Goal: Task Accomplishment & Management: Manage account settings

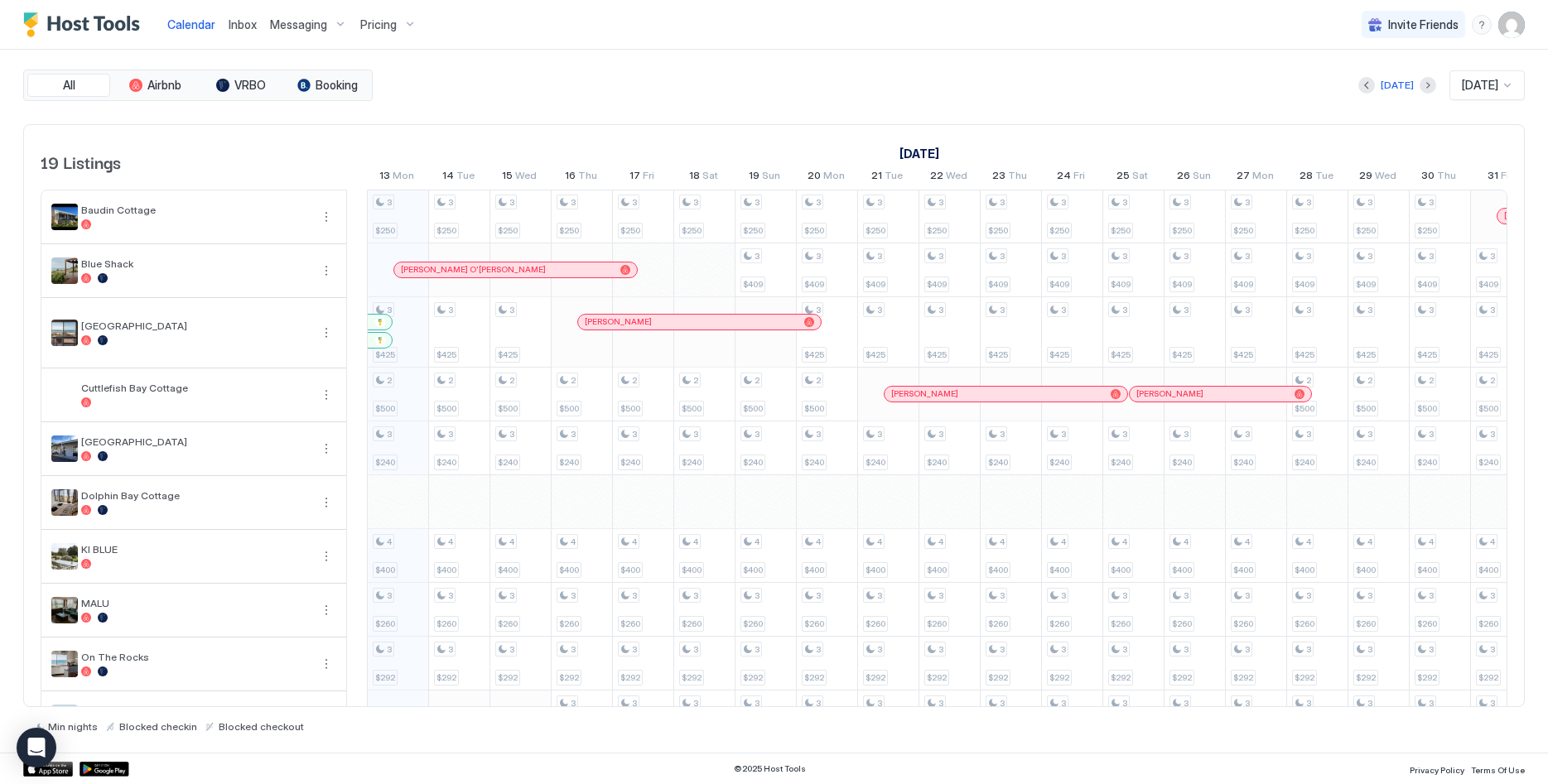
scroll to position [0, 920]
click at [1507, 11] on div "Invite Friends LP" at bounding box center [1443, 24] width 163 height 49
click at [1525, 20] on div "User profile" at bounding box center [1511, 25] width 27 height 27
click at [1526, 28] on div "Calendar Inbox Messaging Pricing Invite Friends LP" at bounding box center [774, 25] width 1548 height 50
click at [1516, 25] on img "User profile" at bounding box center [1511, 25] width 27 height 27
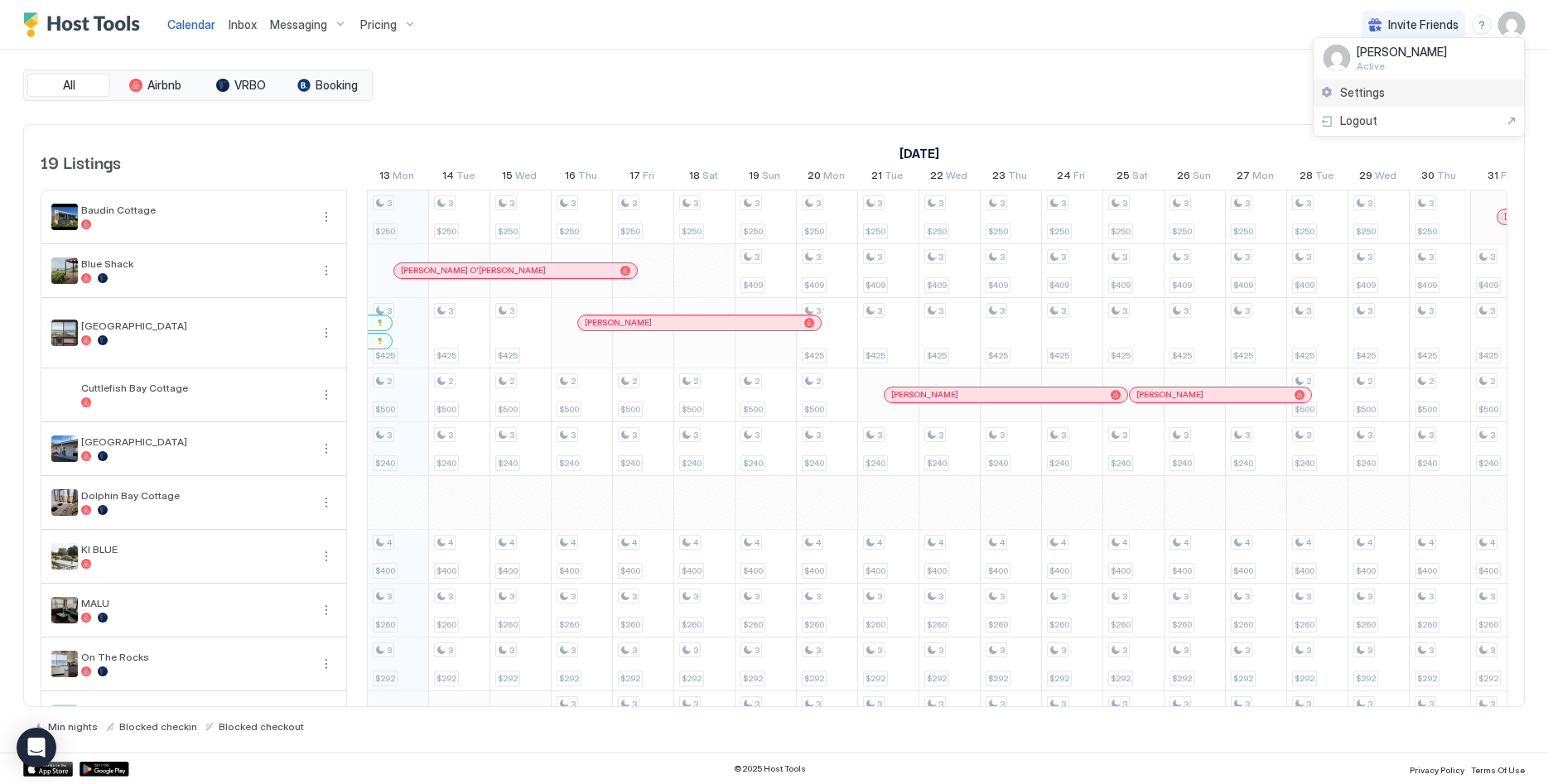
click at [1385, 100] on div "Settings" at bounding box center [1418, 93] width 210 height 29
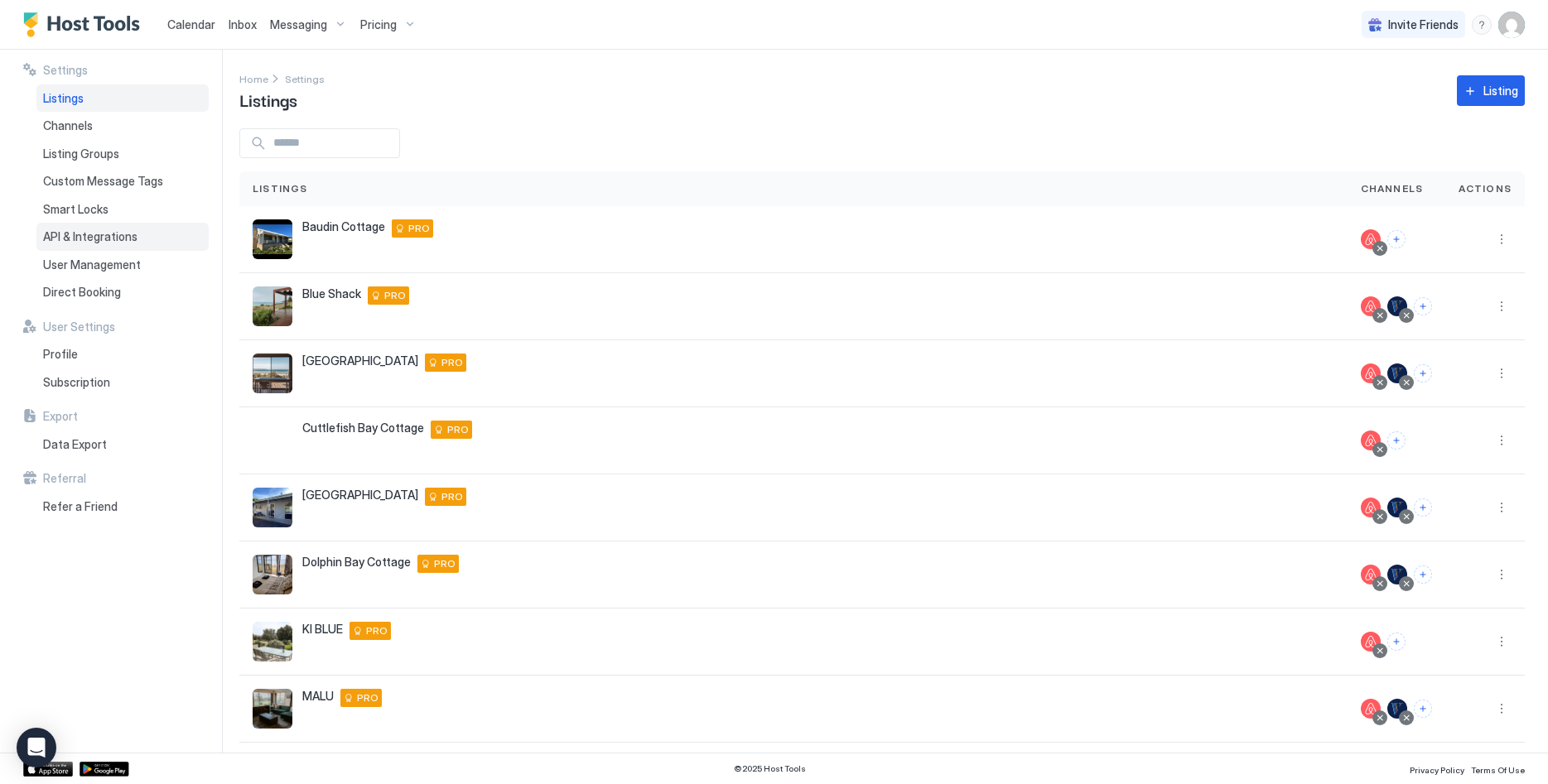
click at [94, 237] on span "API & Integrations" at bounding box center [91, 237] width 94 height 15
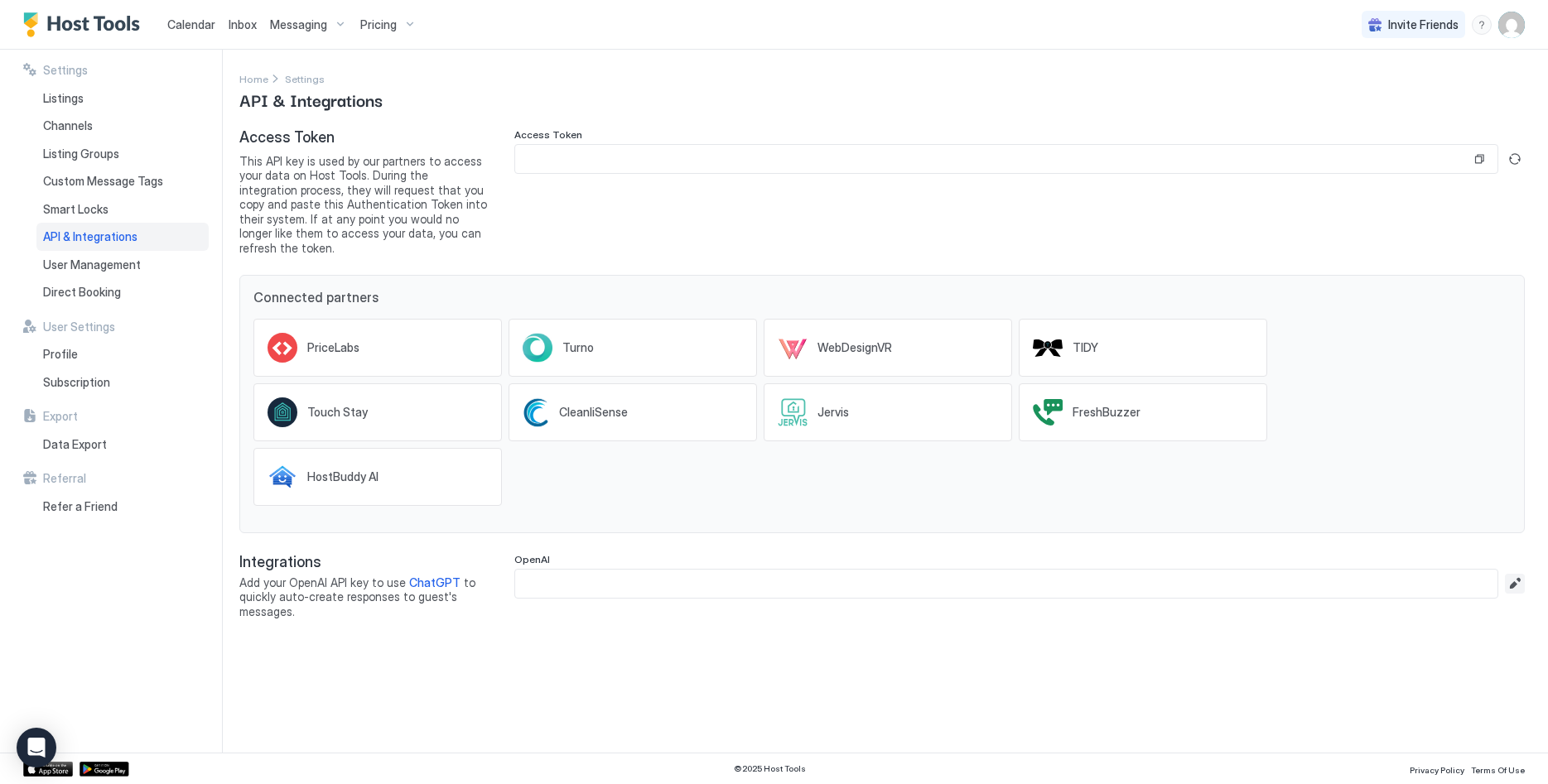
click at [1513, 574] on button "Edit" at bounding box center [1514, 583] width 19 height 19
click at [750, 684] on div "Settings Home Settings API & Integrations Access Token This API key is used by …" at bounding box center [893, 401] width 1308 height 703
click at [98, 269] on span "User Management" at bounding box center [93, 265] width 98 height 15
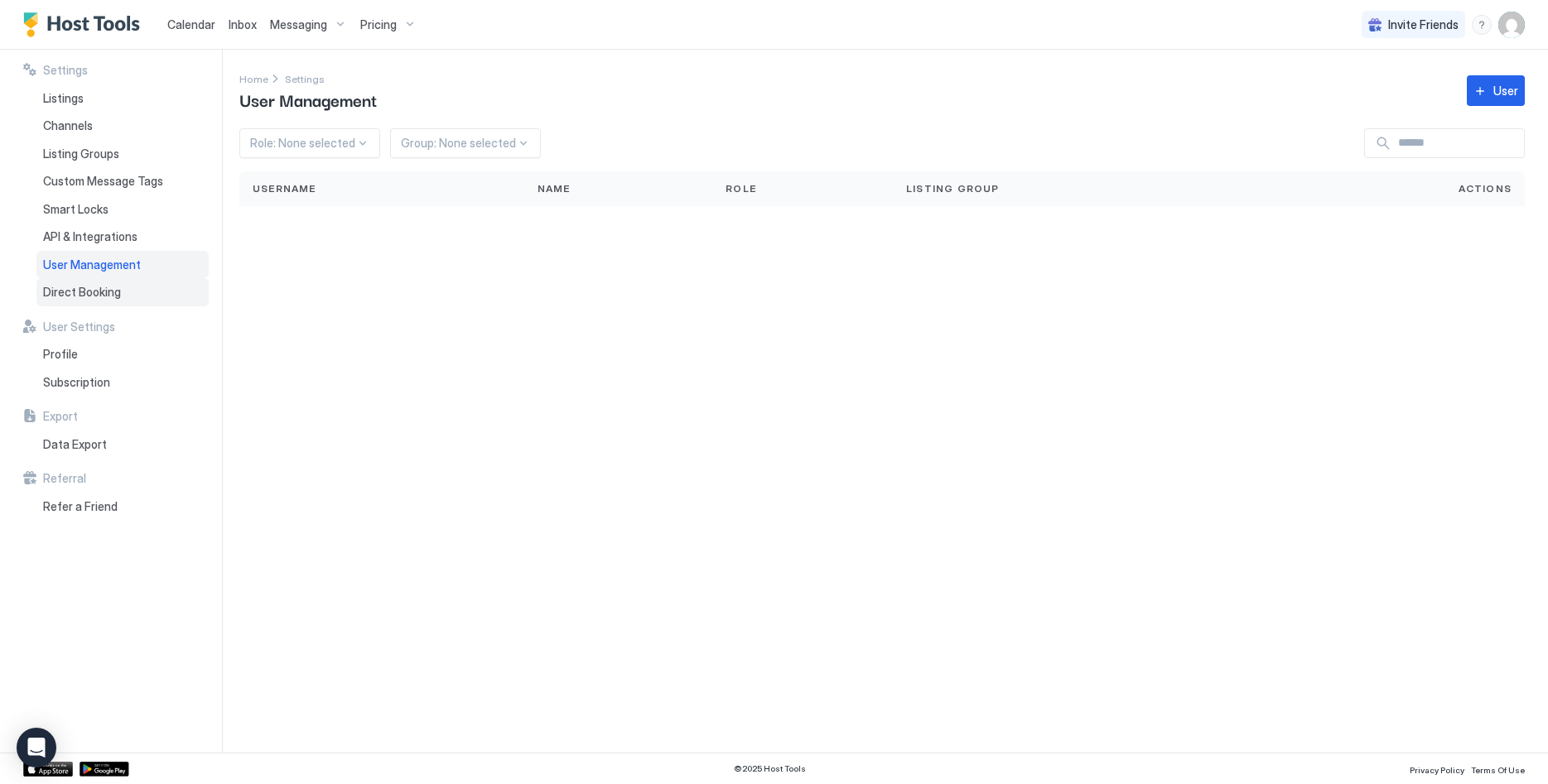
click at [82, 288] on span "Direct Booking" at bounding box center [82, 292] width 78 height 15
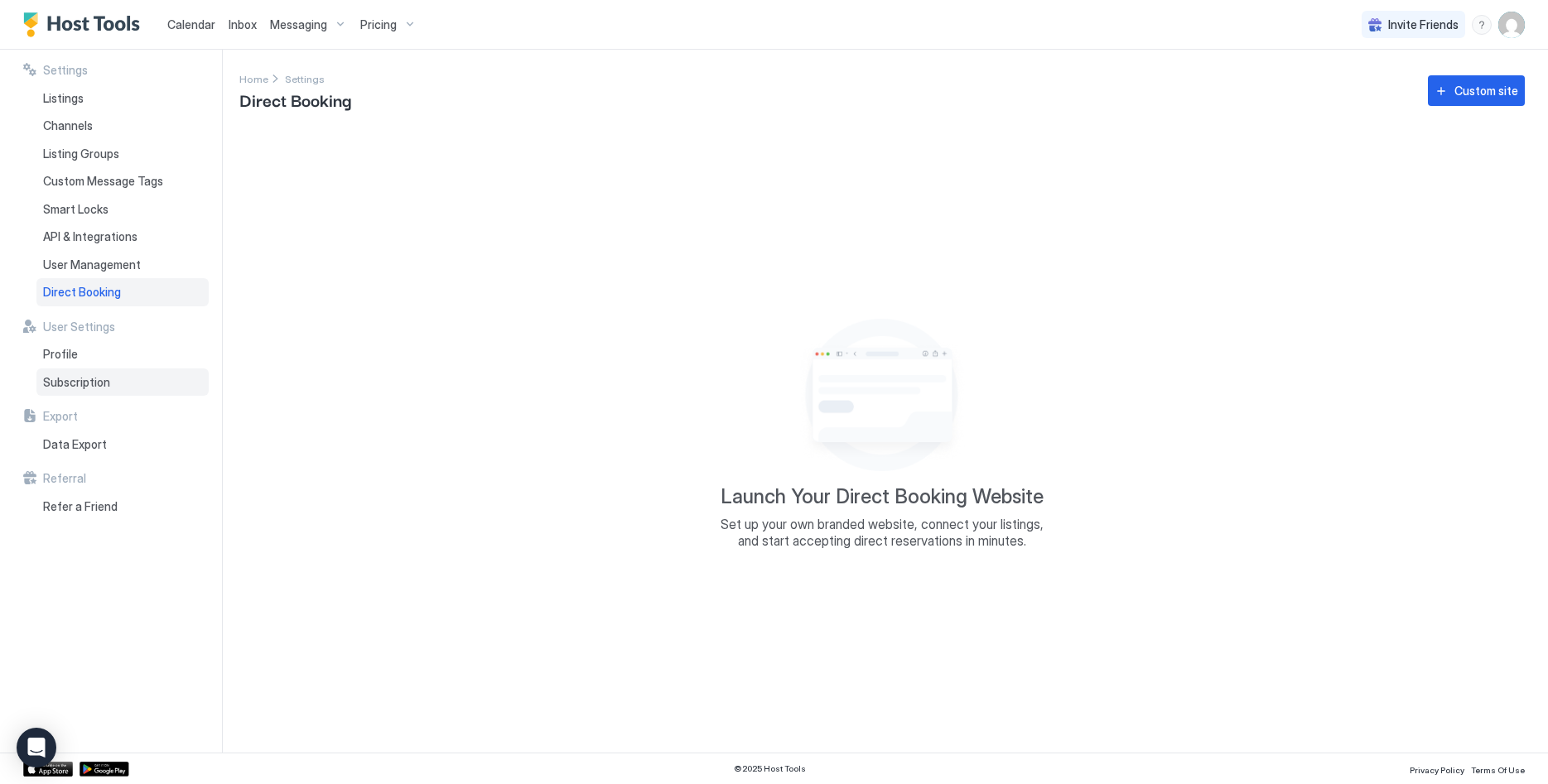
click at [99, 392] on div "Subscription" at bounding box center [122, 382] width 172 height 28
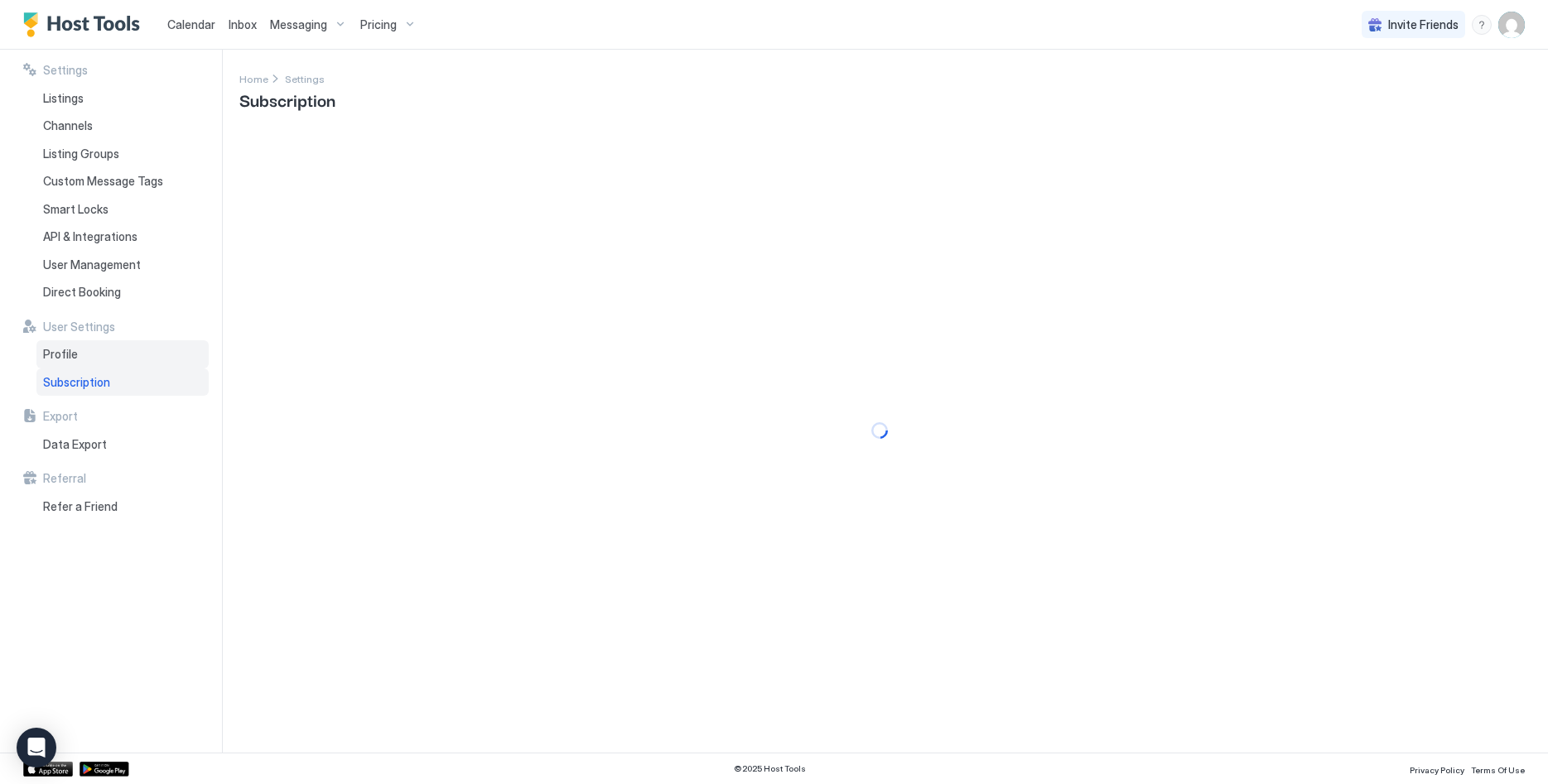
click at [91, 355] on div "Profile" at bounding box center [122, 355] width 172 height 28
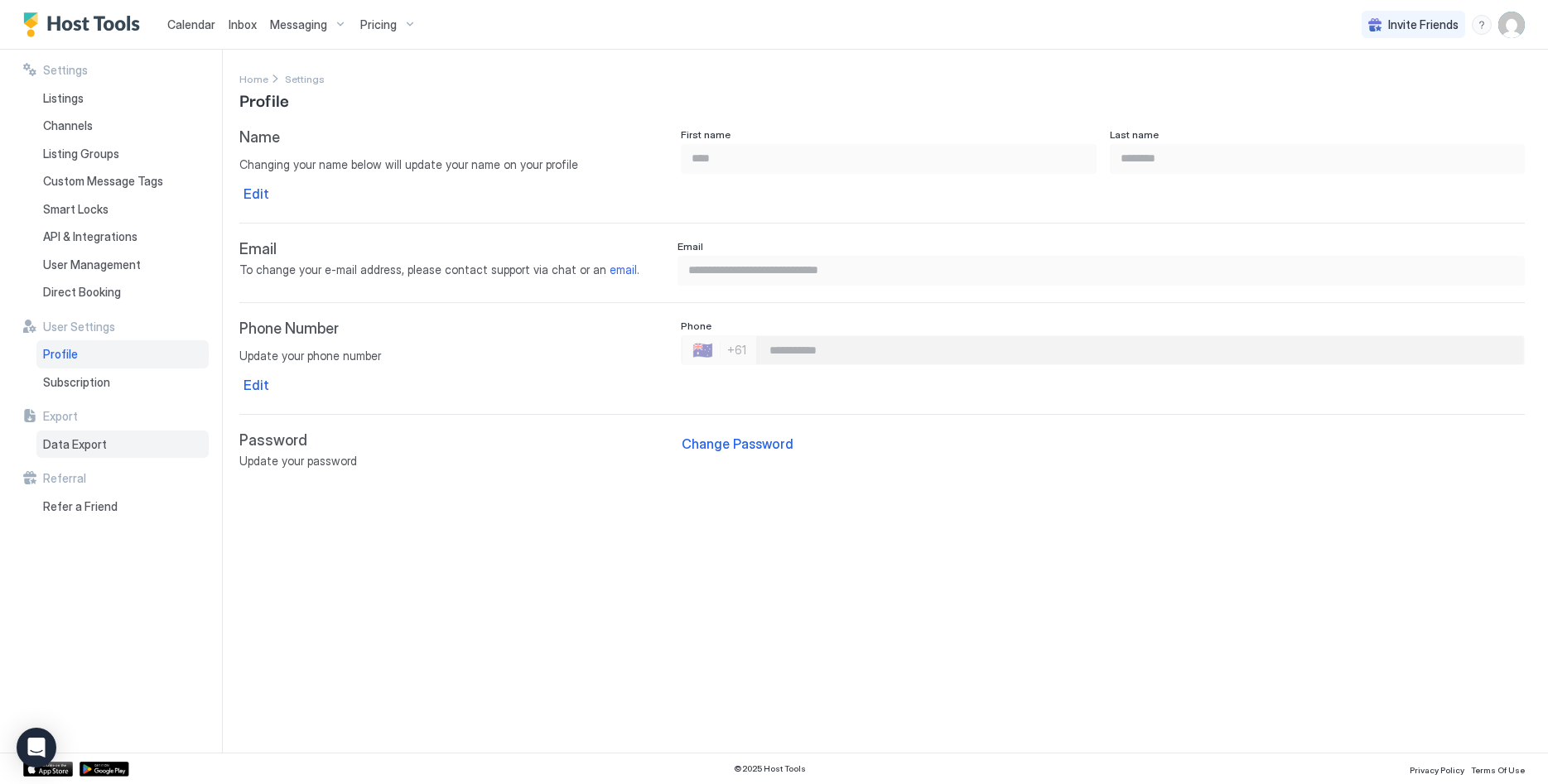
click at [95, 449] on span "Data Export" at bounding box center [75, 444] width 64 height 15
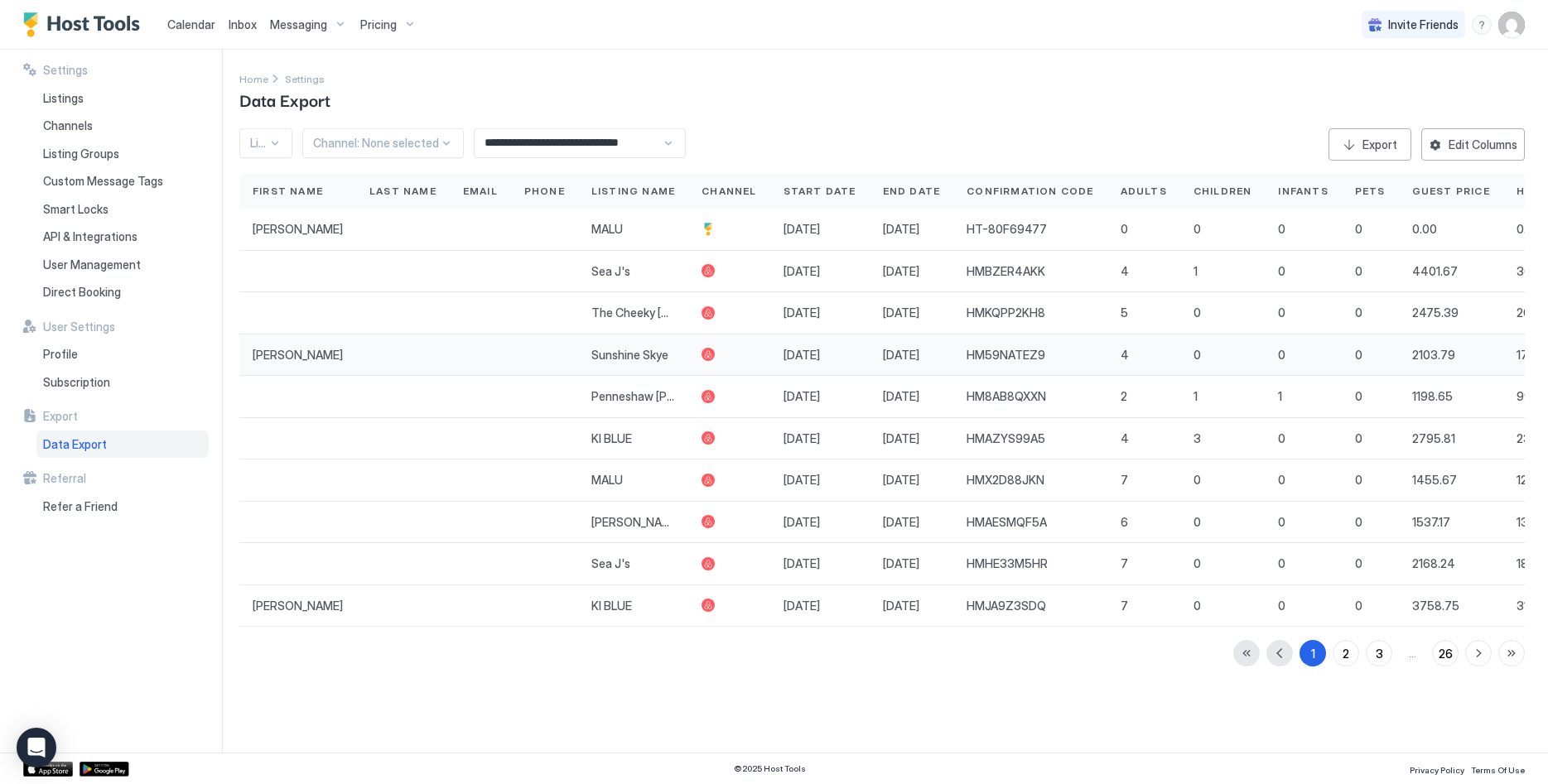
click at [638, 352] on span "Sunshine Skye" at bounding box center [630, 355] width 77 height 15
click at [393, 350] on div at bounding box center [403, 355] width 94 height 43
click at [1362, 336] on div "First Name Last Name Email Phone Listing Name Channel Start Date End Date Confi…" at bounding box center [927, 400] width 1374 height 453
click at [1386, 149] on div "Export" at bounding box center [1380, 144] width 35 height 18
click at [415, 143] on div at bounding box center [376, 143] width 126 height 15
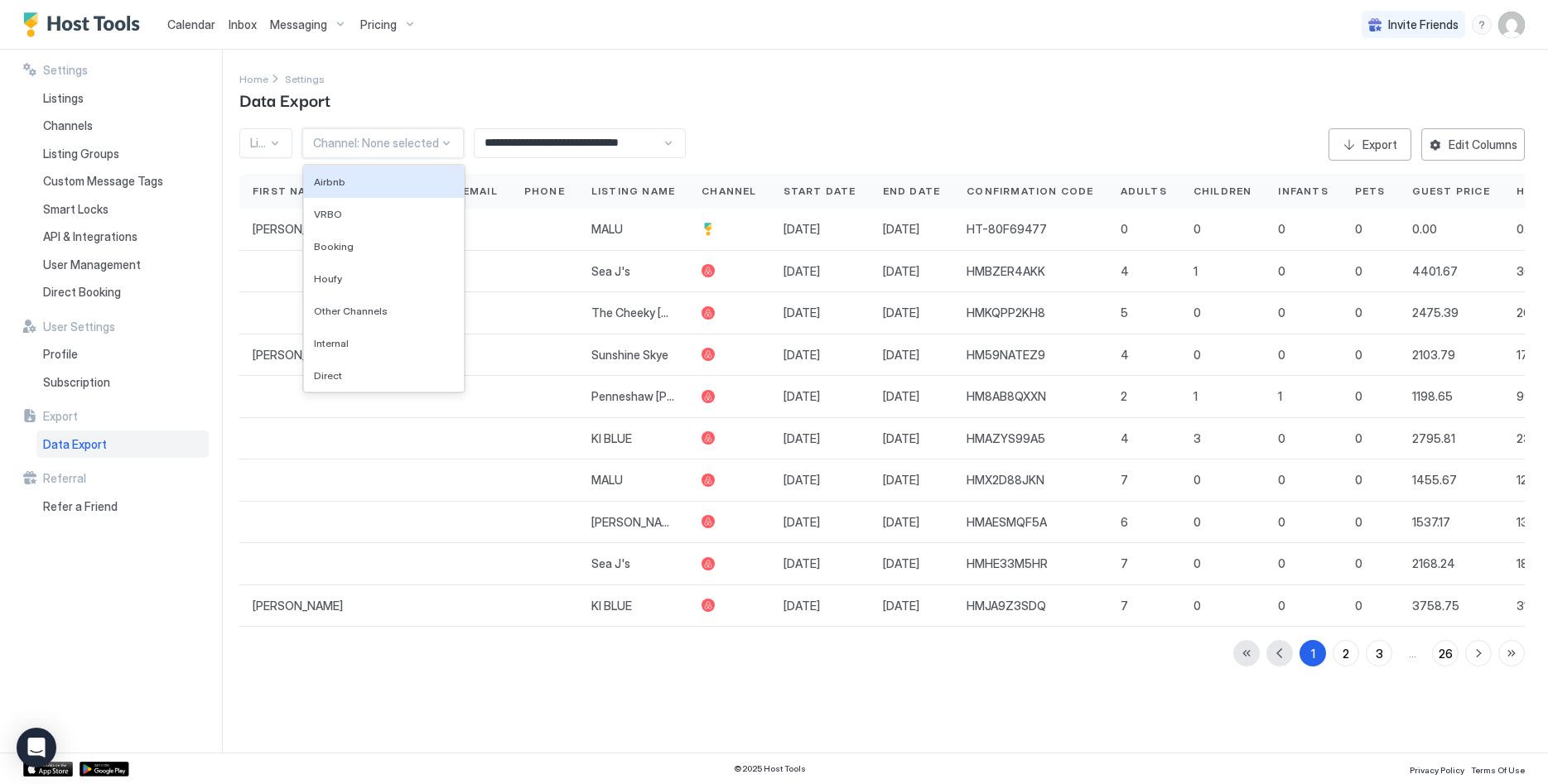
click at [275, 140] on div at bounding box center [275, 143] width 13 height 13
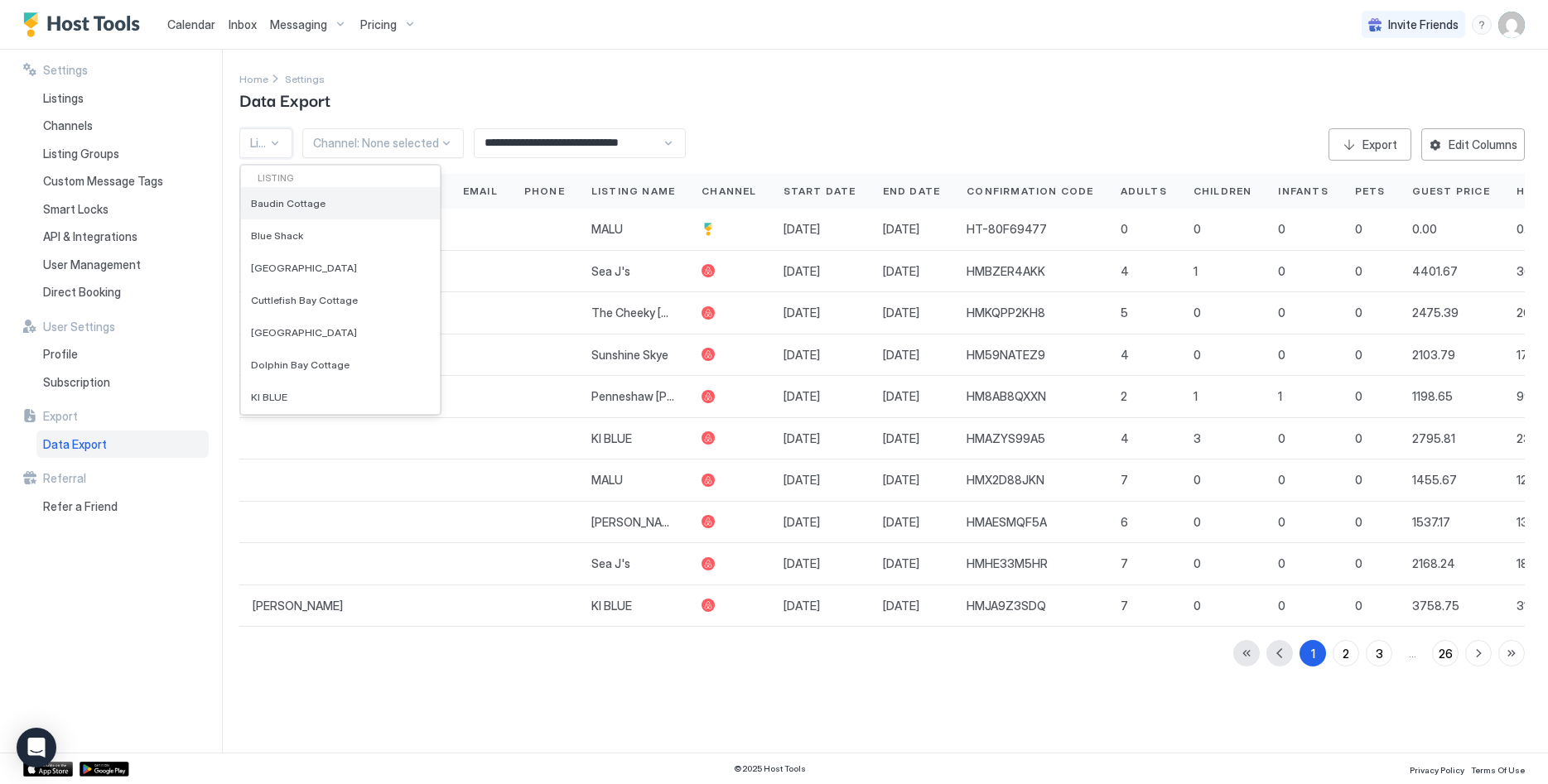
click at [291, 203] on span "Baudin Cottage" at bounding box center [288, 203] width 75 height 12
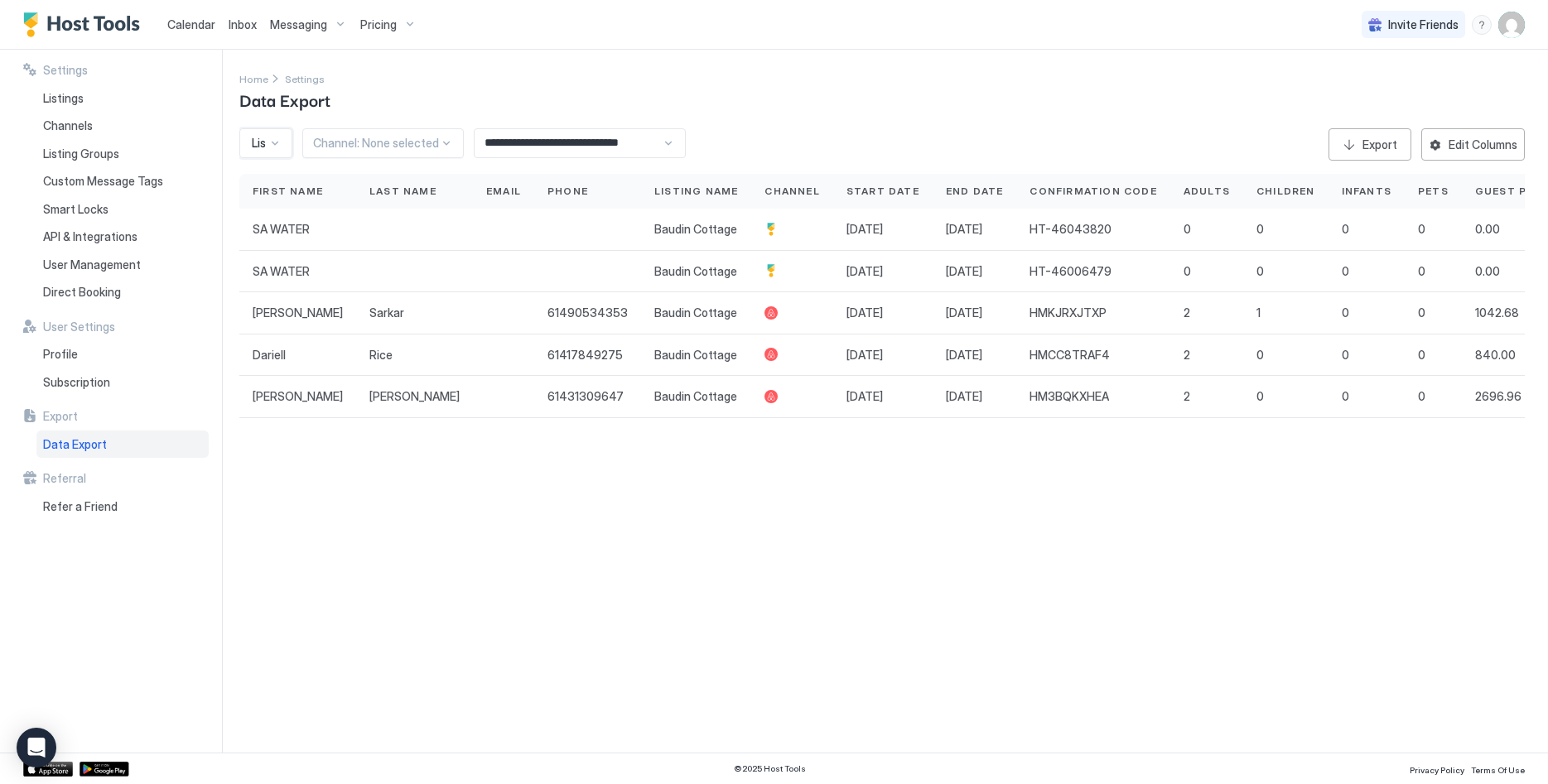
click at [582, 145] on input "**********" at bounding box center [568, 143] width 187 height 28
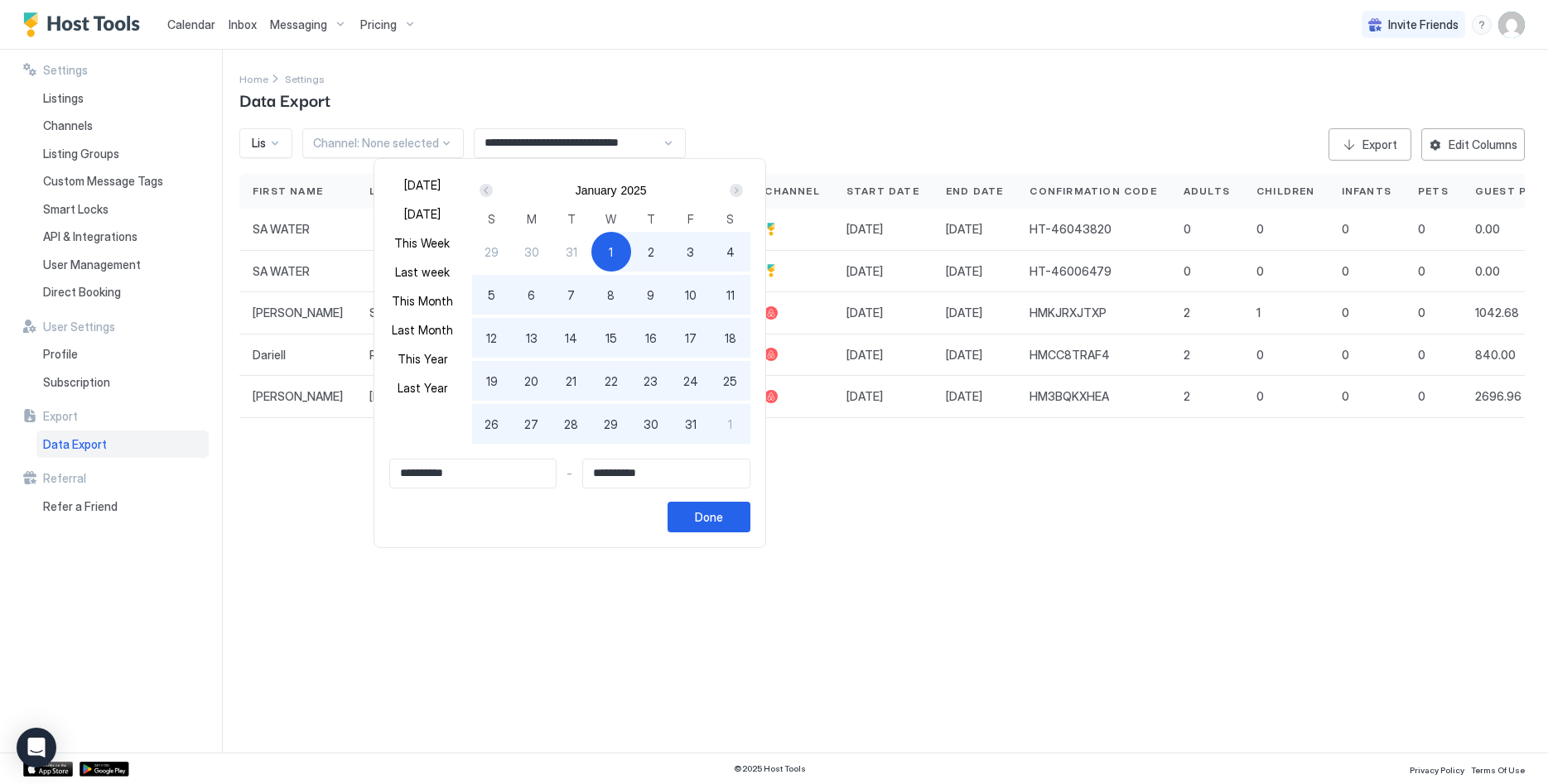
click at [717, 91] on div at bounding box center [774, 392] width 1548 height 784
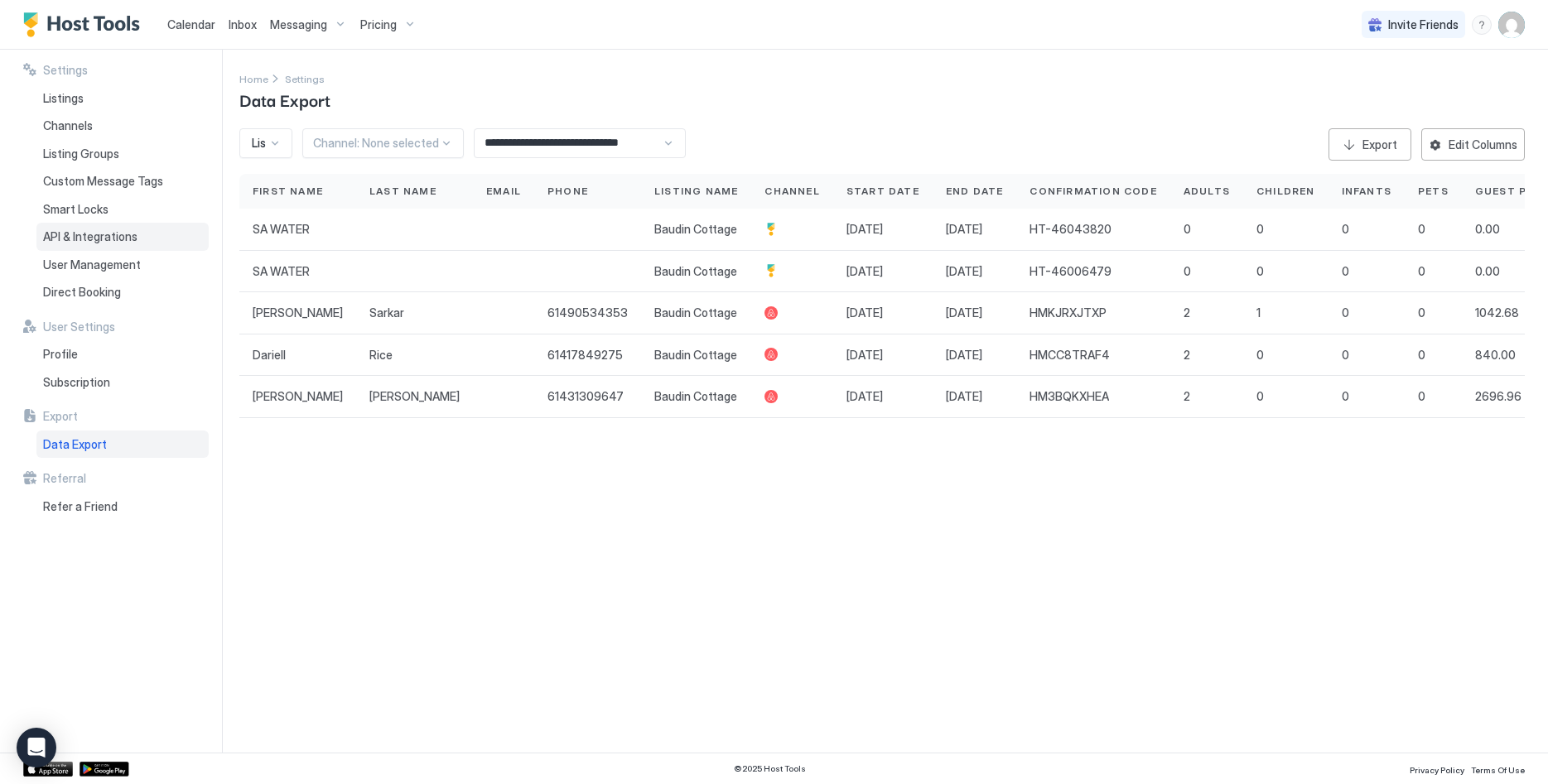
click at [114, 235] on span "API & Integrations" at bounding box center [91, 237] width 94 height 15
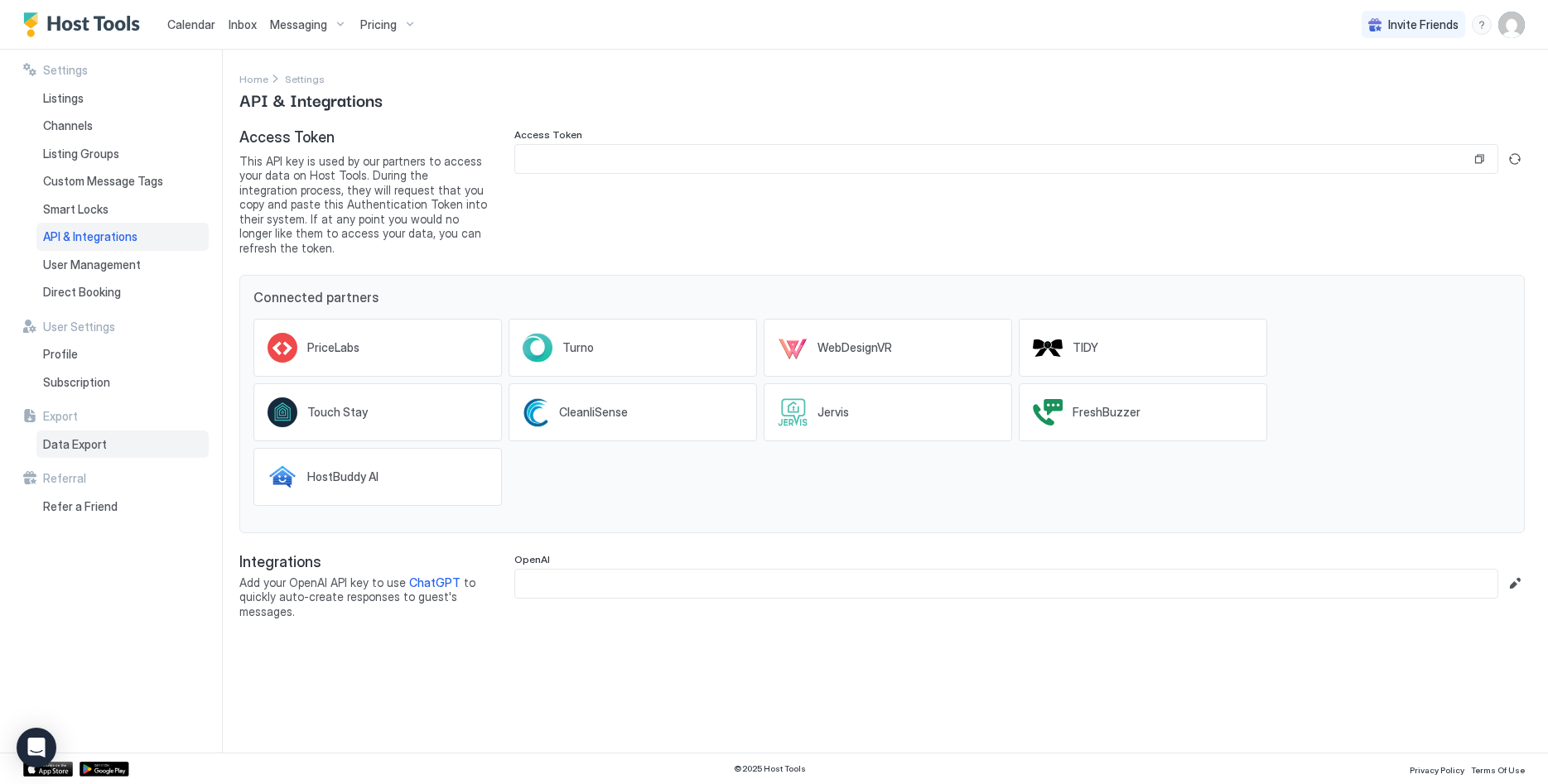
click at [90, 451] on span "Data Export" at bounding box center [75, 444] width 64 height 15
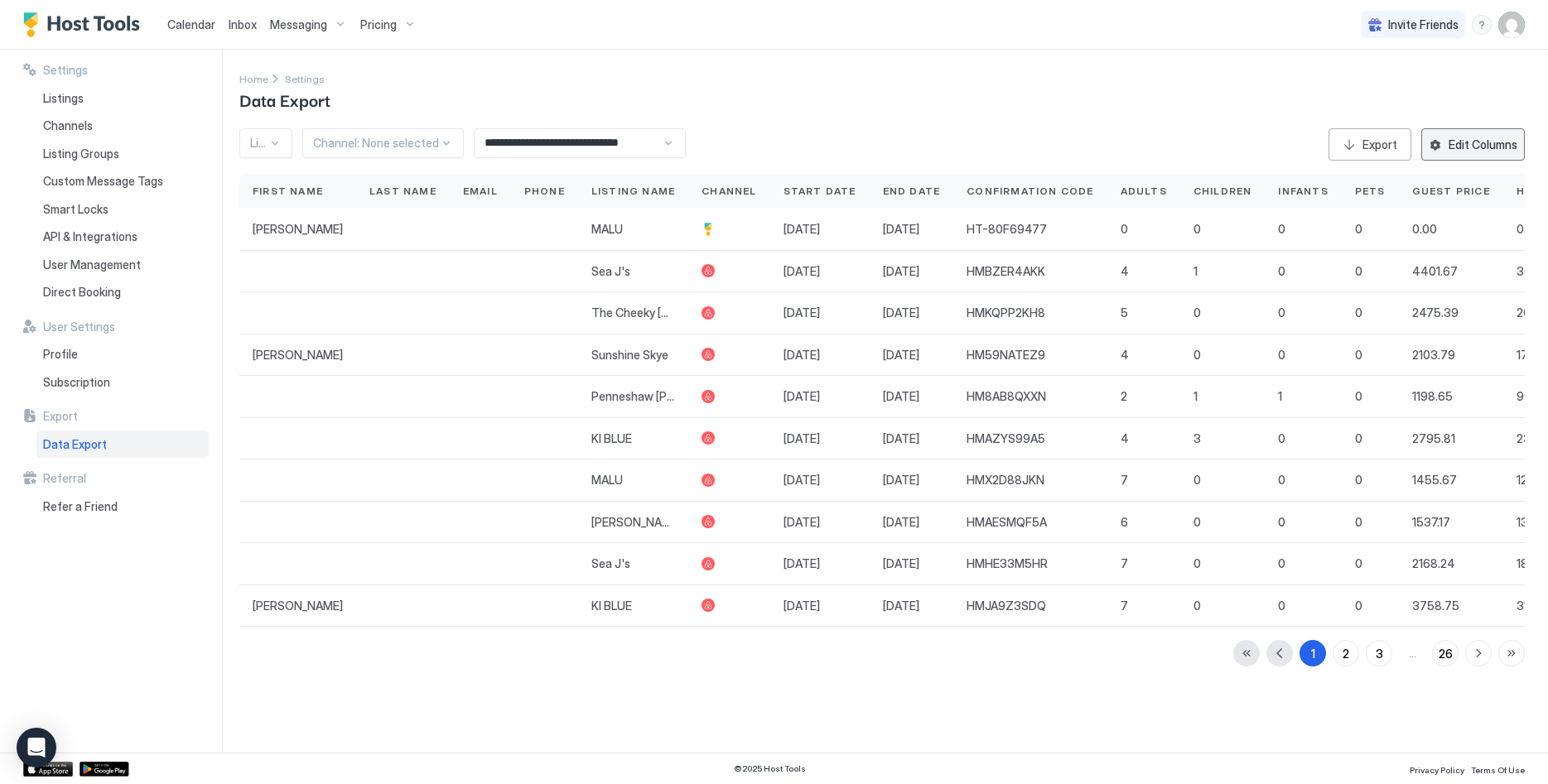
click at [1468, 145] on div "Edit Columns" at bounding box center [1483, 144] width 69 height 18
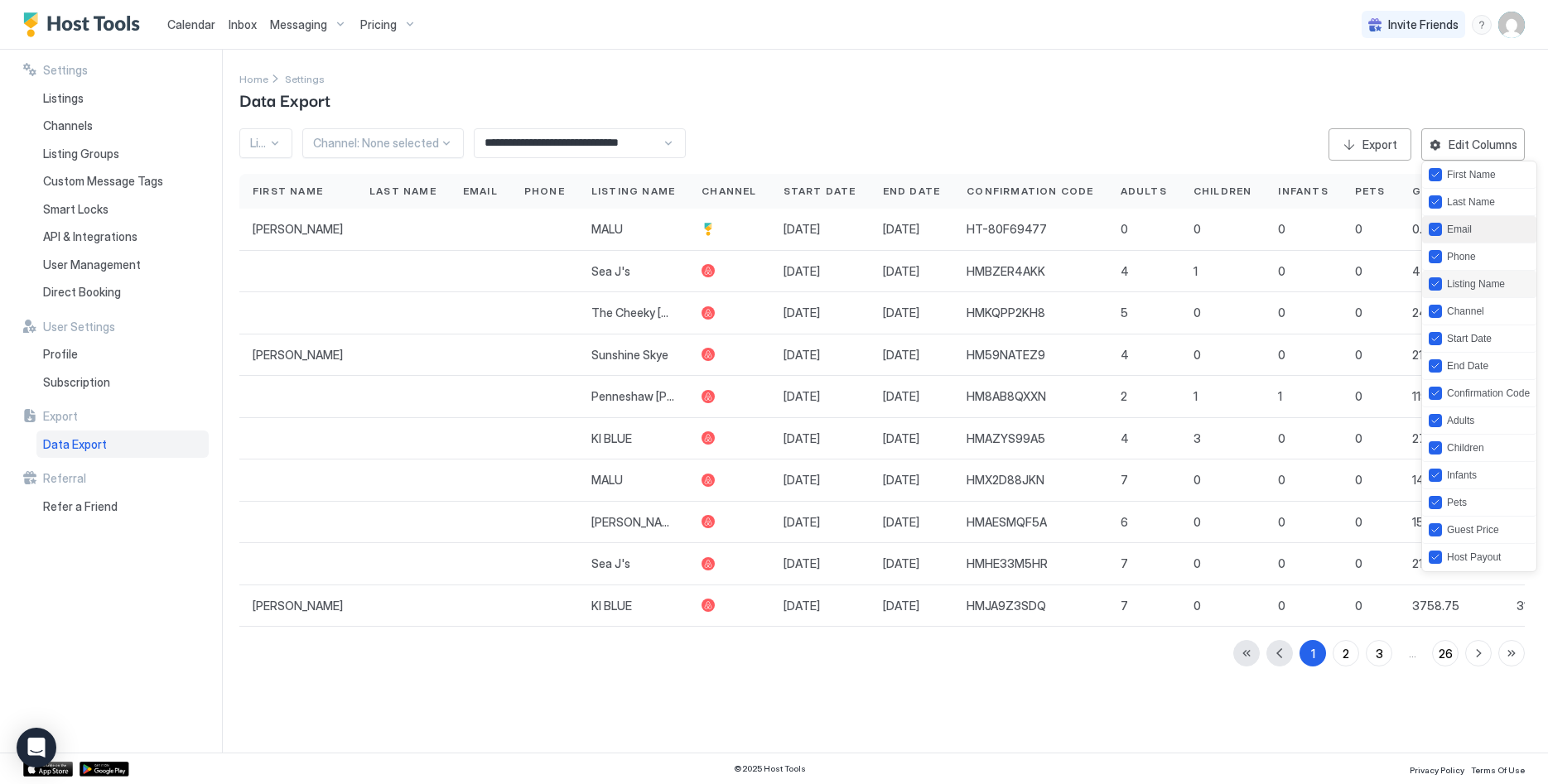
click at [1467, 247] on ul "First Name Last Name Email Phone Listing Name Channel Start Date End Date Confi…" at bounding box center [1479, 367] width 116 height 412
click at [1433, 142] on div at bounding box center [774, 392] width 1548 height 784
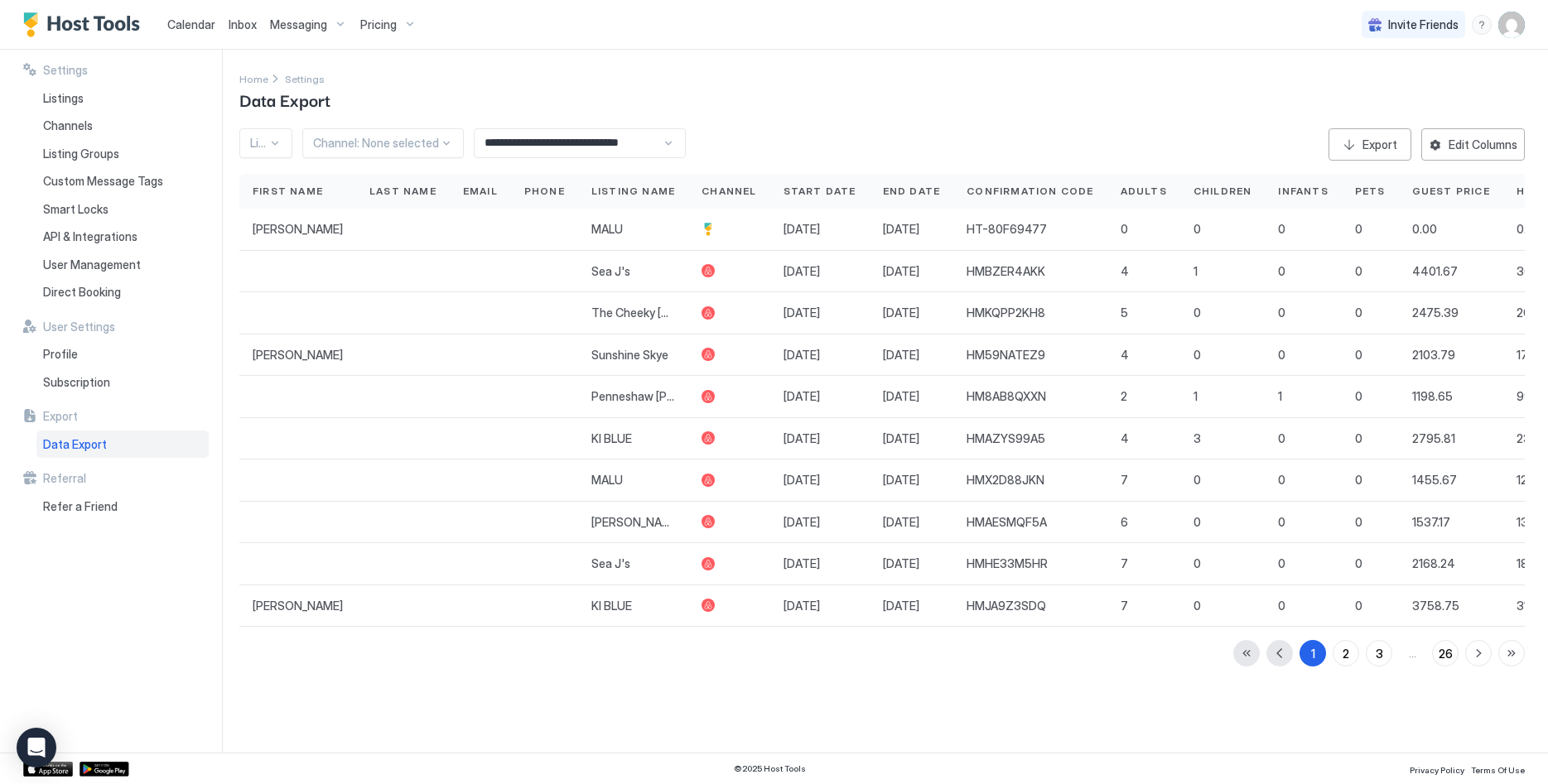
click at [1442, 142] on div at bounding box center [774, 392] width 1548 height 784
click at [1451, 145] on div "Edit Columns" at bounding box center [1483, 144] width 69 height 18
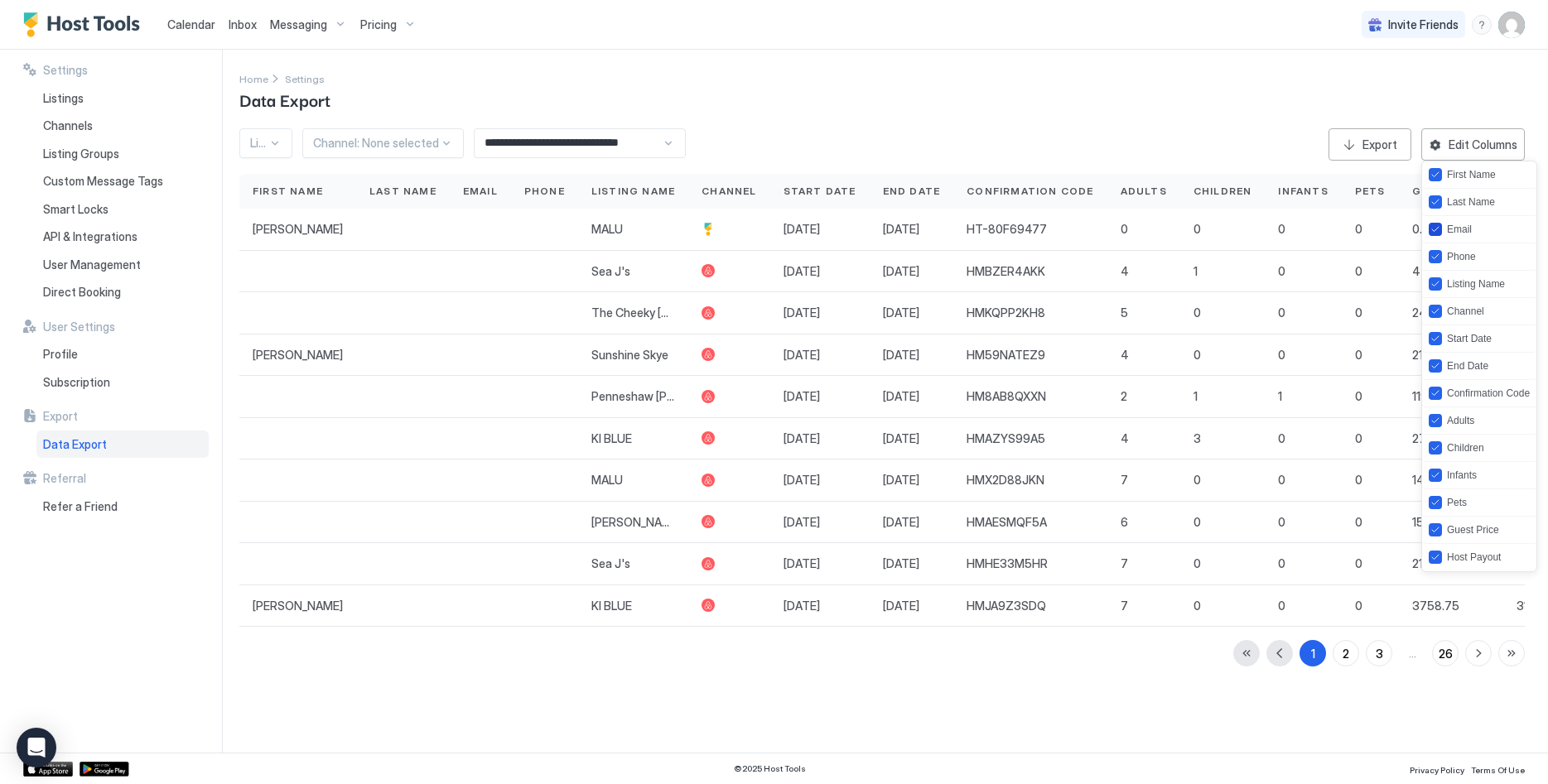
click at [1458, 226] on div "Email" at bounding box center [1459, 230] width 25 height 12
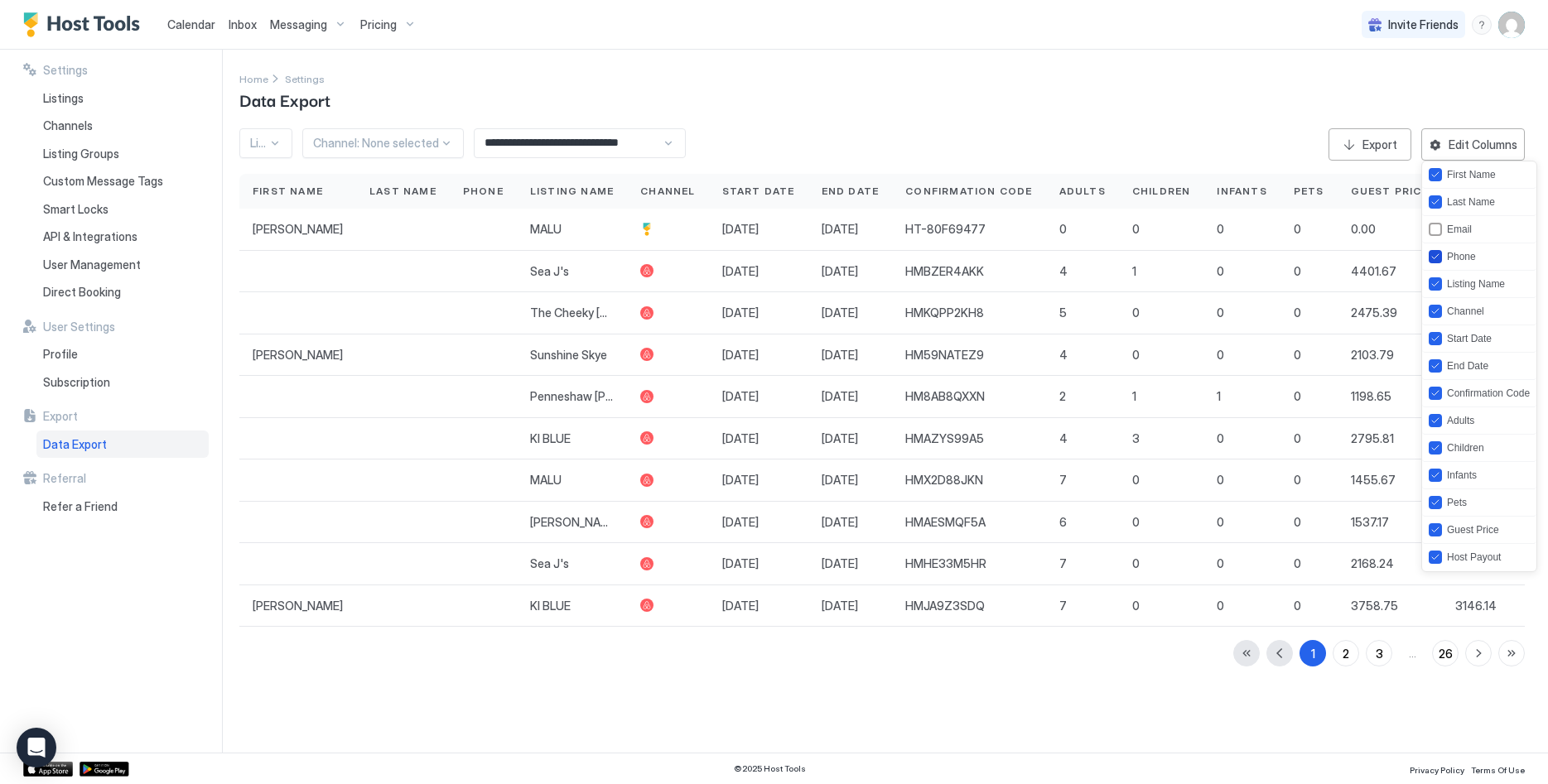
click at [1454, 257] on div "Phone" at bounding box center [1461, 256] width 29 height 12
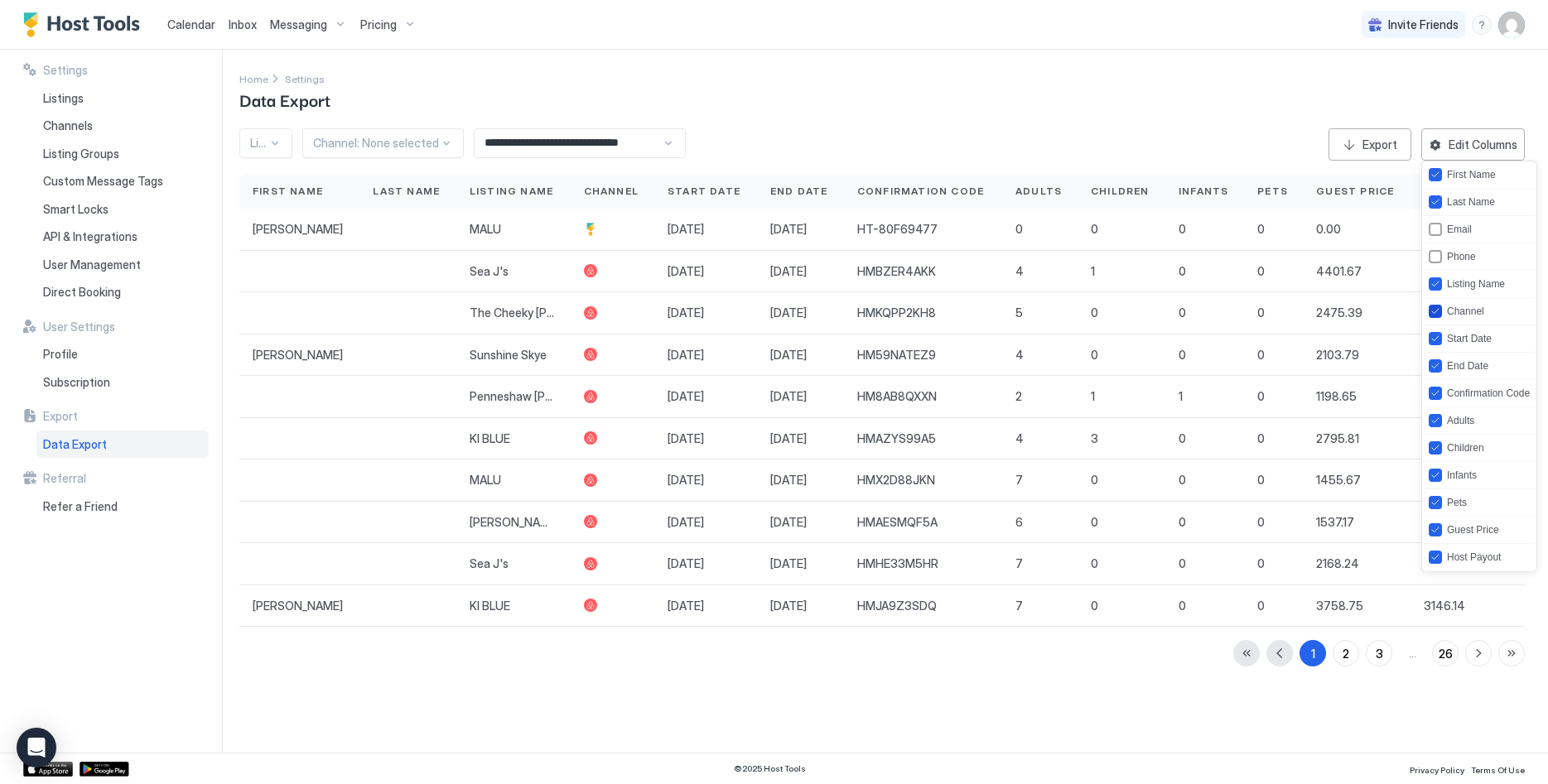
click at [1454, 311] on div "Channel" at bounding box center [1466, 311] width 37 height 12
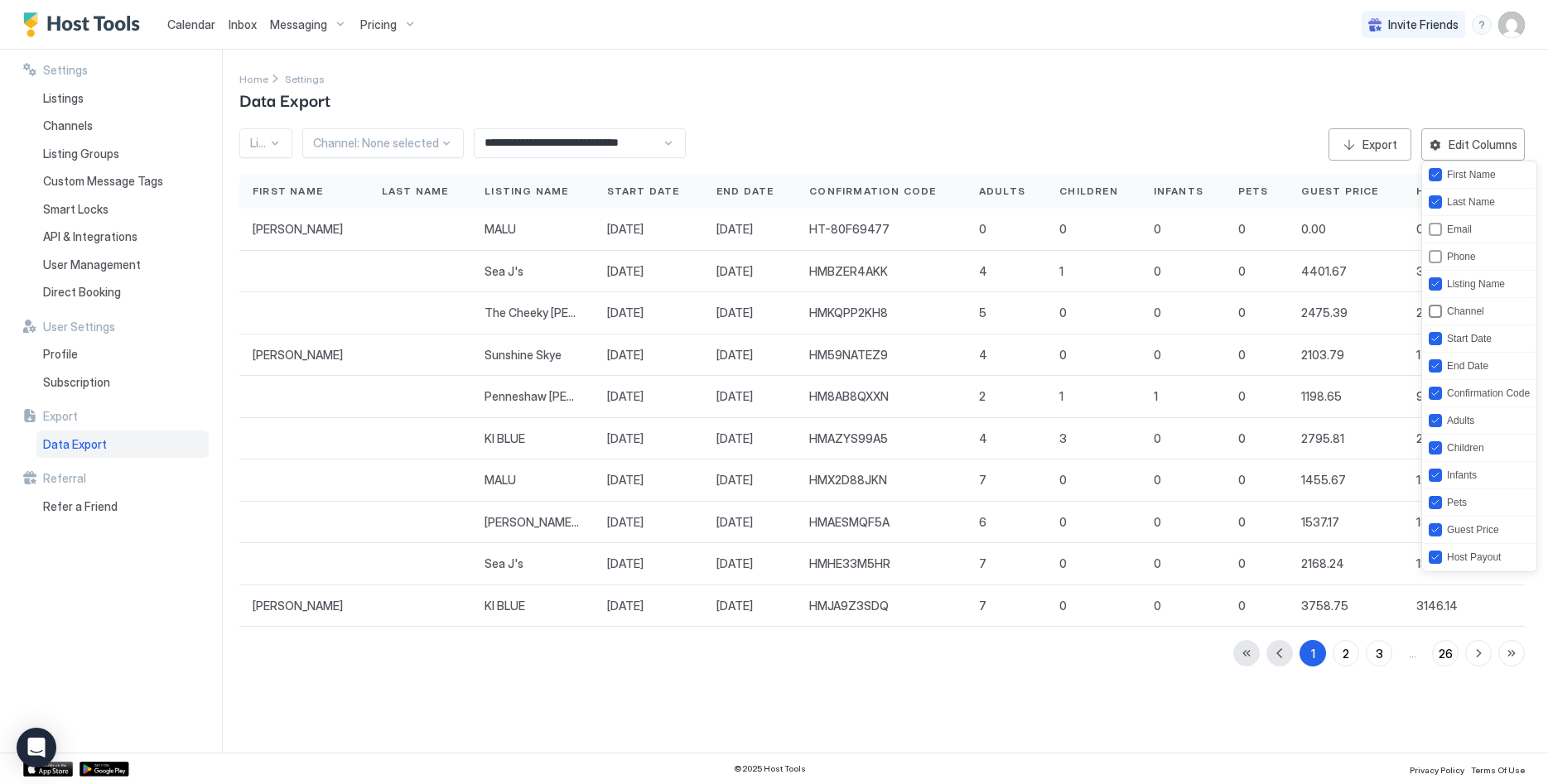
click at [1454, 311] on div "Channel" at bounding box center [1466, 311] width 37 height 12
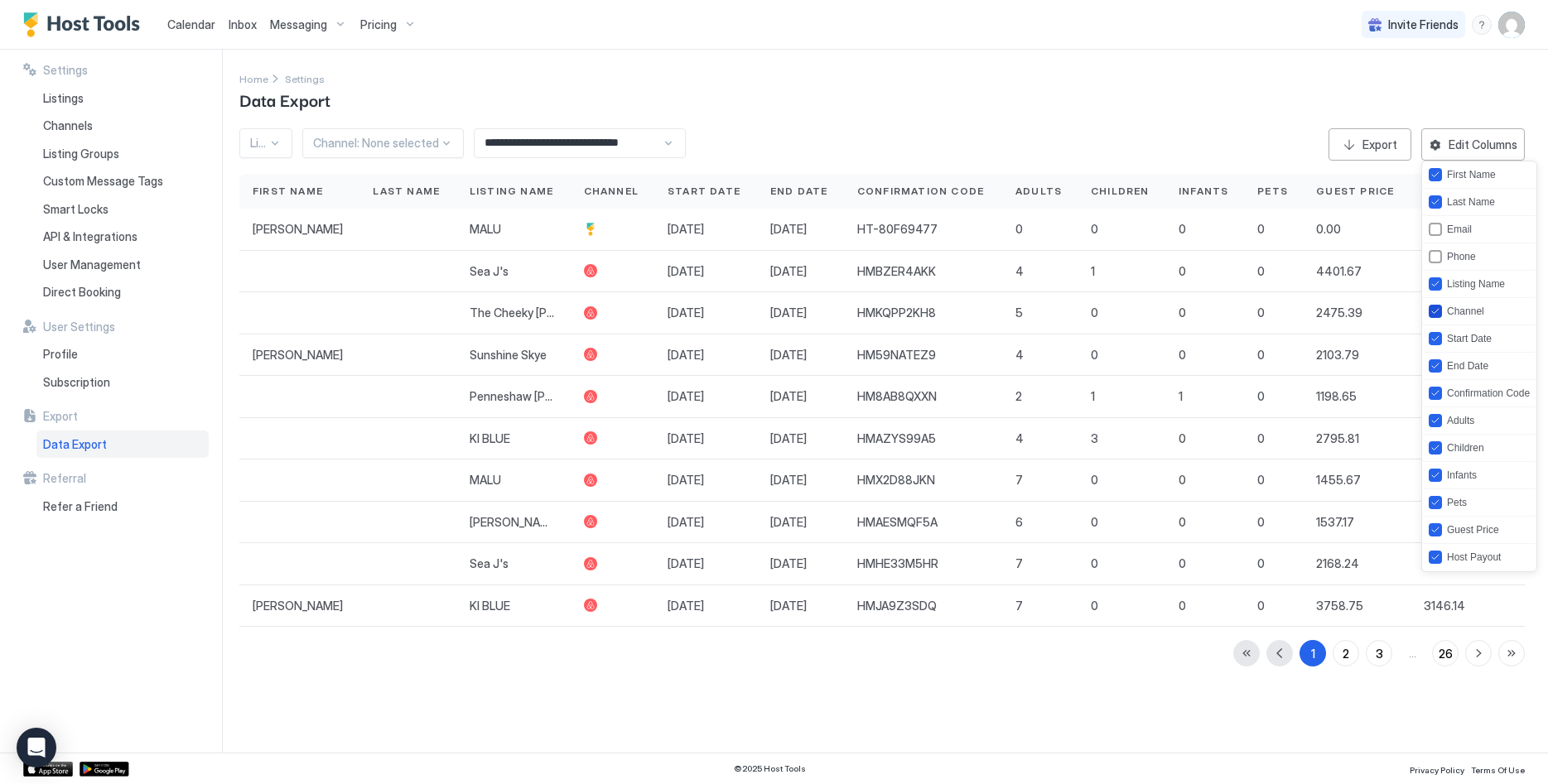
click at [1454, 311] on div "Channel" at bounding box center [1466, 311] width 37 height 12
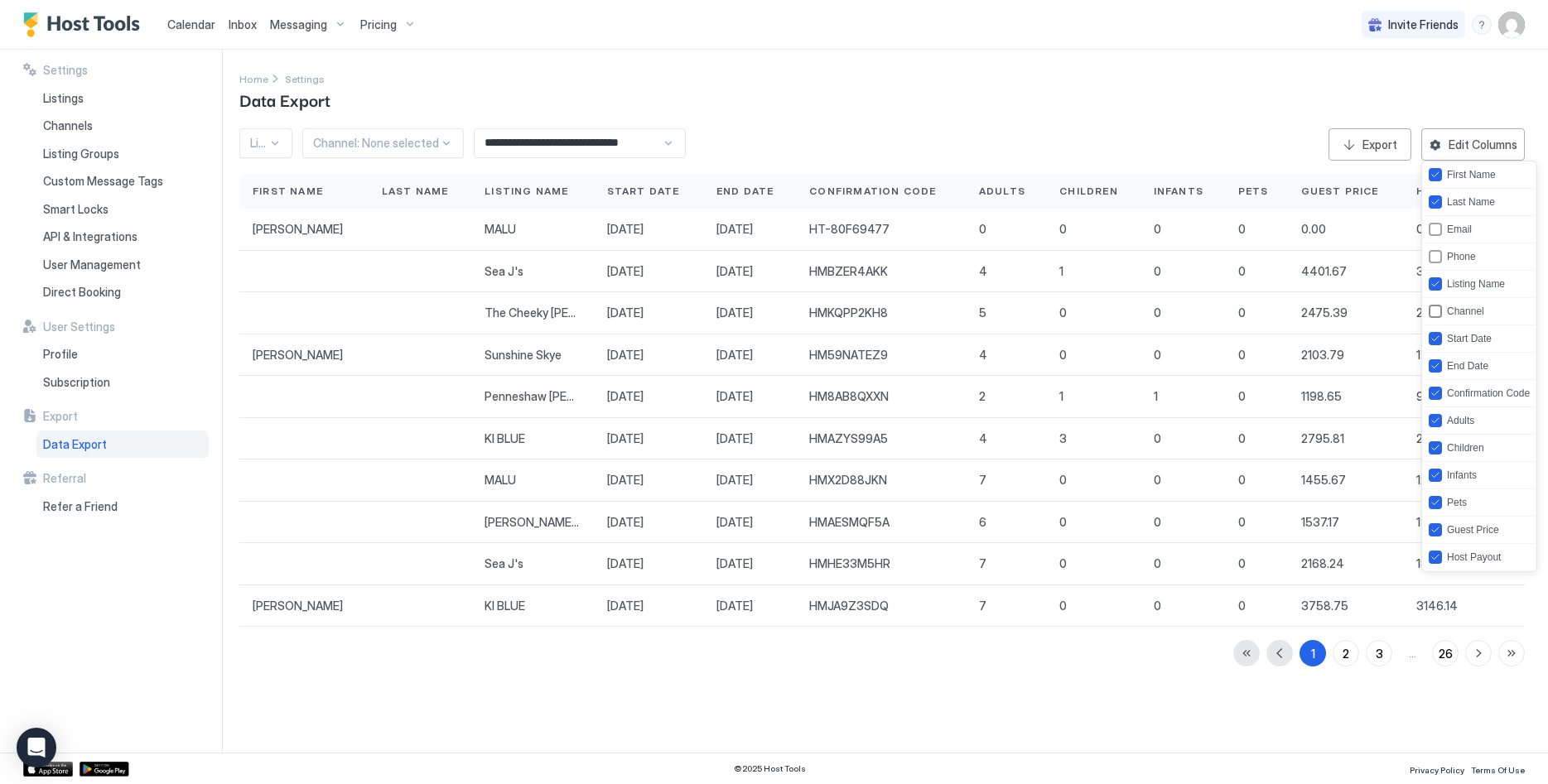
click at [1454, 311] on div "Channel" at bounding box center [1466, 311] width 37 height 12
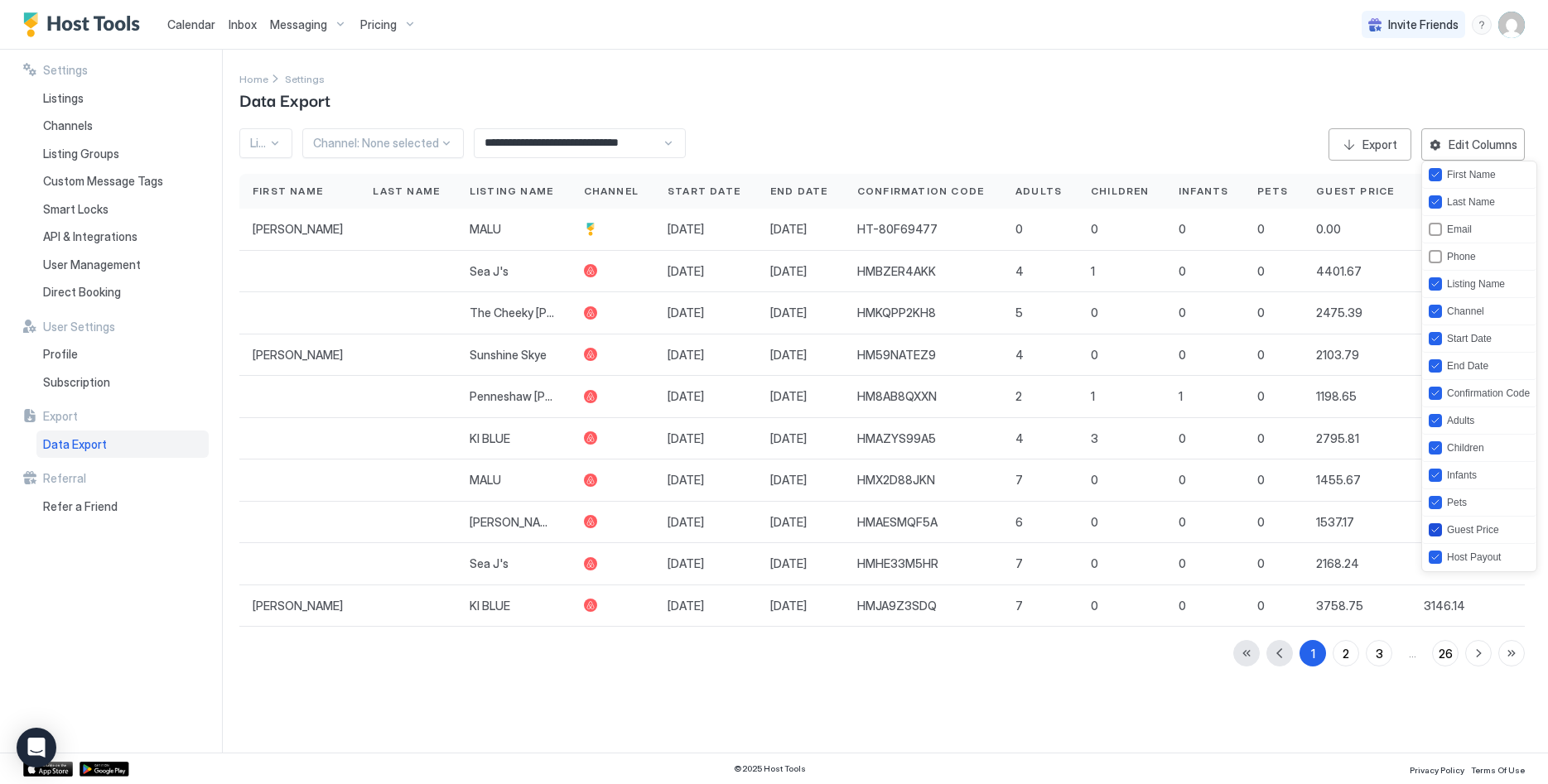
click at [1481, 536] on div "Guest Price" at bounding box center [1473, 529] width 52 height 12
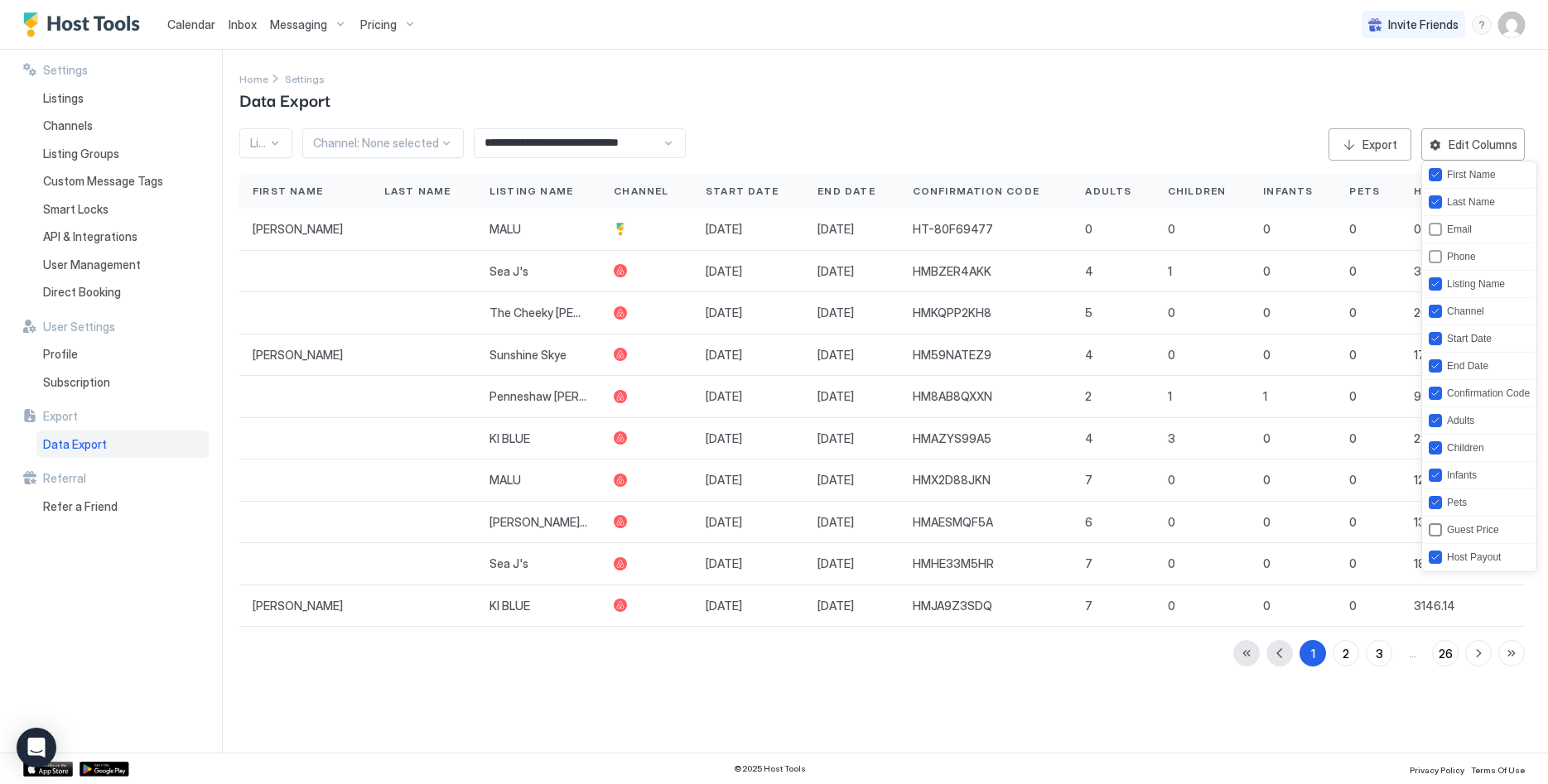
click at [1481, 536] on div "Guest Price" at bounding box center [1473, 529] width 52 height 12
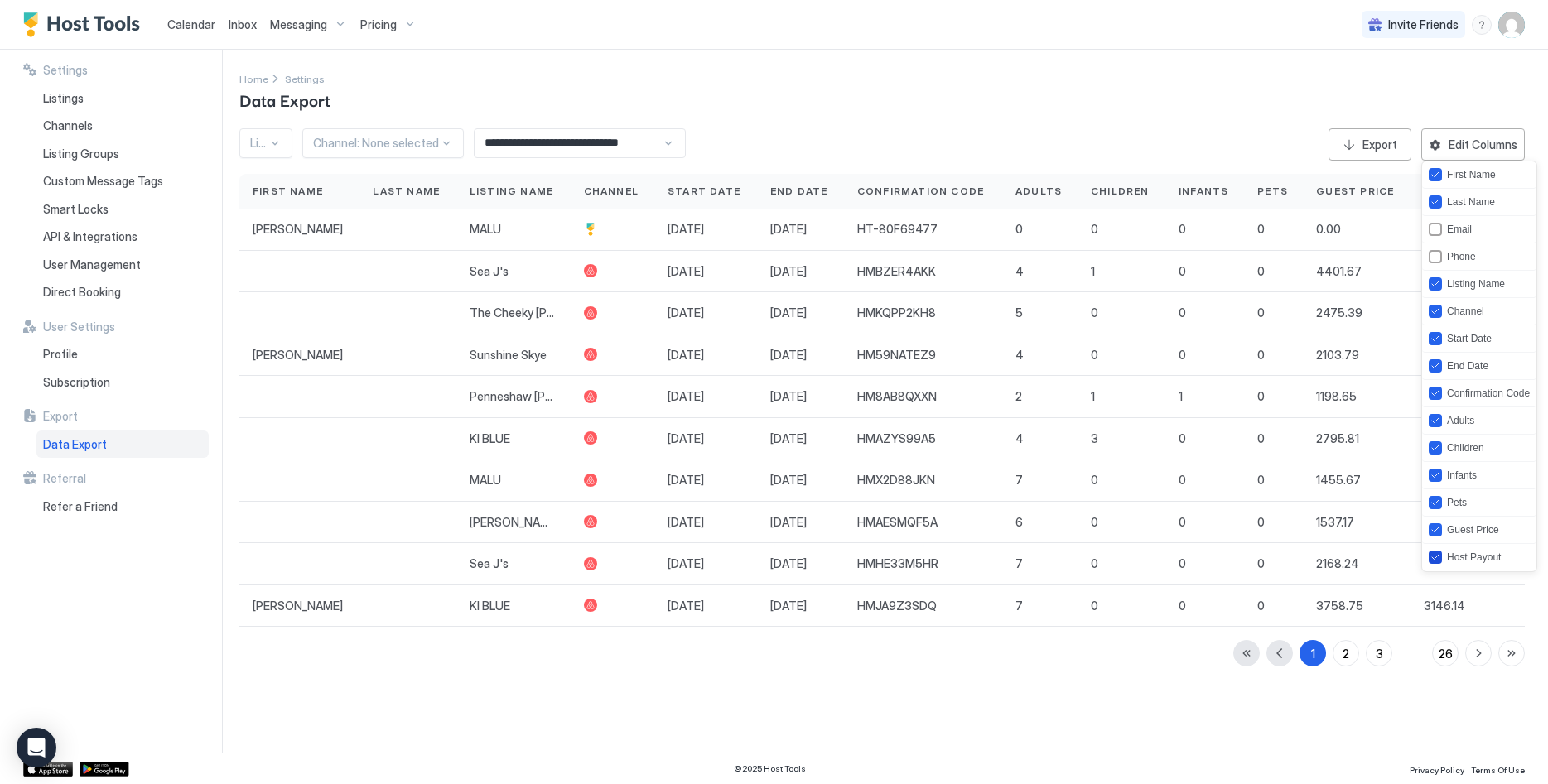
click at [1484, 554] on div "Host Payout" at bounding box center [1474, 557] width 54 height 12
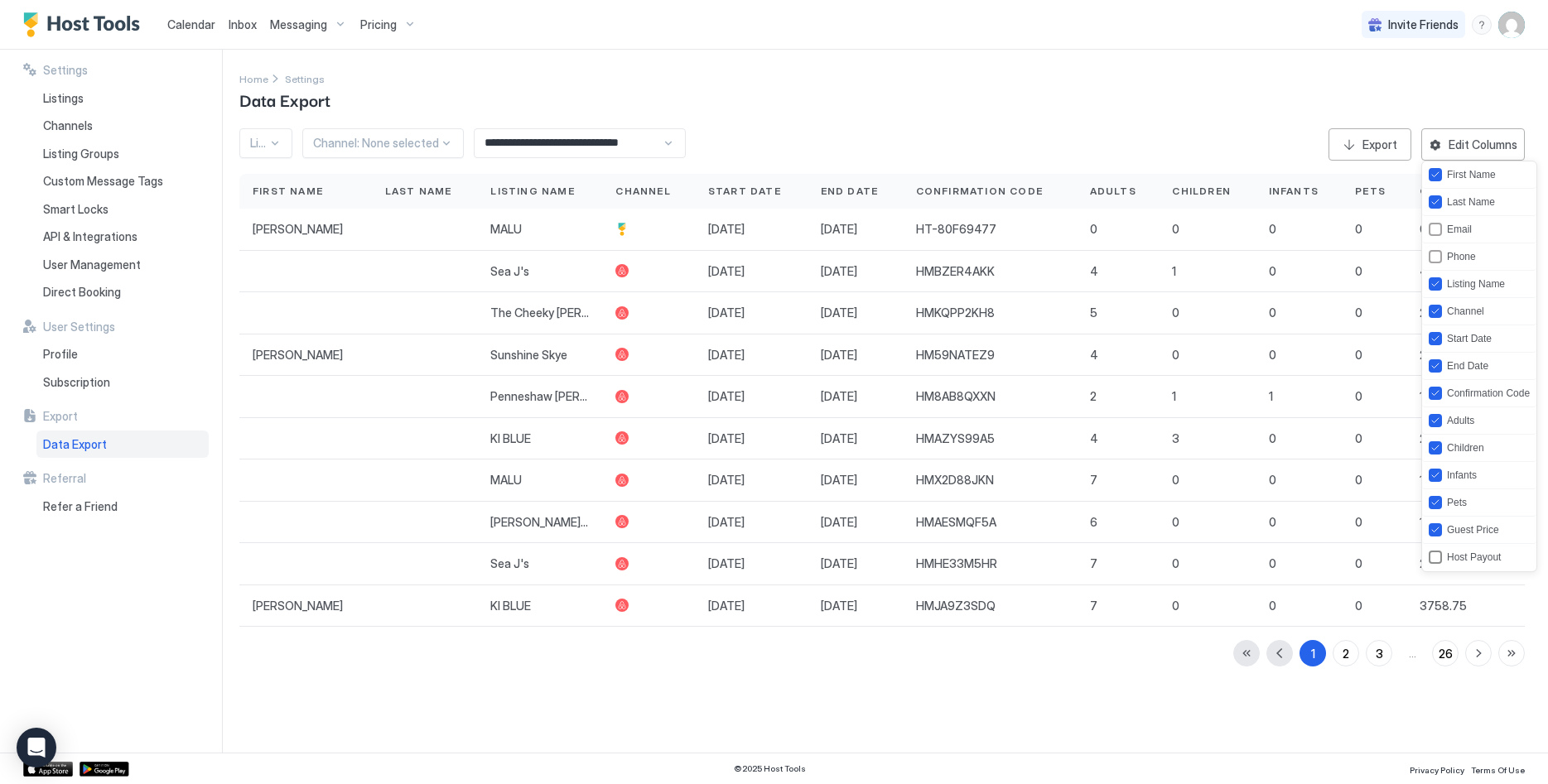
click at [1484, 554] on div "Host Payout" at bounding box center [1474, 557] width 54 height 12
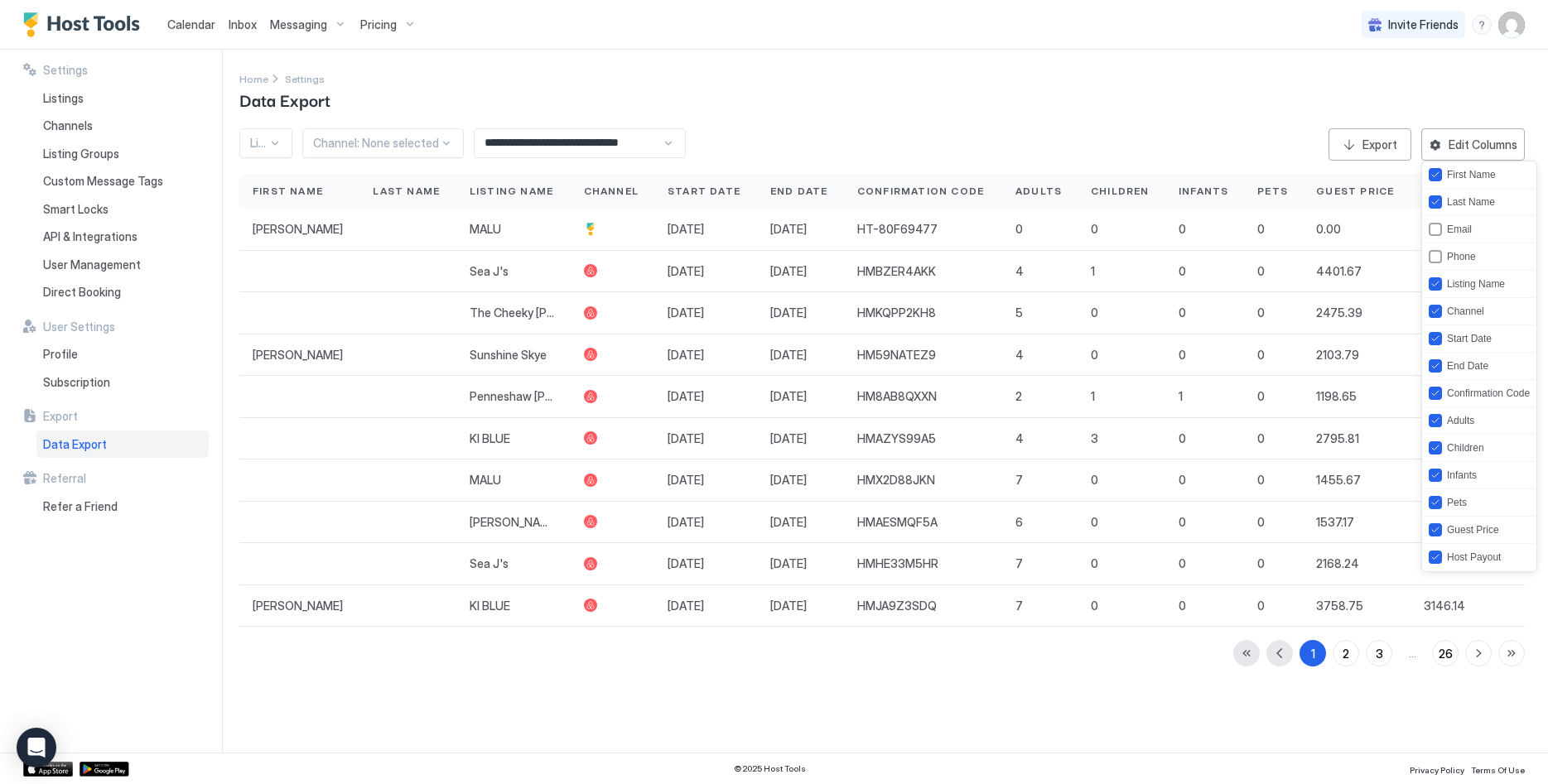
click at [850, 91] on div at bounding box center [774, 392] width 1548 height 784
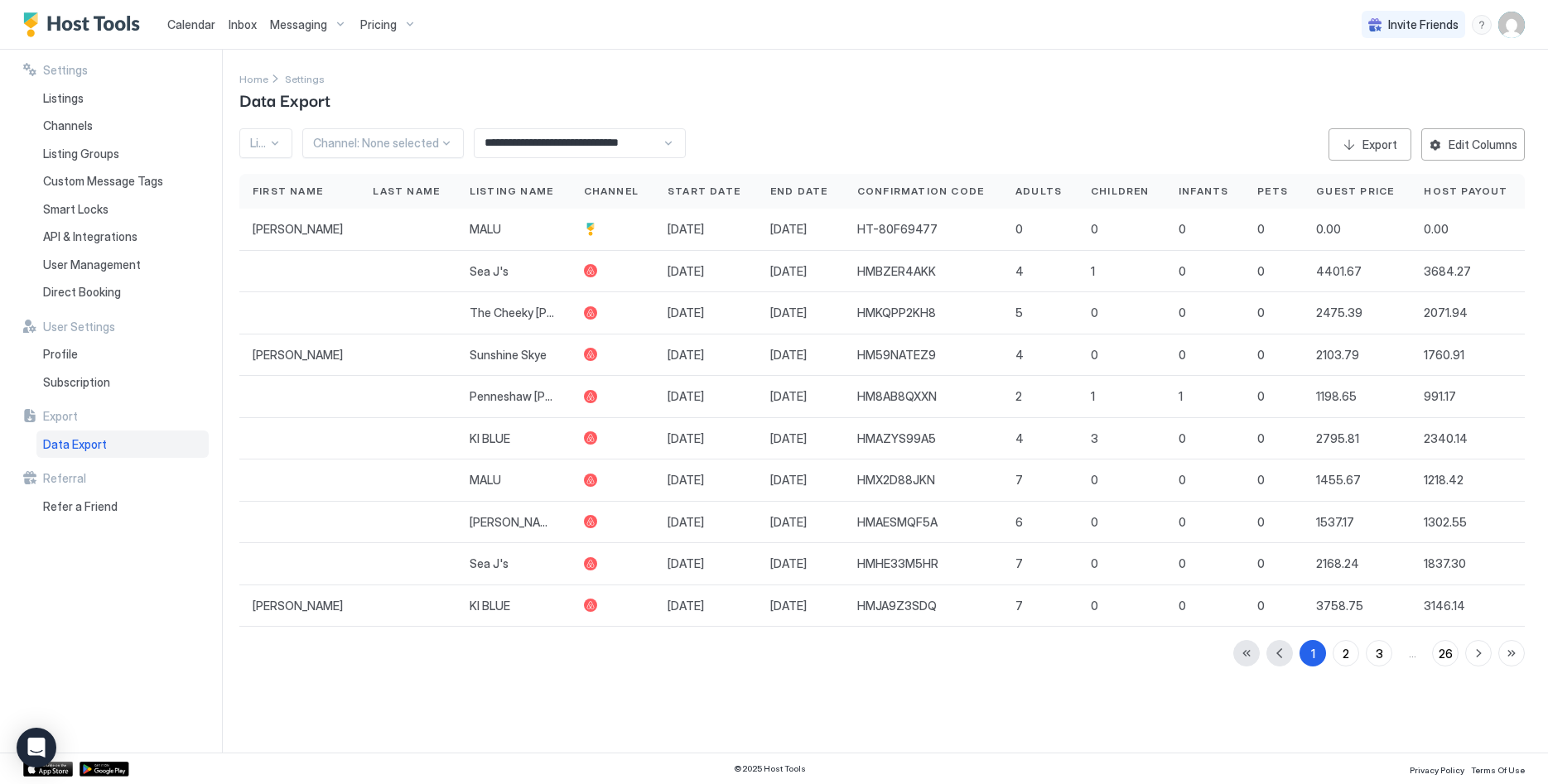
click at [414, 143] on div at bounding box center [376, 143] width 126 height 15
click at [282, 140] on div "Listing: None selected" at bounding box center [266, 143] width 53 height 30
click at [316, 216] on div "Baudin Cottage" at bounding box center [340, 203] width 199 height 32
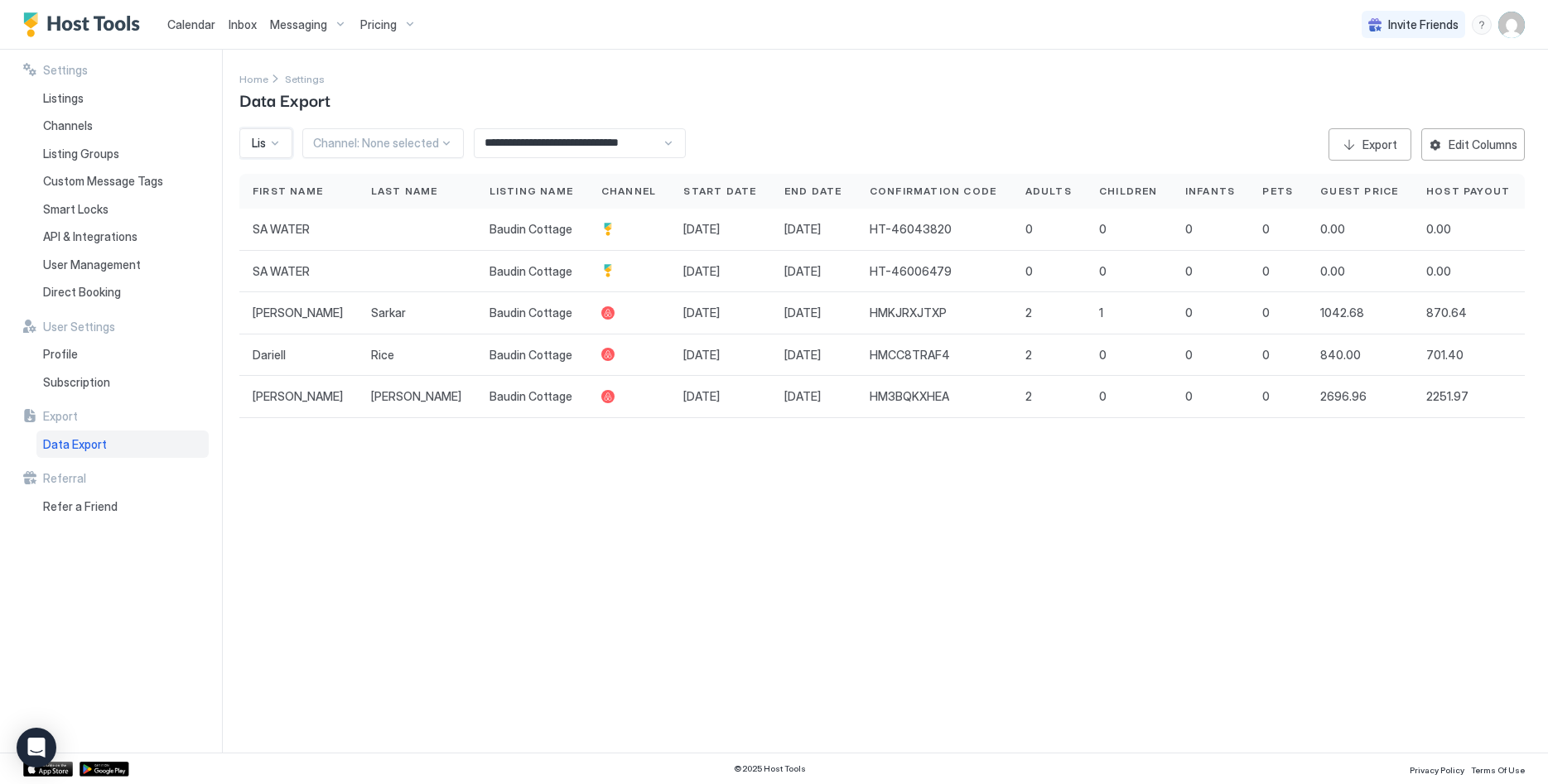
click at [622, 153] on input "**********" at bounding box center [568, 143] width 187 height 28
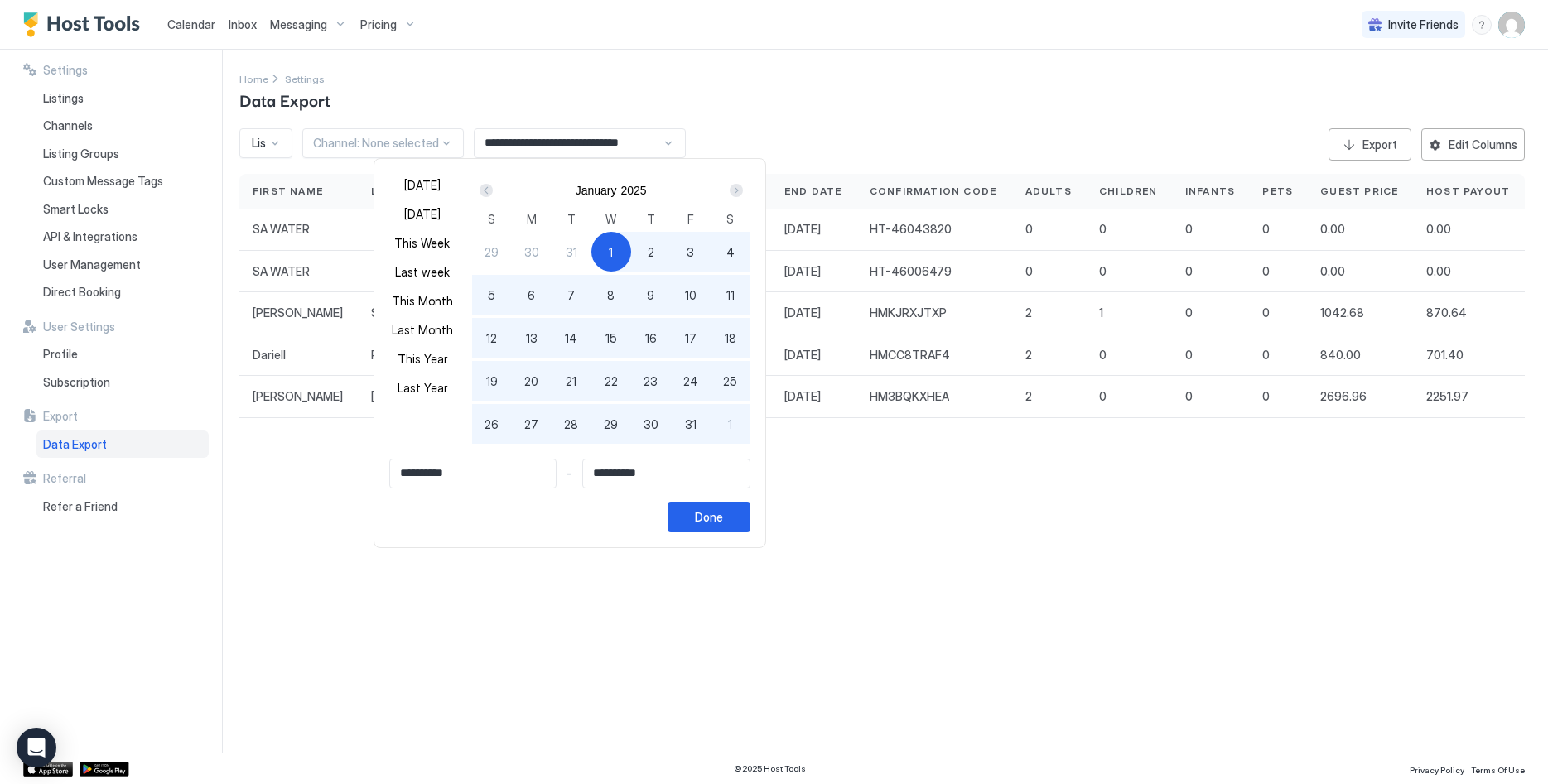
click at [733, 191] on div "Next" at bounding box center [736, 190] width 19 height 19
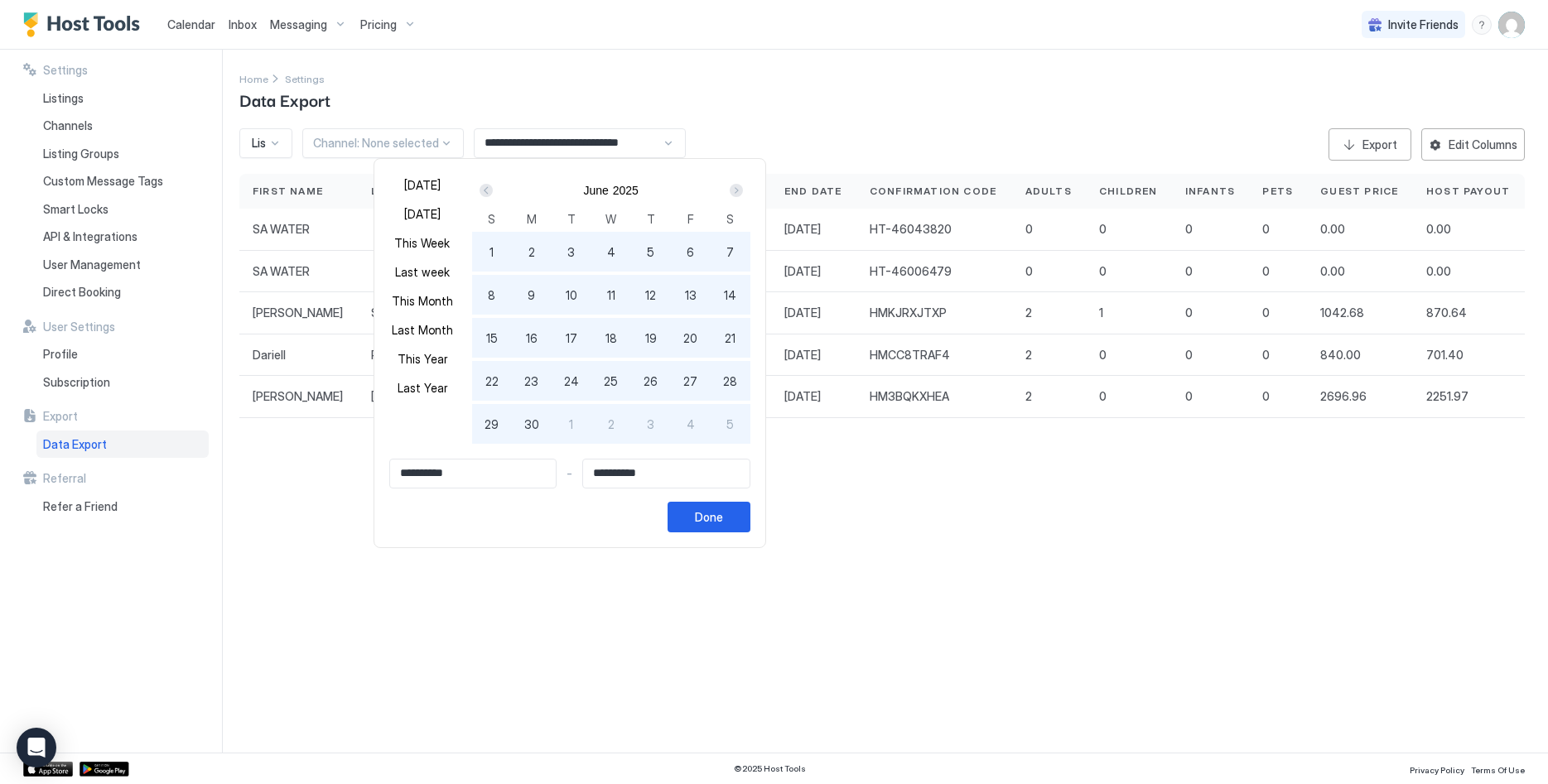
click at [733, 191] on div "Next" at bounding box center [736, 190] width 19 height 19
click at [734, 191] on div "Next" at bounding box center [736, 191] width 13 height 13
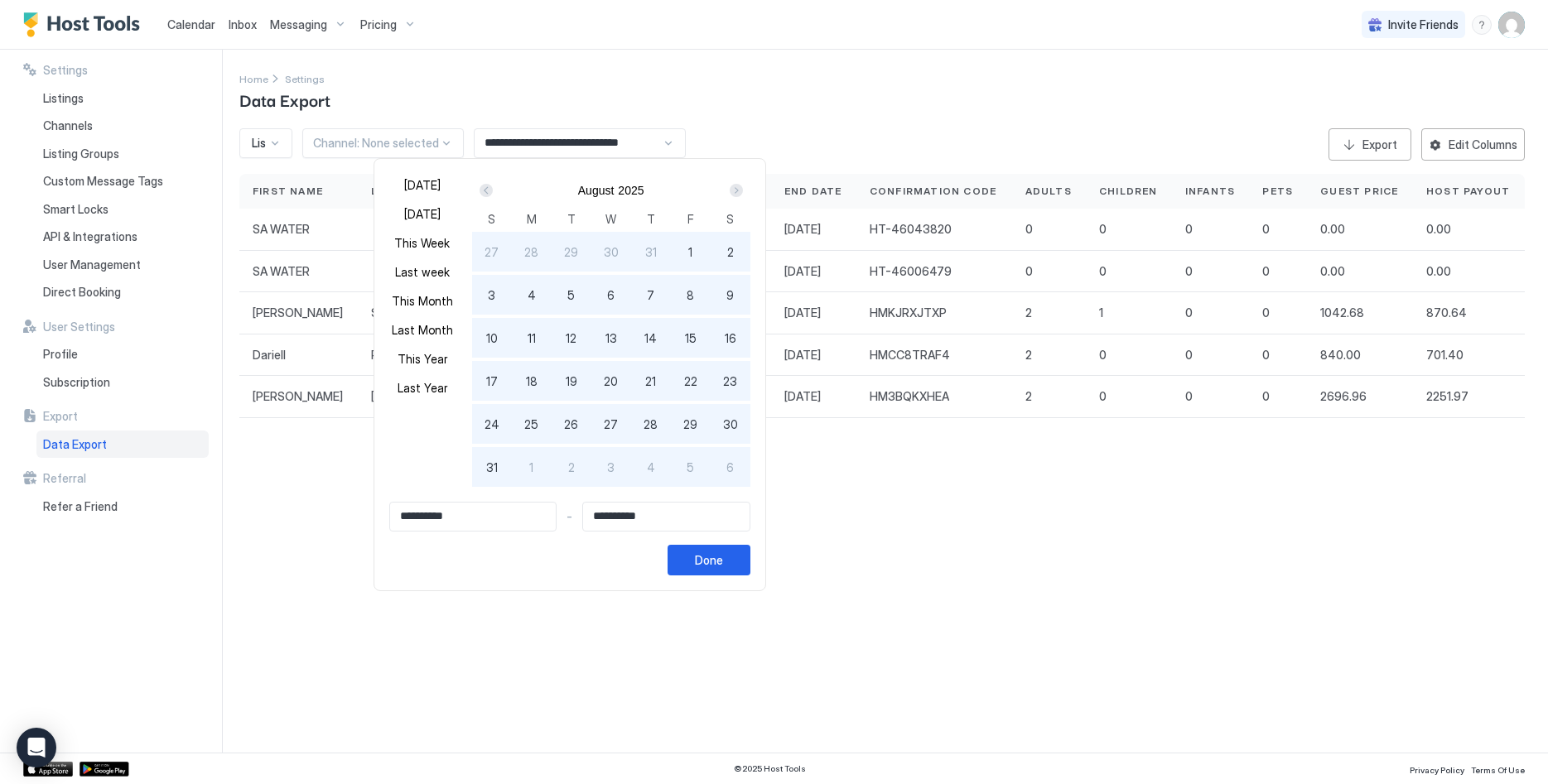
click at [734, 191] on div "Next" at bounding box center [736, 191] width 13 height 13
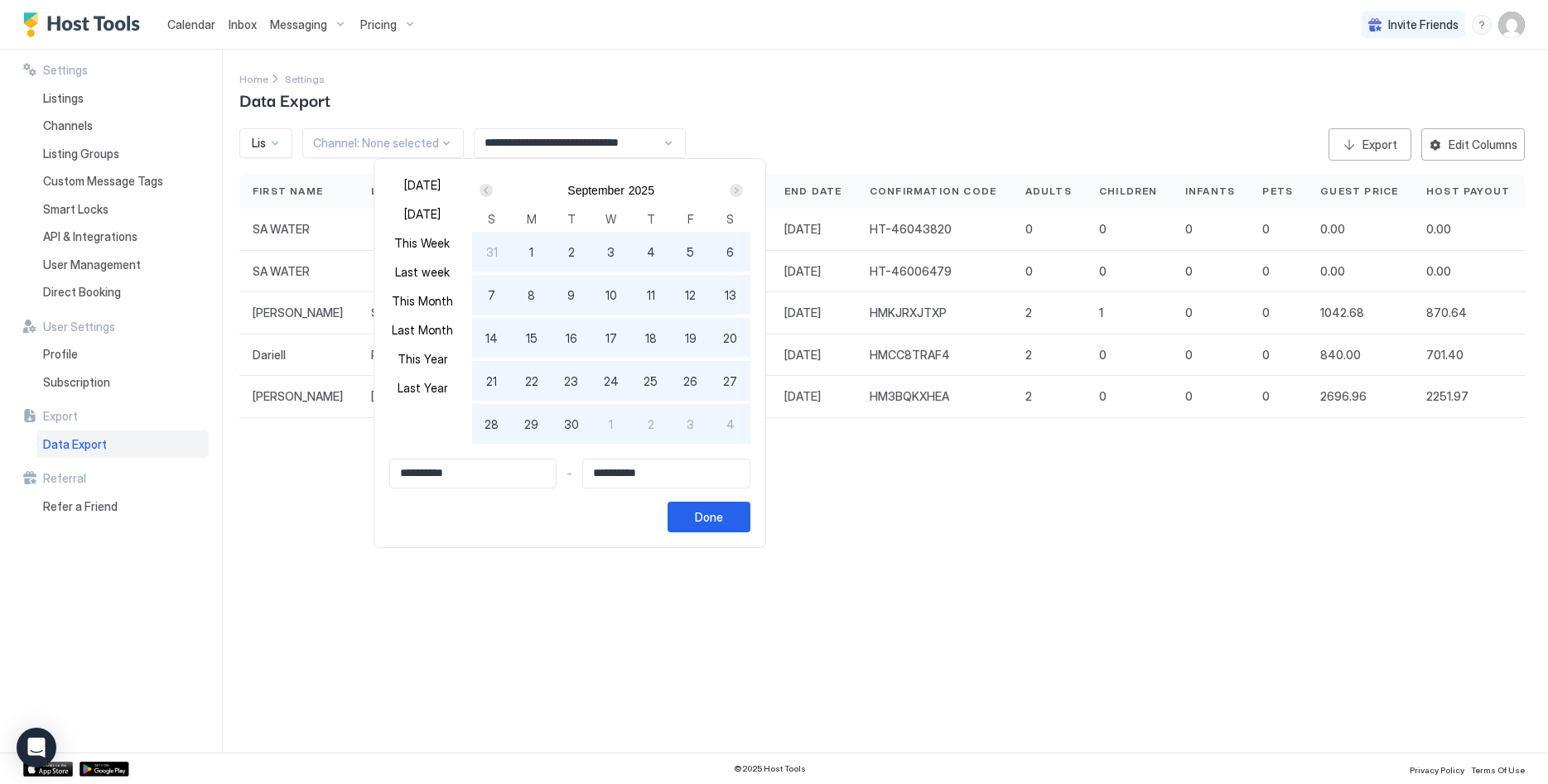
click at [734, 191] on div "Next" at bounding box center [736, 191] width 13 height 13
click at [613, 249] on span "1" at bounding box center [611, 252] width 4 height 18
type input "**********"
click at [743, 188] on div "Next" at bounding box center [736, 191] width 13 height 13
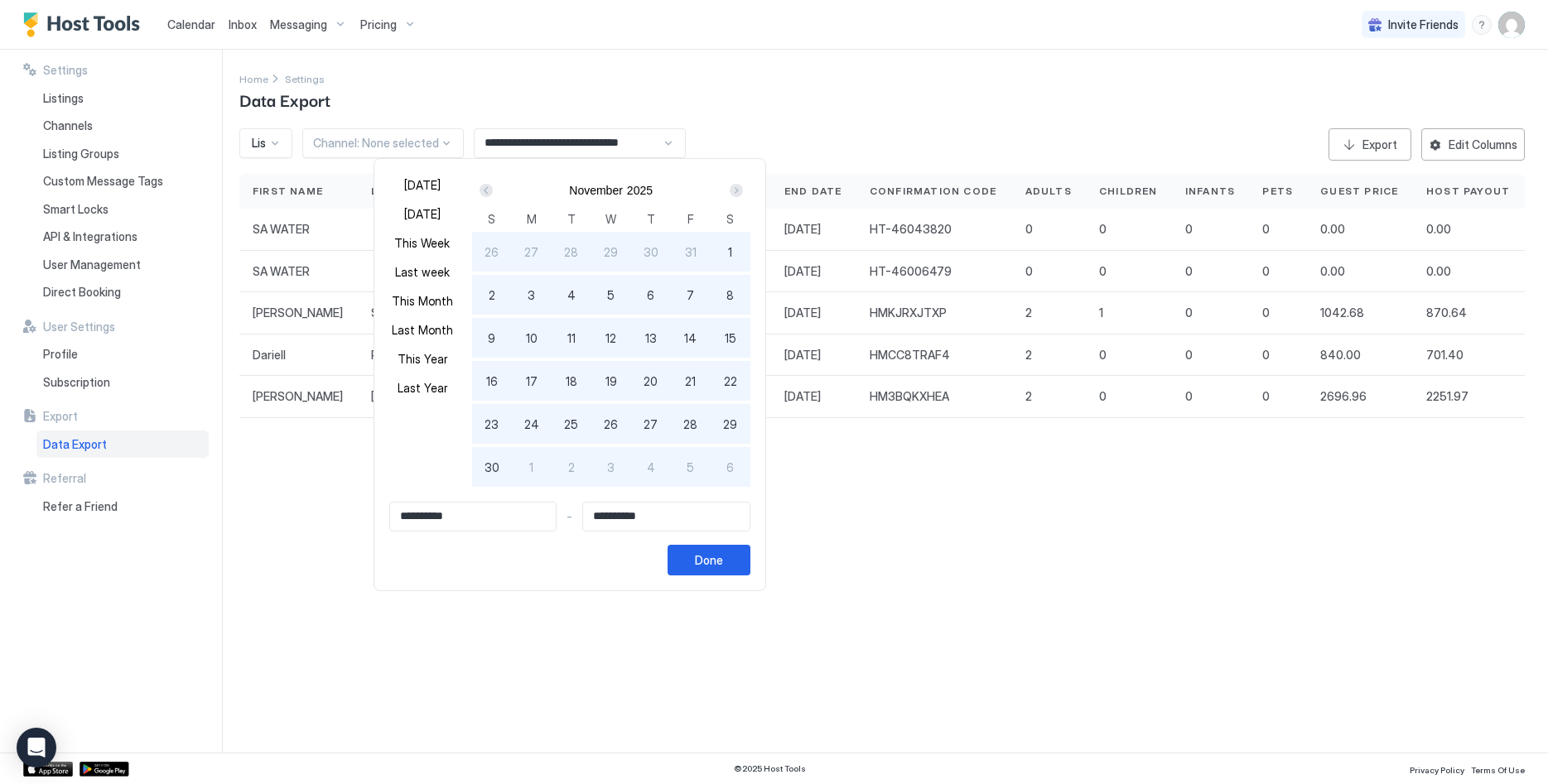
click at [743, 188] on div "Next" at bounding box center [736, 191] width 13 height 13
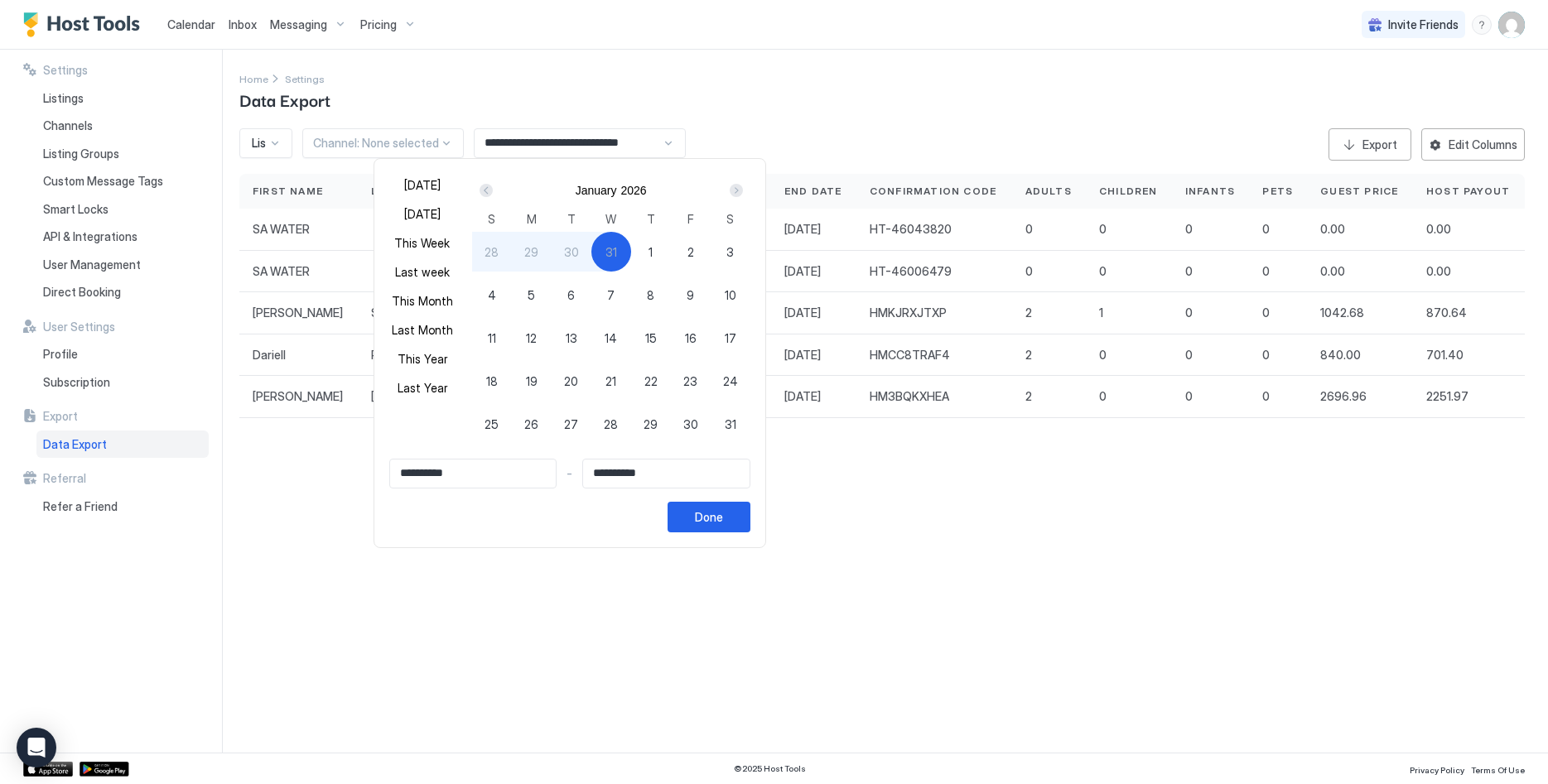
click at [743, 188] on div "Next" at bounding box center [736, 191] width 13 height 13
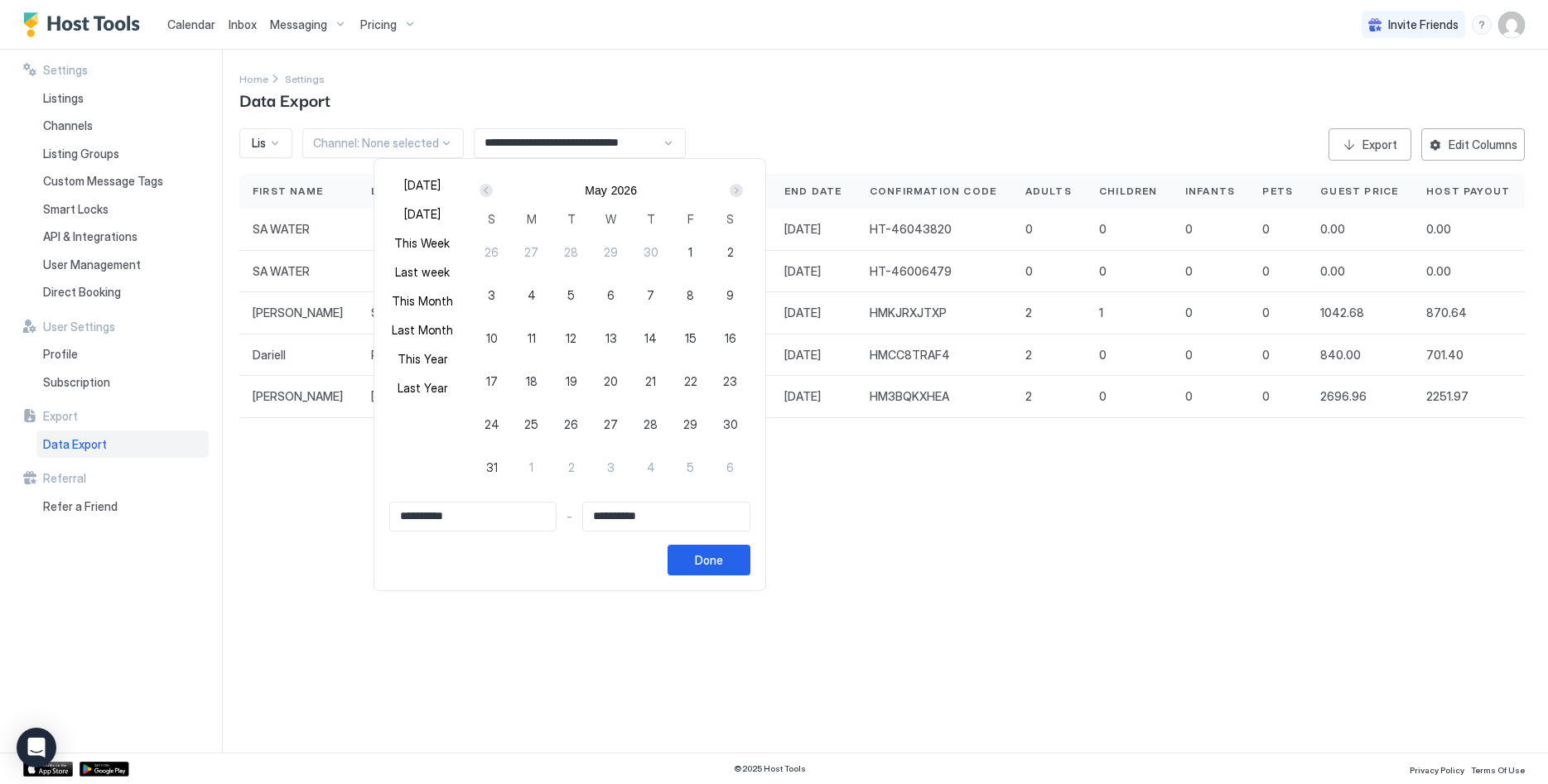
click at [743, 188] on div "Next" at bounding box center [736, 191] width 13 height 13
click at [579, 426] on span "30" at bounding box center [571, 424] width 15 height 18
type input "**********"
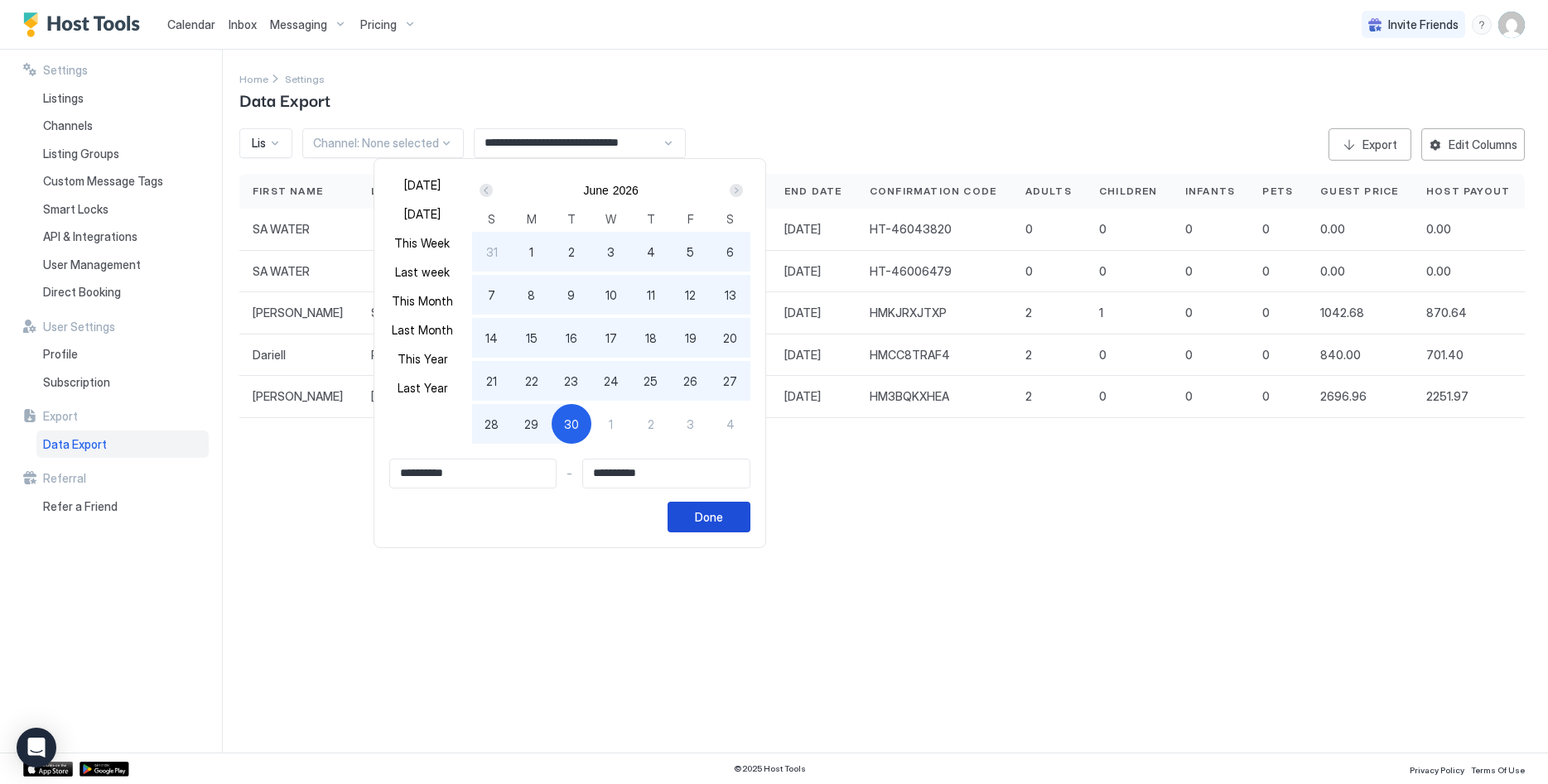
click at [723, 518] on div "Done" at bounding box center [709, 516] width 28 height 18
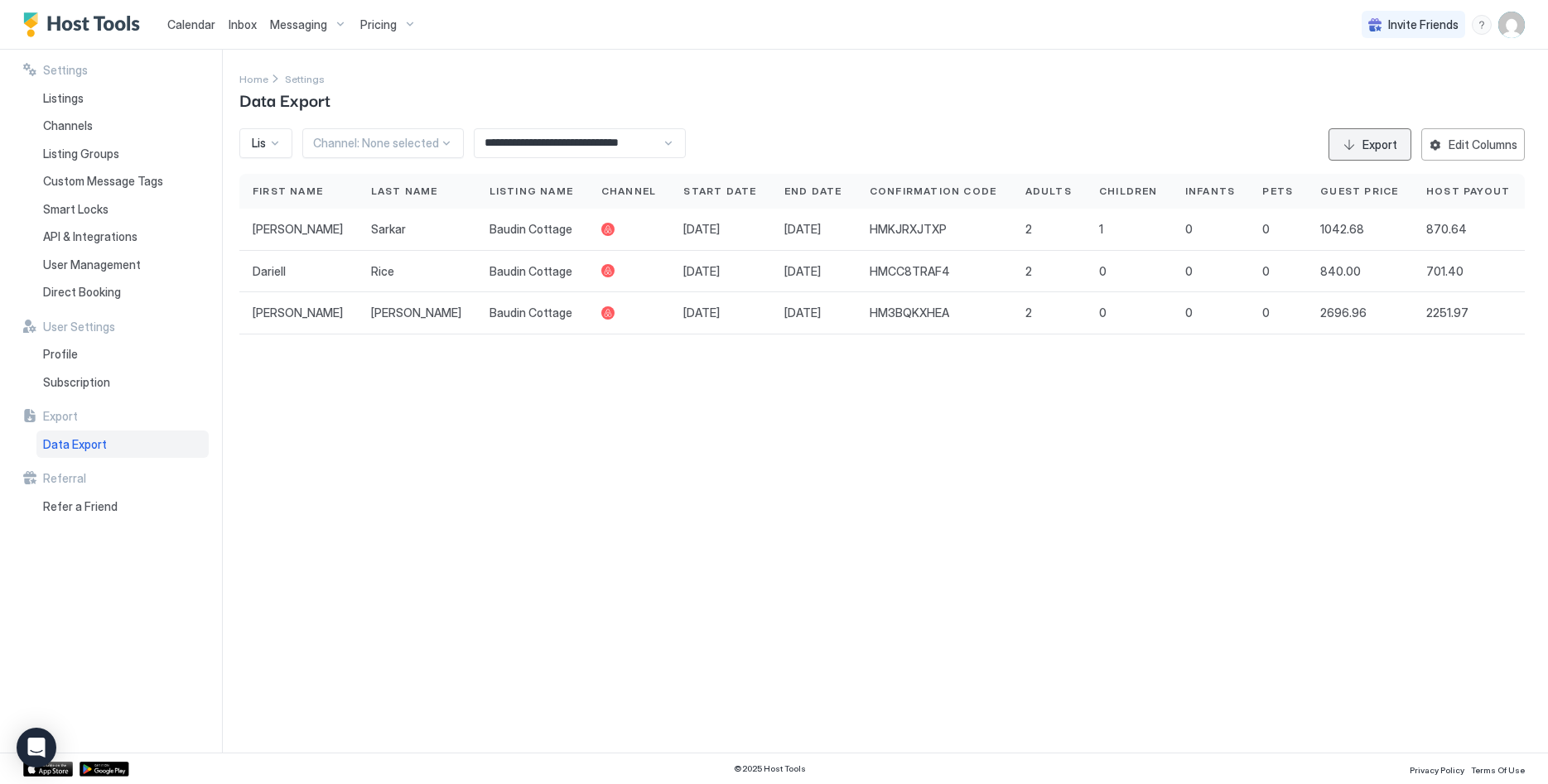
click at [1379, 150] on div "Export" at bounding box center [1380, 144] width 35 height 18
click at [1389, 145] on div "Export" at bounding box center [1380, 144] width 35 height 18
click at [1482, 152] on div "Edit Columns" at bounding box center [1483, 144] width 69 height 18
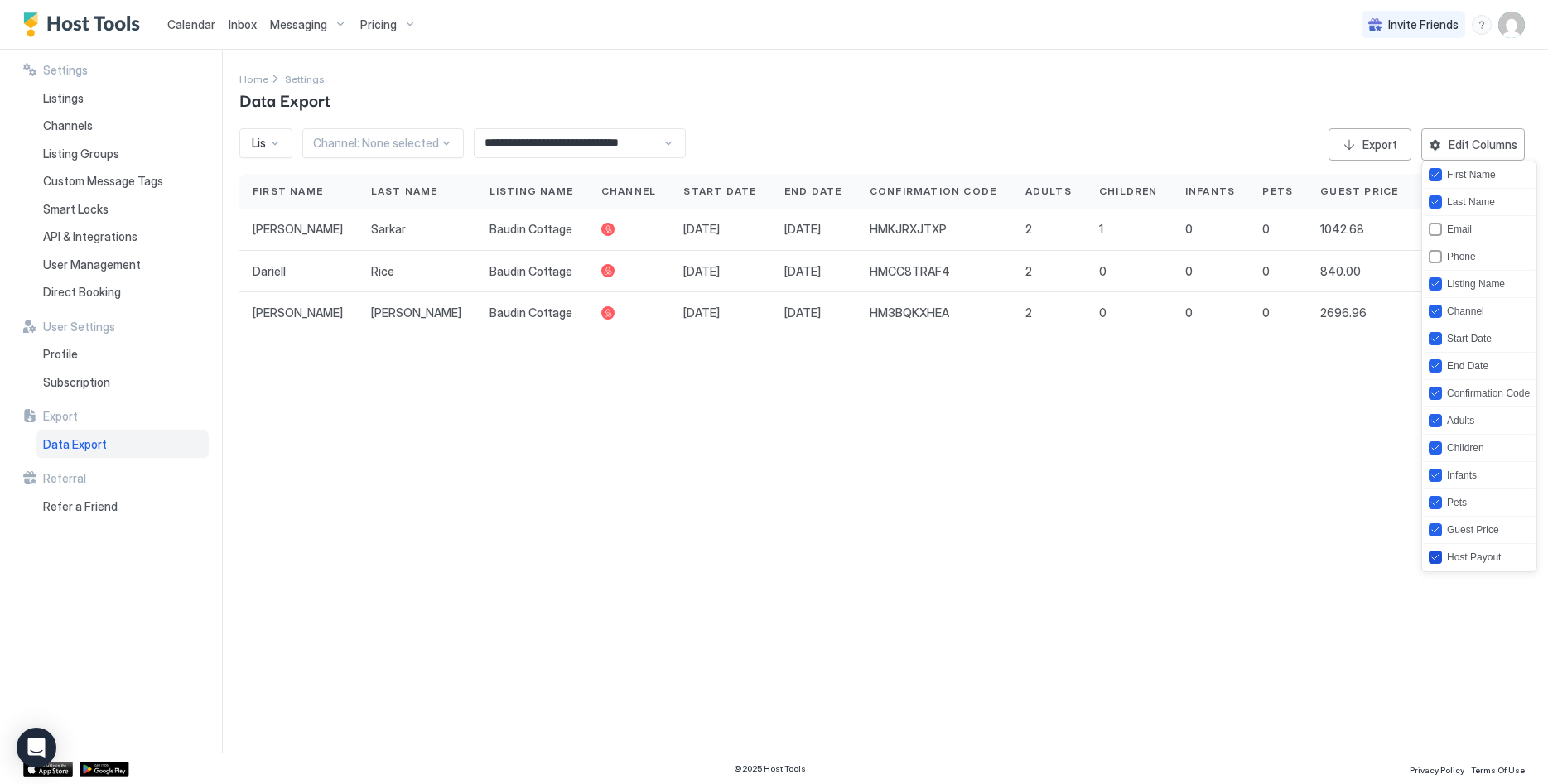
click at [1470, 556] on div "Host Payout" at bounding box center [1474, 557] width 54 height 12
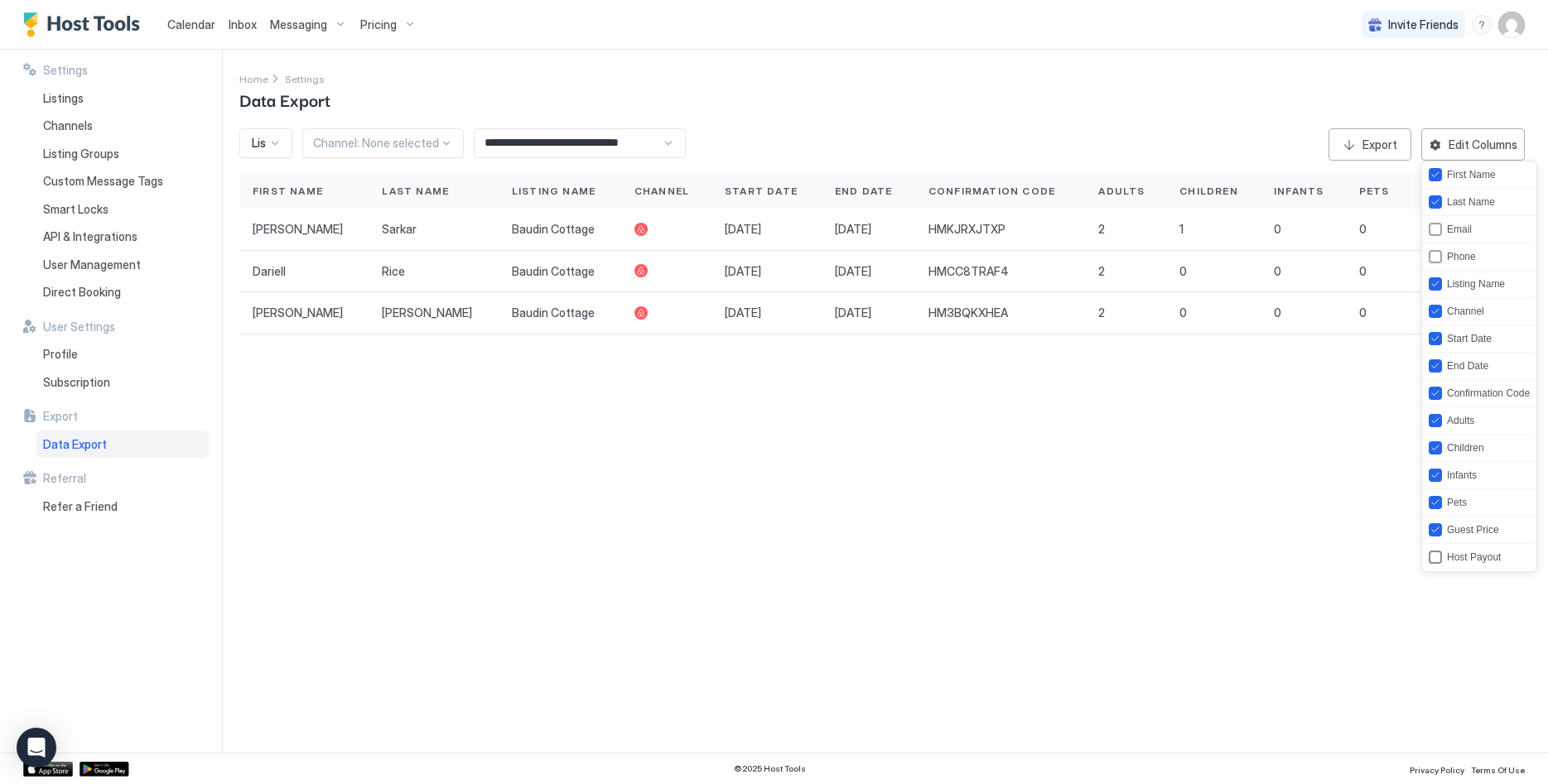
click at [1470, 556] on div "Host Payout" at bounding box center [1474, 557] width 54 height 12
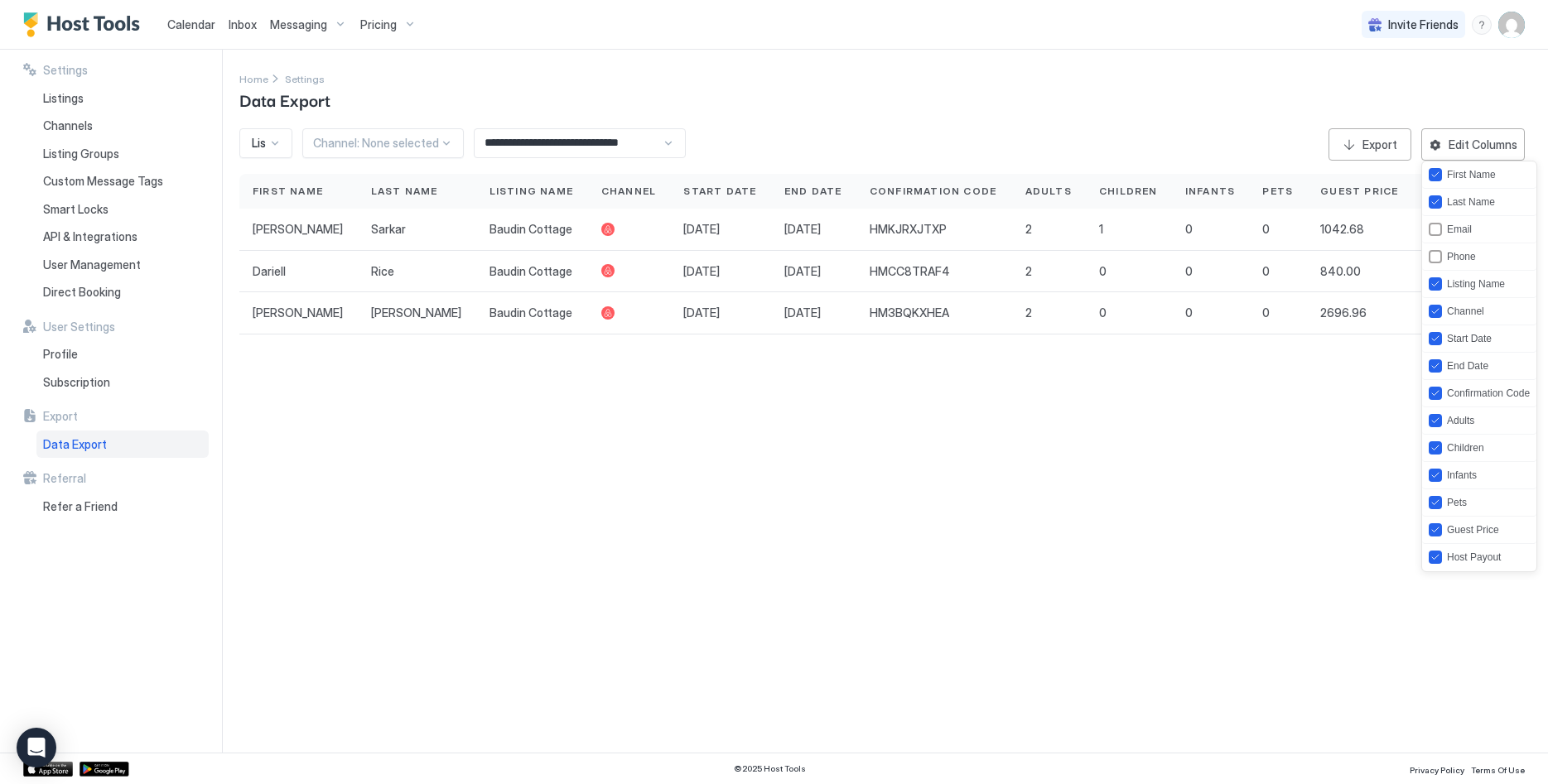
click at [1281, 479] on div at bounding box center [774, 392] width 1548 height 784
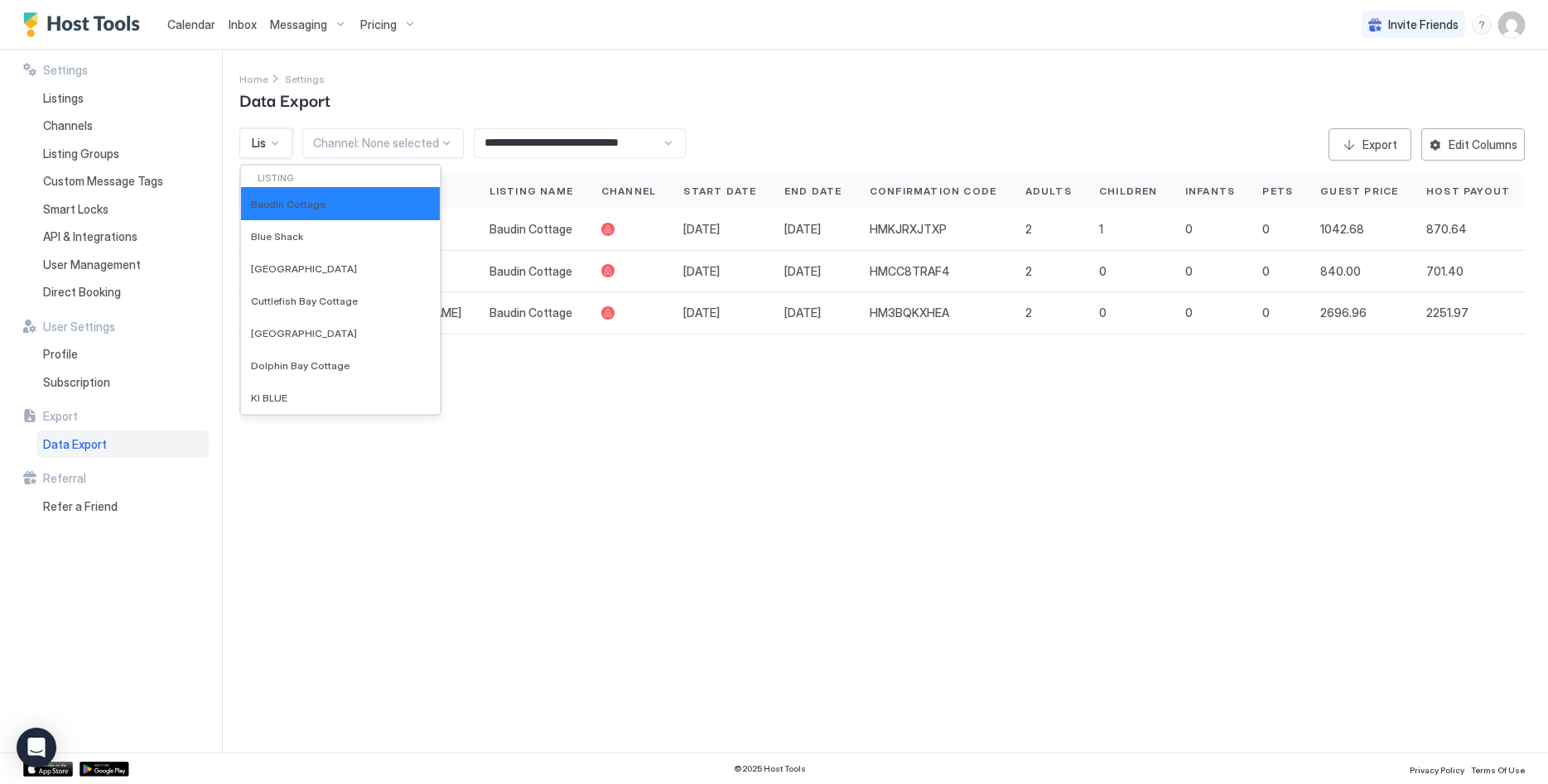
click at [265, 141] on span "Listing:" at bounding box center [270, 143] width 37 height 15
click at [292, 243] on span "Blue Shack" at bounding box center [277, 236] width 52 height 12
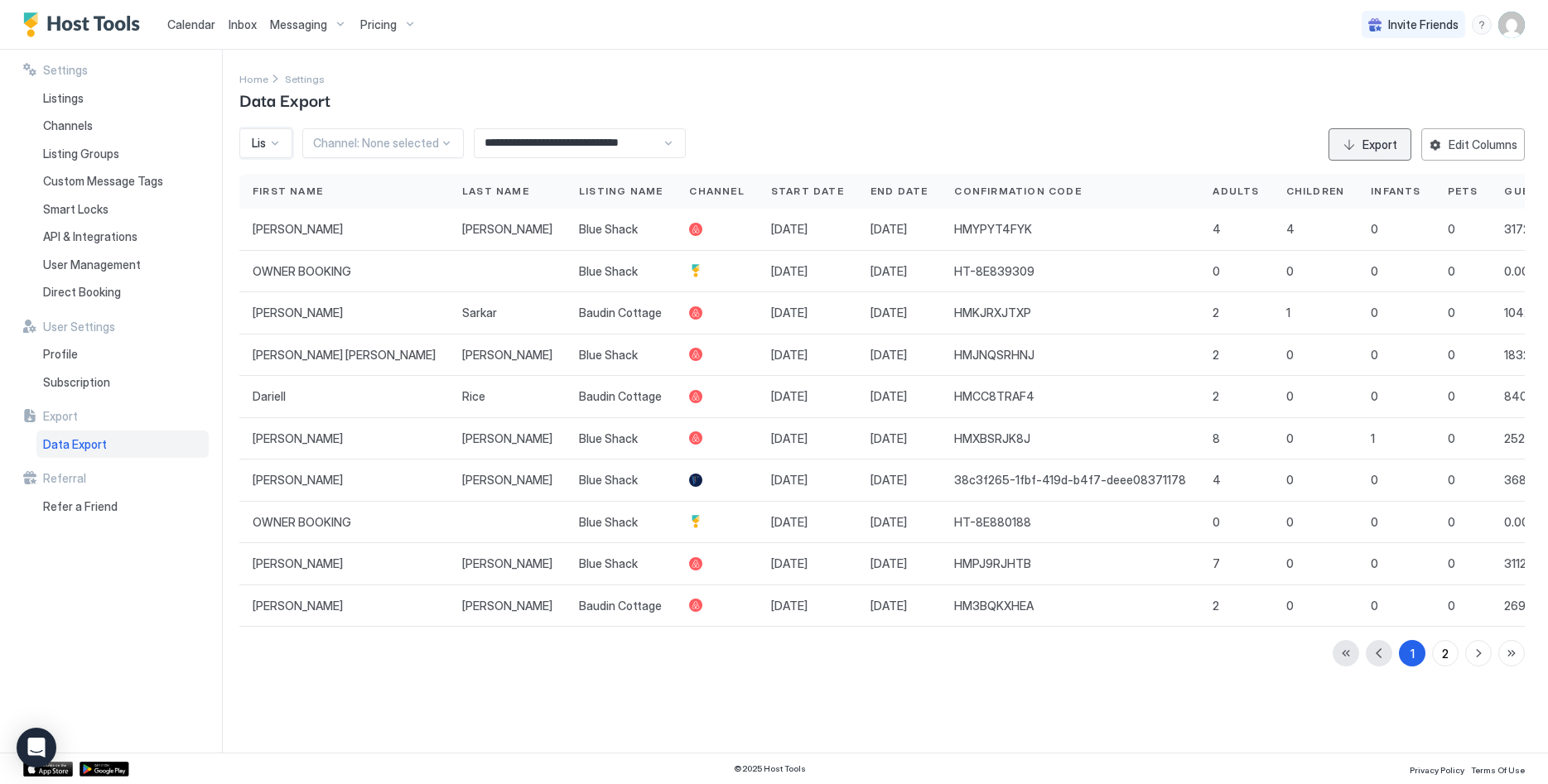
click at [1376, 135] on button "Export" at bounding box center [1369, 144] width 82 height 32
click at [1473, 145] on div "Edit Columns" at bounding box center [1483, 144] width 69 height 18
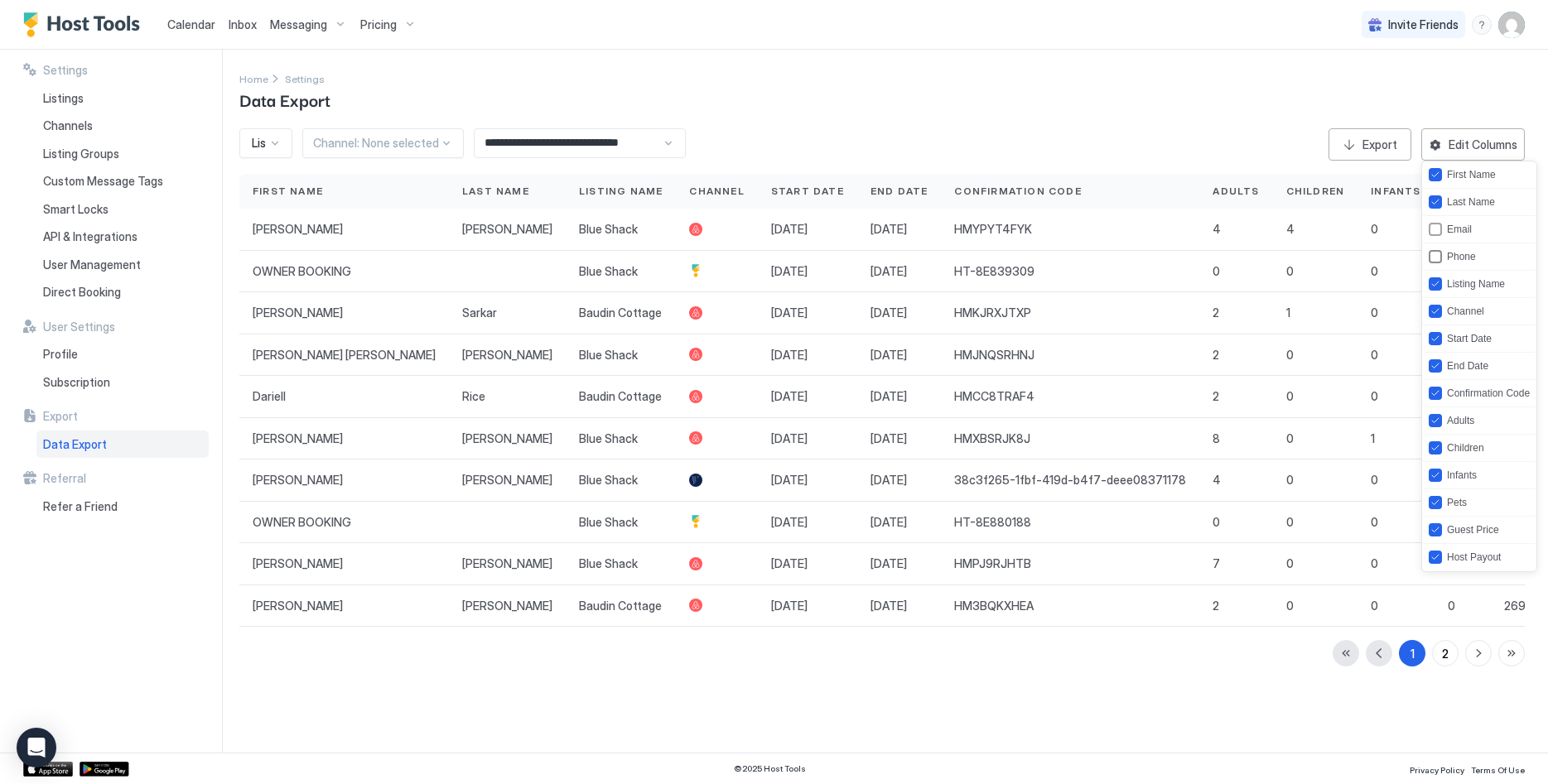
click at [1465, 255] on div "Phone" at bounding box center [1461, 256] width 29 height 12
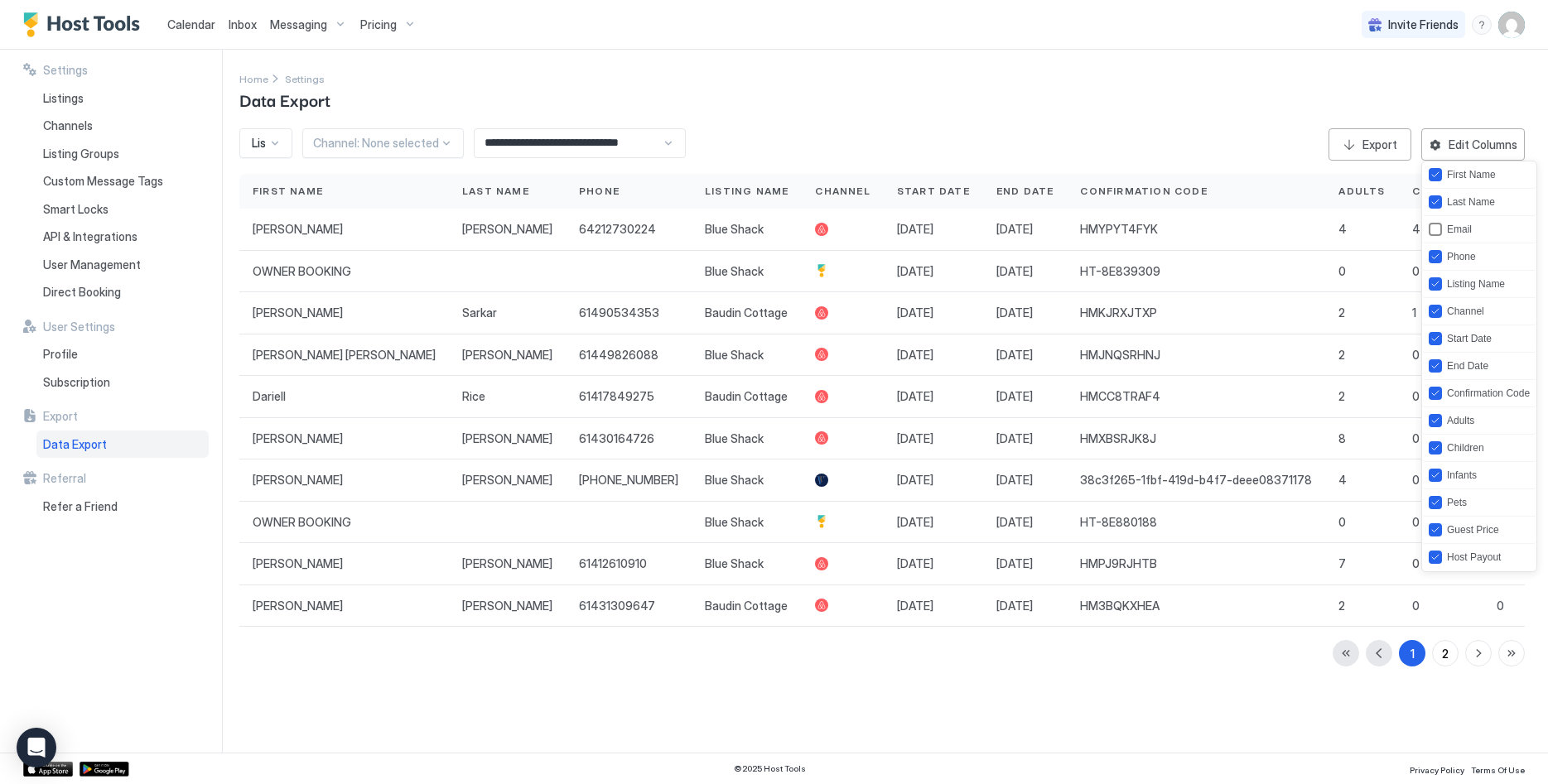
click at [1464, 229] on div "Email" at bounding box center [1459, 230] width 25 height 12
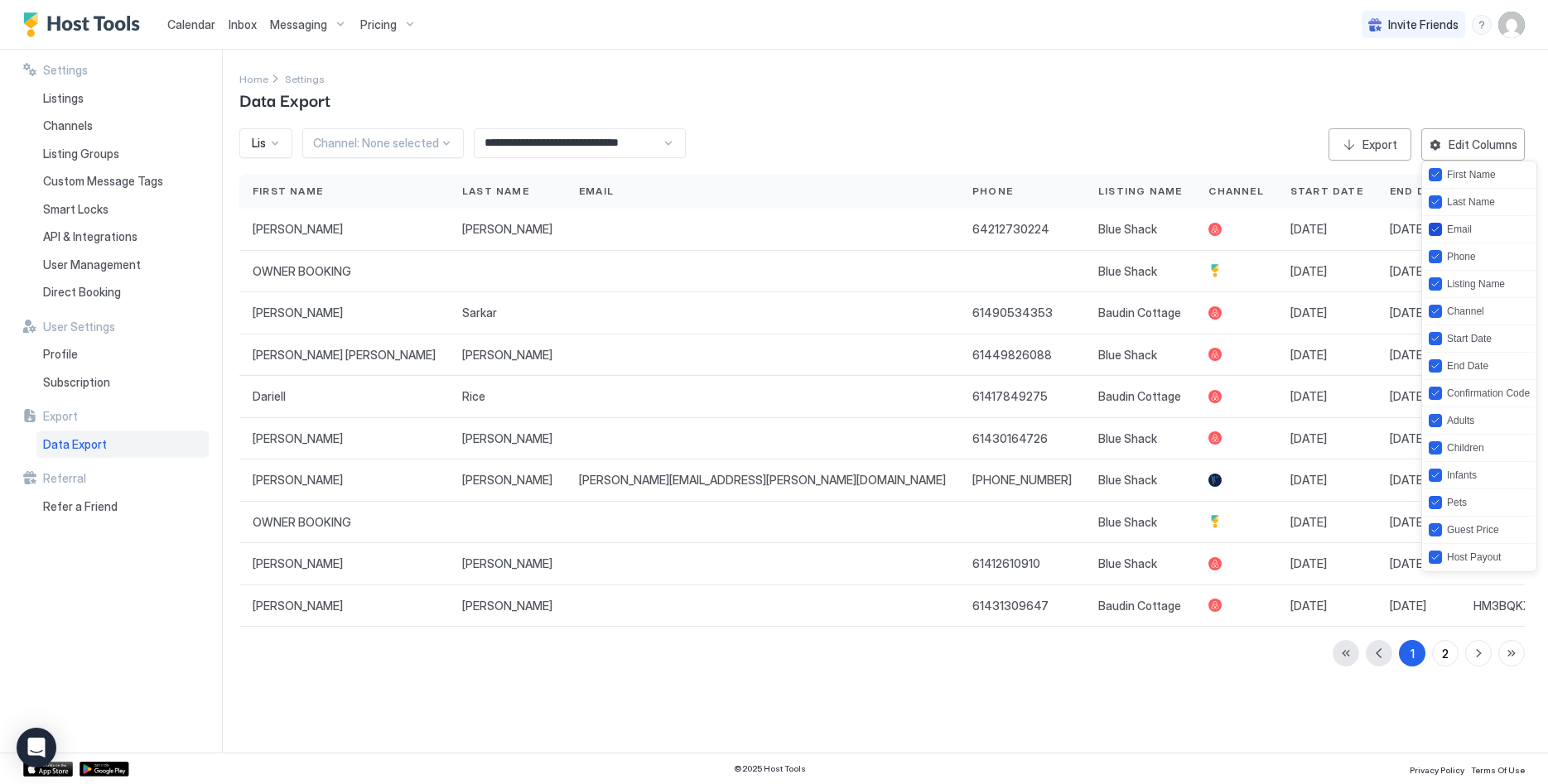
click at [1464, 229] on div "Email" at bounding box center [1459, 230] width 25 height 12
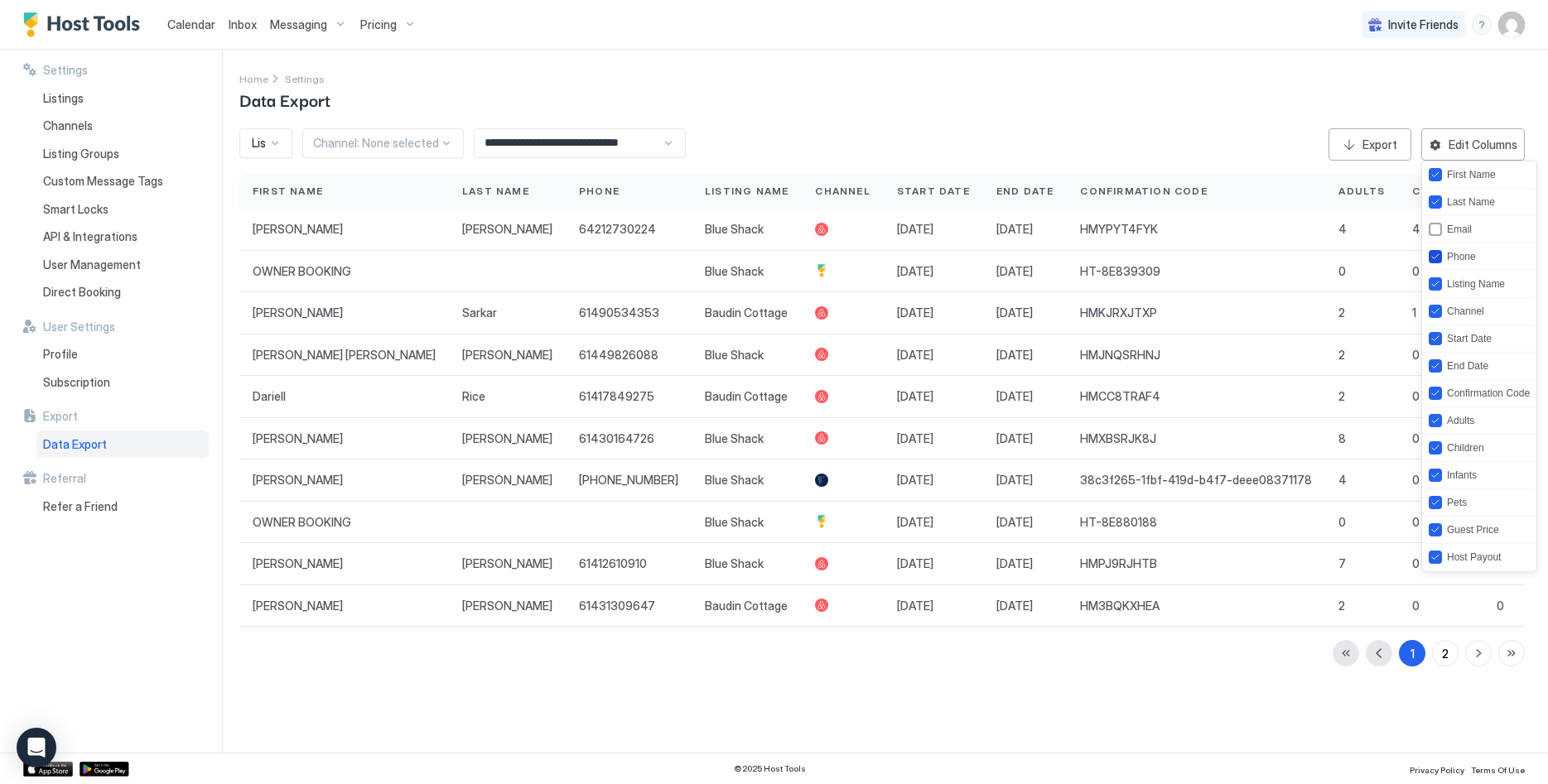
click at [1465, 255] on div "Phone" at bounding box center [1461, 256] width 29 height 12
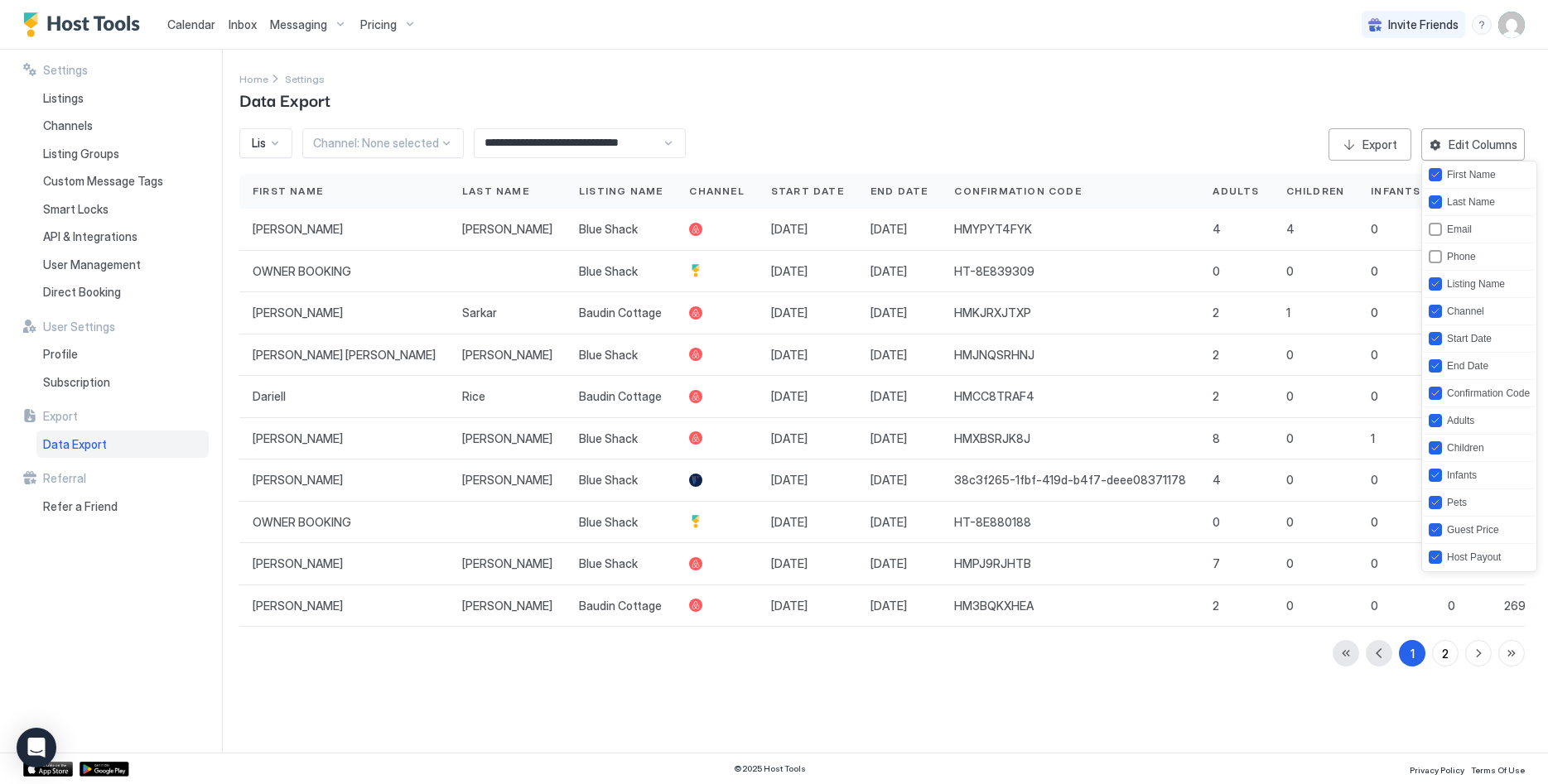
click at [1041, 707] on div at bounding box center [774, 392] width 1548 height 784
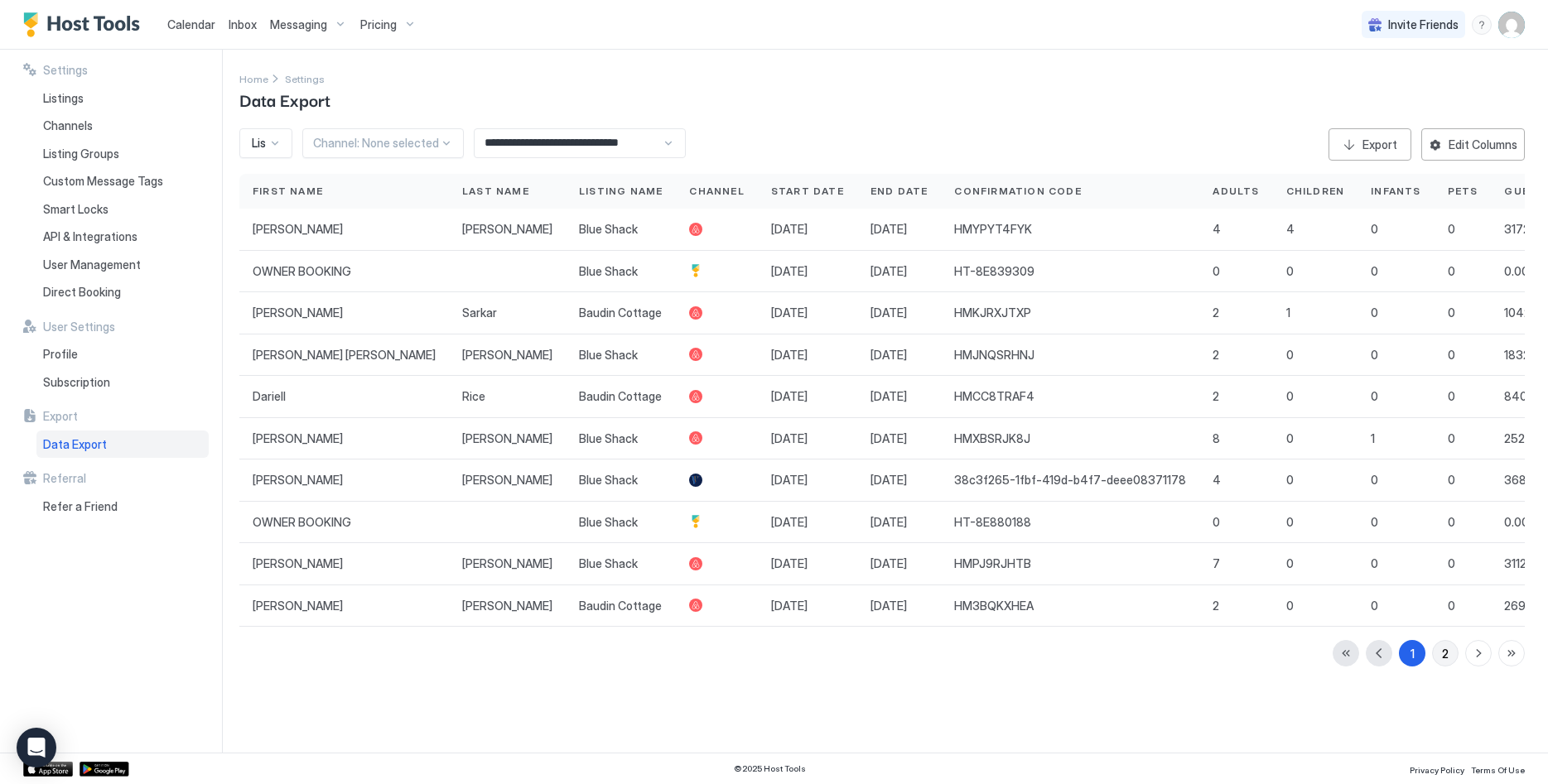
click at [1442, 651] on div "2" at bounding box center [1444, 653] width 6 height 18
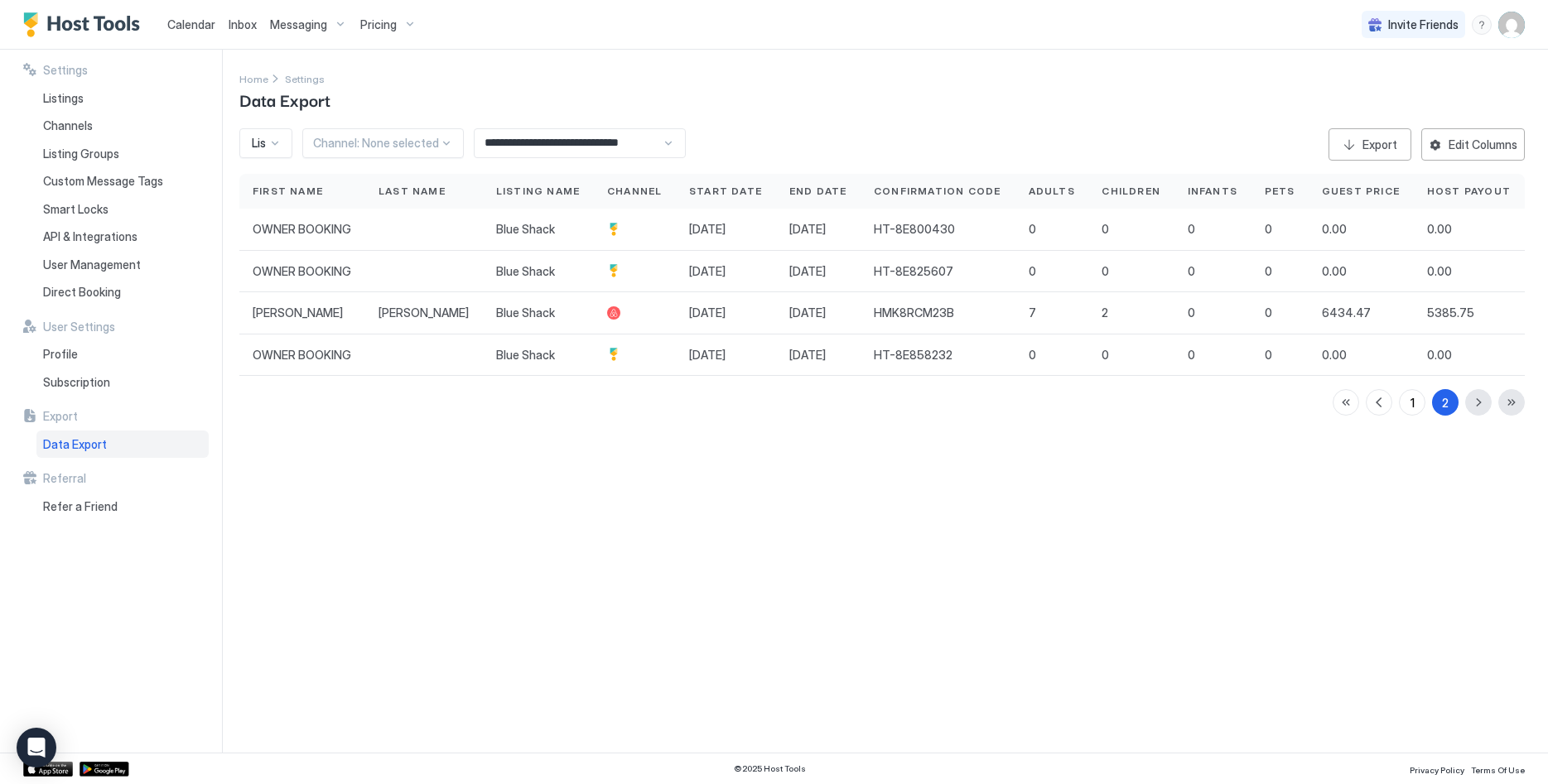
click at [935, 509] on div "**********" at bounding box center [893, 401] width 1308 height 703
click at [1410, 401] on button "1" at bounding box center [1412, 402] width 27 height 27
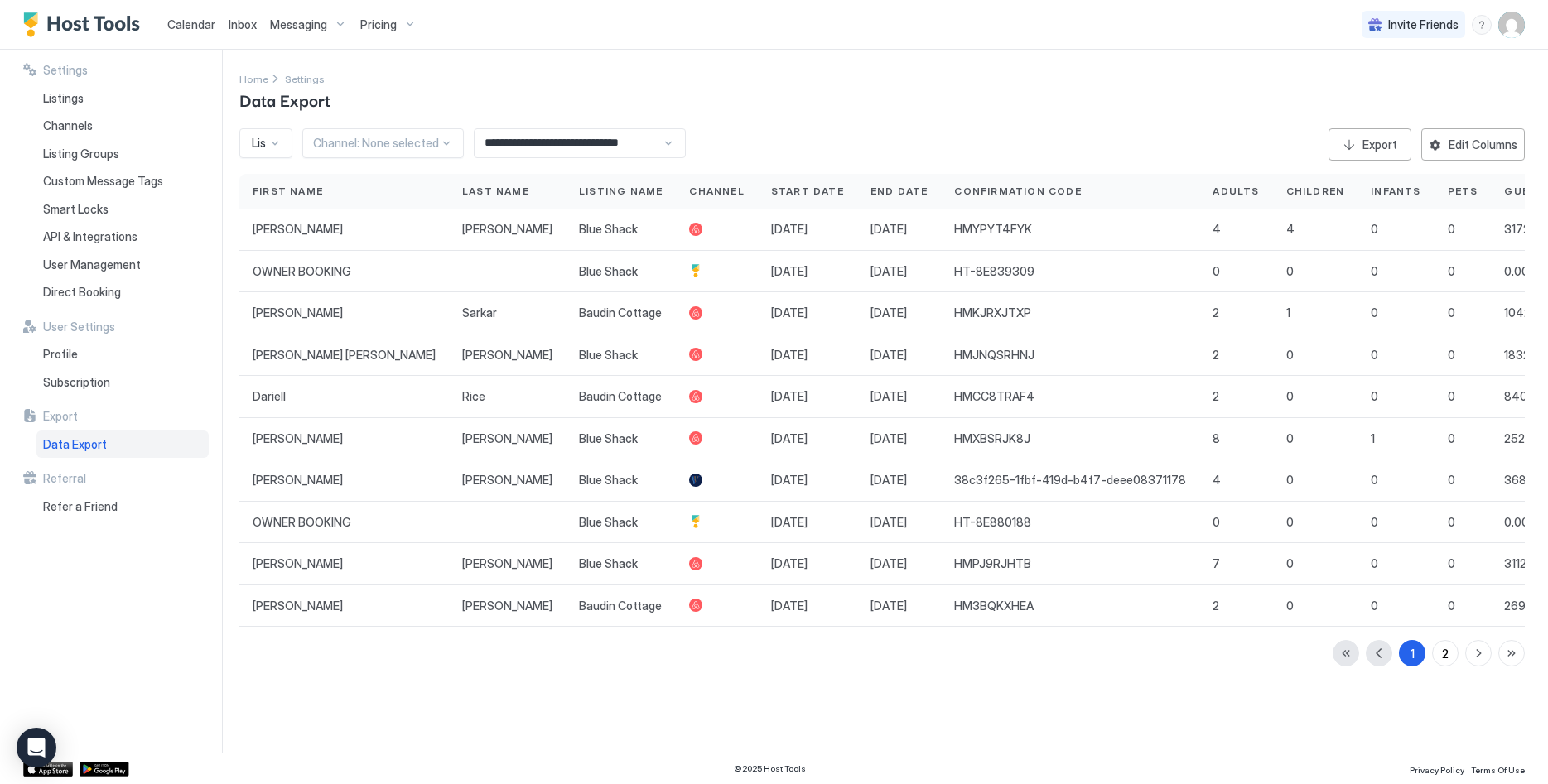
click at [279, 136] on div at bounding box center [274, 143] width 14 height 15
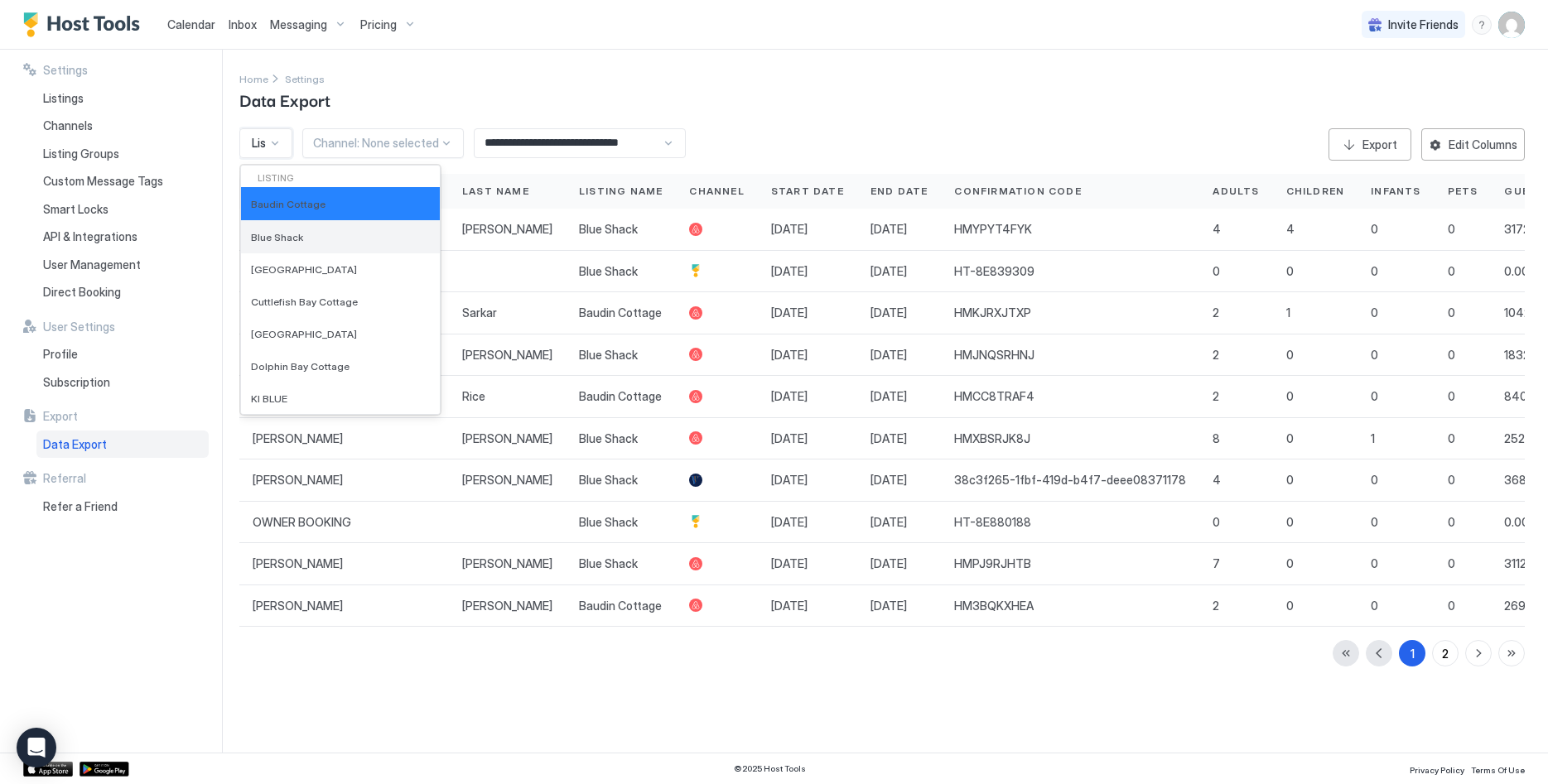
click at [297, 243] on div "Blue Shack" at bounding box center [340, 237] width 179 height 13
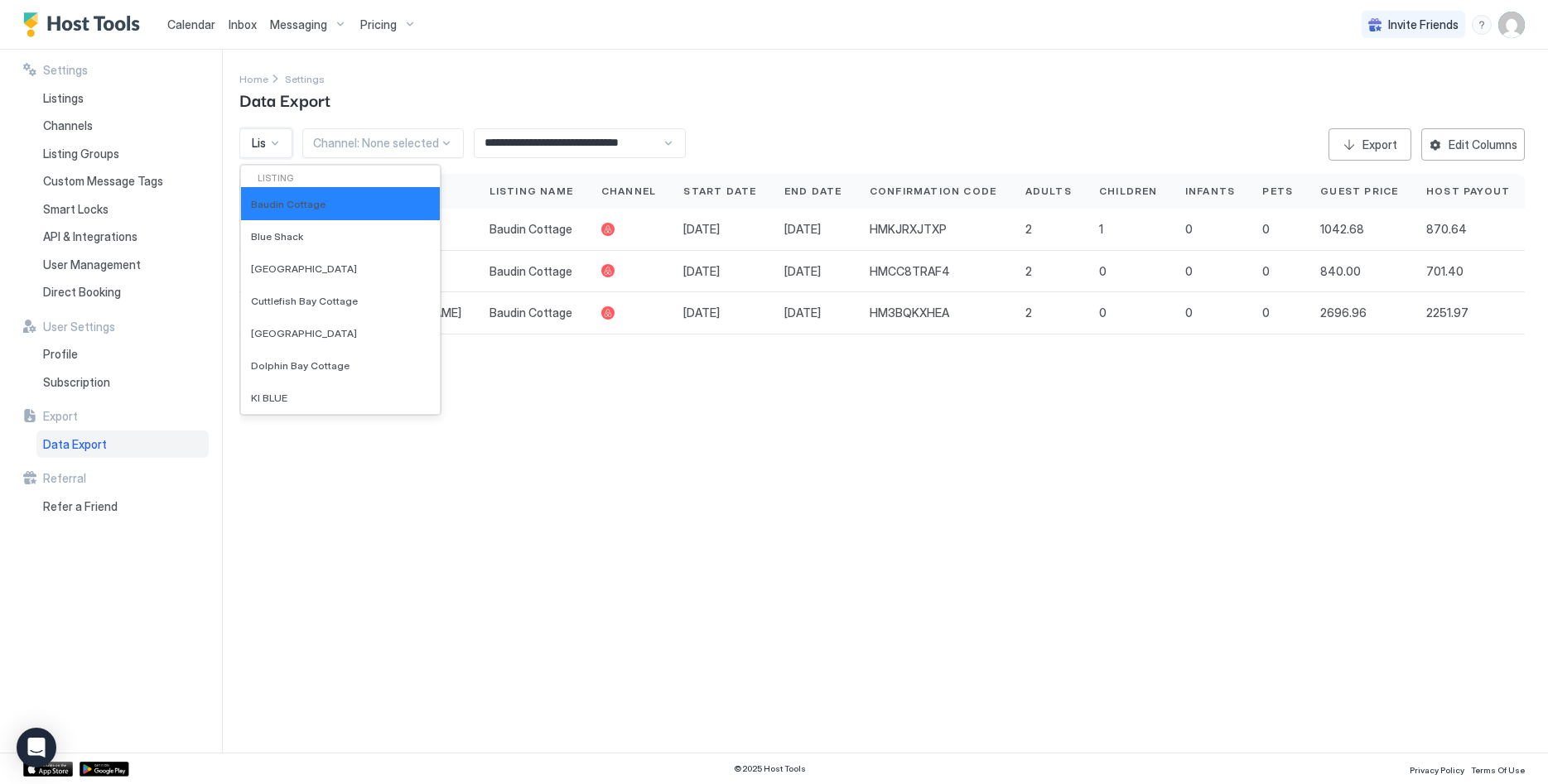
click at [263, 134] on div "Listing: Baudin Cottage" at bounding box center [266, 143] width 53 height 30
click at [289, 233] on span "Blue Shack" at bounding box center [277, 236] width 52 height 12
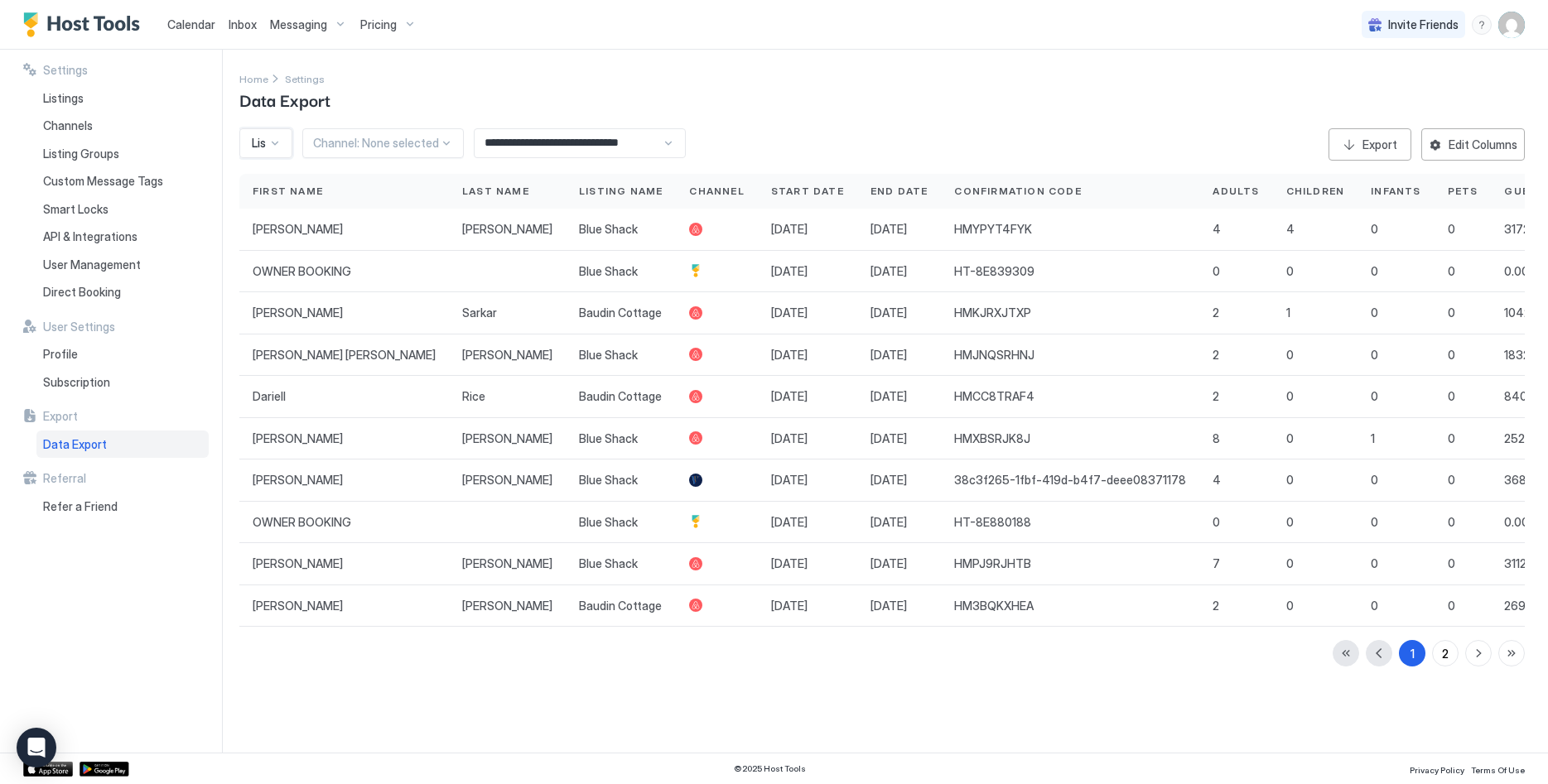
click at [264, 134] on div "Listing: Baudin Cottage (+1)" at bounding box center [266, 143] width 53 height 30
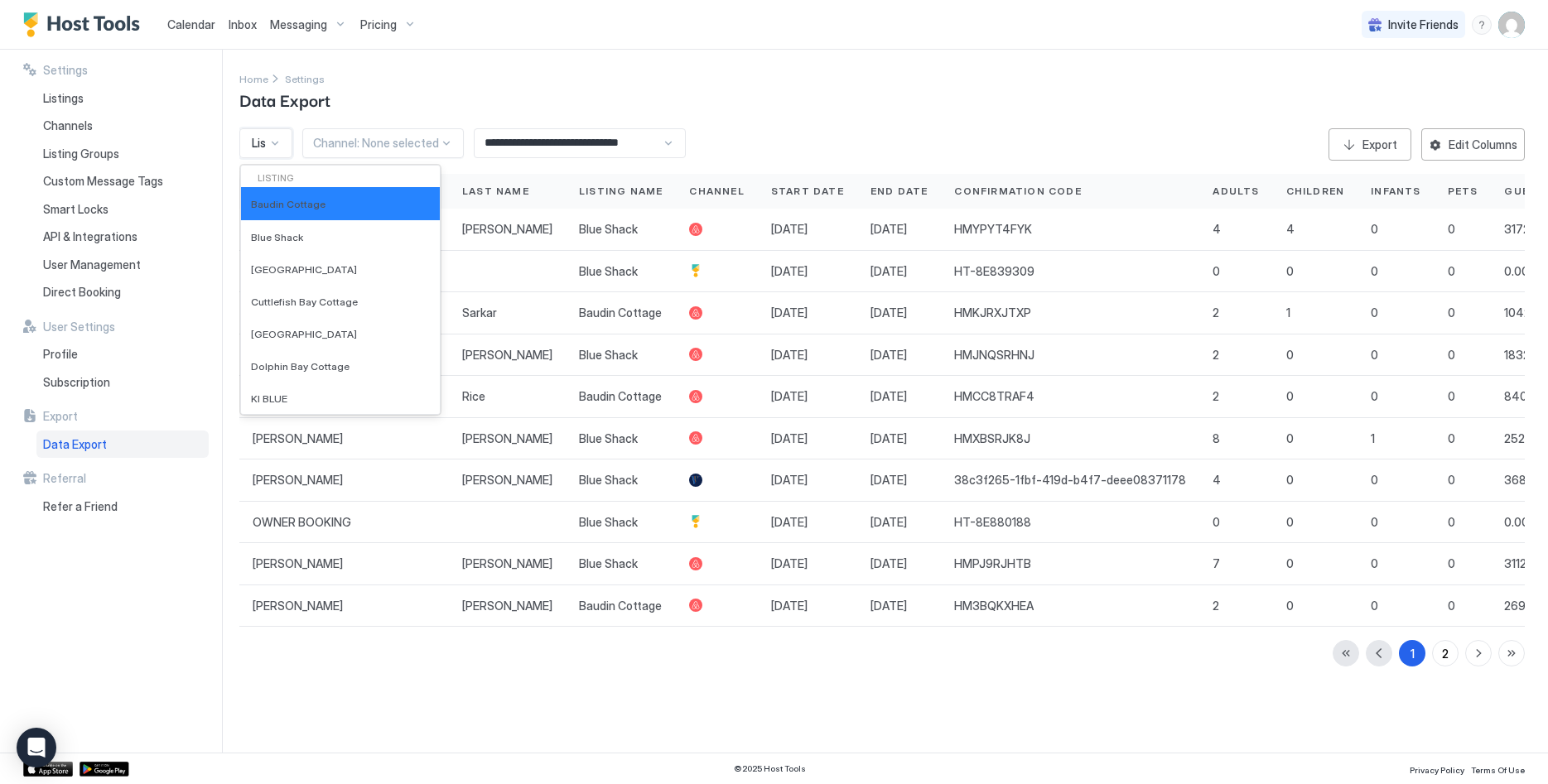
click at [412, 91] on div "Home Settings Data Export" at bounding box center [882, 91] width 1285 height 43
click at [287, 144] on div "Listing: Baudin Cottage (+1)" at bounding box center [266, 143] width 53 height 30
click at [366, 130] on div "Channel: None selected" at bounding box center [383, 143] width 161 height 30
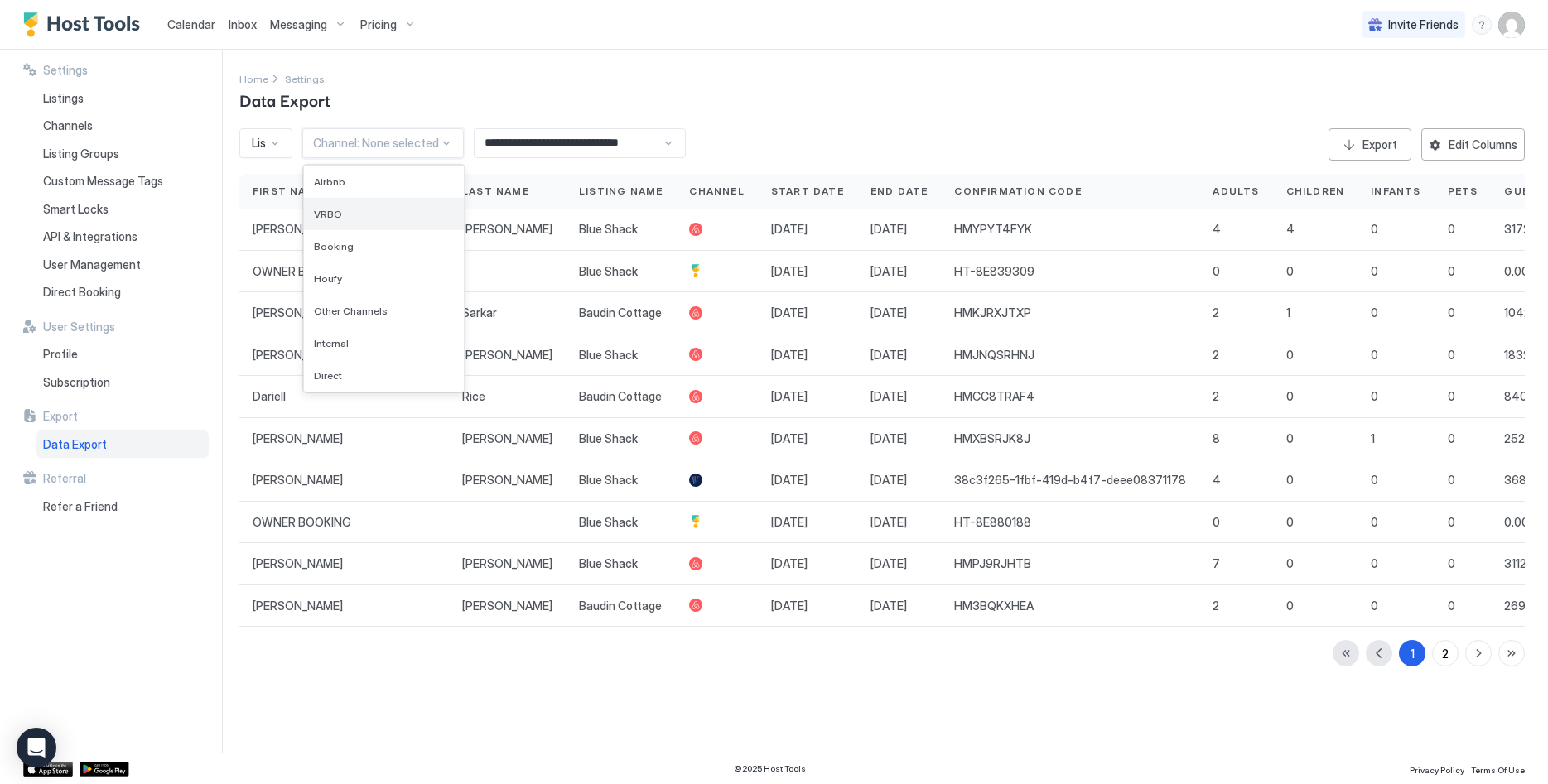
click at [373, 205] on div "VRBO" at bounding box center [383, 214] width 160 height 32
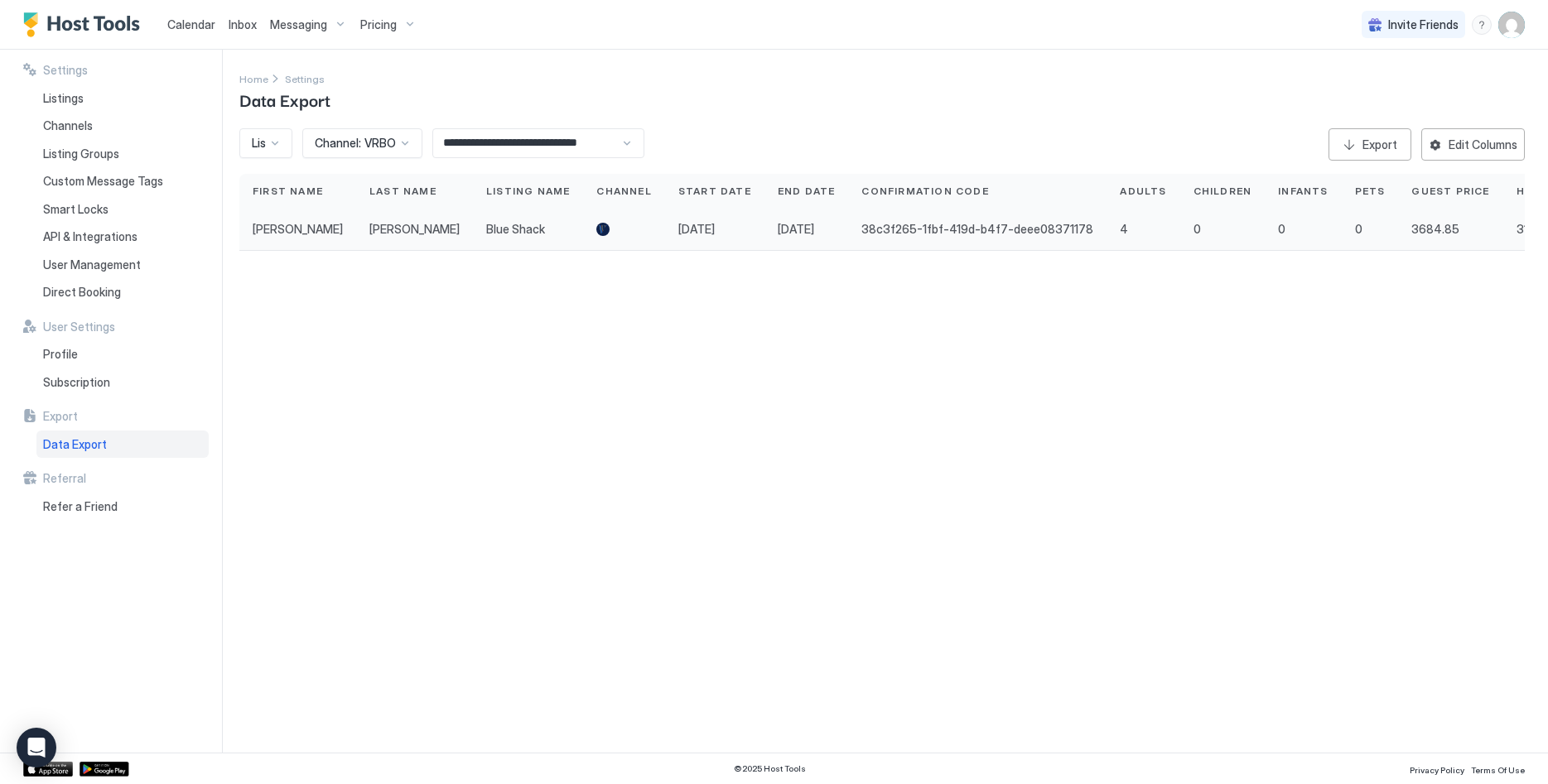
click at [889, 226] on span "38c3f265-1fbf-419d-b4f7-deee08371178" at bounding box center [977, 230] width 231 height 15
click at [73, 244] on div "API & Integrations" at bounding box center [122, 237] width 172 height 28
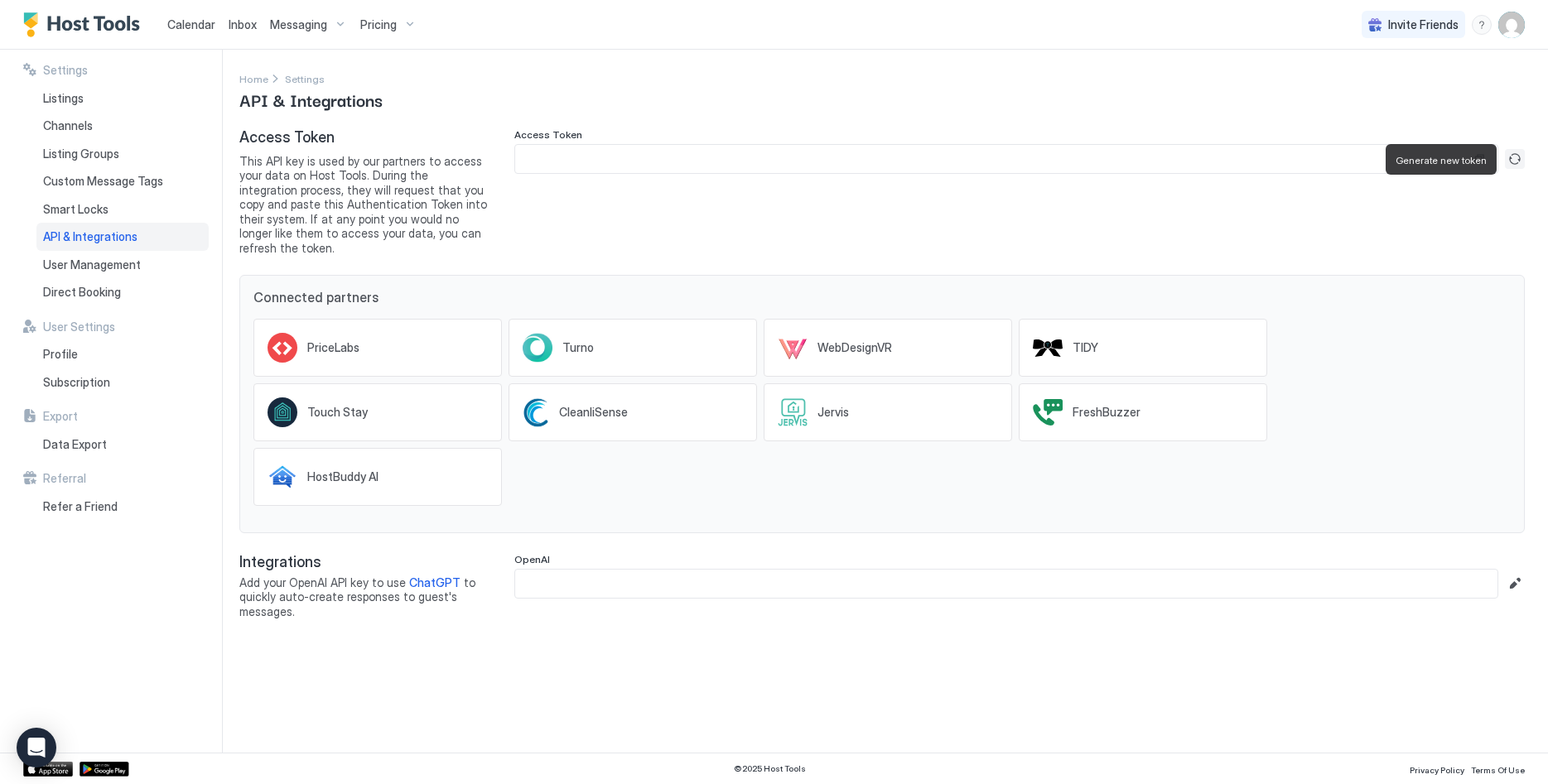
click at [1513, 156] on button "Generate new token" at bounding box center [1514, 158] width 19 height 19
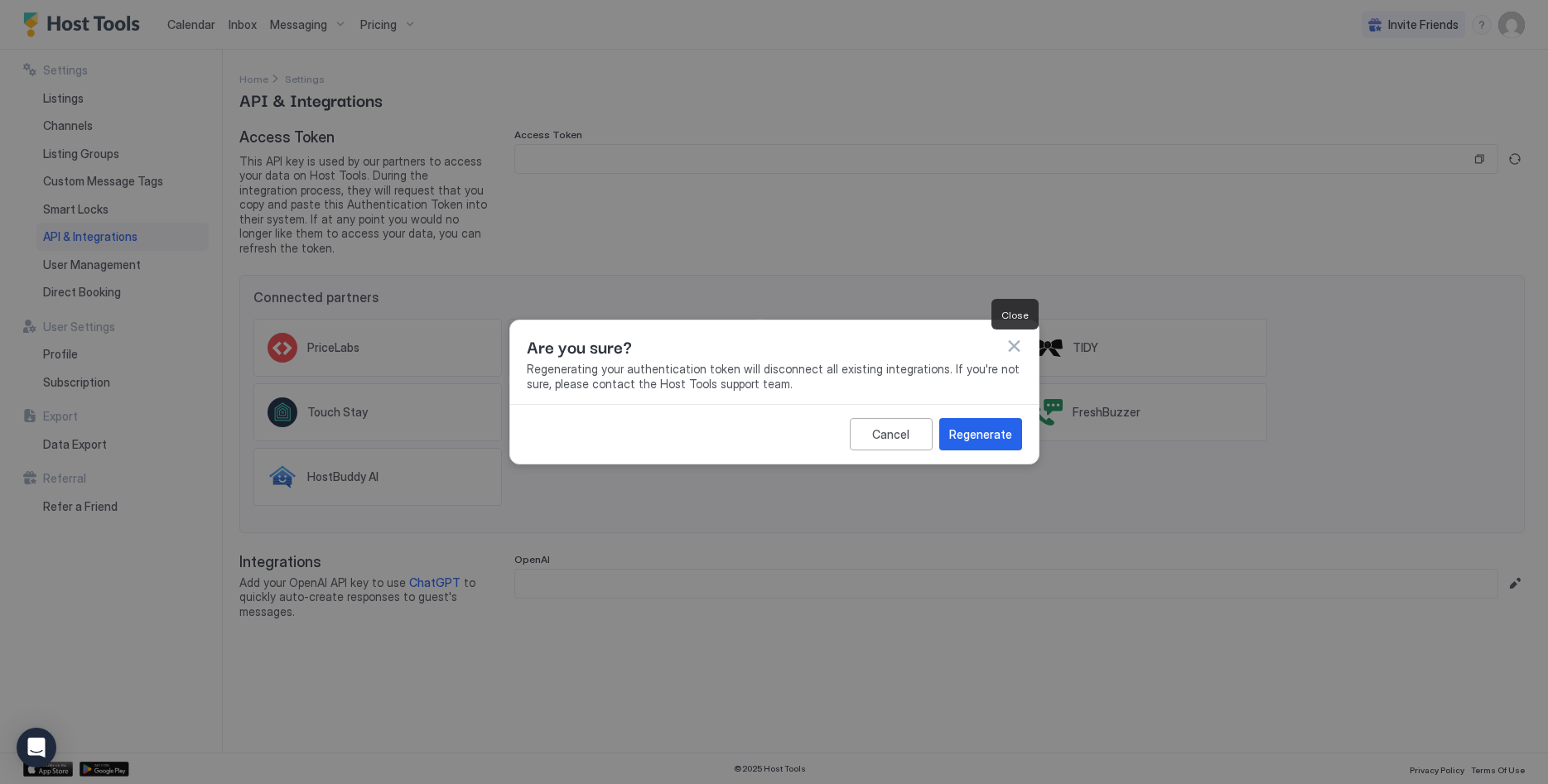
click at [1012, 342] on button "button" at bounding box center [1014, 346] width 17 height 17
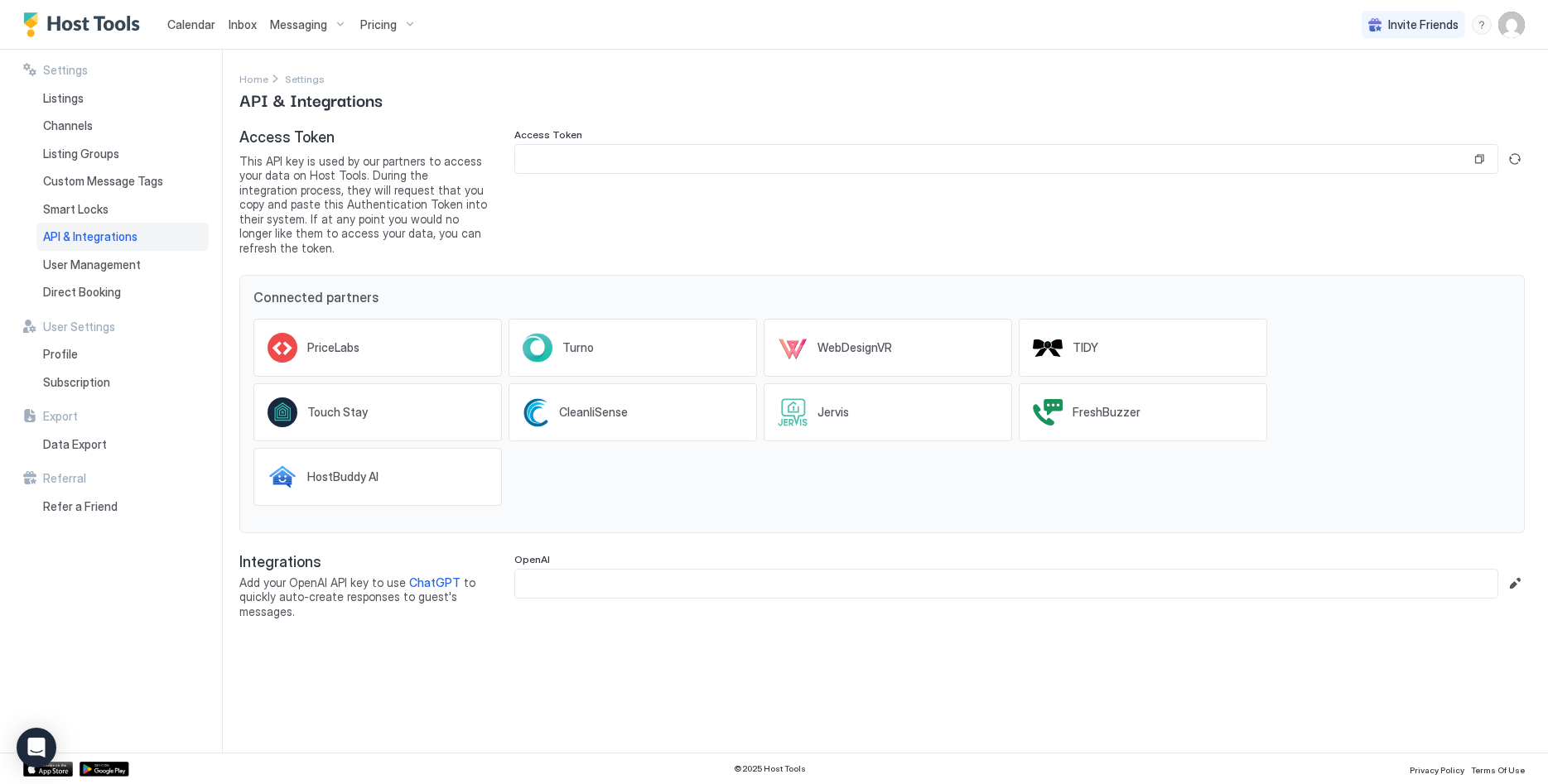
click at [584, 157] on input "Input Field" at bounding box center [992, 159] width 955 height 28
click at [1518, 156] on button "Generate new token" at bounding box center [1514, 158] width 19 height 19
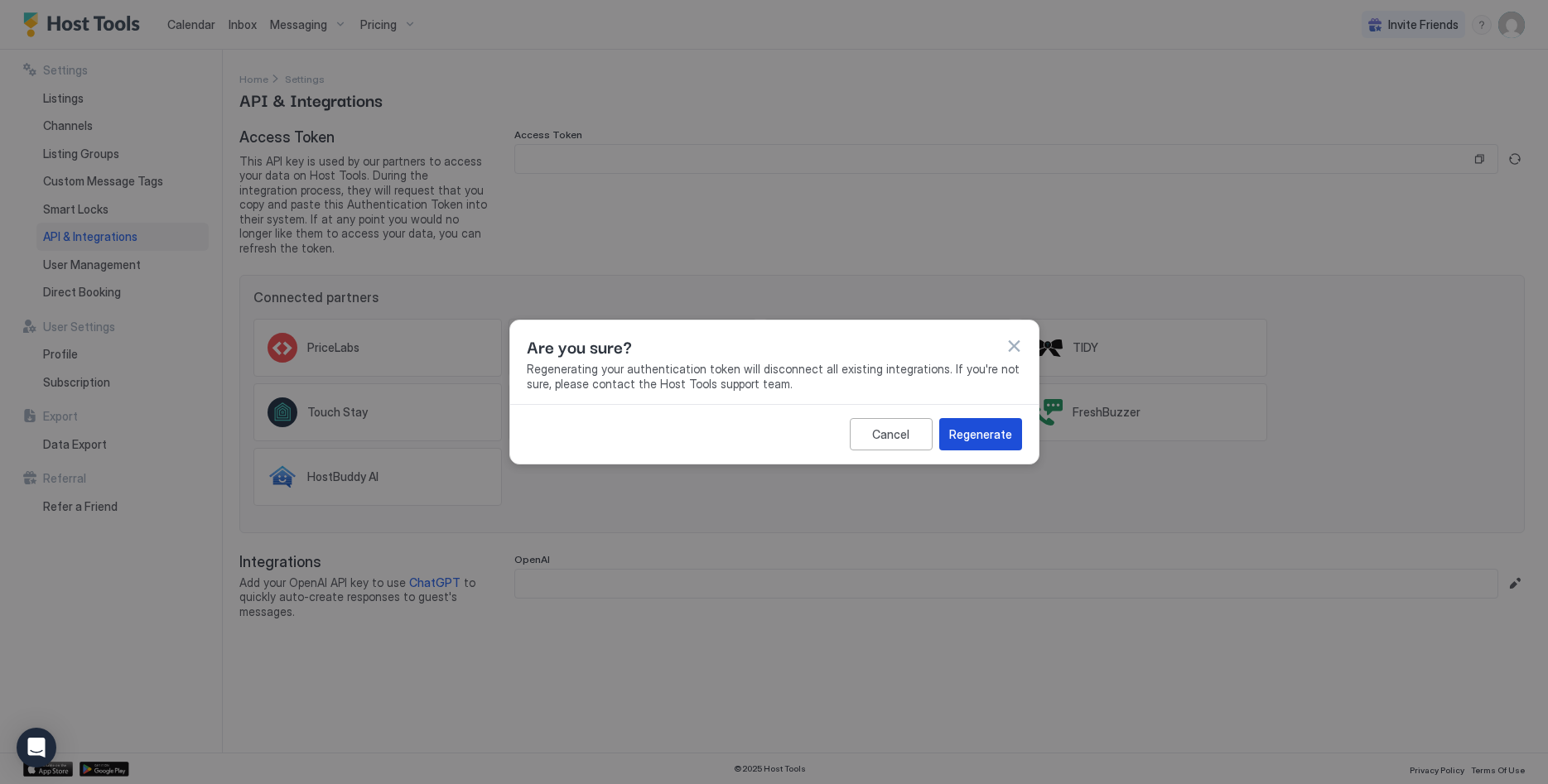
click at [962, 431] on div "Regenerate" at bounding box center [980, 434] width 63 height 18
type input "**********"
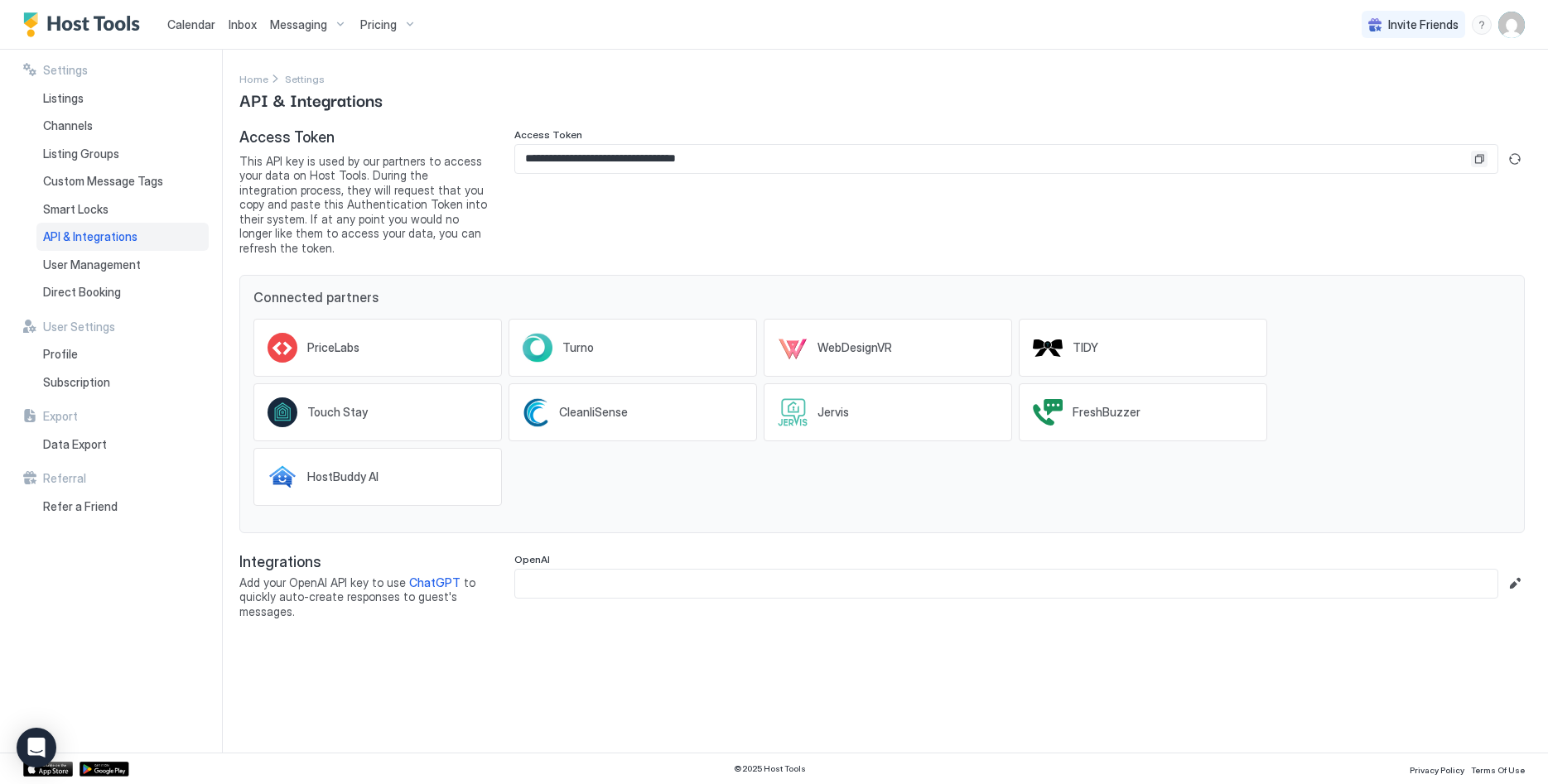
click at [1480, 156] on button "Copy" at bounding box center [1479, 159] width 17 height 17
click at [107, 176] on span "Custom Message Tags" at bounding box center [104, 181] width 120 height 15
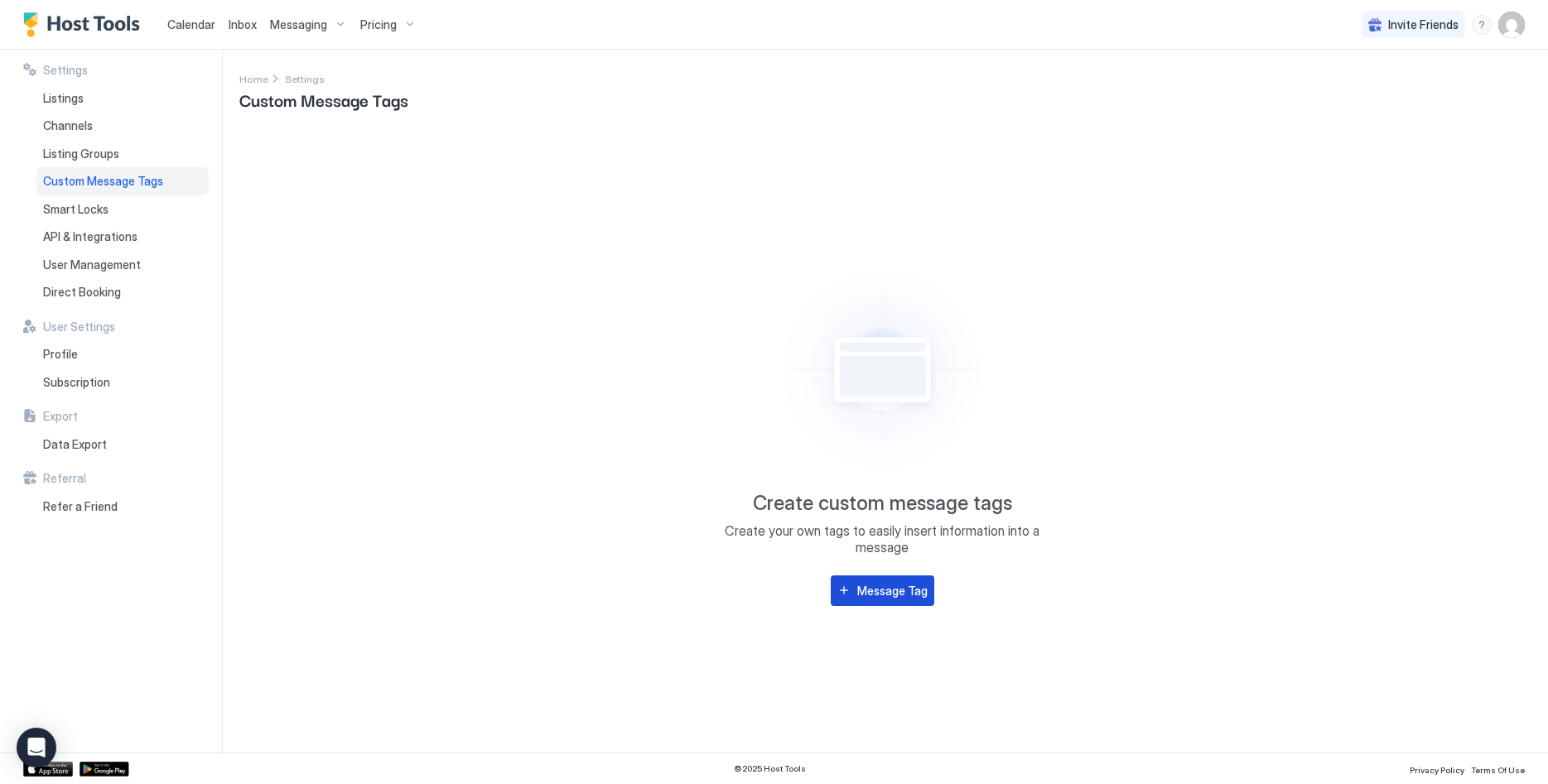
click at [895, 596] on div "Message Tag" at bounding box center [893, 591] width 70 height 18
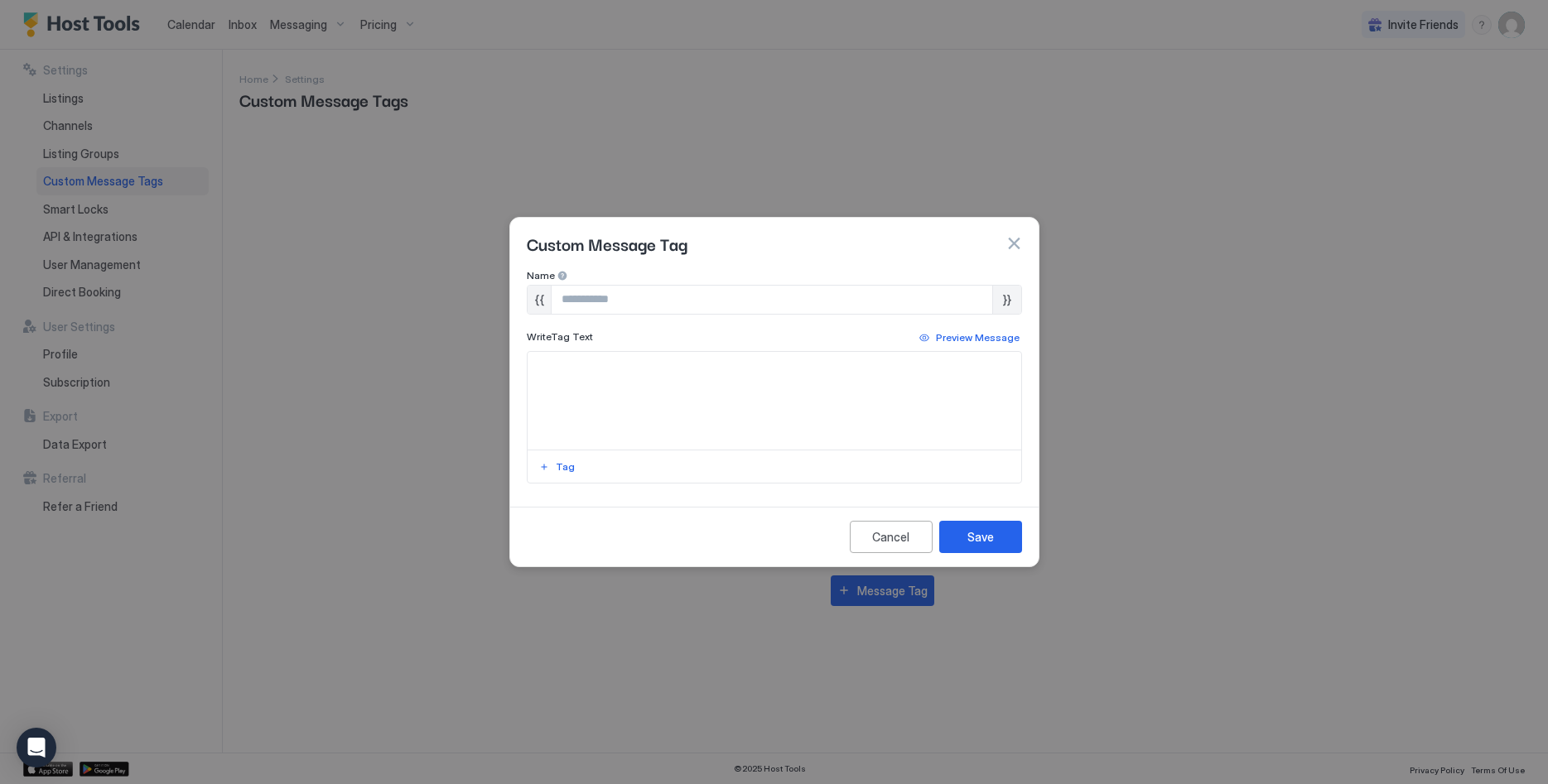
click at [594, 303] on input "Input Field" at bounding box center [772, 300] width 441 height 28
click at [1008, 245] on button "button" at bounding box center [1014, 243] width 17 height 17
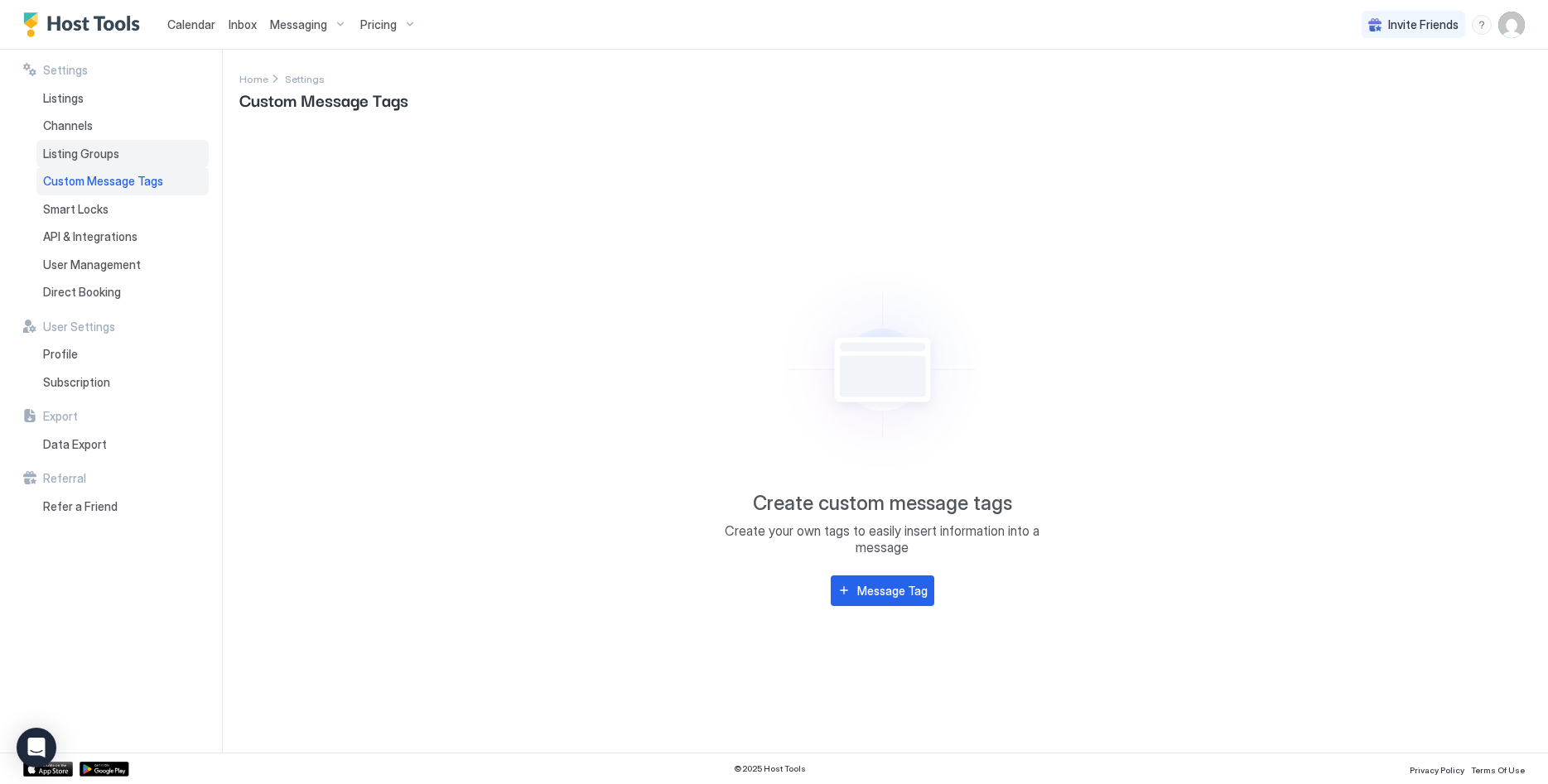
click at [101, 154] on span "Listing Groups" at bounding box center [81, 154] width 76 height 15
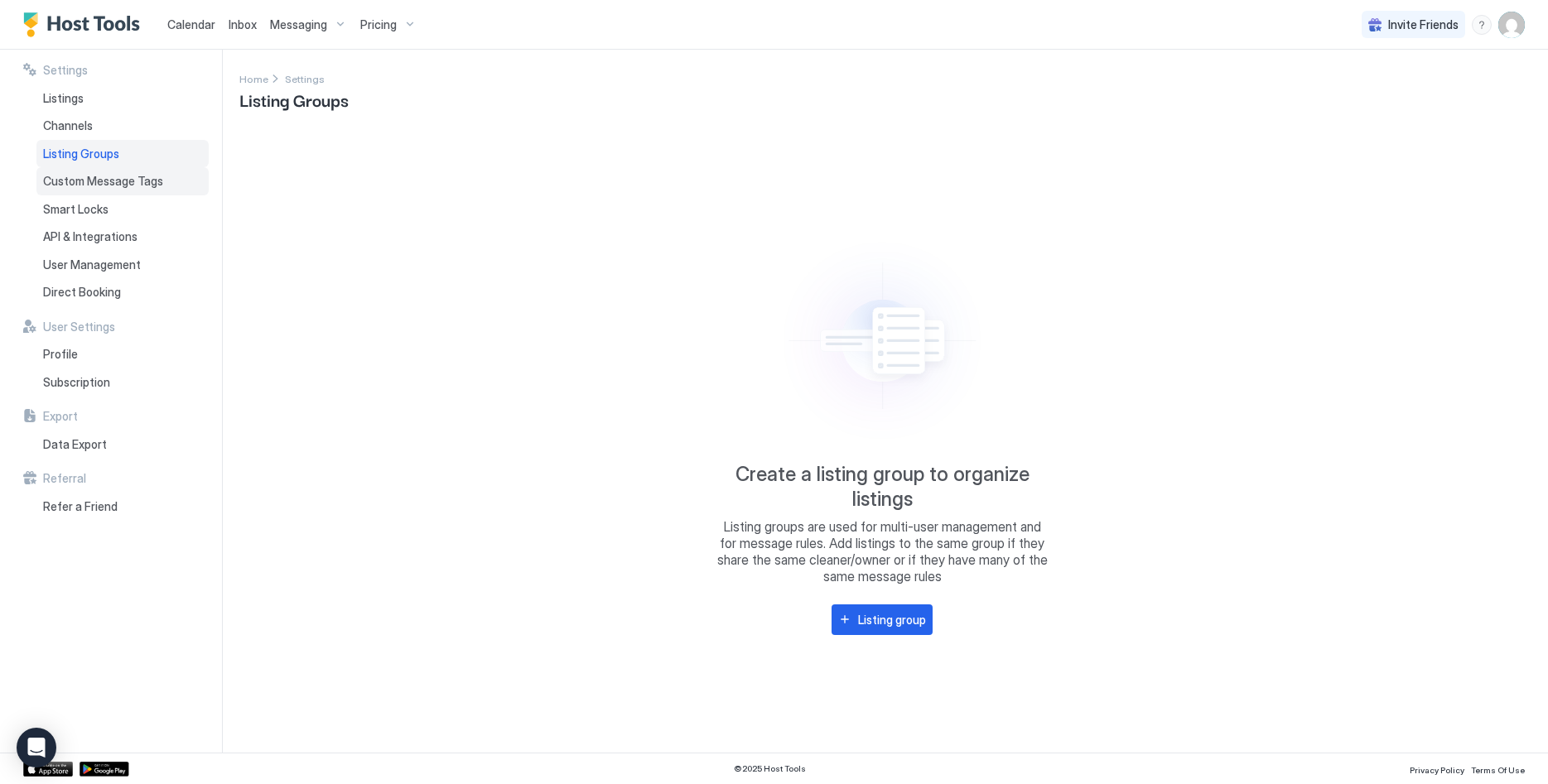
click at [95, 185] on span "Custom Message Tags" at bounding box center [104, 181] width 120 height 15
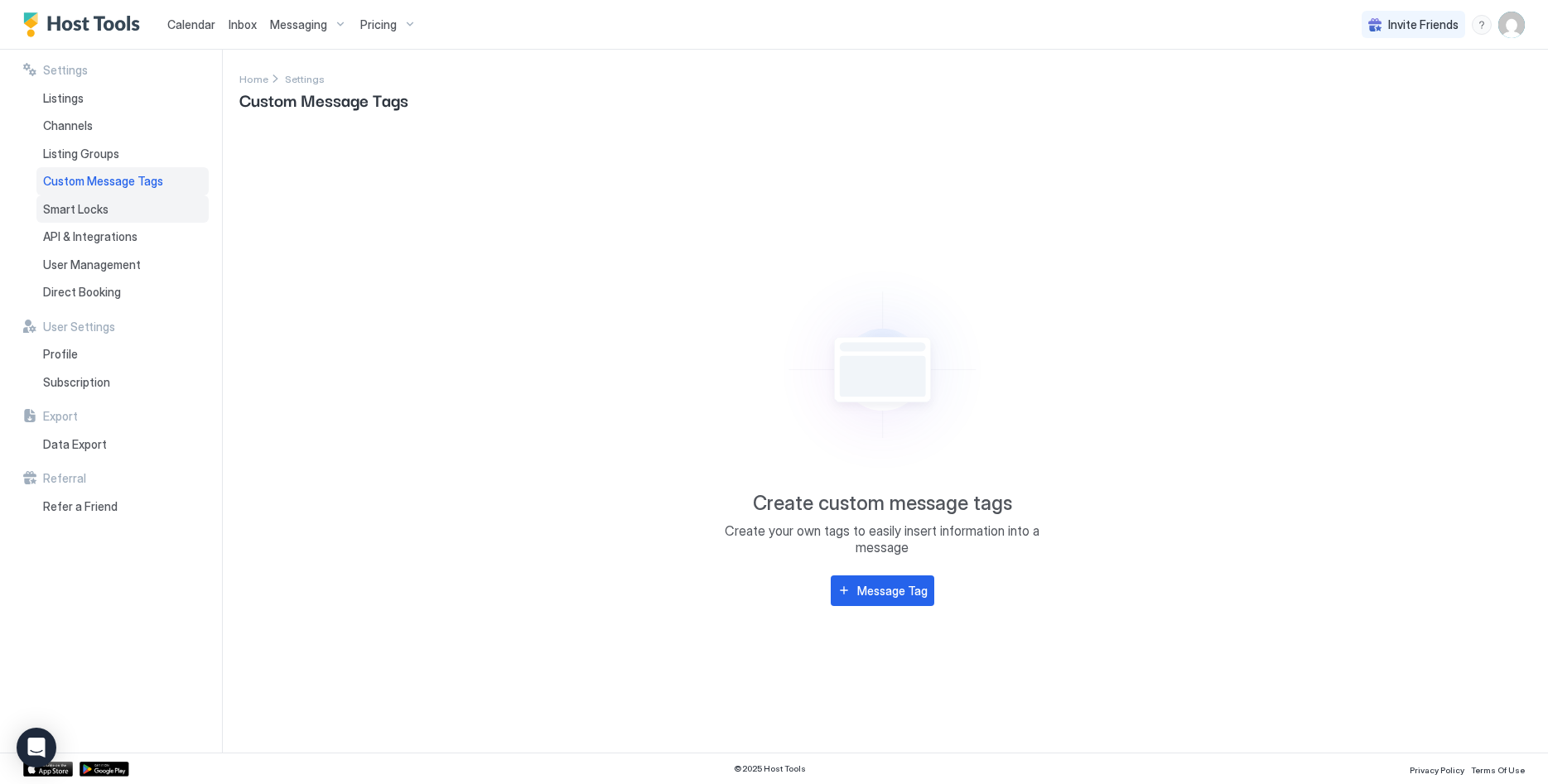
click at [88, 216] on div "Smart Locks" at bounding box center [122, 209] width 172 height 28
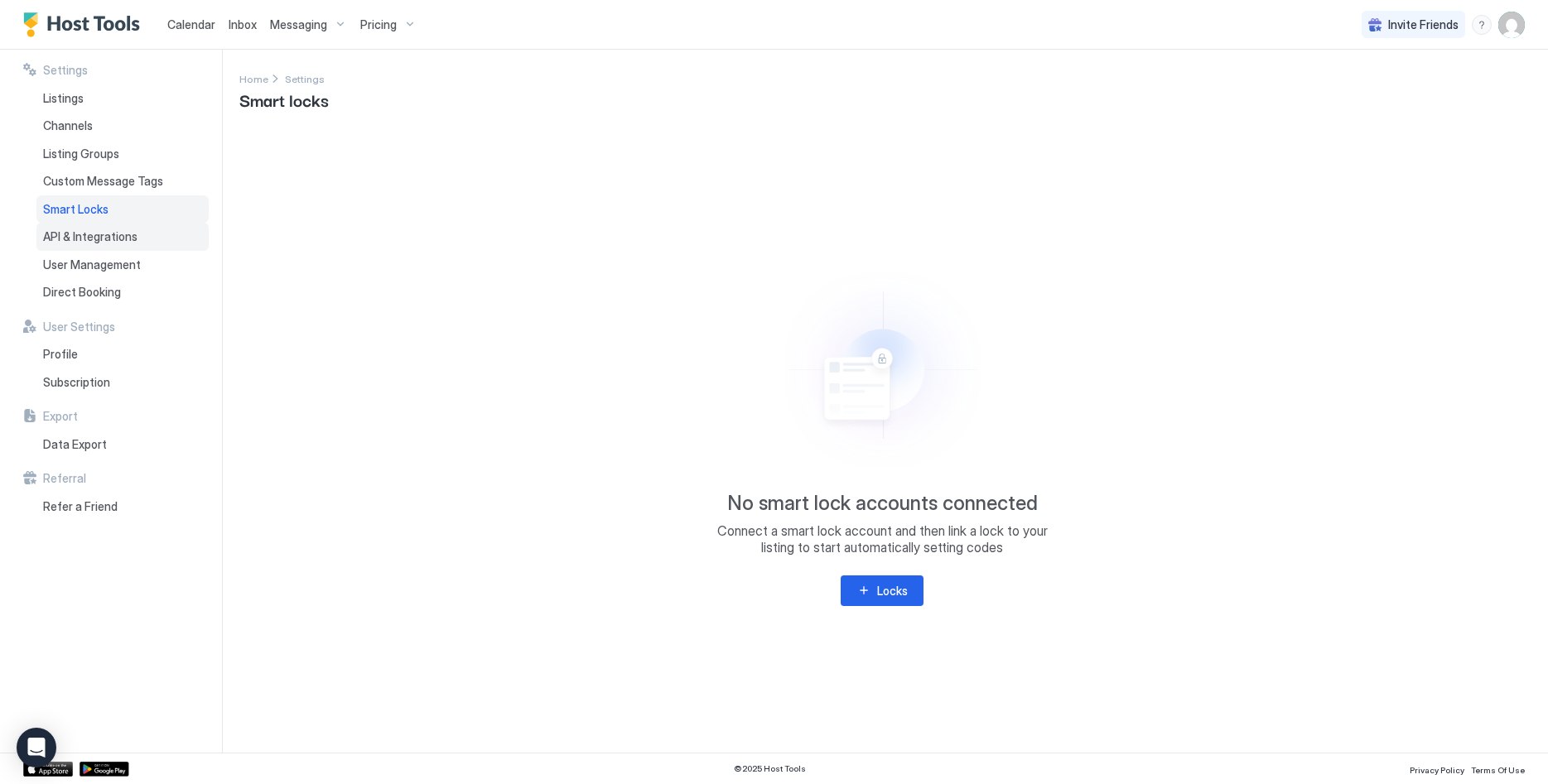
click at [82, 235] on span "API & Integrations" at bounding box center [91, 237] width 94 height 15
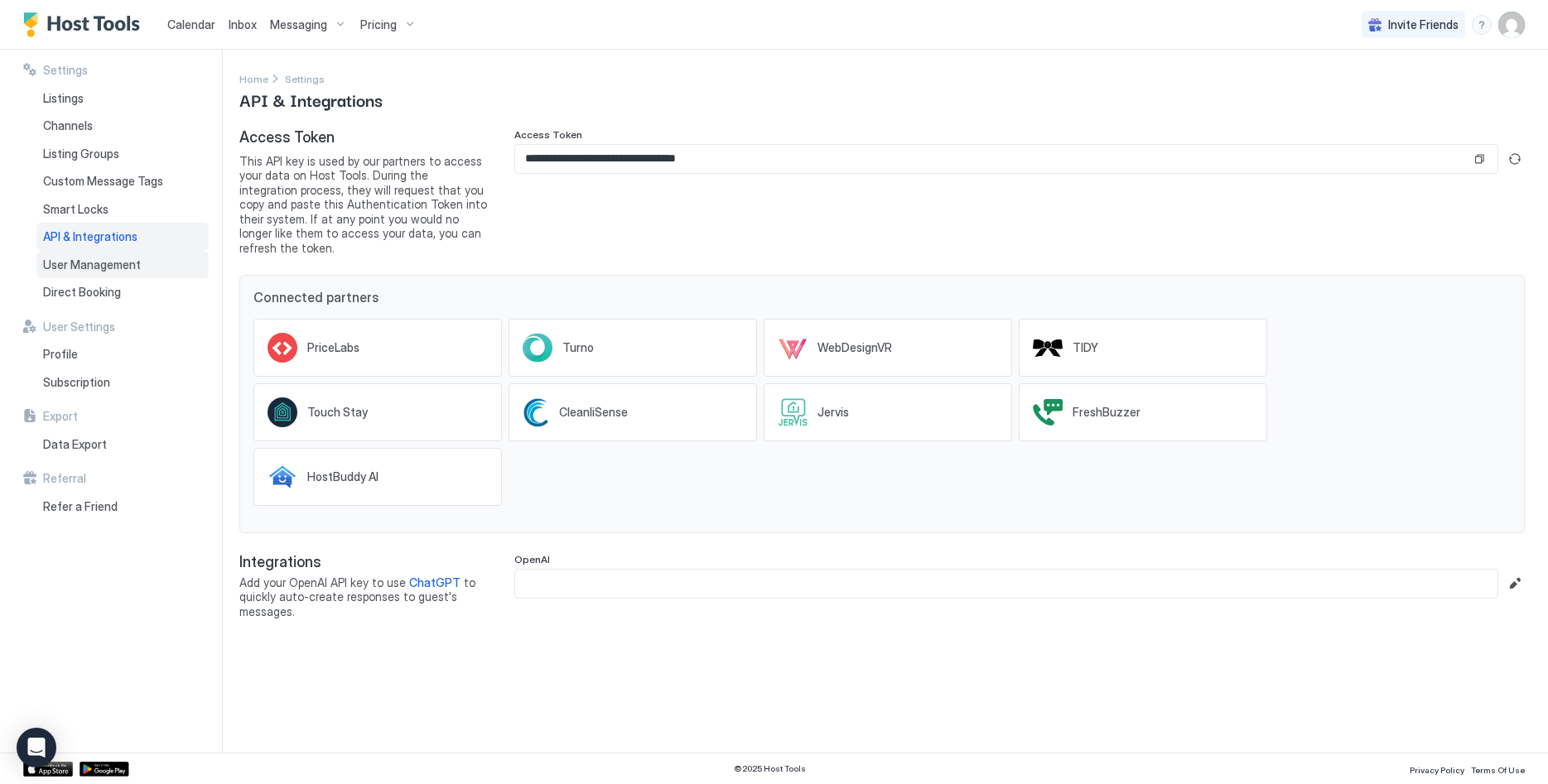
click at [80, 263] on span "User Management" at bounding box center [93, 265] width 98 height 15
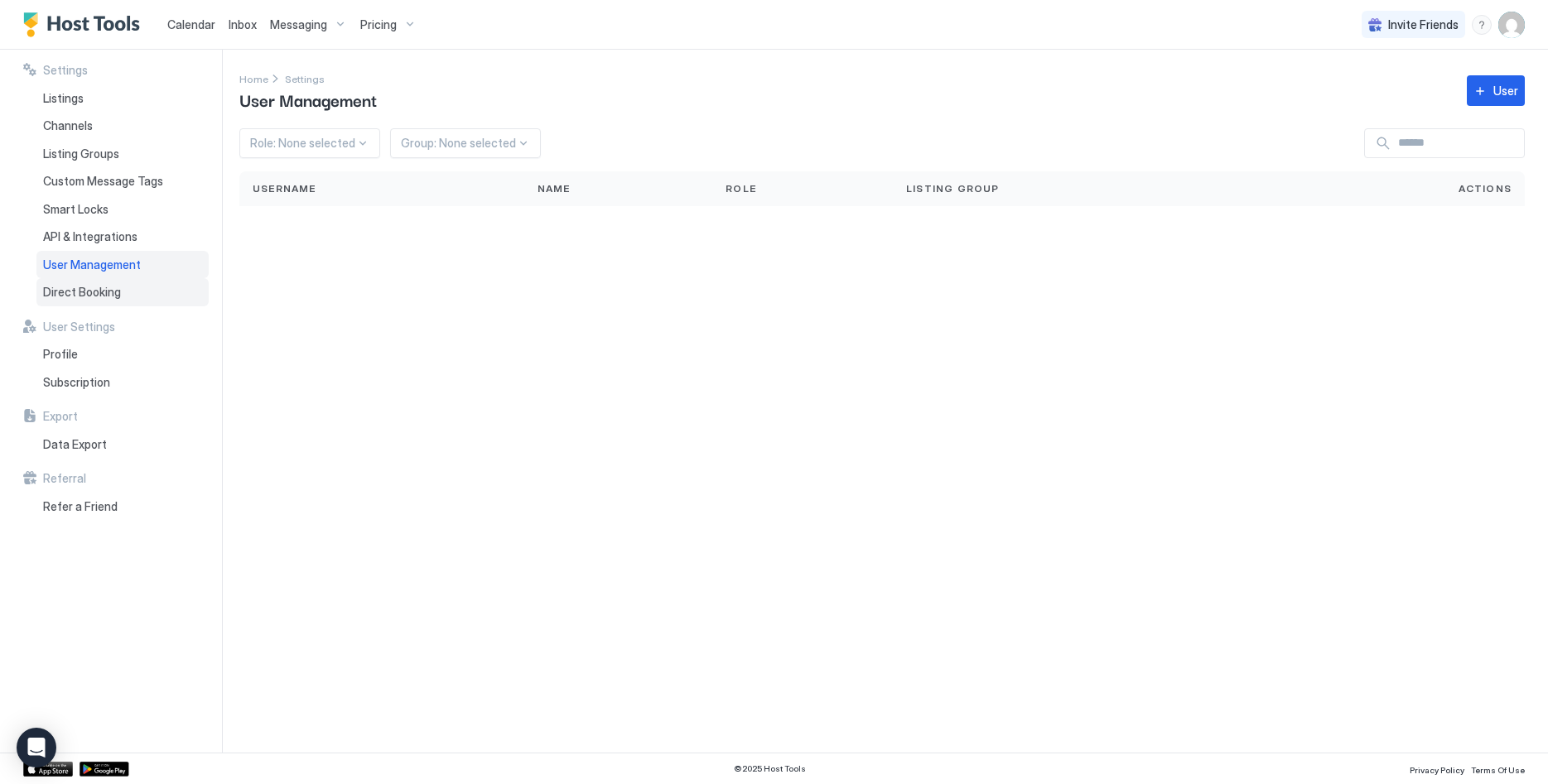
click at [75, 287] on span "Direct Booking" at bounding box center [82, 292] width 78 height 15
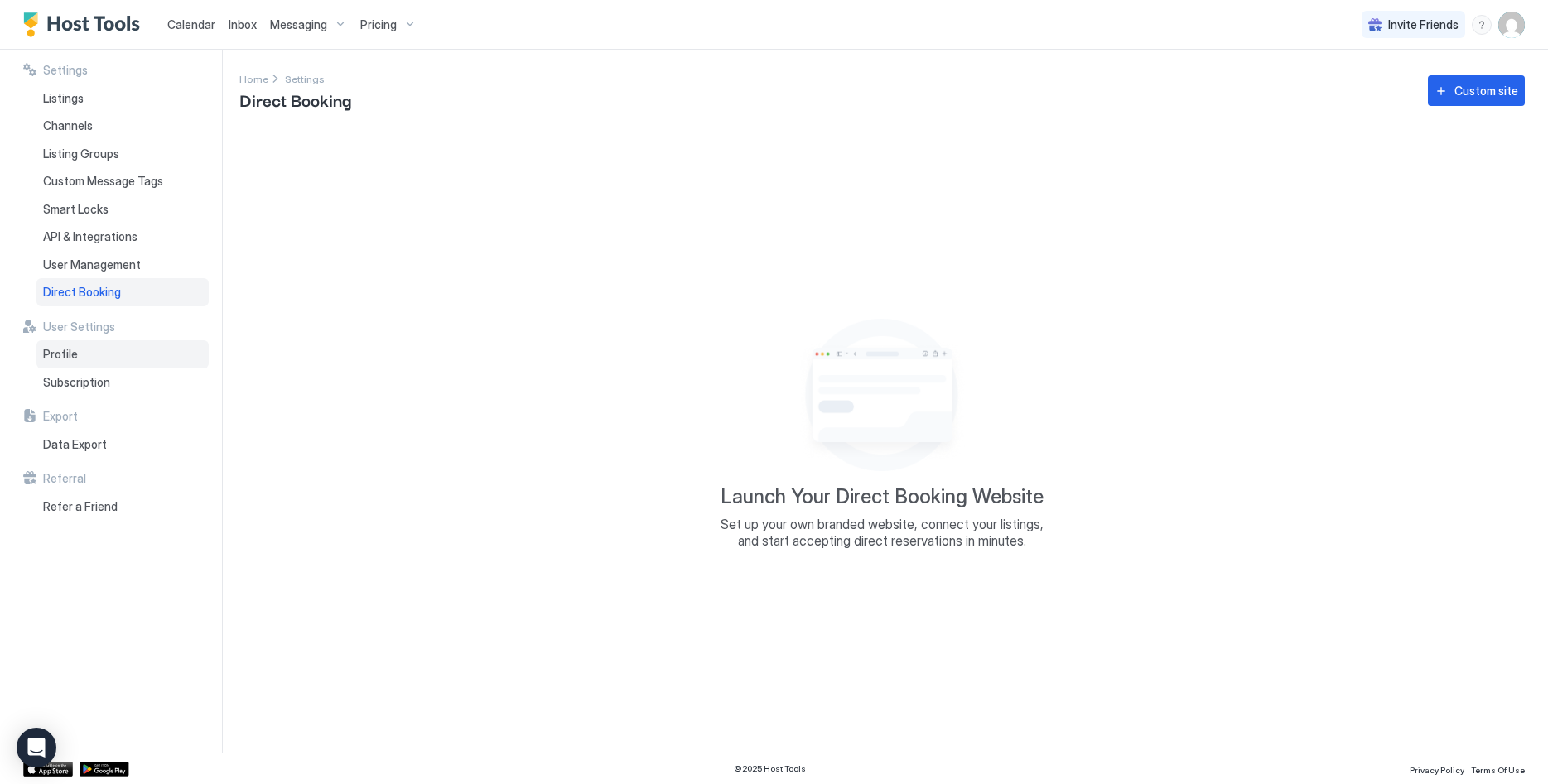
click at [91, 346] on div "Profile" at bounding box center [122, 355] width 172 height 28
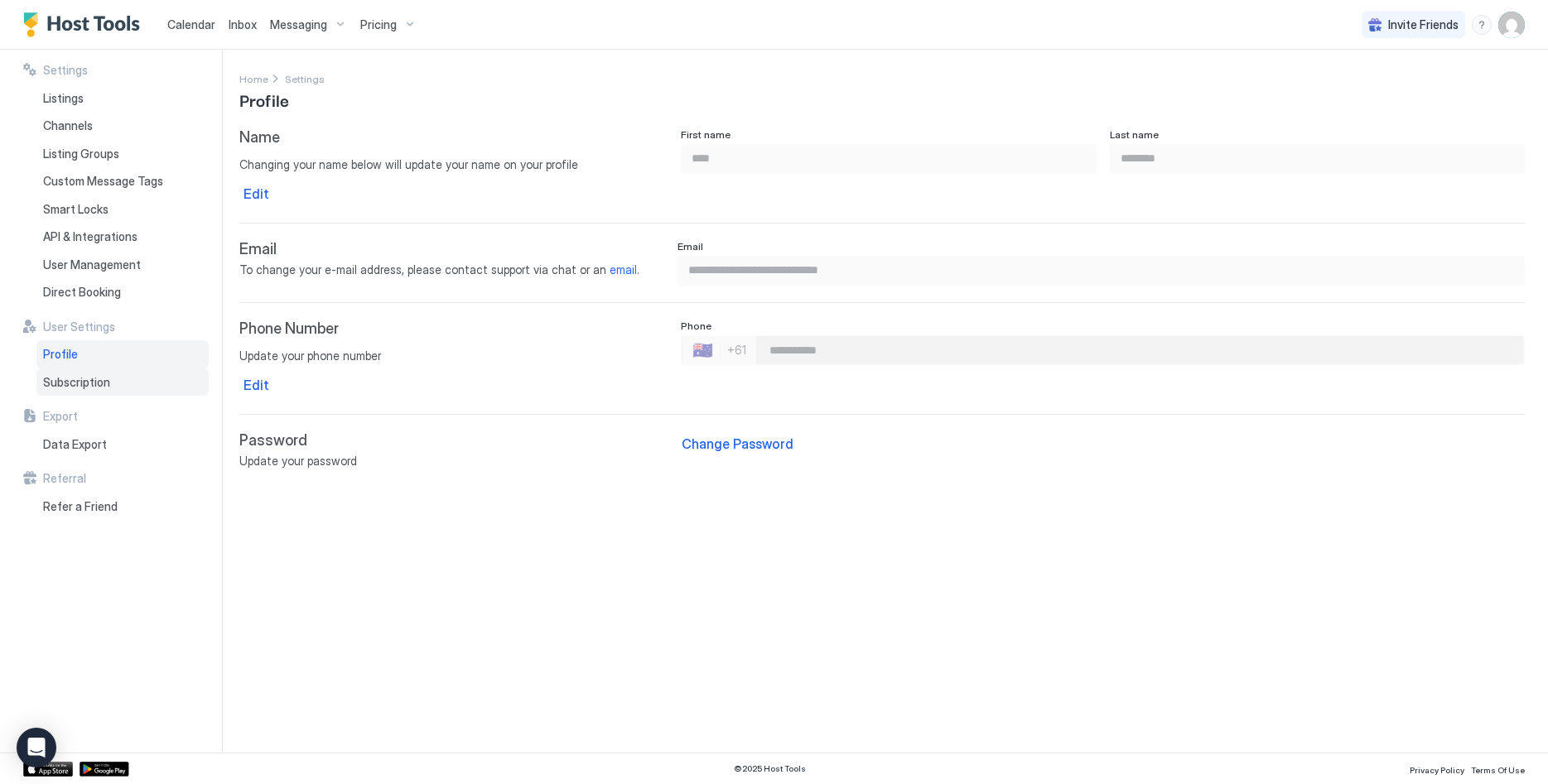
click at [106, 386] on span "Subscription" at bounding box center [77, 382] width 67 height 15
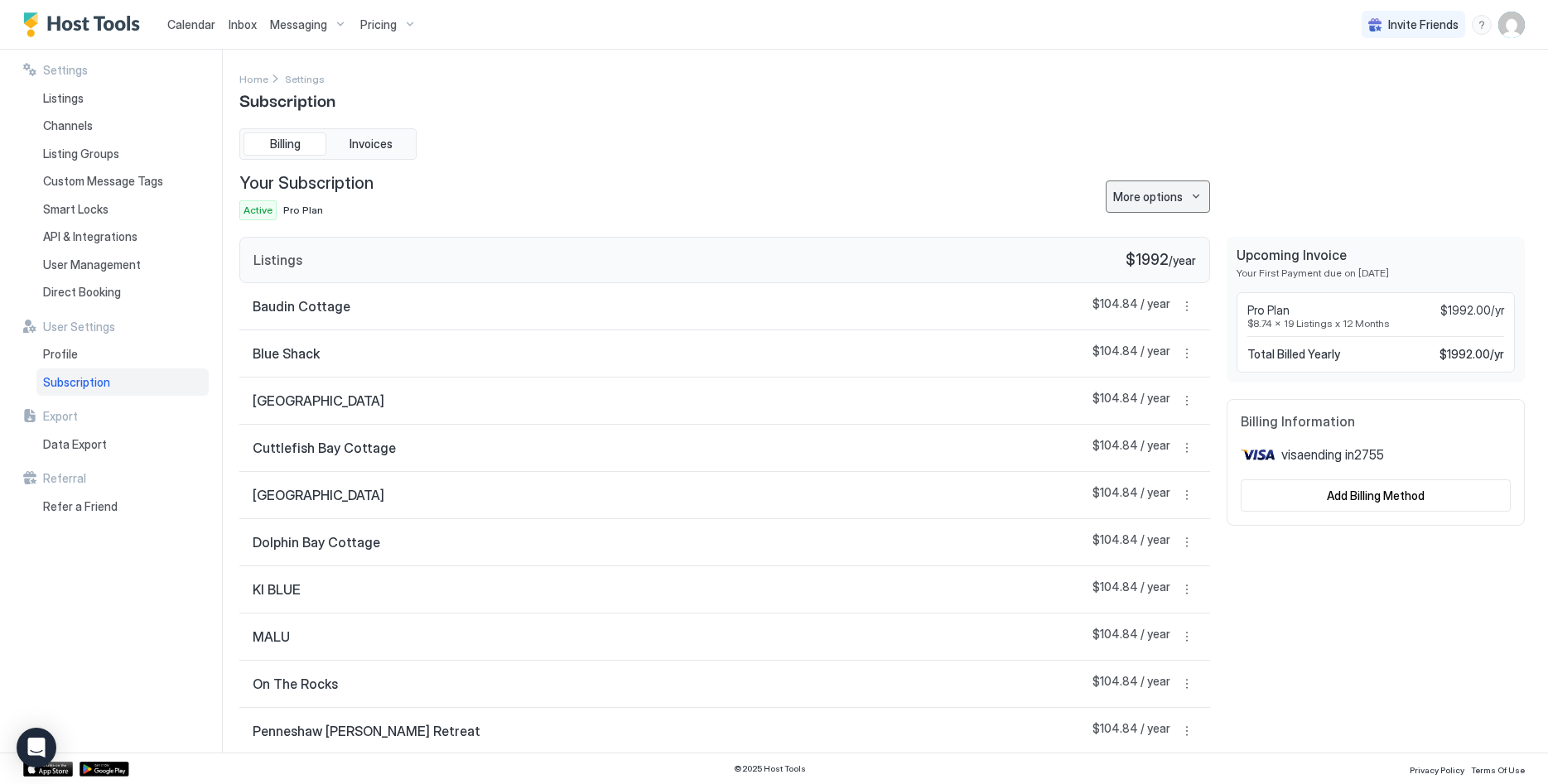
click at [1128, 196] on div "More options" at bounding box center [1147, 196] width 69 height 18
click at [1166, 220] on span "Change Plan" at bounding box center [1143, 225] width 60 height 12
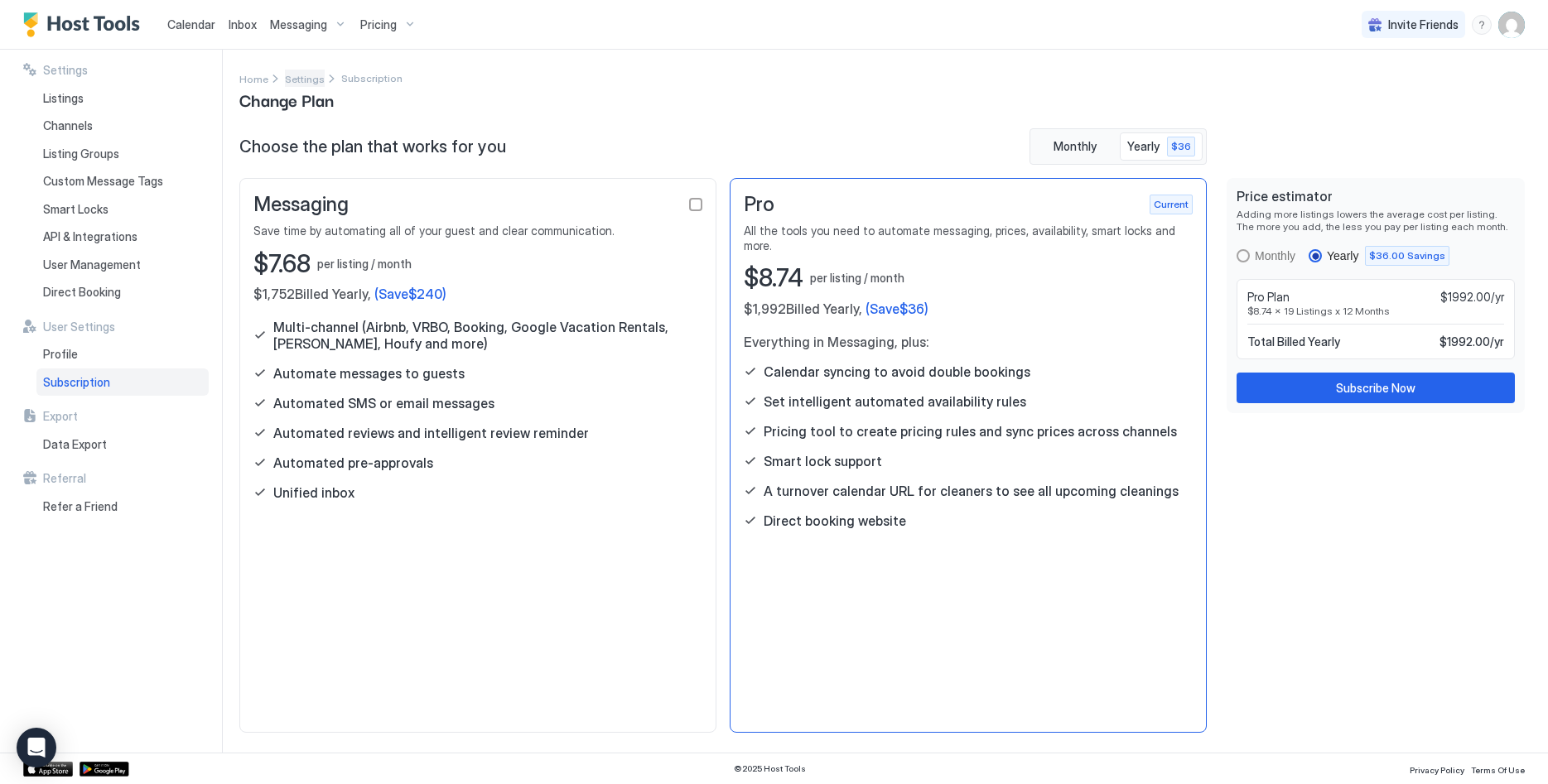
click at [308, 81] on span "Settings" at bounding box center [305, 79] width 40 height 12
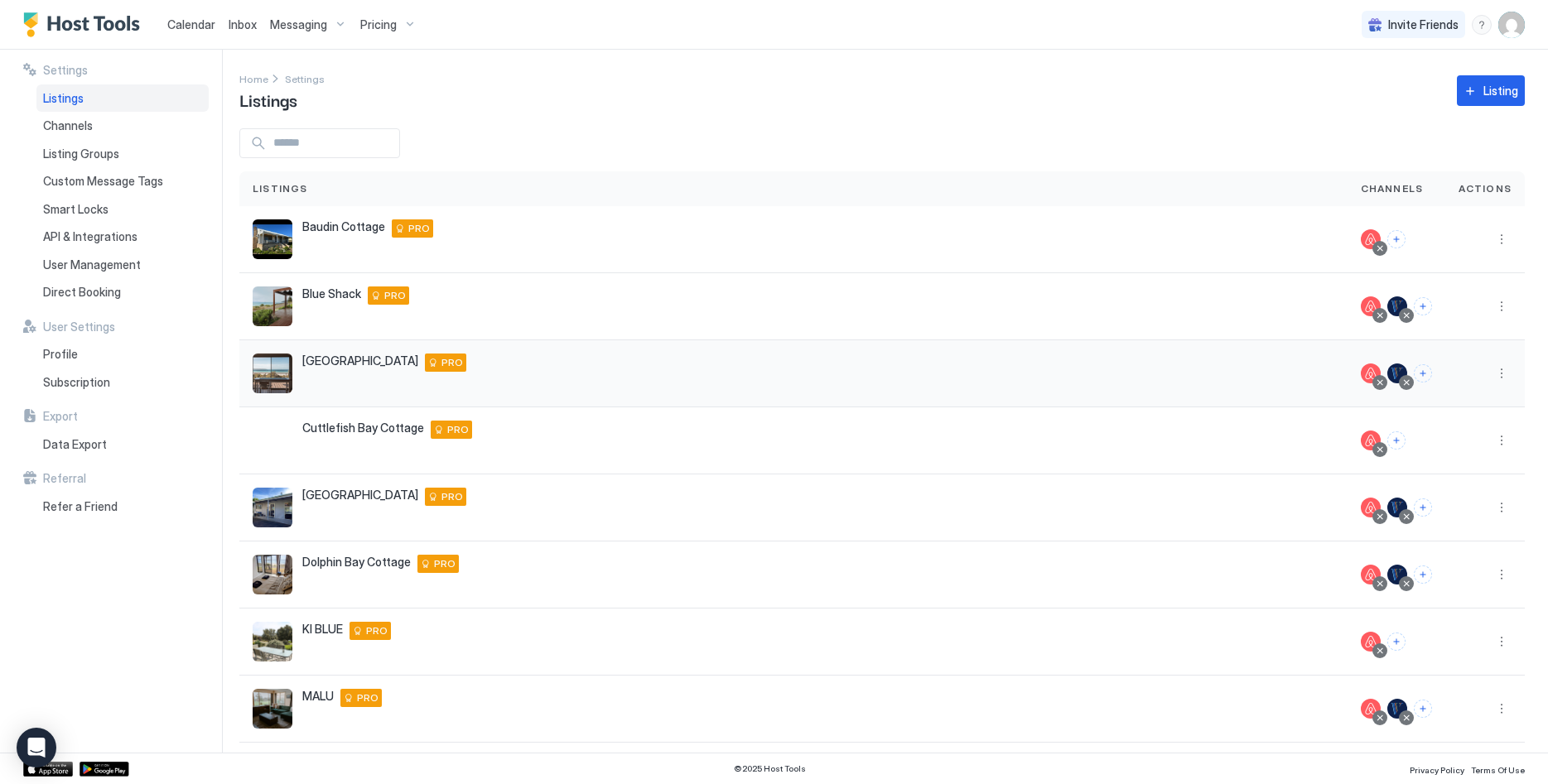
scroll to position [184, 0]
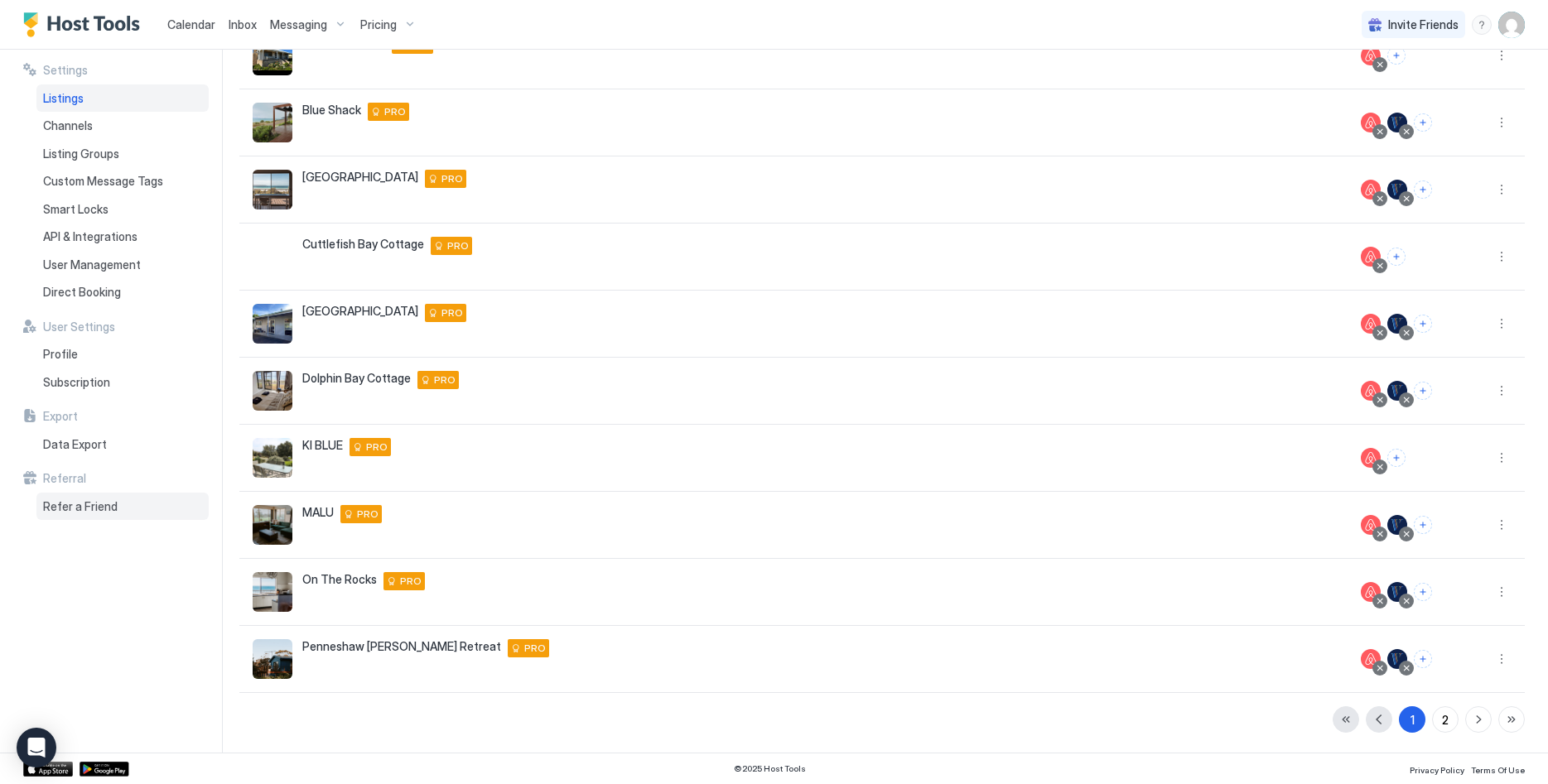
click at [83, 501] on span "Refer a Friend" at bounding box center [81, 506] width 75 height 15
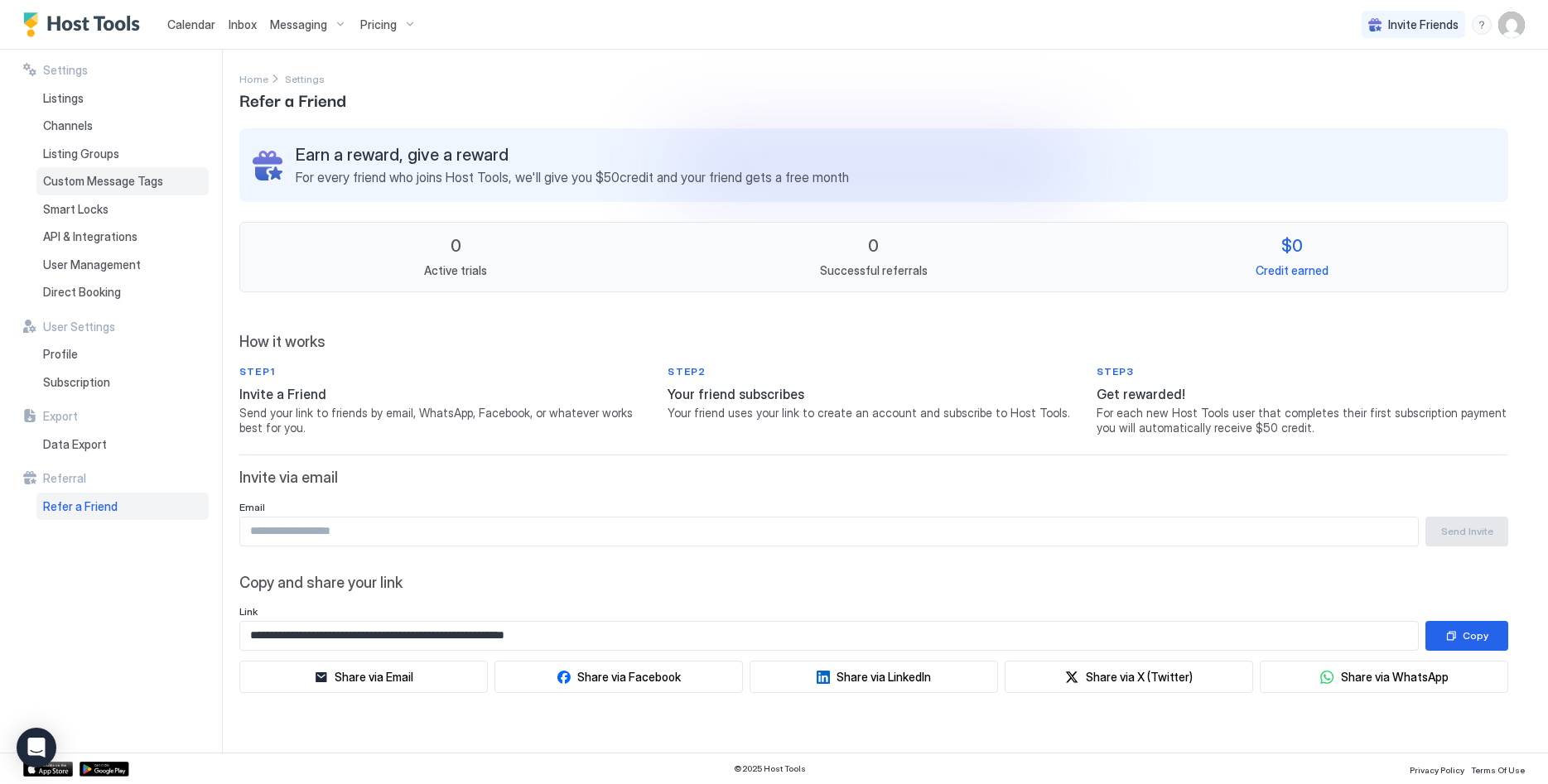
click at [125, 183] on span "Custom Message Tags" at bounding box center [104, 181] width 120 height 15
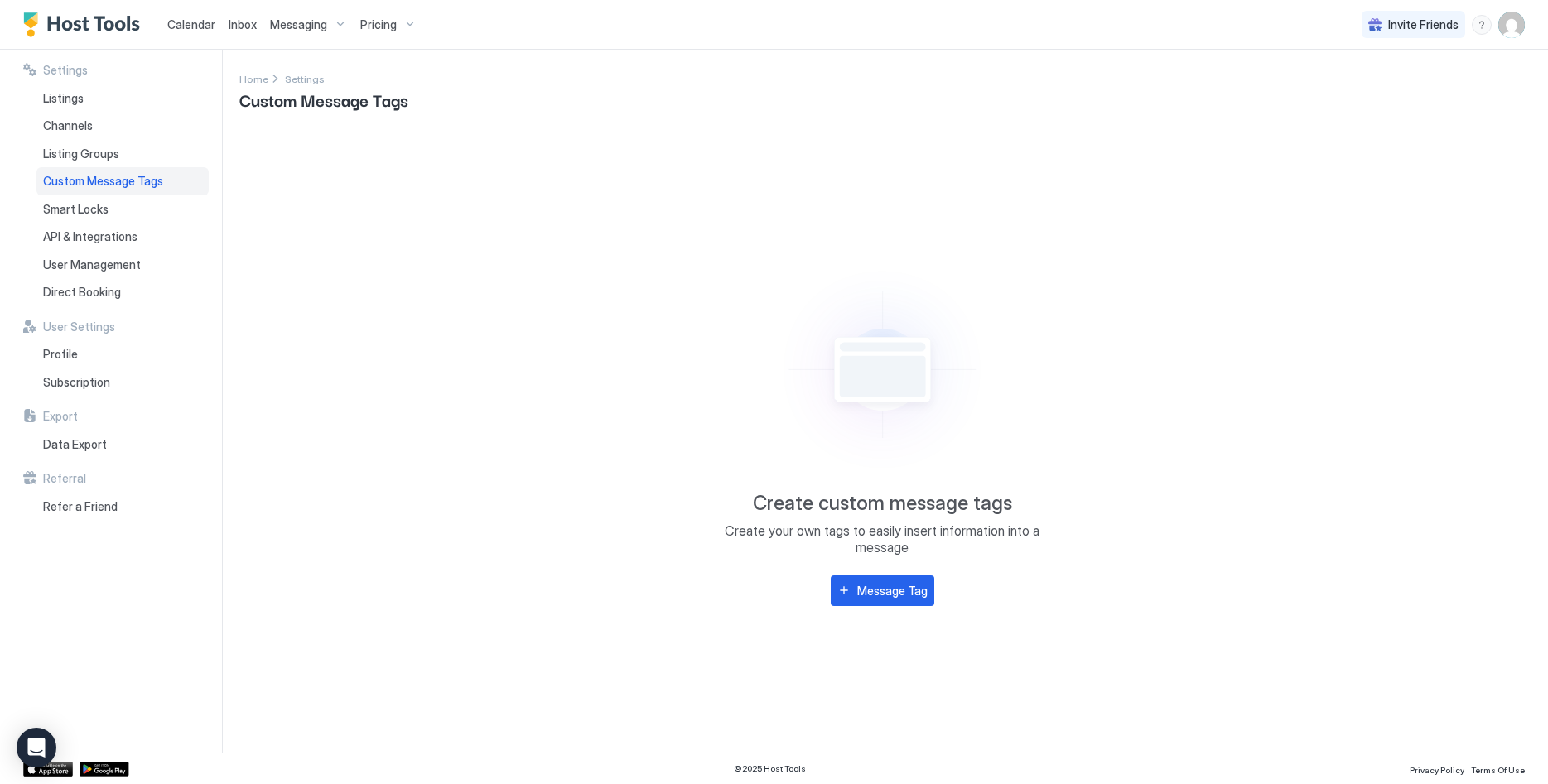
click at [67, 68] on span "Settings" at bounding box center [66, 70] width 44 height 15
click at [908, 590] on div "Message Tag" at bounding box center [893, 591] width 70 height 18
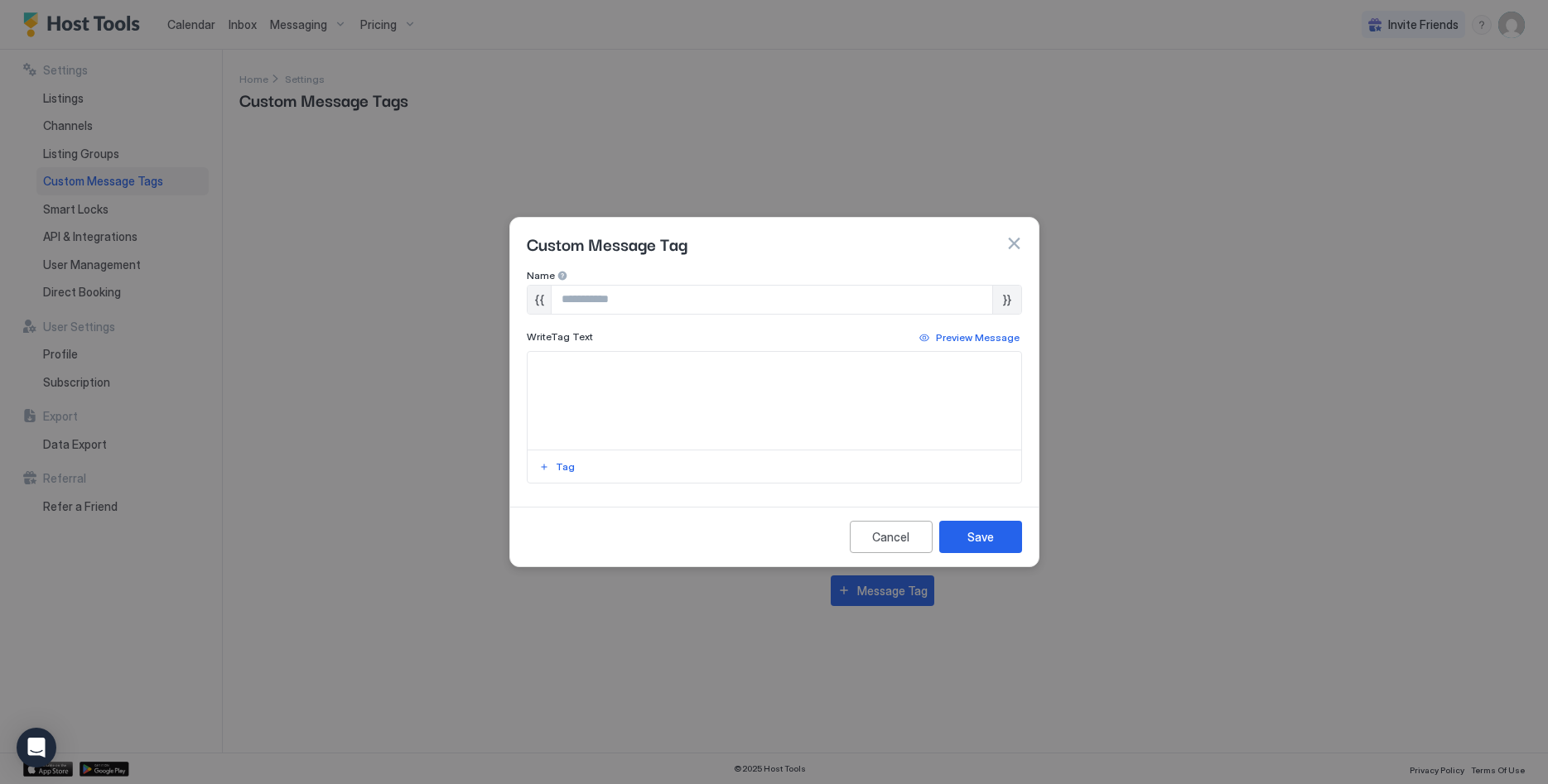
click at [713, 295] on input "Input Field" at bounding box center [772, 300] width 441 height 28
click at [567, 469] on div "Tag" at bounding box center [565, 467] width 19 height 15
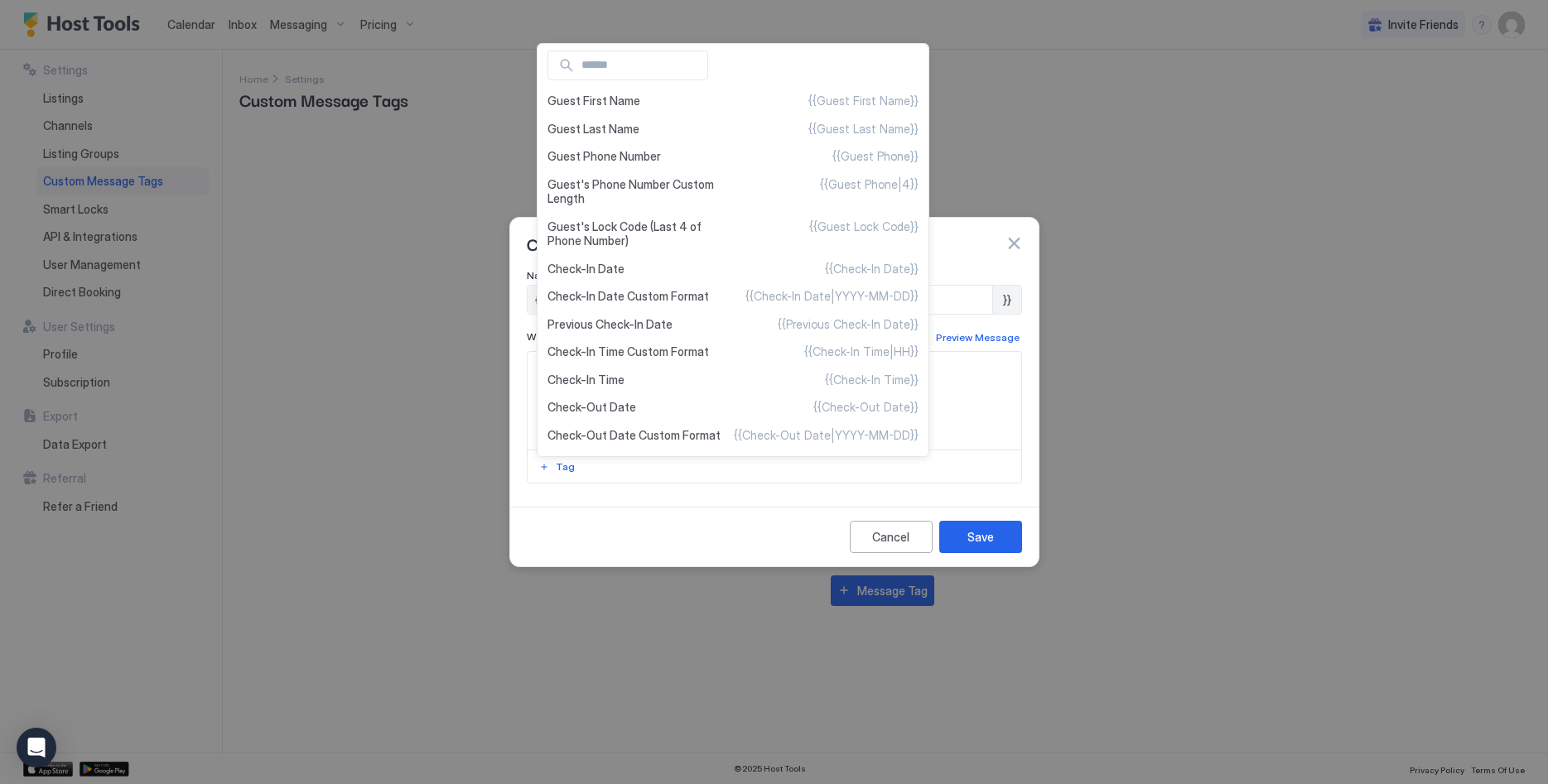
click at [1019, 373] on div at bounding box center [774, 392] width 1548 height 784
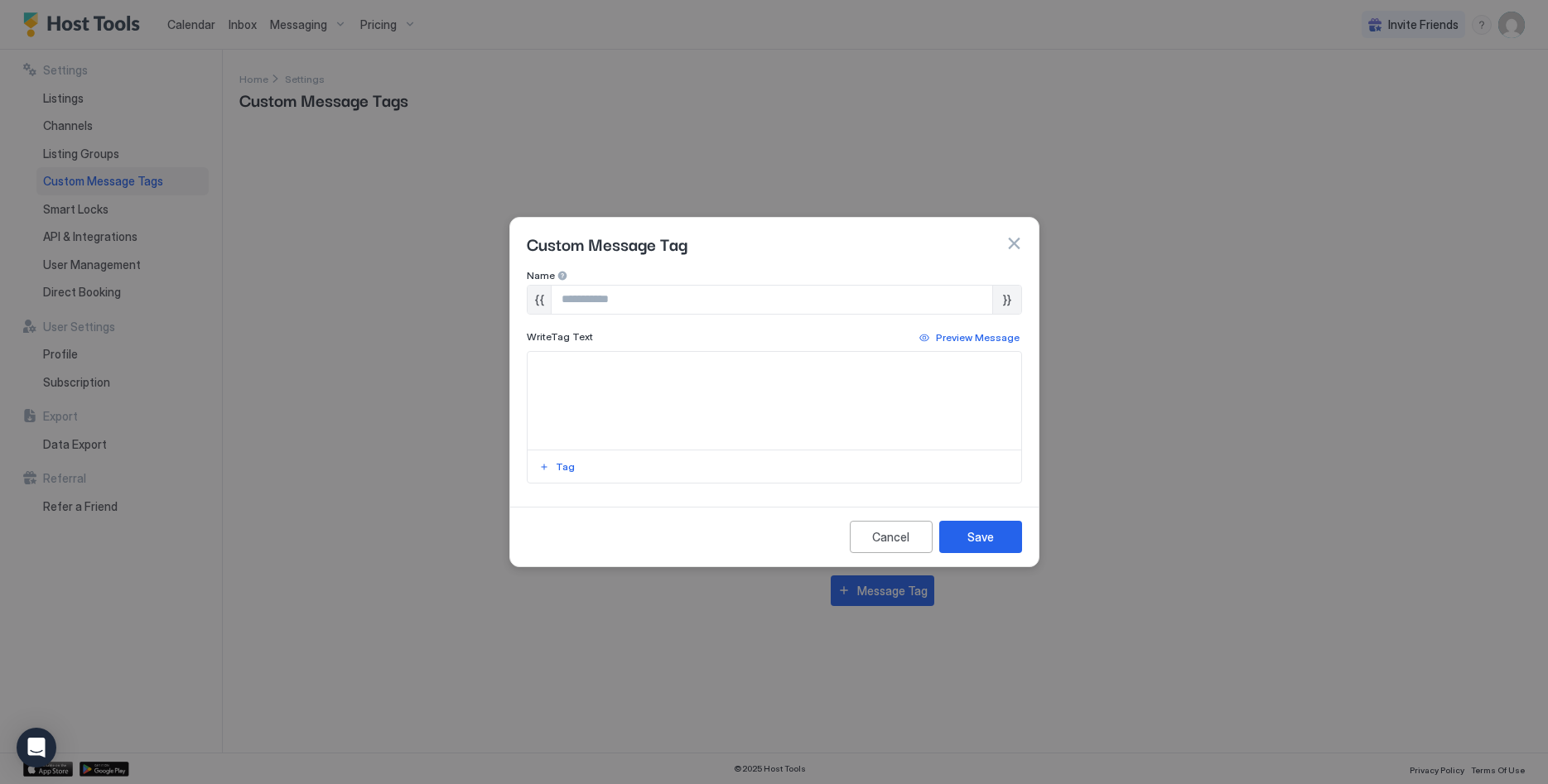
click at [629, 297] on input "Input Field" at bounding box center [772, 300] width 441 height 28
click at [571, 392] on textarea "Input Field" at bounding box center [774, 401] width 493 height 98
drag, startPoint x: 673, startPoint y: 305, endPoint x: 532, endPoint y: 292, distance: 141.6
click at [552, 292] on input "**********" at bounding box center [772, 300] width 441 height 28
type input "**********"
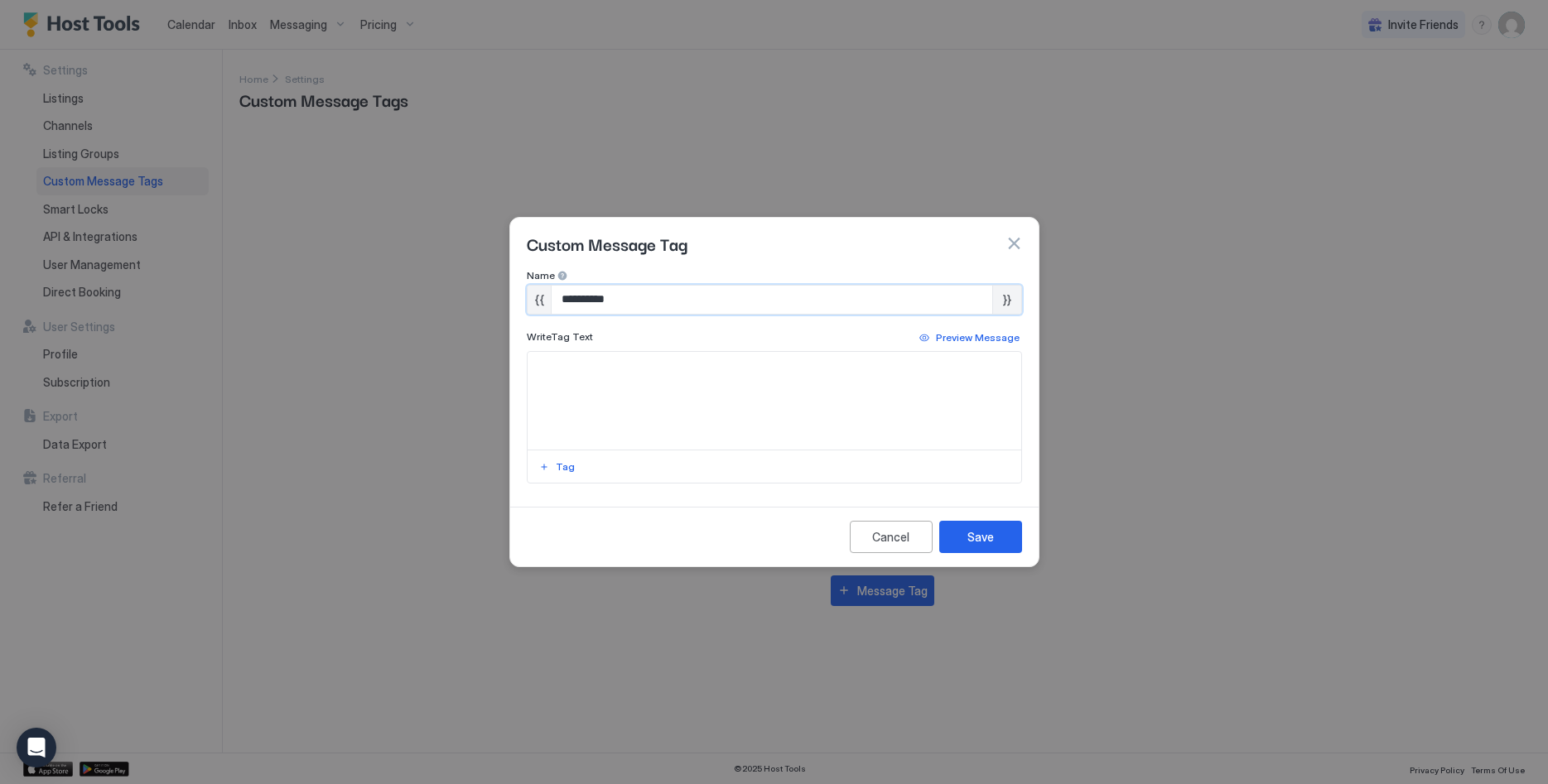
click at [553, 462] on button "Tag" at bounding box center [557, 467] width 41 height 19
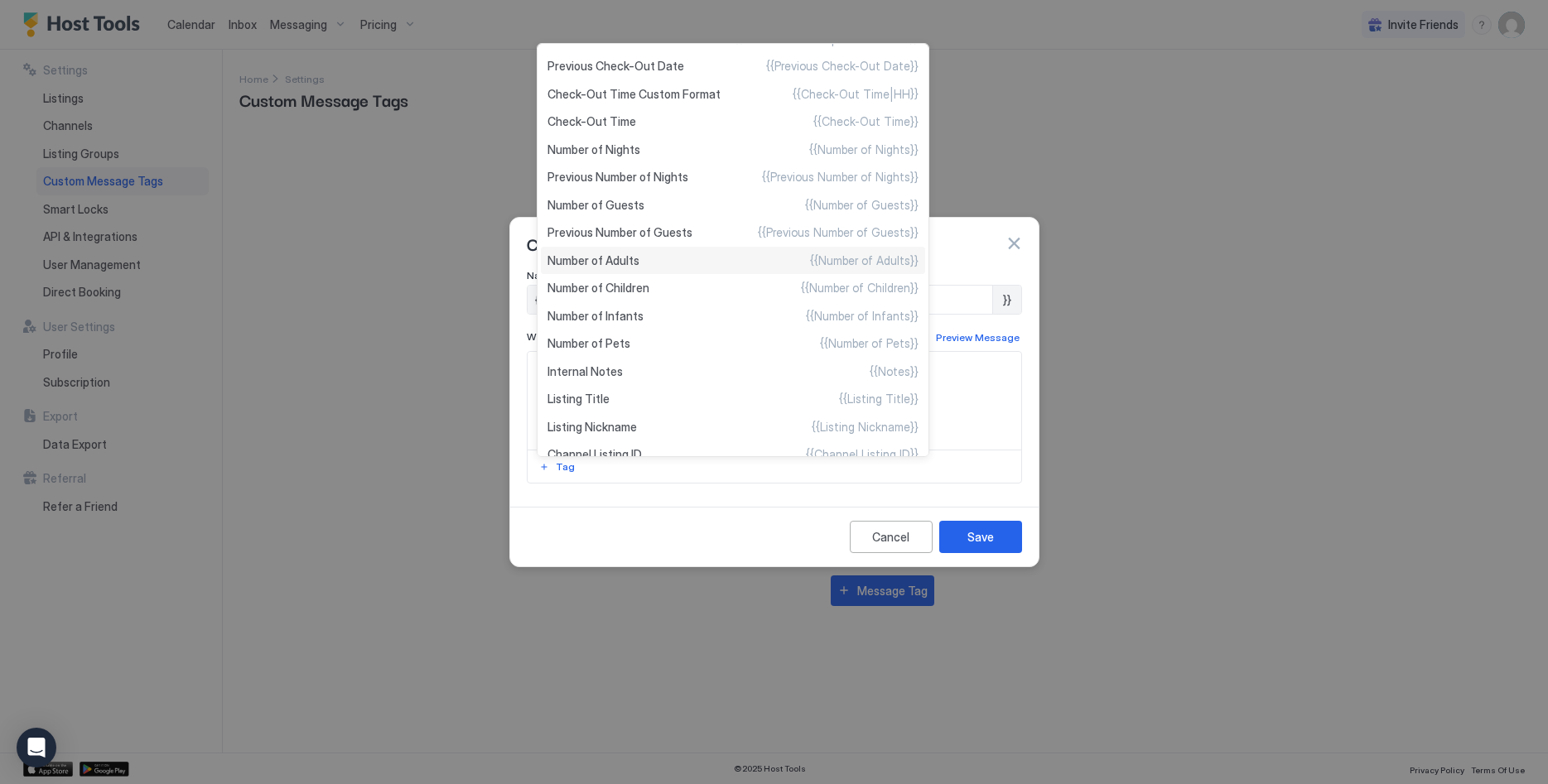
scroll to position [422, 0]
type textarea "**********"
click at [648, 184] on div "Number of Guests {{Number of Guests}}" at bounding box center [732, 180] width 384 height 28
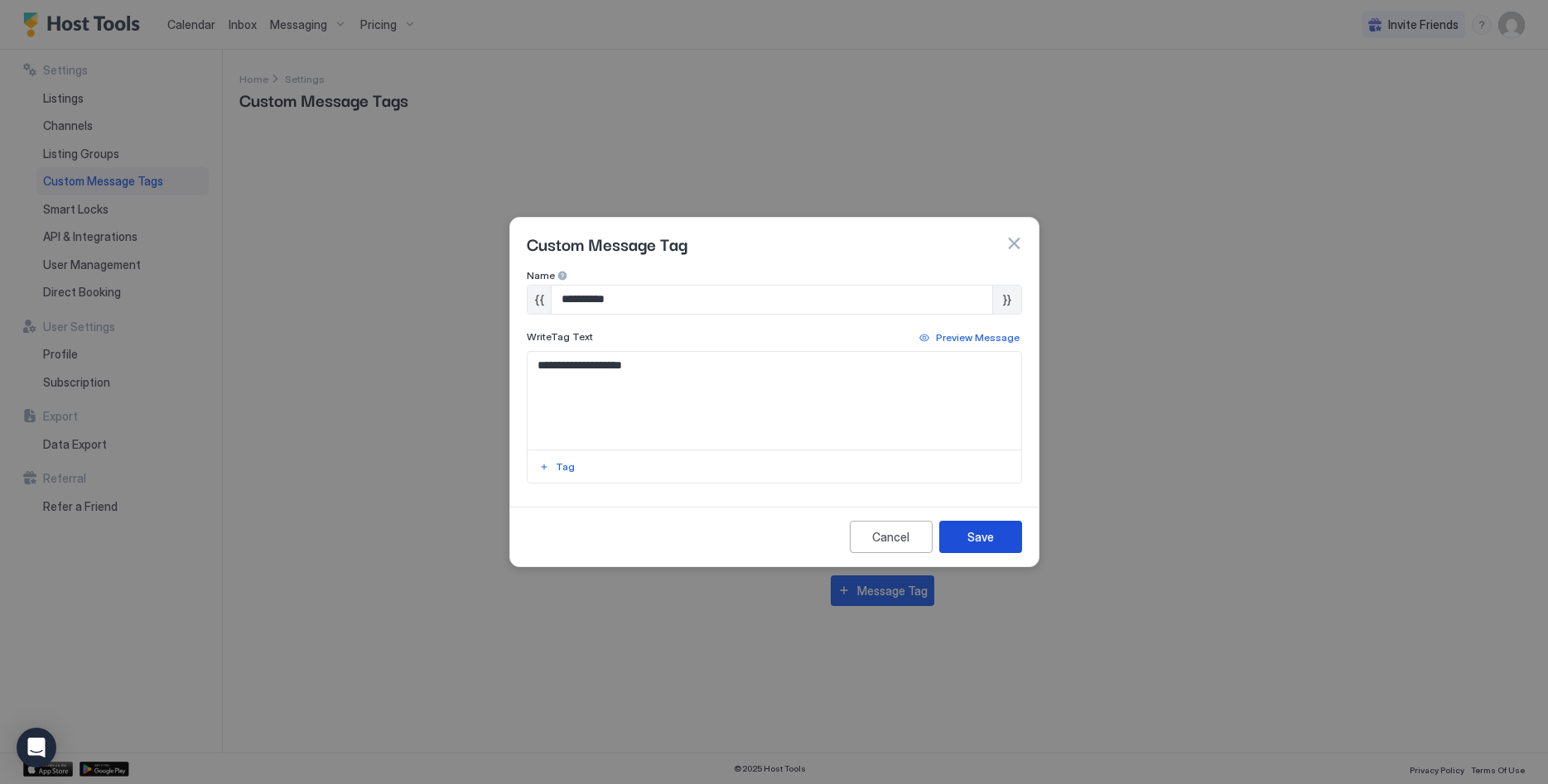
click at [990, 532] on div "Save" at bounding box center [980, 537] width 27 height 18
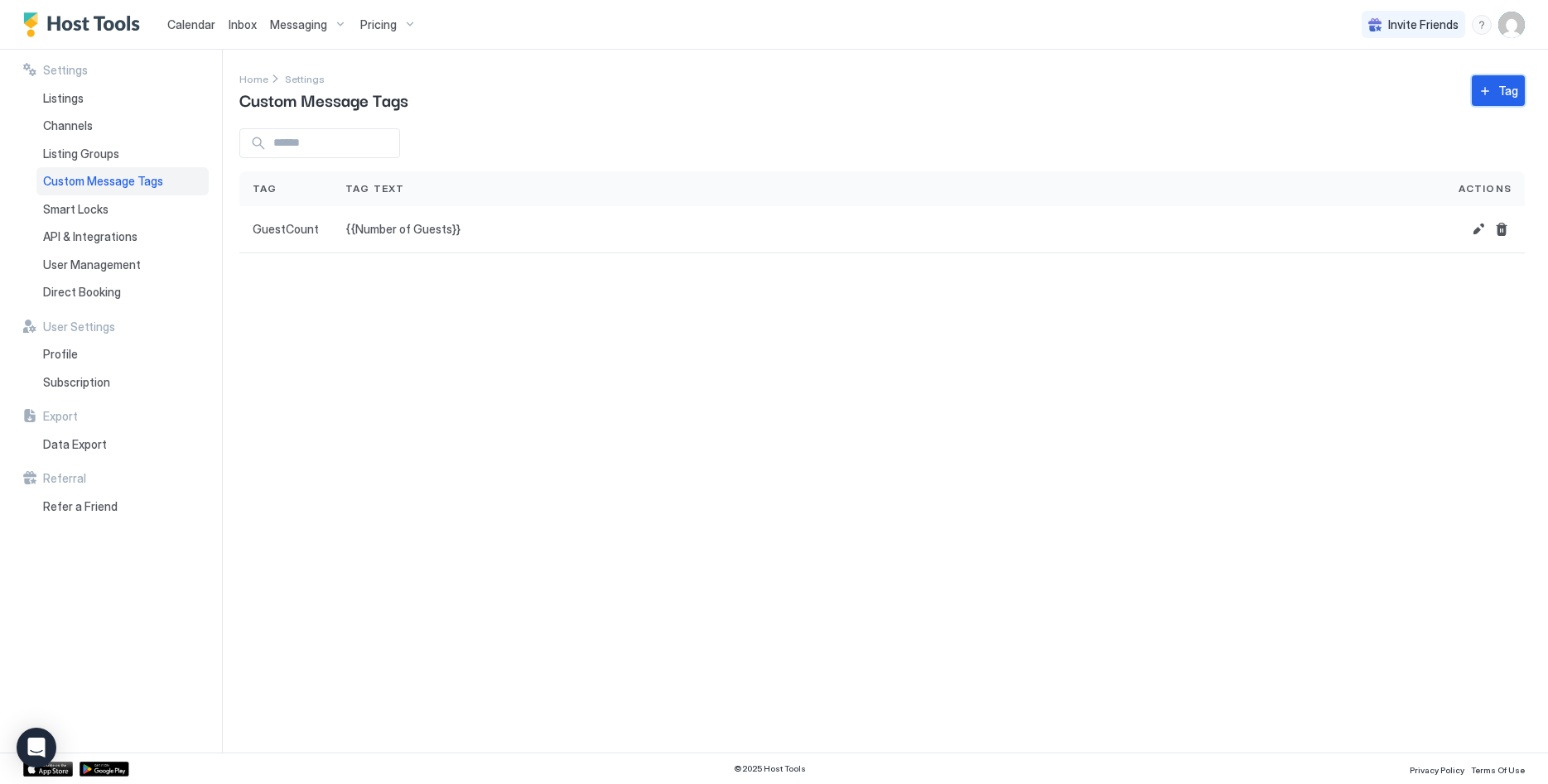
click at [1514, 95] on div "Tag" at bounding box center [1507, 91] width 19 height 18
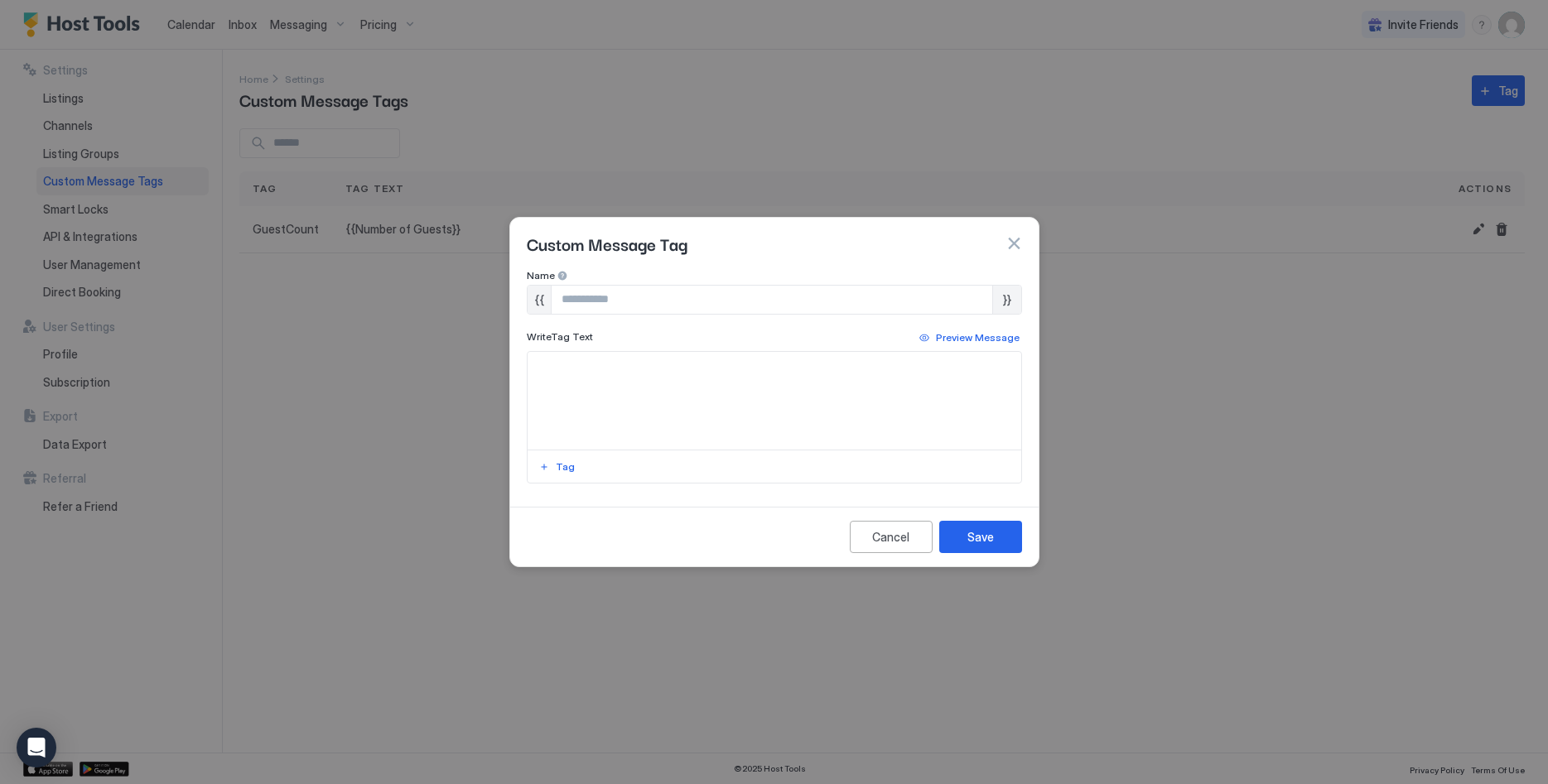
click at [574, 302] on input "Input Field" at bounding box center [772, 300] width 441 height 28
type input "**********"
click at [555, 467] on button "Tag" at bounding box center [557, 467] width 41 height 19
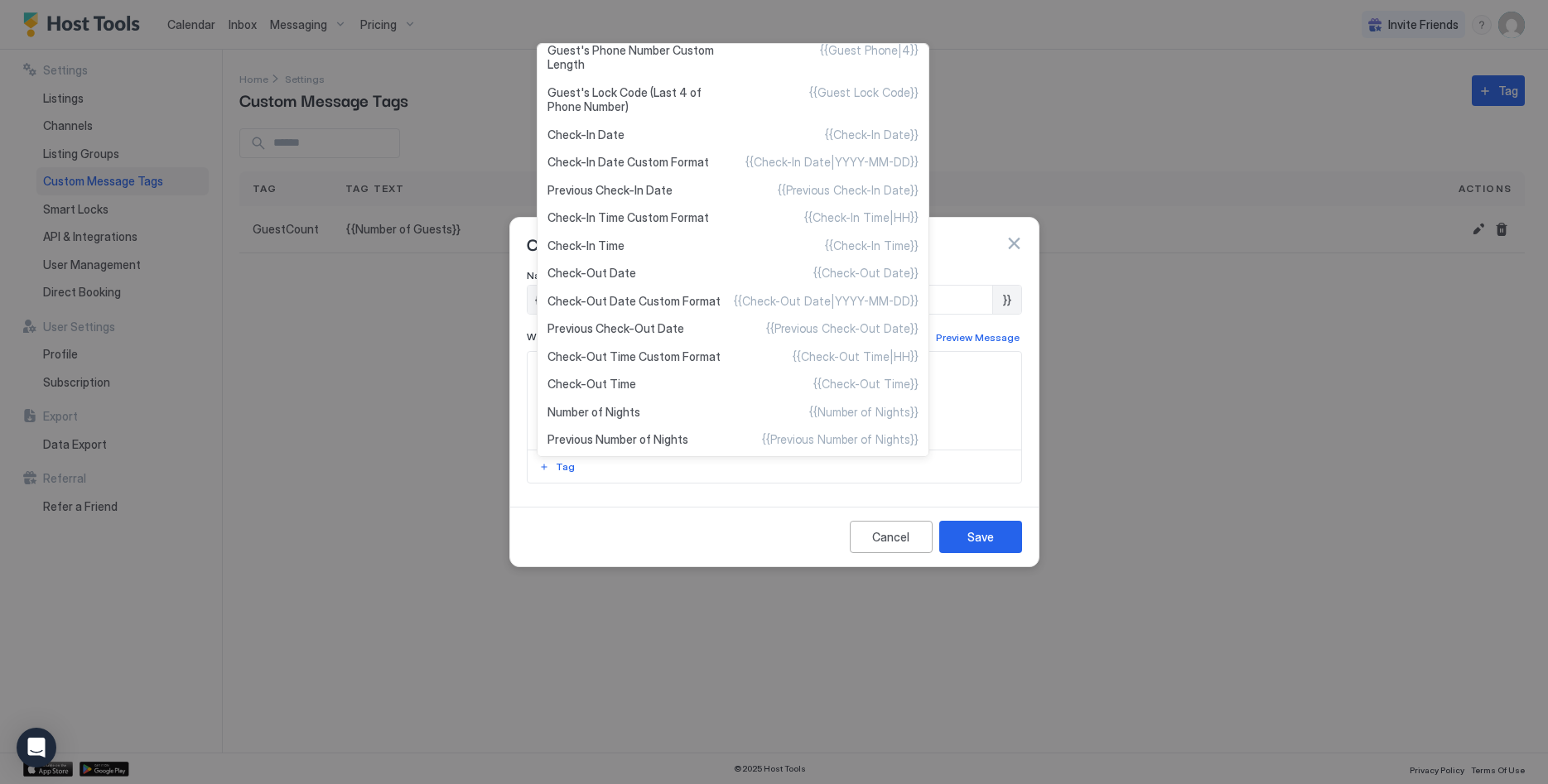
scroll to position [0, 0]
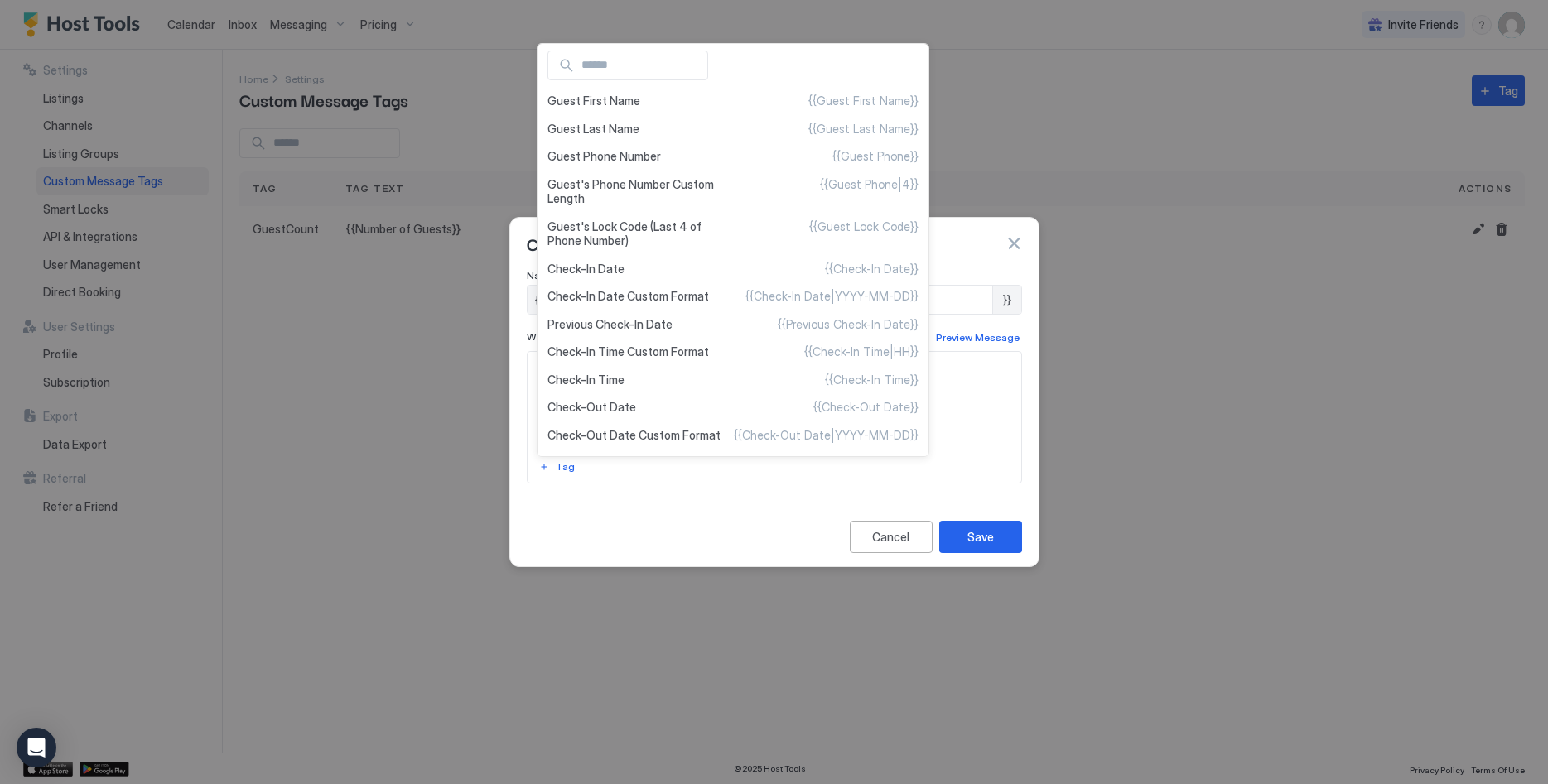
click at [903, 544] on div at bounding box center [774, 392] width 1548 height 784
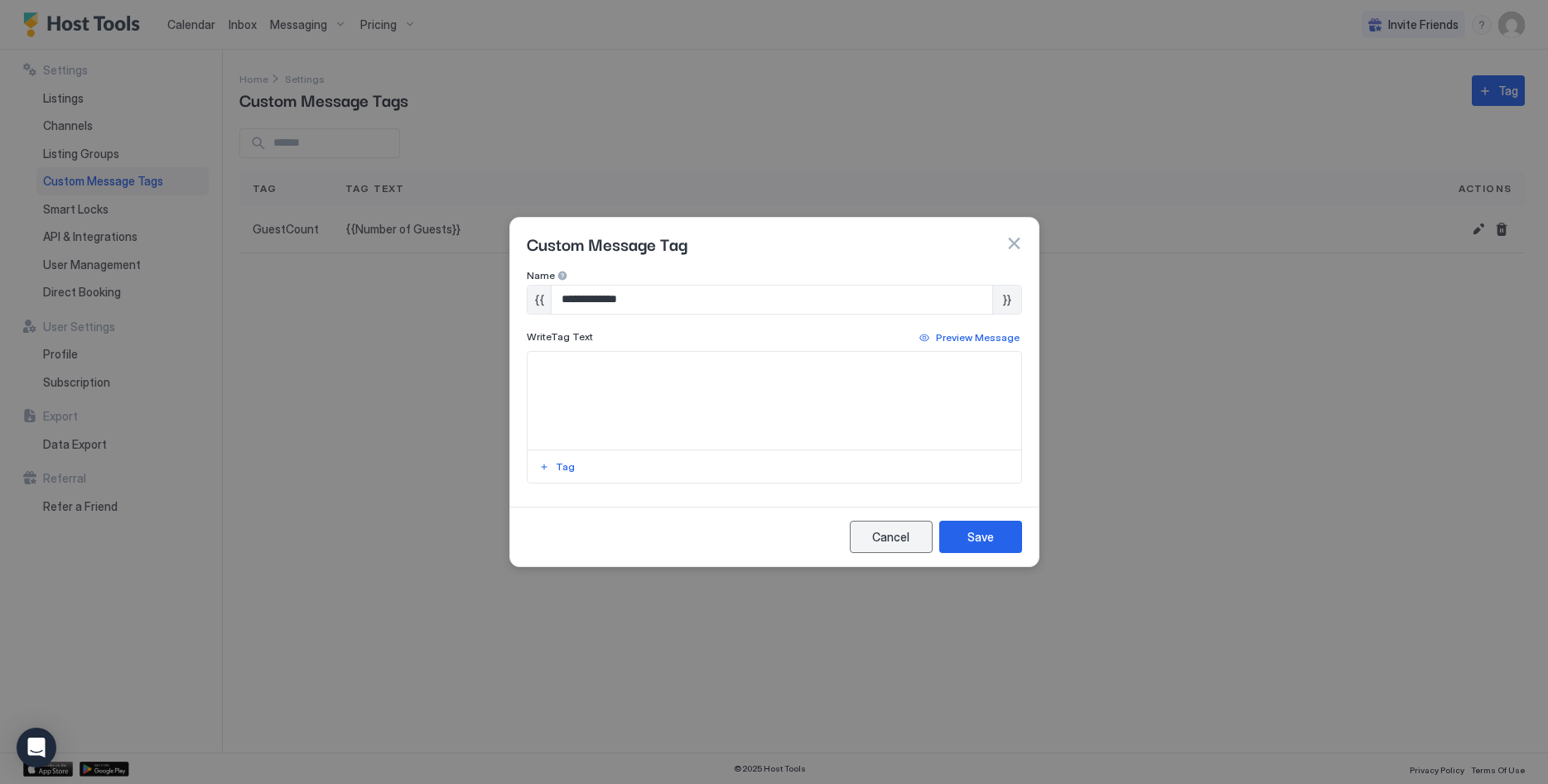
click at [879, 540] on div "Cancel" at bounding box center [891, 537] width 37 height 18
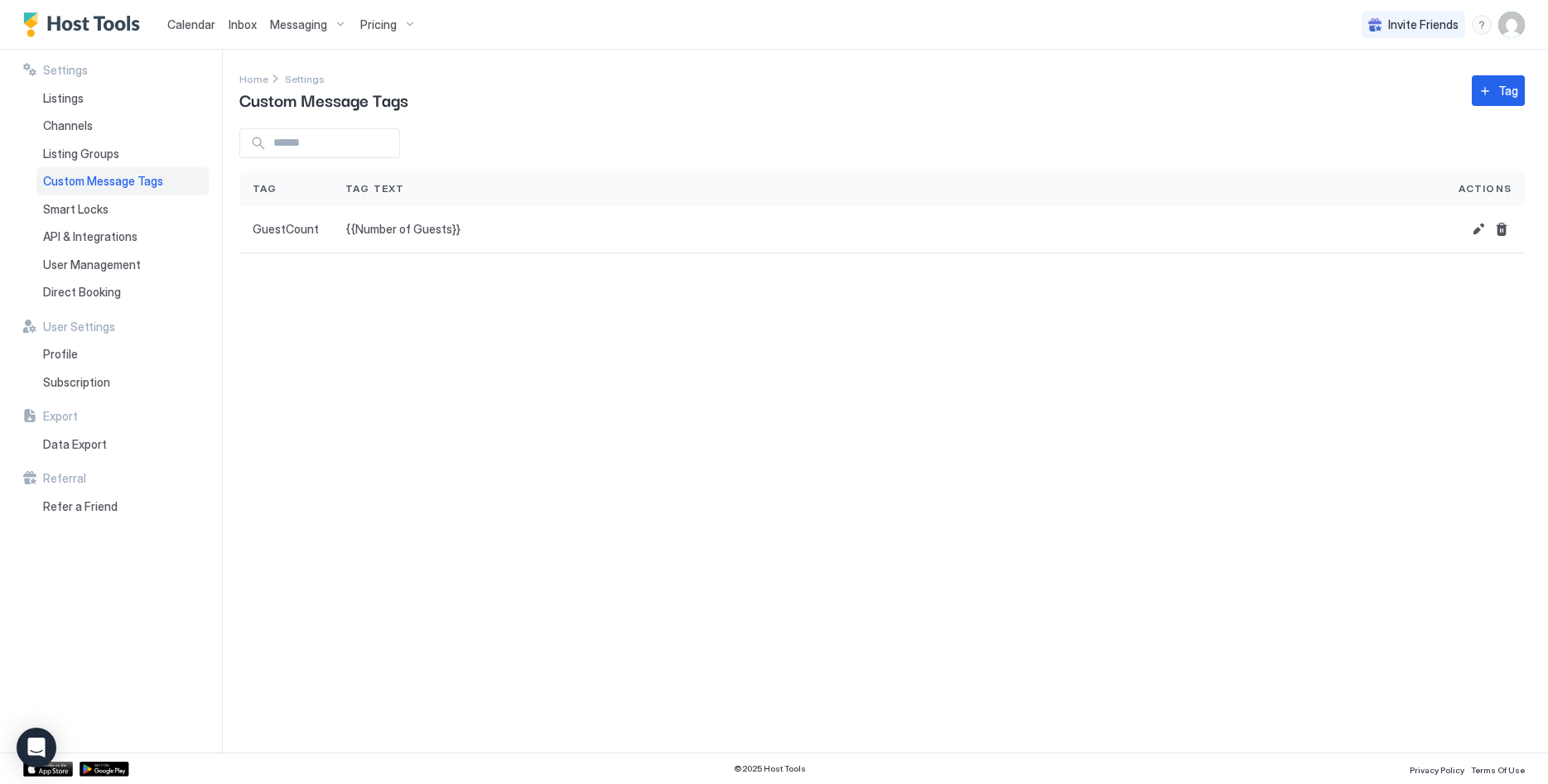
click at [196, 27] on span "Calendar" at bounding box center [192, 24] width 48 height 14
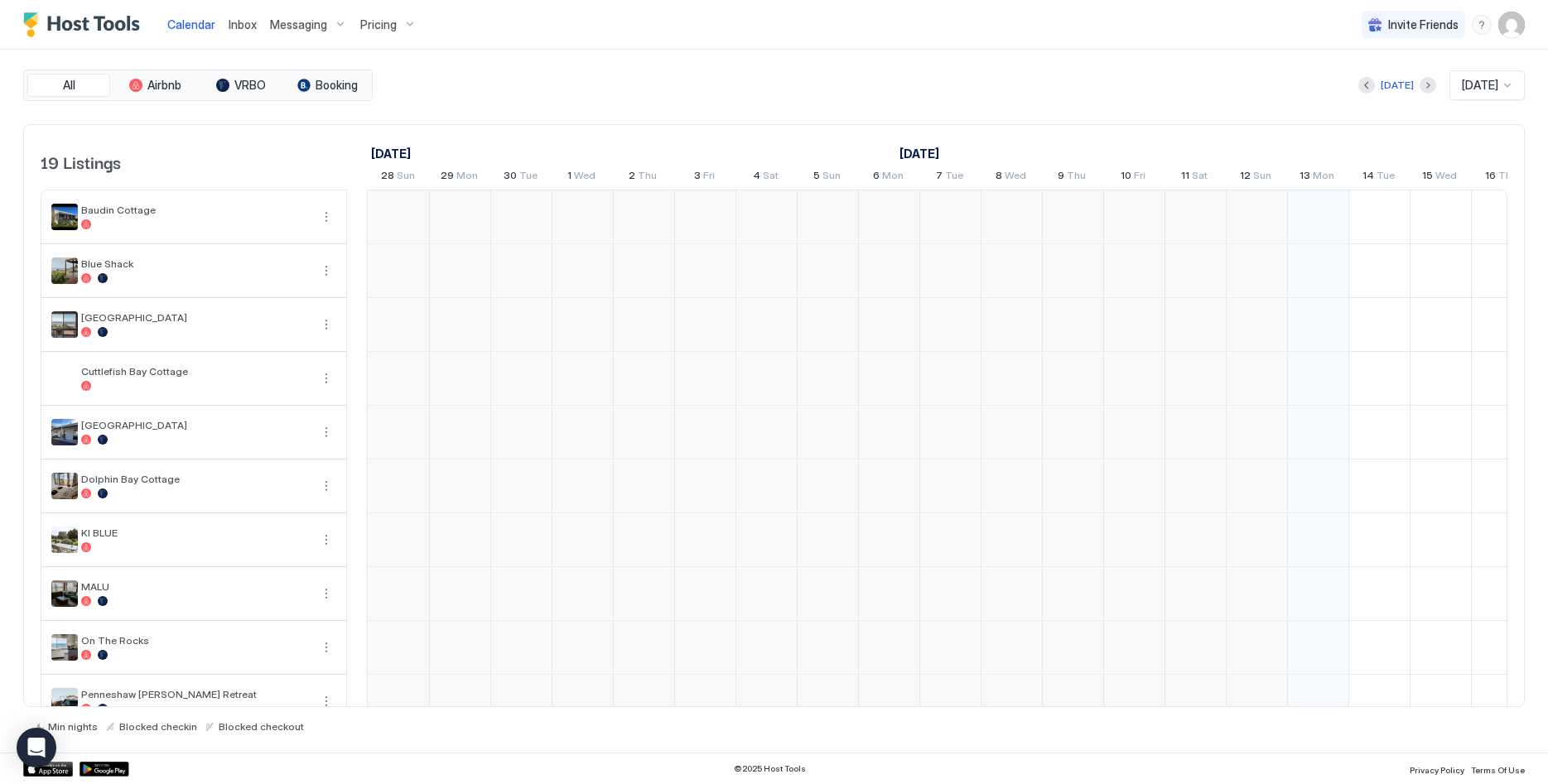
scroll to position [0, 920]
click at [289, 30] on span "Messaging" at bounding box center [299, 25] width 57 height 15
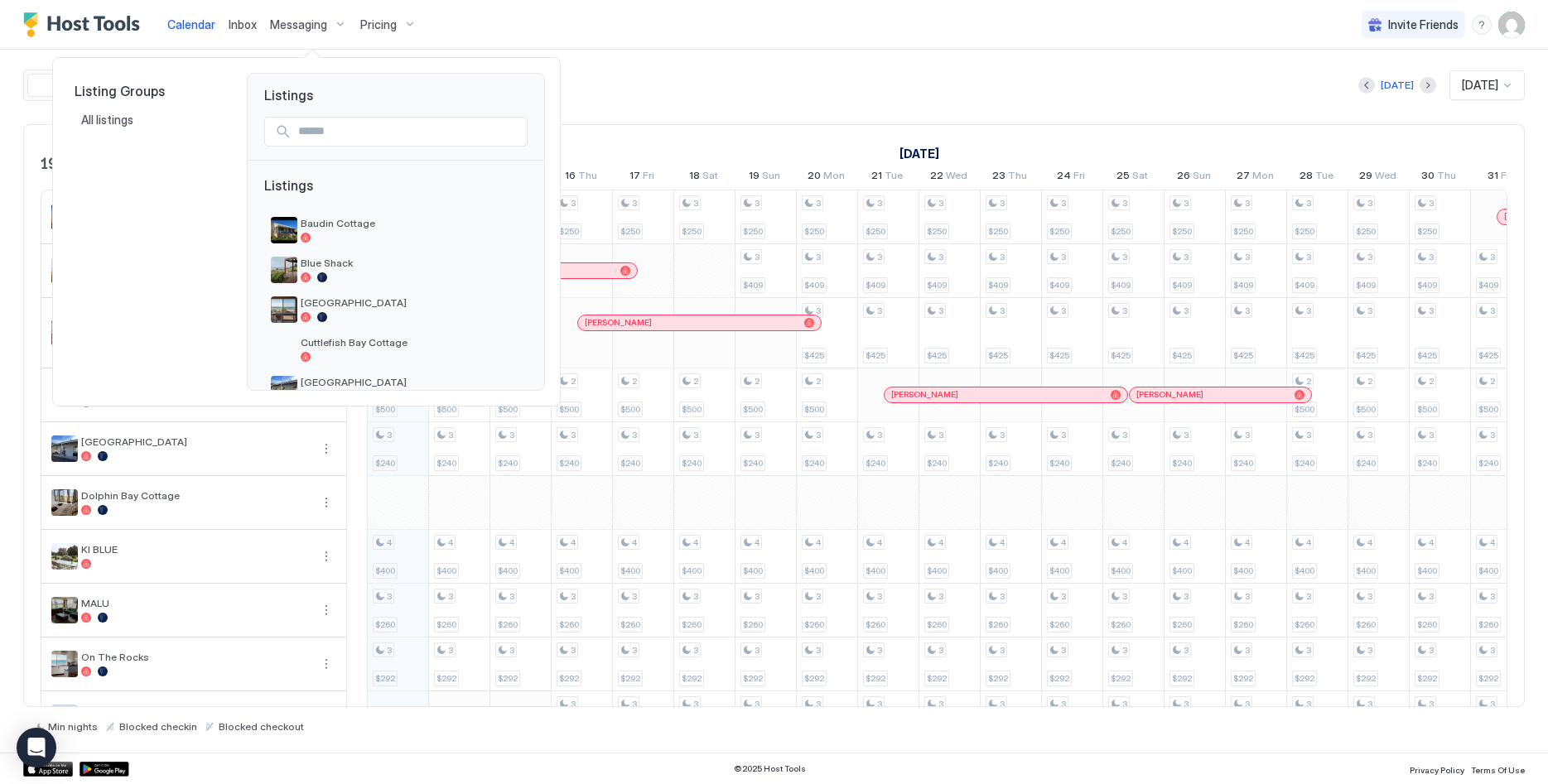
click at [673, 118] on div at bounding box center [774, 392] width 1548 height 784
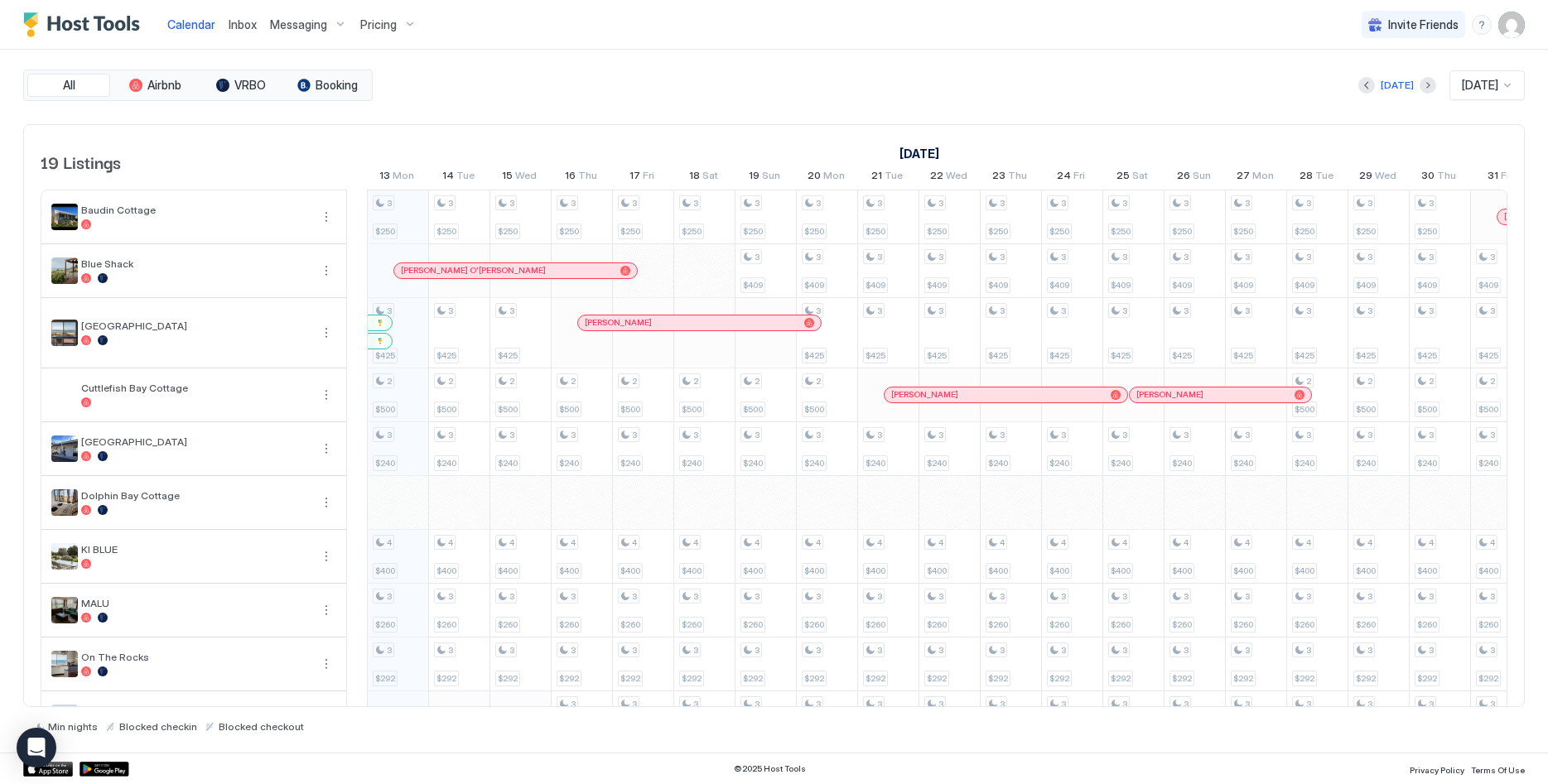
click at [531, 264] on div "Guidera O'Connor Moore" at bounding box center [516, 270] width 243 height 15
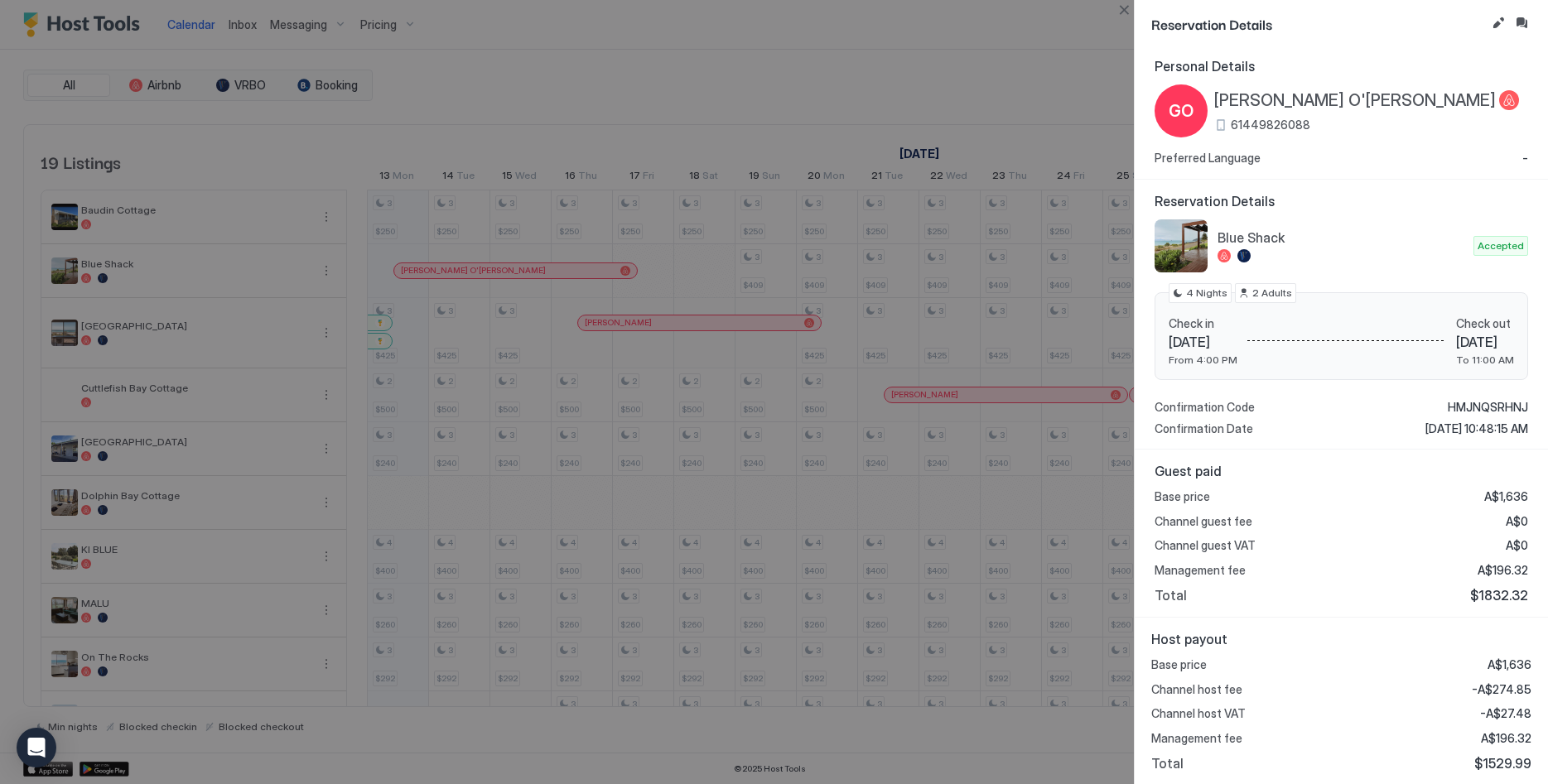
scroll to position [4, 0]
drag, startPoint x: 310, startPoint y: 8, endPoint x: 289, endPoint y: 9, distance: 21.0
click at [309, 9] on div at bounding box center [774, 392] width 1548 height 784
drag, startPoint x: 319, startPoint y: 27, endPoint x: 1018, endPoint y: 4, distance: 699.4
click at [344, 30] on div at bounding box center [774, 392] width 1548 height 784
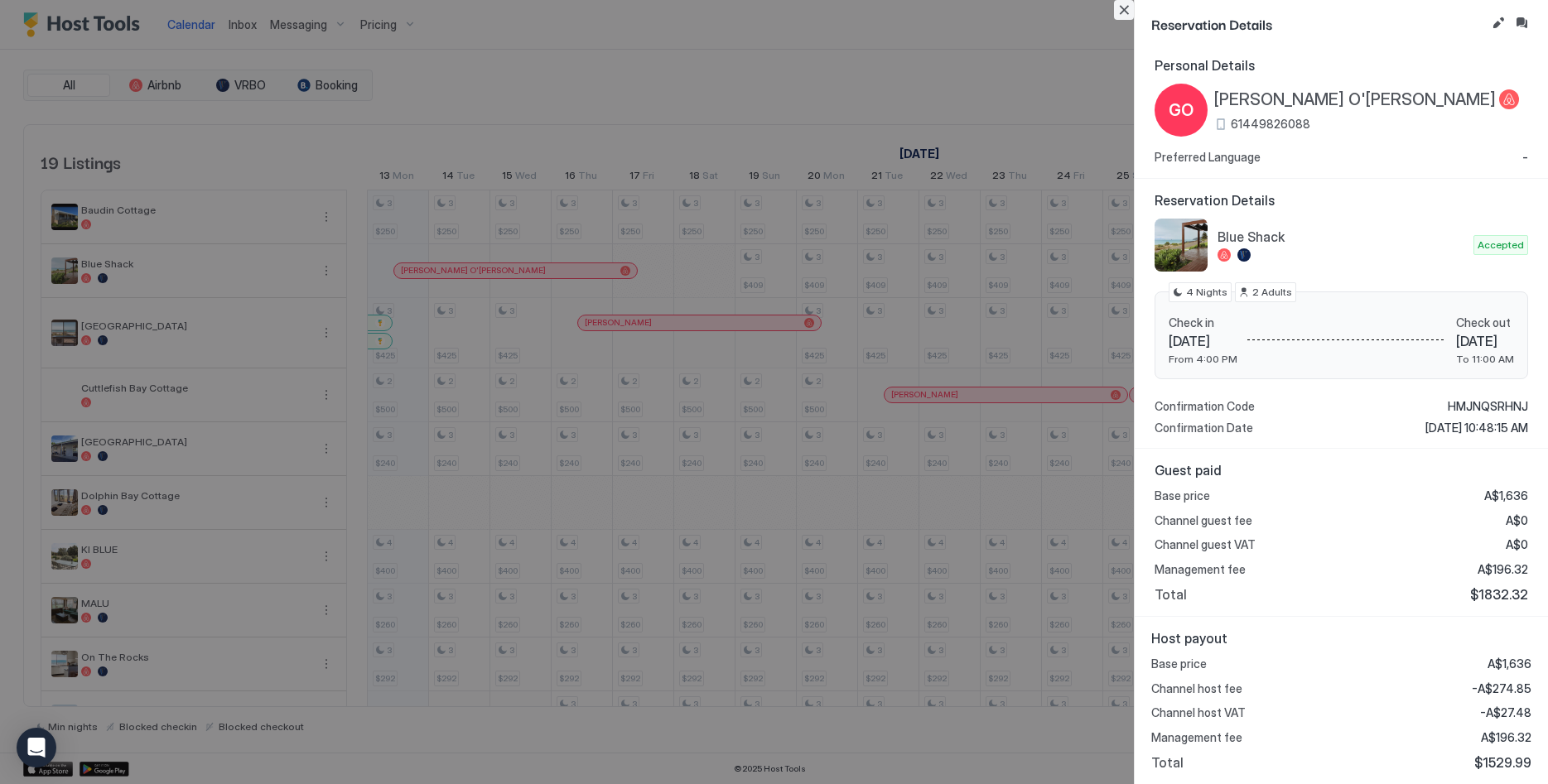
click at [1130, 10] on button "Close" at bounding box center [1123, 9] width 19 height 19
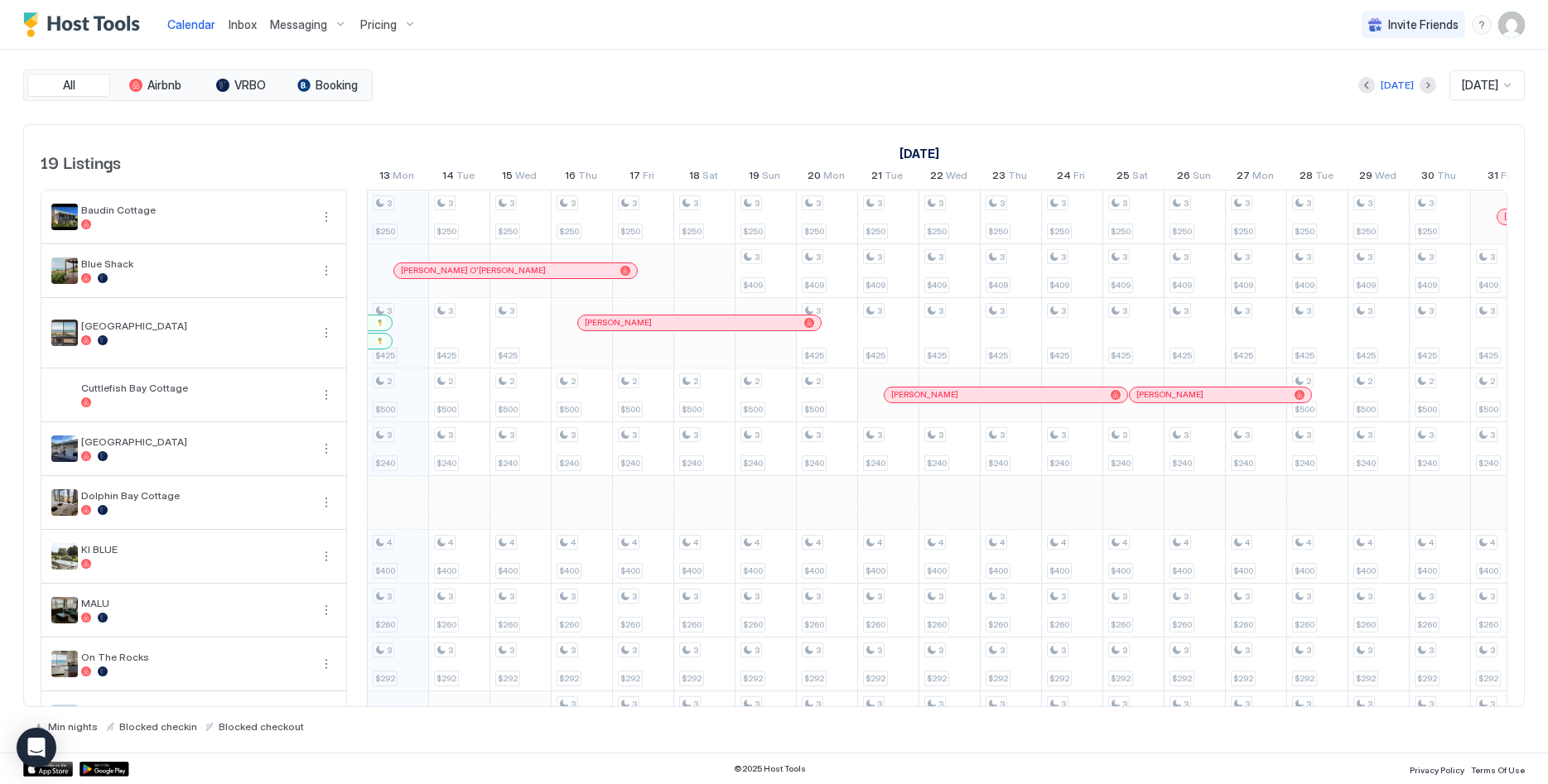
click at [234, 26] on span "Inbox" at bounding box center [243, 24] width 28 height 14
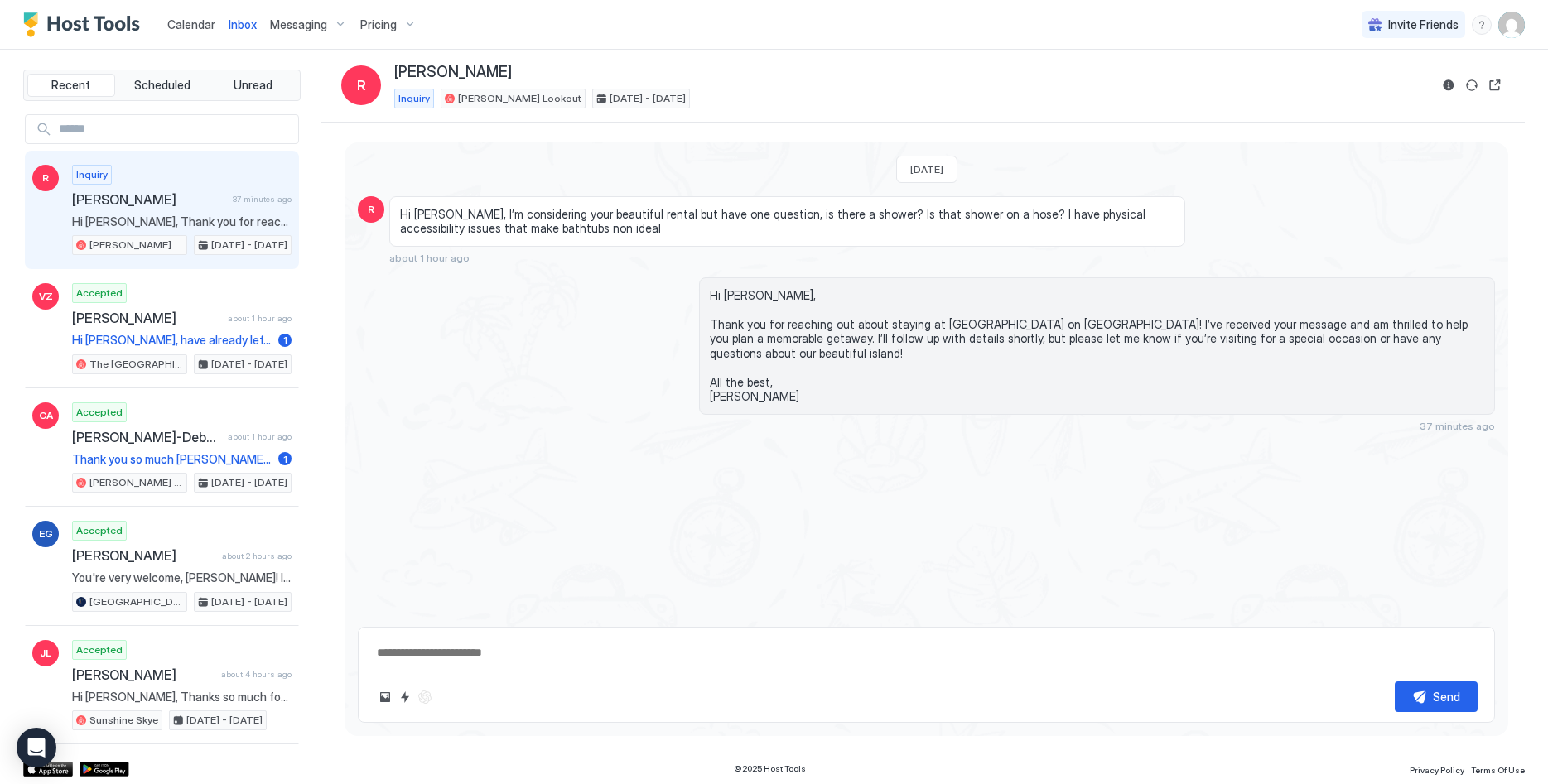
click at [421, 655] on textarea at bounding box center [926, 653] width 1103 height 31
click at [407, 697] on button "Quick reply" at bounding box center [405, 696] width 19 height 19
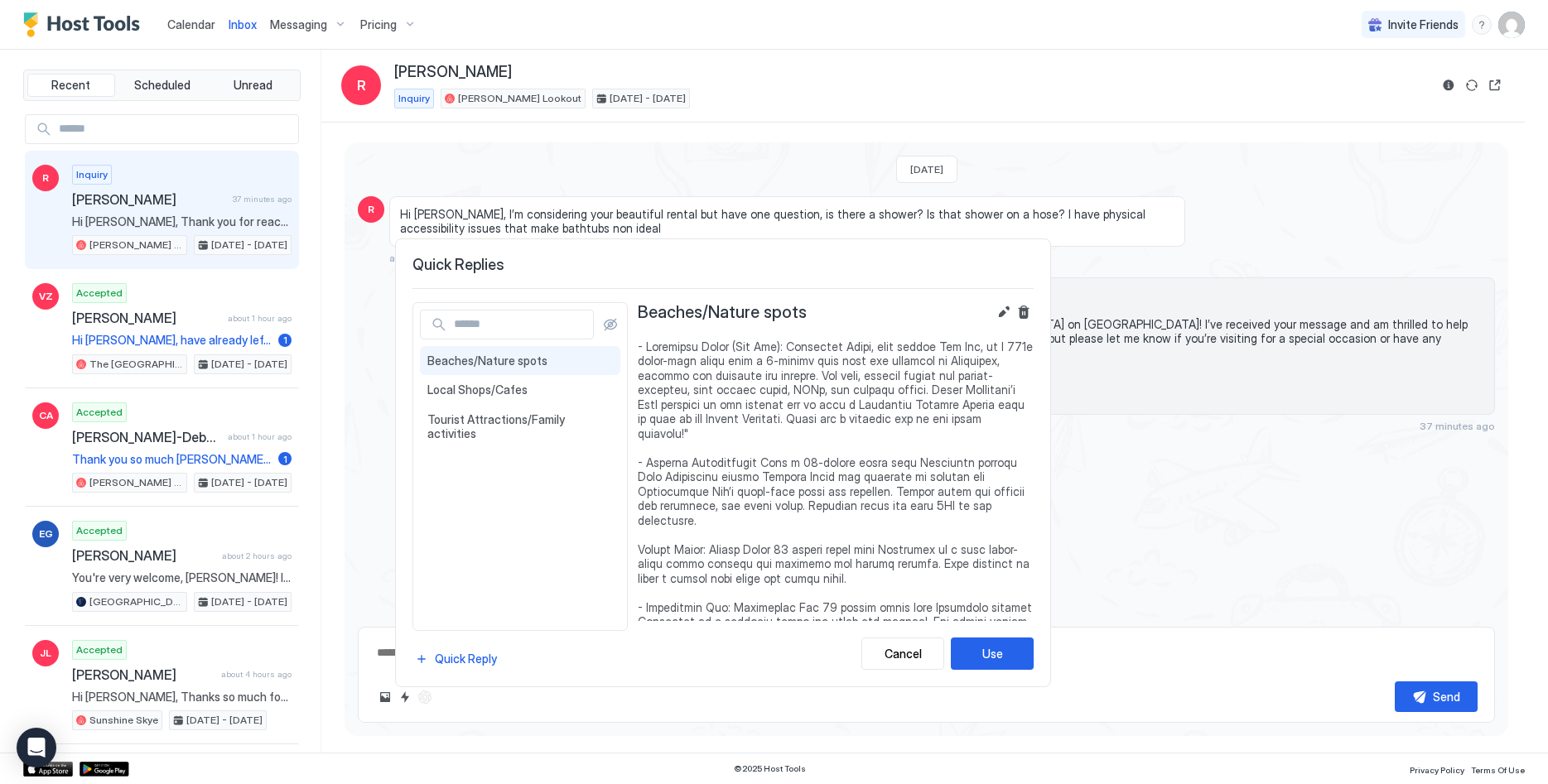
click at [600, 200] on div at bounding box center [774, 392] width 1548 height 784
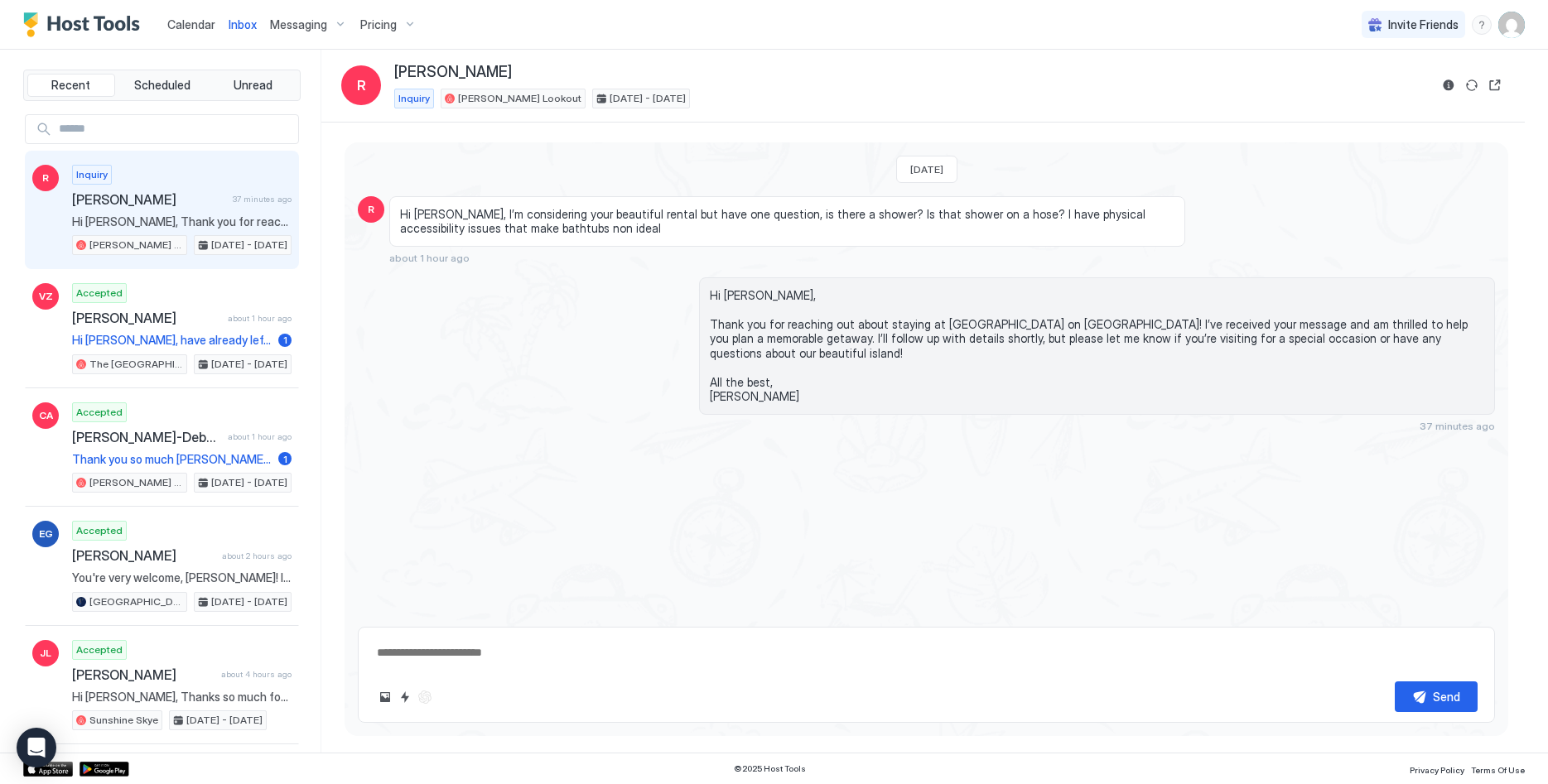
click at [407, 652] on textarea at bounding box center [926, 653] width 1103 height 31
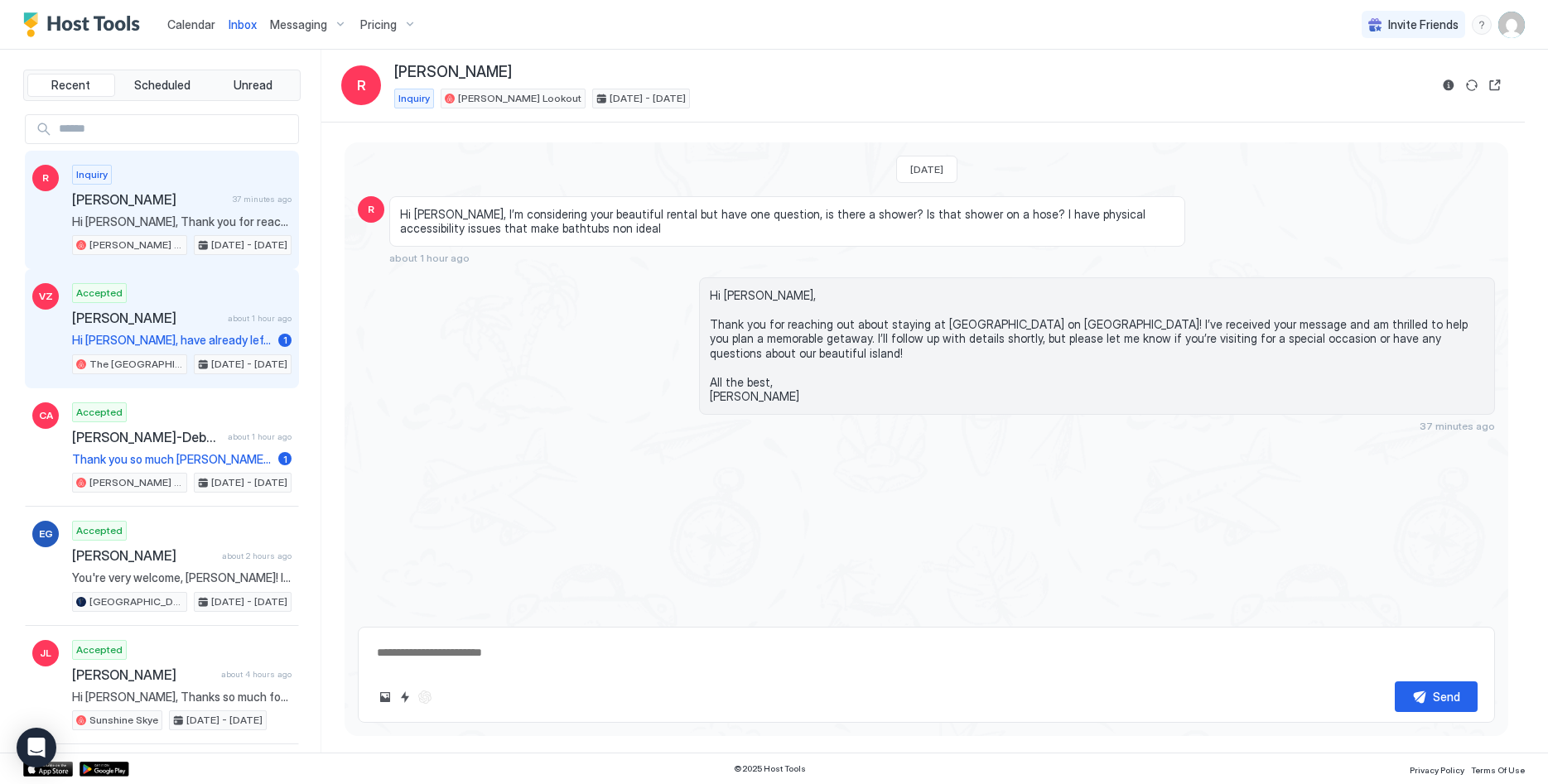
click at [179, 330] on div "Accepted Van Zhou about 1 hour ago Hi Liam, have already left a 5 star review y…" at bounding box center [181, 329] width 219 height 91
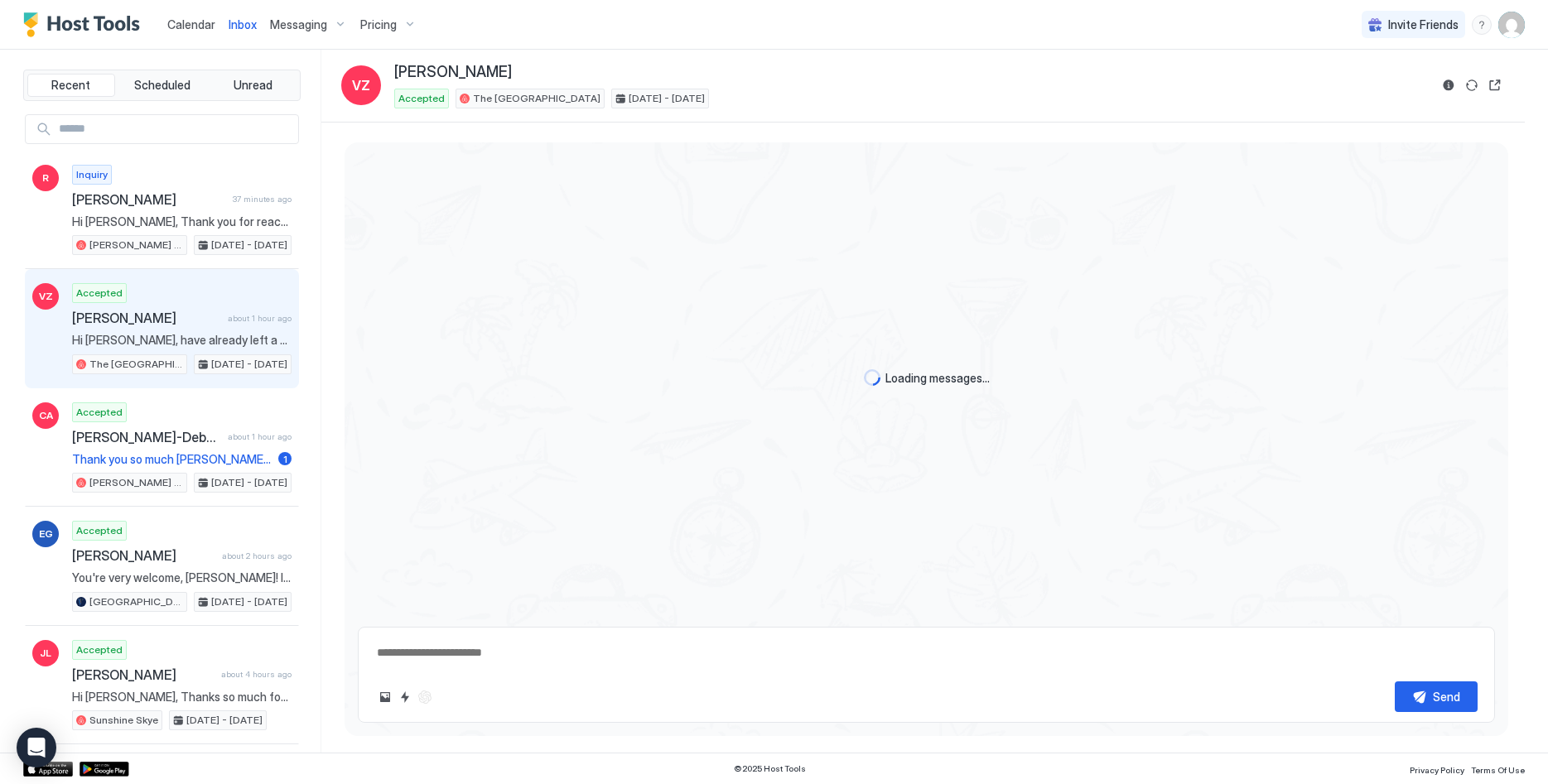
click at [397, 653] on textarea at bounding box center [926, 653] width 1103 height 31
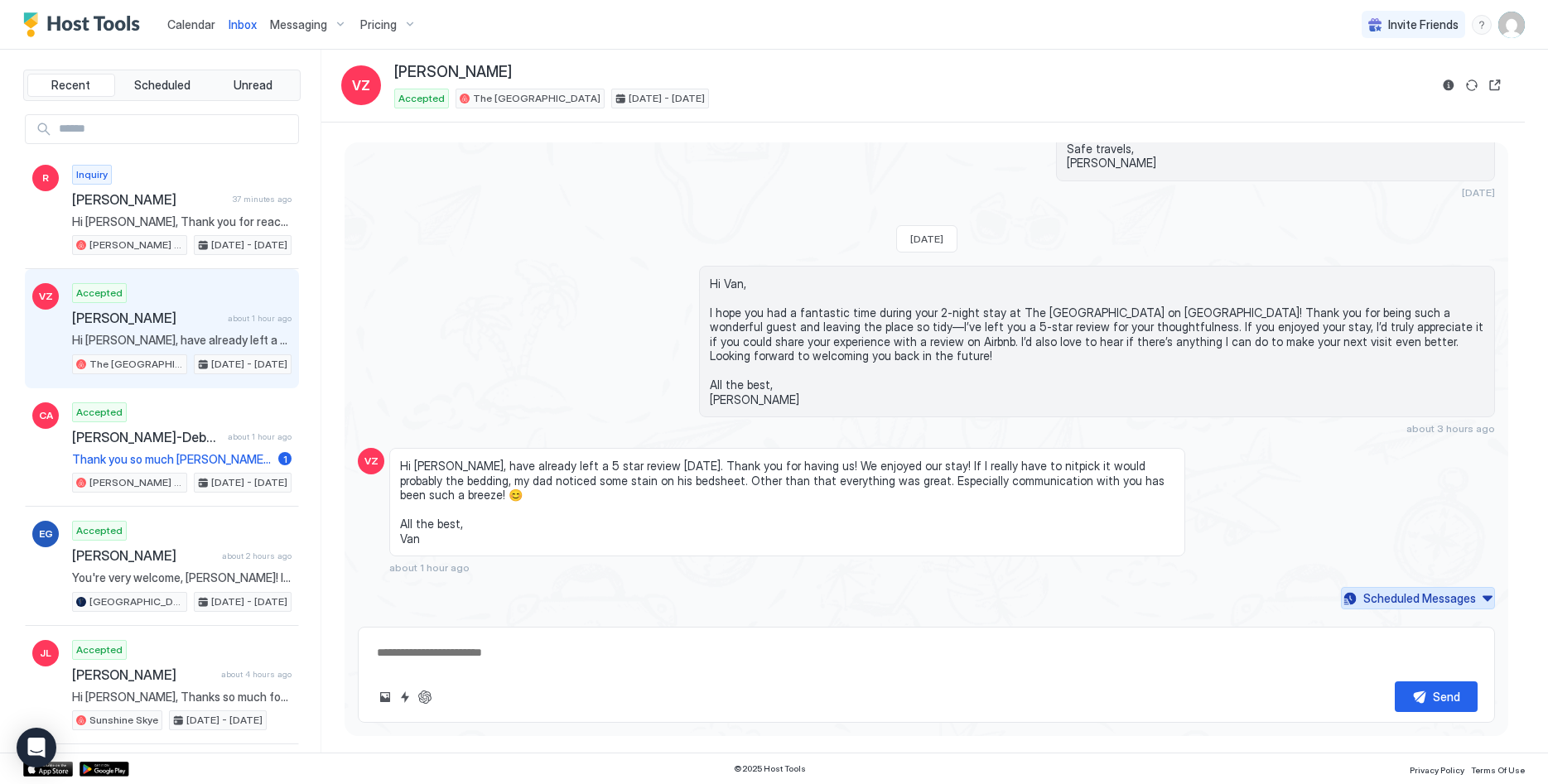
click at [1454, 590] on div "Scheduled Messages" at bounding box center [1419, 598] width 113 height 18
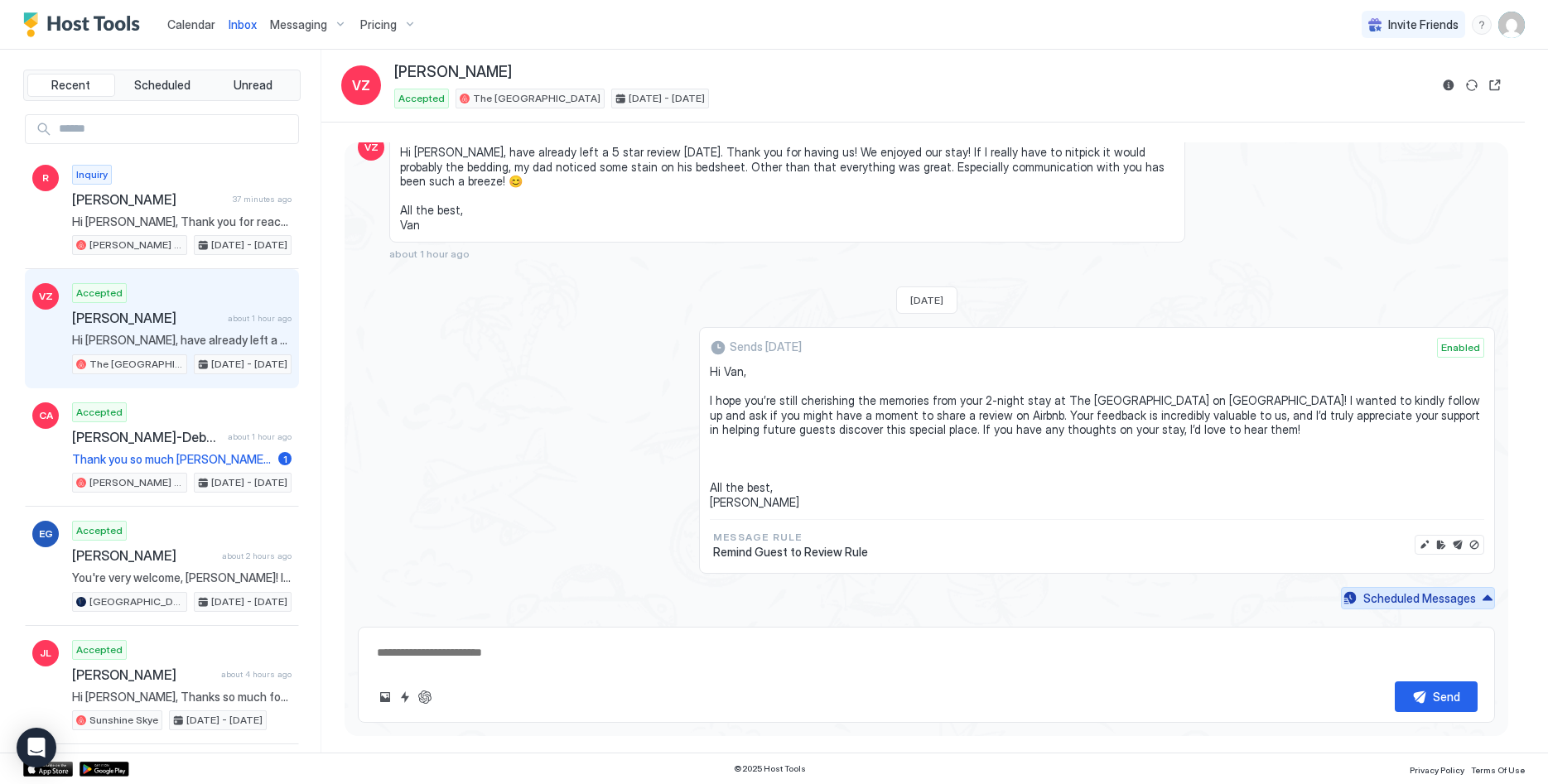
click at [1454, 590] on div "Scheduled Messages" at bounding box center [1419, 598] width 113 height 18
type textarea "*"
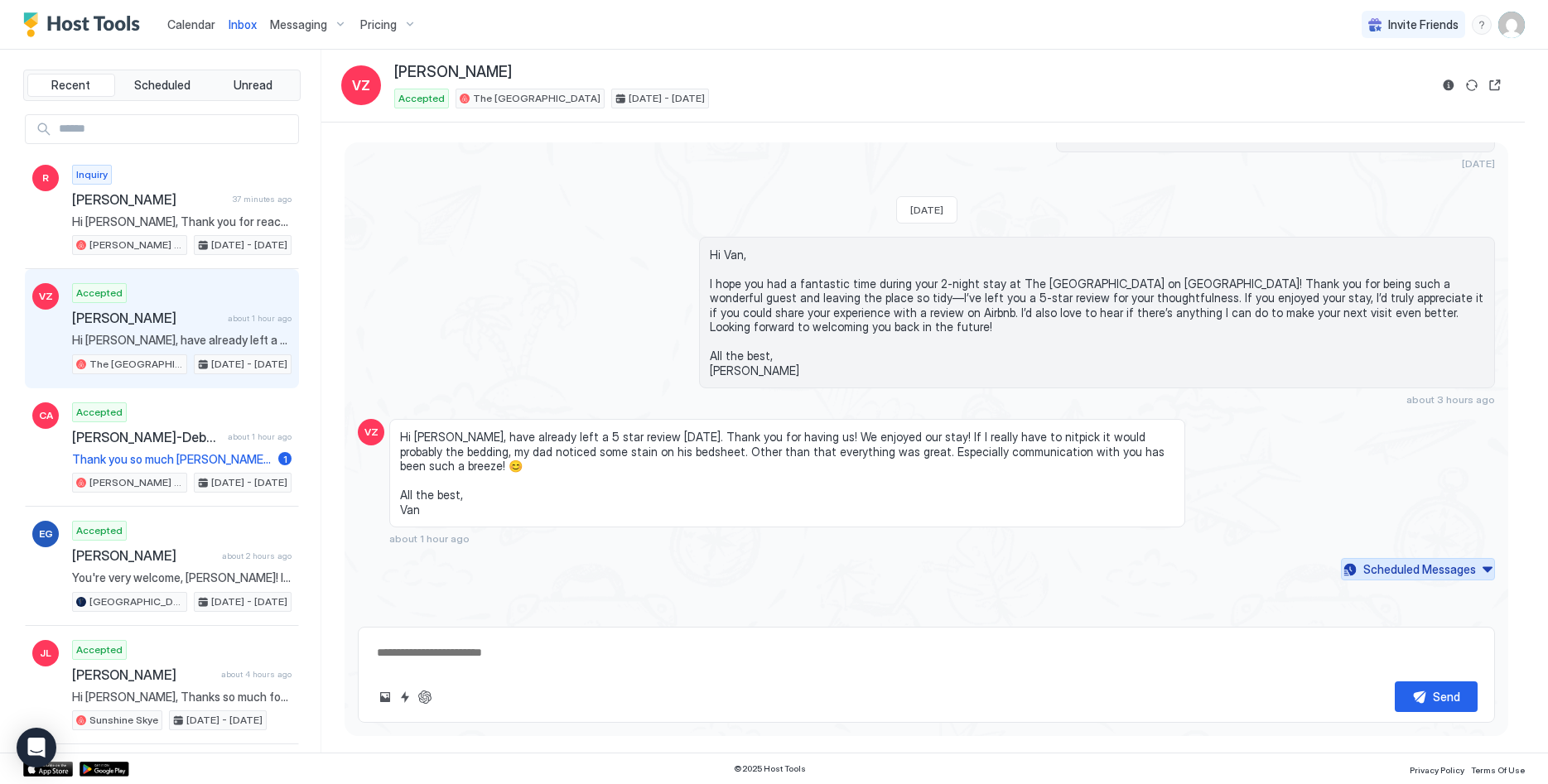
scroll to position [2969, 0]
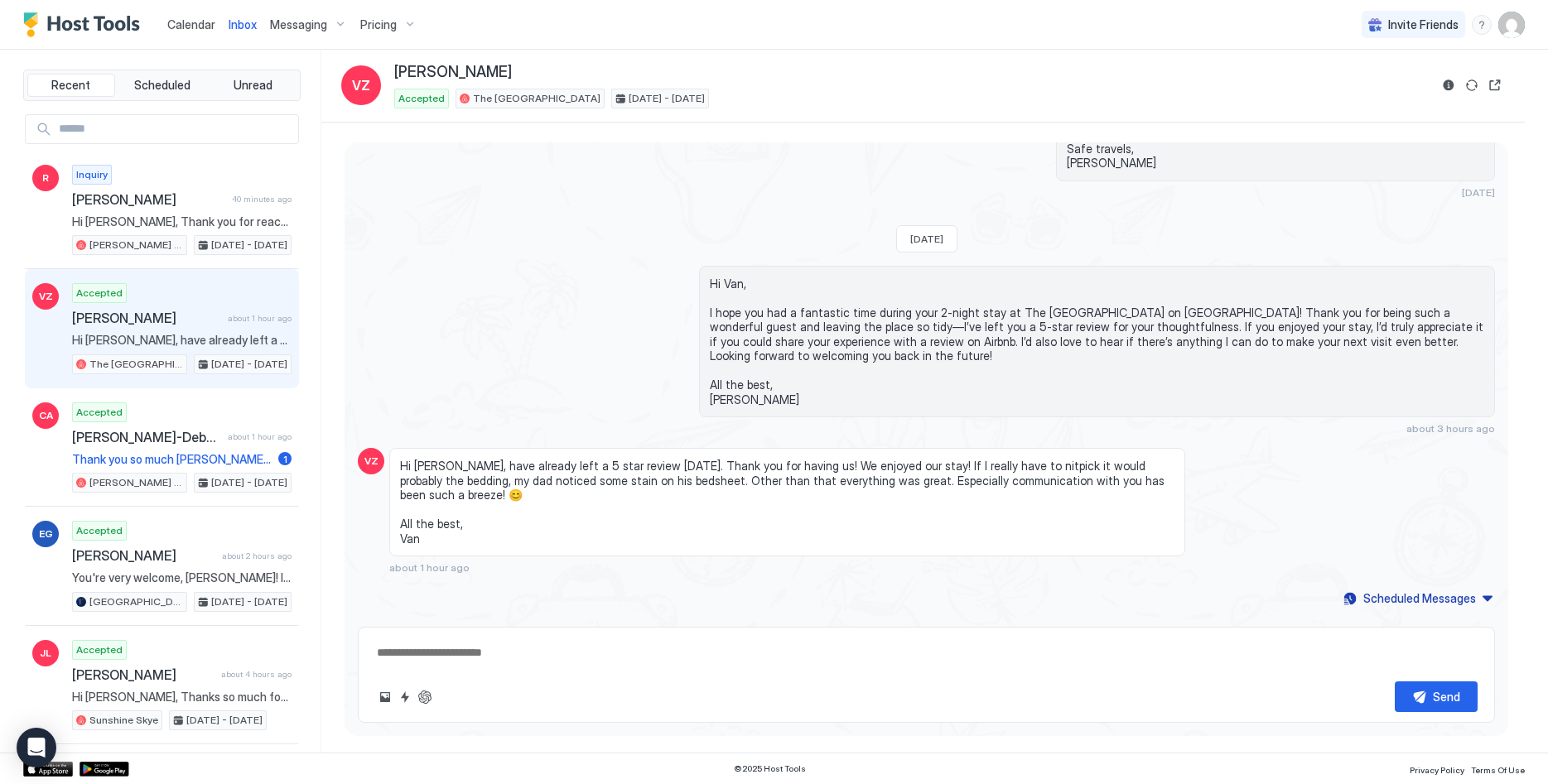
click at [200, 28] on span "Calendar" at bounding box center [192, 24] width 48 height 14
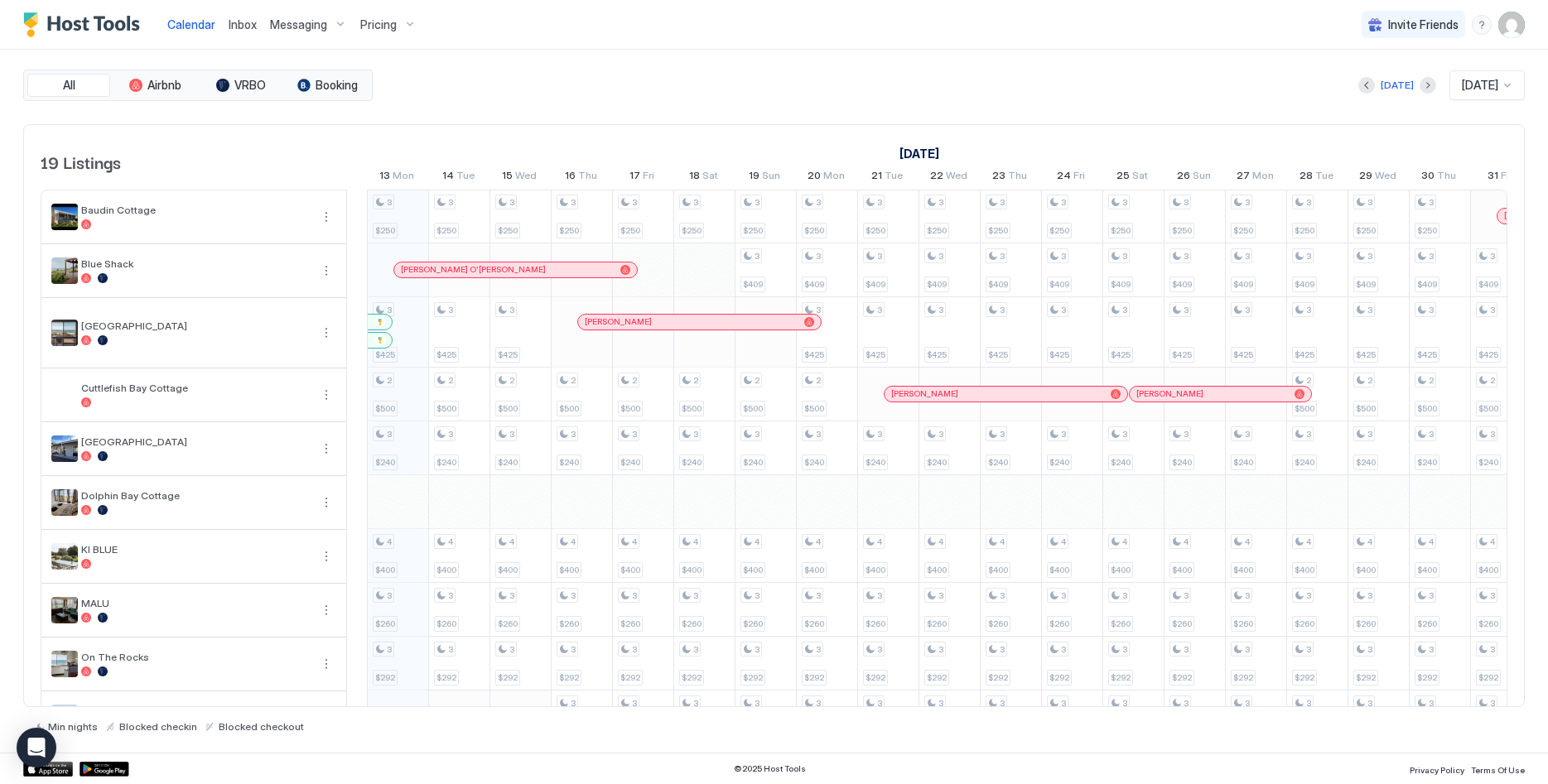
scroll to position [0, 920]
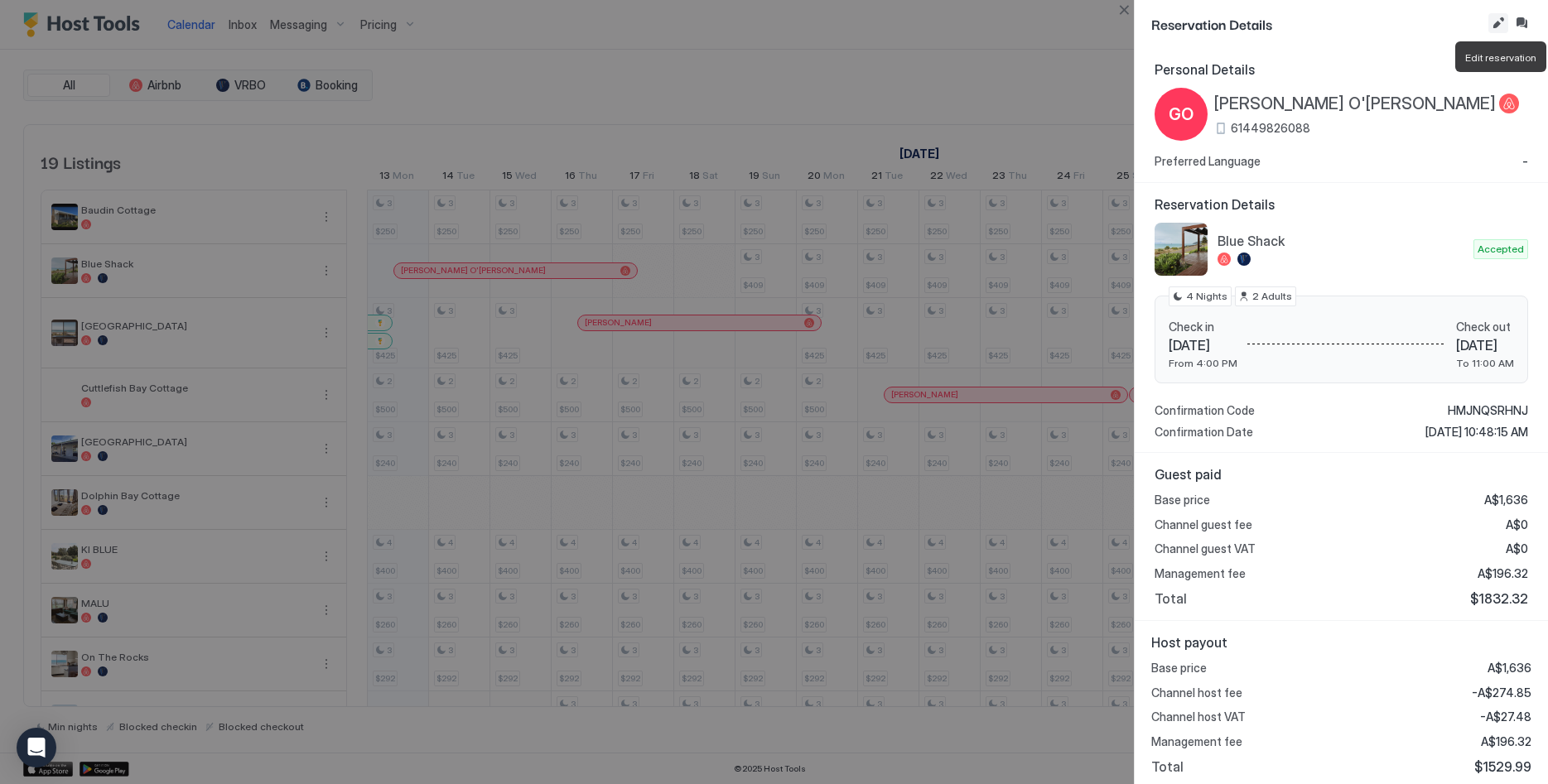
click at [1496, 21] on button "Edit reservation" at bounding box center [1498, 22] width 19 height 19
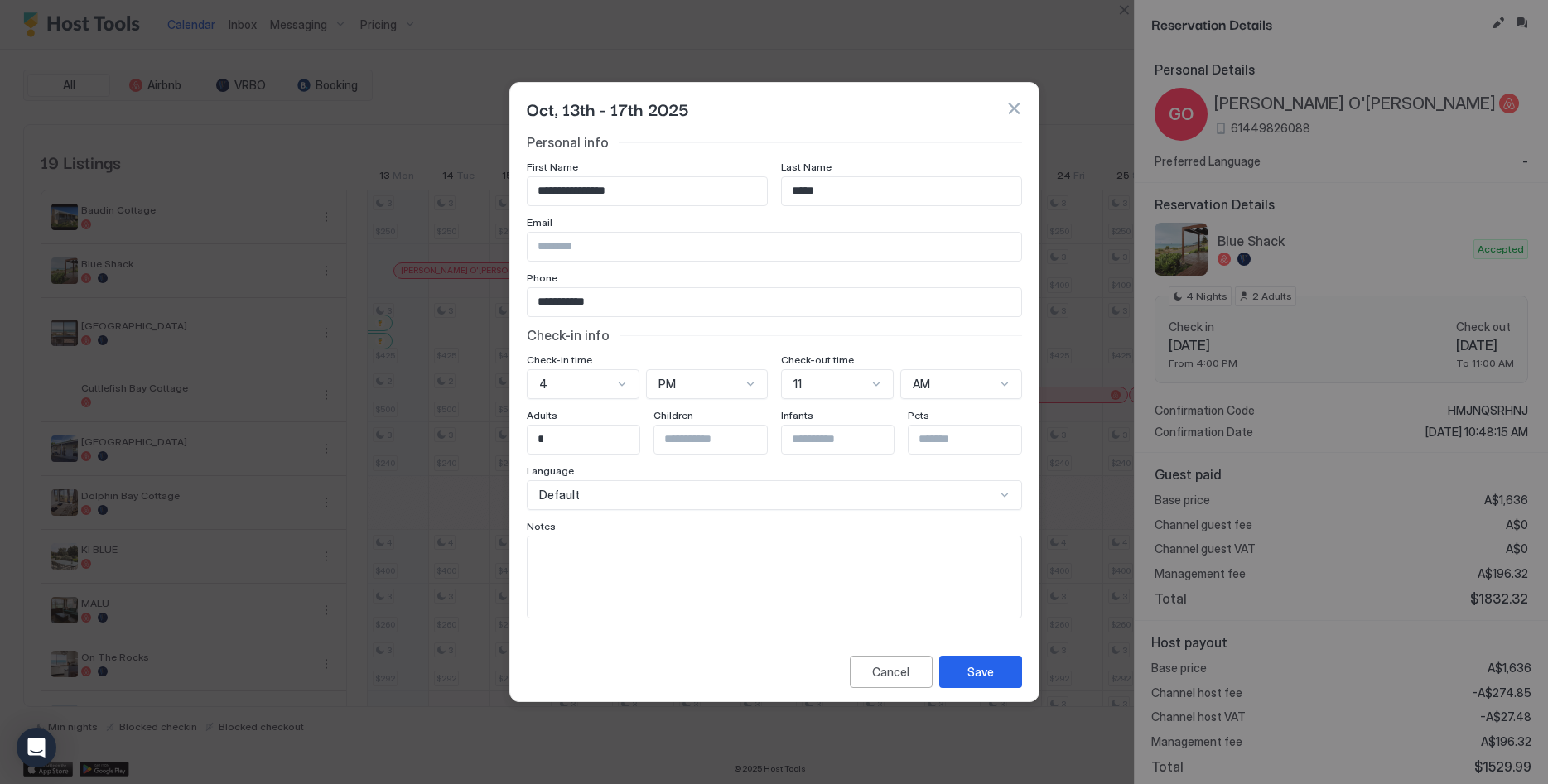
click at [649, 558] on textarea "Input Field" at bounding box center [774, 578] width 493 height 81
type textarea "******"
click at [995, 664] on button "Save" at bounding box center [980, 671] width 82 height 32
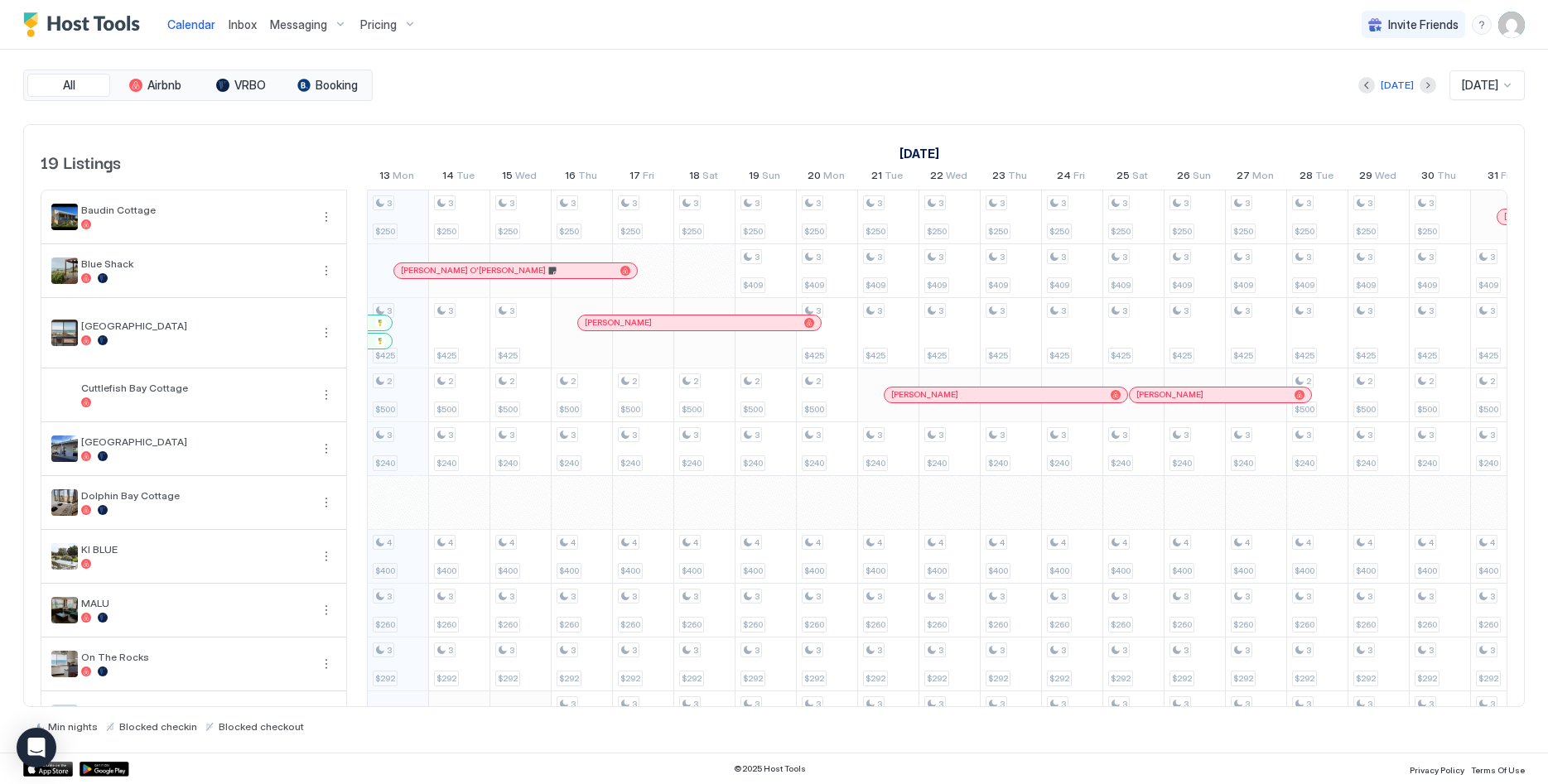
click at [477, 268] on div "Guidera O'Connor Moore" at bounding box center [516, 270] width 230 height 11
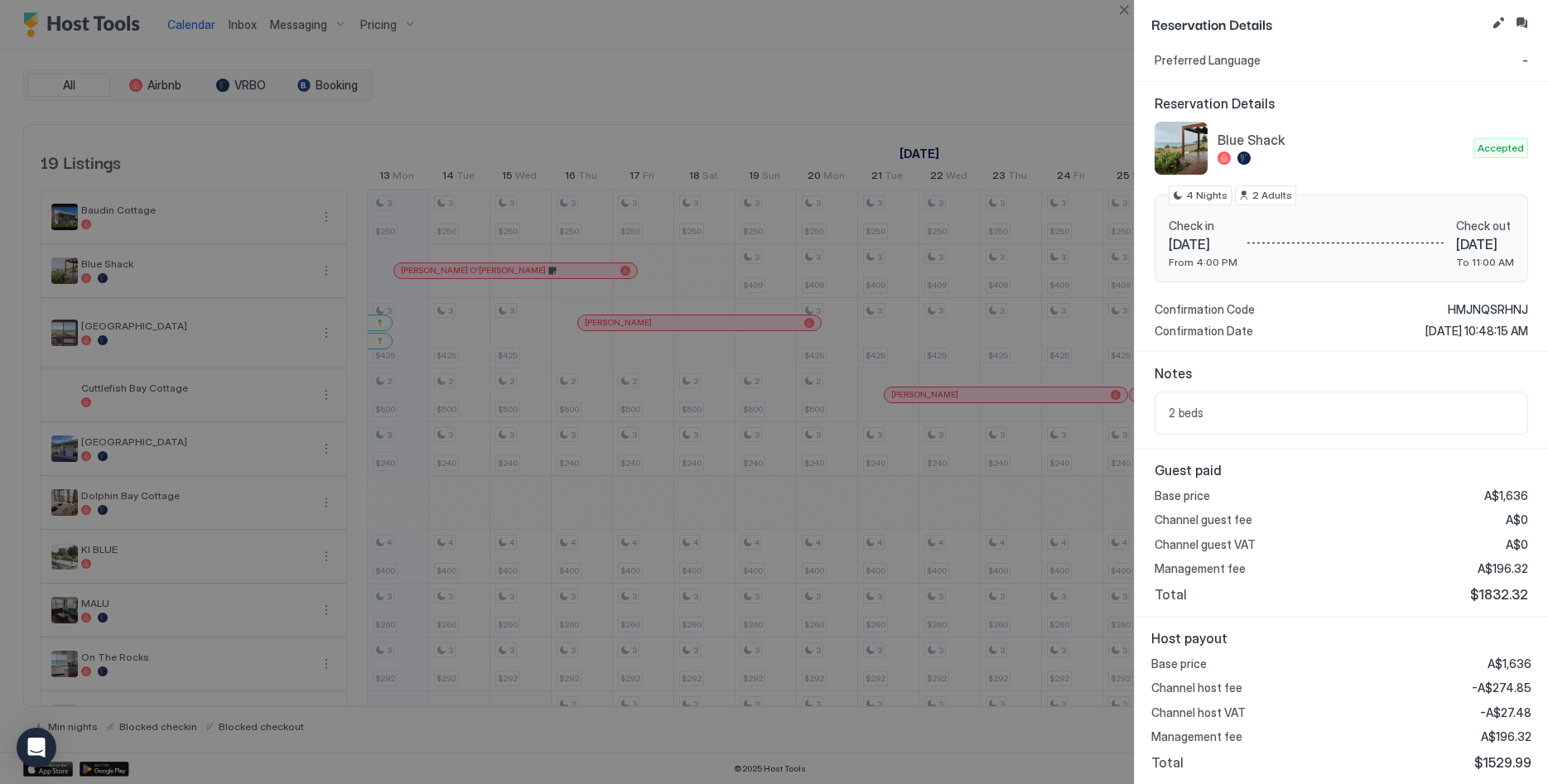
scroll to position [0, 0]
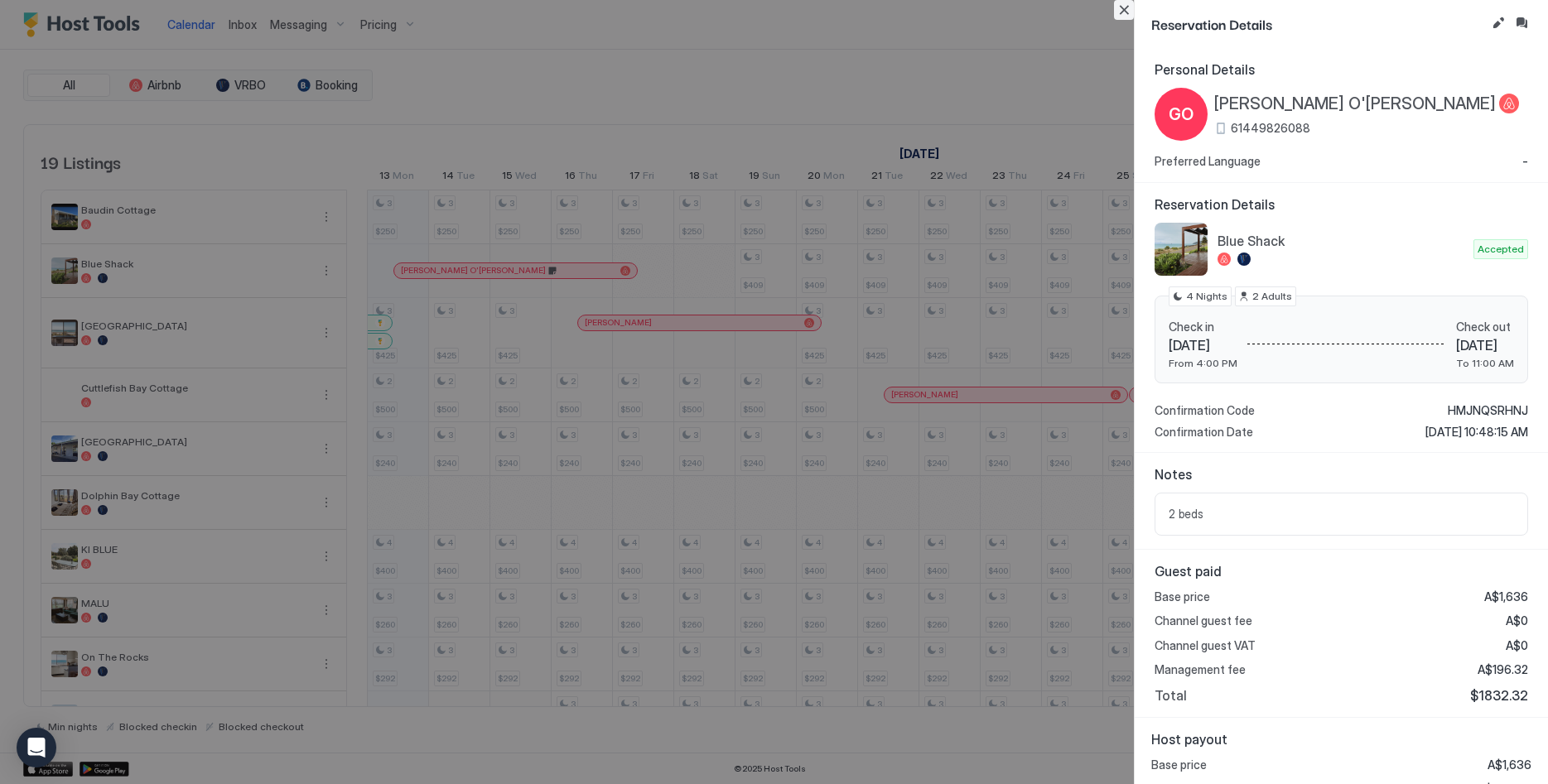
click at [1127, 6] on button "Close" at bounding box center [1123, 9] width 19 height 19
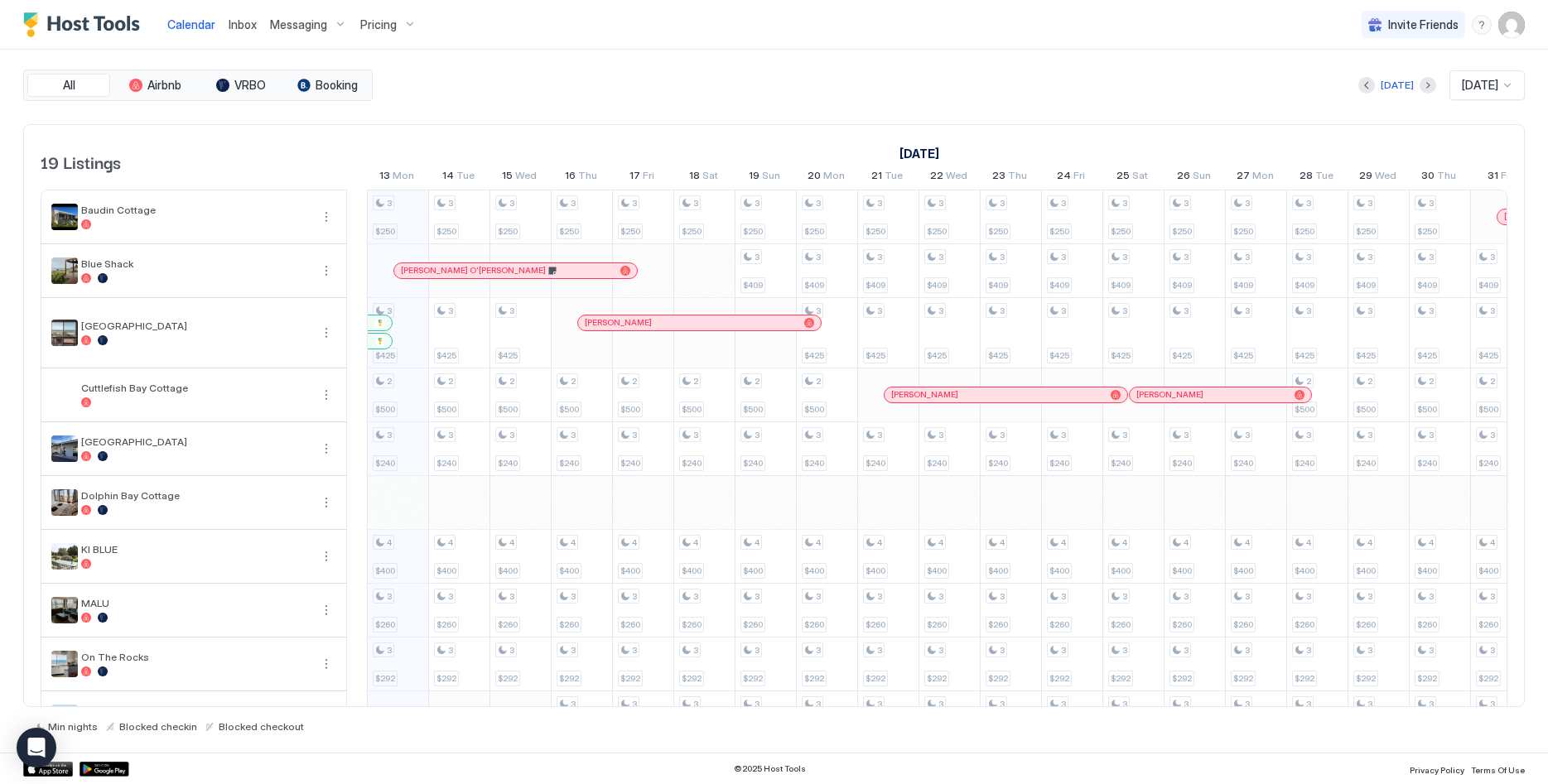
click at [1505, 19] on img "User profile" at bounding box center [1511, 25] width 27 height 27
click at [243, 26] on div at bounding box center [774, 392] width 1548 height 784
click at [247, 28] on span "Inbox" at bounding box center [243, 24] width 28 height 14
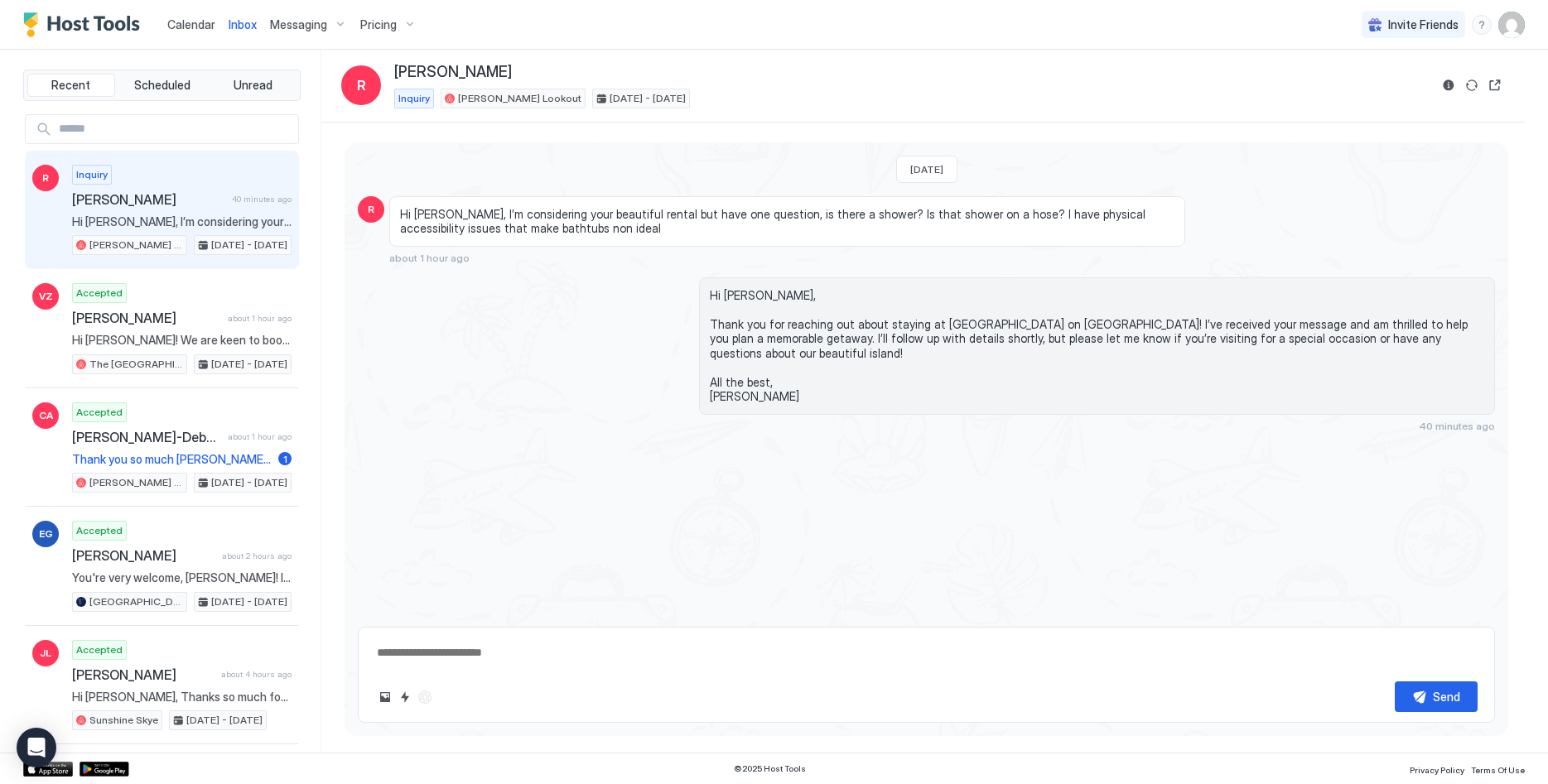
type textarea "*"
click at [203, 25] on span "Calendar" at bounding box center [192, 24] width 48 height 14
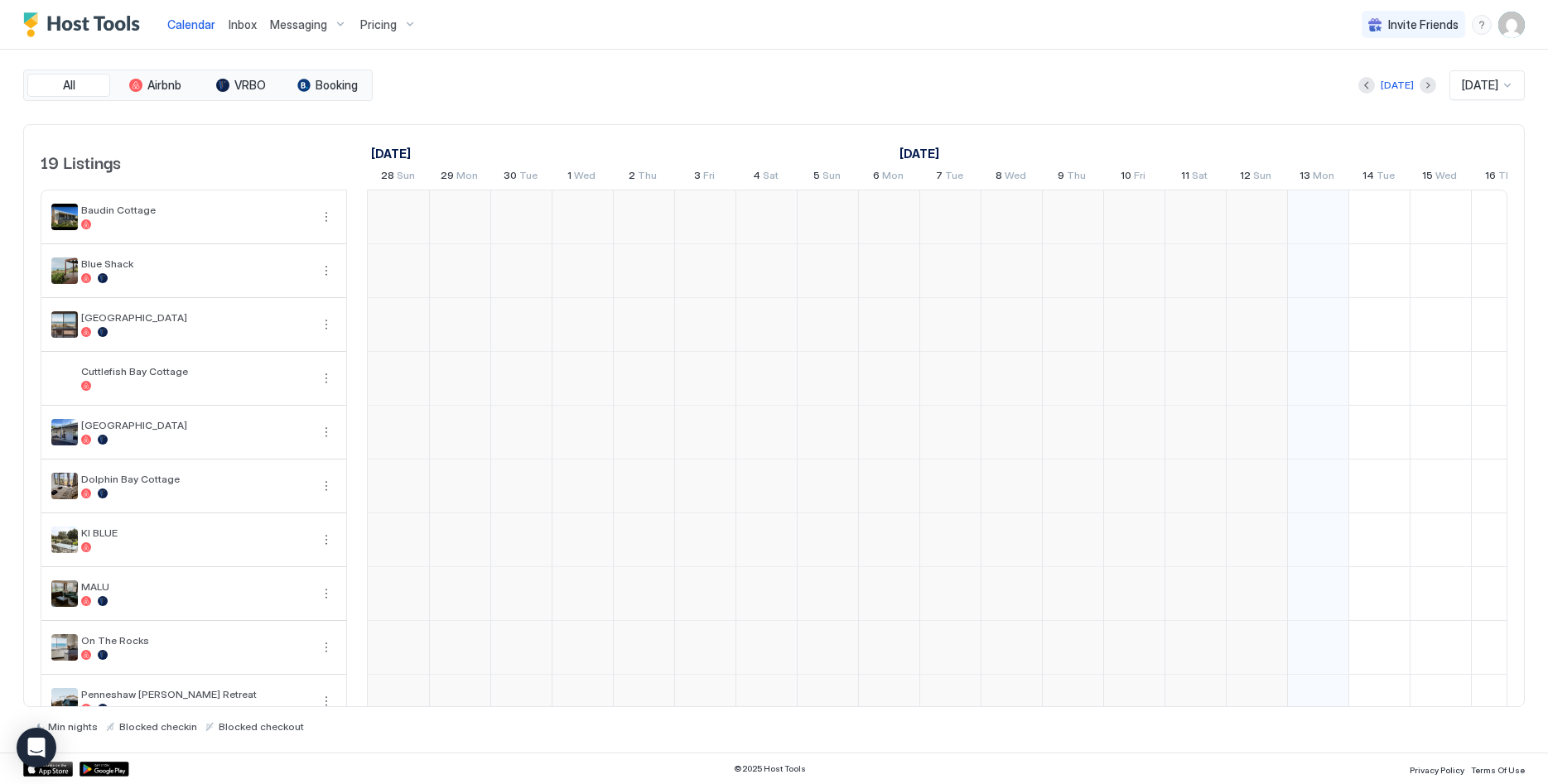
scroll to position [0, 920]
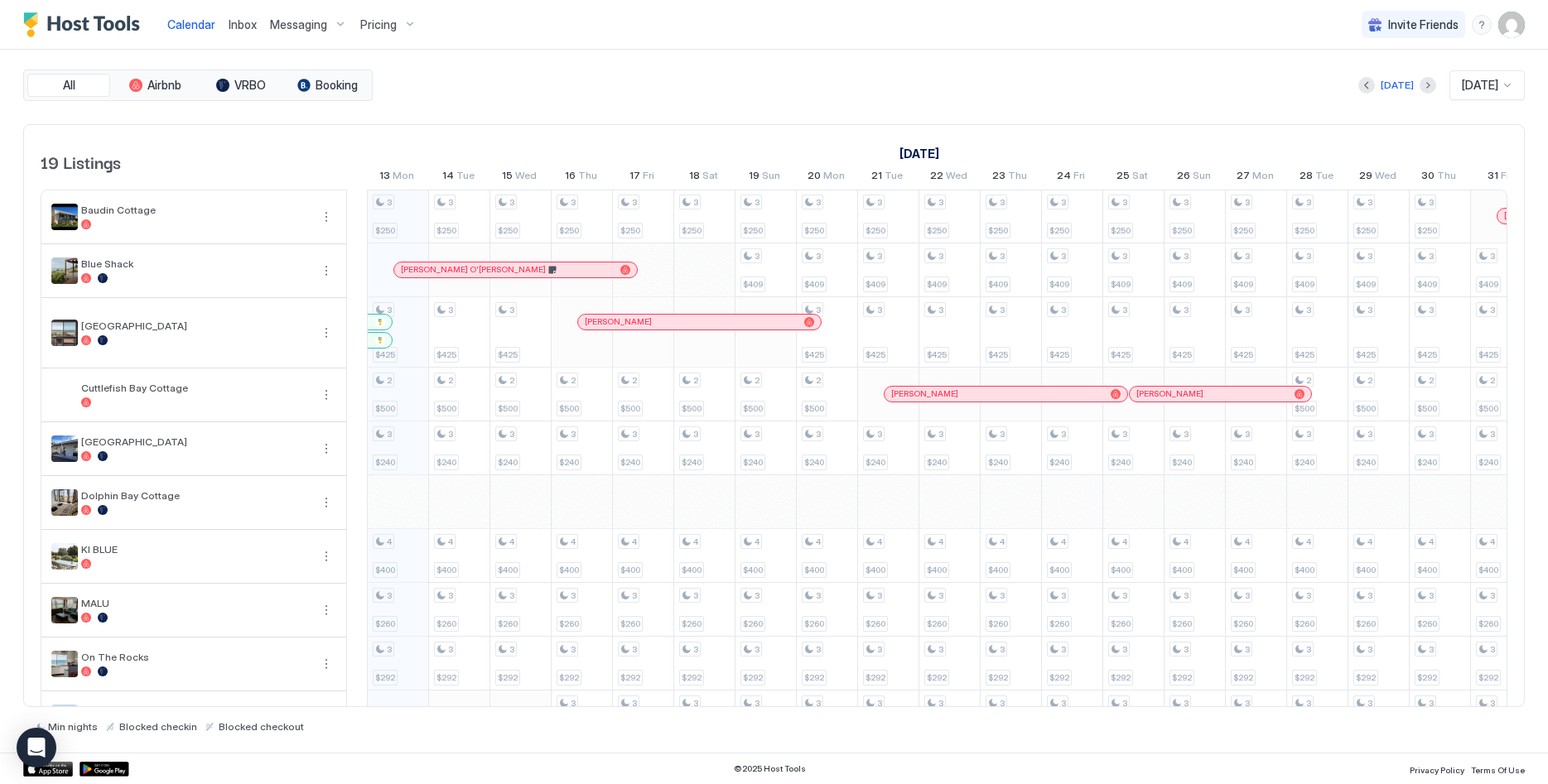
click at [1525, 25] on div "Calendar Inbox Messaging Pricing Invite Friends LP" at bounding box center [774, 25] width 1548 height 50
click at [1513, 25] on img "User profile" at bounding box center [1511, 25] width 27 height 27
click at [1402, 81] on div "Settings" at bounding box center [1418, 93] width 210 height 29
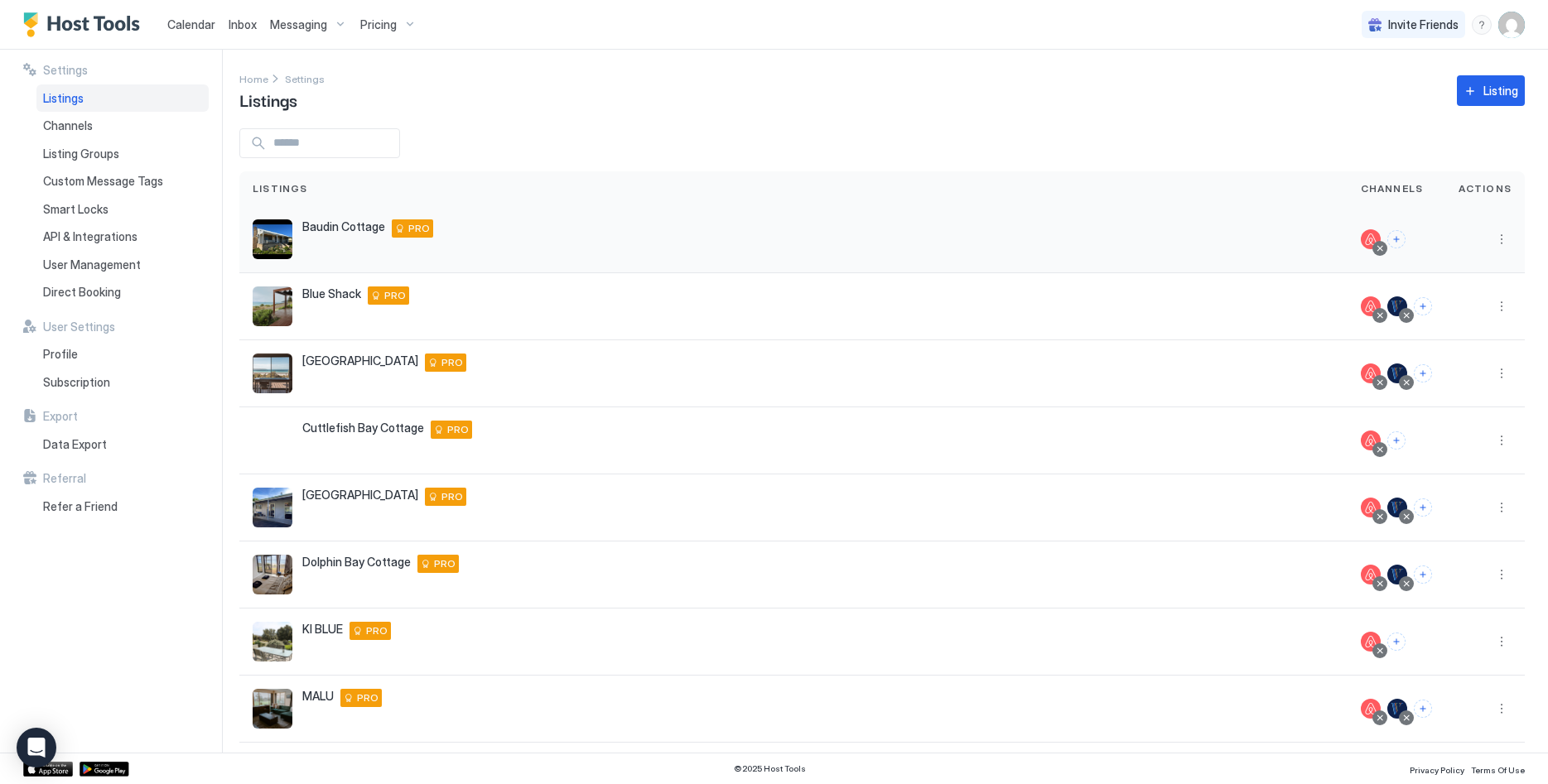
click at [458, 231] on div "Baudin Cottage 58 The Esplanade, Baudin Beach SA 5222, Australia PRO" at bounding box center [793, 239] width 1081 height 40
click at [1505, 236] on button "More options" at bounding box center [1501, 239] width 19 height 19
click at [964, 200] on div at bounding box center [774, 392] width 1548 height 784
click at [65, 434] on div "Data Export" at bounding box center [122, 444] width 172 height 28
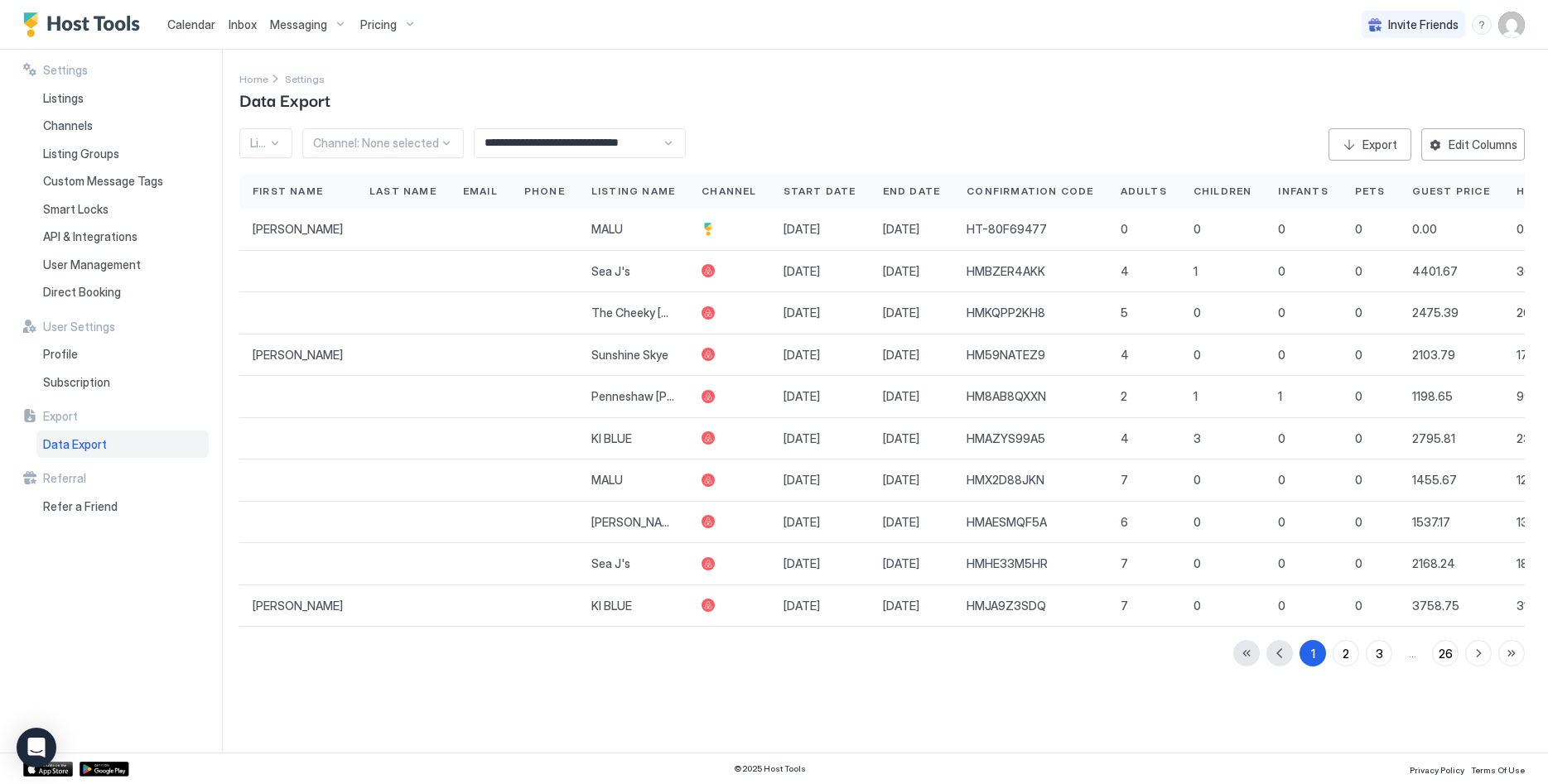
click at [292, 142] on div "Listing: None selected" at bounding box center [266, 143] width 53 height 30
click at [285, 206] on span "Baudin Cottage" at bounding box center [288, 203] width 75 height 12
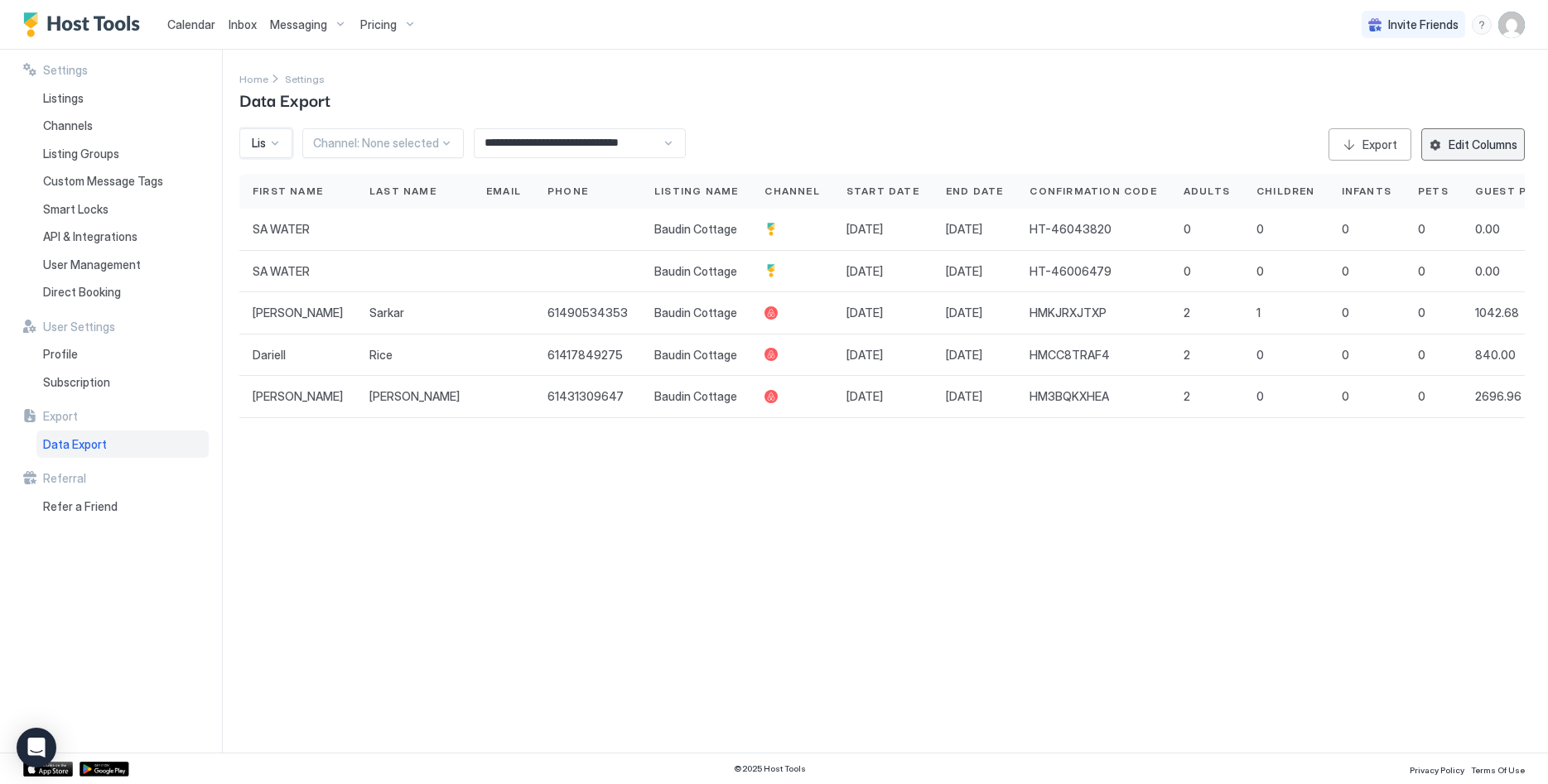
click at [1479, 145] on div "Edit Columns" at bounding box center [1483, 144] width 69 height 18
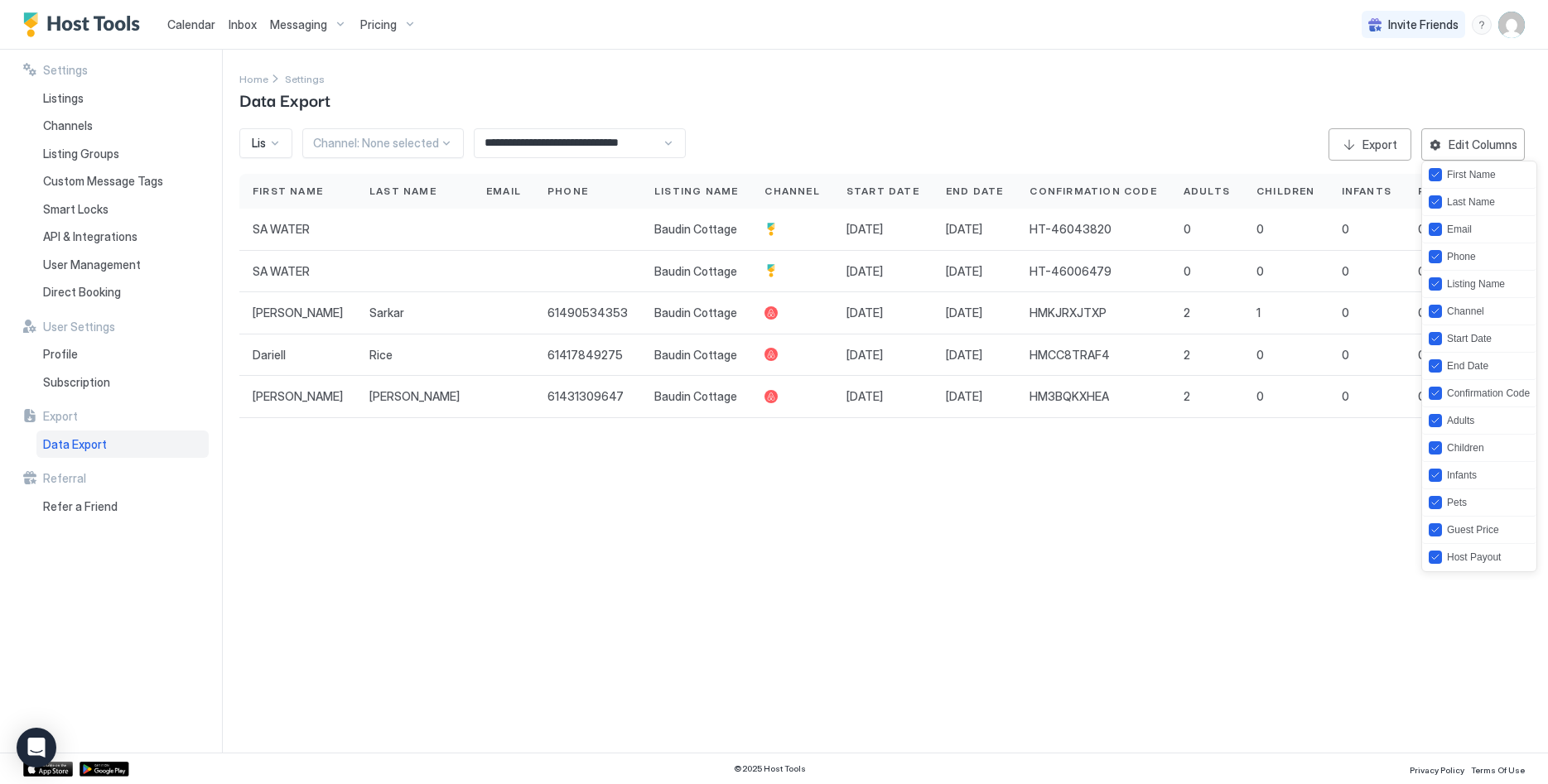
click at [1334, 539] on div at bounding box center [774, 392] width 1548 height 784
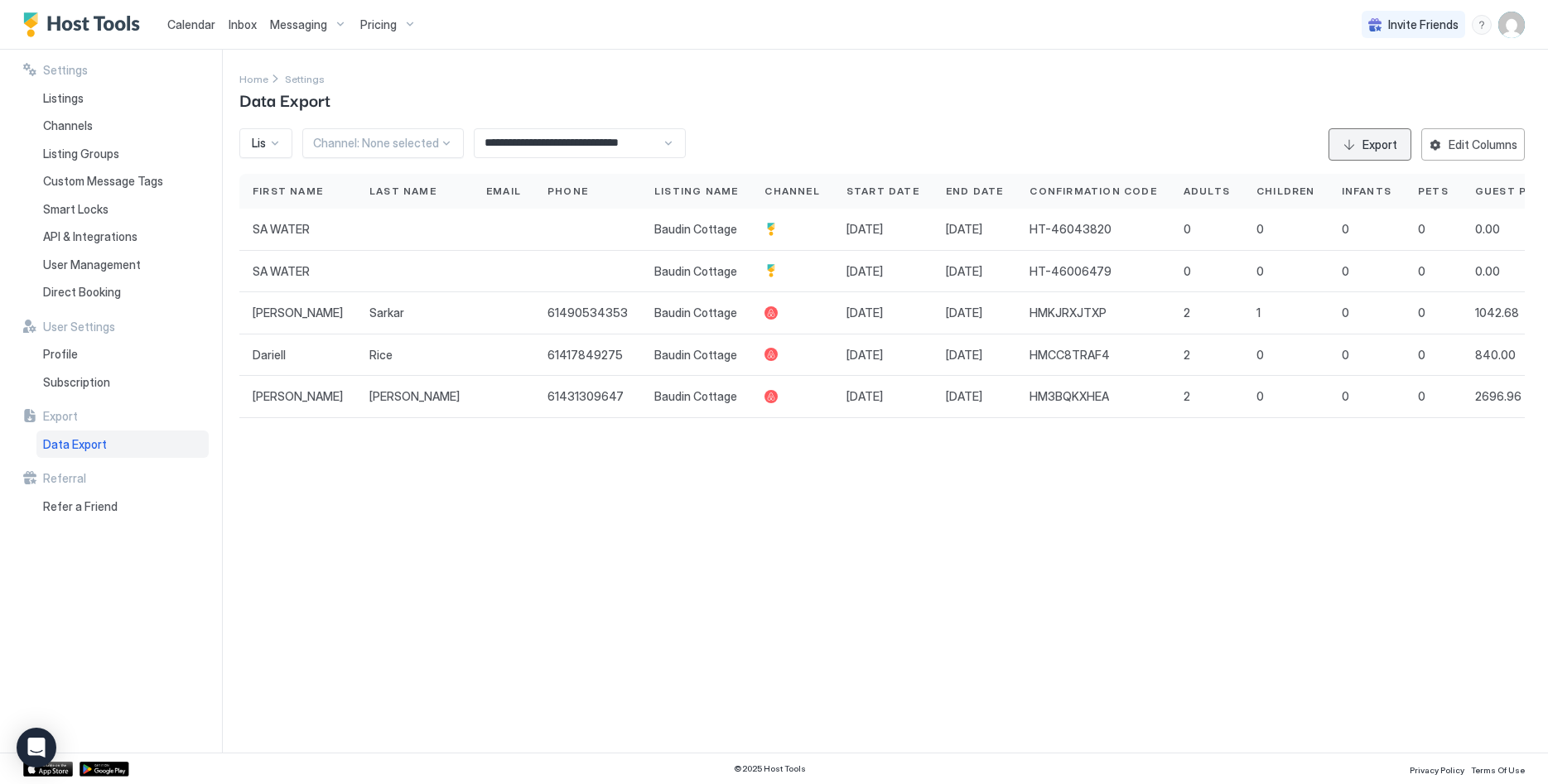
click at [1358, 139] on button "Export" at bounding box center [1369, 144] width 82 height 32
click at [266, 134] on div "Listing: Baudin Cottage" at bounding box center [266, 143] width 53 height 30
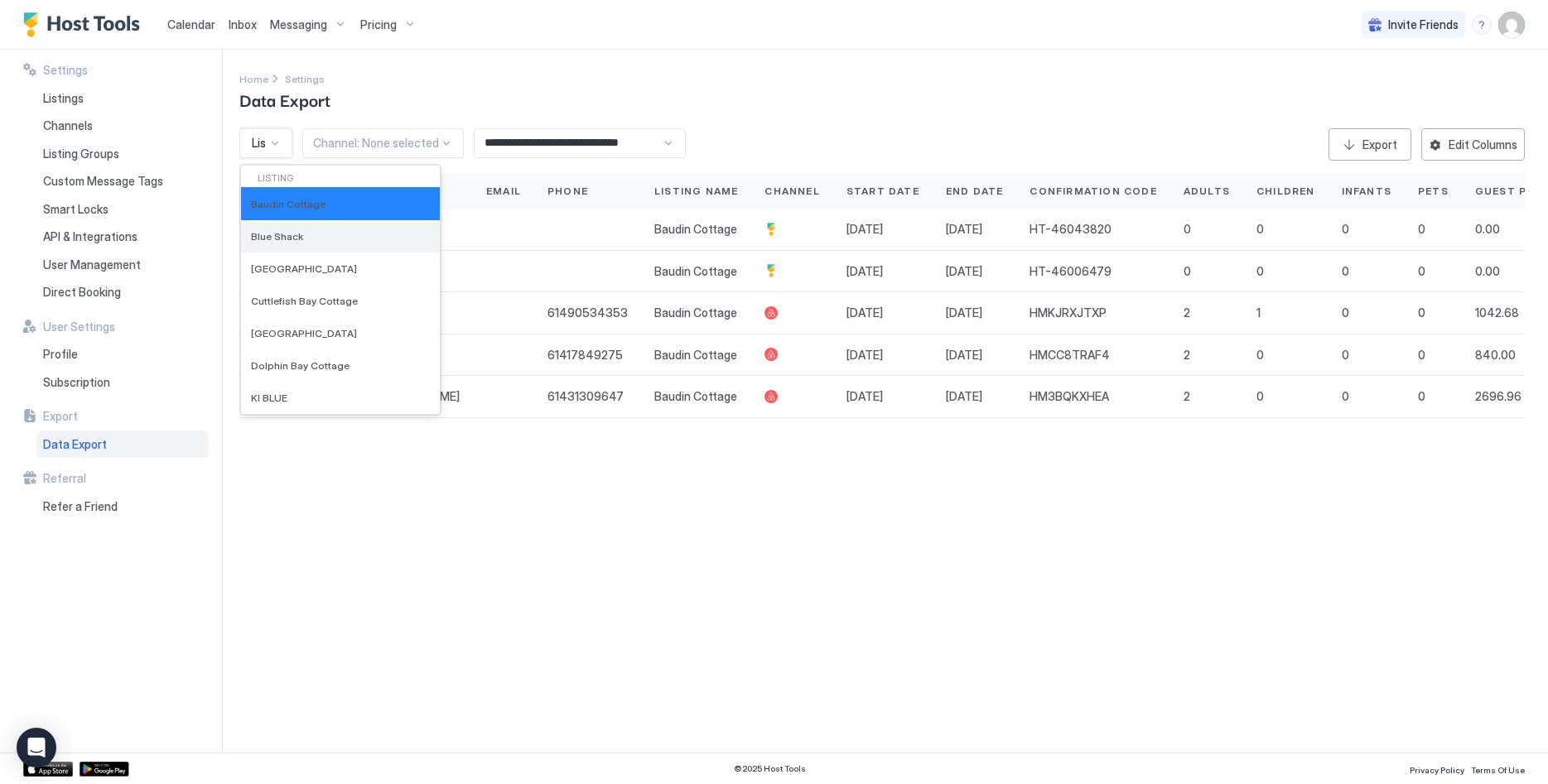
click at [302, 222] on div "Blue Shack" at bounding box center [340, 236] width 199 height 32
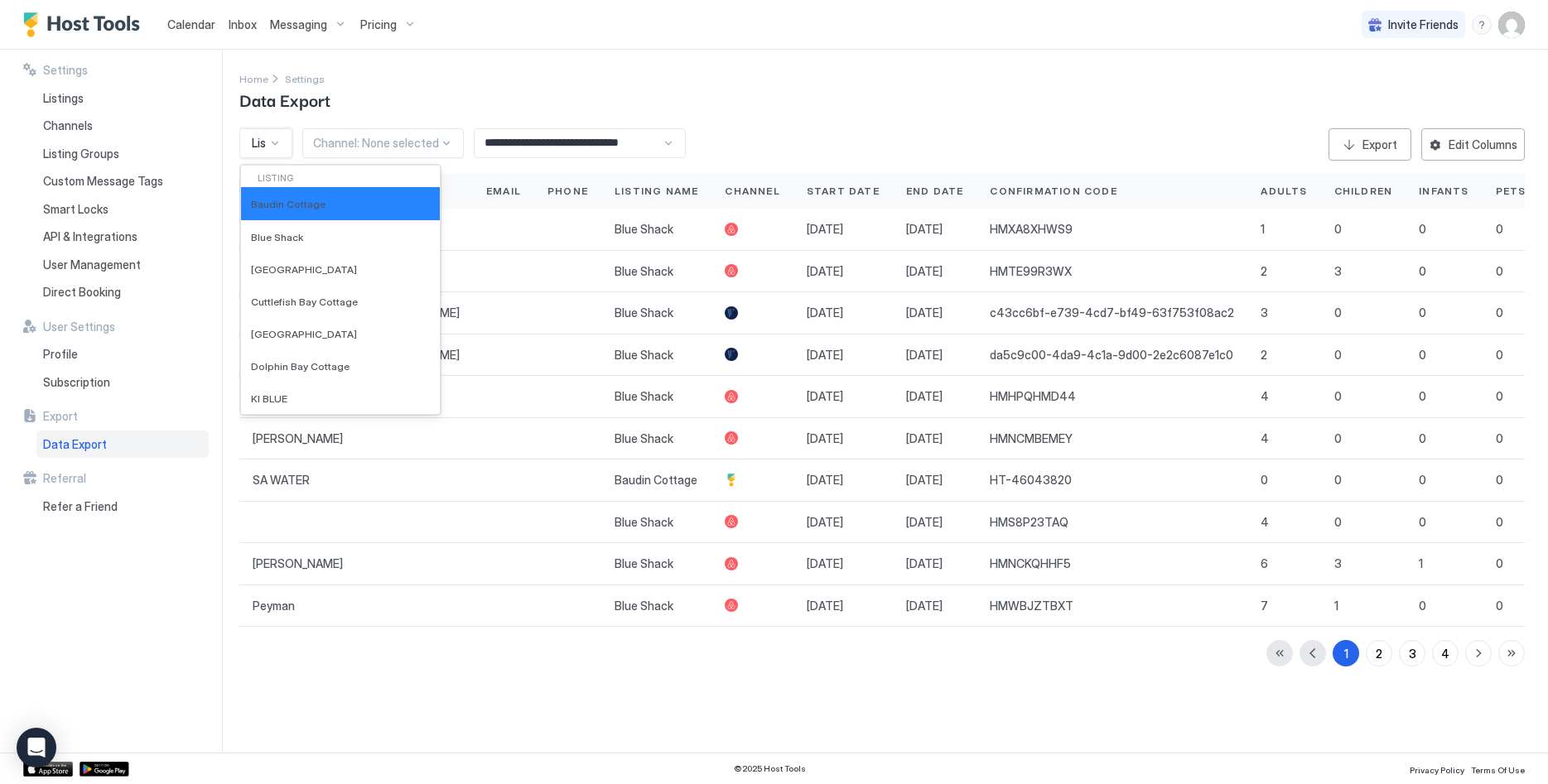
click at [268, 133] on div "Listing: Baudin Cottage (+1)" at bounding box center [266, 143] width 53 height 30
click at [286, 197] on div "Baudin Cottage" at bounding box center [340, 204] width 199 height 33
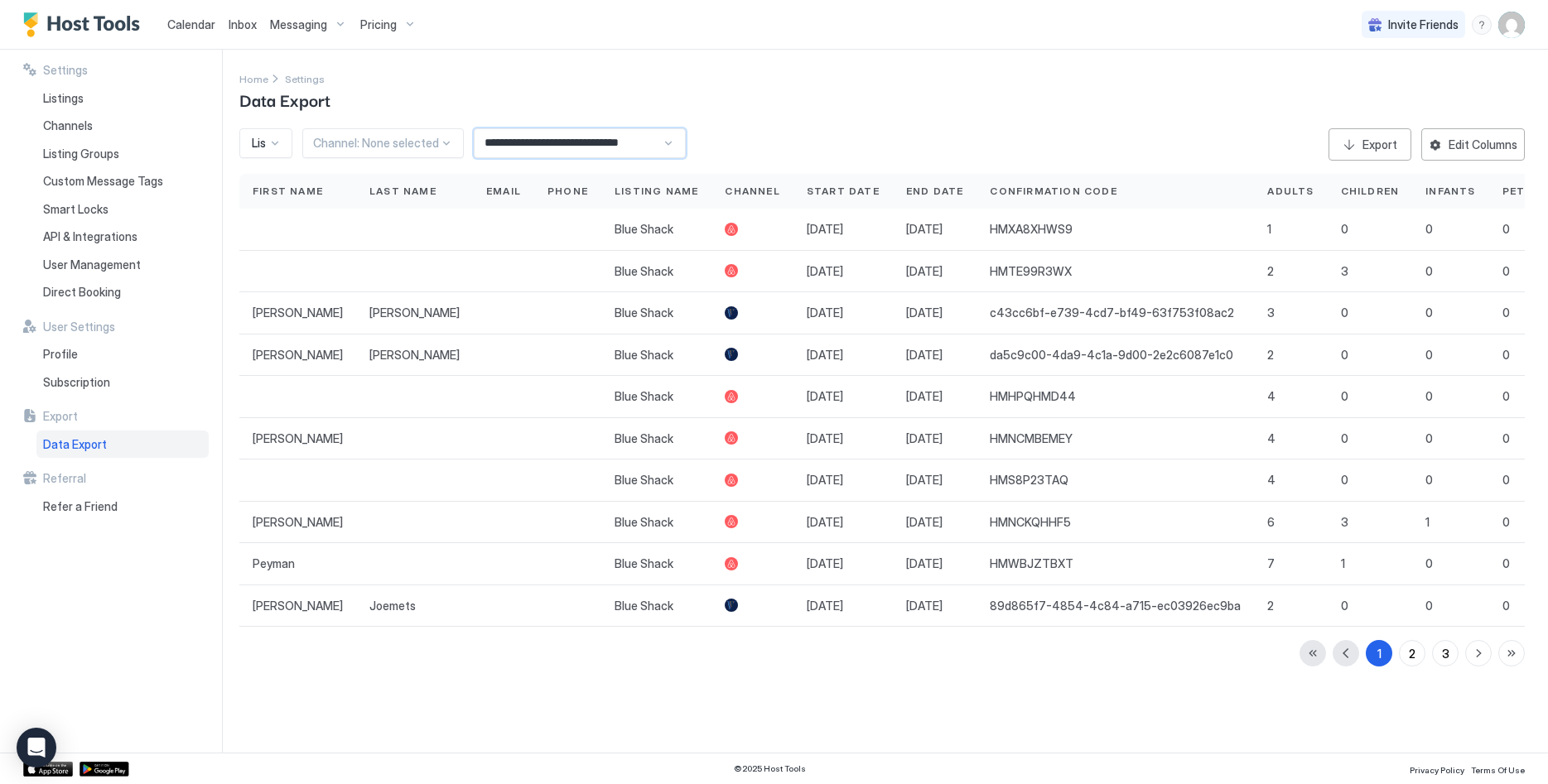
click at [537, 145] on input "**********" at bounding box center [568, 143] width 187 height 28
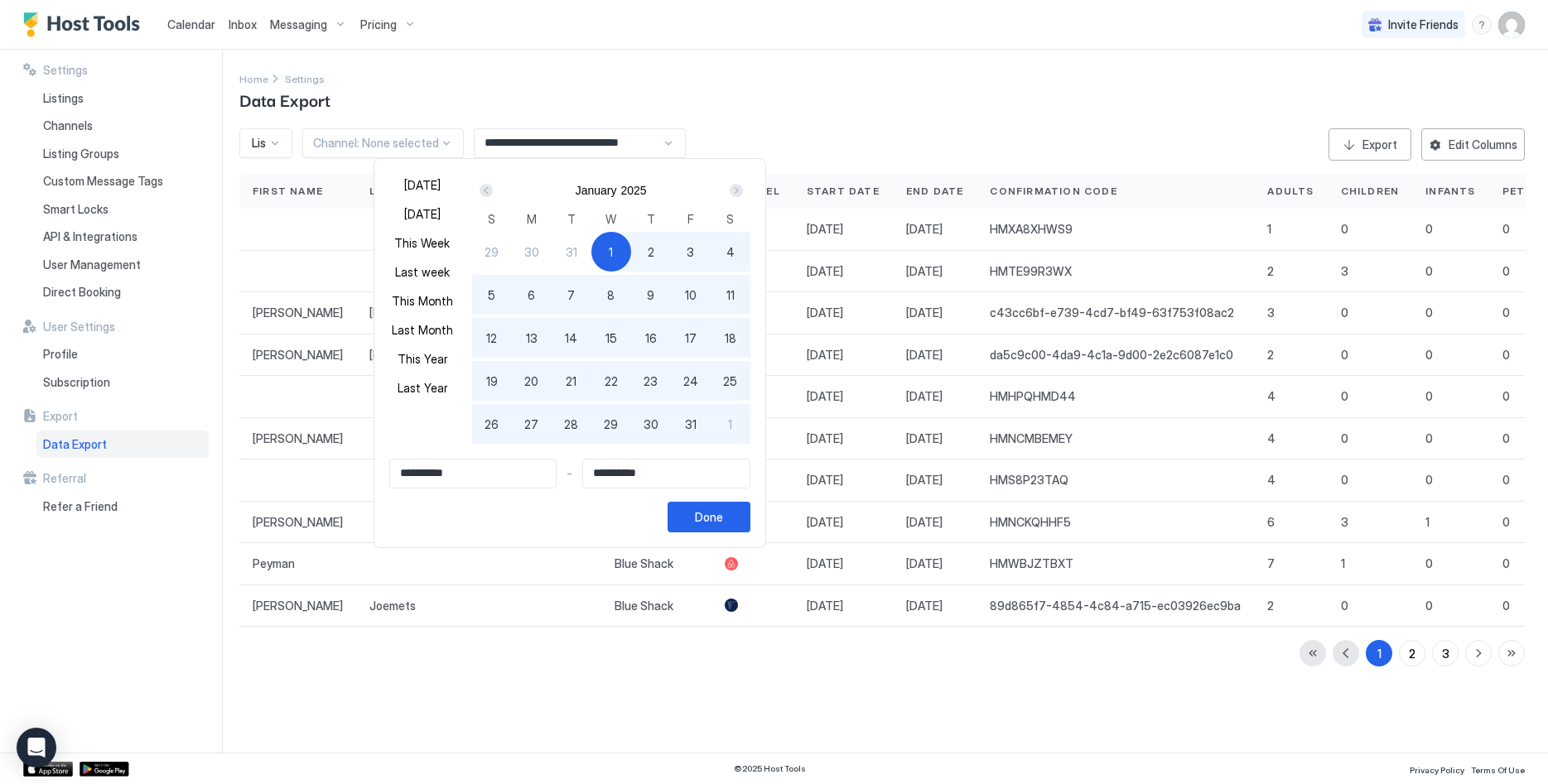
click at [734, 190] on div "Next" at bounding box center [736, 191] width 13 height 13
click at [734, 190] on div "Next" at bounding box center [736, 190] width 19 height 19
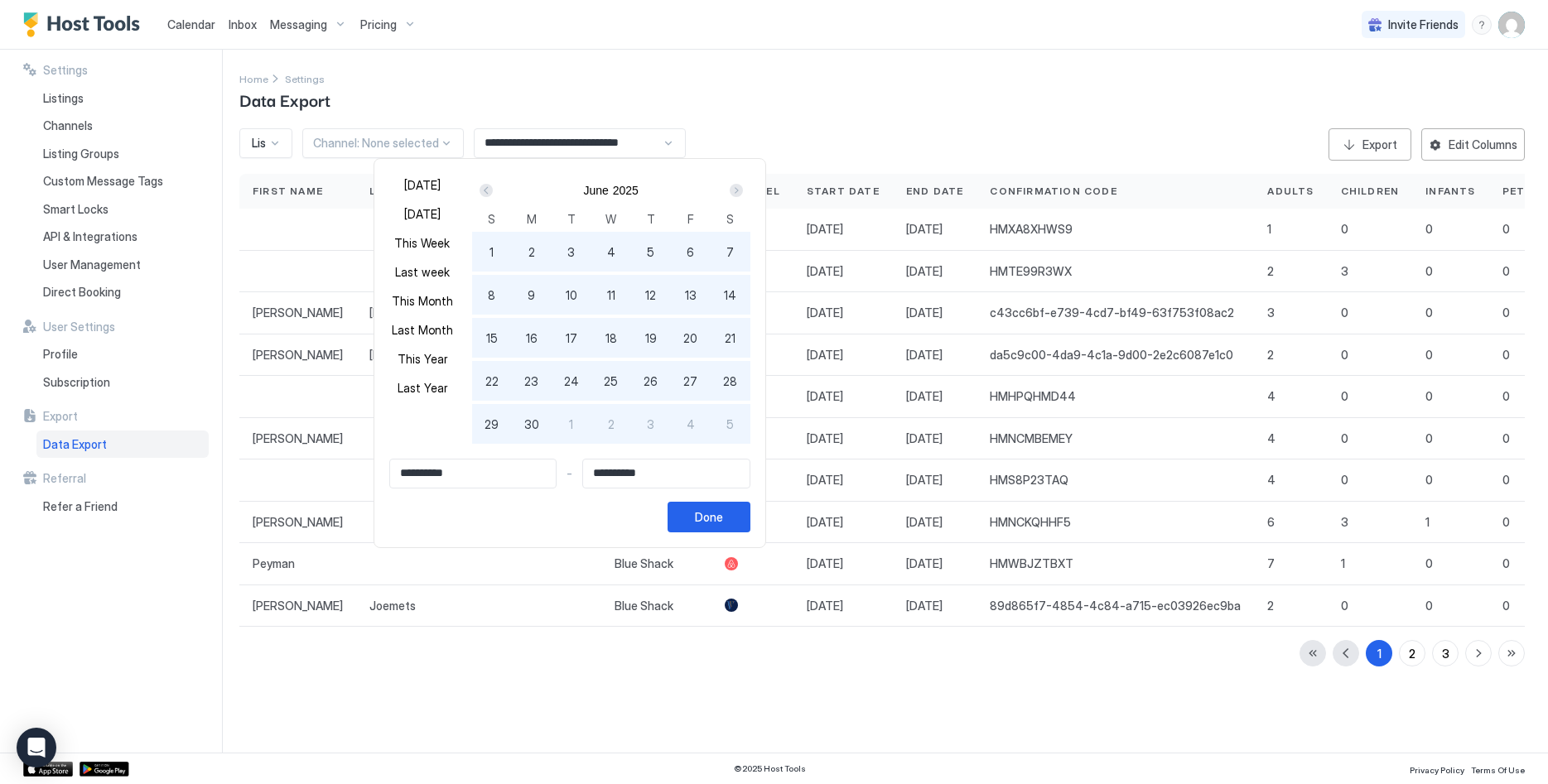
click at [734, 190] on div "Next" at bounding box center [736, 190] width 19 height 19
click at [733, 190] on div "Next" at bounding box center [736, 190] width 19 height 19
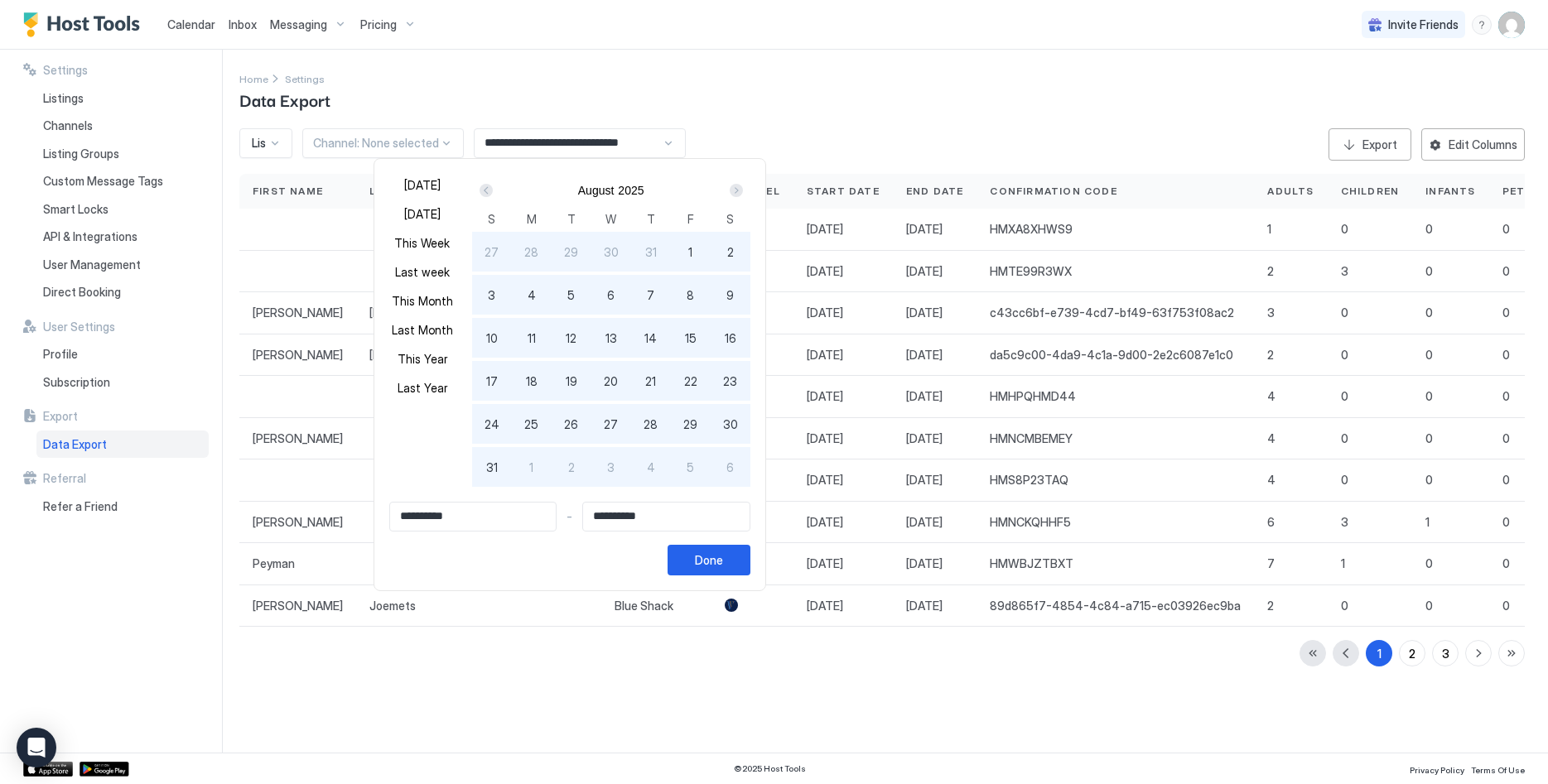
click at [733, 190] on div "Next" at bounding box center [736, 190] width 19 height 19
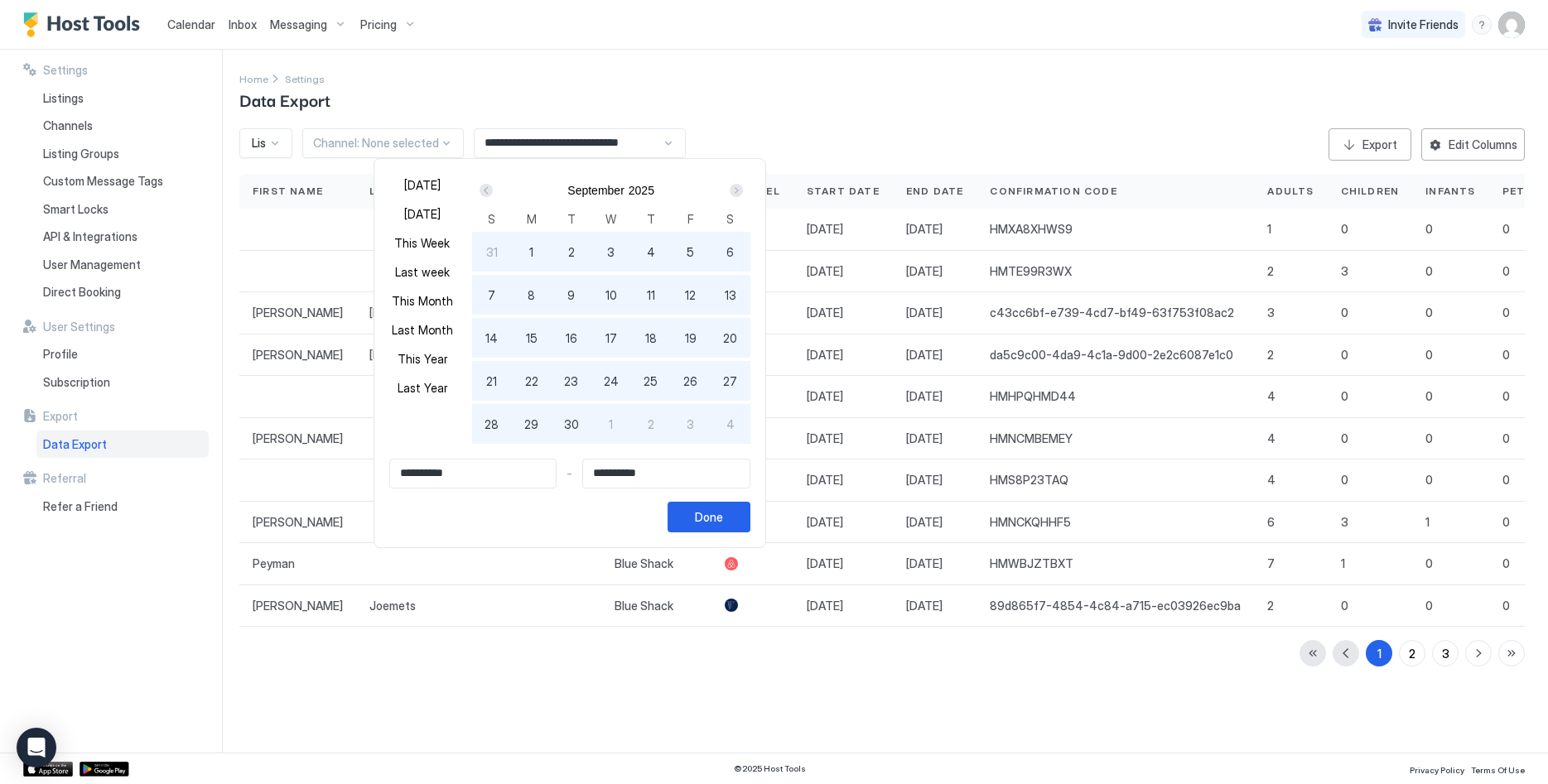
click at [733, 190] on div "Next" at bounding box center [736, 190] width 19 height 19
click at [610, 248] on div "1" at bounding box center [611, 251] width 40 height 40
type input "**********"
click at [680, 411] on div "31" at bounding box center [691, 424] width 40 height 40
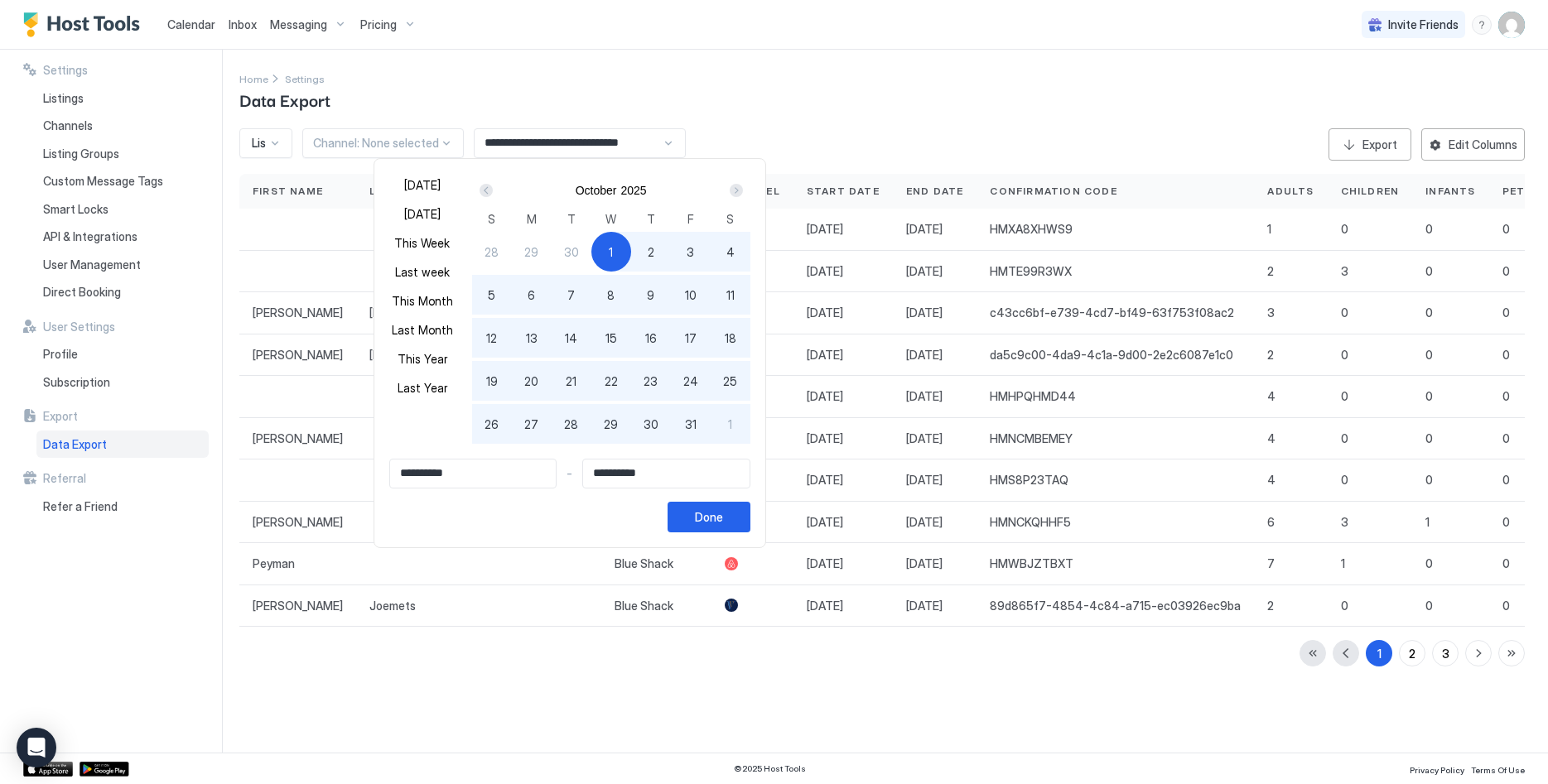
type input "**********"
click at [739, 523] on button "Done" at bounding box center [708, 516] width 82 height 31
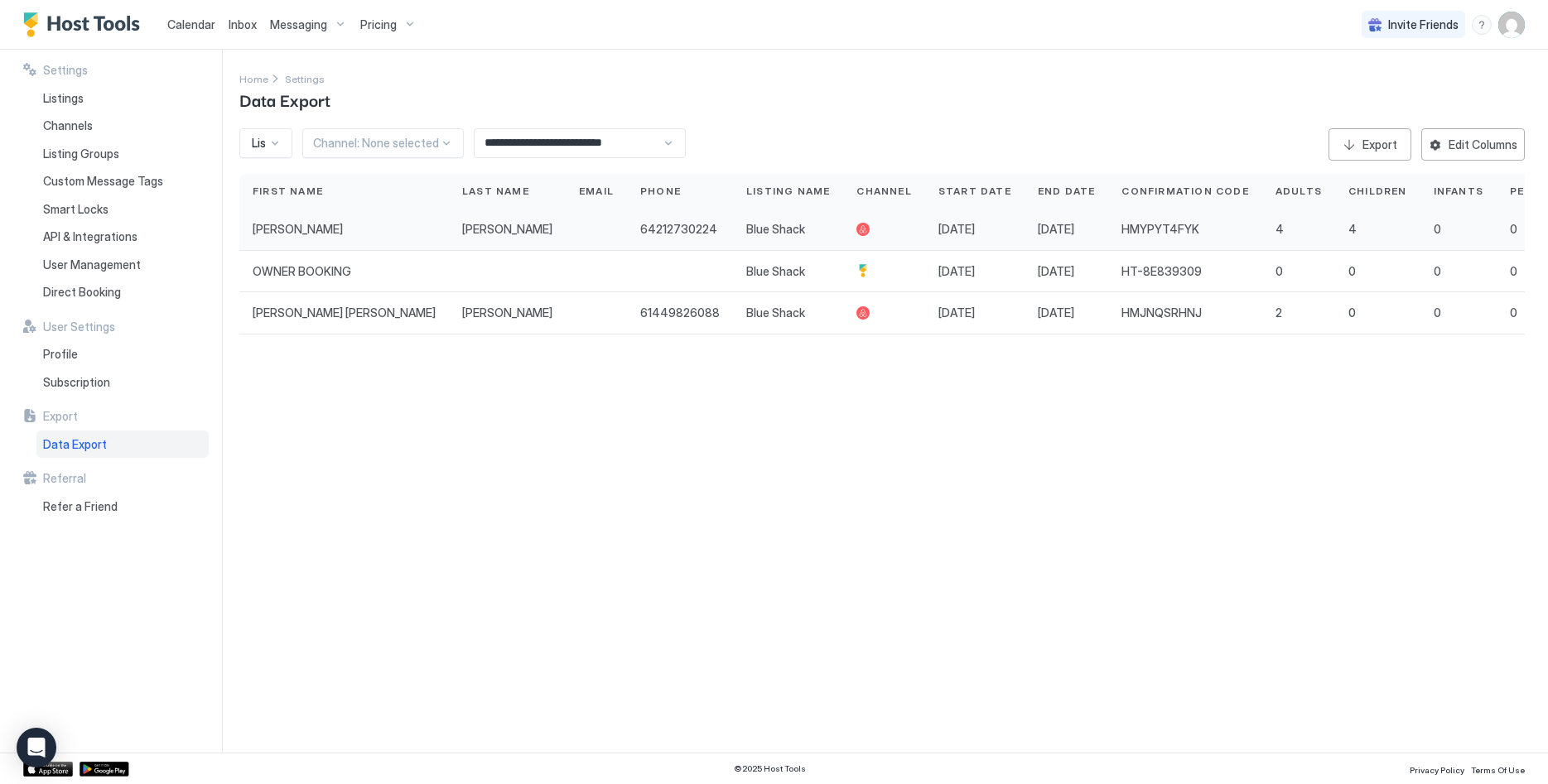
click at [627, 232] on div "64212730224" at bounding box center [680, 229] width 106 height 42
click at [627, 293] on div "61449826088" at bounding box center [680, 314] width 106 height 43
click at [1375, 141] on div "Export" at bounding box center [1380, 144] width 35 height 18
click at [243, 28] on span "Inbox" at bounding box center [243, 24] width 28 height 14
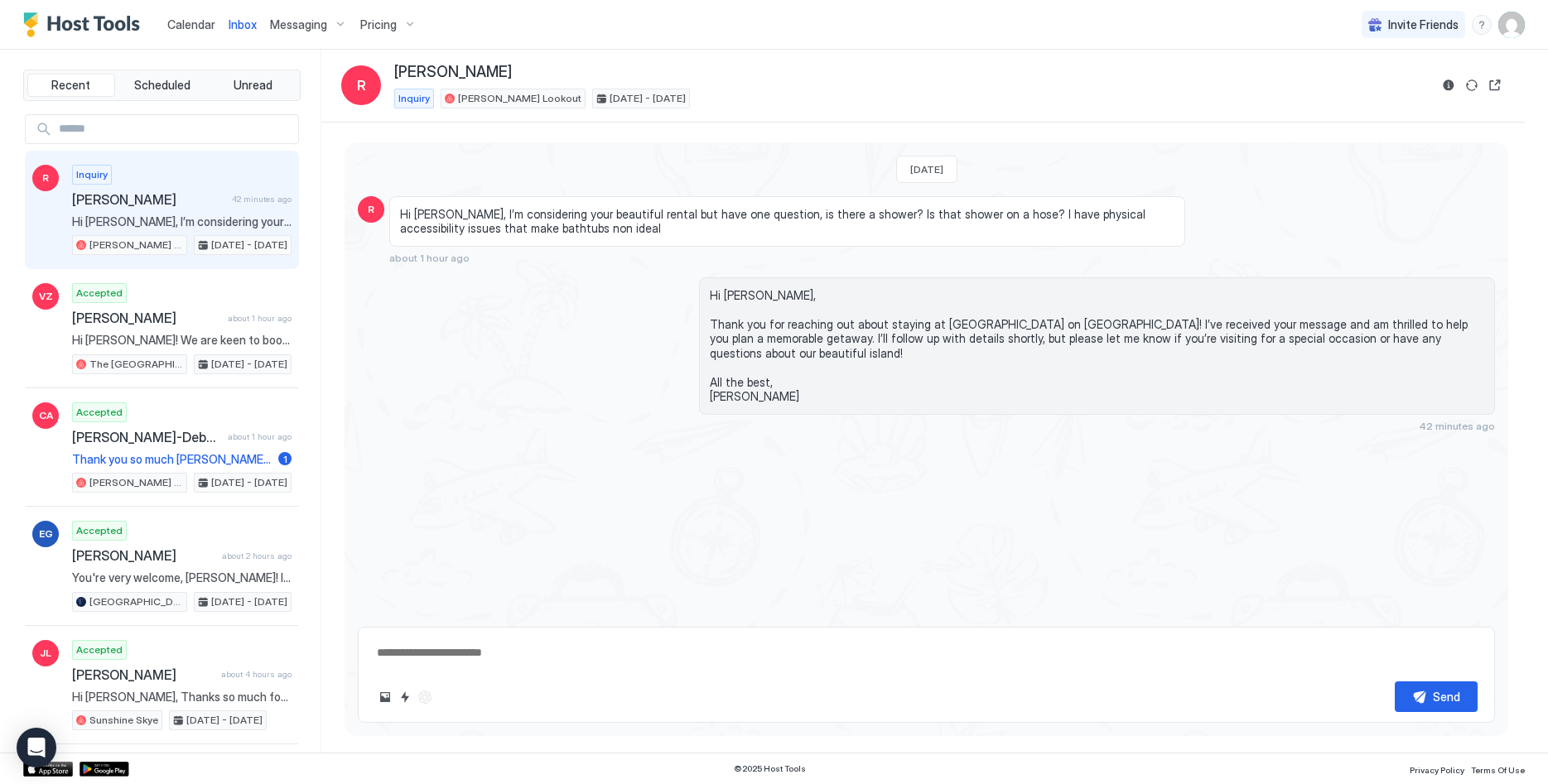
type textarea "*"
click at [194, 24] on span "Calendar" at bounding box center [192, 24] width 48 height 14
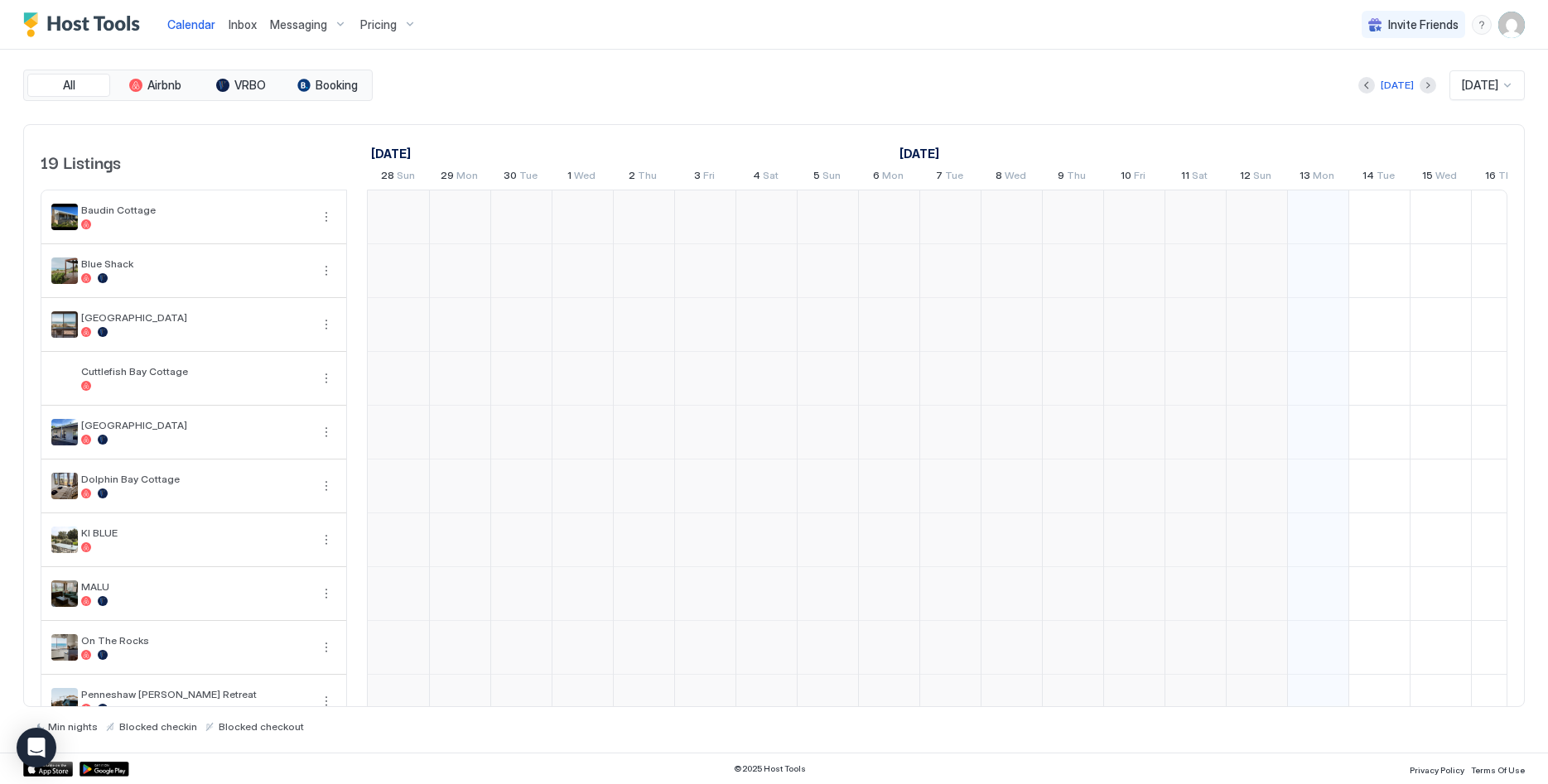
scroll to position [0, 920]
click at [284, 19] on span "Messaging" at bounding box center [299, 25] width 57 height 15
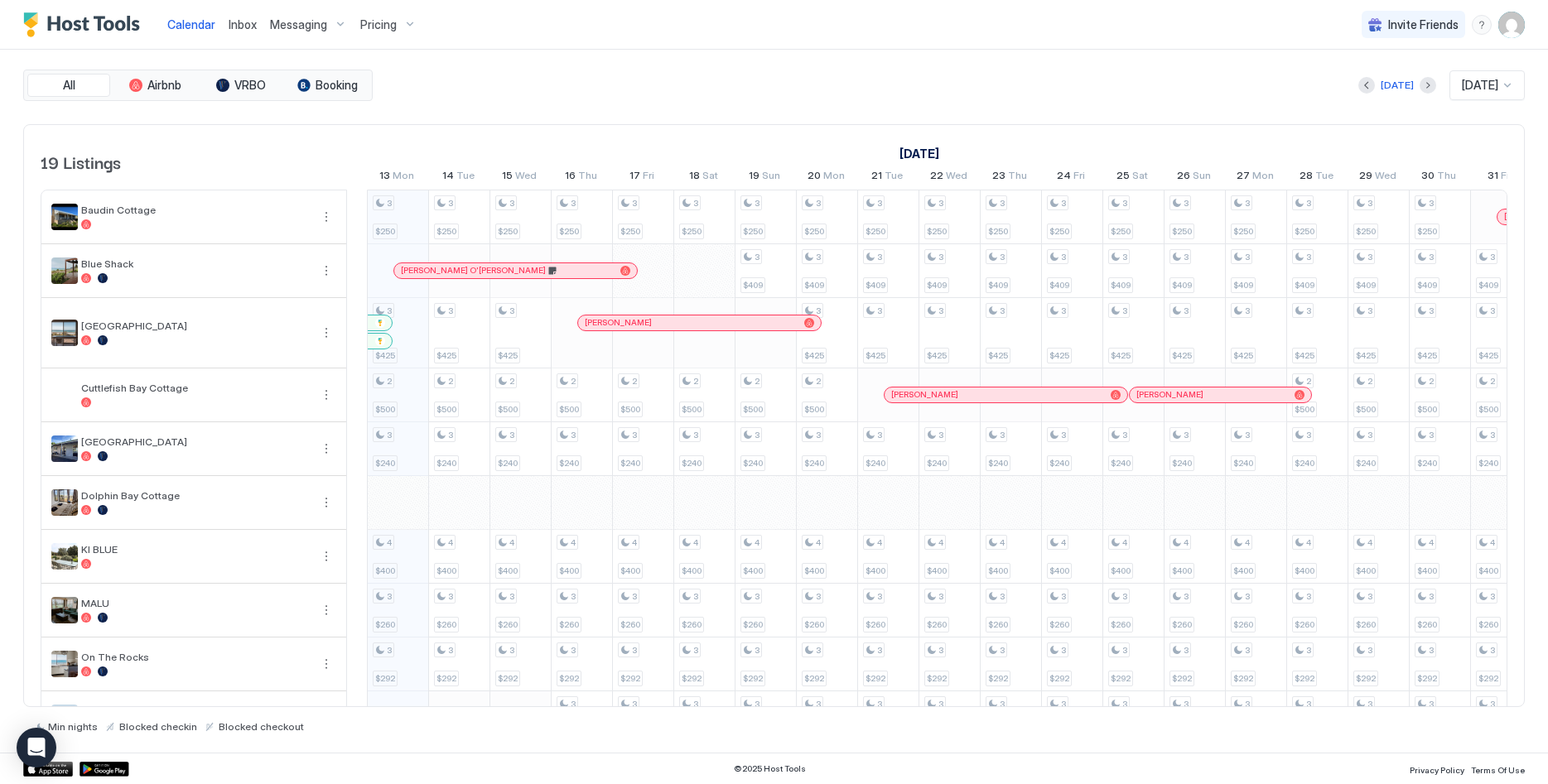
click at [296, 24] on div at bounding box center [774, 392] width 1548 height 784
click at [314, 25] on span "Messaging" at bounding box center [299, 25] width 57 height 15
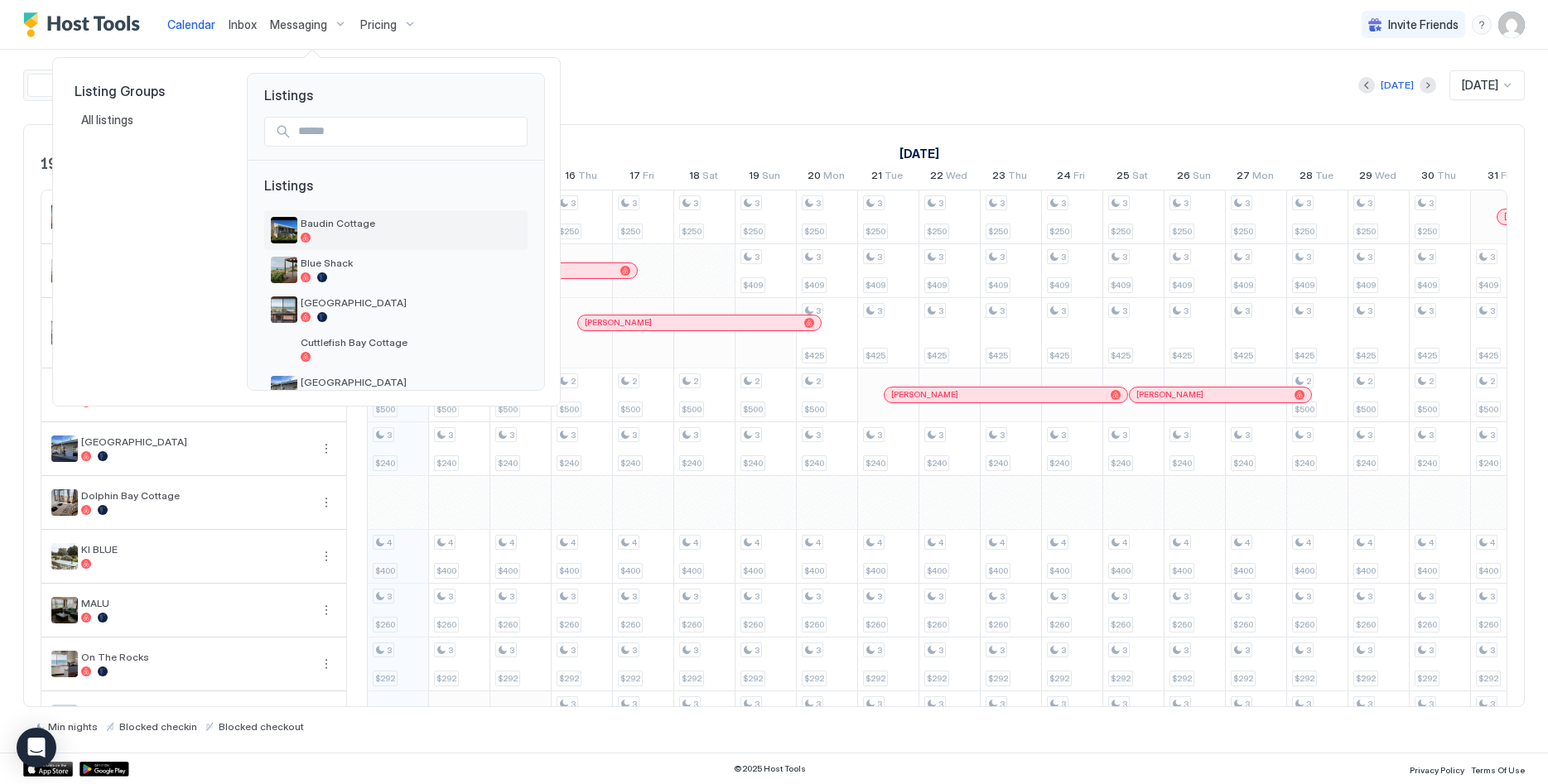
click at [357, 222] on span "Baudin Cottage" at bounding box center [411, 222] width 220 height 12
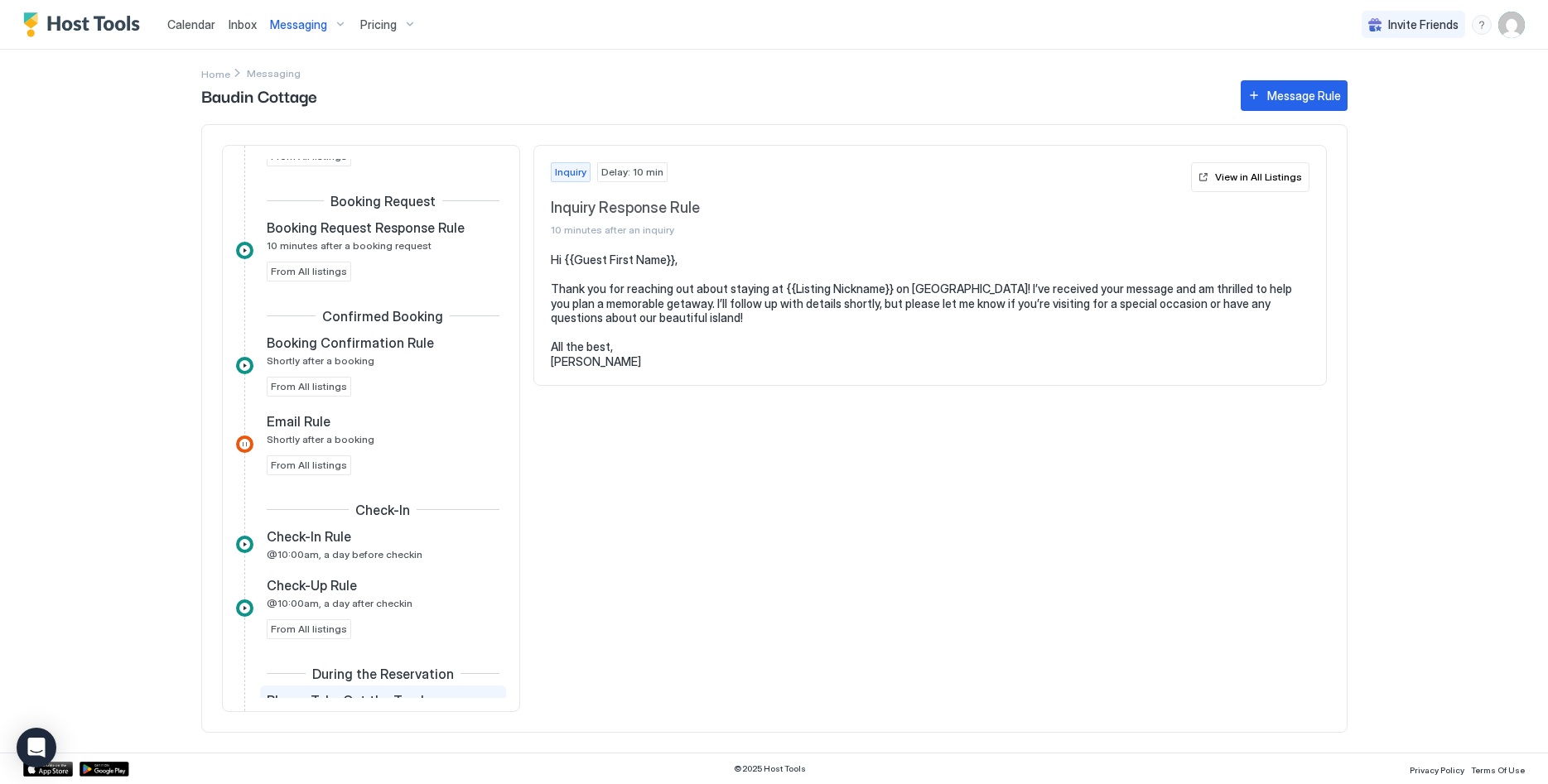
scroll to position [195, 0]
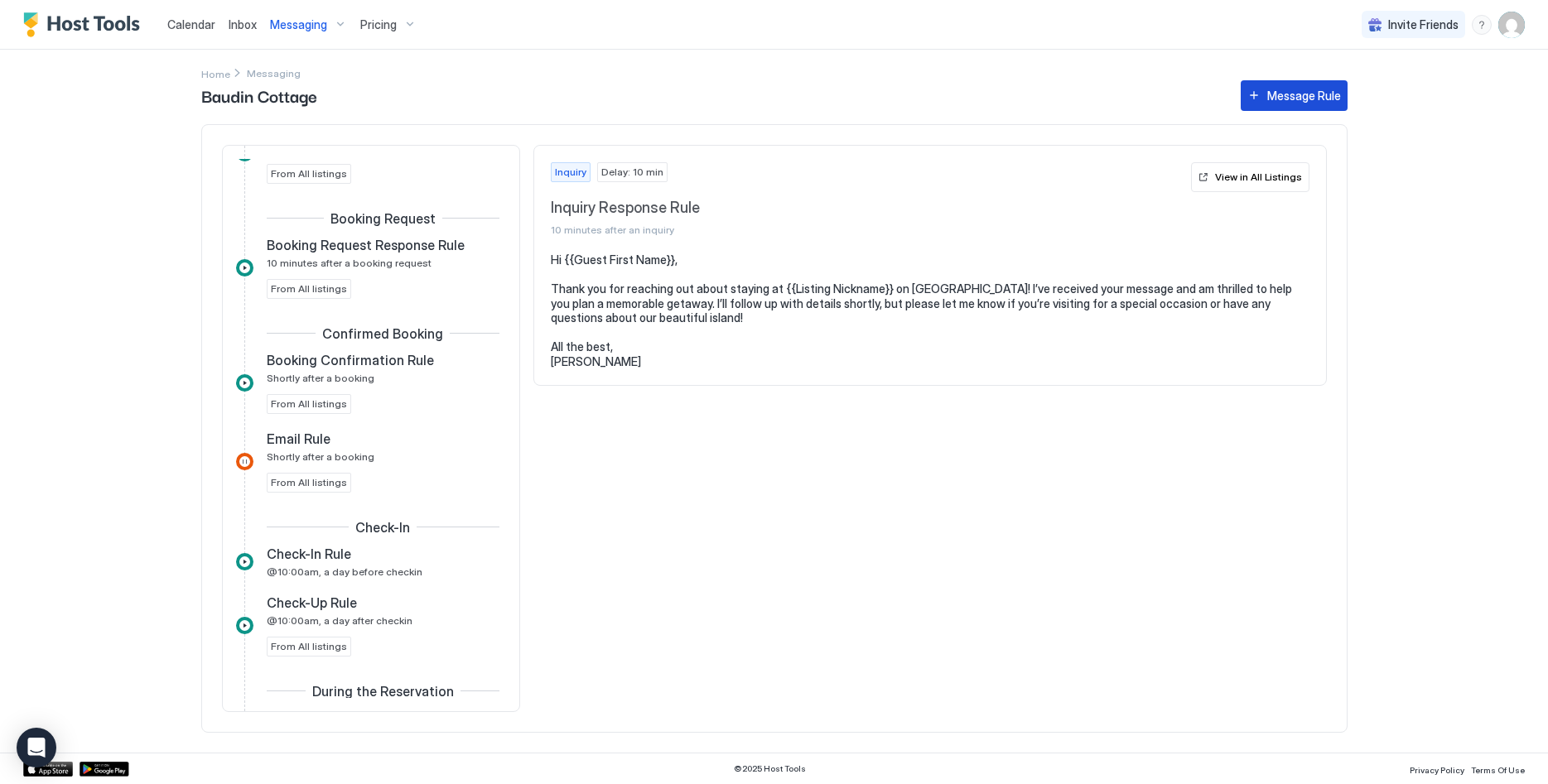
click at [1268, 89] on button "Message Rule" at bounding box center [1293, 95] width 106 height 31
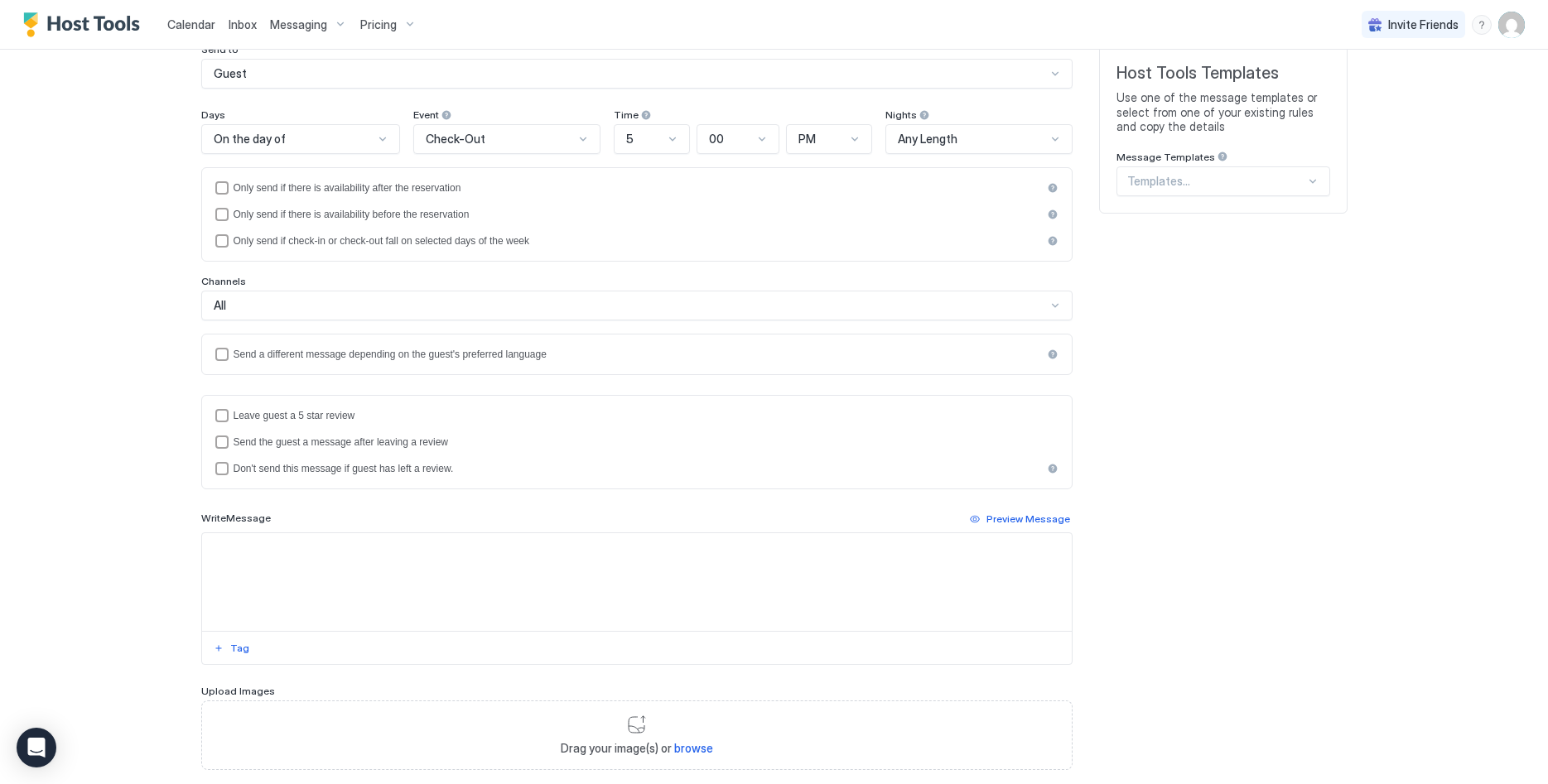
scroll to position [252, 0]
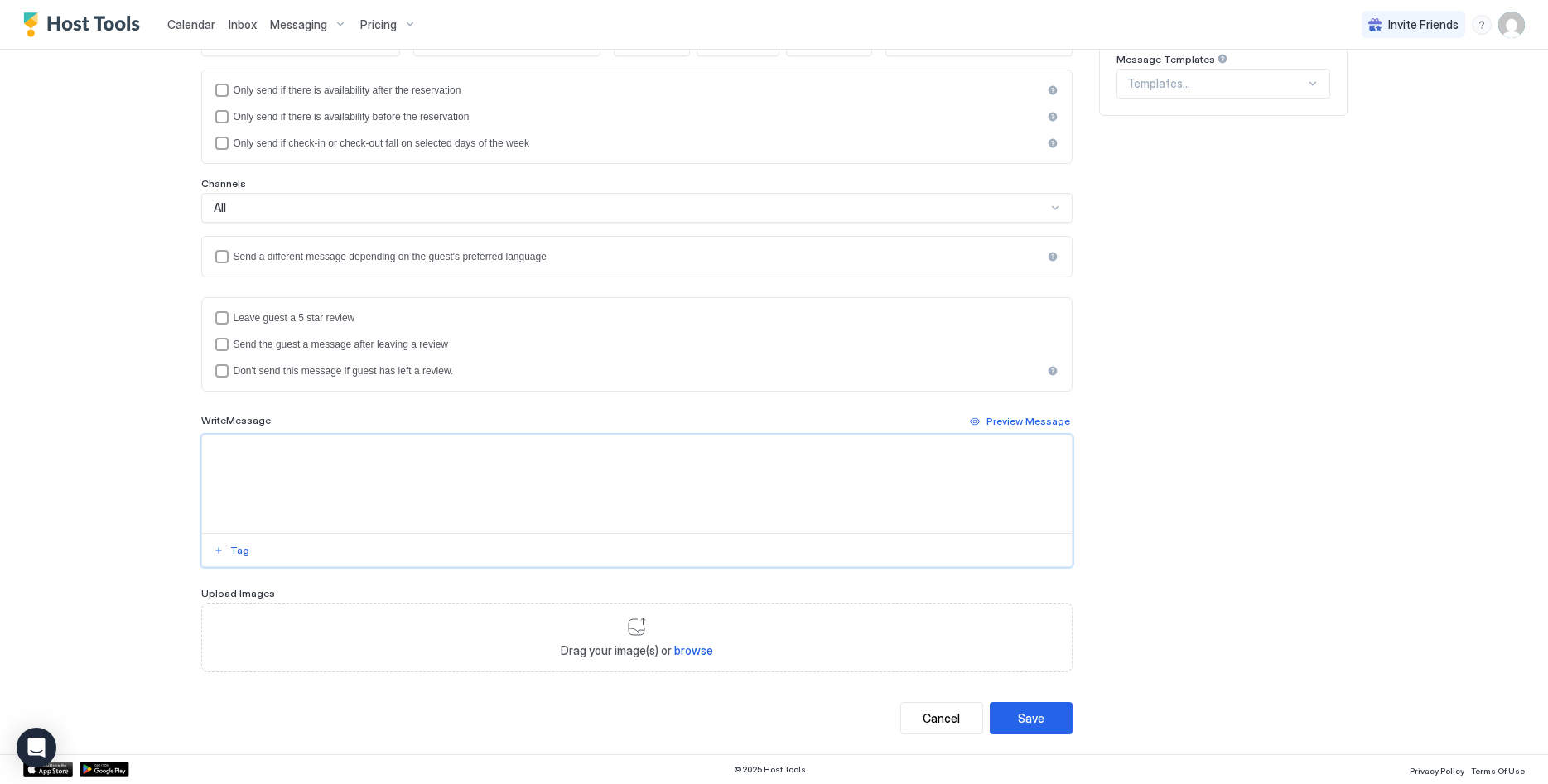
click at [338, 475] on textarea "Input Field" at bounding box center [636, 485] width 869 height 98
click at [224, 559] on div "Tag" at bounding box center [636, 501] width 871 height 132
click at [224, 552] on button "Tag" at bounding box center [231, 550] width 41 height 19
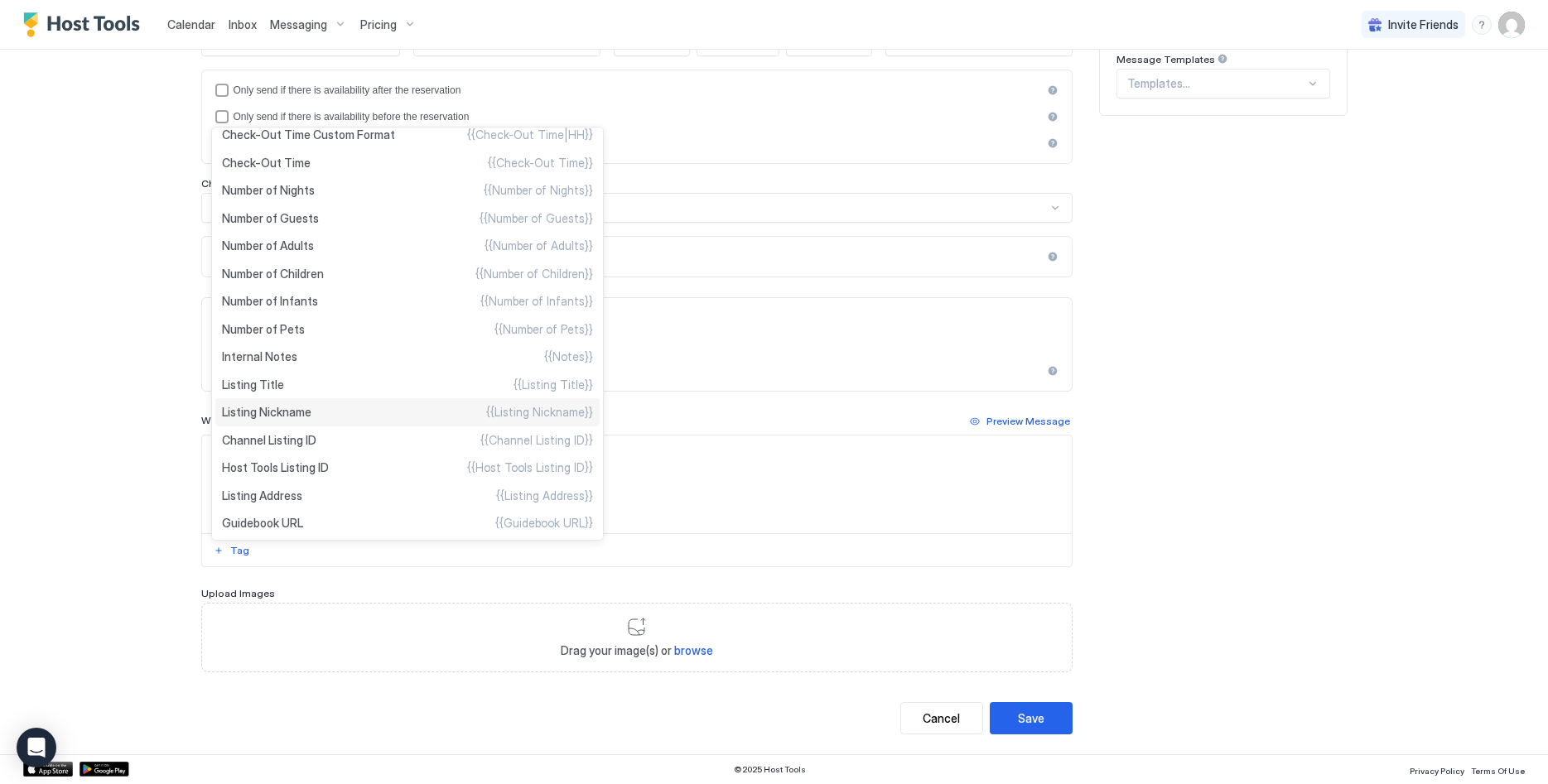
scroll to position [375, 0]
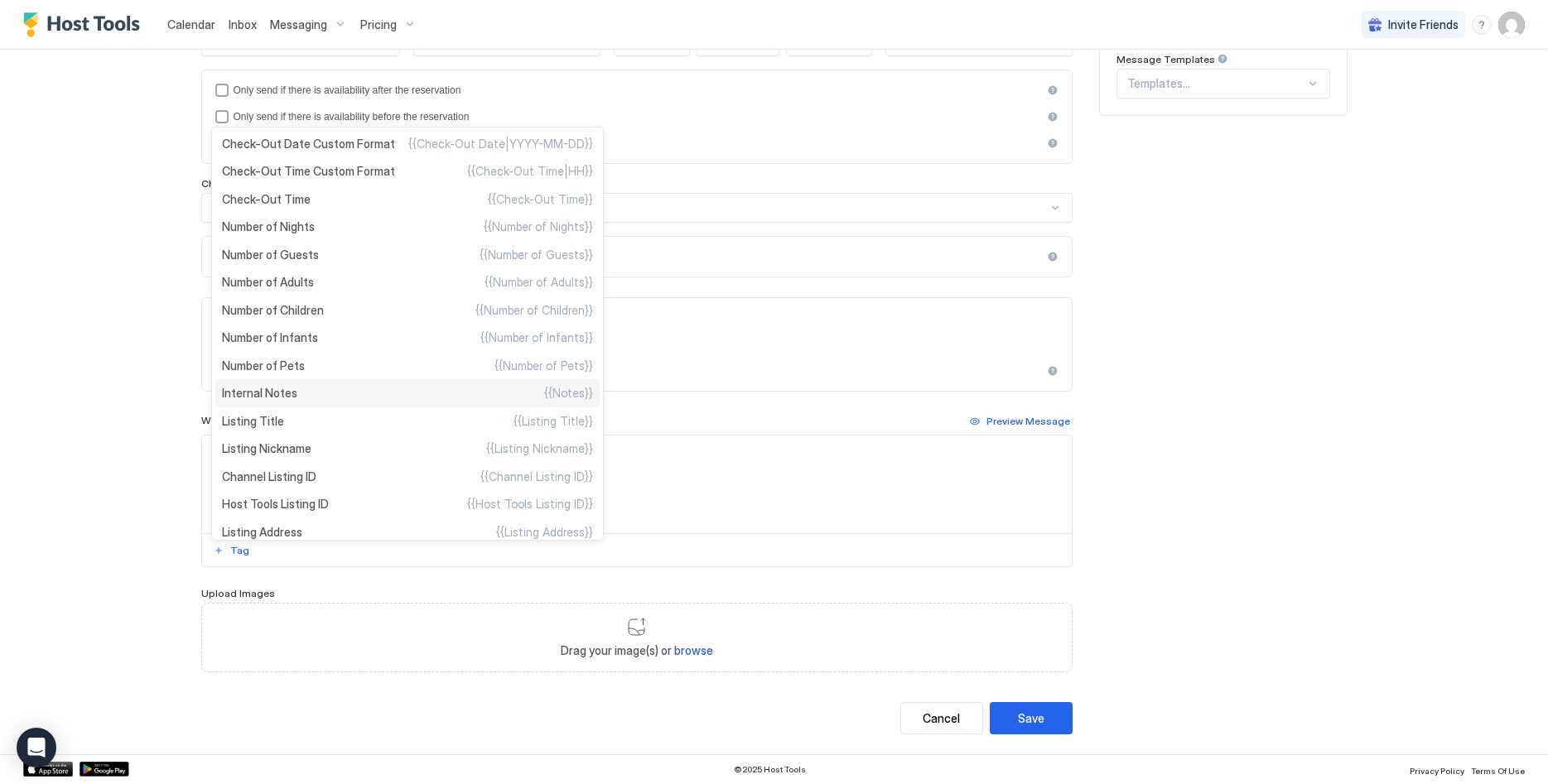
type textarea "*********"
click at [307, 391] on div "Internal Notes {{Notes}}" at bounding box center [407, 393] width 384 height 28
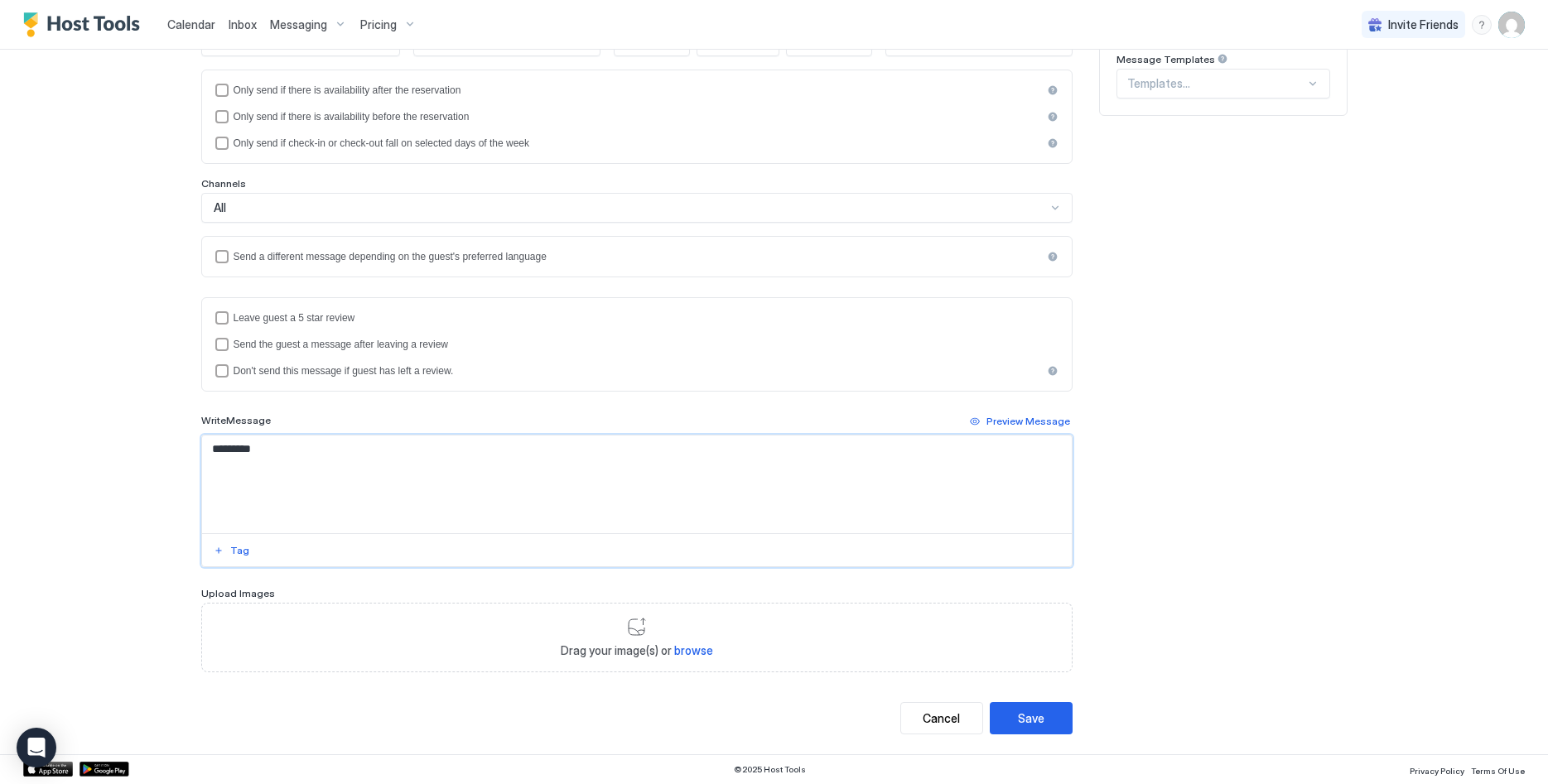
click at [1032, 419] on div "Preview Message" at bounding box center [1028, 421] width 83 height 15
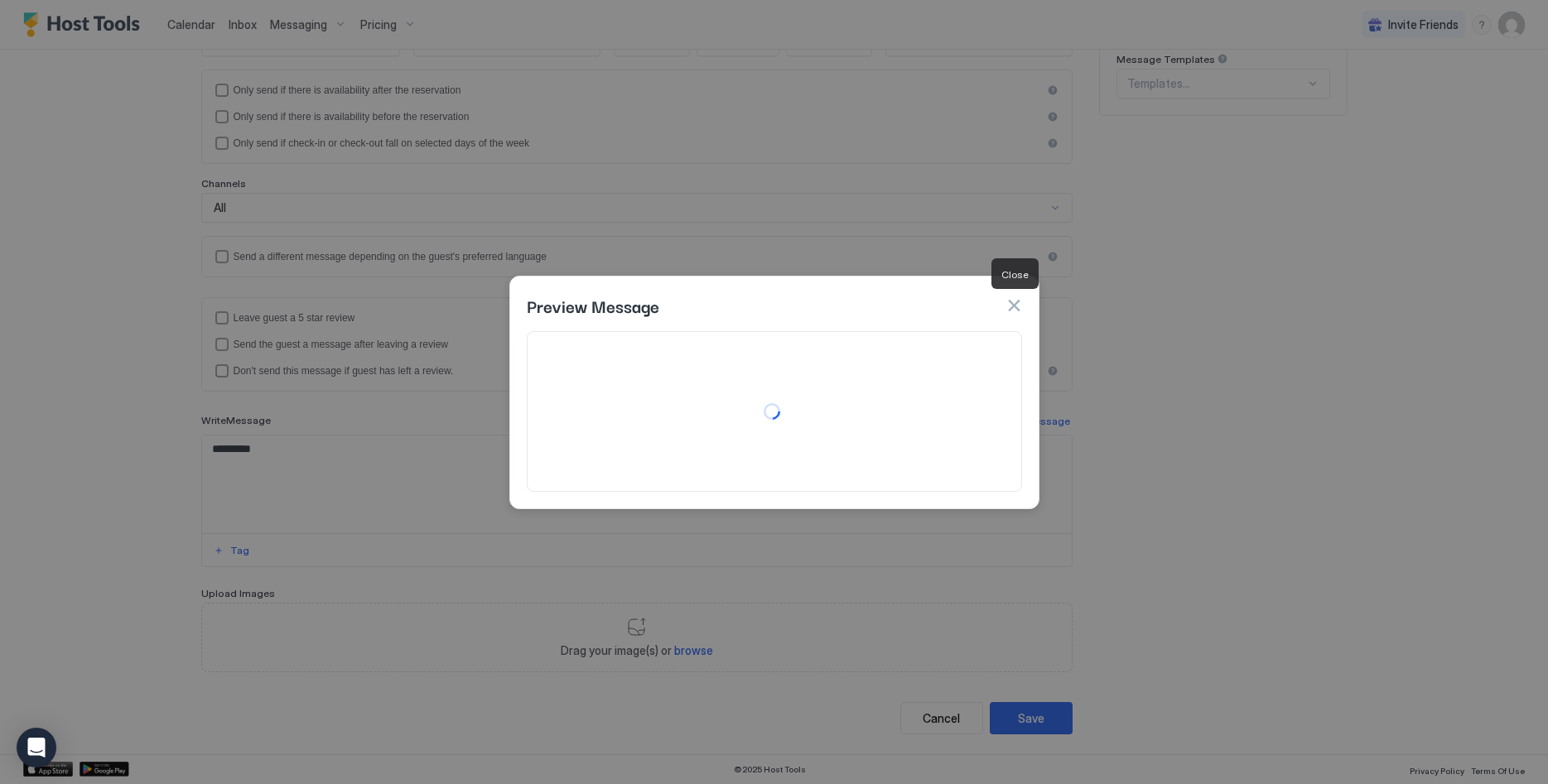
click at [1011, 303] on button "button" at bounding box center [1014, 305] width 17 height 17
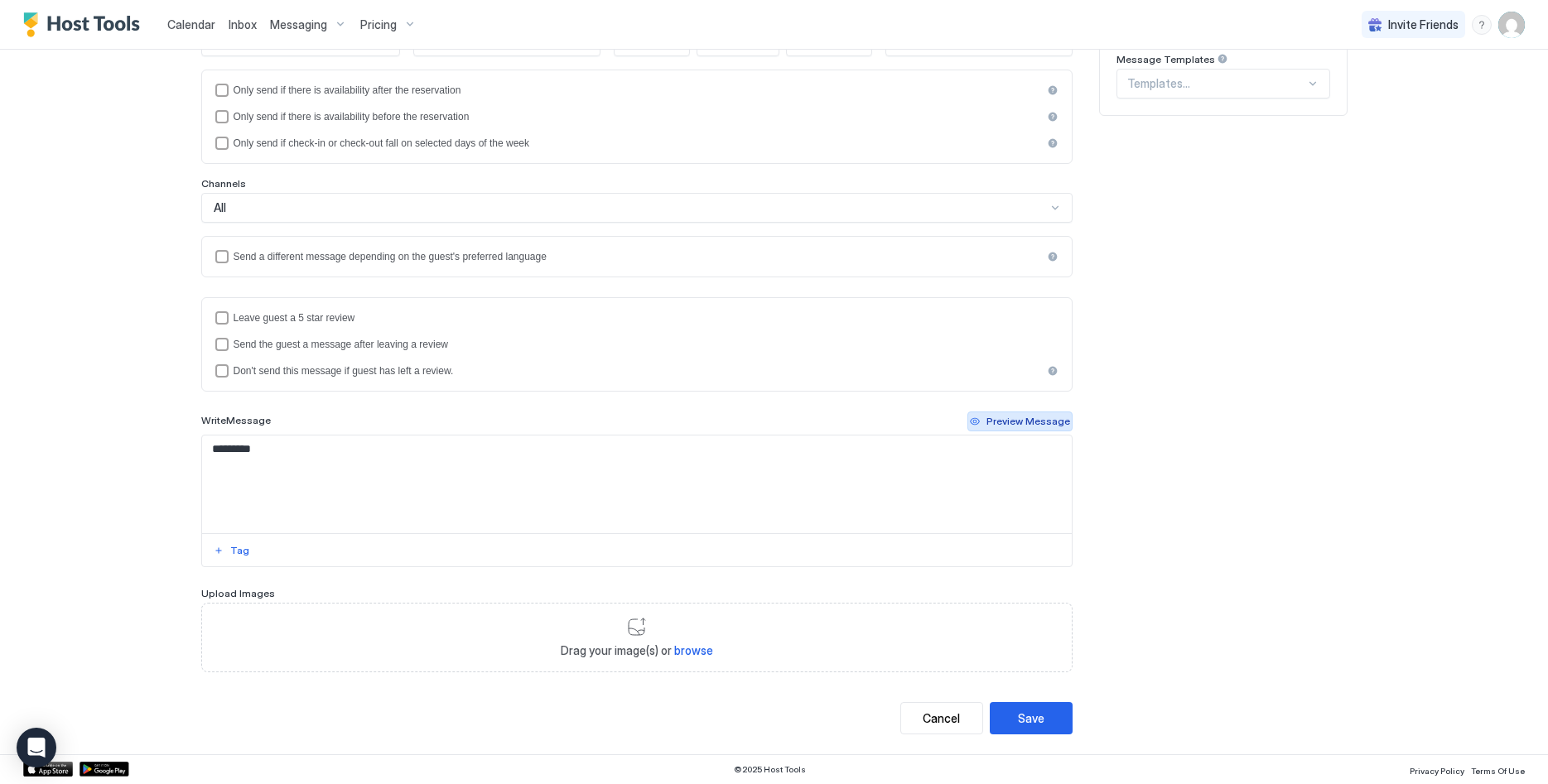
click at [1010, 428] on div "Preview Message" at bounding box center [1028, 421] width 83 height 15
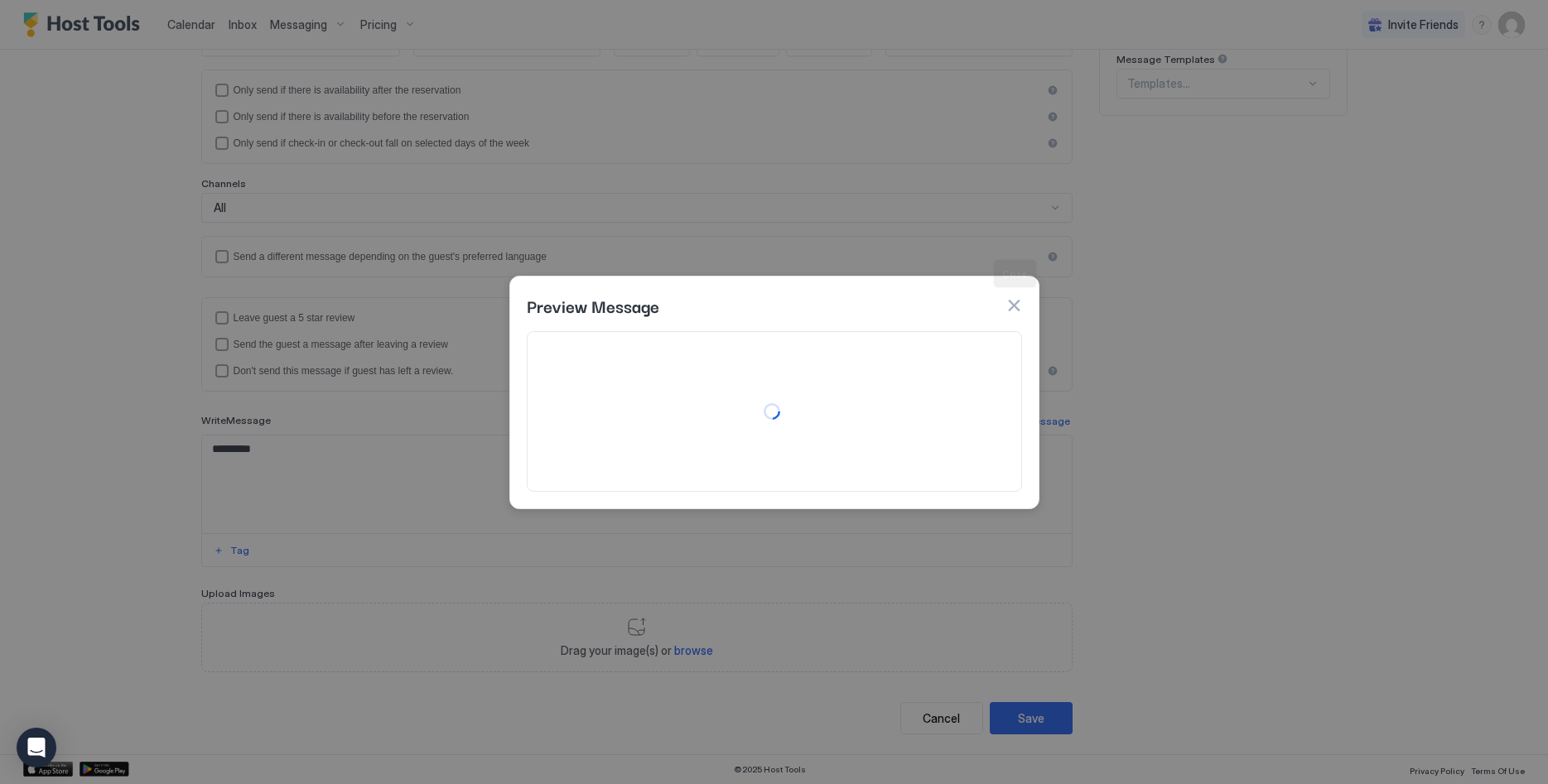
click at [1015, 304] on button "button" at bounding box center [1014, 305] width 17 height 17
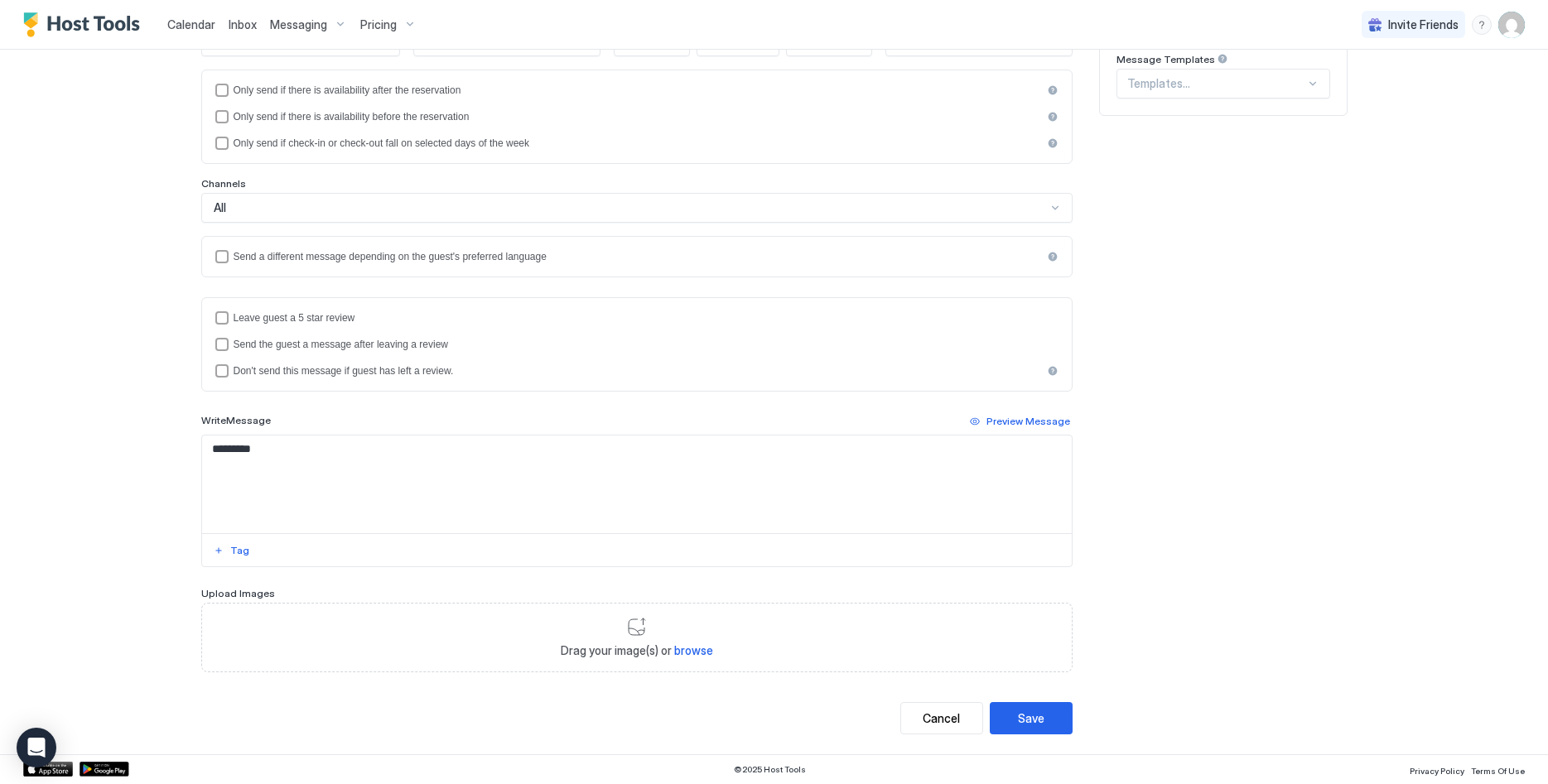
click at [231, 554] on div "Tag" at bounding box center [240, 551] width 19 height 15
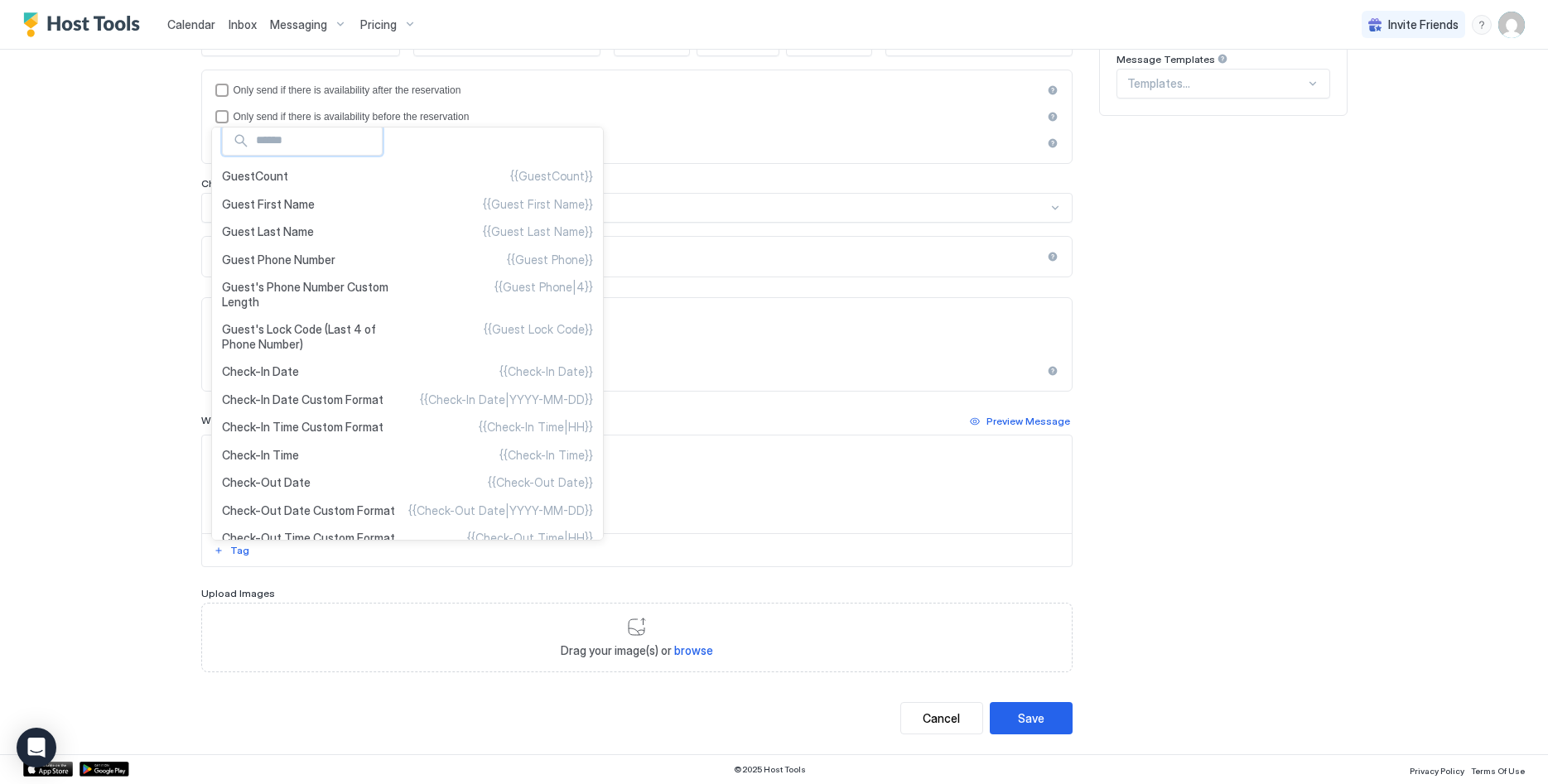
scroll to position [0, 0]
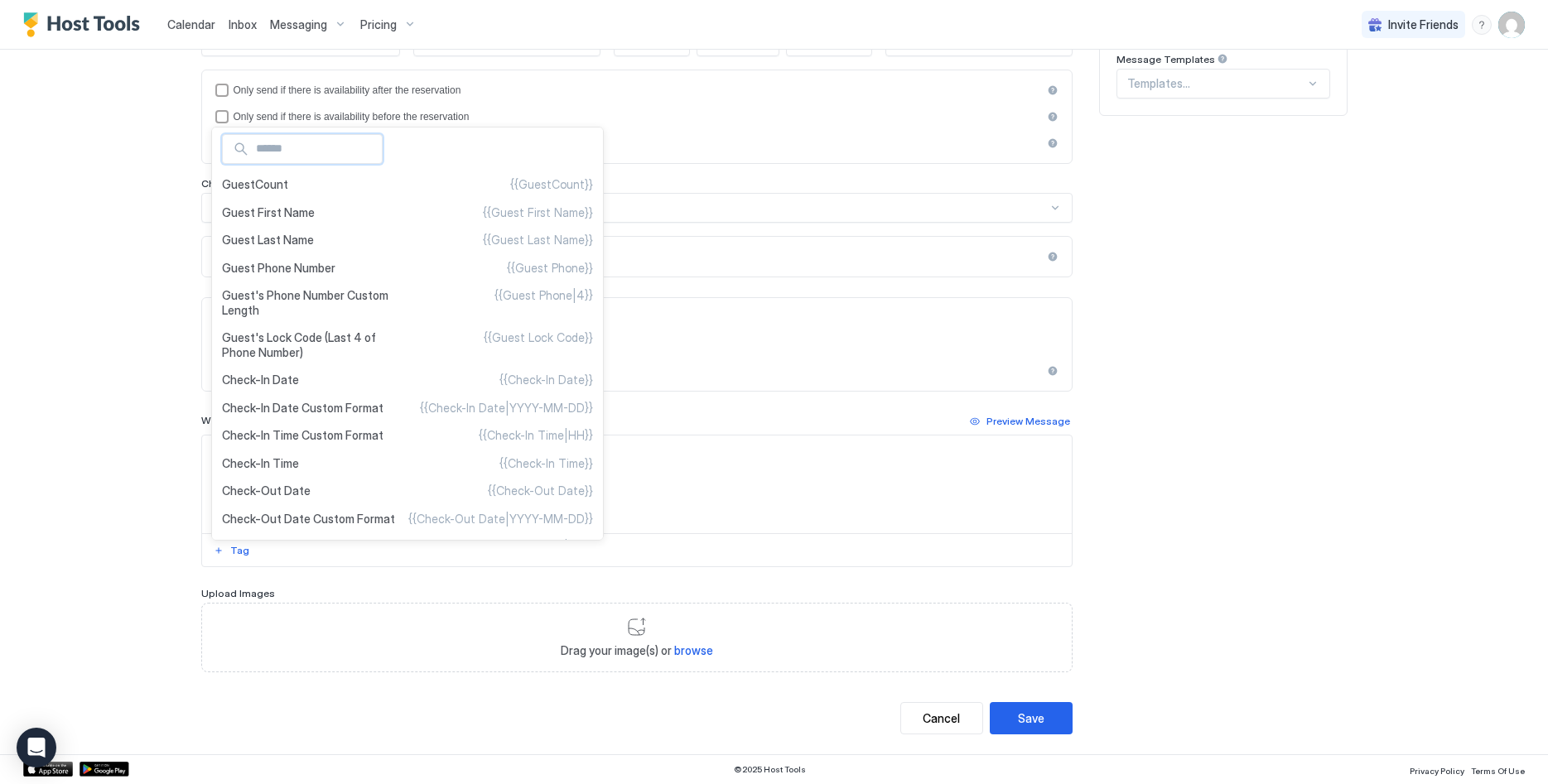
click at [829, 342] on div at bounding box center [774, 392] width 1548 height 784
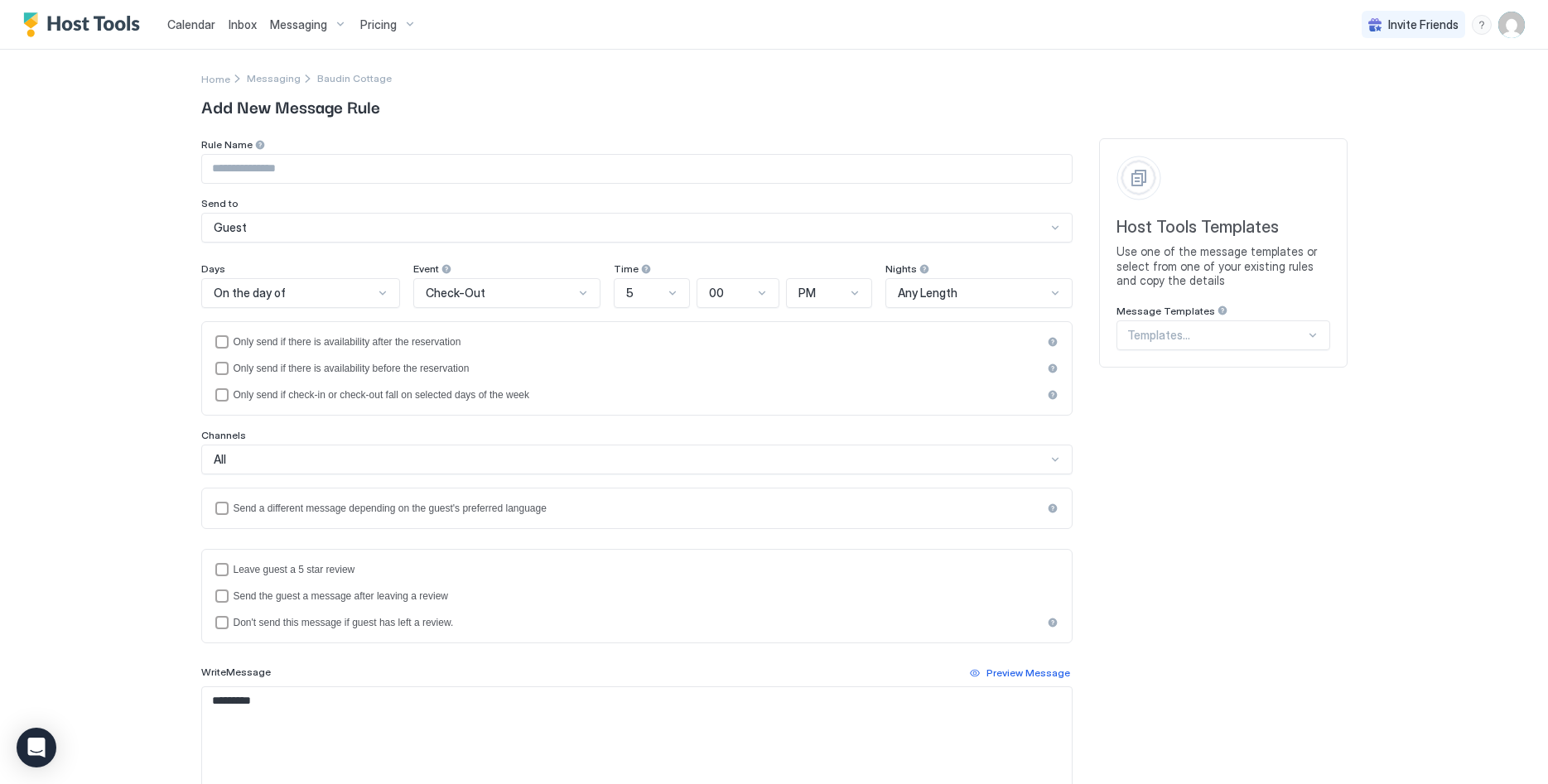
click at [179, 20] on span "Calendar" at bounding box center [192, 24] width 48 height 14
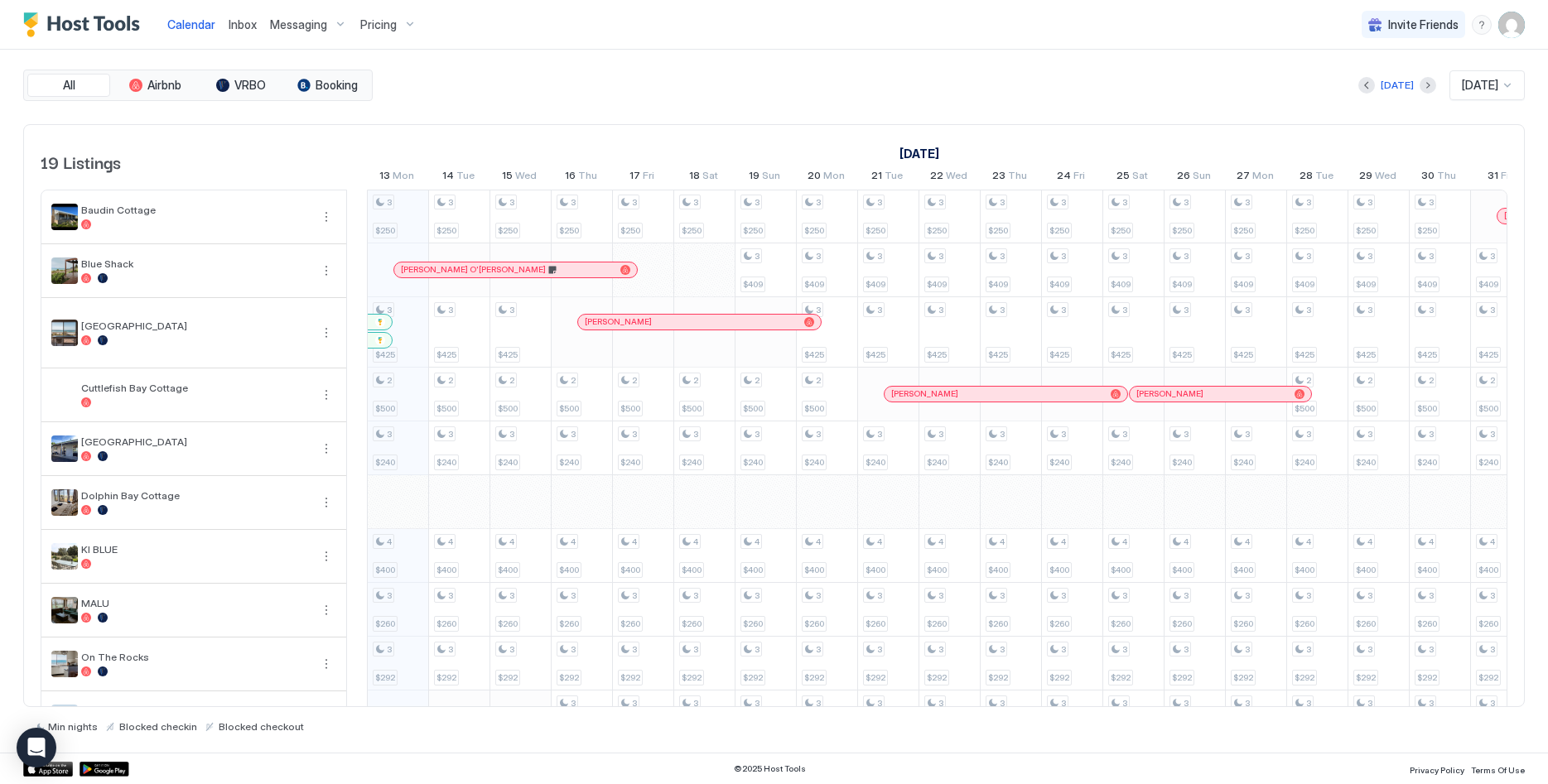
scroll to position [0, 920]
click at [459, 271] on span "Guidera O'Connor Moore" at bounding box center [473, 270] width 145 height 11
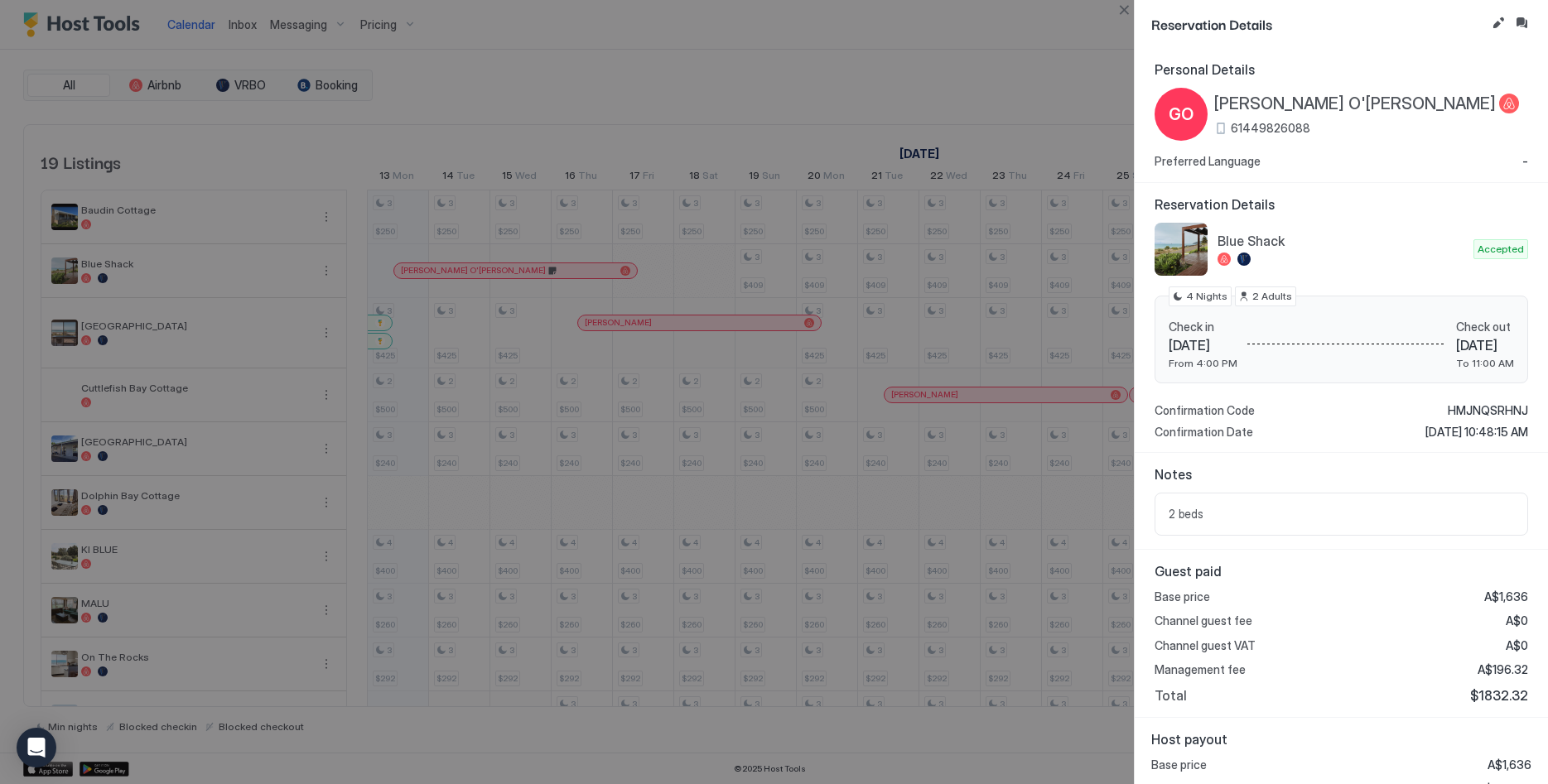
drag, startPoint x: 1171, startPoint y: 342, endPoint x: 1269, endPoint y: 342, distance: 98.0
click at [1237, 342] on span "Mon 13 Oct, 2025" at bounding box center [1203, 345] width 69 height 17
copy span "Mon 13 Oct, 2025"
drag, startPoint x: 1426, startPoint y: 344, endPoint x: 1523, endPoint y: 343, distance: 97.0
click at [1523, 343] on div "Check in Mon 13 Oct, 2025 From 4:00 PM Check out Fri 17 Oct, 2025 To 11:00 AM 4…" at bounding box center [1341, 340] width 373 height 89
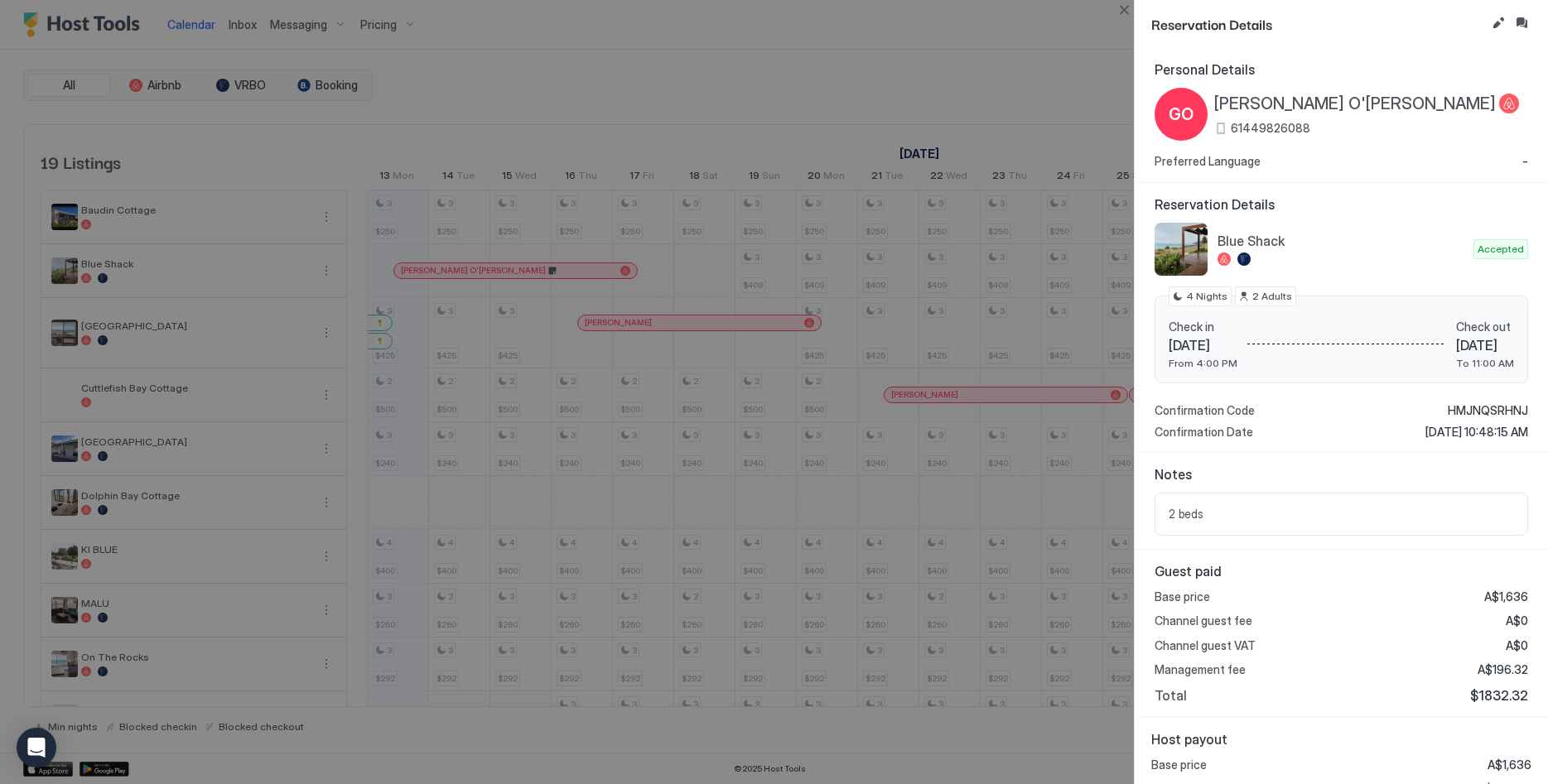
copy span "Fri 17 Oct, 2025"
click at [1308, 102] on span "Guidera O'Connor Moore" at bounding box center [1354, 104] width 281 height 20
click at [1474, 412] on span "HMJNQSRHNJ" at bounding box center [1488, 411] width 81 height 15
click at [1478, 413] on span "HMJNQSRHNJ" at bounding box center [1488, 411] width 81 height 15
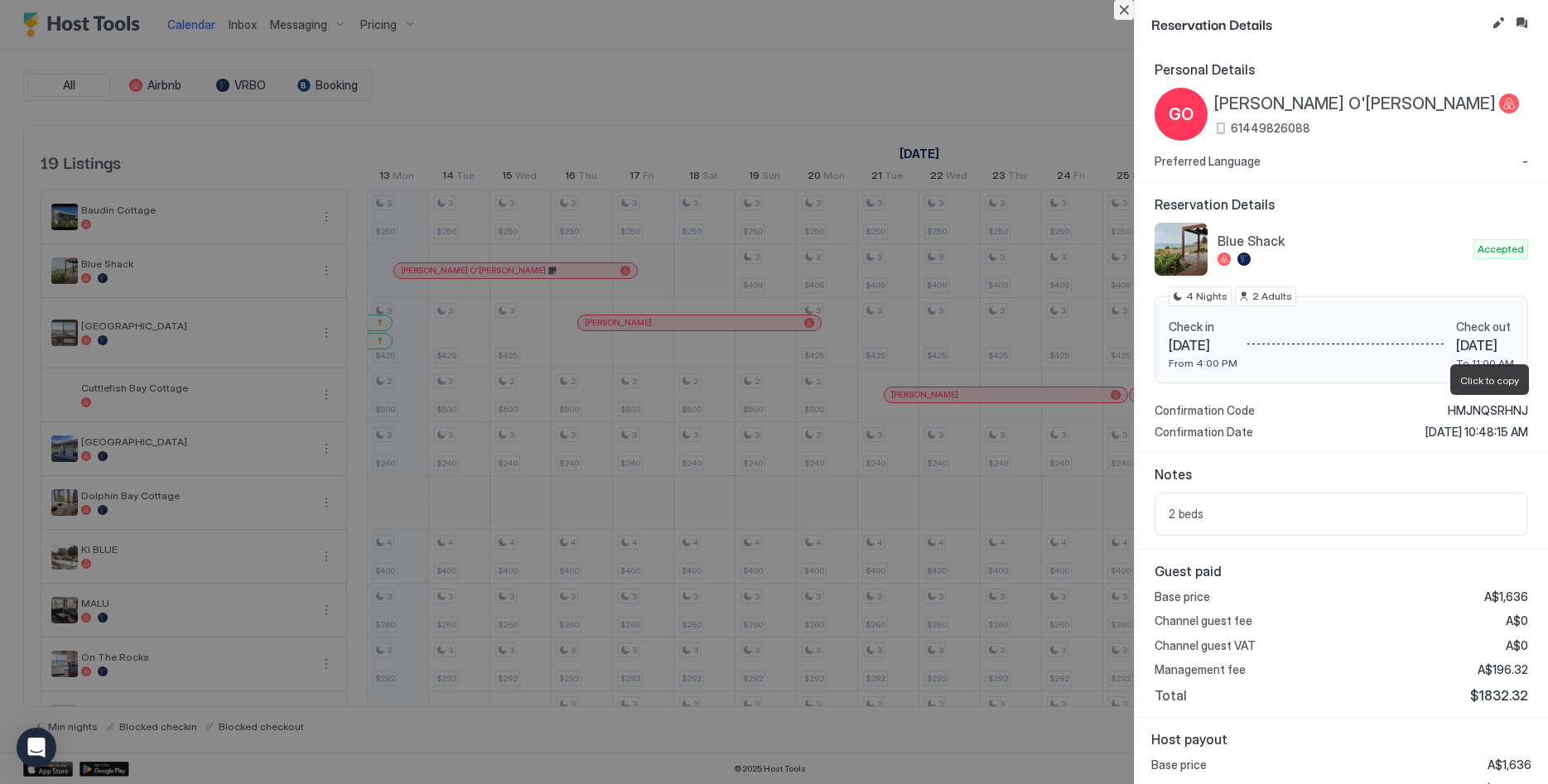
click at [1128, 6] on button "Close" at bounding box center [1123, 9] width 19 height 19
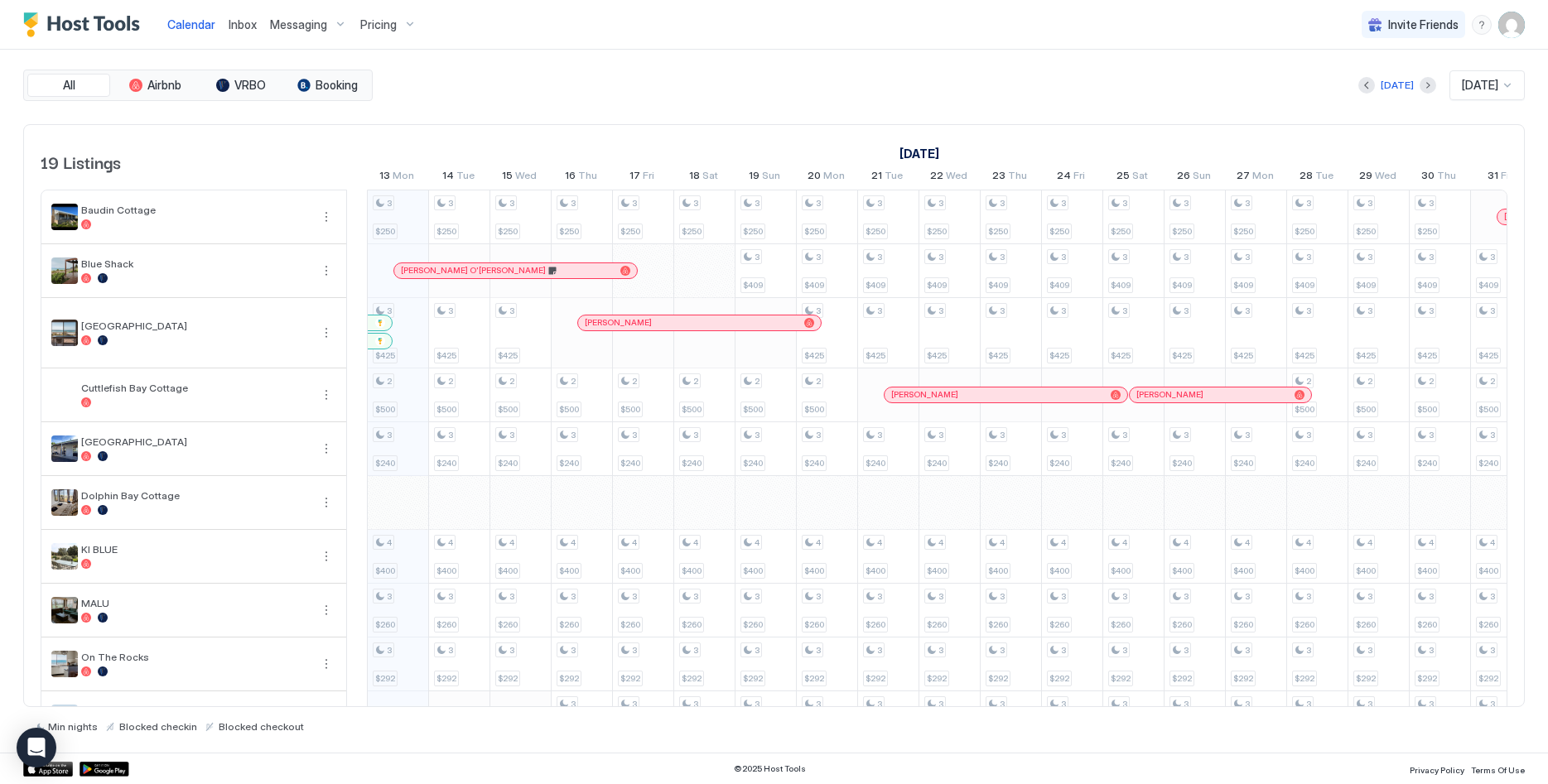
click at [1515, 27] on img "User profile" at bounding box center [1511, 25] width 27 height 27
click at [1399, 87] on div "Settings" at bounding box center [1418, 93] width 210 height 29
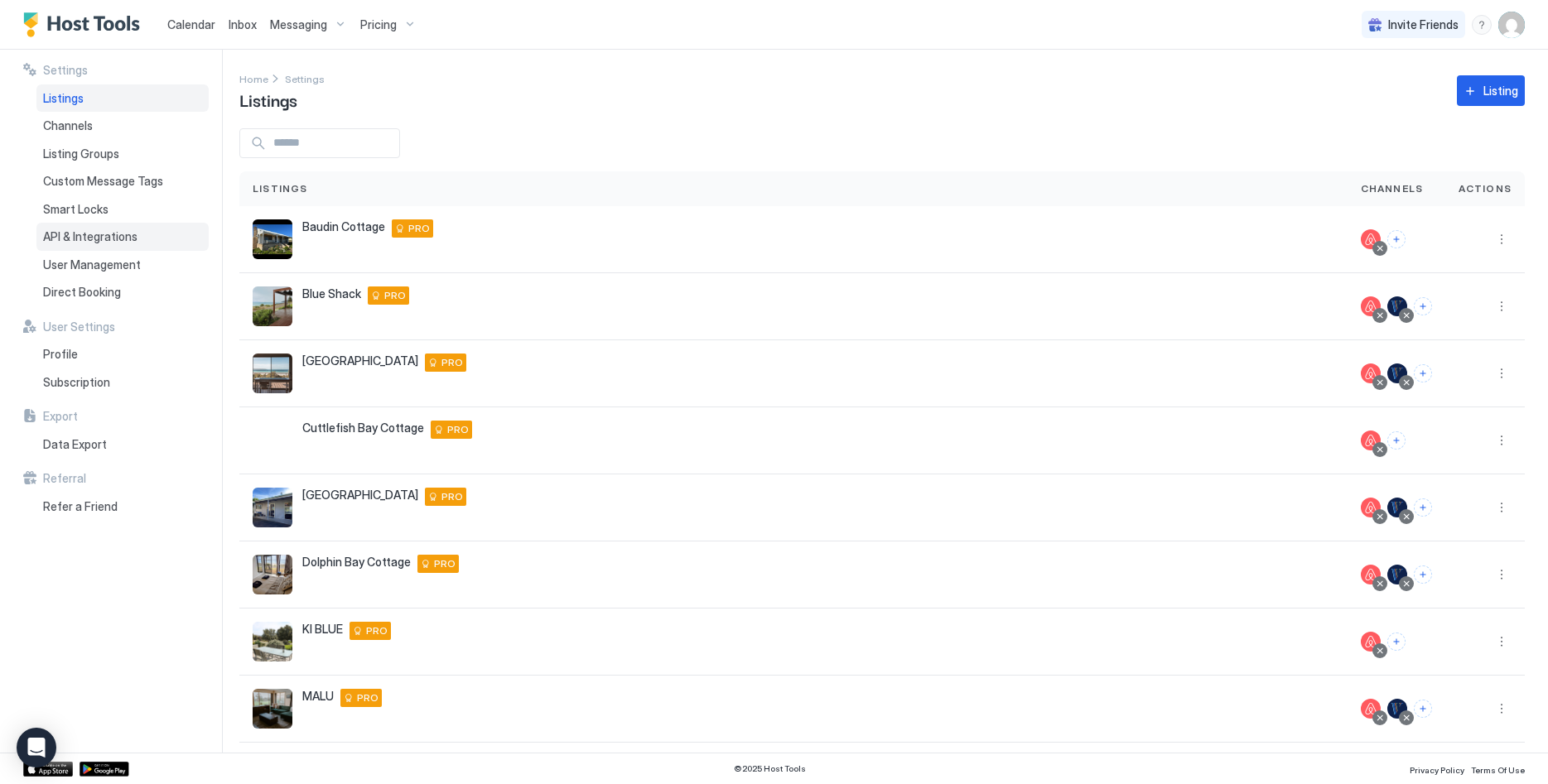
click at [83, 234] on span "API & Integrations" at bounding box center [91, 237] width 94 height 15
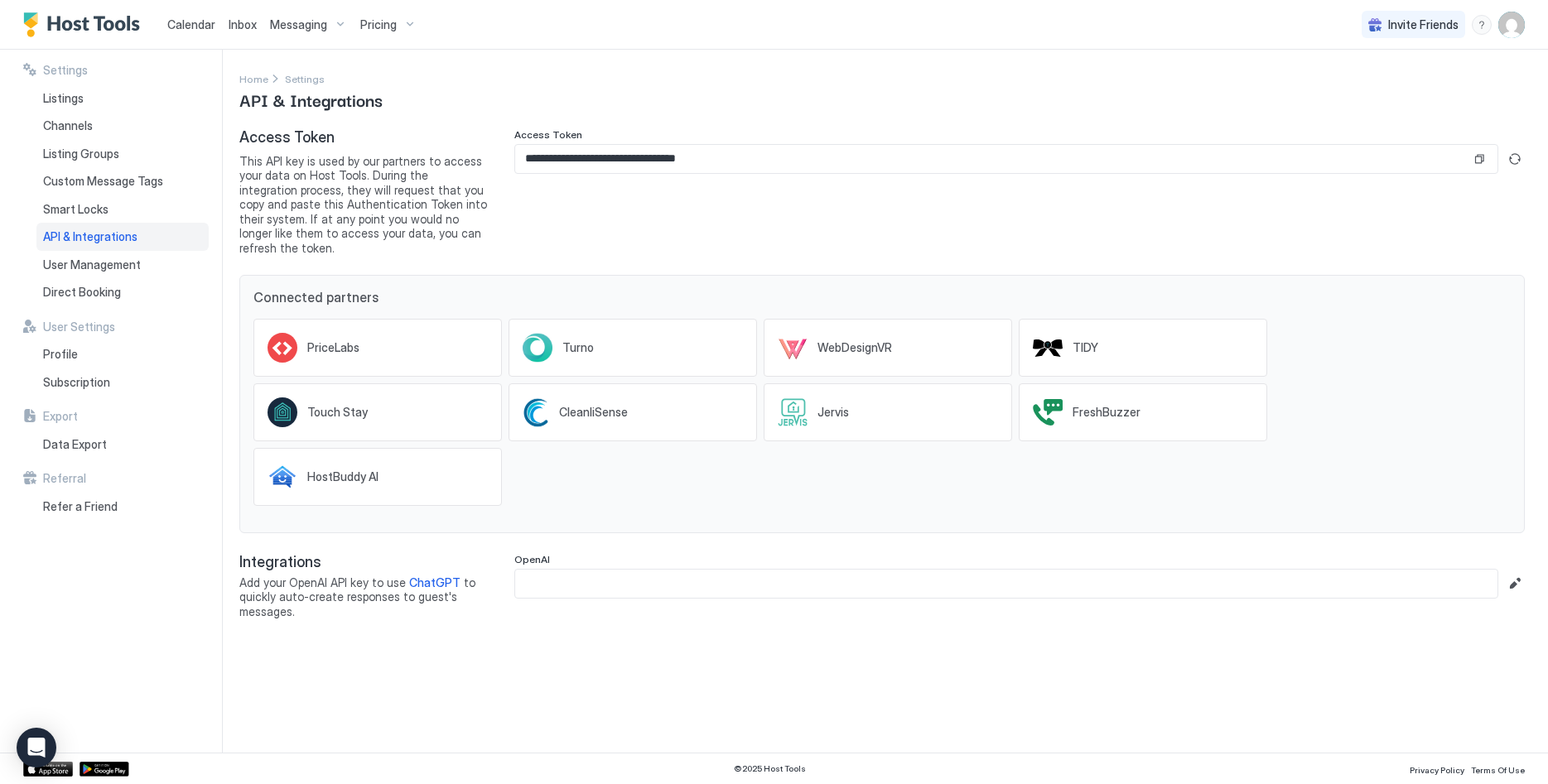
click at [1512, 25] on img "User profile" at bounding box center [1511, 25] width 27 height 27
click at [1372, 92] on span "Settings" at bounding box center [1362, 93] width 44 height 15
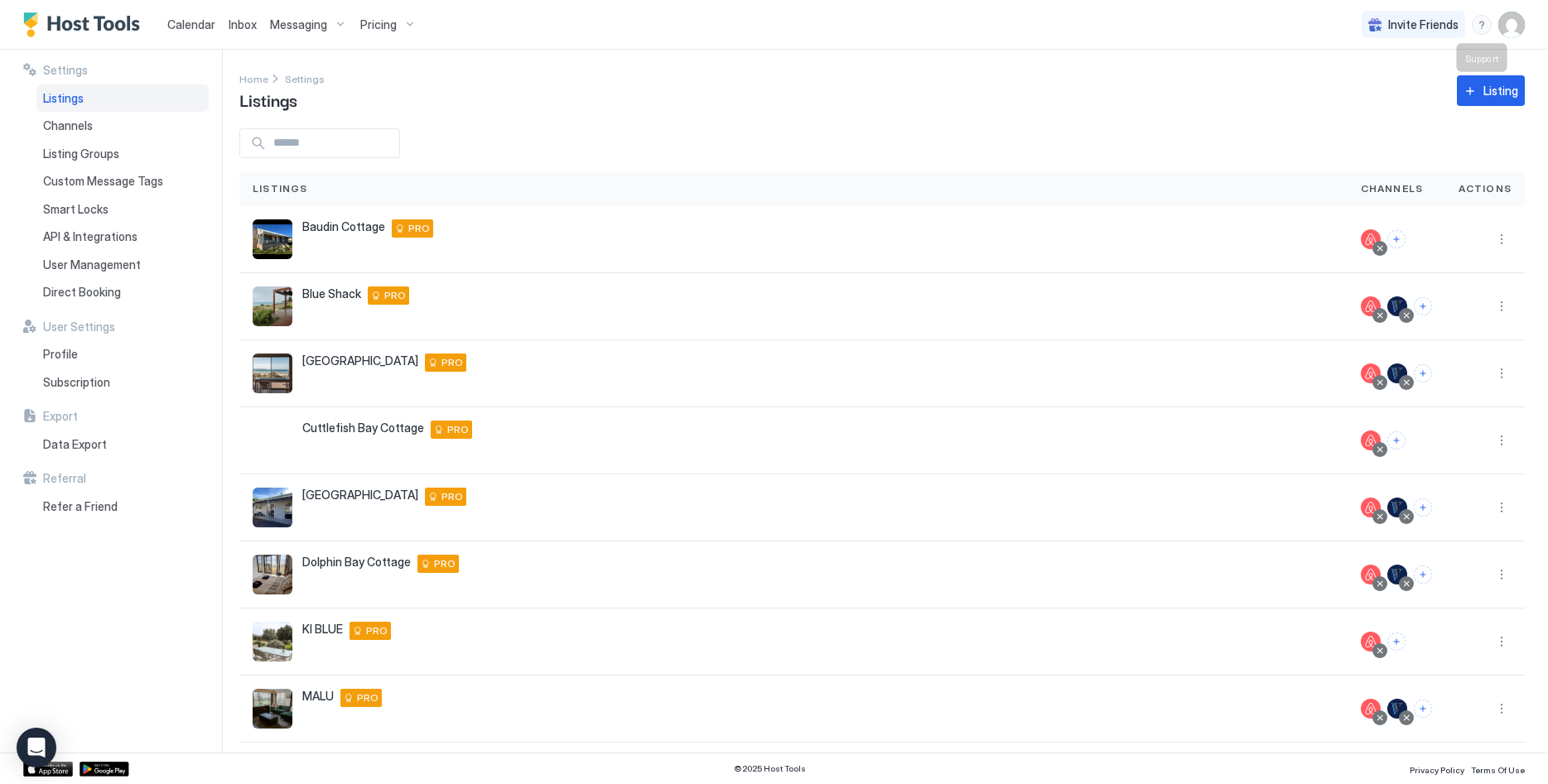
click at [1479, 19] on div "menu" at bounding box center [1481, 24] width 19 height 19
click at [1393, 85] on div "Running Status" at bounding box center [1385, 78] width 210 height 29
click at [1476, 17] on div "menu" at bounding box center [1481, 24] width 19 height 19
click at [1350, 47] on span "Help Center" at bounding box center [1339, 49] width 64 height 15
click at [109, 234] on span "API & Integrations" at bounding box center [91, 237] width 94 height 15
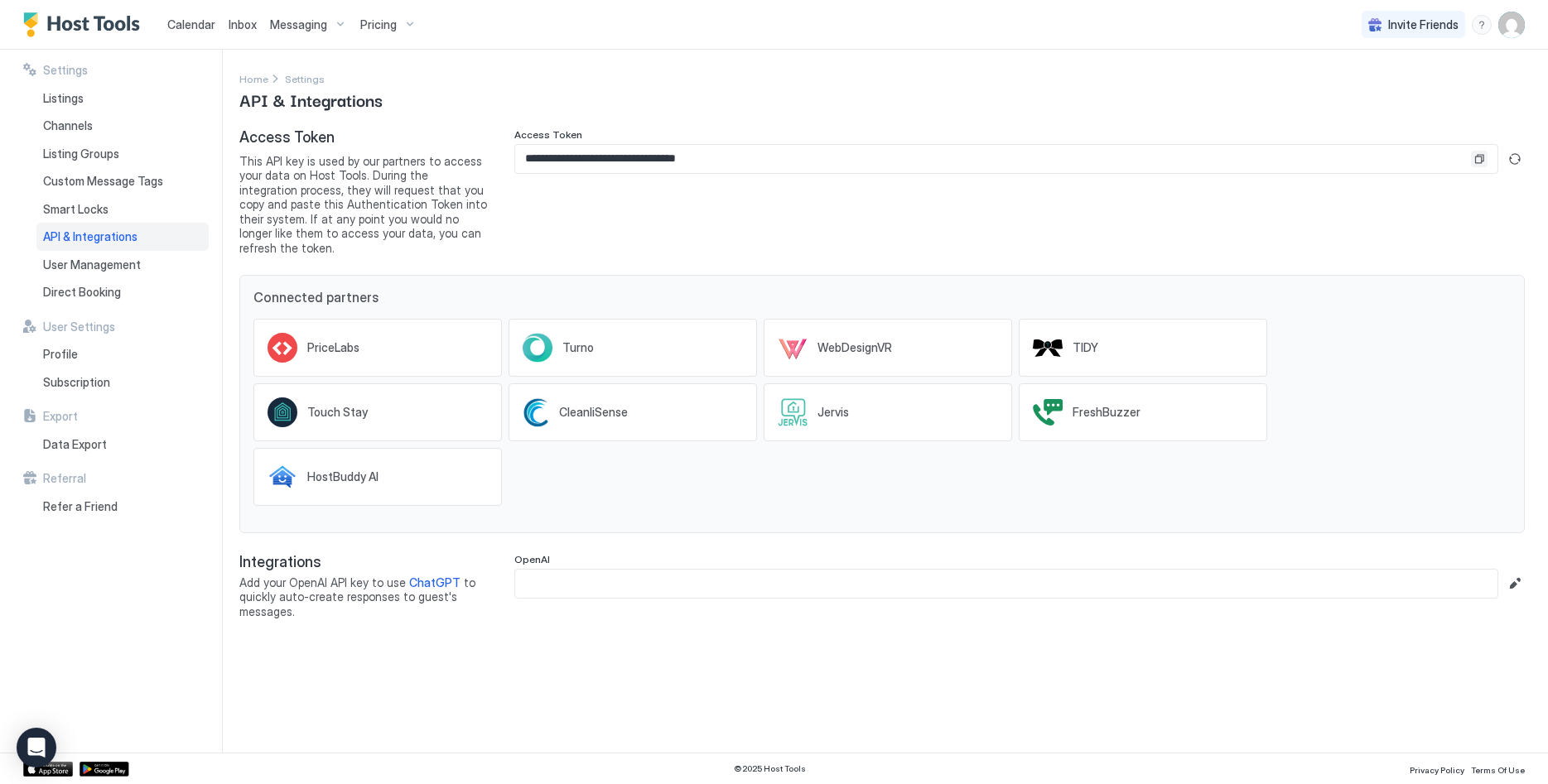
click at [1478, 156] on button "Copy" at bounding box center [1479, 159] width 17 height 17
click at [1134, 339] on div "TIDY" at bounding box center [1142, 347] width 248 height 58
click at [193, 16] on link "Calendar" at bounding box center [192, 24] width 48 height 18
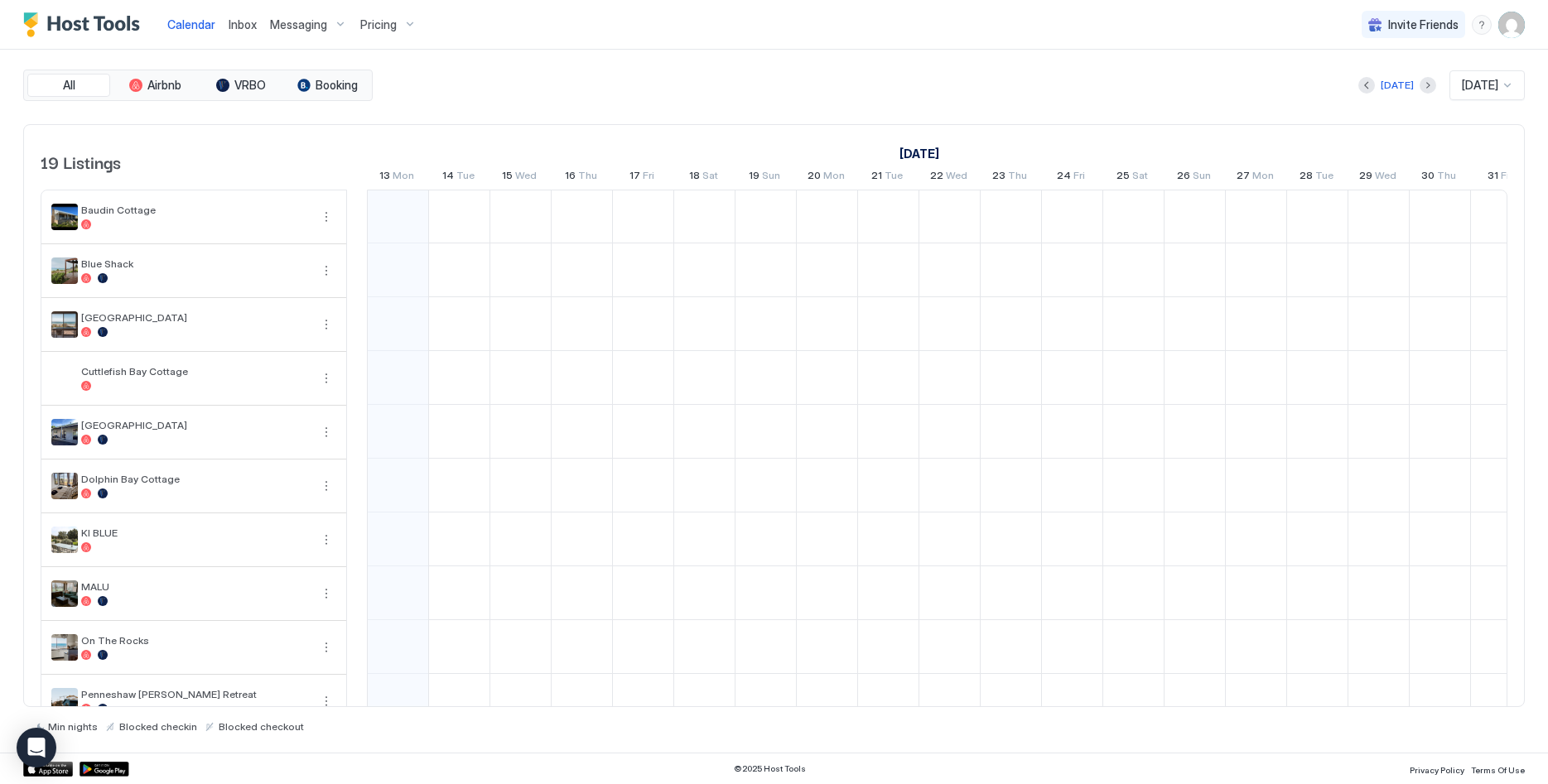
scroll to position [0, 920]
click at [325, 216] on button "More options" at bounding box center [326, 217] width 19 height 19
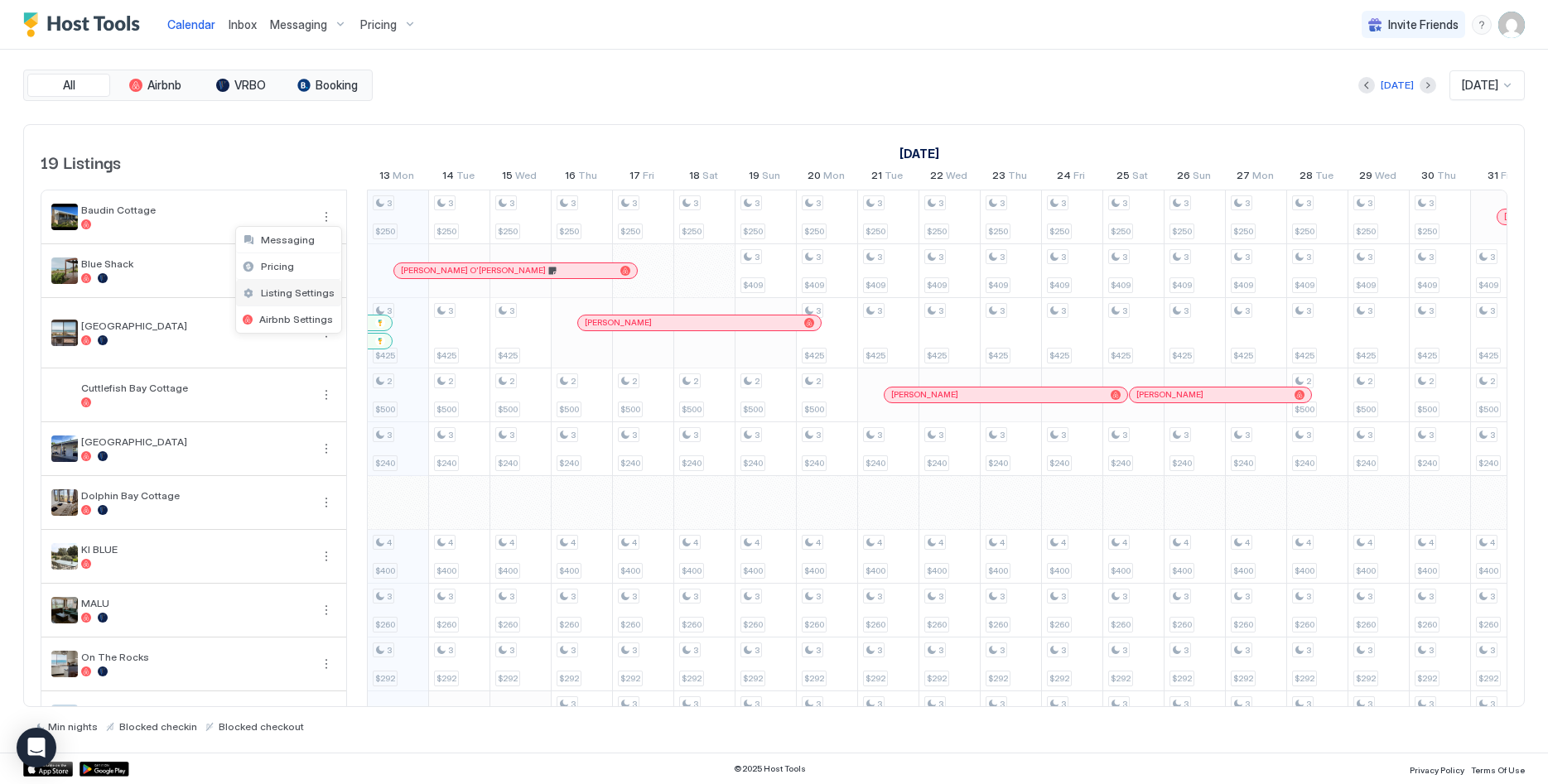
click at [287, 290] on span "Listing Settings" at bounding box center [298, 292] width 74 height 12
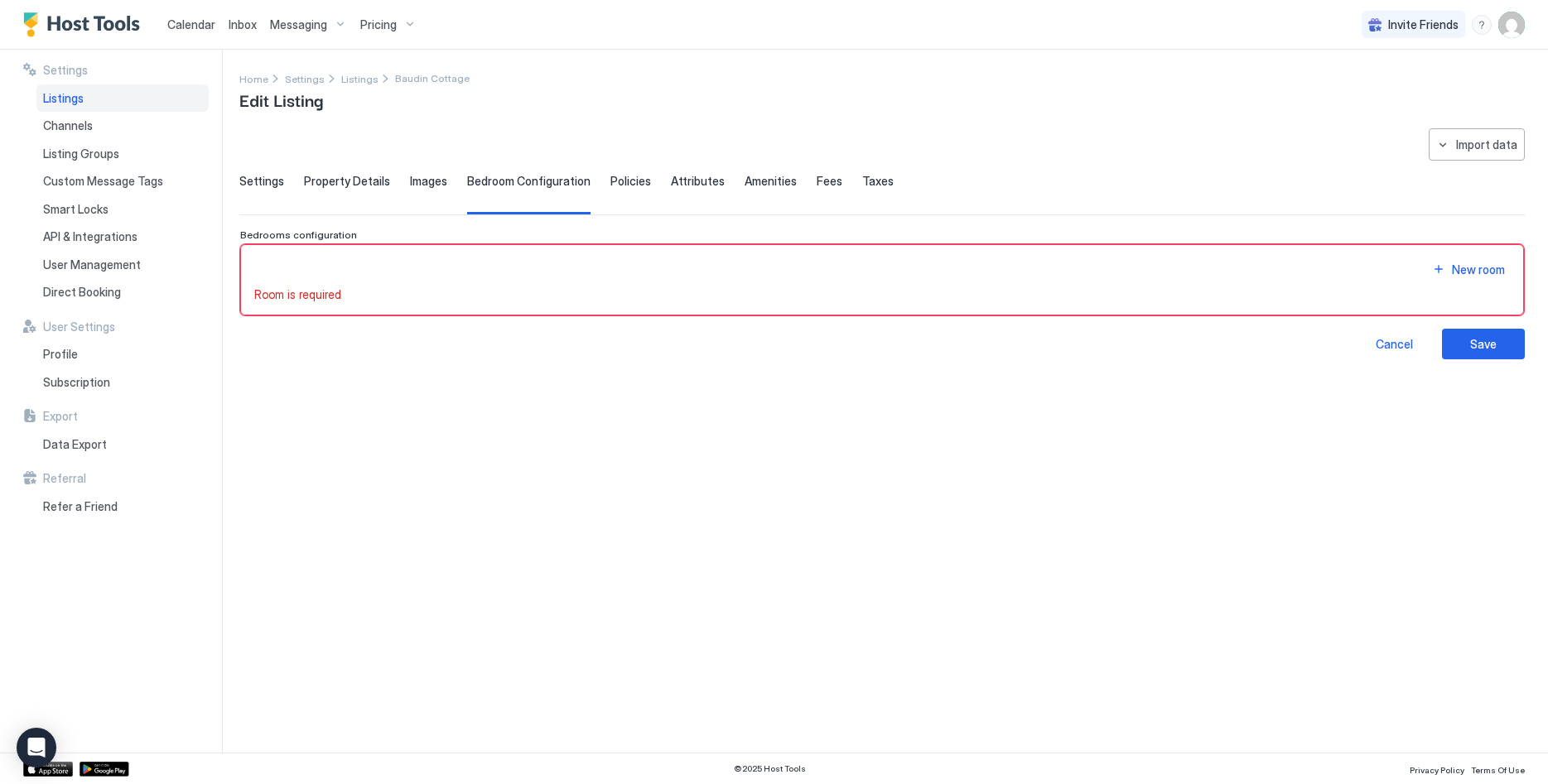
click at [311, 255] on div "New room Room is required" at bounding box center [881, 280] width 1284 height 72
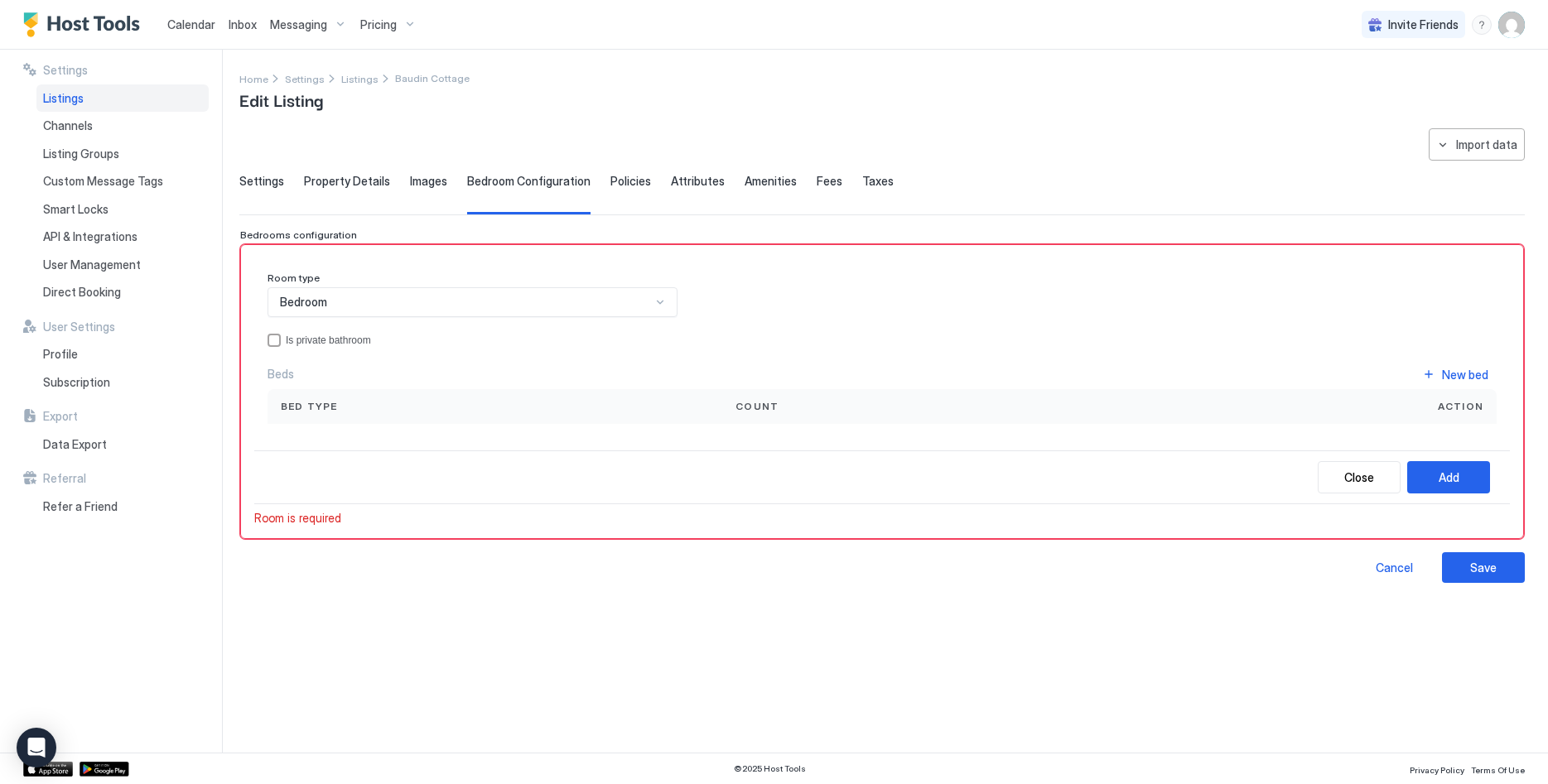
click at [330, 415] on div "Bed type" at bounding box center [494, 406] width 455 height 35
drag, startPoint x: 431, startPoint y: 459, endPoint x: 640, endPoint y: 469, distance: 209.2
click at [431, 459] on div "Close Add" at bounding box center [882, 478] width 1255 height 54
click at [1461, 489] on button "Add" at bounding box center [1448, 477] width 82 height 32
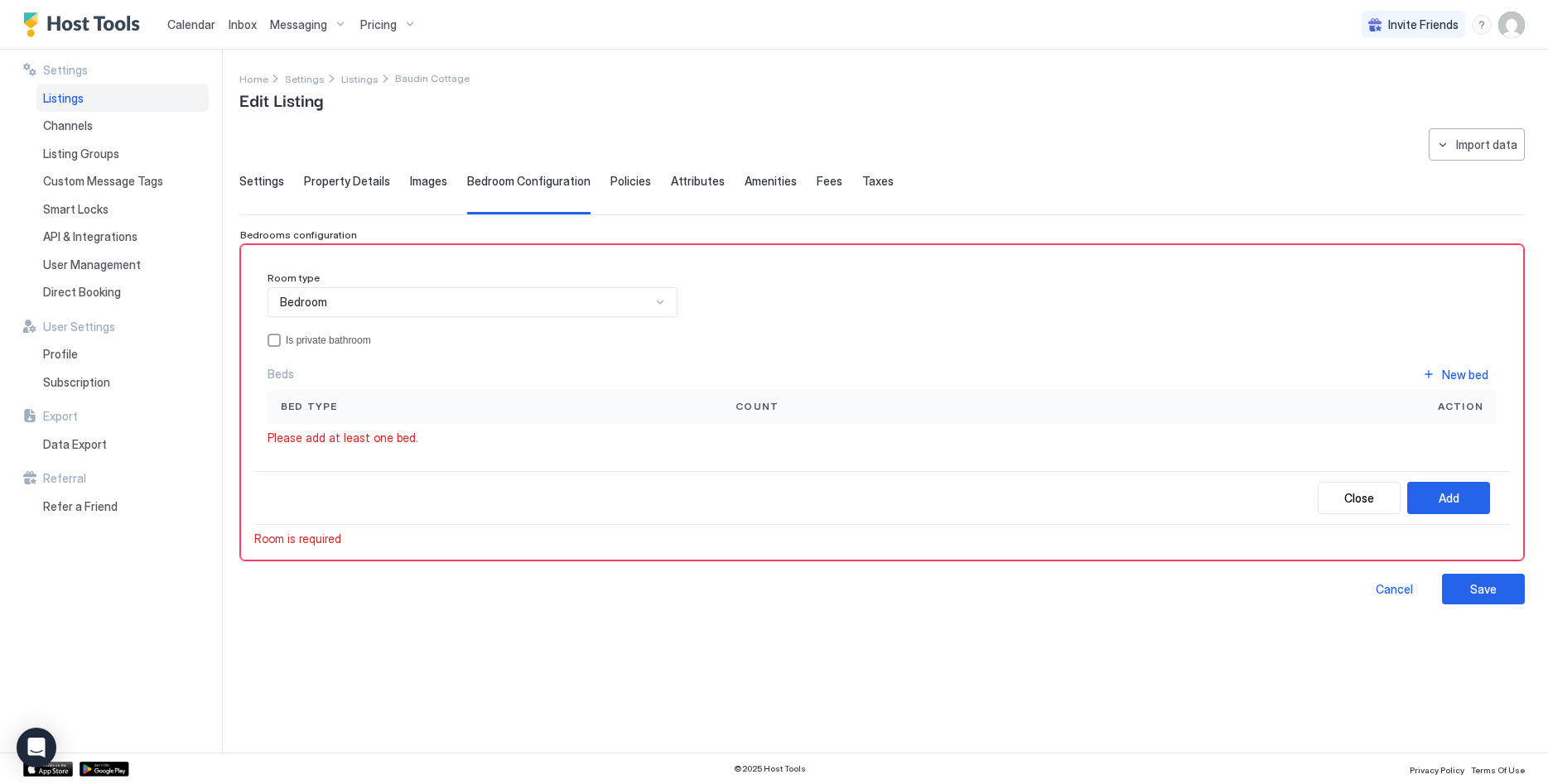
click at [364, 416] on div "Bed type" at bounding box center [494, 406] width 455 height 35
click at [406, 393] on div "Bed type" at bounding box center [494, 406] width 455 height 35
click at [342, 487] on div "Close Add" at bounding box center [882, 498] width 1255 height 54
click at [294, 480] on div "Close Add" at bounding box center [882, 498] width 1255 height 54
click at [313, 441] on span "Please add at least one bed." at bounding box center [343, 438] width 151 height 15
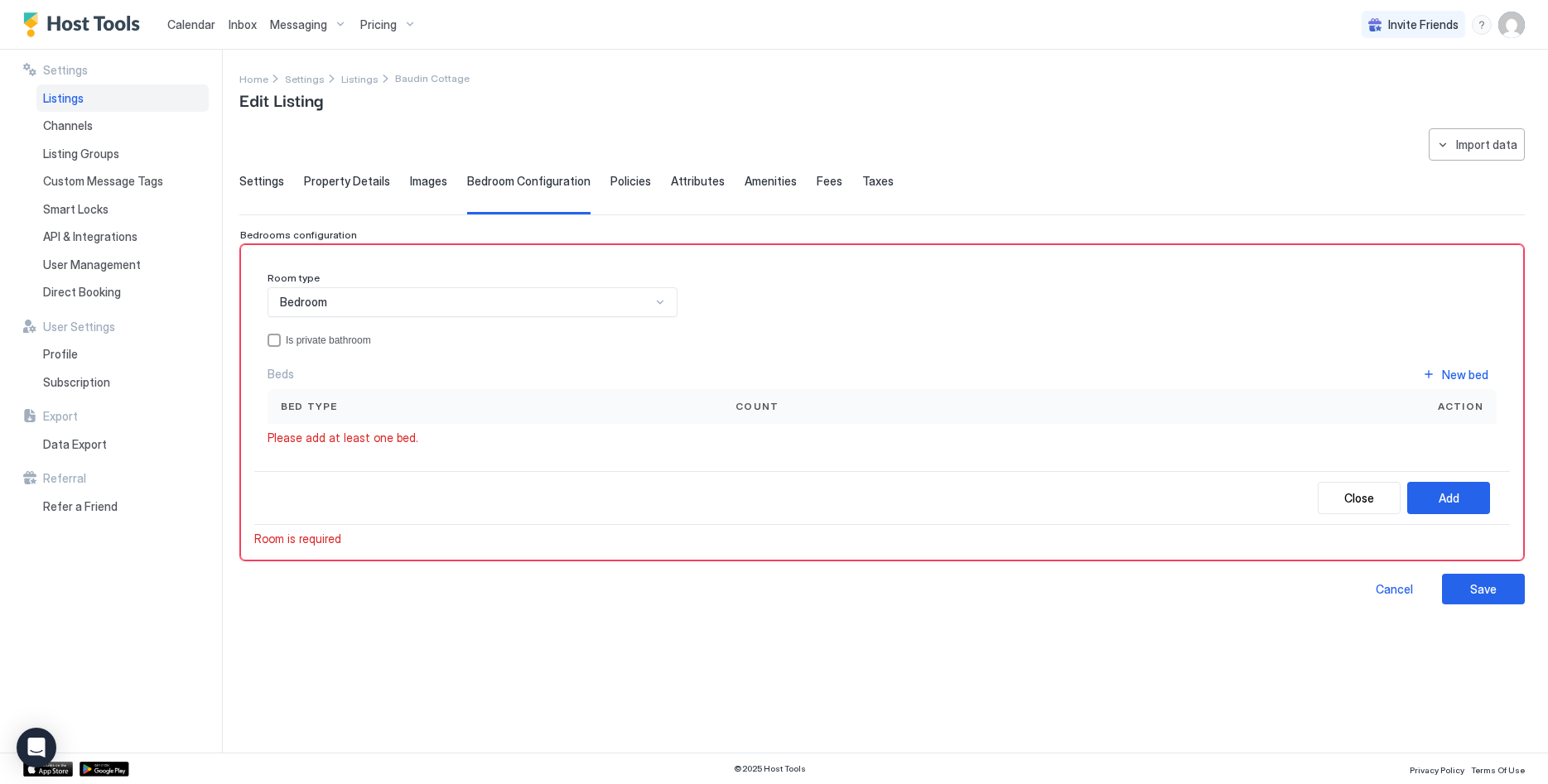
click at [327, 409] on span "Bed type" at bounding box center [309, 406] width 57 height 15
click at [328, 406] on span "Bed type" at bounding box center [309, 406] width 57 height 15
click at [318, 505] on div "Close Add" at bounding box center [882, 498] width 1255 height 54
click at [322, 526] on div "Room type Bedroom Is private bathroom Beds New bed Bed type Count Action Please…" at bounding box center [882, 402] width 1255 height 288
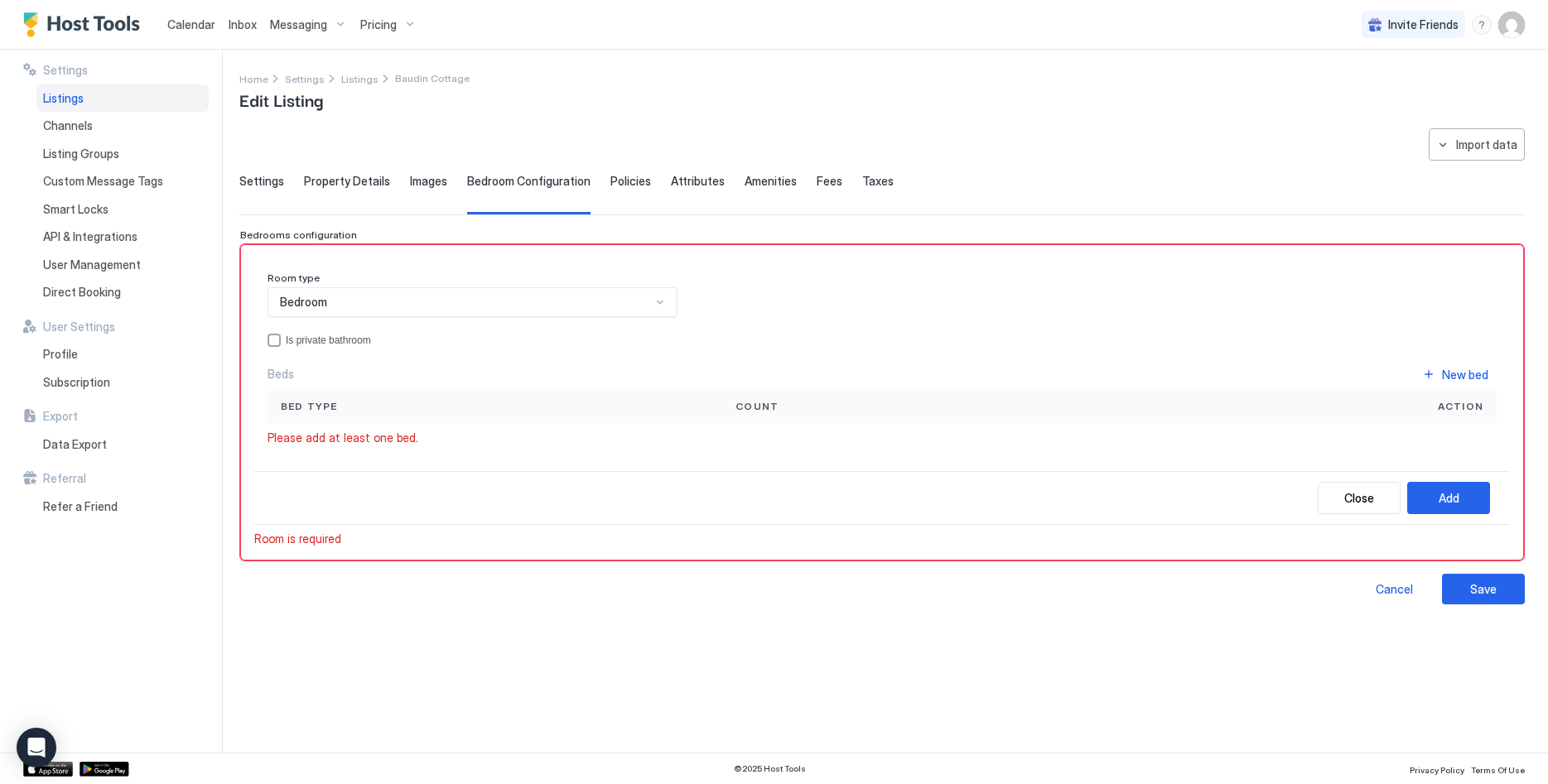
click at [322, 553] on div "Room type Bedroom Is private bathroom Beds New bed Bed type Count Action Please…" at bounding box center [881, 403] width 1284 height 317
click at [287, 335] on div "Is private bathroom" at bounding box center [892, 340] width 1211 height 12
click at [878, 431] on div "Beds New bed Bed type Count Action Please add at least one bed." at bounding box center [882, 404] width 1230 height 82
click at [1476, 513] on button "Add" at bounding box center [1448, 498] width 82 height 32
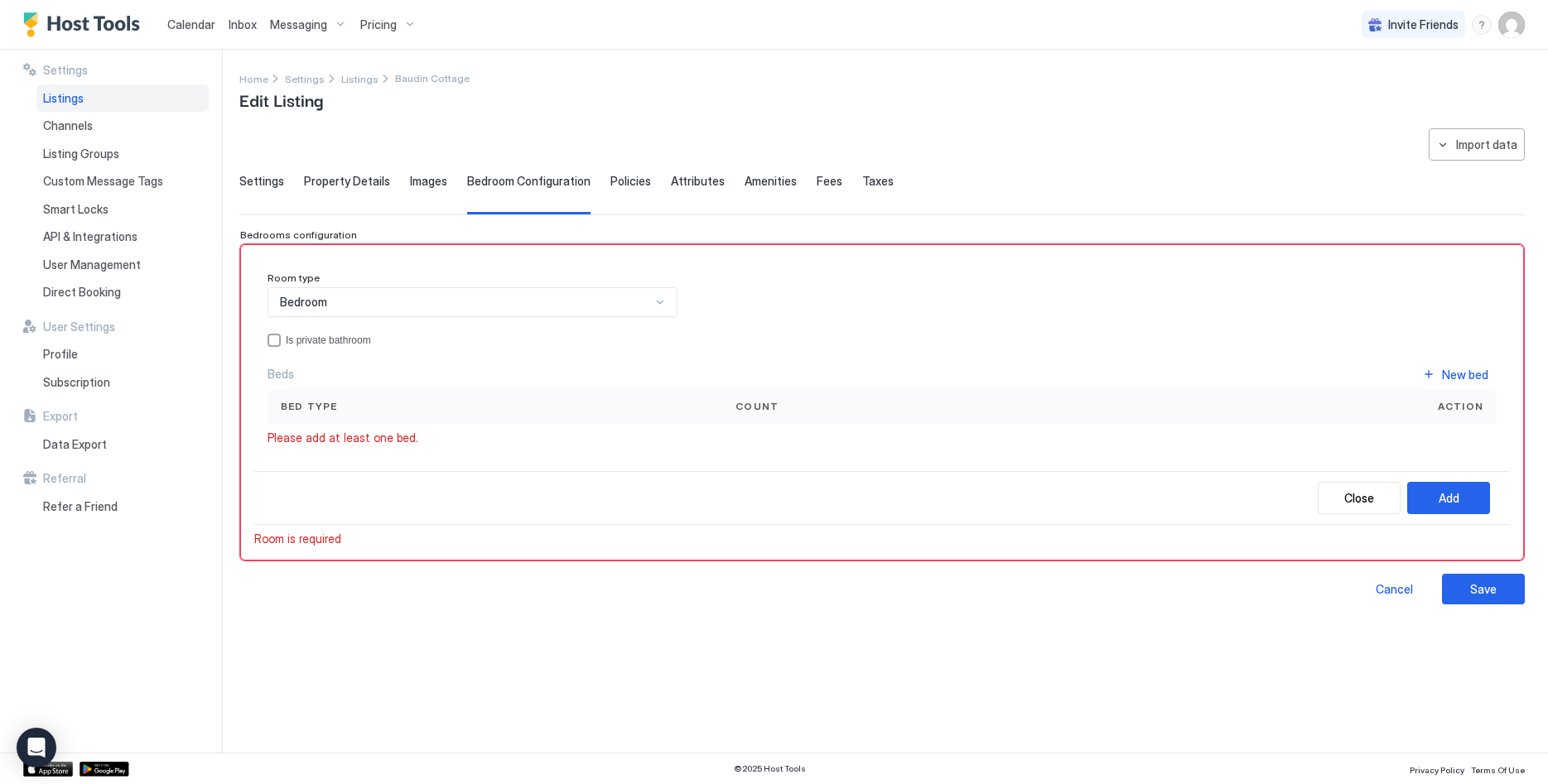
click at [539, 439] on div "Please add at least one bed." at bounding box center [882, 438] width 1230 height 15
drag, startPoint x: 379, startPoint y: 417, endPoint x: 366, endPoint y: 408, distance: 15.8
click at [378, 417] on div "Bed type" at bounding box center [494, 406] width 455 height 35
click at [428, 413] on div "Bed type" at bounding box center [494, 406] width 428 height 15
click at [441, 280] on div "Room type" at bounding box center [472, 279] width 410 height 16
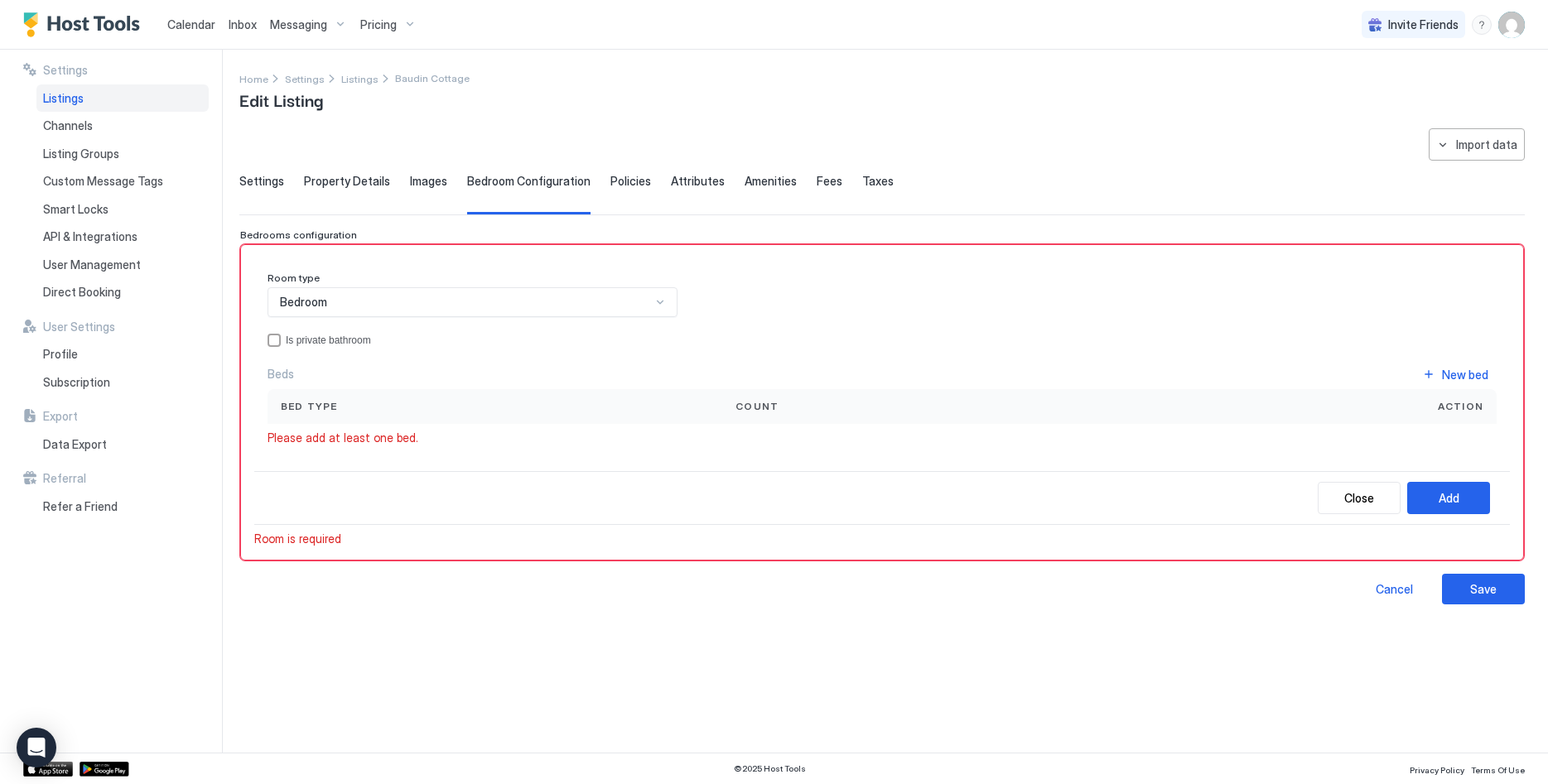
click at [452, 293] on div "Bedroom" at bounding box center [472, 302] width 410 height 30
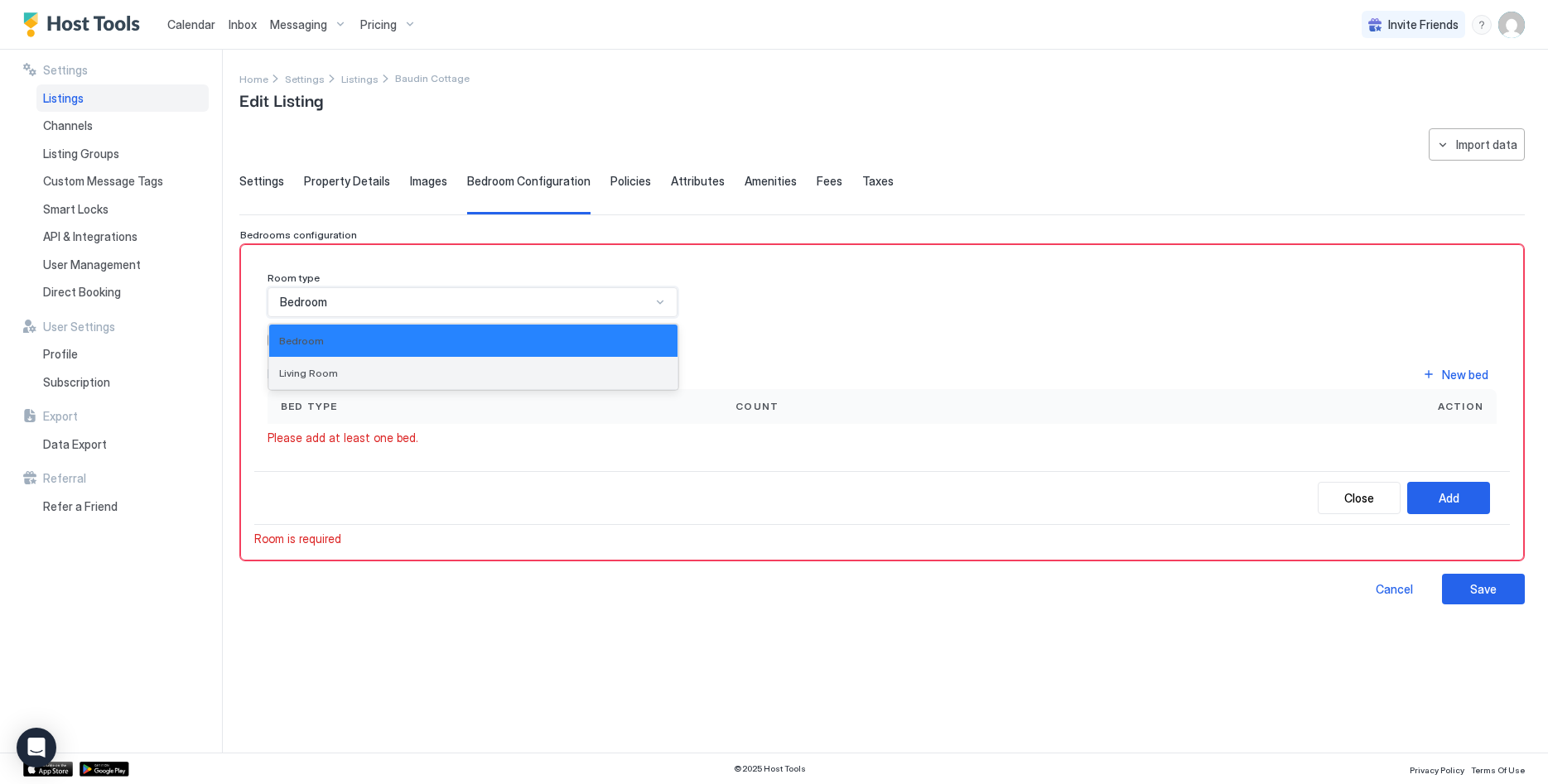
click at [420, 366] on div "Living Room" at bounding box center [473, 373] width 408 height 32
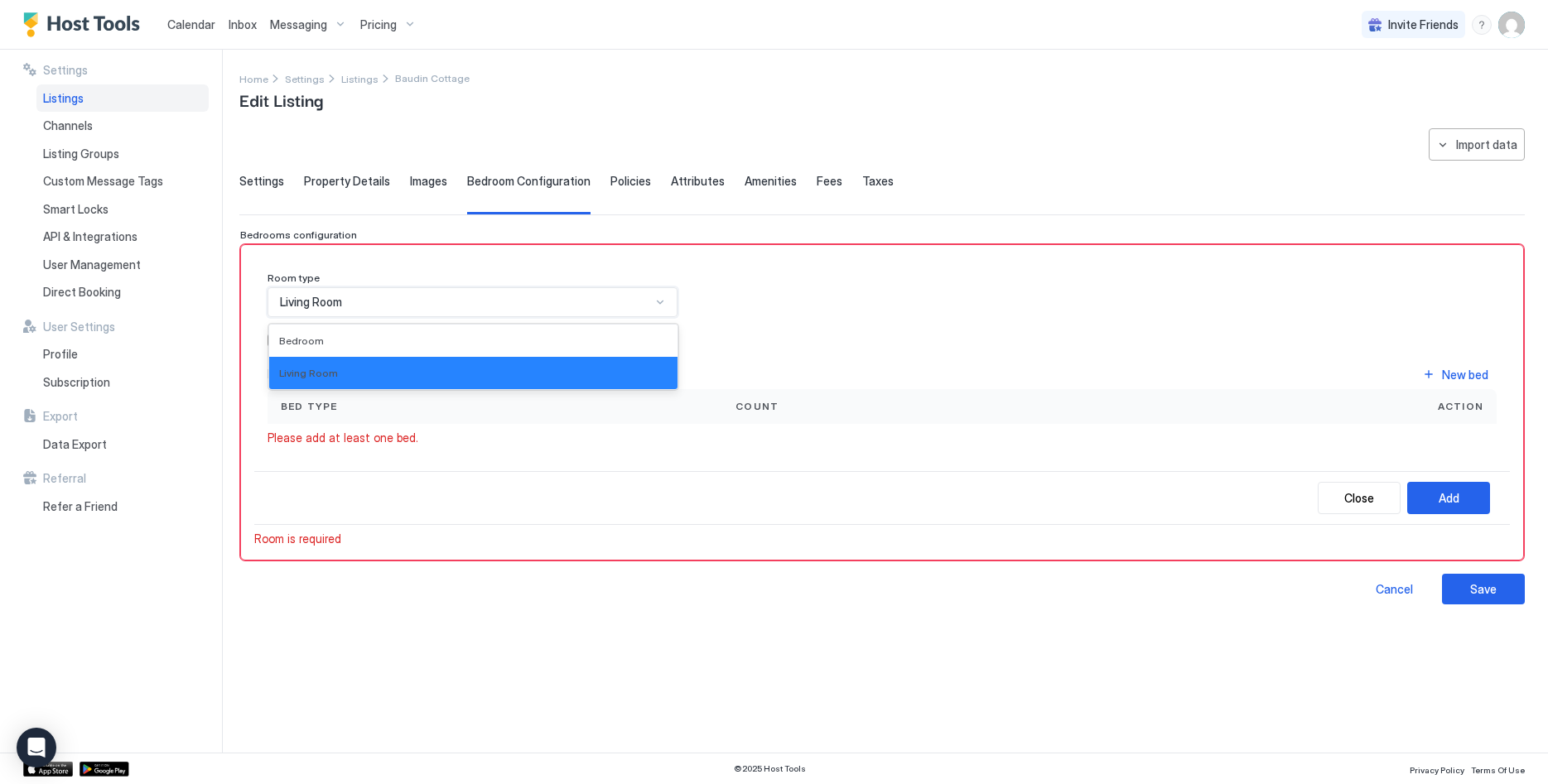
click at [393, 297] on div "Living Room" at bounding box center [465, 302] width 371 height 15
click at [386, 353] on div "Bedroom" at bounding box center [473, 341] width 408 height 32
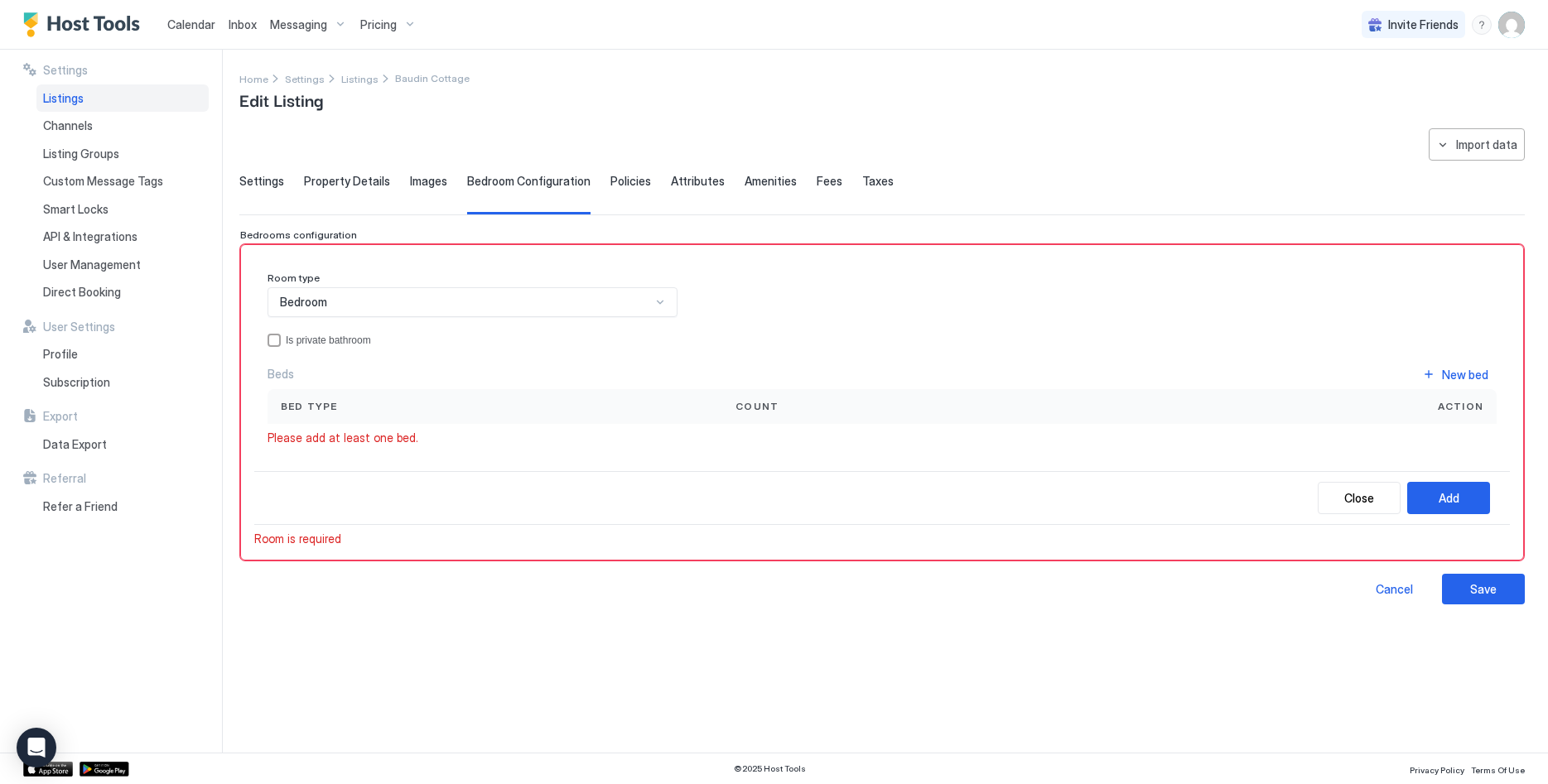
click at [475, 475] on div "Room type Bedroom Is private bathroom Beds New bed Bed type Count Action Please…" at bounding box center [882, 392] width 1255 height 268
click at [1004, 471] on div "Room type Bedroom Is private bathroom Beds New bed Bed type Count Action Please…" at bounding box center [882, 392] width 1255 height 268
click at [1442, 503] on div "Add" at bounding box center [1449, 498] width 20 height 18
click at [1106, 718] on div "**********" at bounding box center [882, 430] width 1285 height 604
click at [99, 442] on span "Data Export" at bounding box center [75, 444] width 64 height 15
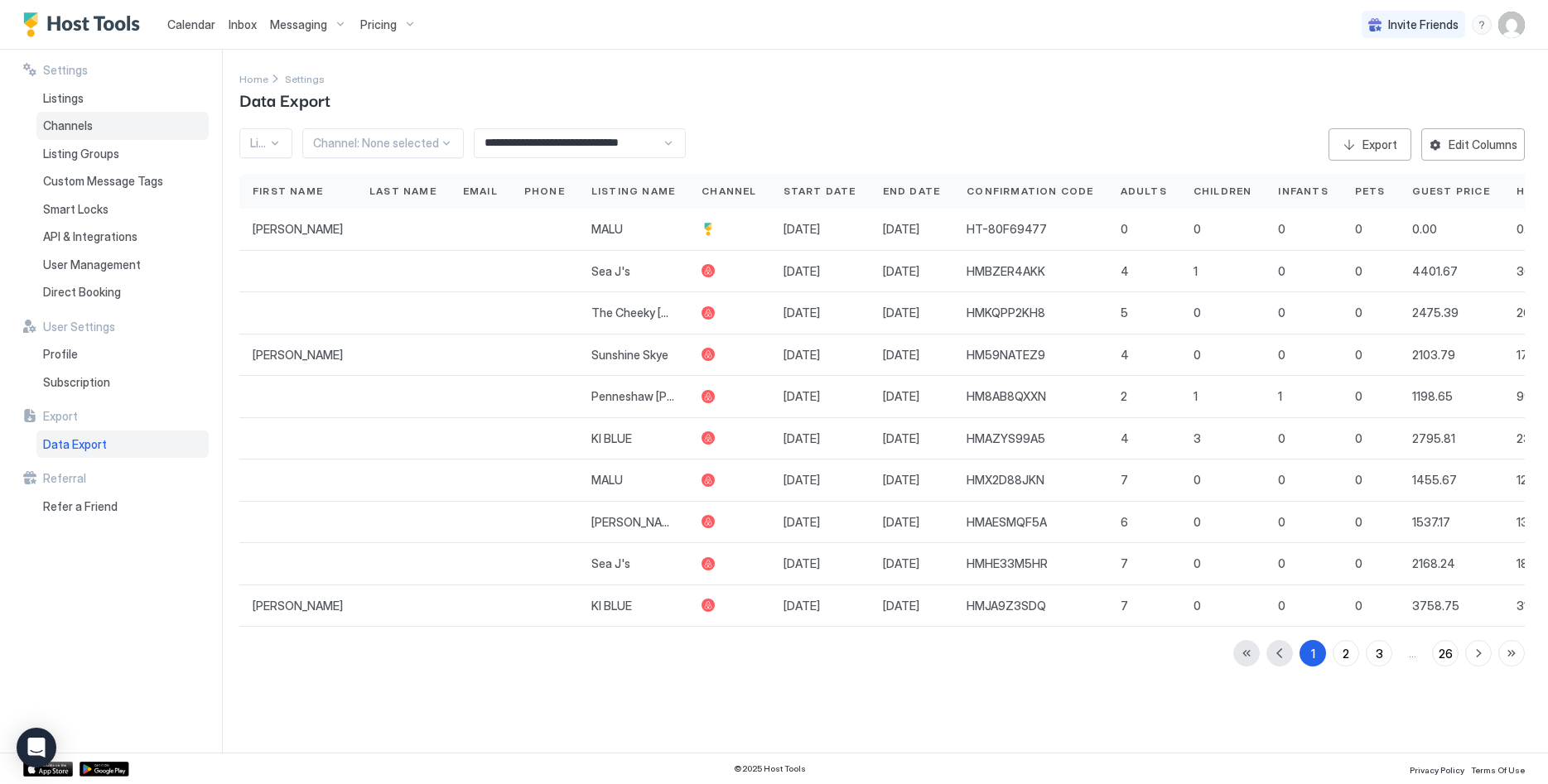
click at [112, 125] on div "Channels" at bounding box center [122, 126] width 172 height 28
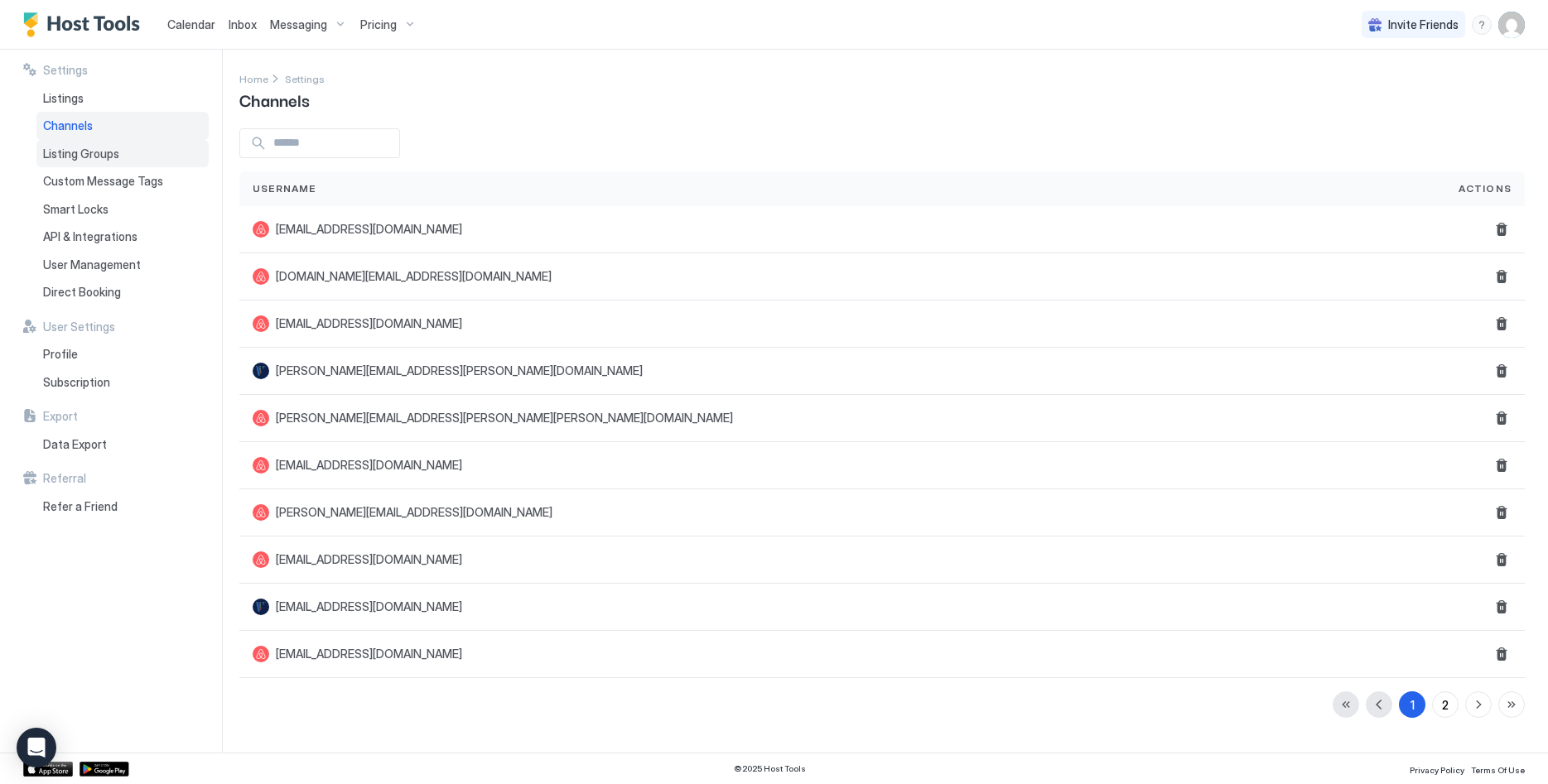
click at [106, 154] on span "Listing Groups" at bounding box center [81, 154] width 76 height 15
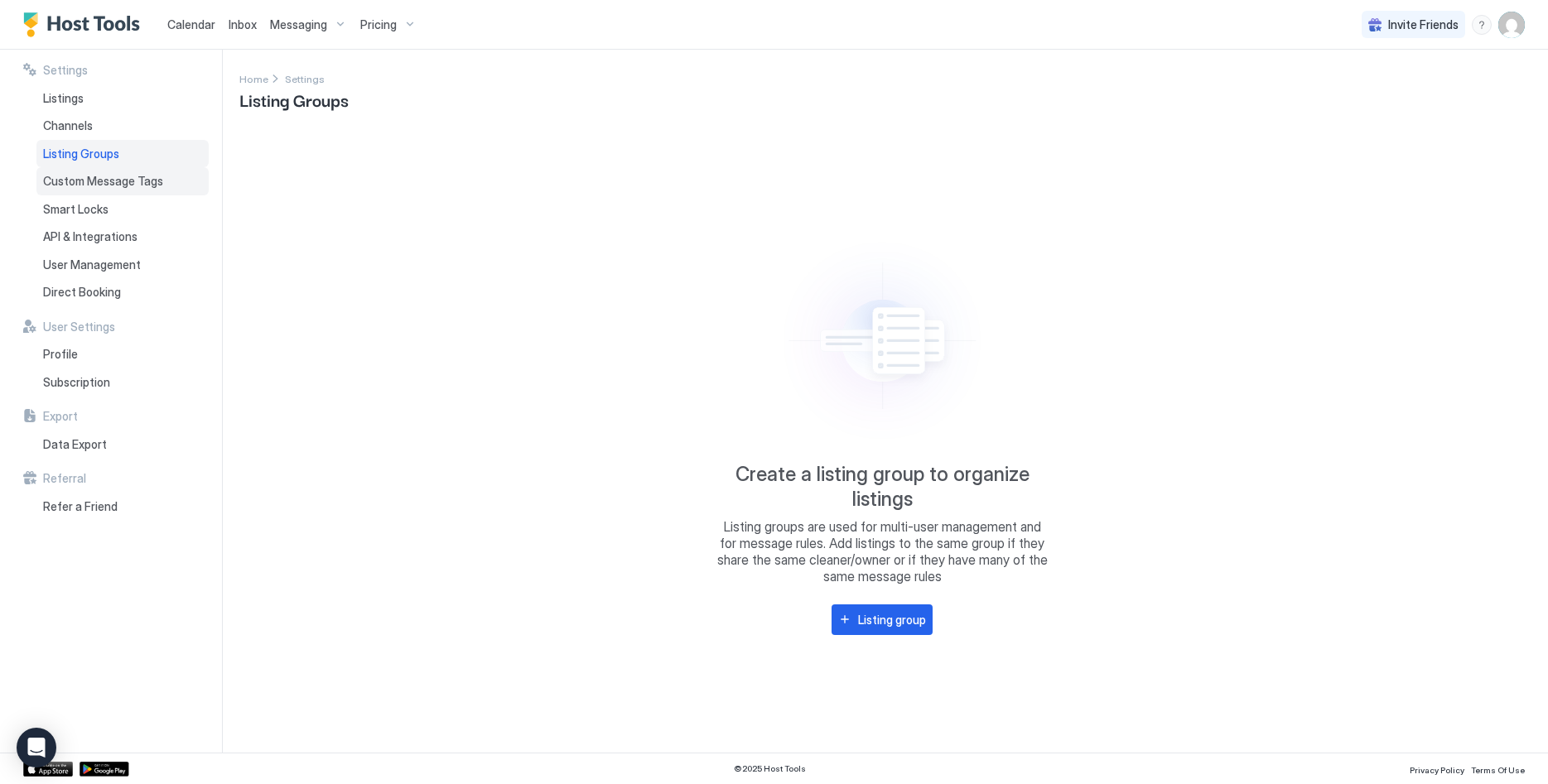
click at [88, 192] on div "Custom Message Tags" at bounding box center [122, 181] width 172 height 28
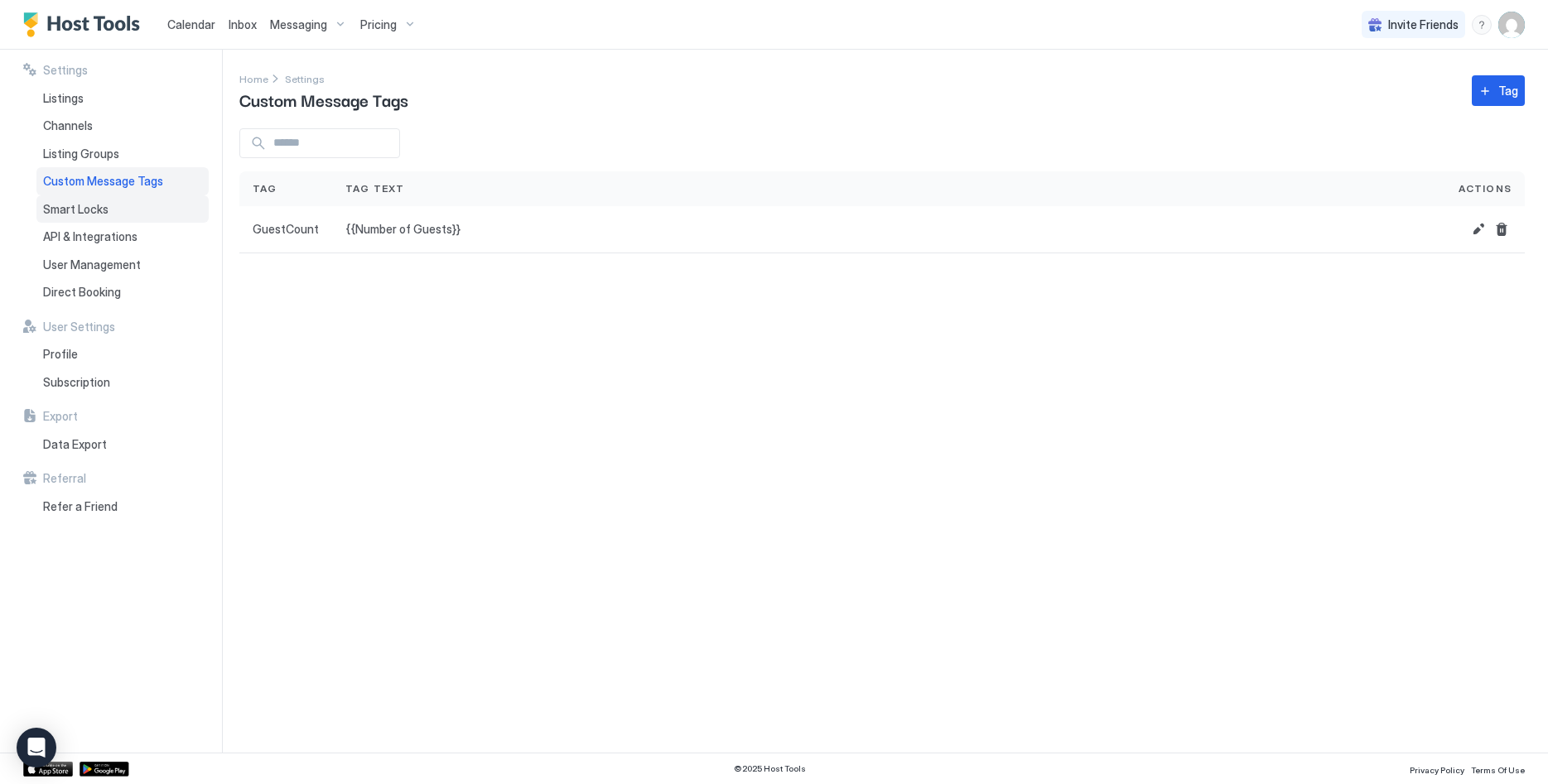
click at [88, 219] on div "Smart Locks" at bounding box center [122, 209] width 172 height 28
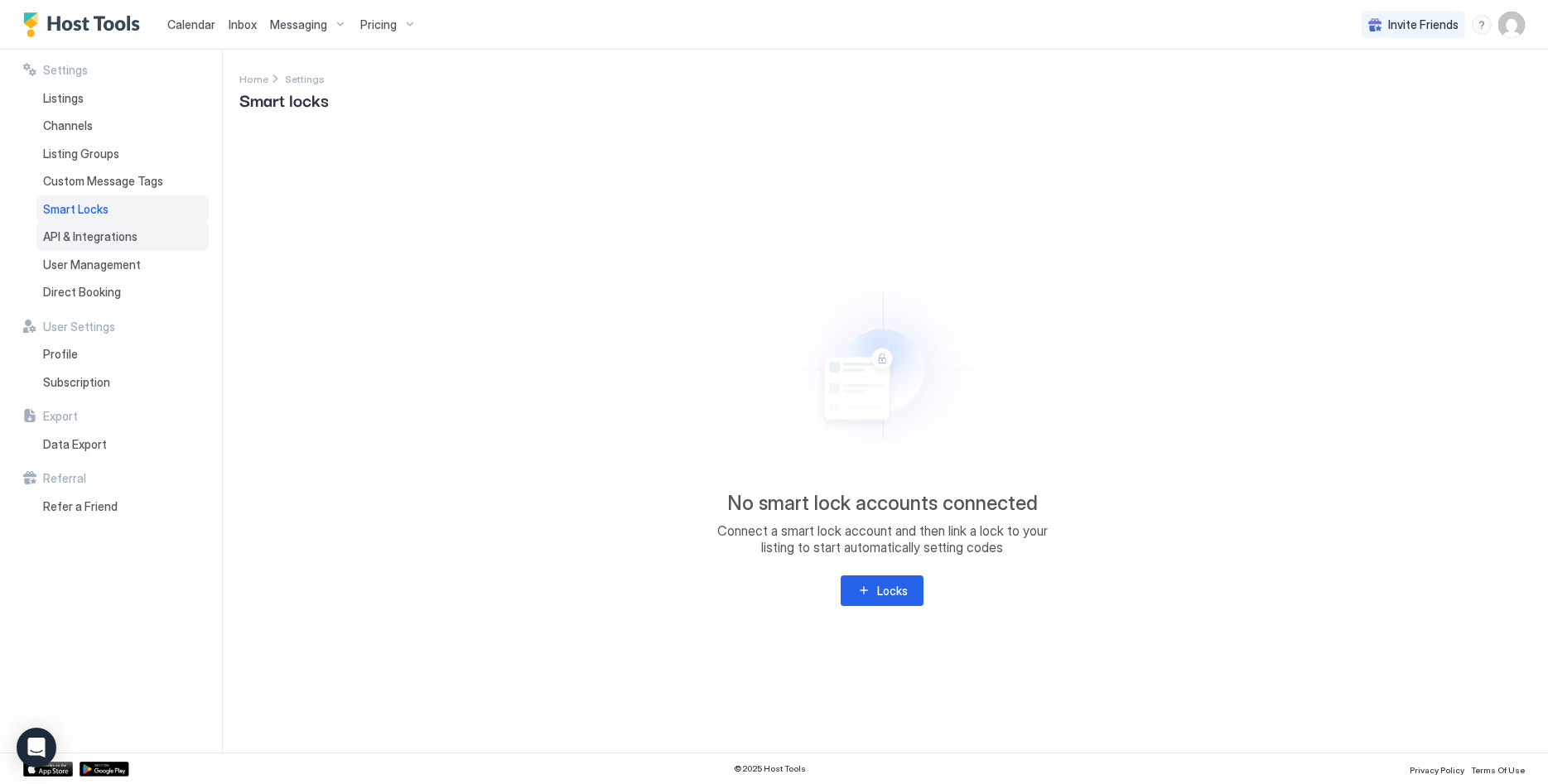
click at [91, 233] on span "API & Integrations" at bounding box center [91, 237] width 94 height 15
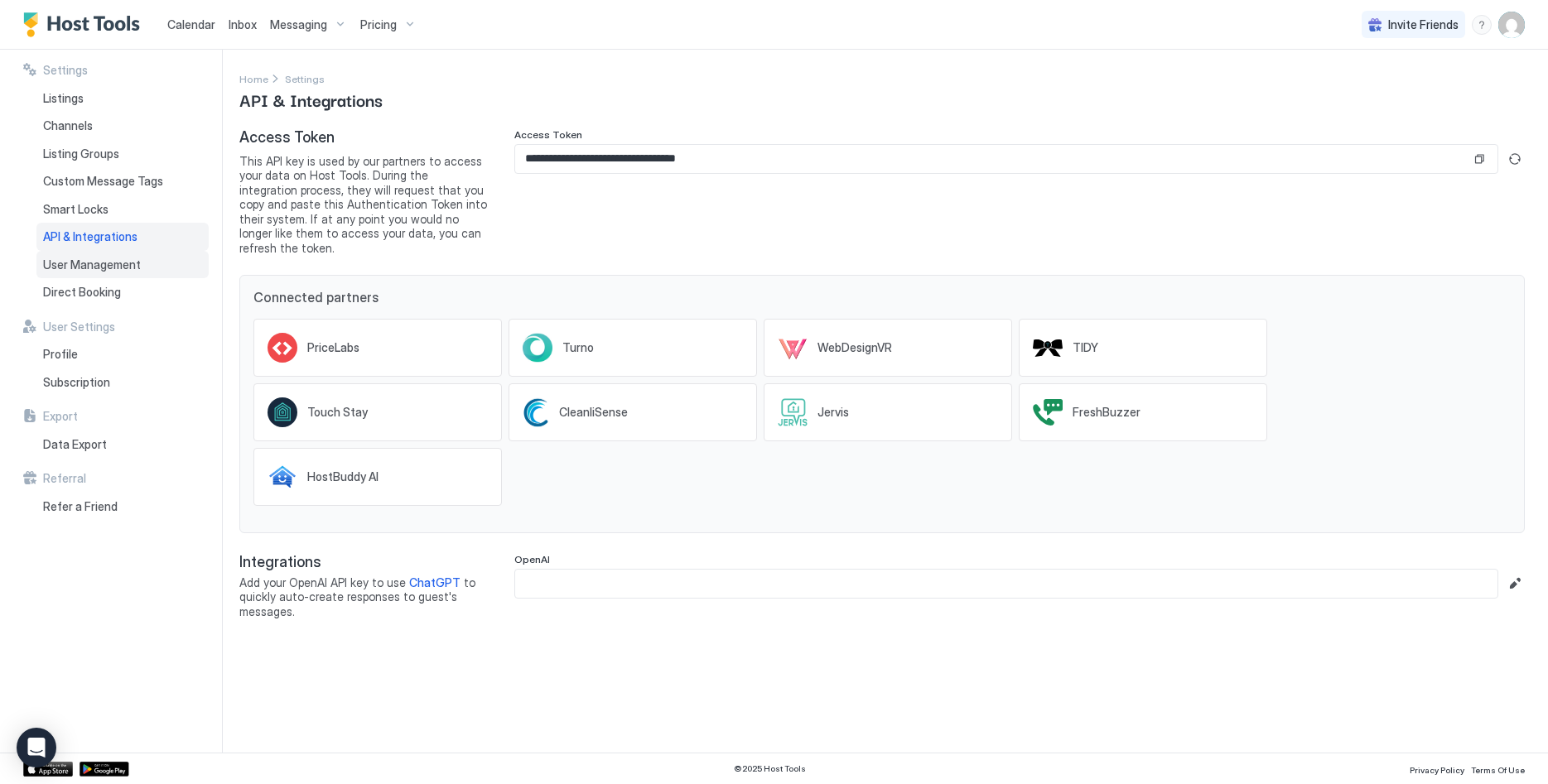
click at [113, 272] on div "User Management" at bounding box center [122, 265] width 172 height 28
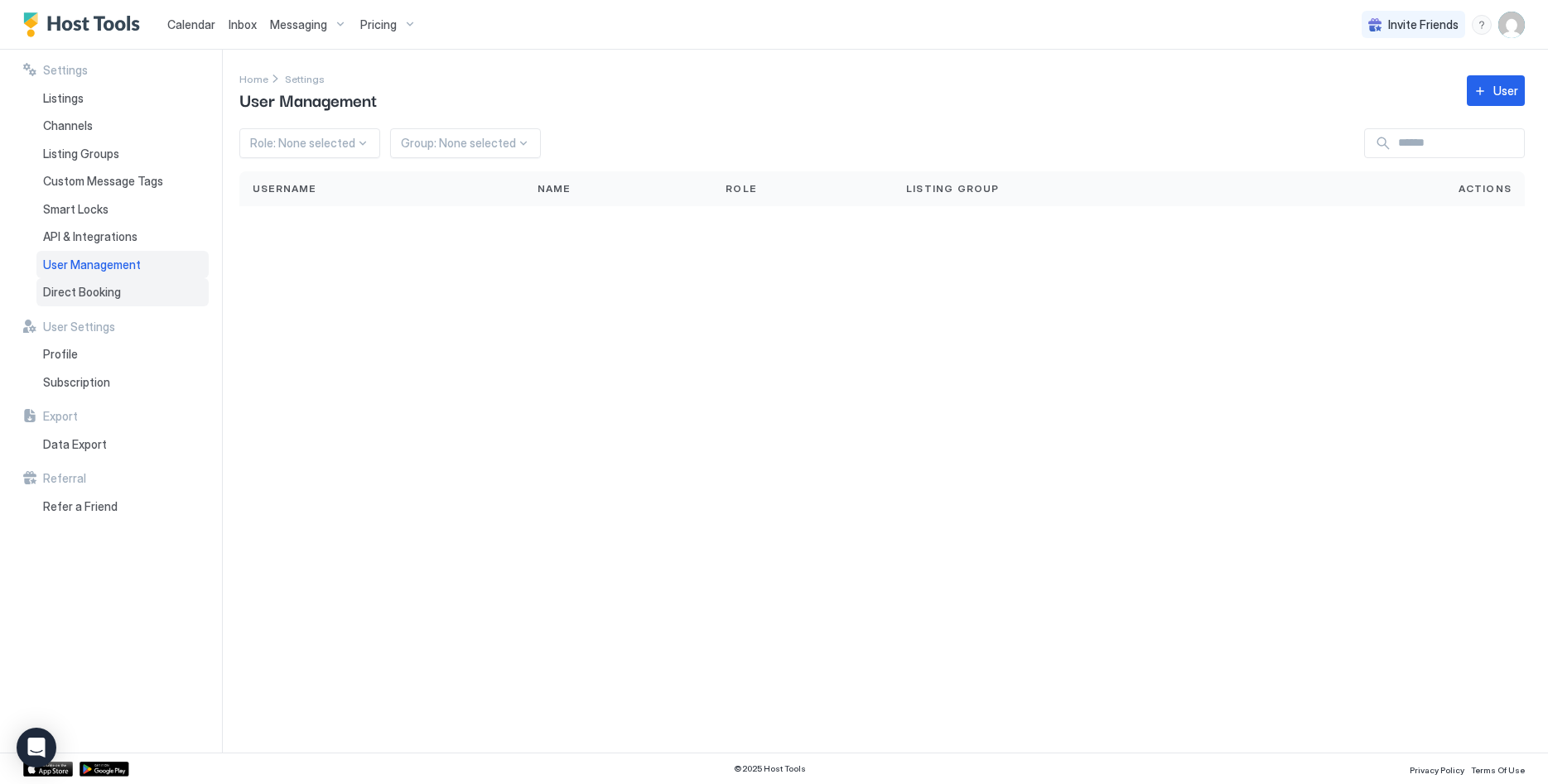
click at [113, 287] on span "Direct Booking" at bounding box center [82, 292] width 78 height 15
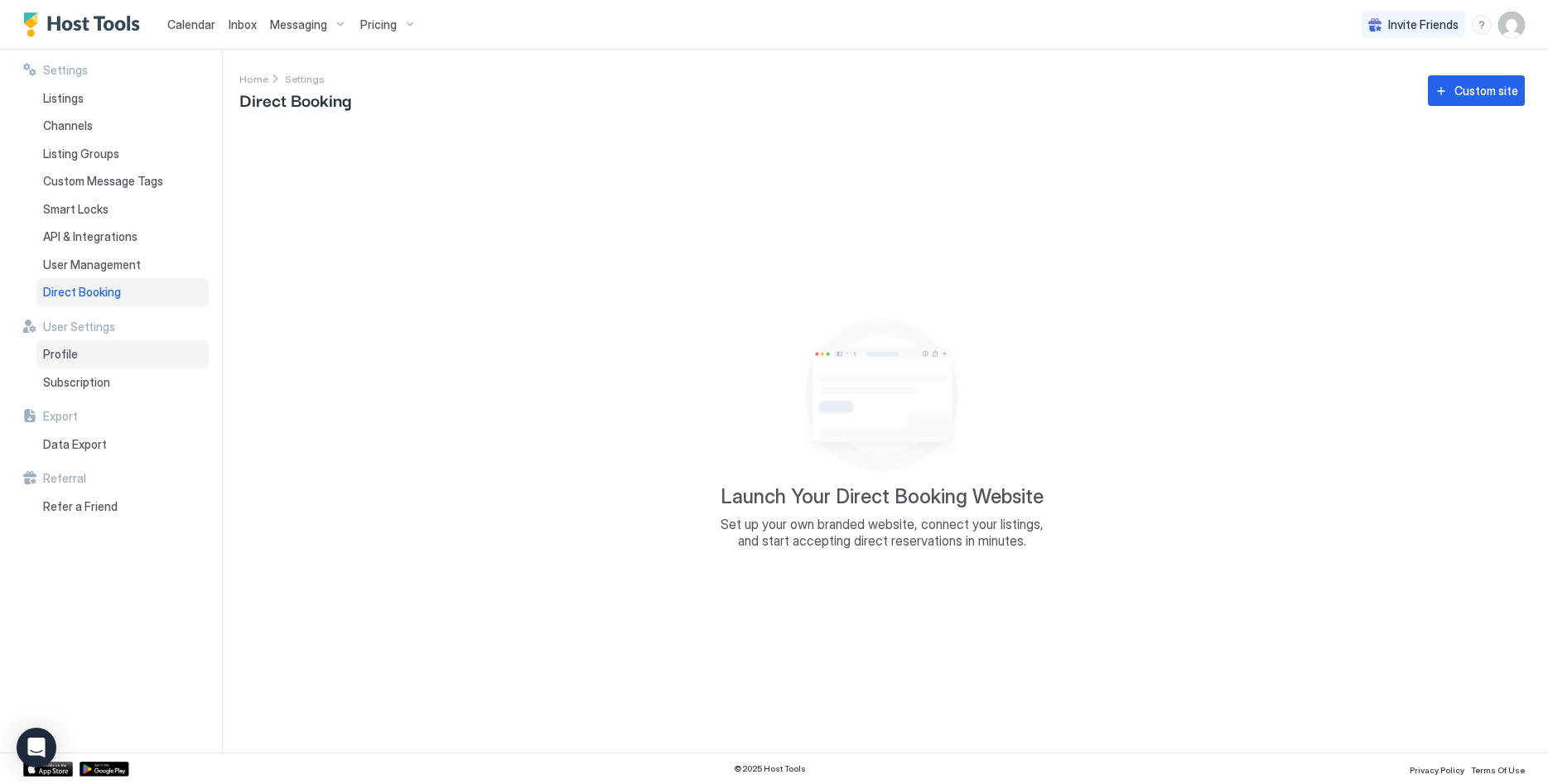
click at [141, 364] on div "Profile" at bounding box center [122, 355] width 172 height 28
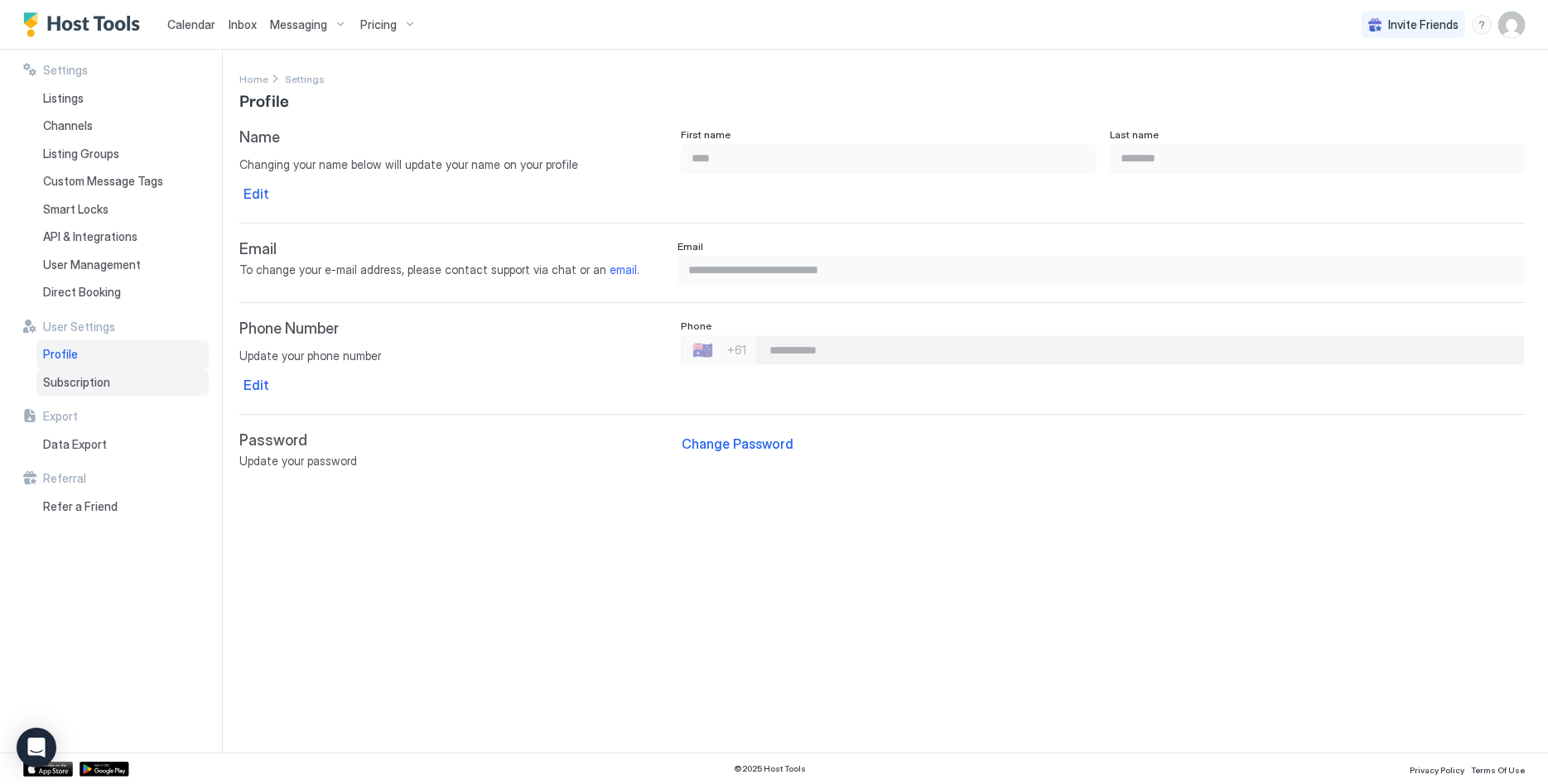
click at [122, 385] on div "Subscription" at bounding box center [122, 382] width 172 height 28
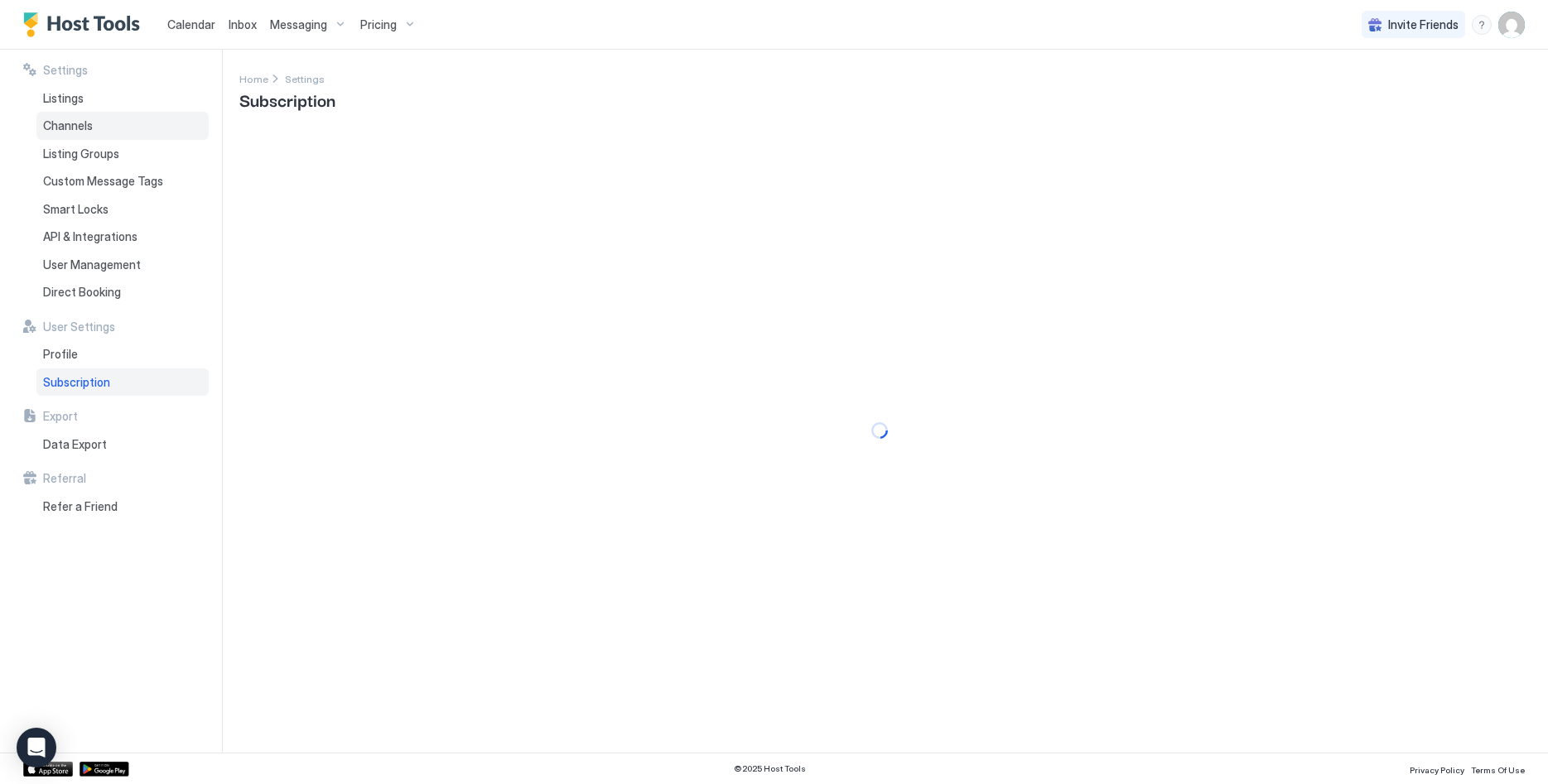
click at [67, 136] on div "Channels" at bounding box center [122, 126] width 172 height 28
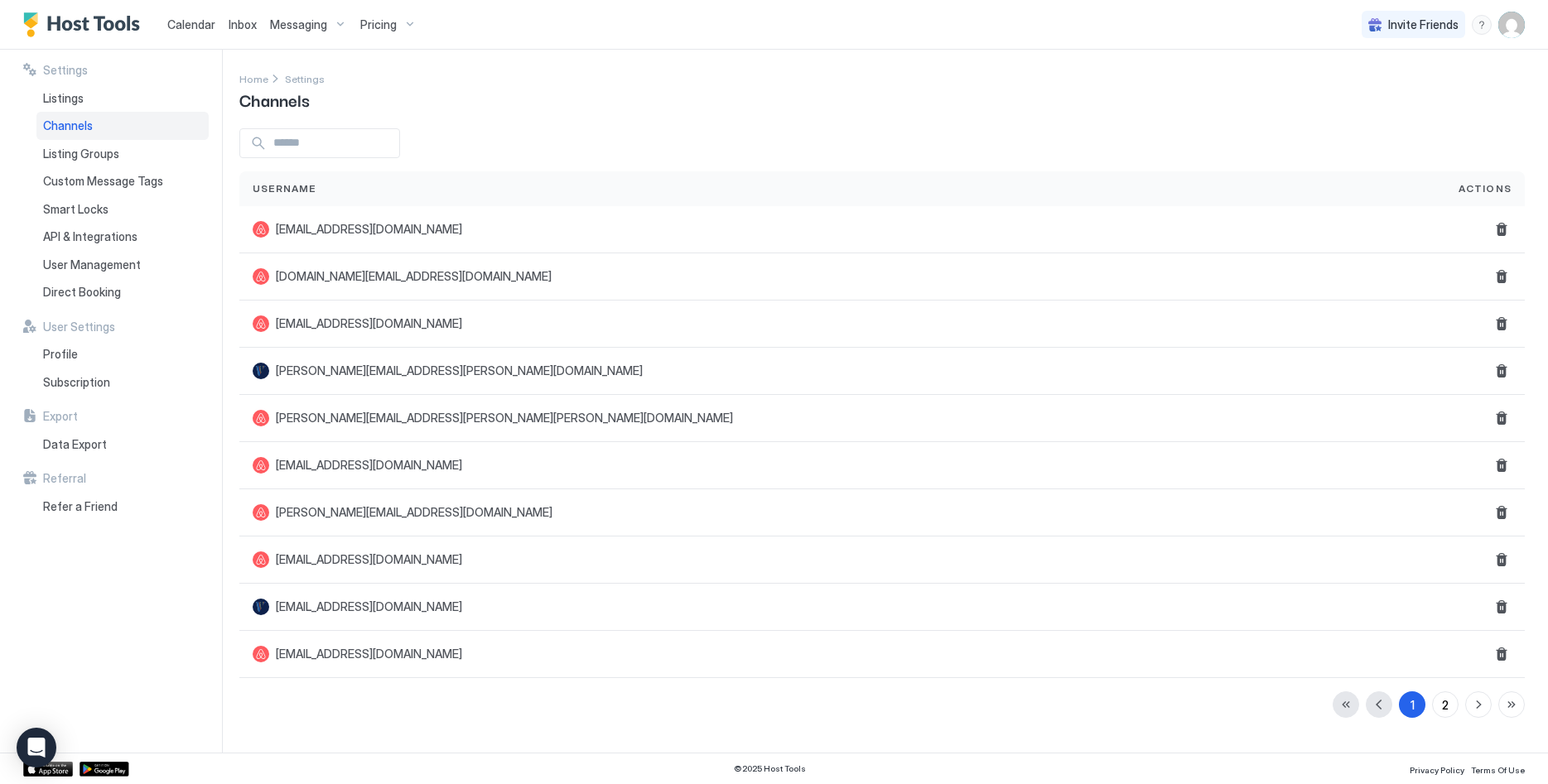
click at [91, 112] on div "Channels" at bounding box center [122, 126] width 172 height 28
click at [90, 92] on div "Listings" at bounding box center [122, 98] width 172 height 28
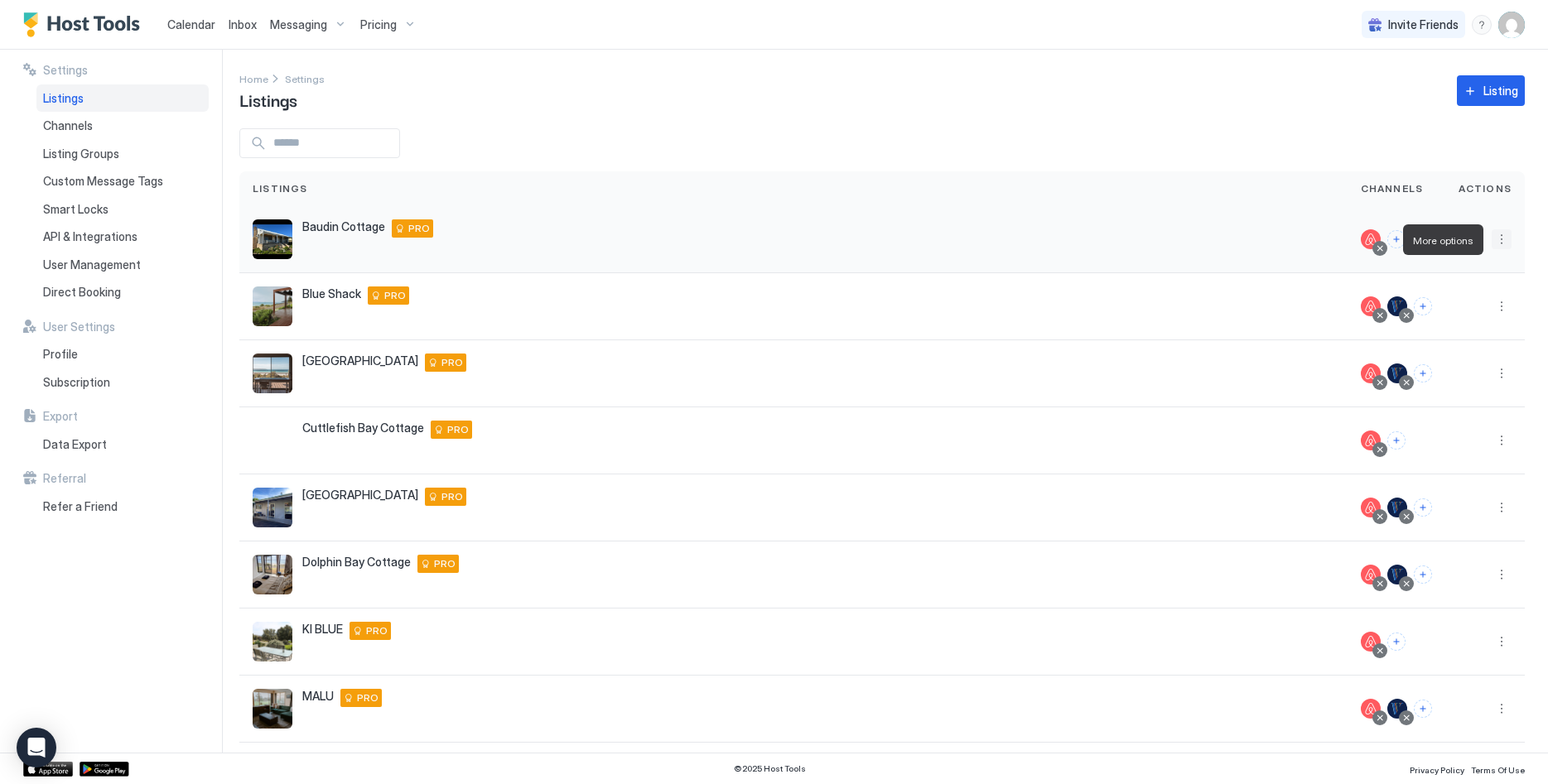
click at [1496, 239] on button "More options" at bounding box center [1501, 239] width 19 height 19
click at [198, 19] on div at bounding box center [774, 392] width 1548 height 784
click at [190, 37] on div at bounding box center [774, 392] width 1548 height 784
click at [193, 31] on span "Calendar" at bounding box center [192, 24] width 48 height 14
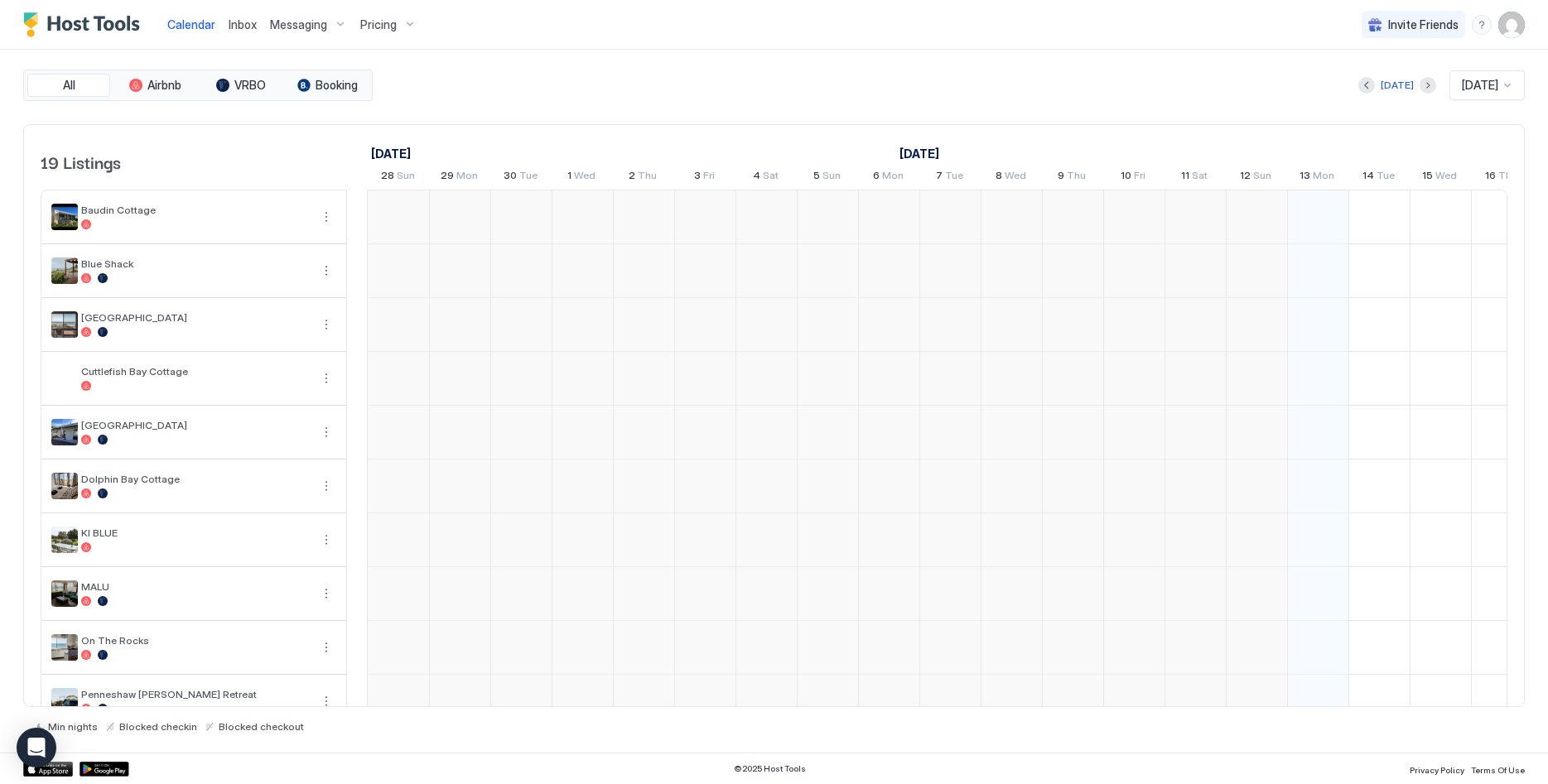
click at [194, 21] on span "Calendar" at bounding box center [192, 24] width 48 height 14
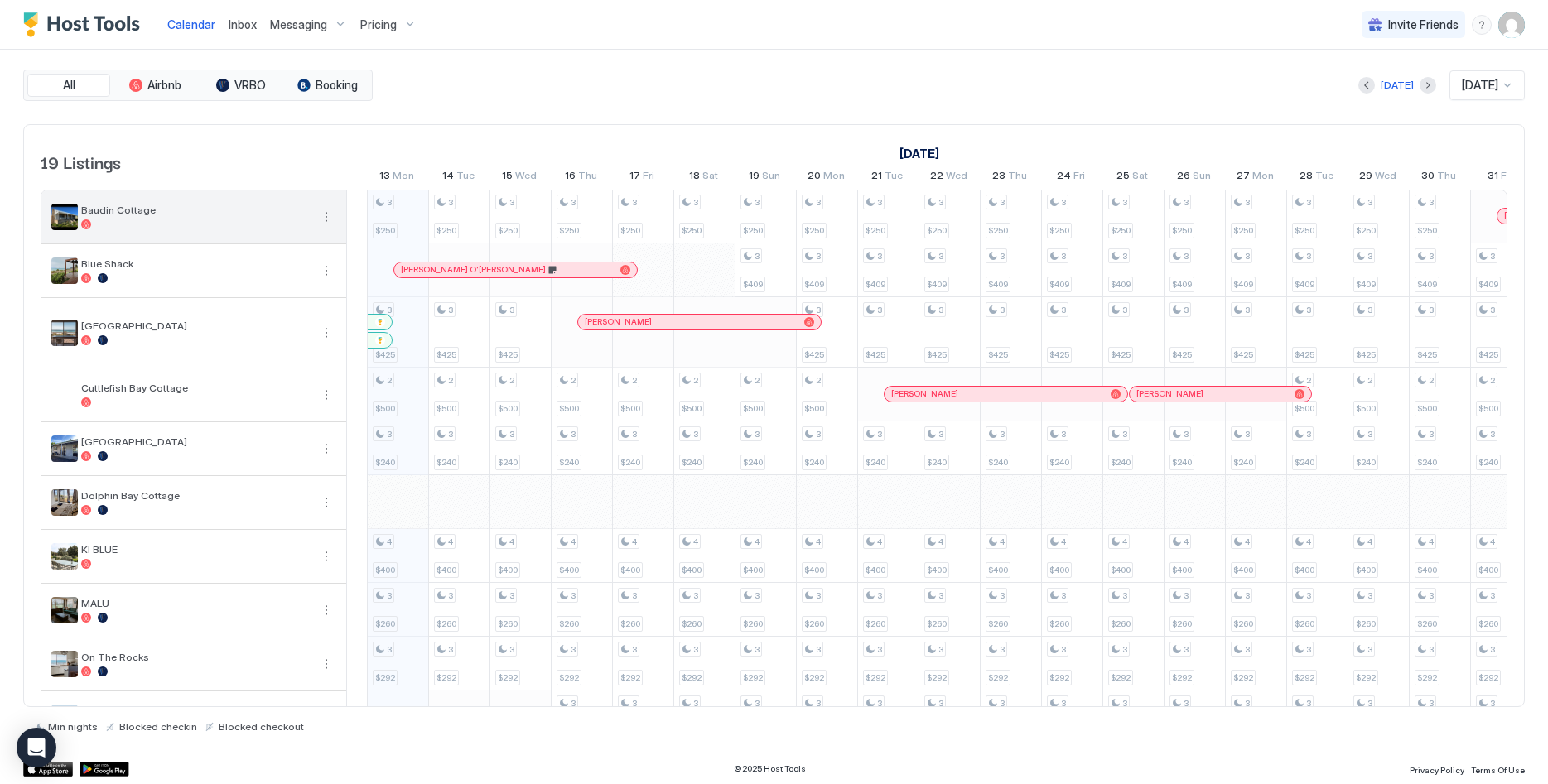
scroll to position [0, 920]
click at [327, 216] on button "More options" at bounding box center [326, 217] width 19 height 19
click at [1516, 17] on div at bounding box center [774, 392] width 1548 height 784
click at [1514, 21] on div at bounding box center [774, 392] width 1548 height 784
click at [1520, 20] on img "User profile" at bounding box center [1511, 25] width 27 height 27
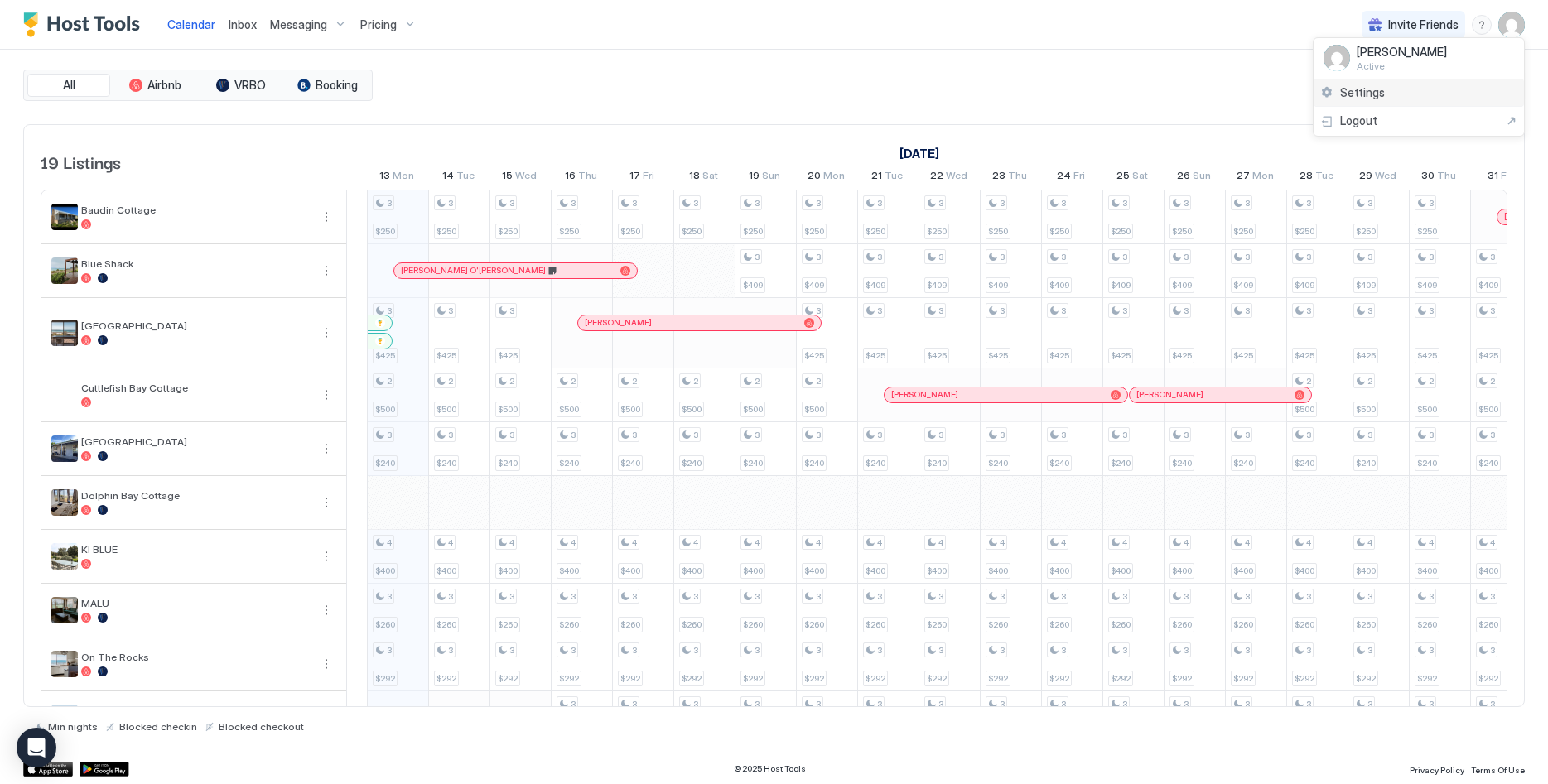
click at [1379, 98] on span "Settings" at bounding box center [1362, 93] width 44 height 15
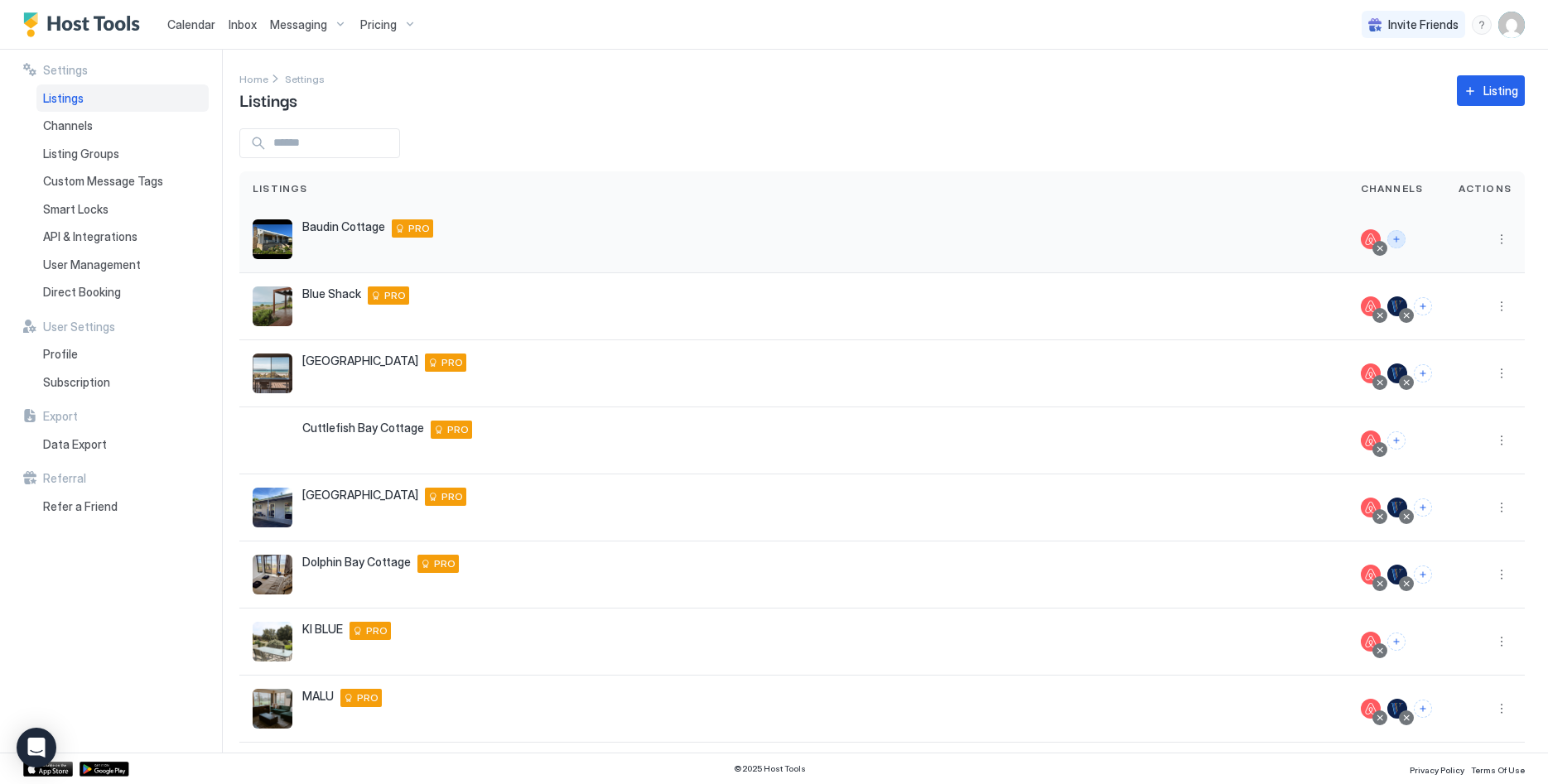
click at [1404, 242] on button "Connect channels" at bounding box center [1396, 240] width 19 height 19
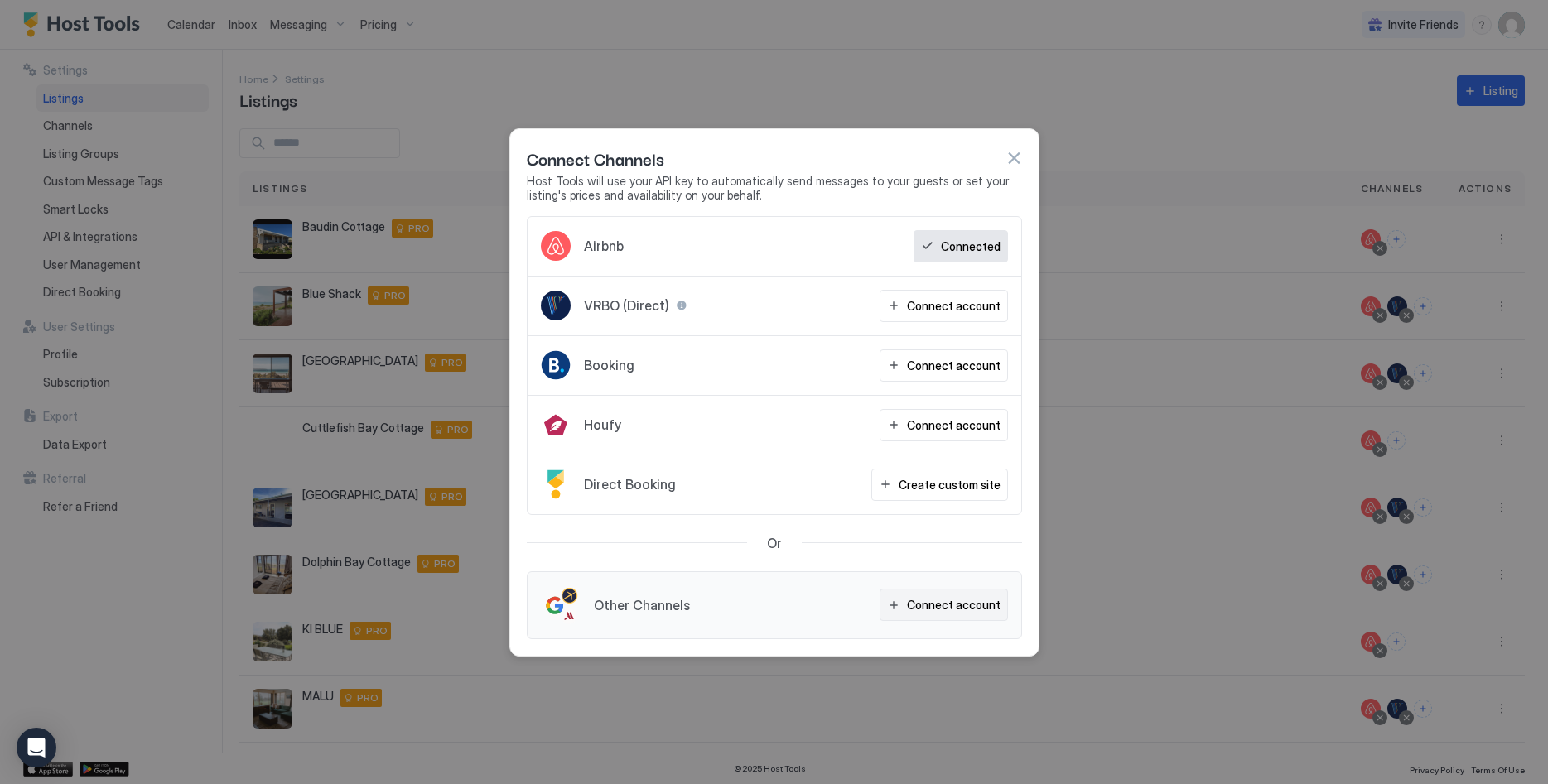
click at [943, 605] on div "Connect account" at bounding box center [954, 604] width 94 height 18
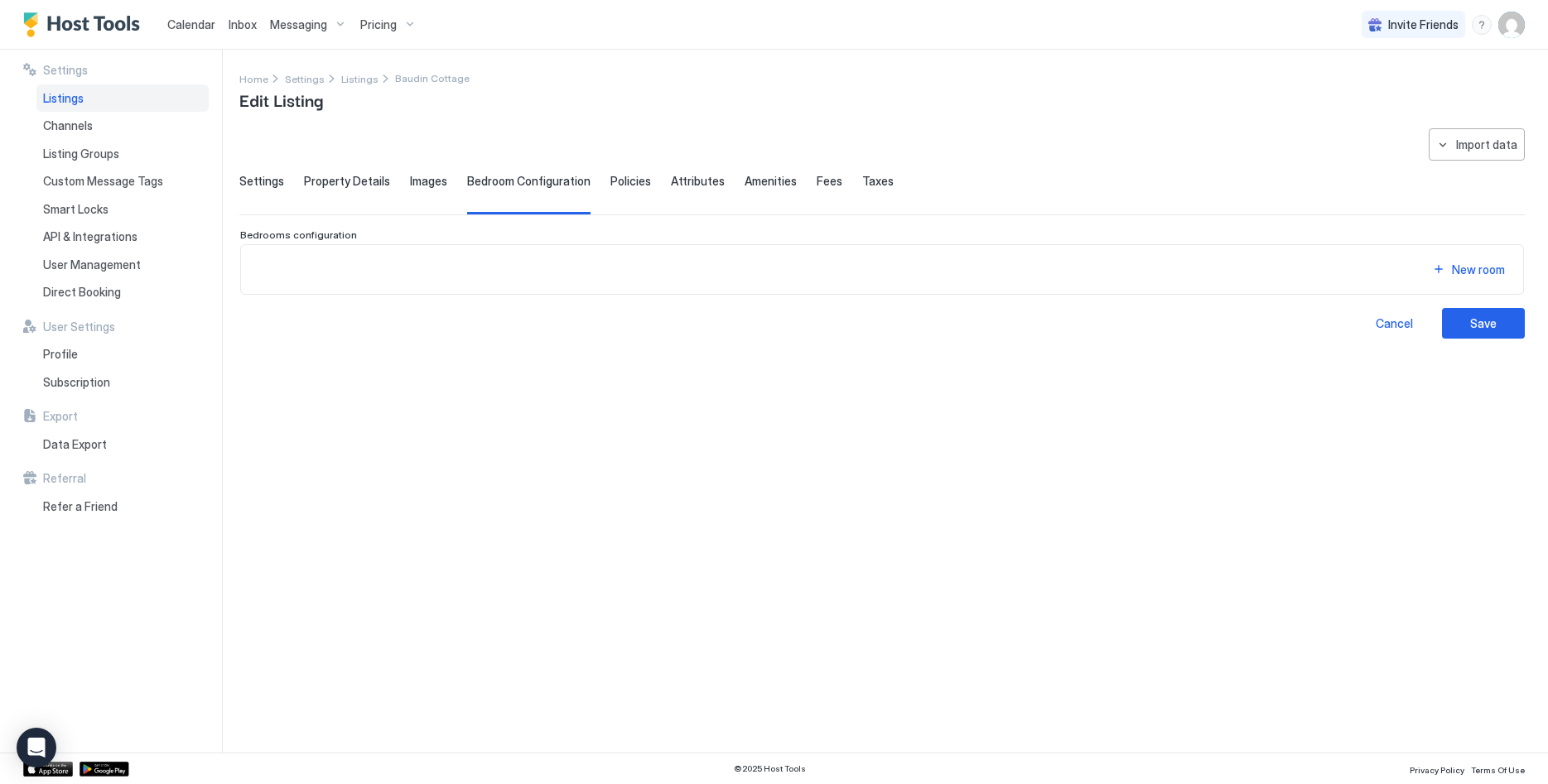
click at [328, 184] on span "Property Details" at bounding box center [346, 181] width 86 height 15
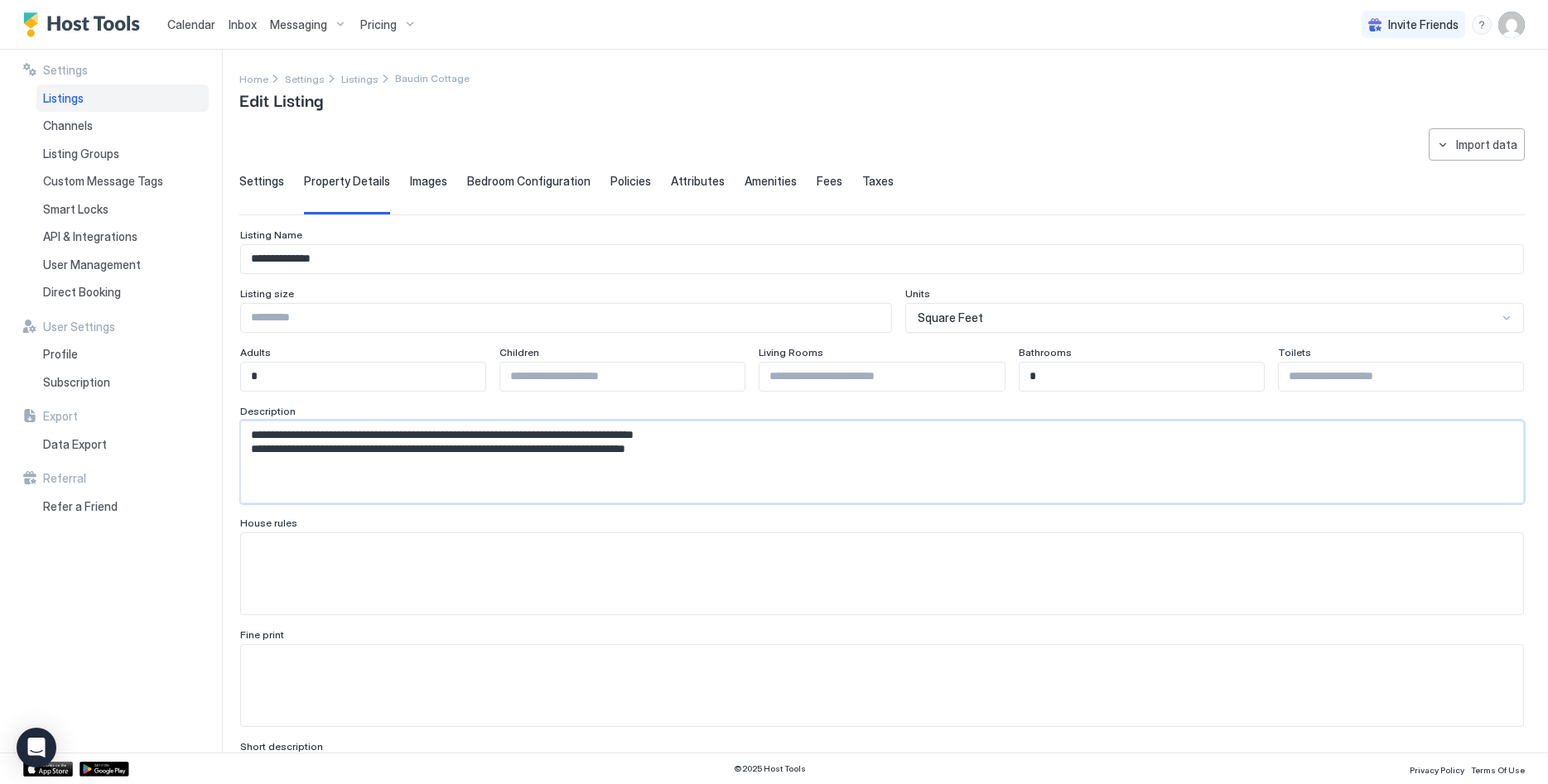
click at [743, 470] on textarea "**********" at bounding box center [881, 462] width 1282 height 81
click at [424, 192] on div "Images" at bounding box center [429, 194] width 37 height 41
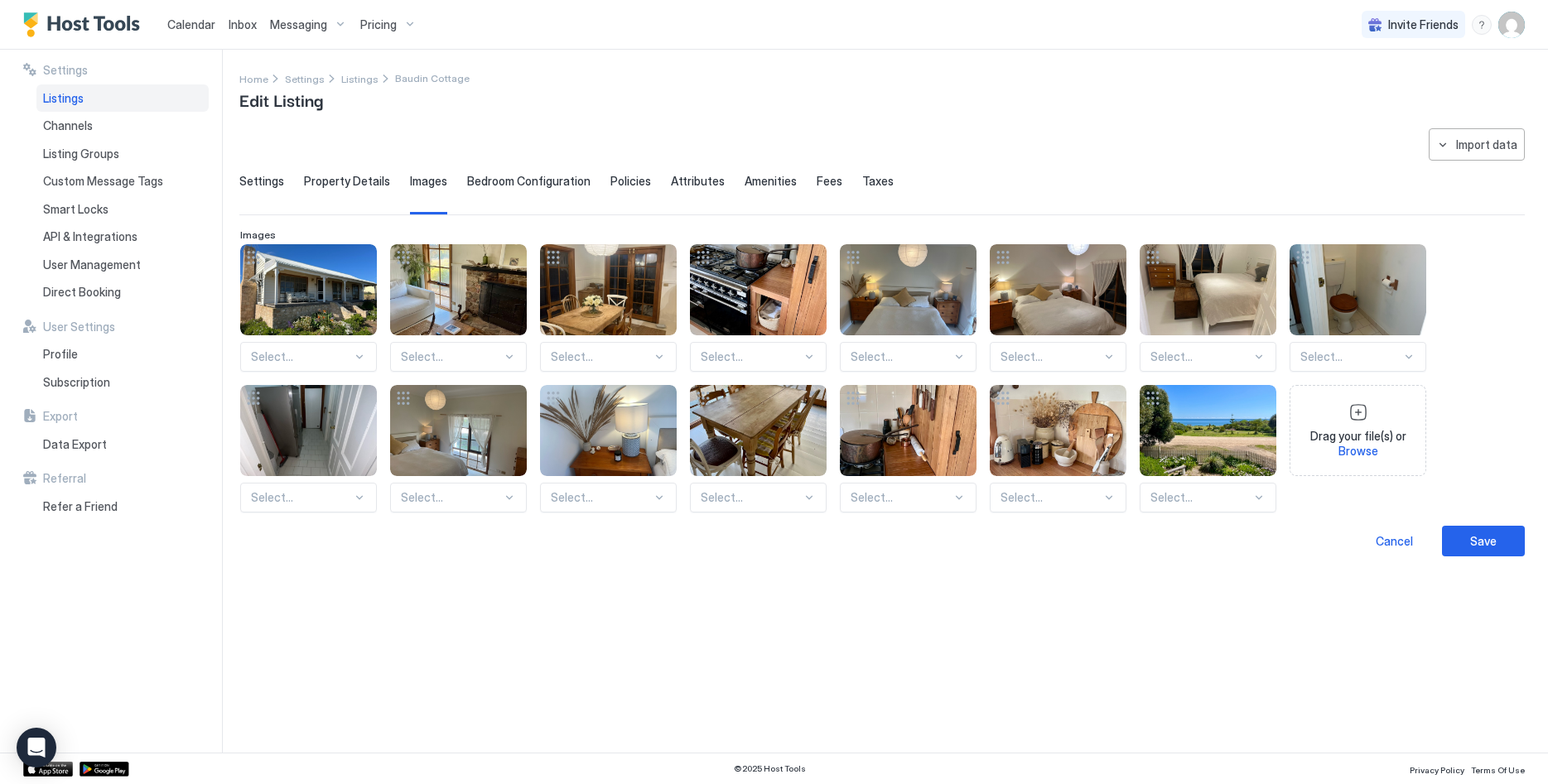
click at [502, 190] on div "Bedroom Configuration" at bounding box center [529, 194] width 123 height 41
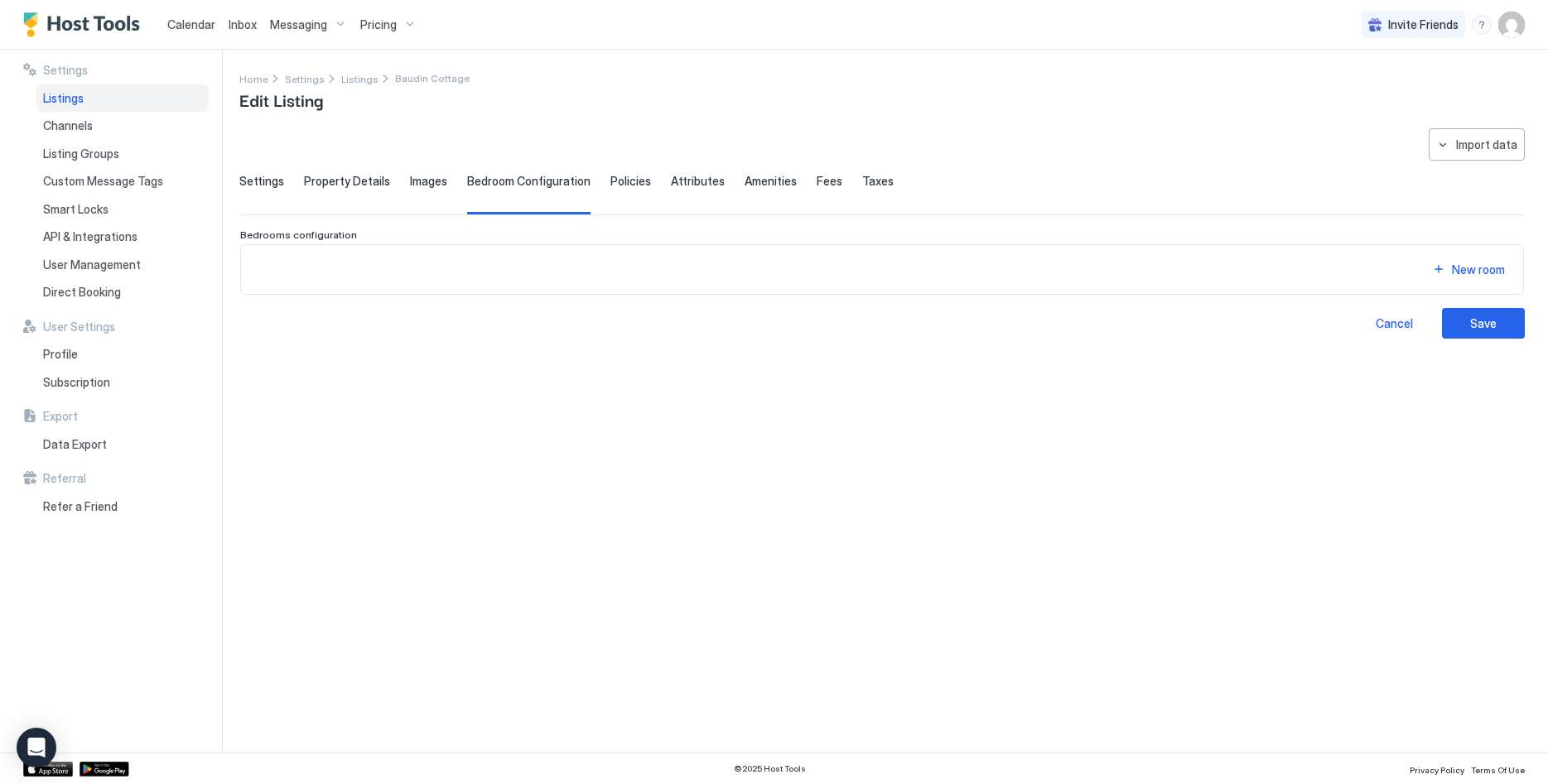
click at [601, 184] on div "Settings Property Details Images Bedroom Configuration Policies Attributes Amen…" at bounding box center [882, 194] width 1285 height 41
drag, startPoint x: 630, startPoint y: 180, endPoint x: 640, endPoint y: 180, distance: 10.0
click at [632, 180] on span "Policies" at bounding box center [630, 181] width 41 height 15
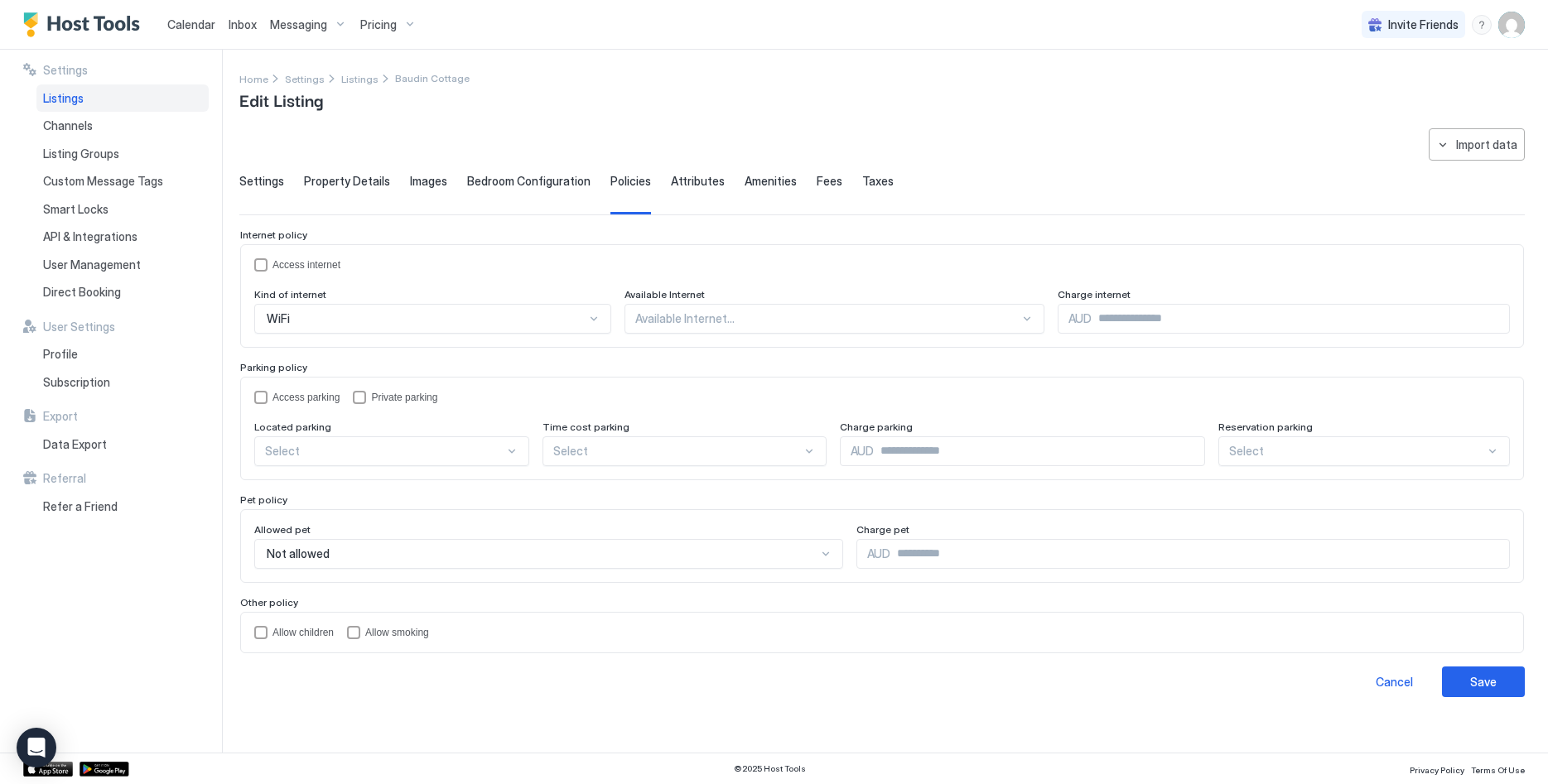
click at [677, 180] on span "Attributes" at bounding box center [698, 181] width 54 height 15
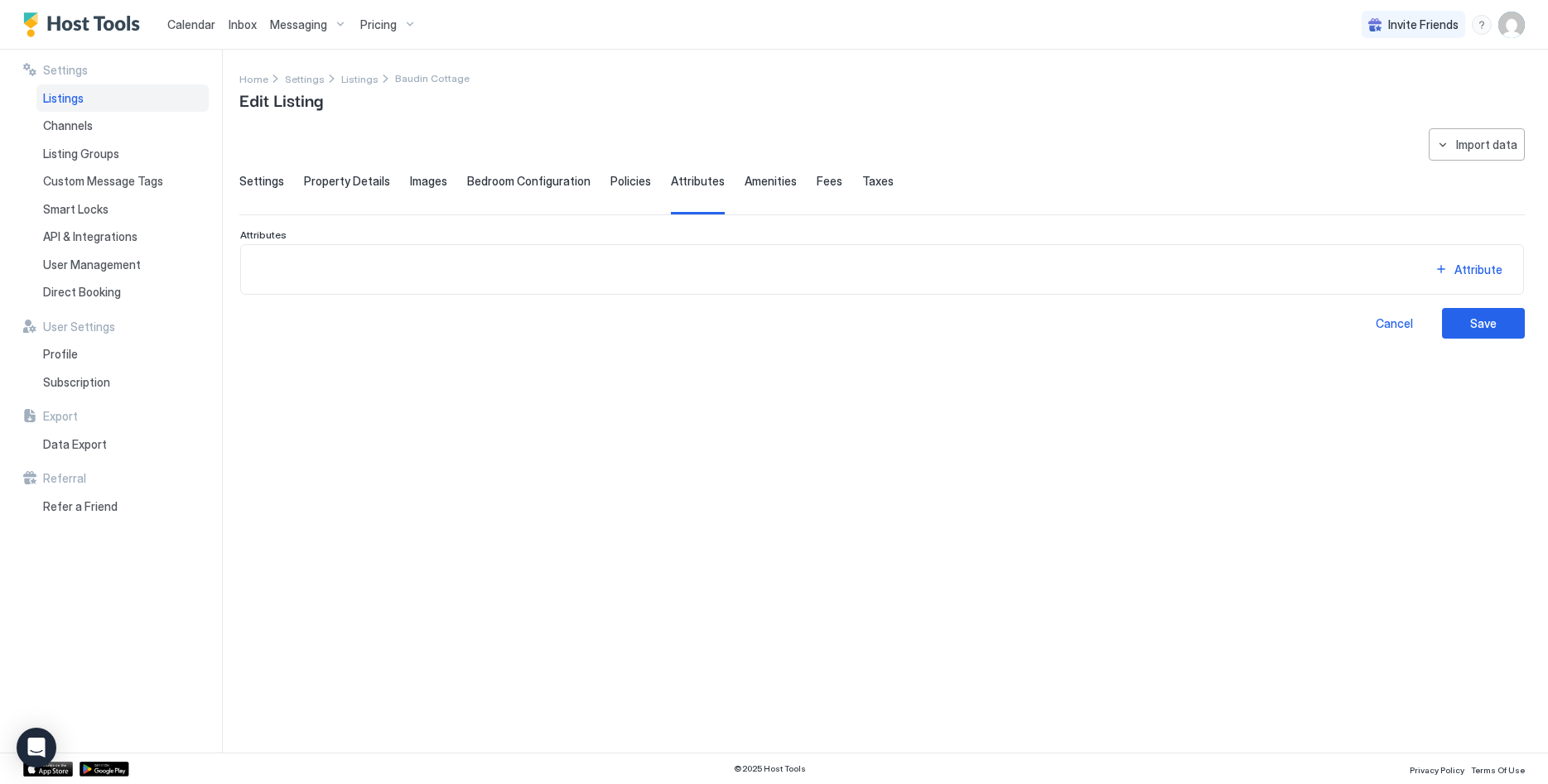
click at [769, 182] on span "Amenities" at bounding box center [770, 181] width 52 height 15
click at [827, 182] on div "Settings Property Details Images Bedroom Configuration Policies Attributes Amen…" at bounding box center [882, 194] width 1285 height 41
click at [821, 180] on span "Fees" at bounding box center [830, 181] width 26 height 15
click at [862, 180] on span "Taxes" at bounding box center [878, 181] width 31 height 15
click at [1464, 143] on div "Import data" at bounding box center [1487, 144] width 61 height 18
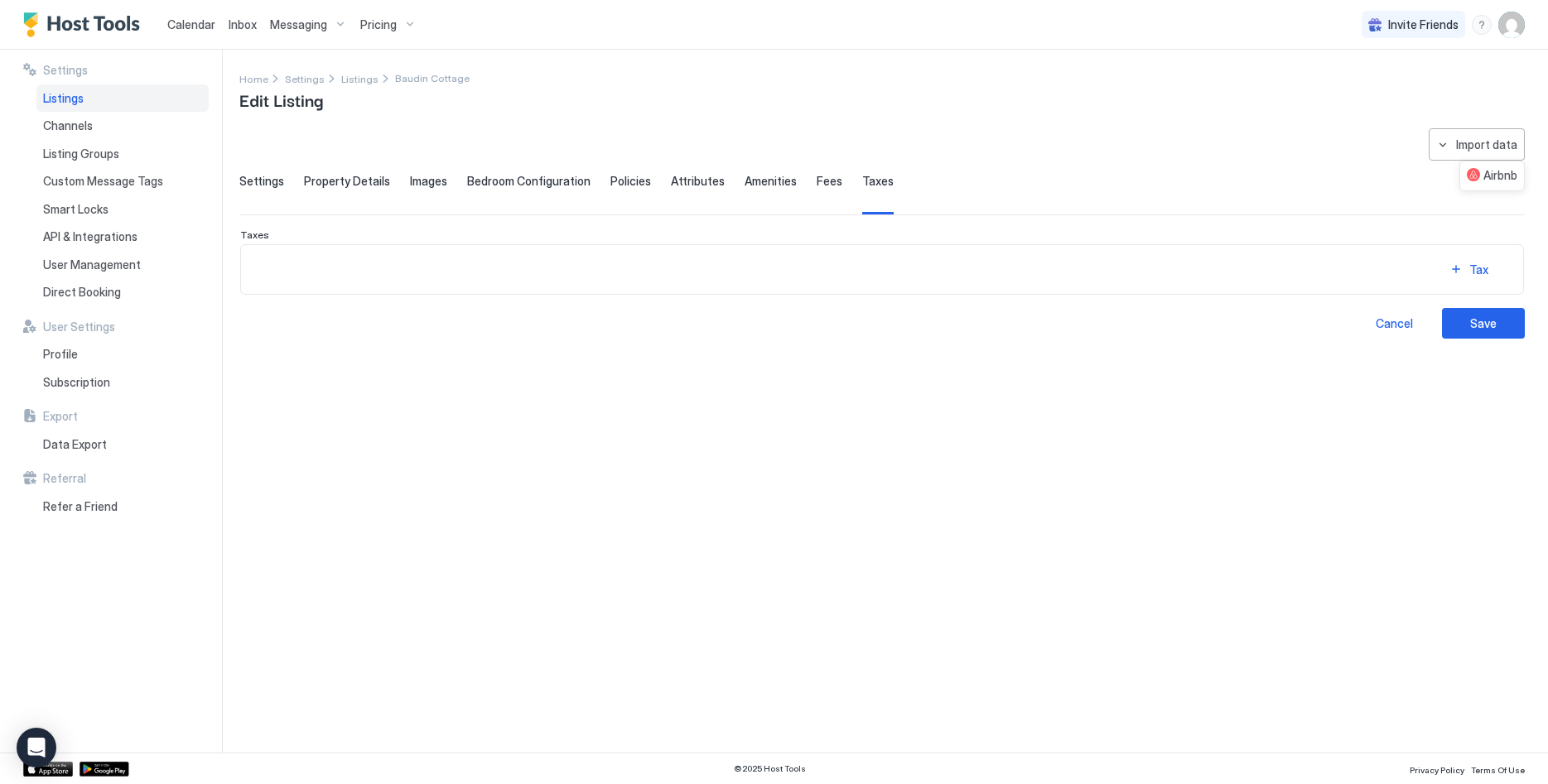
click at [1463, 147] on div at bounding box center [774, 392] width 1548 height 784
click at [1471, 147] on div "Import data" at bounding box center [1487, 144] width 61 height 18
click at [1483, 170] on div "Airbnb" at bounding box center [1492, 176] width 51 height 15
click at [817, 186] on span "Fees" at bounding box center [830, 181] width 26 height 15
type input "**********"
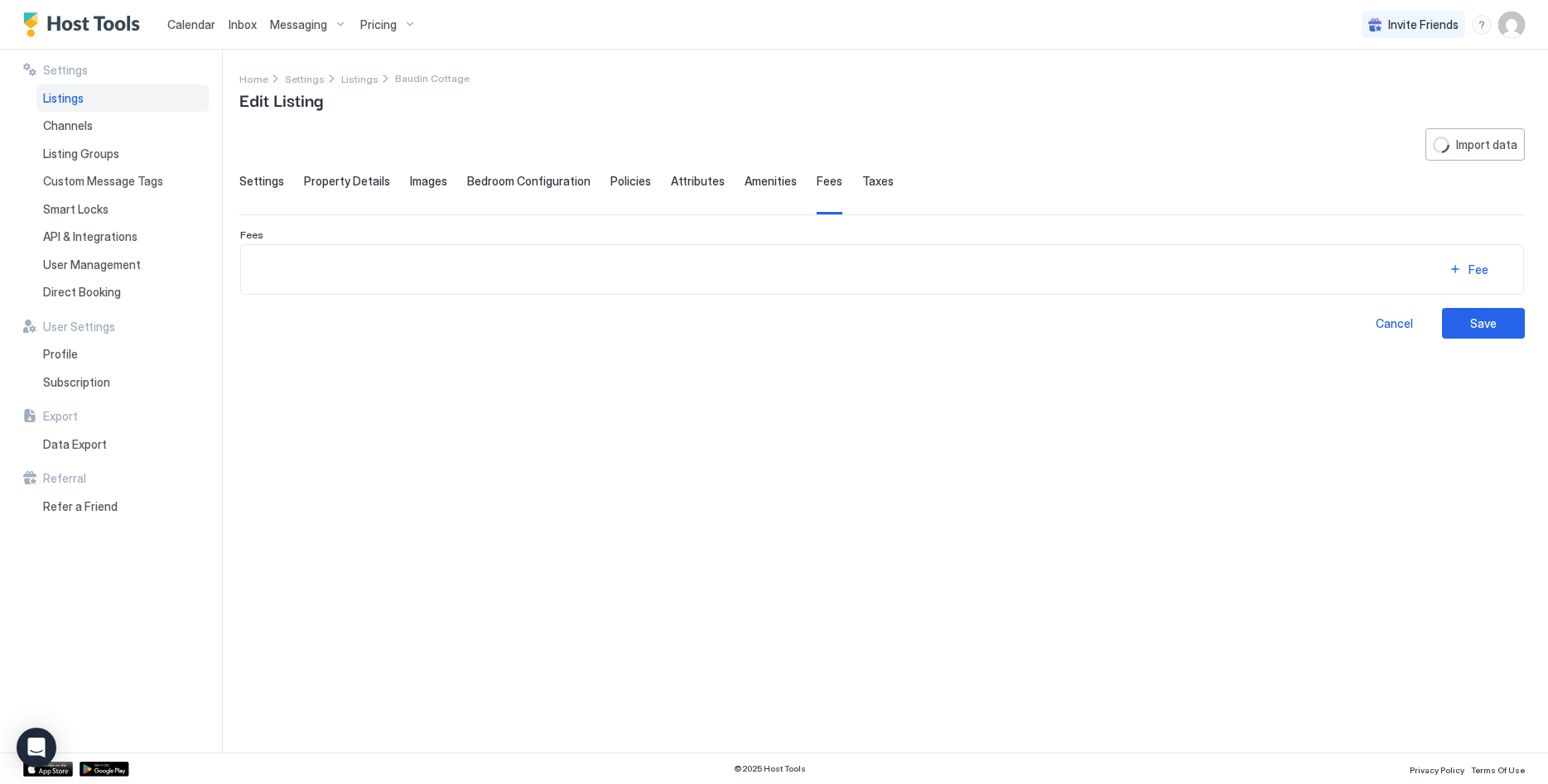
type textarea "**********"
type input "**********"
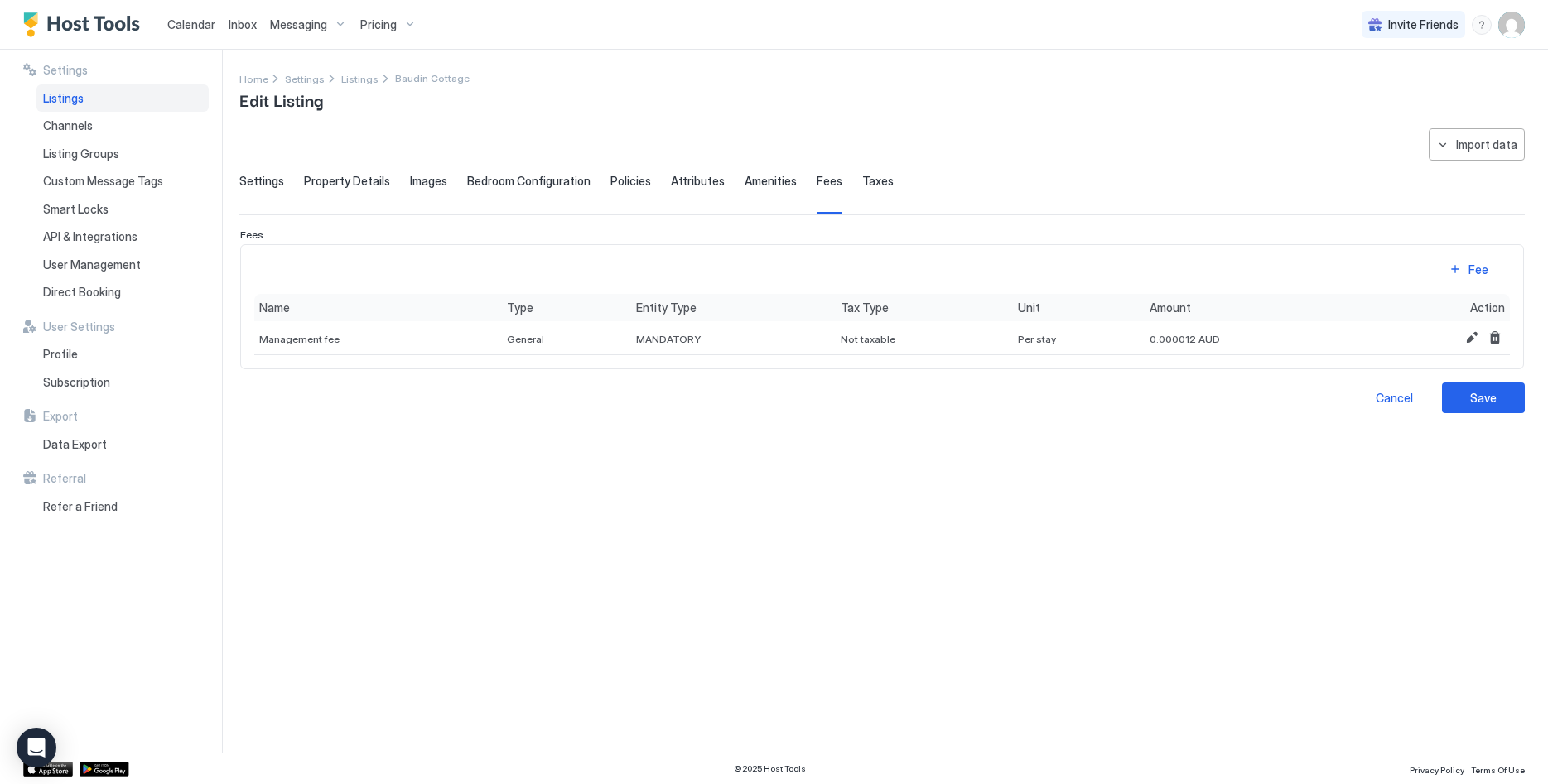
drag, startPoint x: 758, startPoint y: 188, endPoint x: 680, endPoint y: 171, distance: 79.8
click at [755, 188] on span "Amenities" at bounding box center [770, 181] width 52 height 15
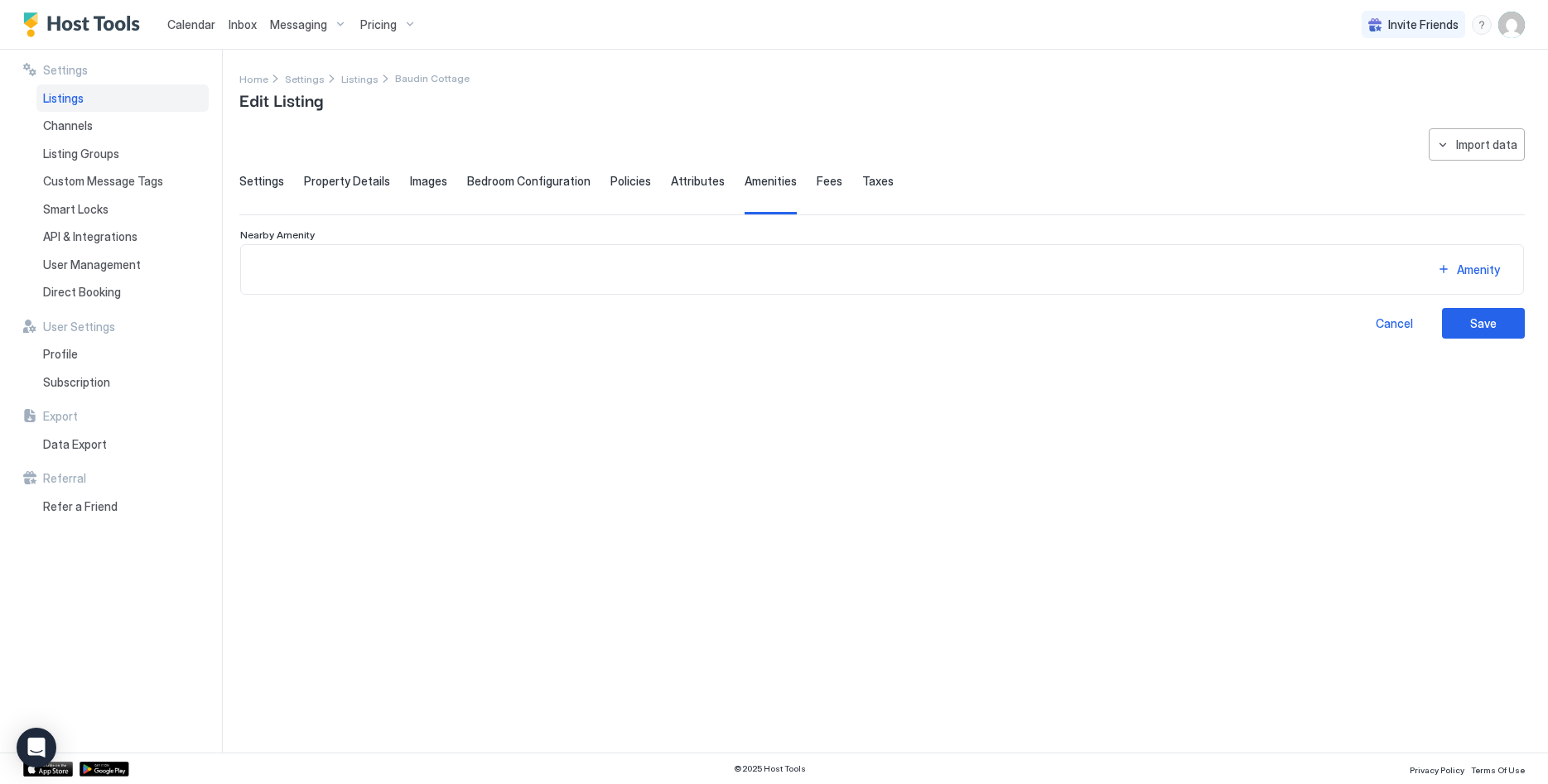
click at [679, 183] on span "Attributes" at bounding box center [698, 181] width 54 height 15
click at [827, 179] on div "Settings Property Details Images Bedroom Configuration Policies Attributes Amen…" at bounding box center [882, 194] width 1285 height 41
click at [819, 182] on span "Fees" at bounding box center [830, 181] width 26 height 15
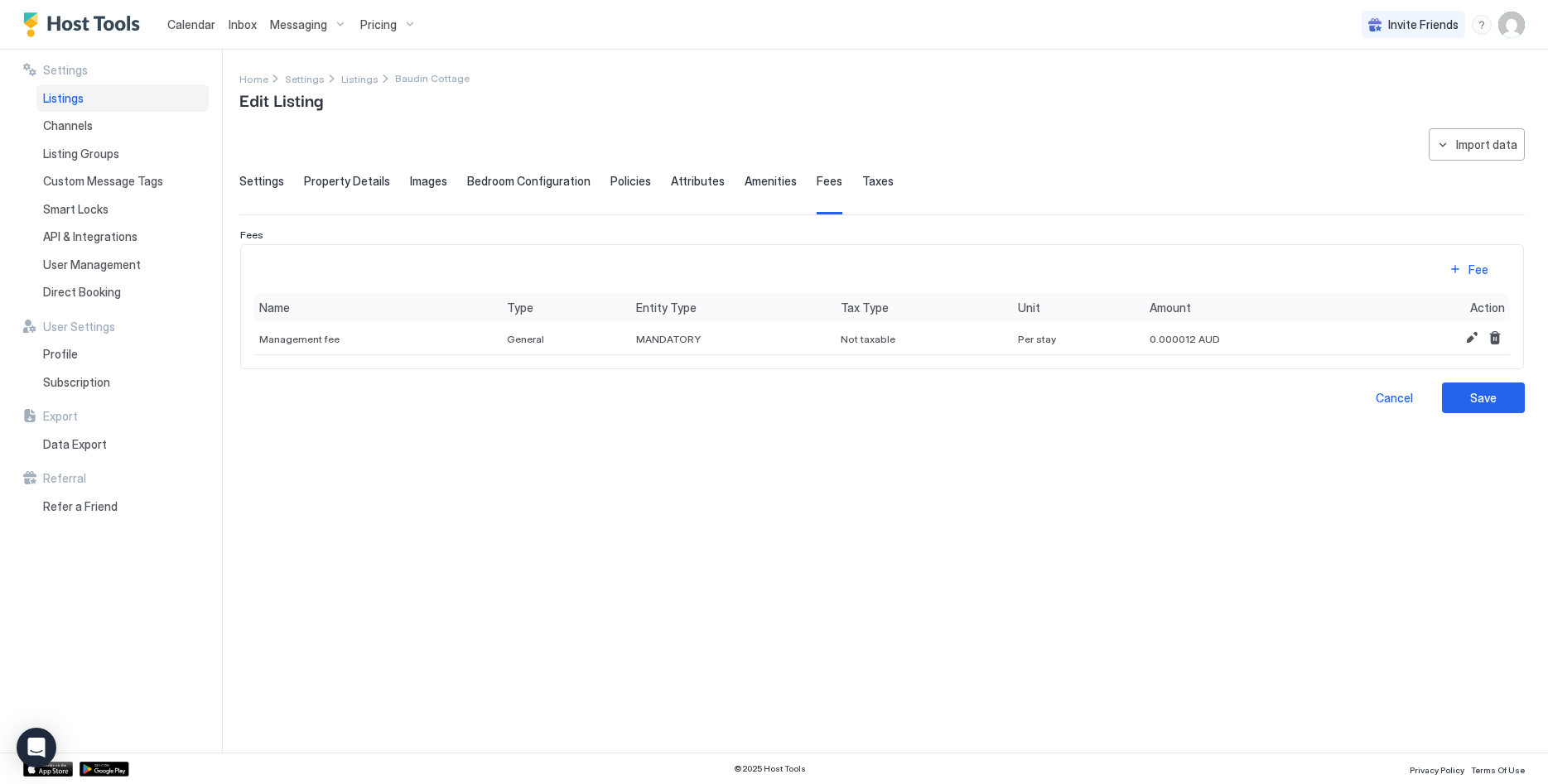
click at [533, 184] on span "Bedroom Configuration" at bounding box center [529, 181] width 123 height 15
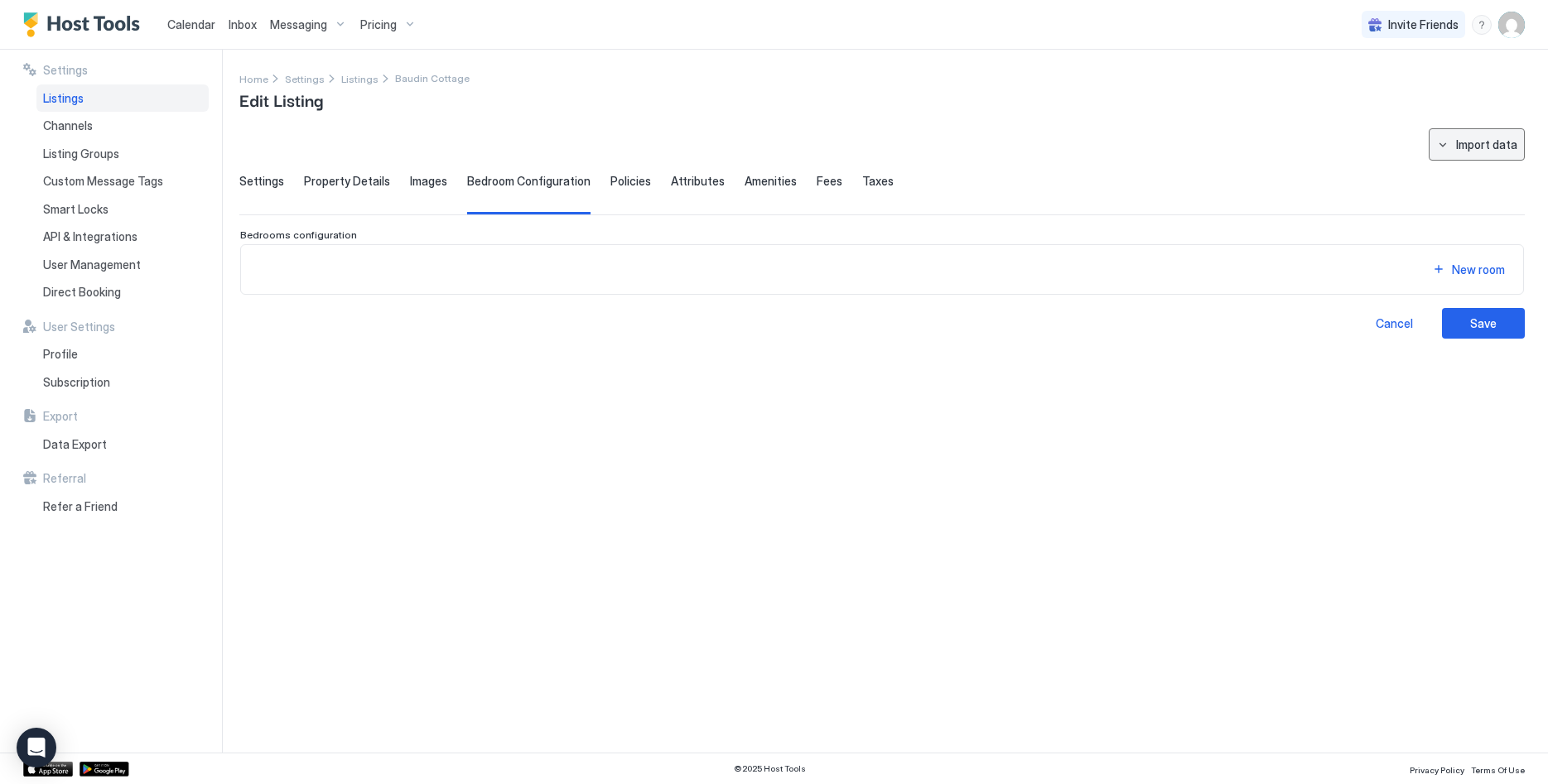
click at [1480, 144] on div "Import data" at bounding box center [1487, 144] width 61 height 18
click at [1481, 173] on div "Airbnb" at bounding box center [1492, 176] width 51 height 15
click at [1480, 322] on div "Save" at bounding box center [1483, 323] width 27 height 18
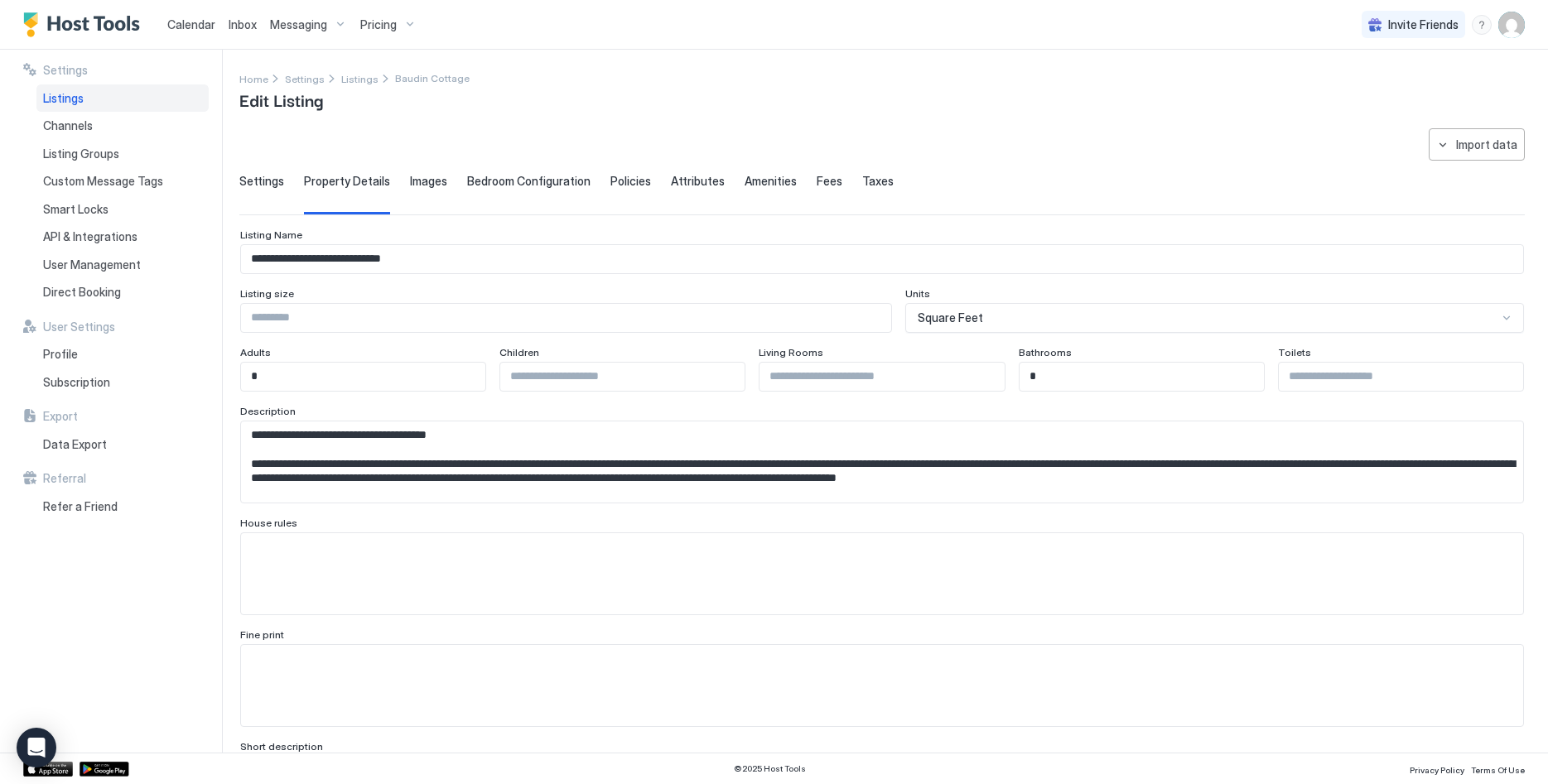
click at [92, 93] on div "Listings" at bounding box center [122, 98] width 172 height 28
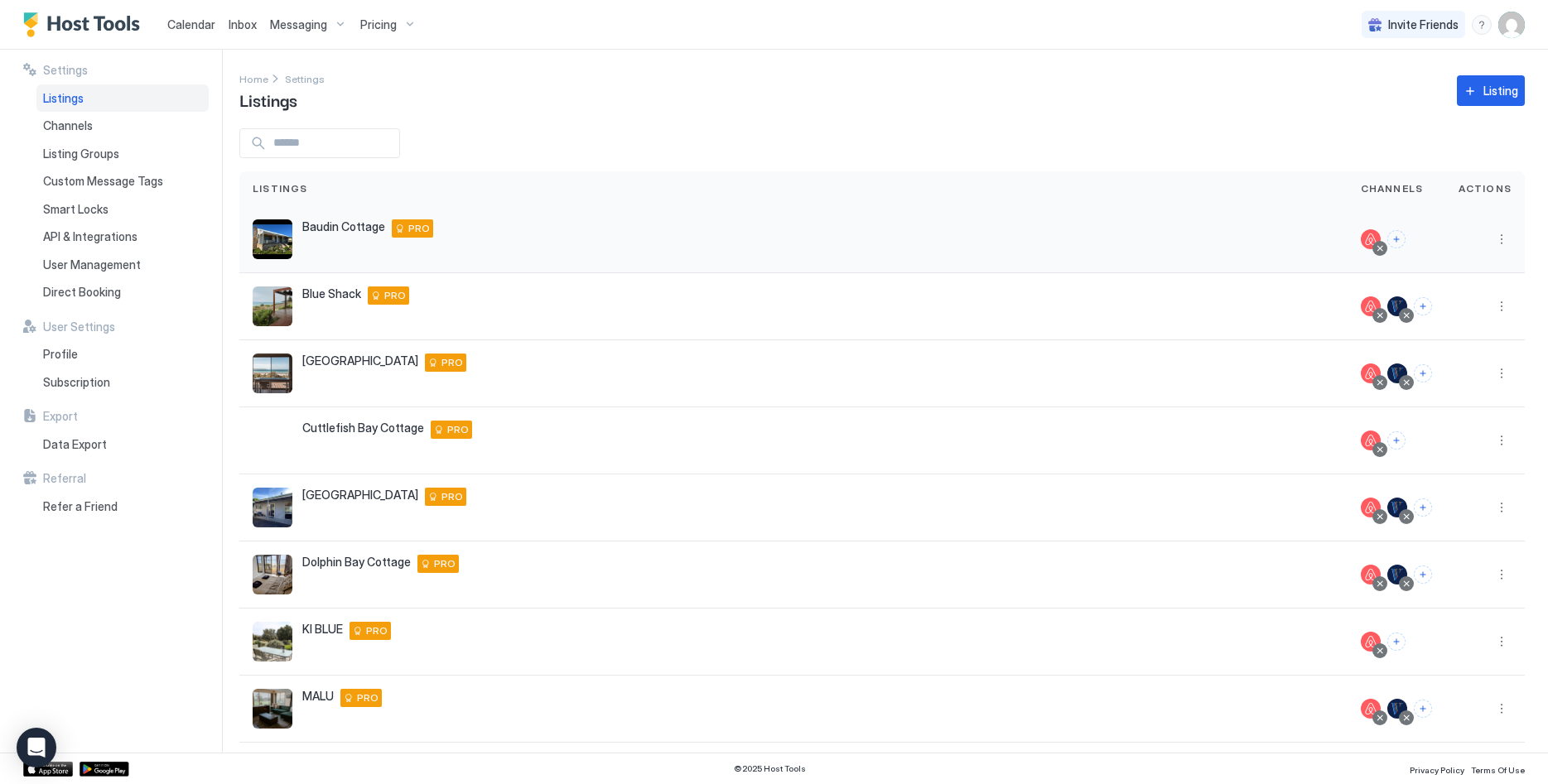
click at [1502, 234] on button "More options" at bounding box center [1501, 239] width 19 height 19
click at [1472, 339] on span "Connect Channel" at bounding box center [1467, 342] width 82 height 12
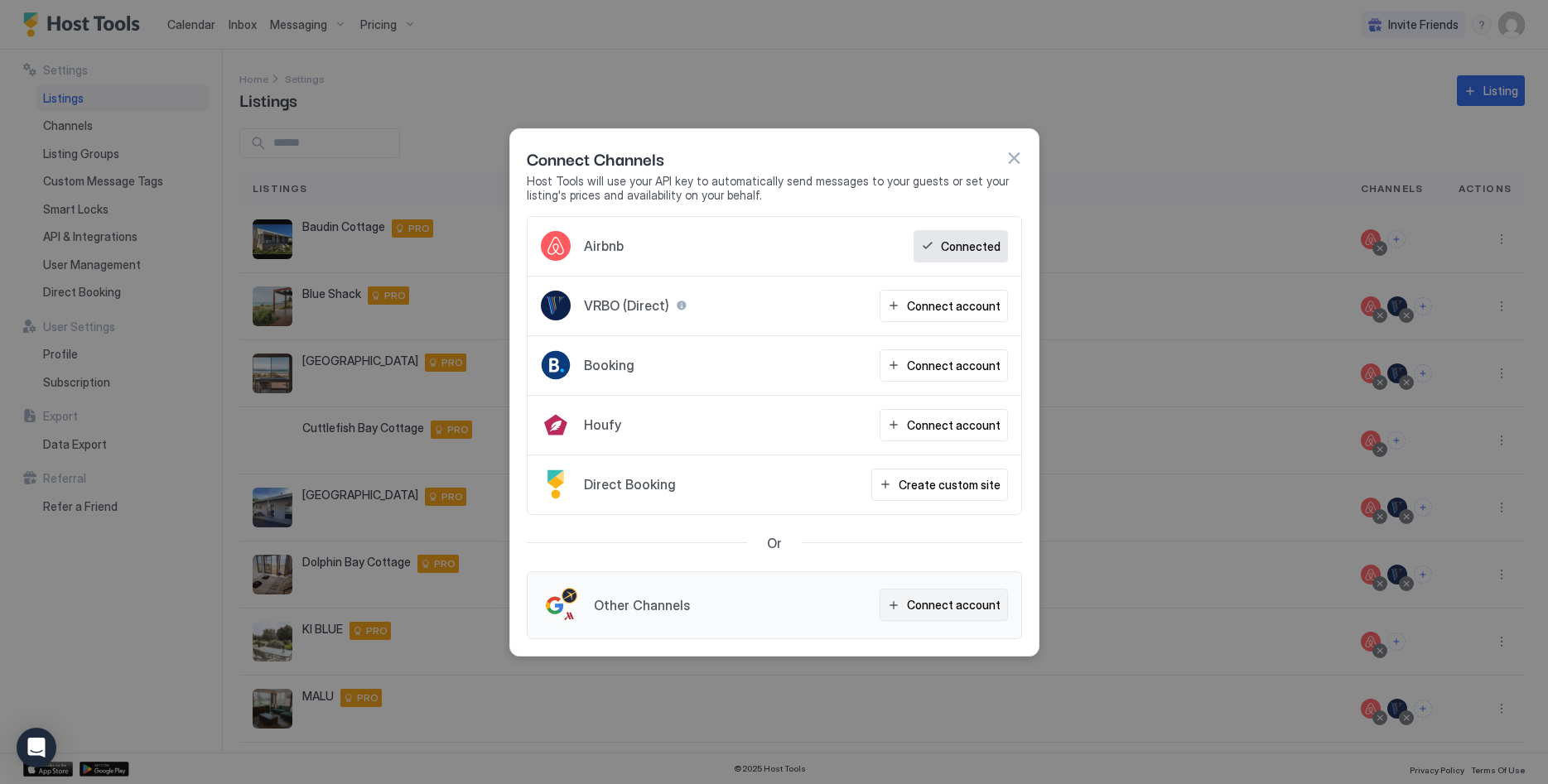
click at [933, 607] on div "Connect account" at bounding box center [954, 604] width 94 height 18
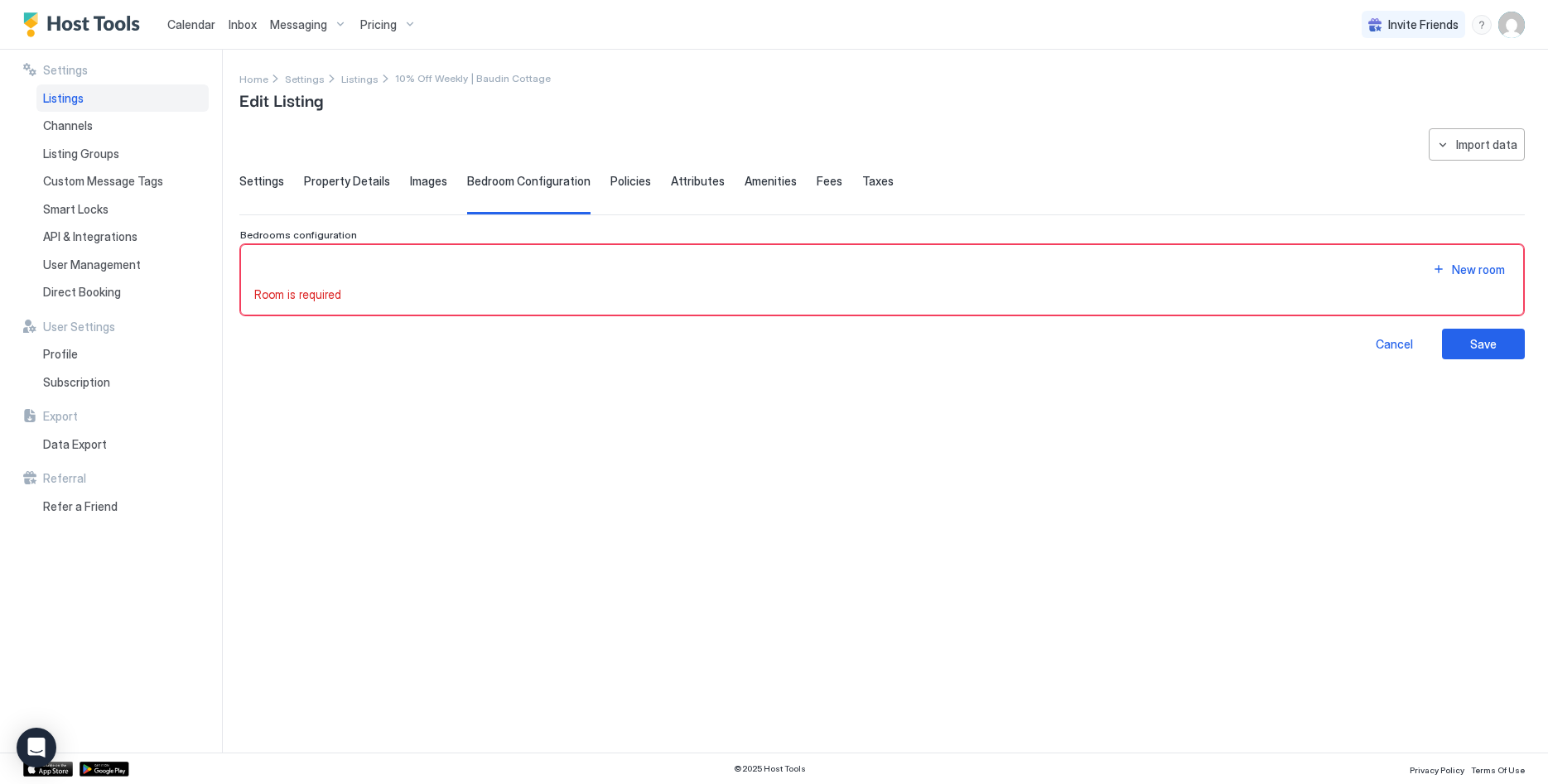
scroll to position [207, 0]
type input "***"
type input "**********"
type textarea "**********"
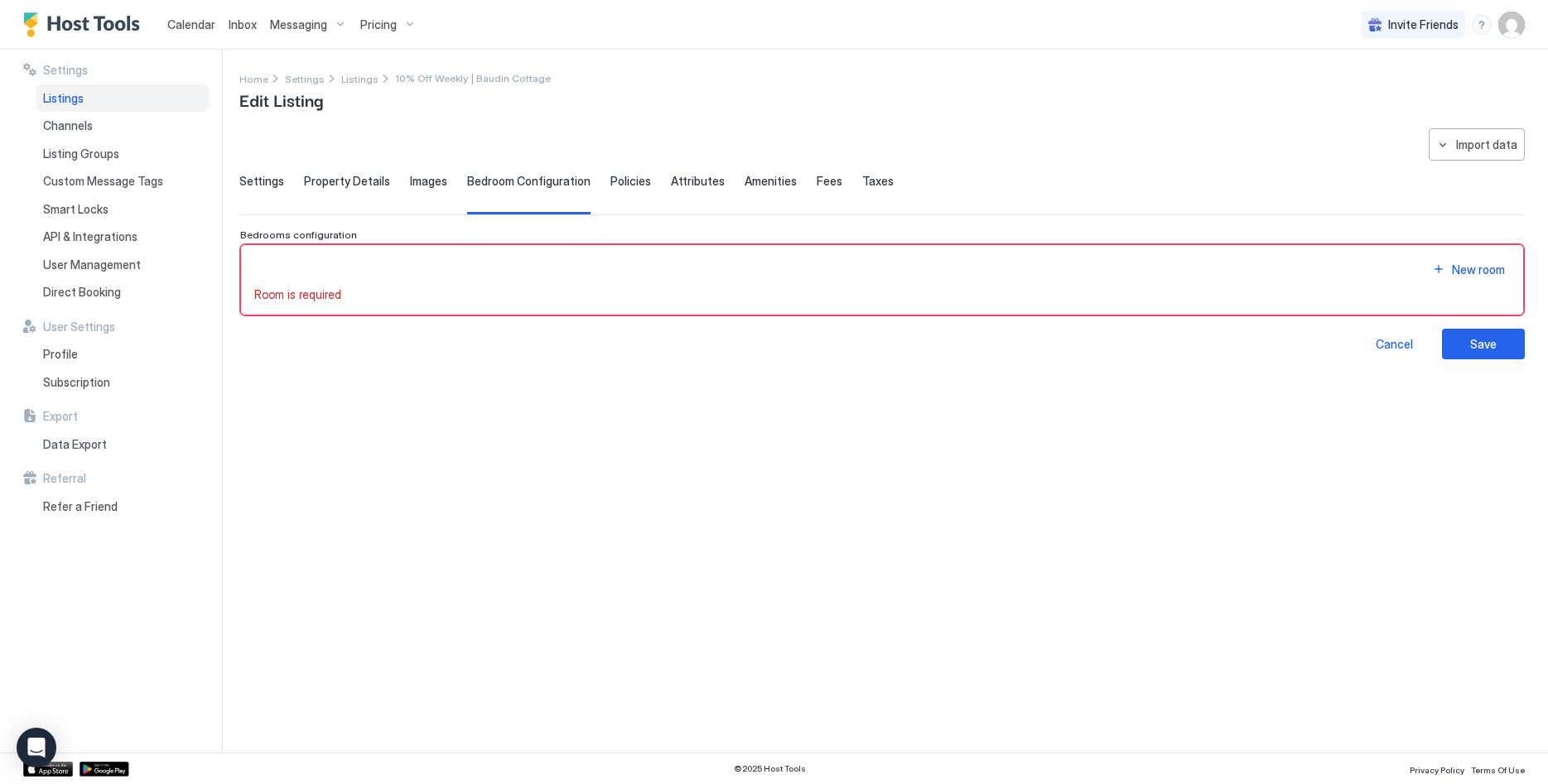
type input "**"
type input "**********"
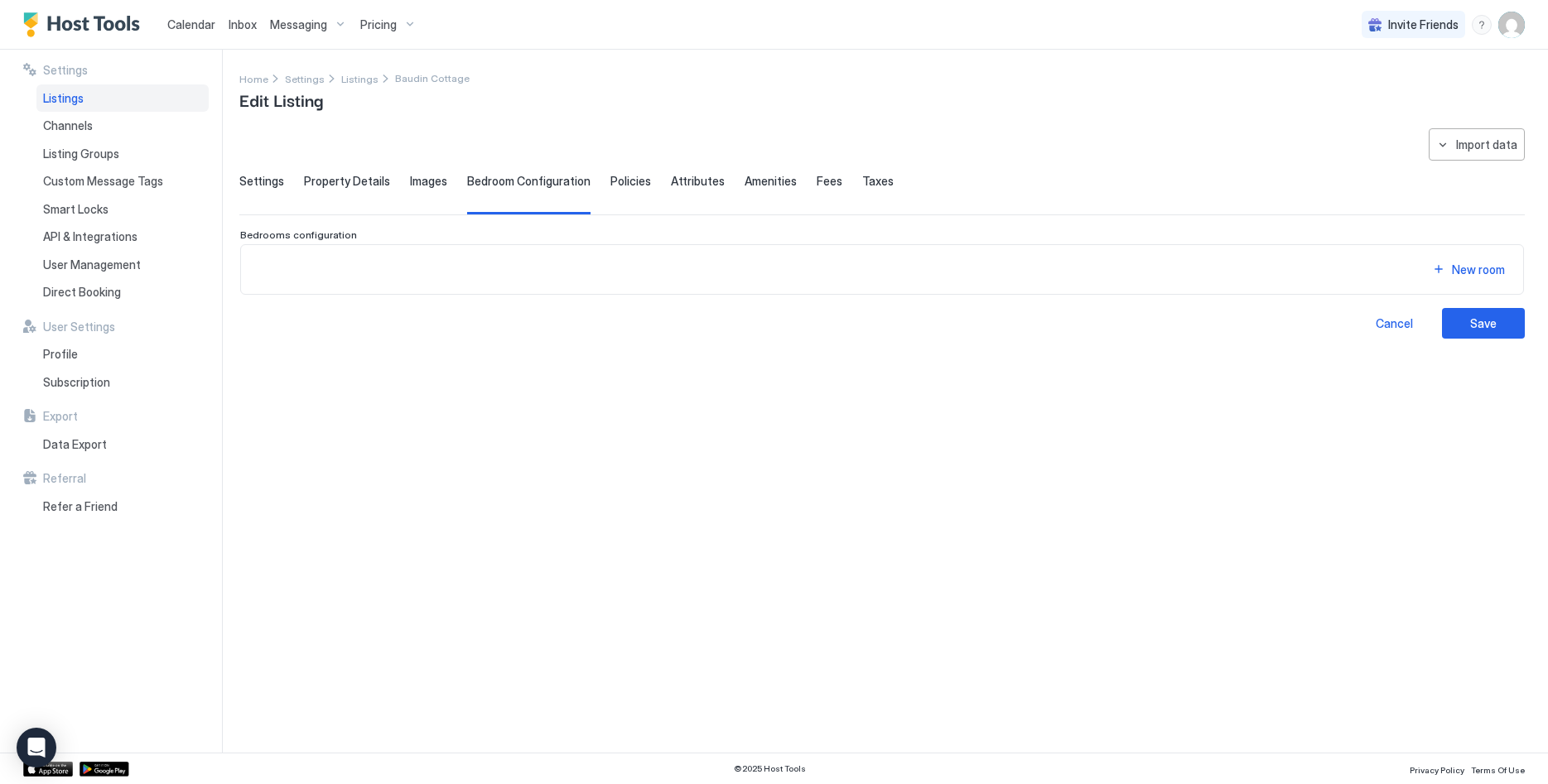
click at [568, 266] on div "New room" at bounding box center [882, 269] width 1255 height 22
click at [148, 108] on div "Listings" at bounding box center [122, 98] width 172 height 28
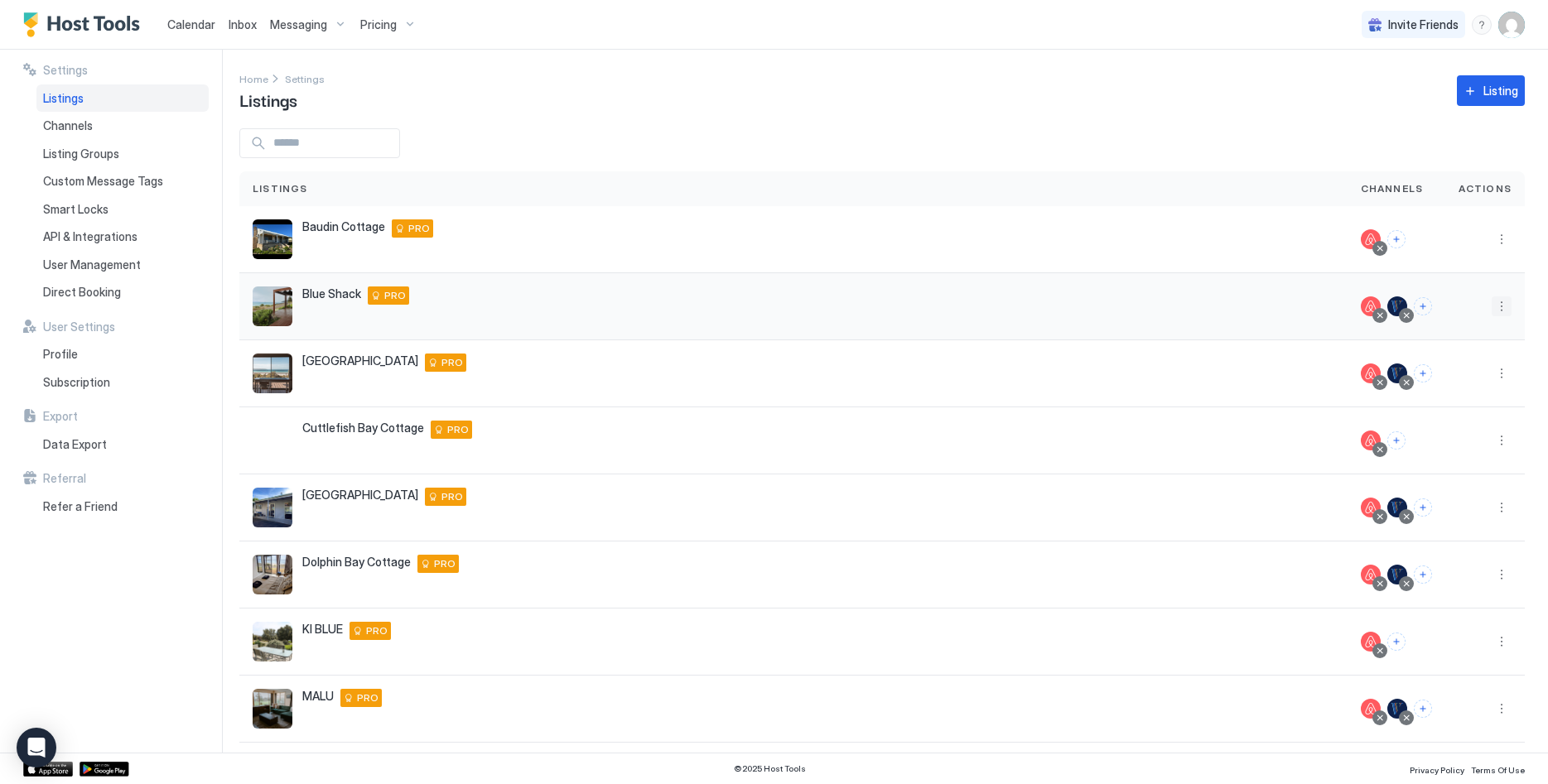
click at [1505, 303] on button "More options" at bounding box center [1501, 305] width 19 height 19
click at [1476, 404] on span "Connect Channel" at bounding box center [1467, 409] width 82 height 12
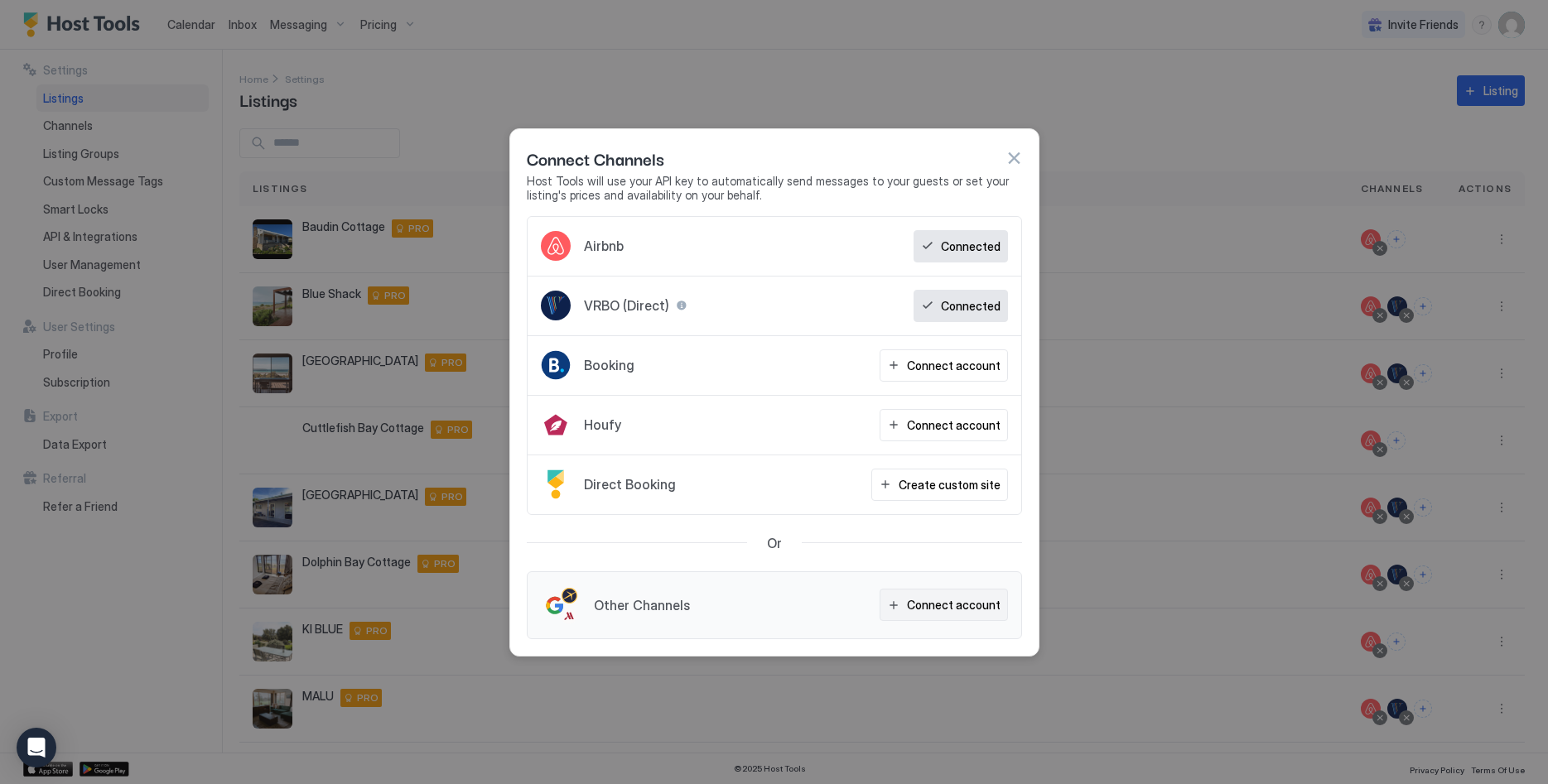
click at [968, 592] on button "Connect account" at bounding box center [943, 604] width 129 height 32
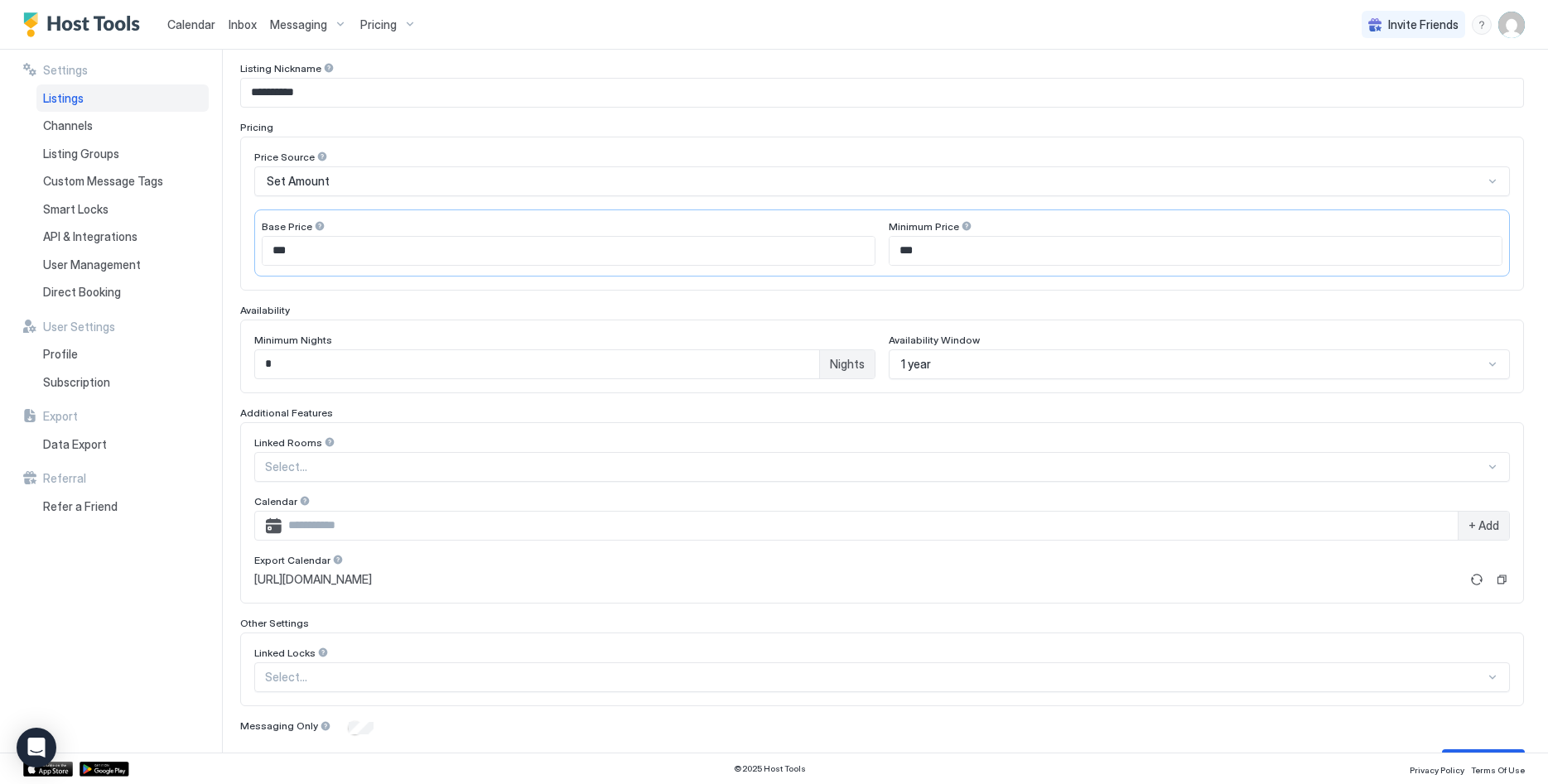
scroll to position [243, 0]
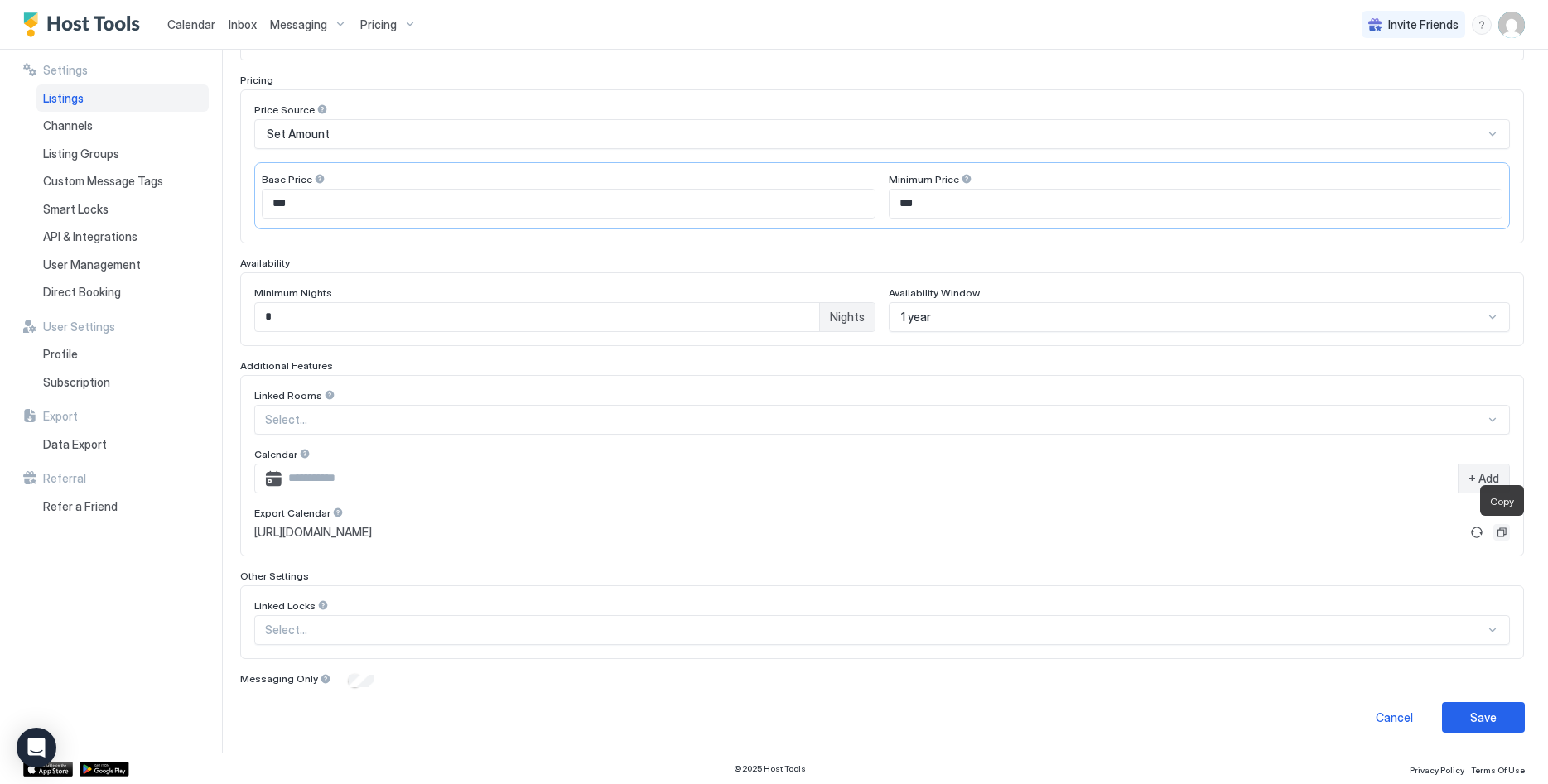
click at [1505, 526] on button "Copy" at bounding box center [1502, 532] width 17 height 17
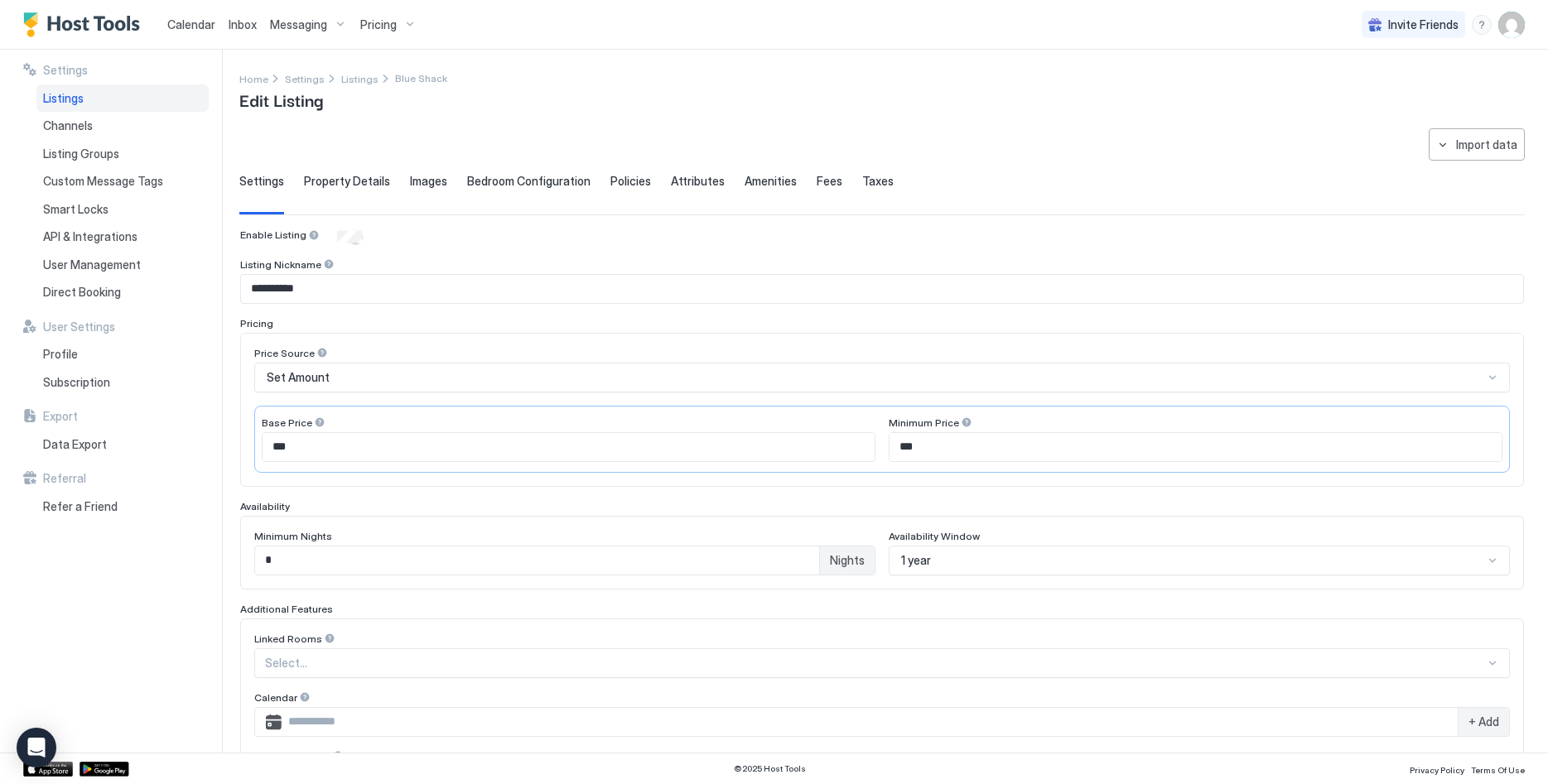
scroll to position [168, 0]
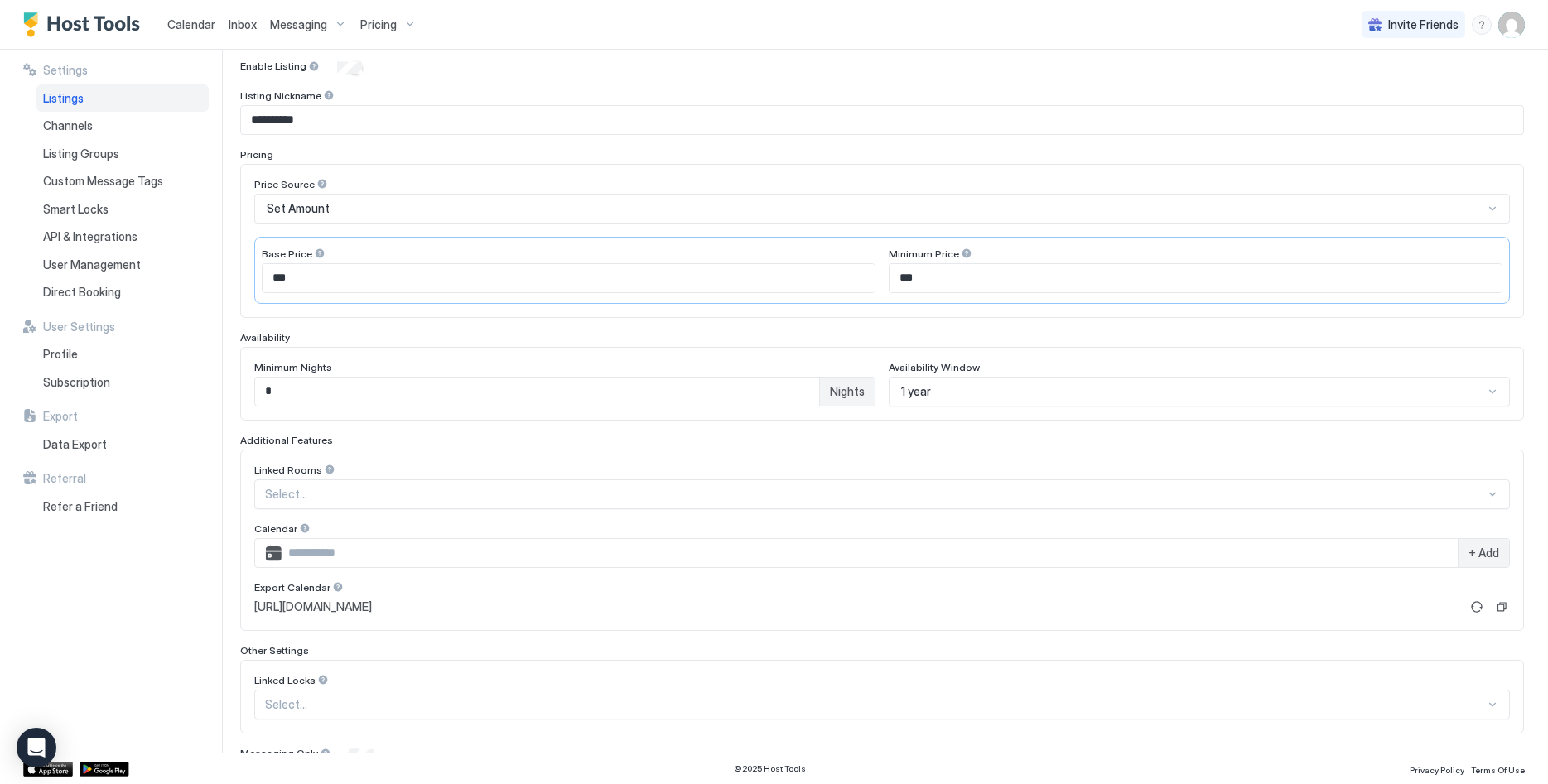
click at [334, 587] on div at bounding box center [338, 587] width 12 height 12
click at [334, 588] on div at bounding box center [338, 587] width 12 height 12
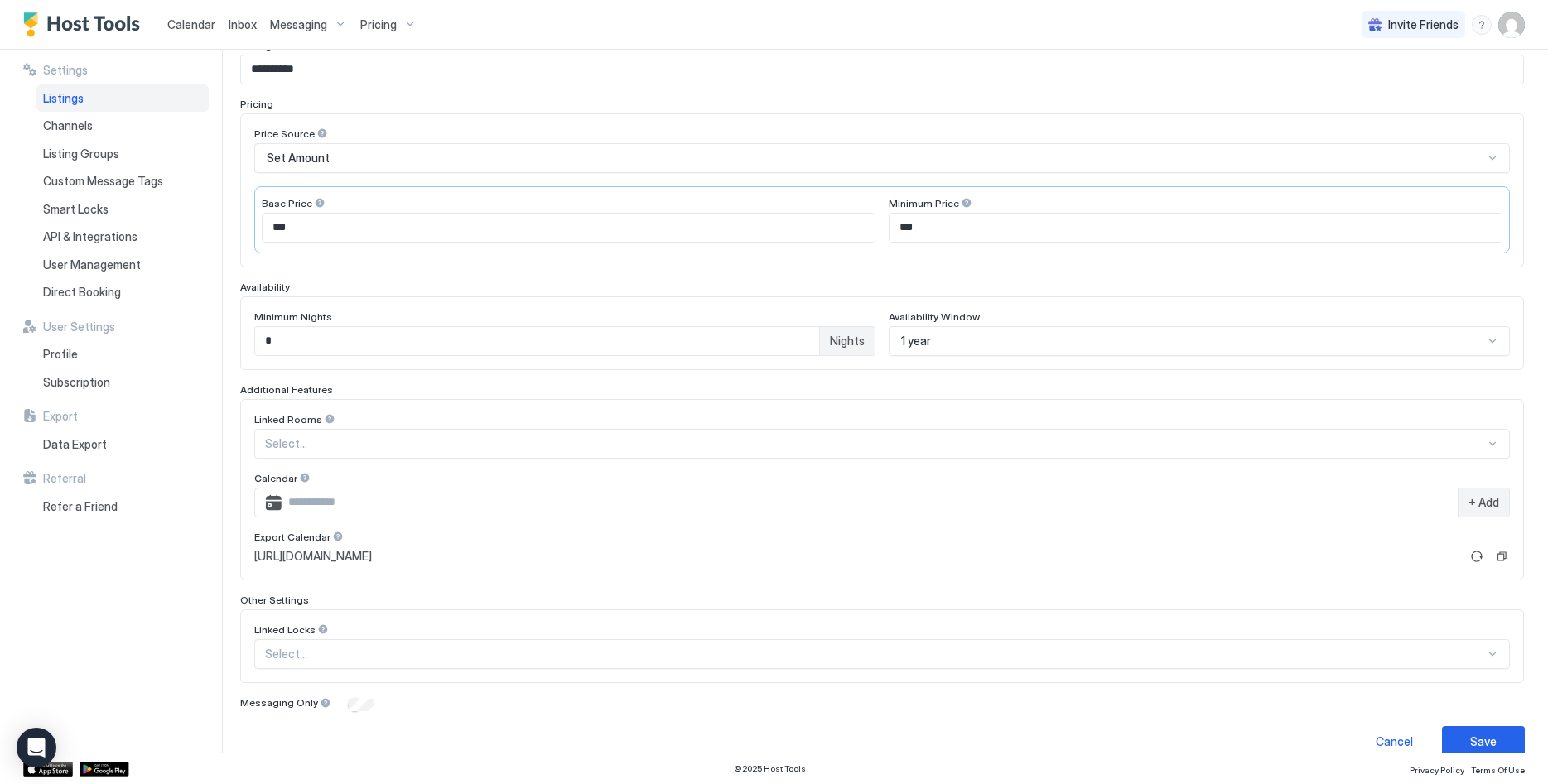
scroll to position [243, 0]
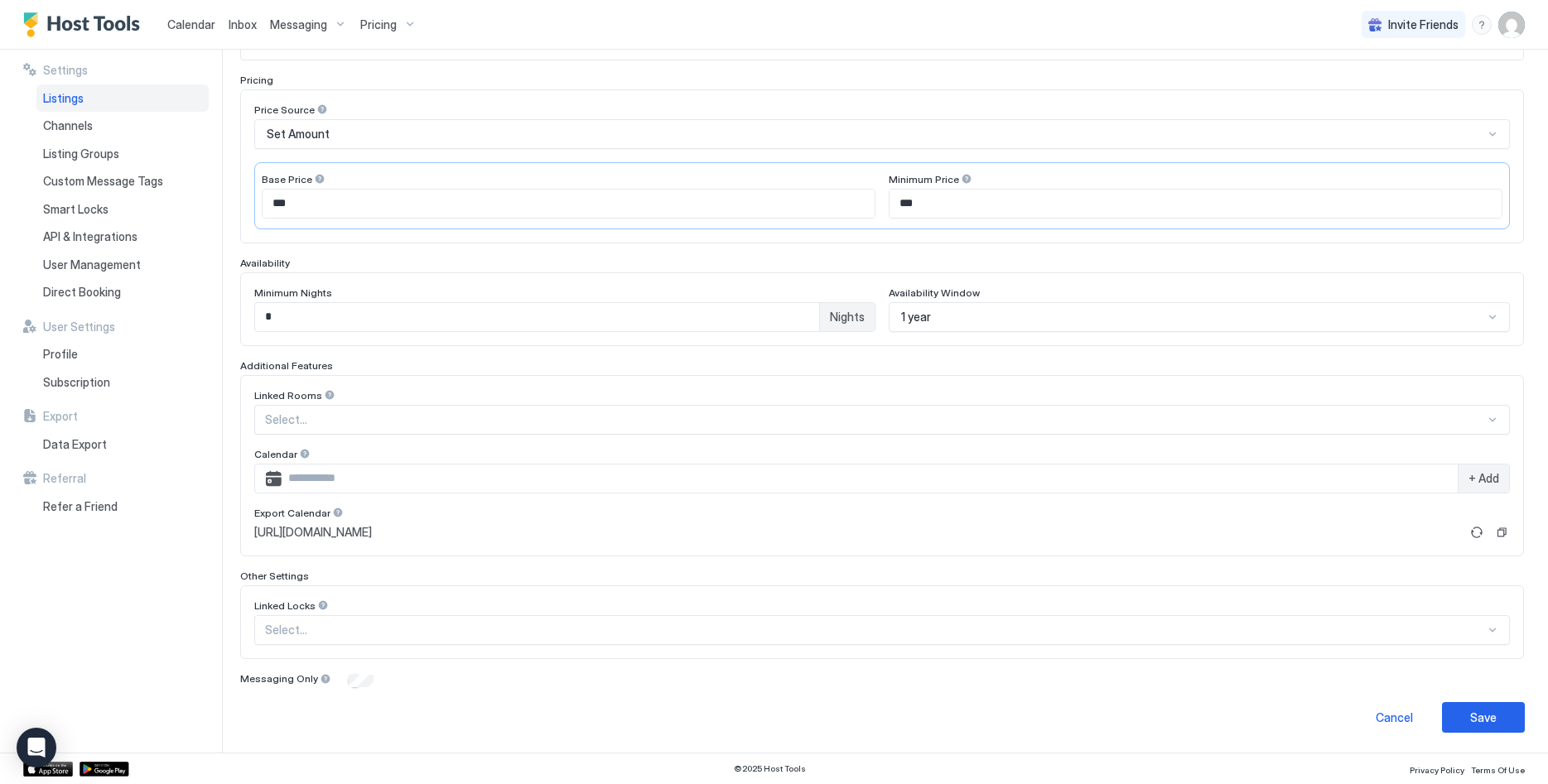
click at [361, 471] on input "Input Field" at bounding box center [869, 479] width 1176 height 28
click at [299, 452] on div at bounding box center [305, 454] width 12 height 12
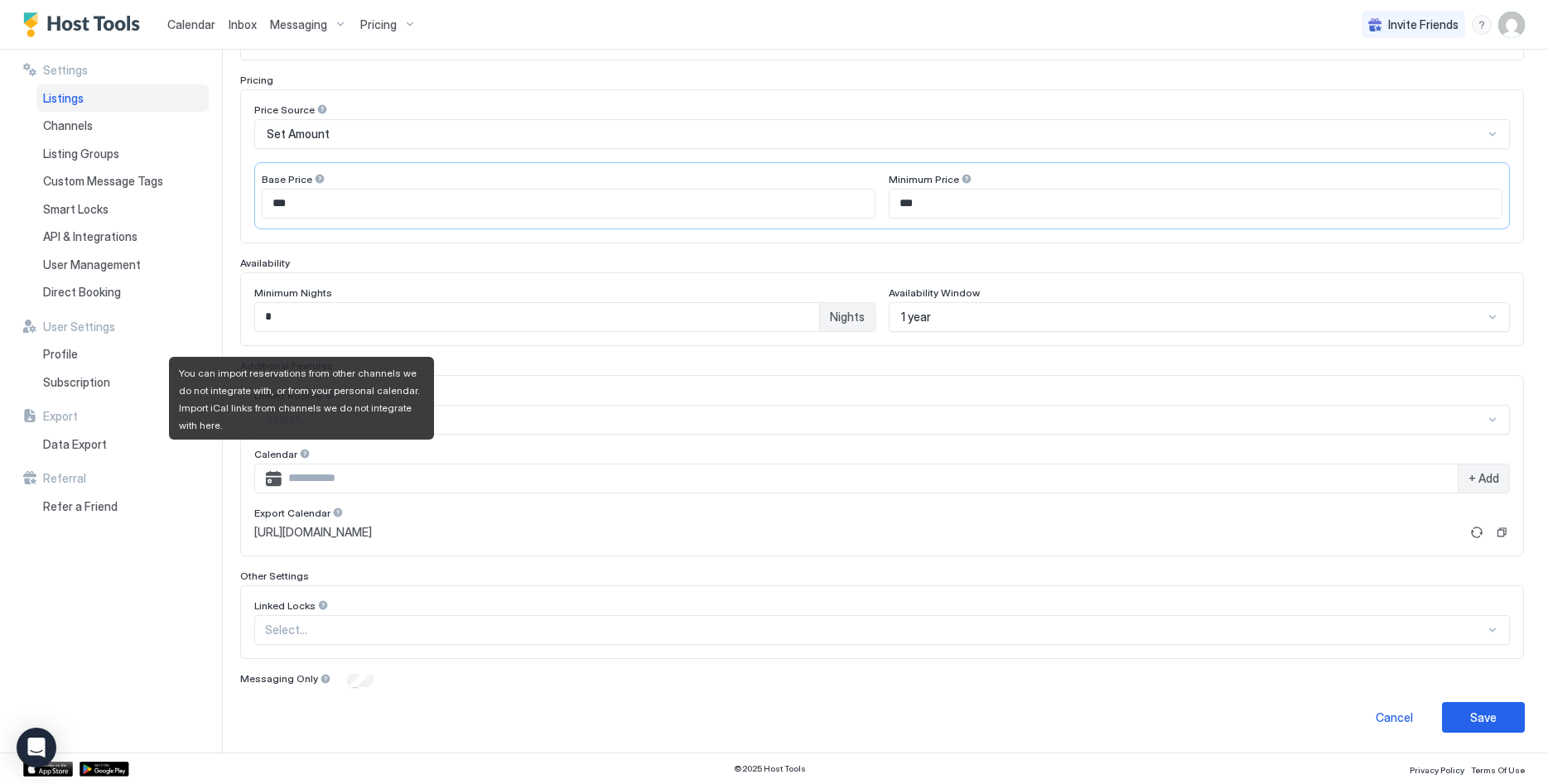
click at [299, 452] on div at bounding box center [305, 454] width 12 height 12
click at [356, 454] on div "Calendar" at bounding box center [882, 455] width 1255 height 16
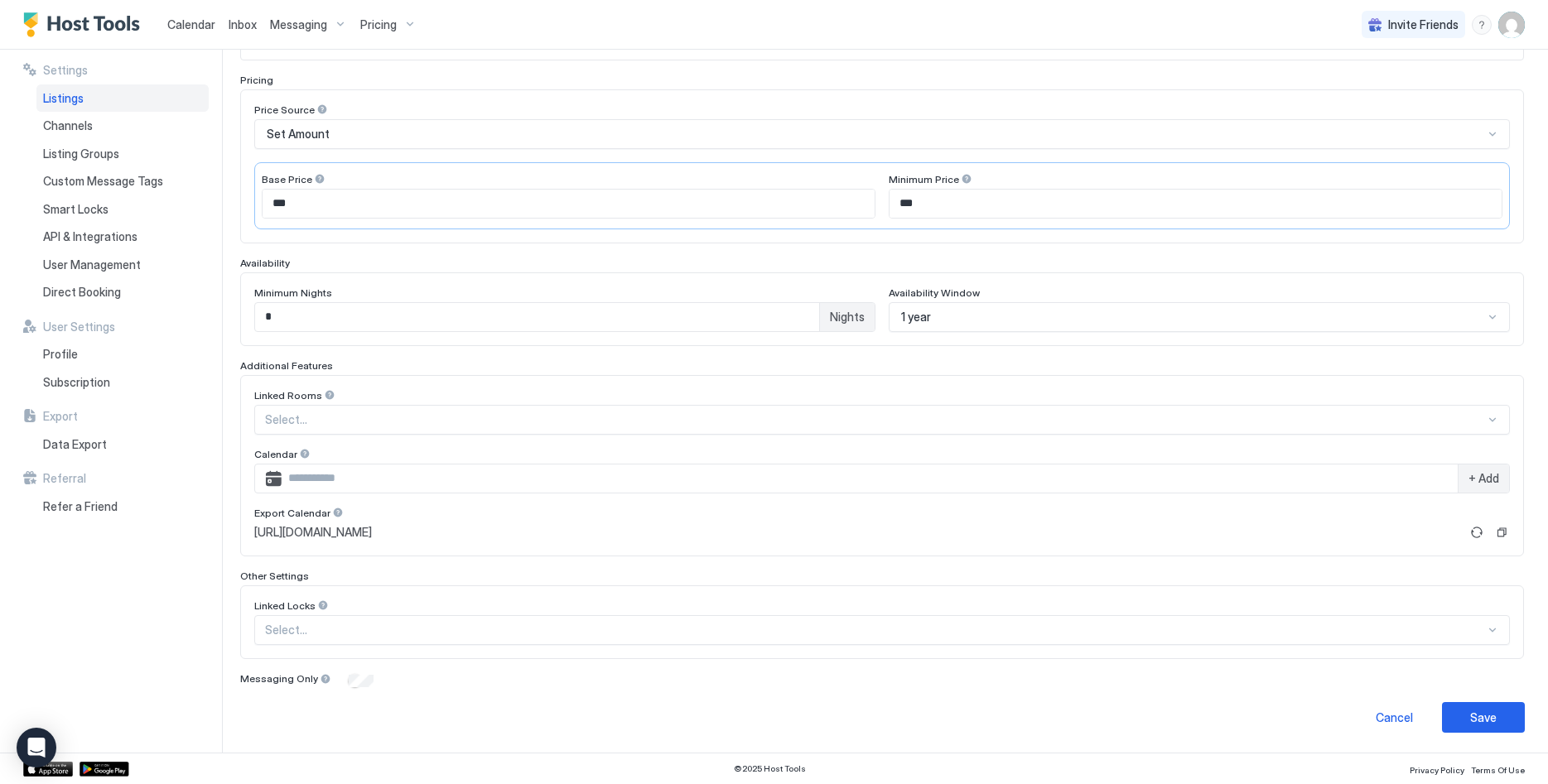
click at [67, 105] on span "Listings" at bounding box center [64, 98] width 41 height 15
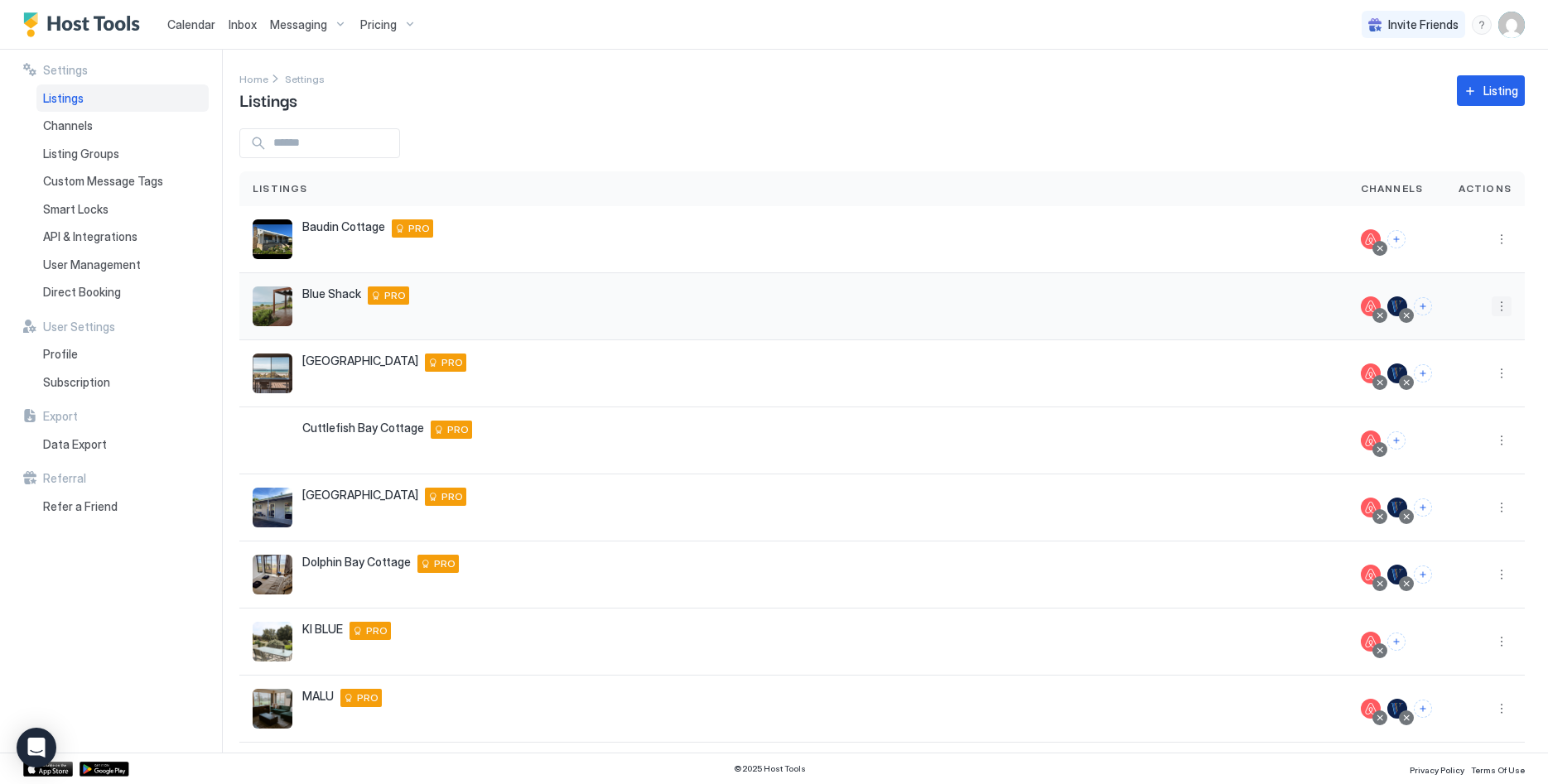
click at [1505, 304] on button "More options" at bounding box center [1501, 305] width 19 height 19
click at [1479, 384] on span "Listing Settings" at bounding box center [1464, 382] width 74 height 12
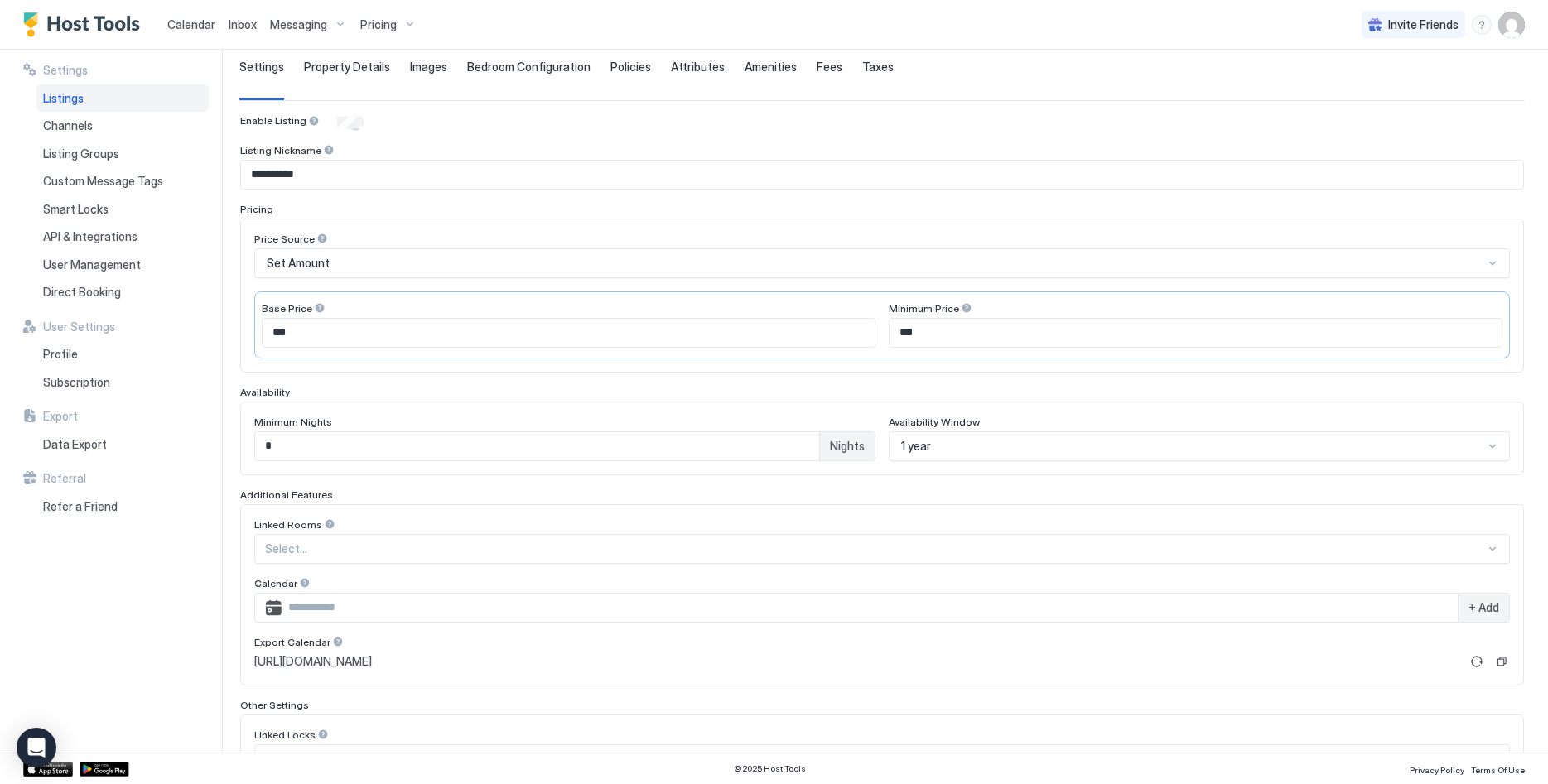
scroll to position [243, 0]
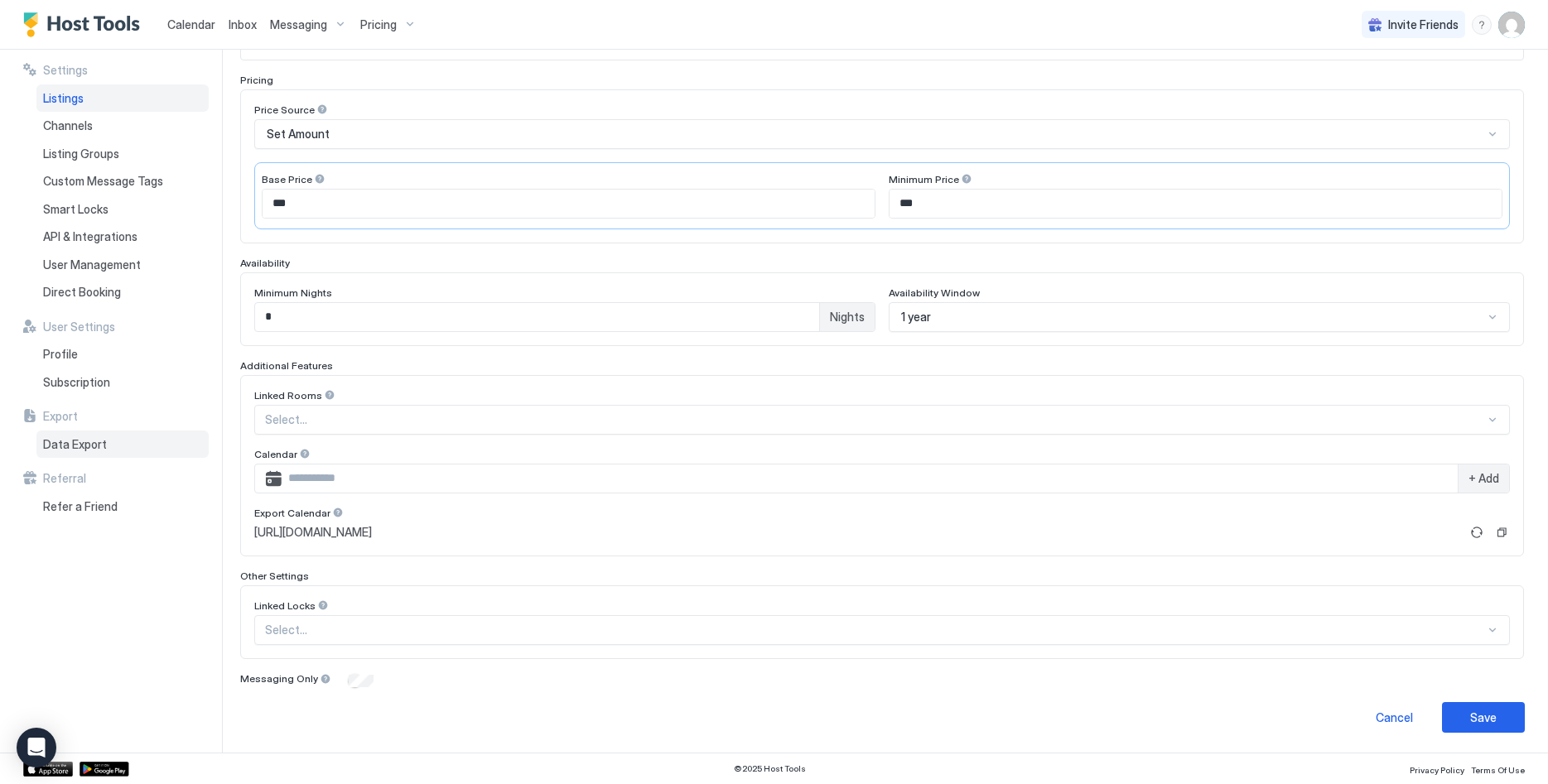
click at [91, 445] on span "Data Export" at bounding box center [75, 444] width 64 height 15
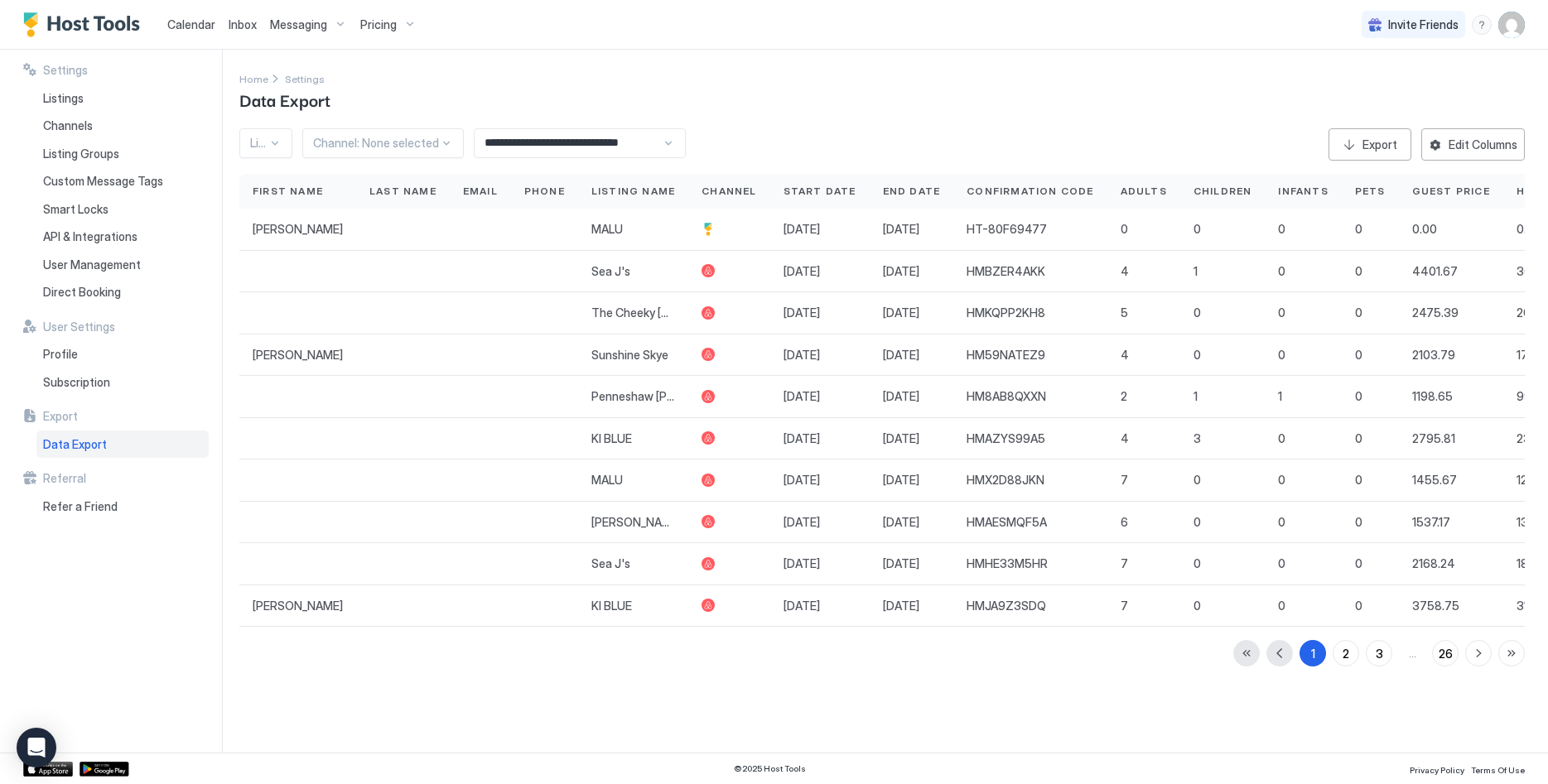
click at [401, 141] on div at bounding box center [376, 143] width 126 height 15
click at [360, 317] on div "Other Channels" at bounding box center [383, 310] width 160 height 32
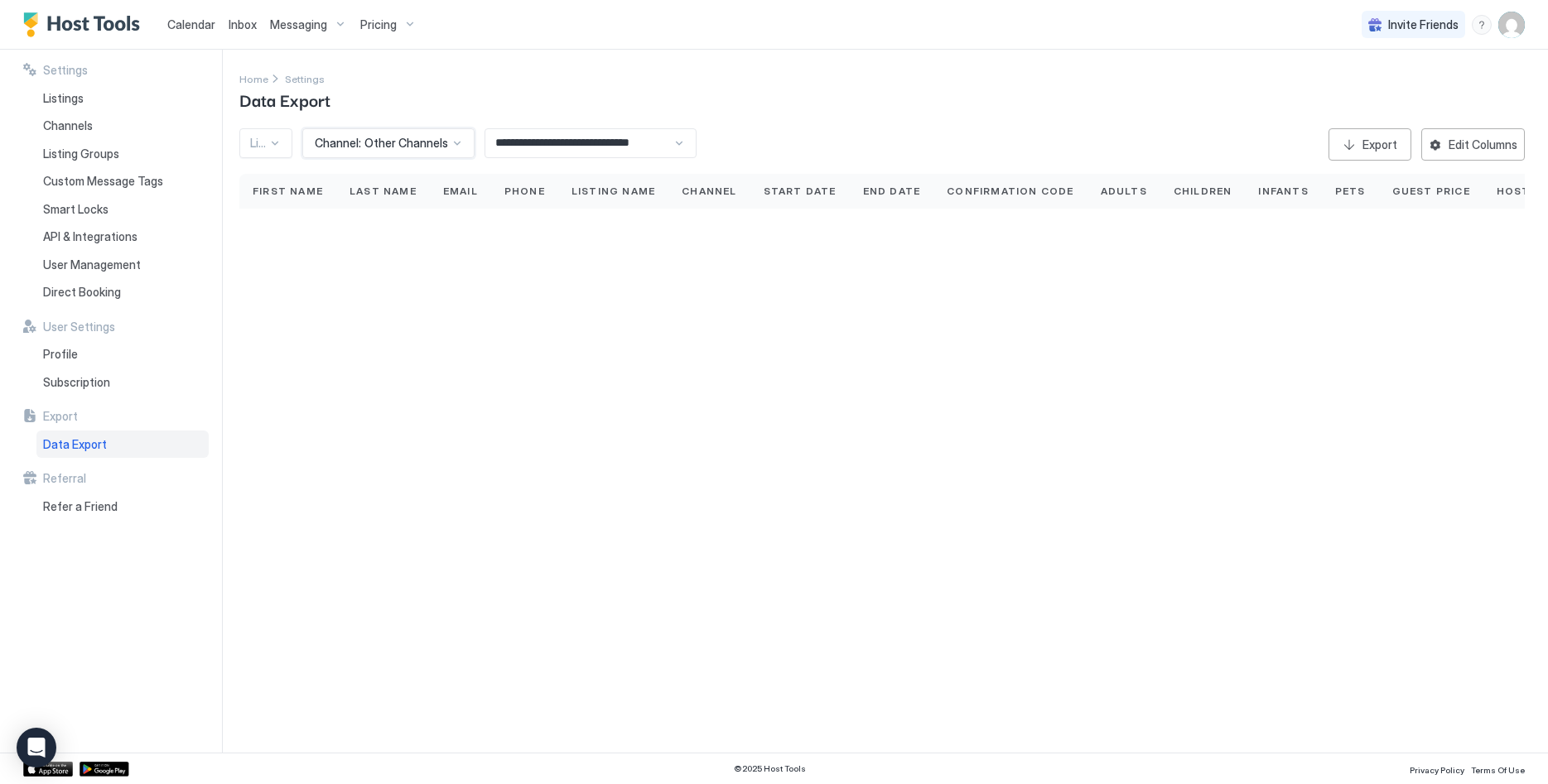
click at [367, 143] on span "Other Channels" at bounding box center [406, 143] width 83 height 15
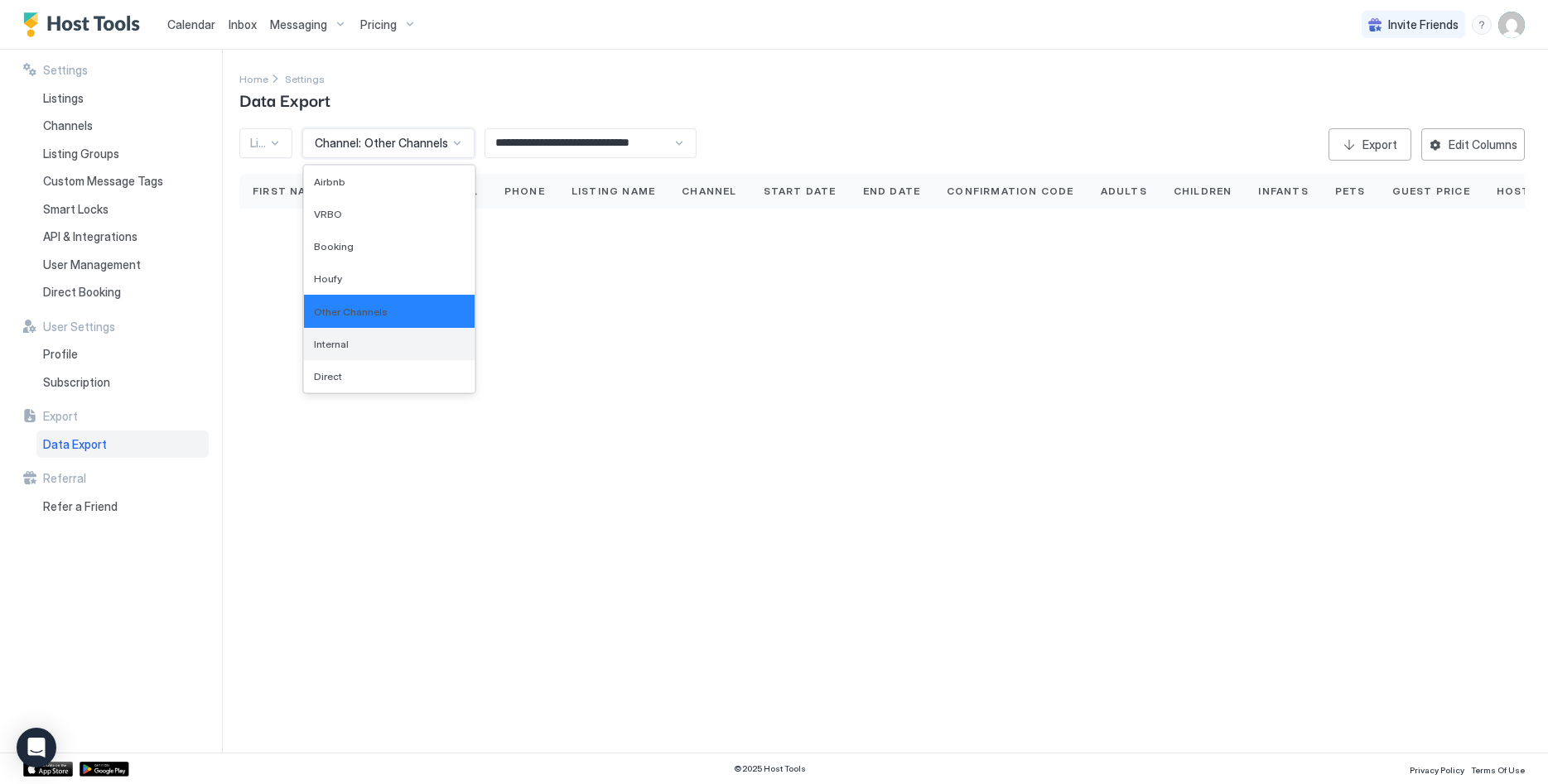
click at [361, 342] on div "Internal" at bounding box center [389, 343] width 151 height 12
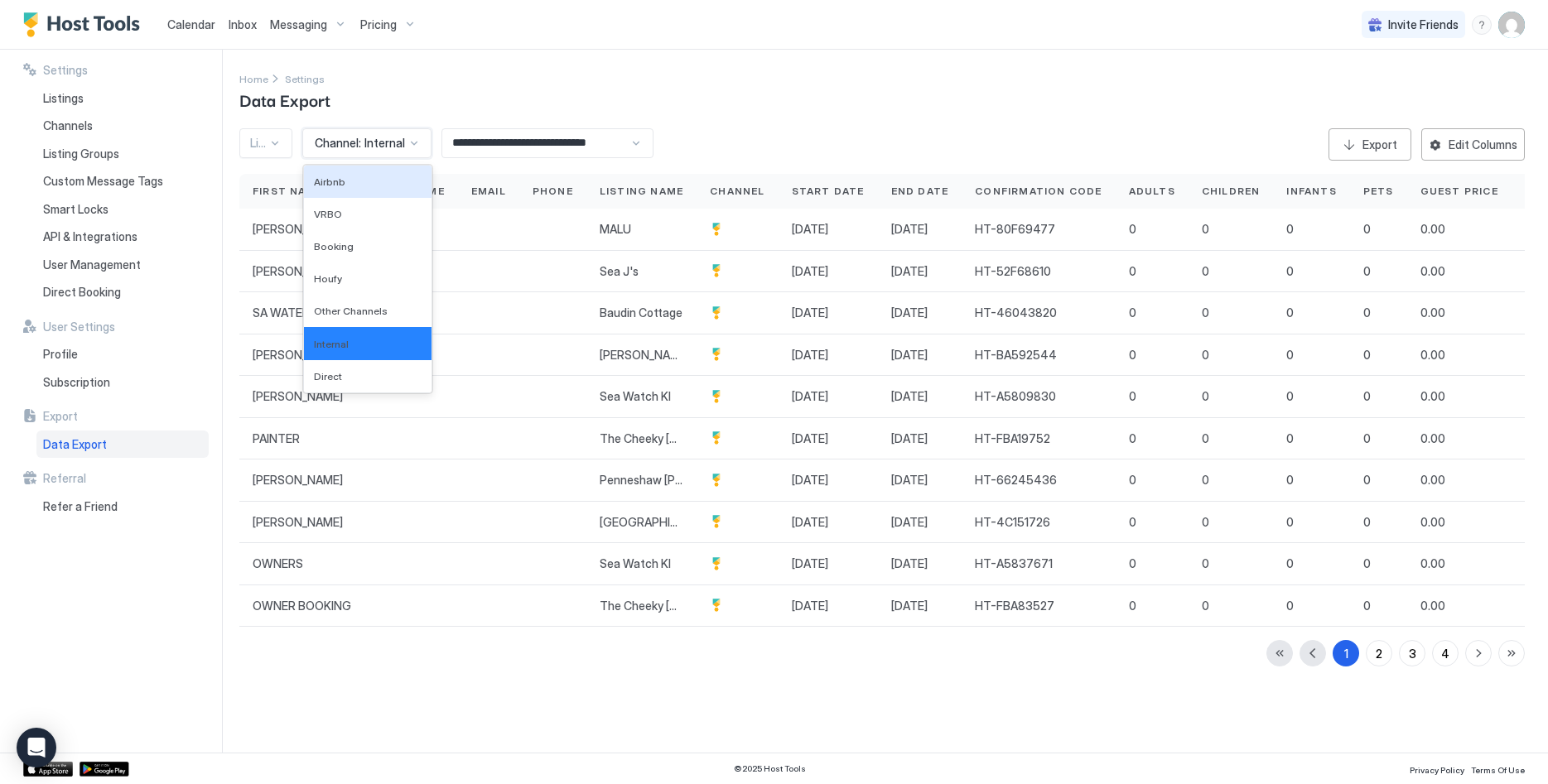
click at [360, 150] on span "Channel:" at bounding box center [338, 143] width 46 height 15
click at [357, 191] on div "Airbnb" at bounding box center [368, 181] width 128 height 32
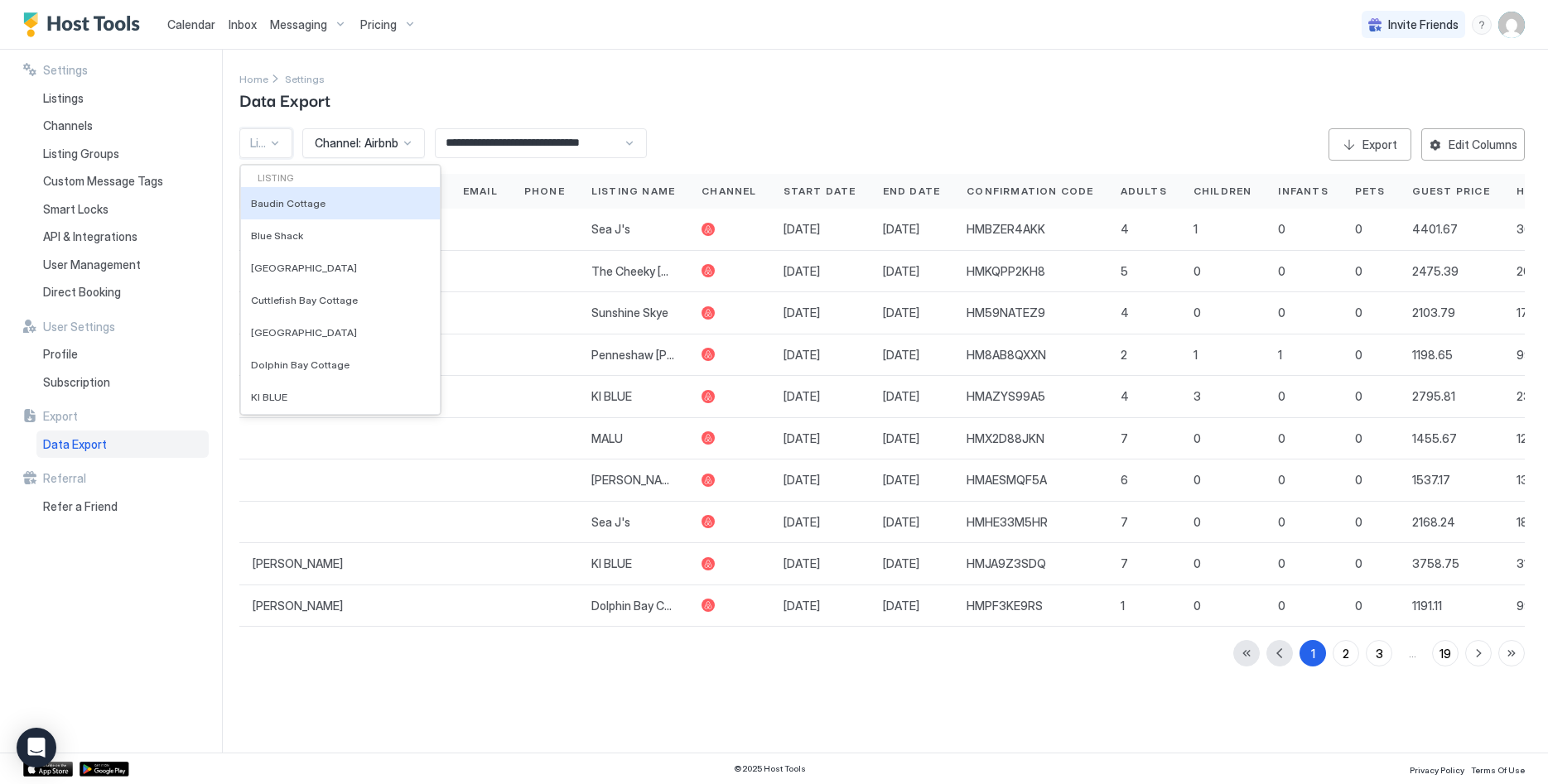
click at [286, 143] on div "Listing: None selected" at bounding box center [266, 143] width 53 height 30
click at [287, 243] on div "Blue Shack" at bounding box center [340, 235] width 199 height 32
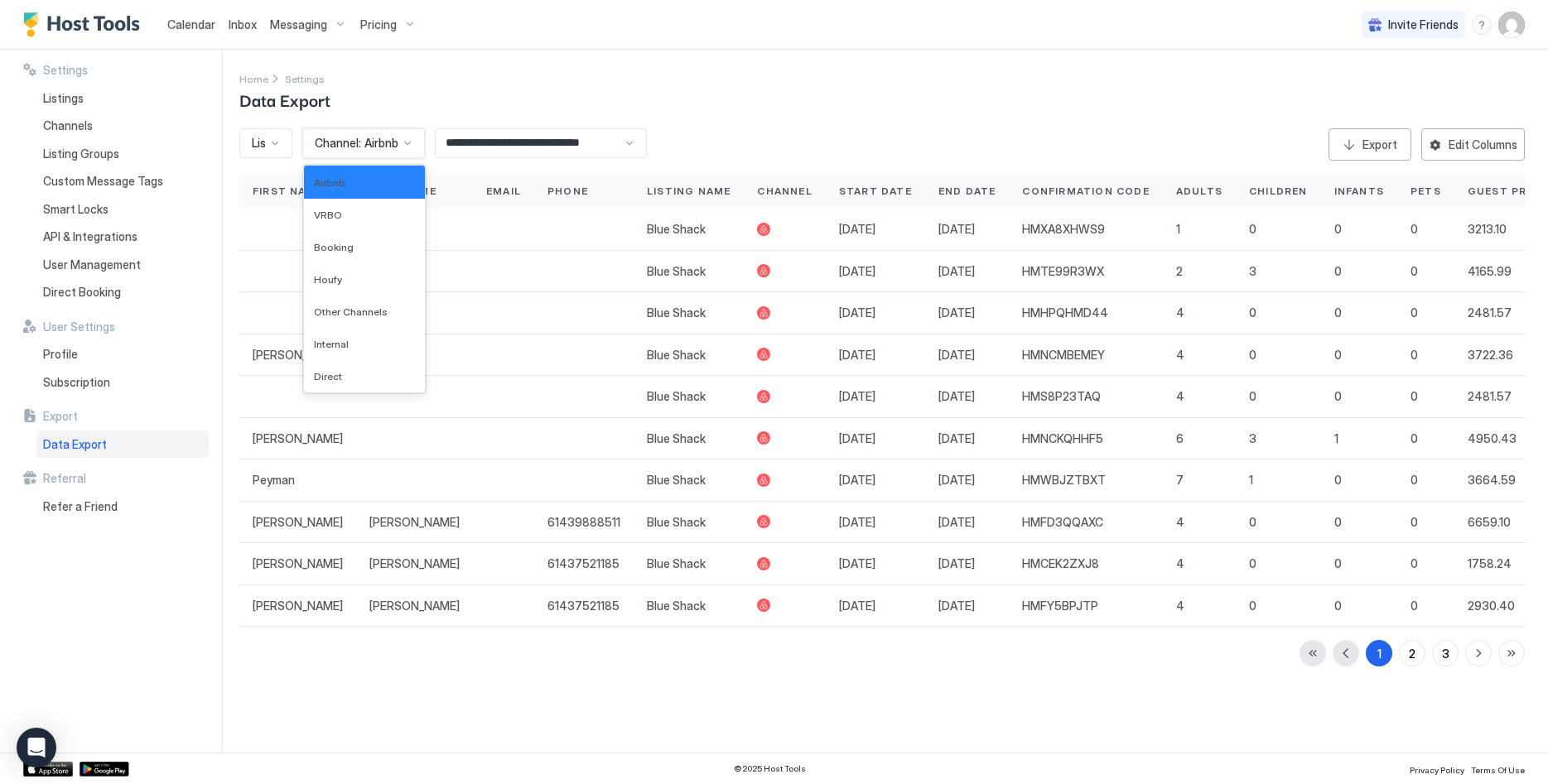
click at [371, 139] on span "Airbnb" at bounding box center [381, 143] width 34 height 15
click at [381, 296] on div "Other Channels" at bounding box center [364, 311] width 121 height 32
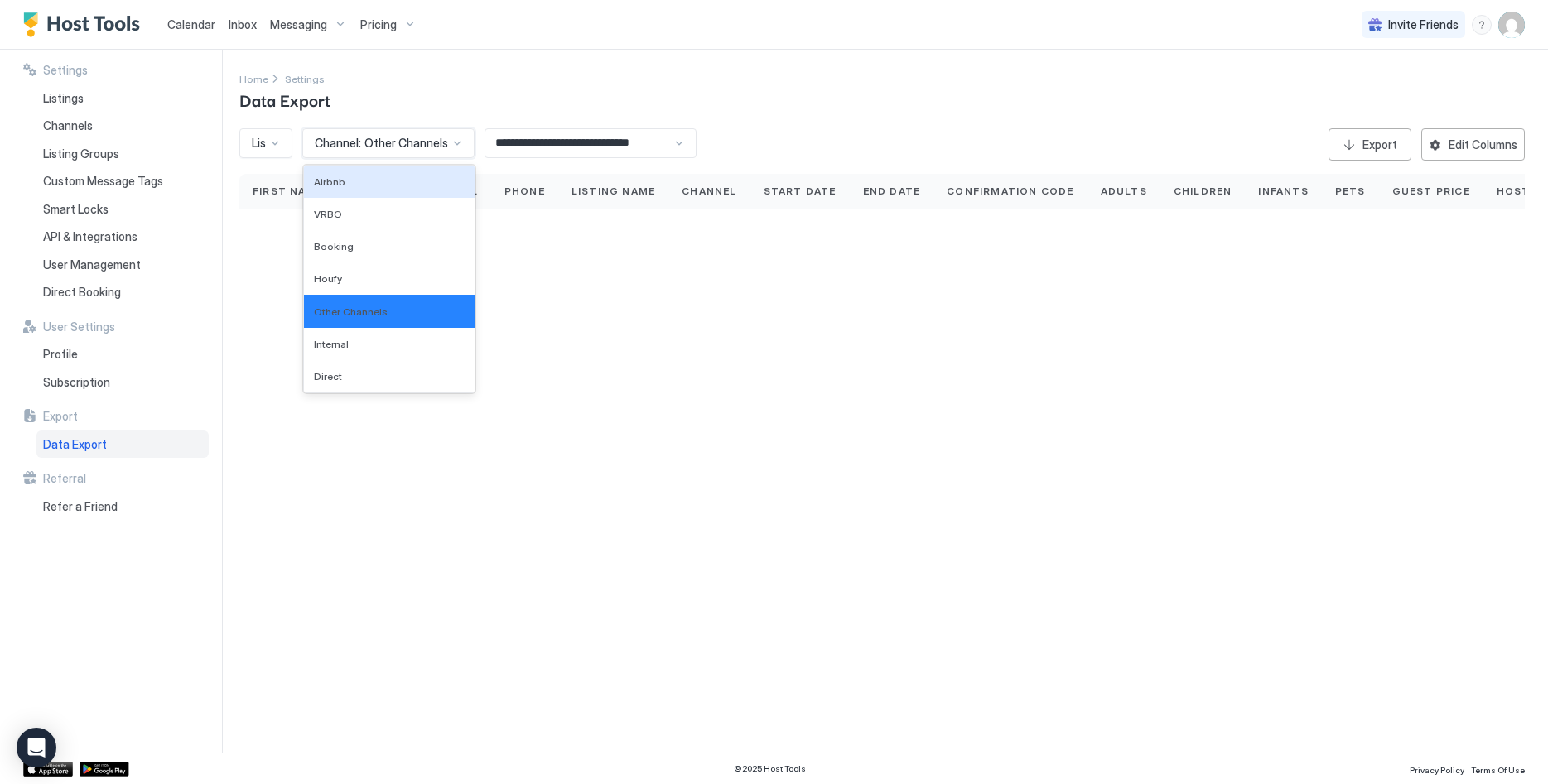
click at [459, 153] on div "Channel: Other Channels" at bounding box center [389, 143] width 172 height 30
click at [357, 180] on div "Airbnb" at bounding box center [389, 181] width 151 height 12
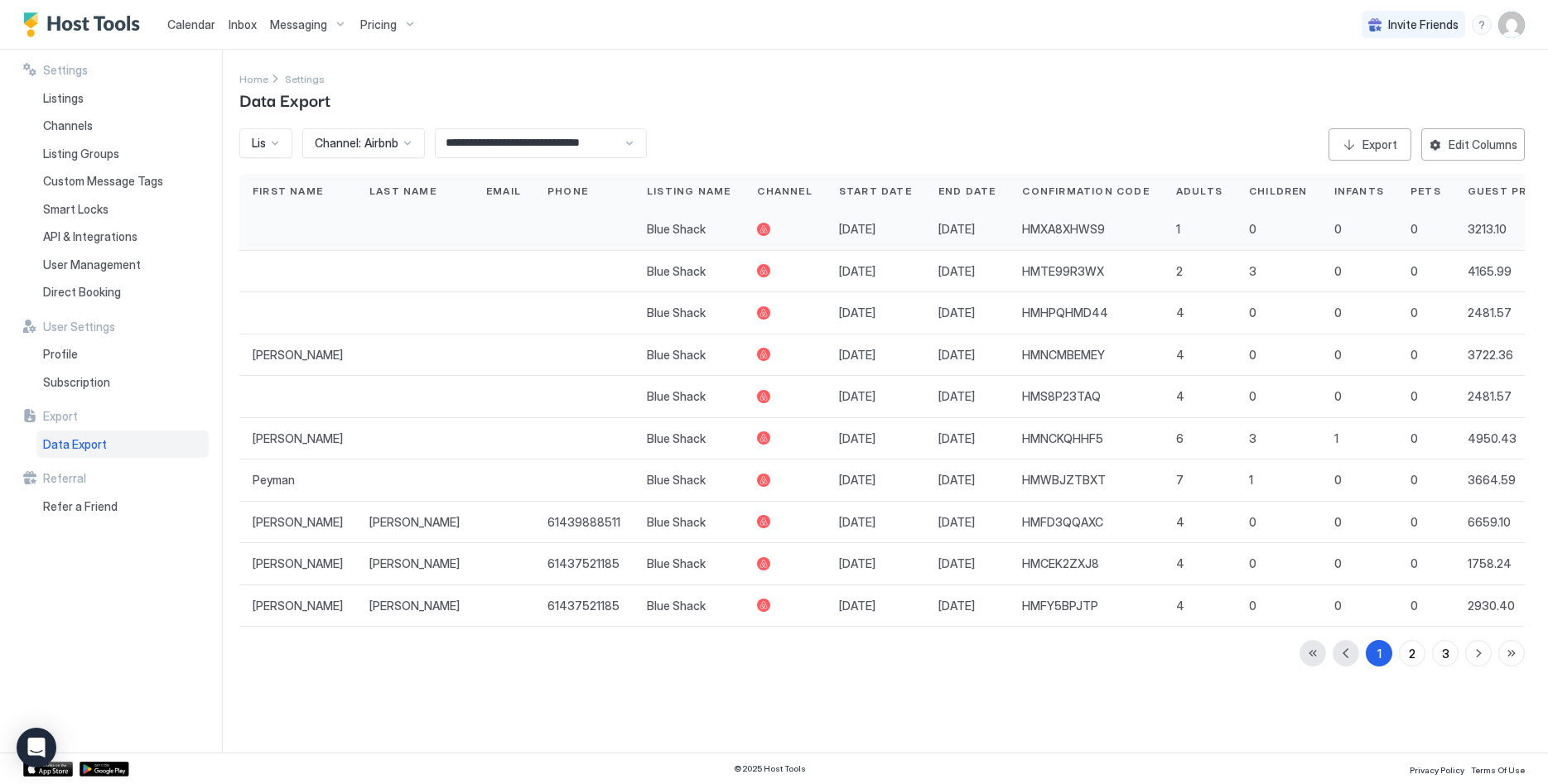
click at [534, 229] on div at bounding box center [583, 229] width 99 height 42
click at [92, 109] on div "Listings" at bounding box center [122, 98] width 172 height 28
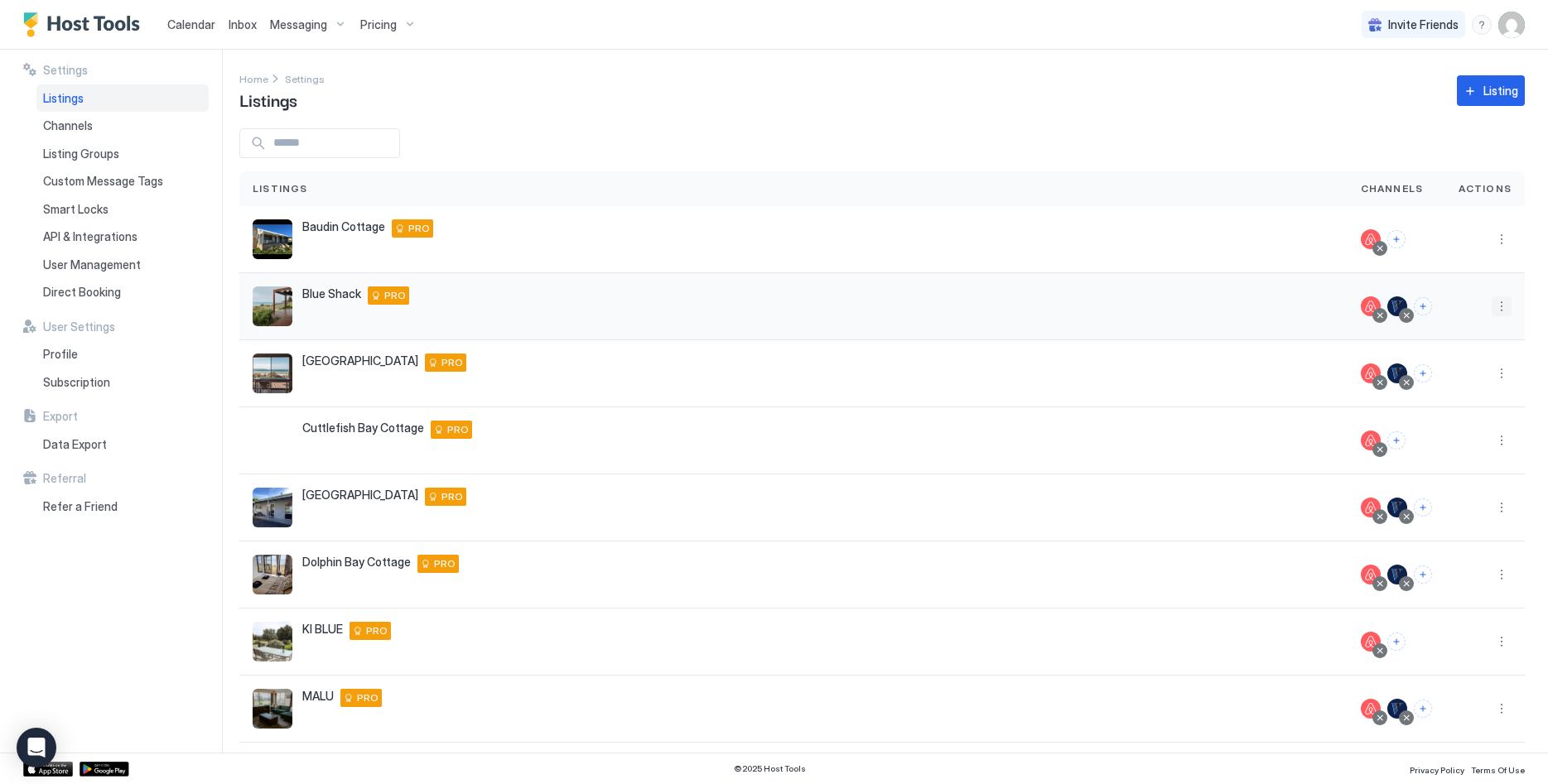
click at [1497, 307] on button "More options" at bounding box center [1501, 305] width 19 height 19
click at [1457, 414] on span "Connect Channel" at bounding box center [1467, 409] width 82 height 12
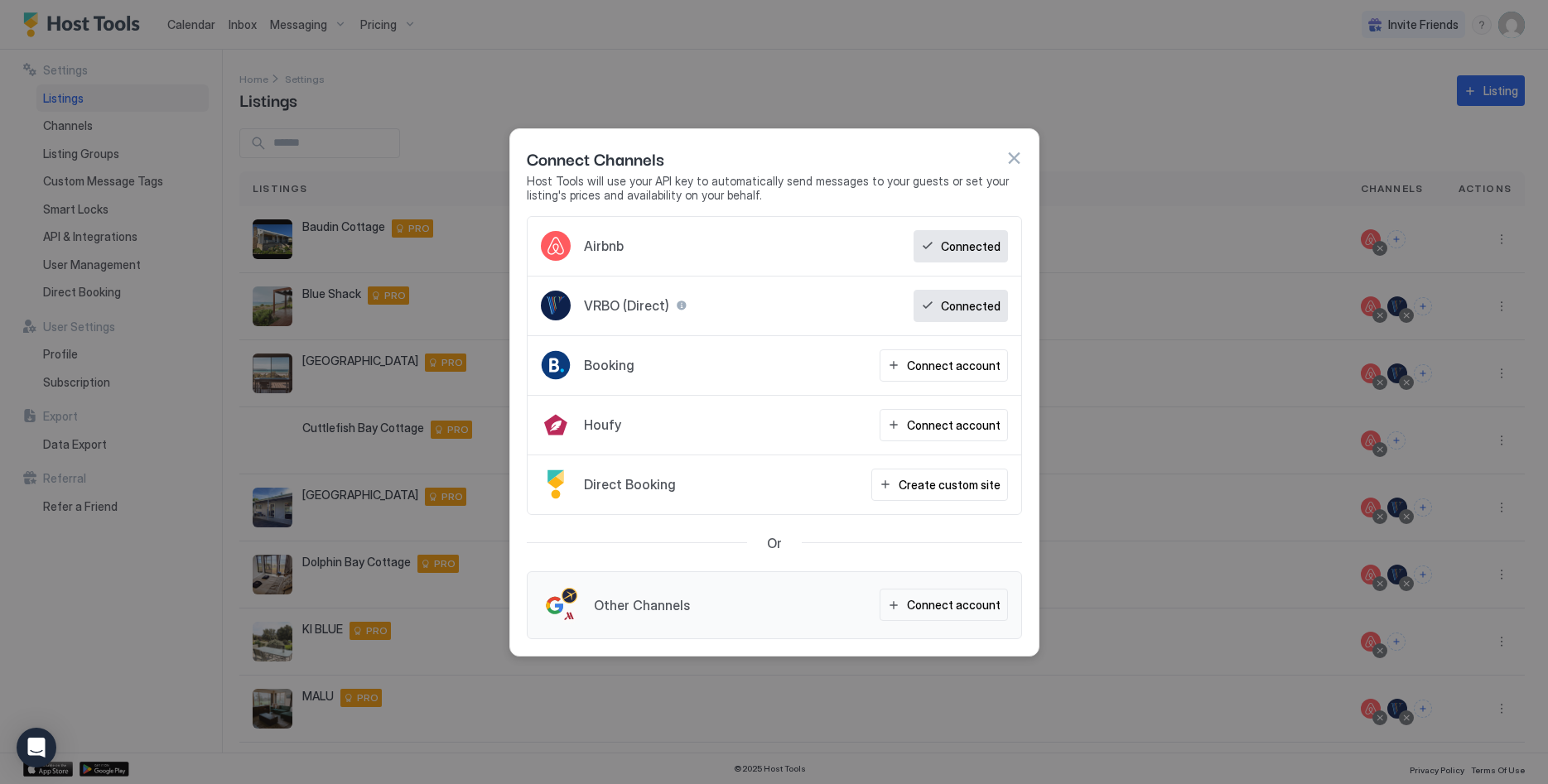
click at [562, 600] on div at bounding box center [560, 604] width 40 height 40
click at [940, 604] on div "Connect account" at bounding box center [954, 604] width 94 height 18
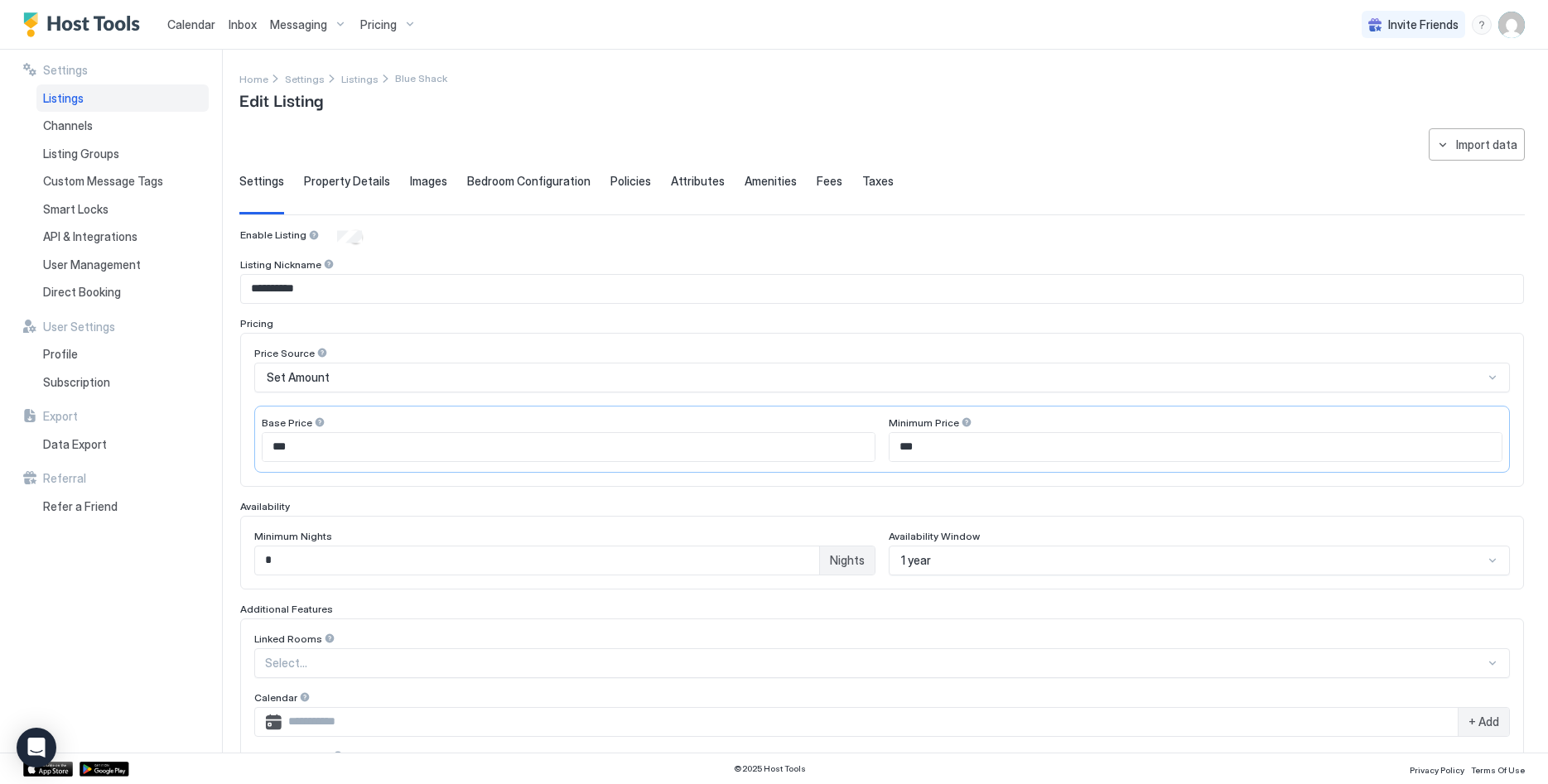
click at [356, 190] on div "Property Details" at bounding box center [346, 194] width 86 height 41
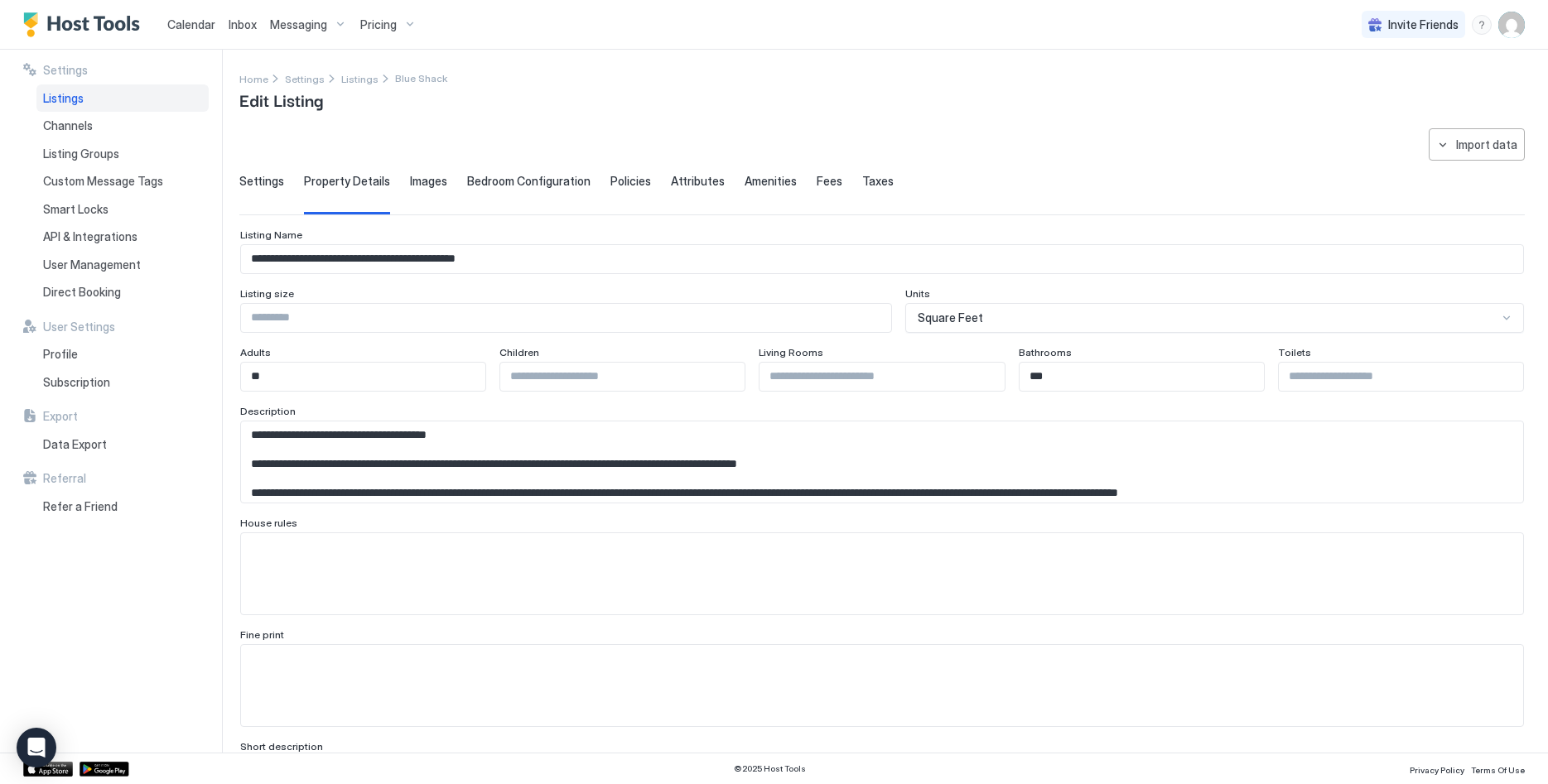
click at [431, 188] on span "Images" at bounding box center [429, 181] width 37 height 15
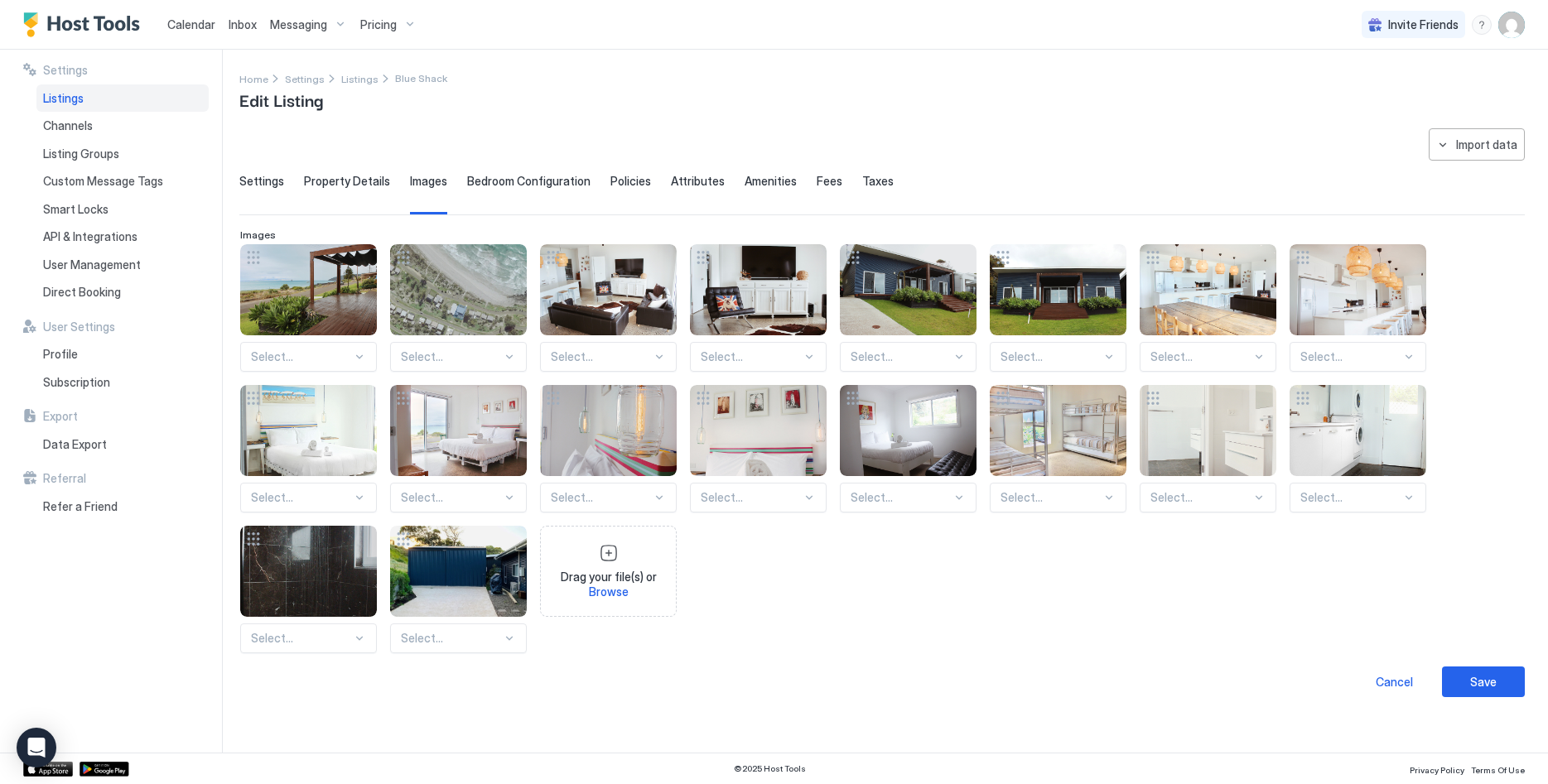
click at [505, 184] on span "Bedroom Configuration" at bounding box center [529, 181] width 123 height 15
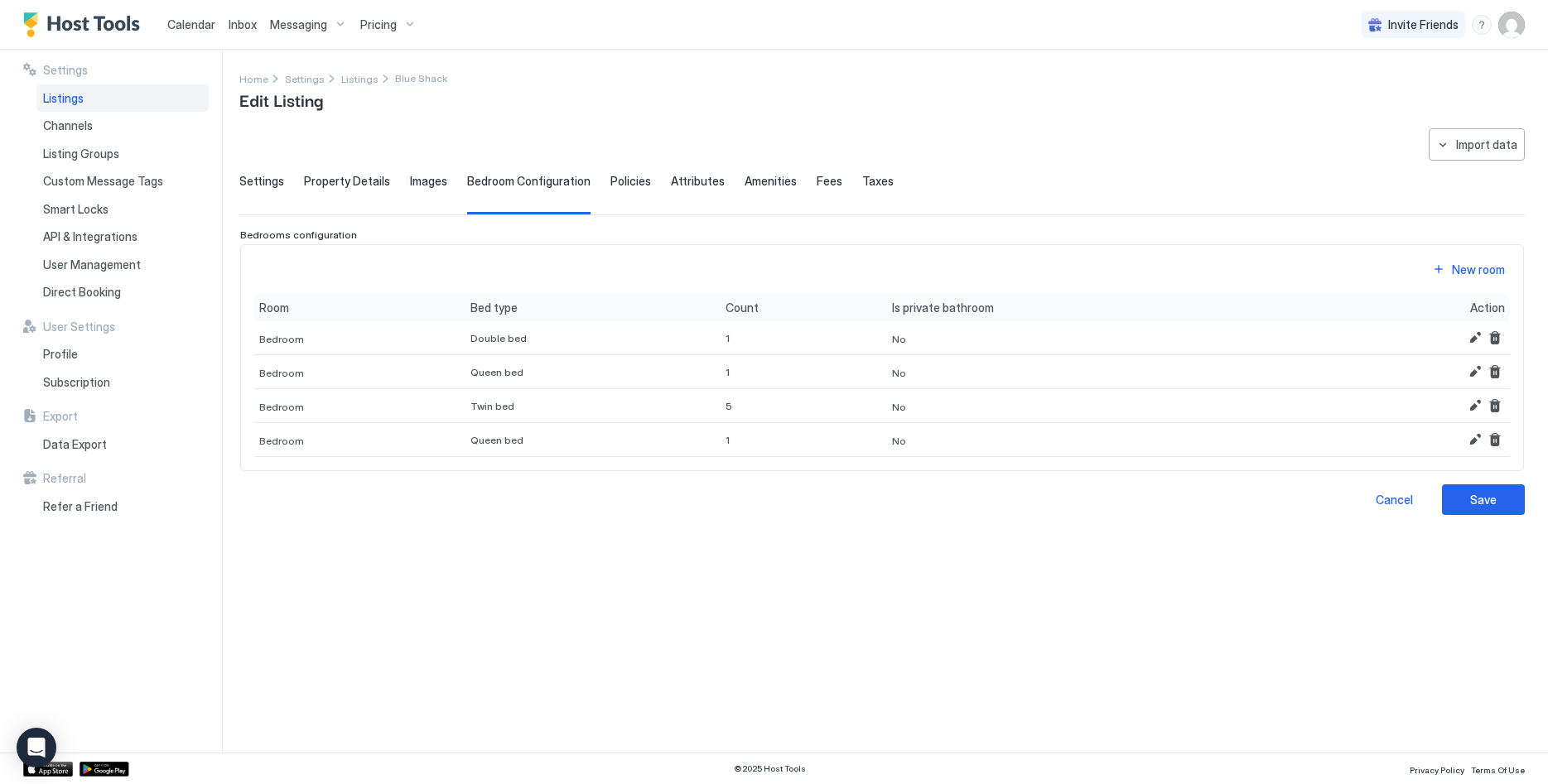
click at [632, 190] on div "Policies" at bounding box center [630, 194] width 41 height 41
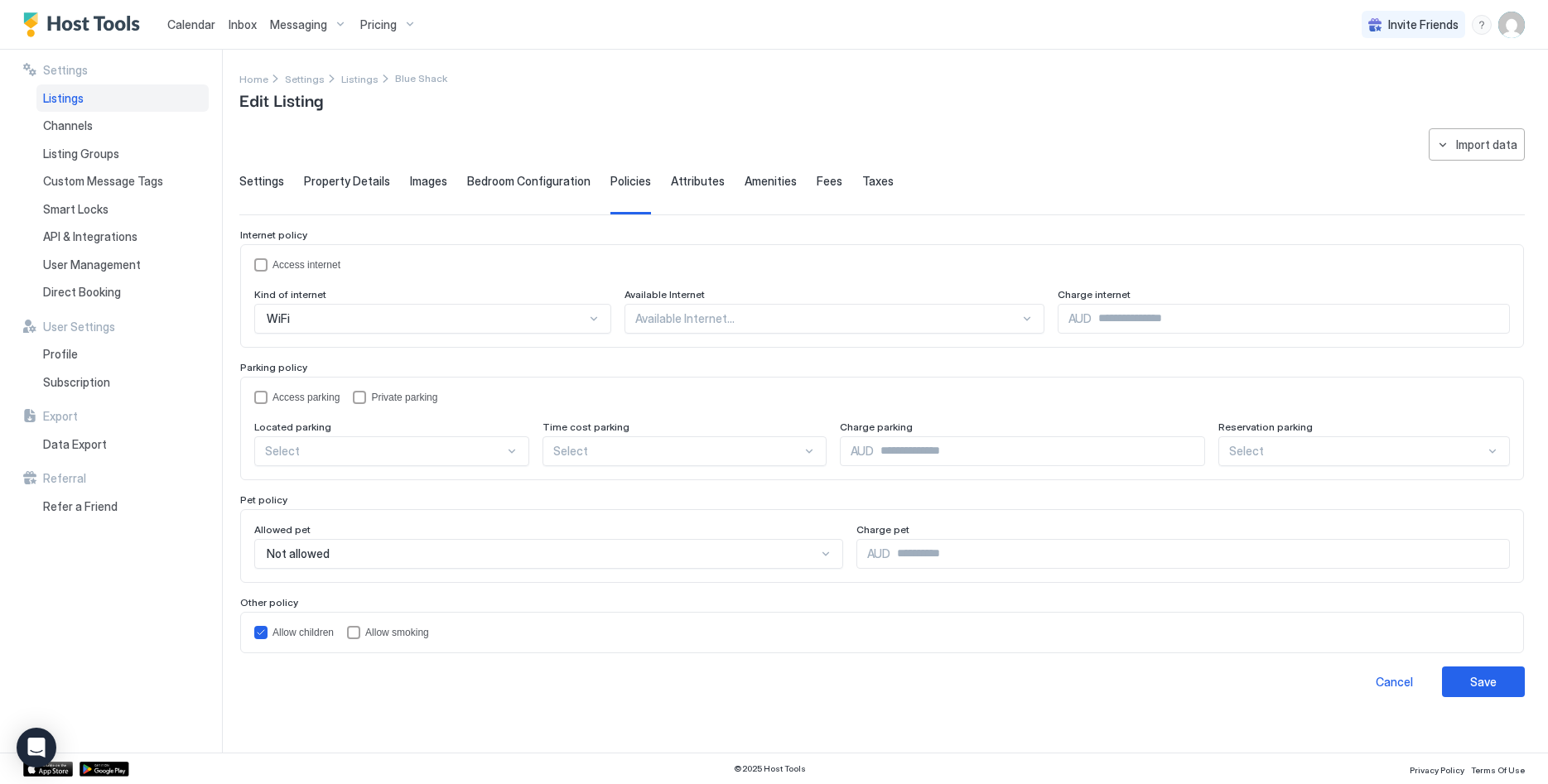
click at [703, 182] on span "Attributes" at bounding box center [698, 181] width 54 height 15
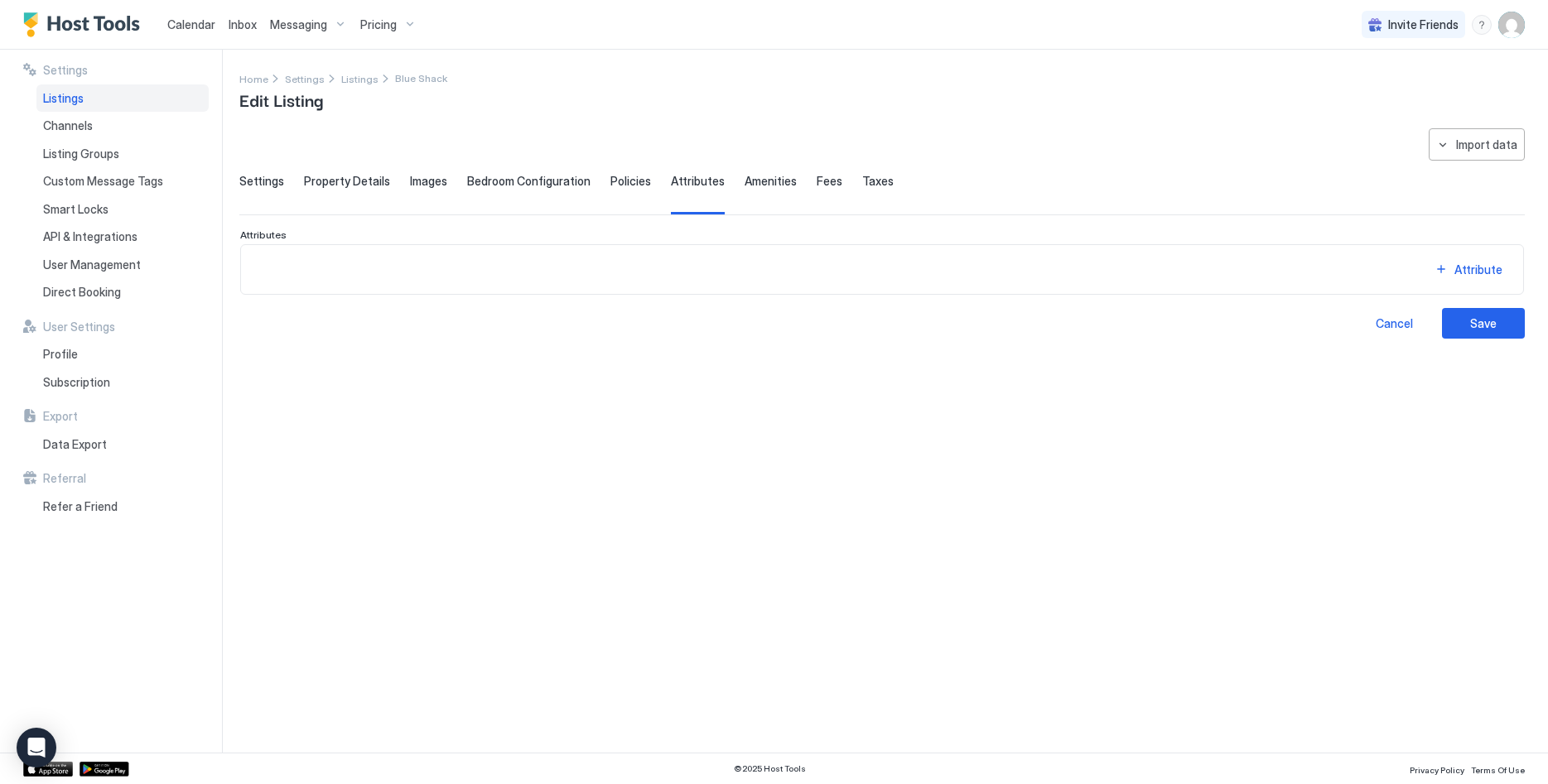
click at [744, 179] on span "Amenities" at bounding box center [770, 181] width 52 height 15
click at [797, 181] on div "Settings Property Details Images Bedroom Configuration Policies Attributes Amen…" at bounding box center [882, 194] width 1285 height 41
click at [883, 187] on div "Settings Property Details Images Bedroom Configuration Policies Attributes Amen…" at bounding box center [882, 194] width 1285 height 41
click at [695, 187] on span "Attributes" at bounding box center [698, 181] width 54 height 15
click at [265, 174] on span "Settings" at bounding box center [262, 181] width 44 height 15
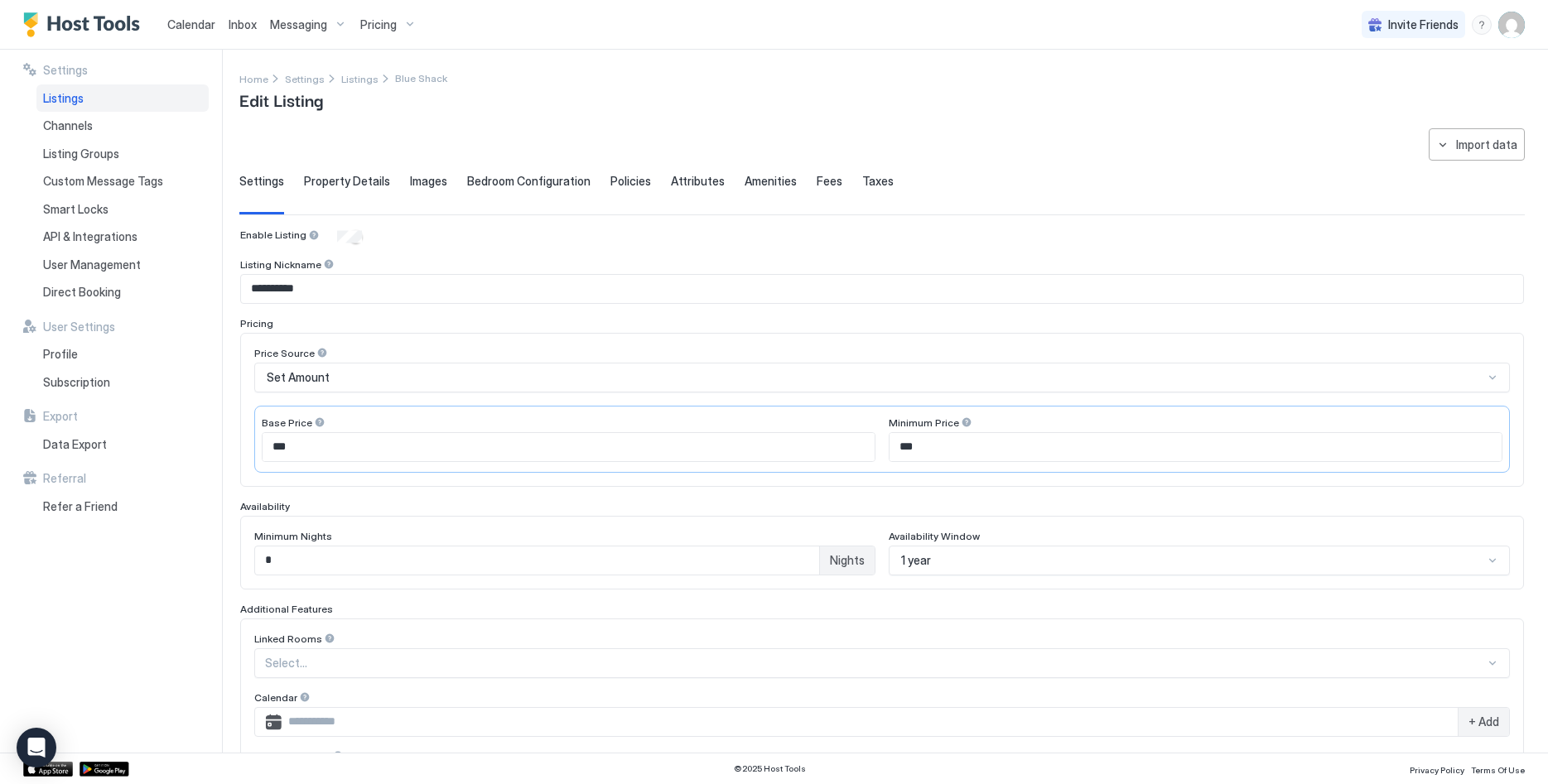
scroll to position [243, 0]
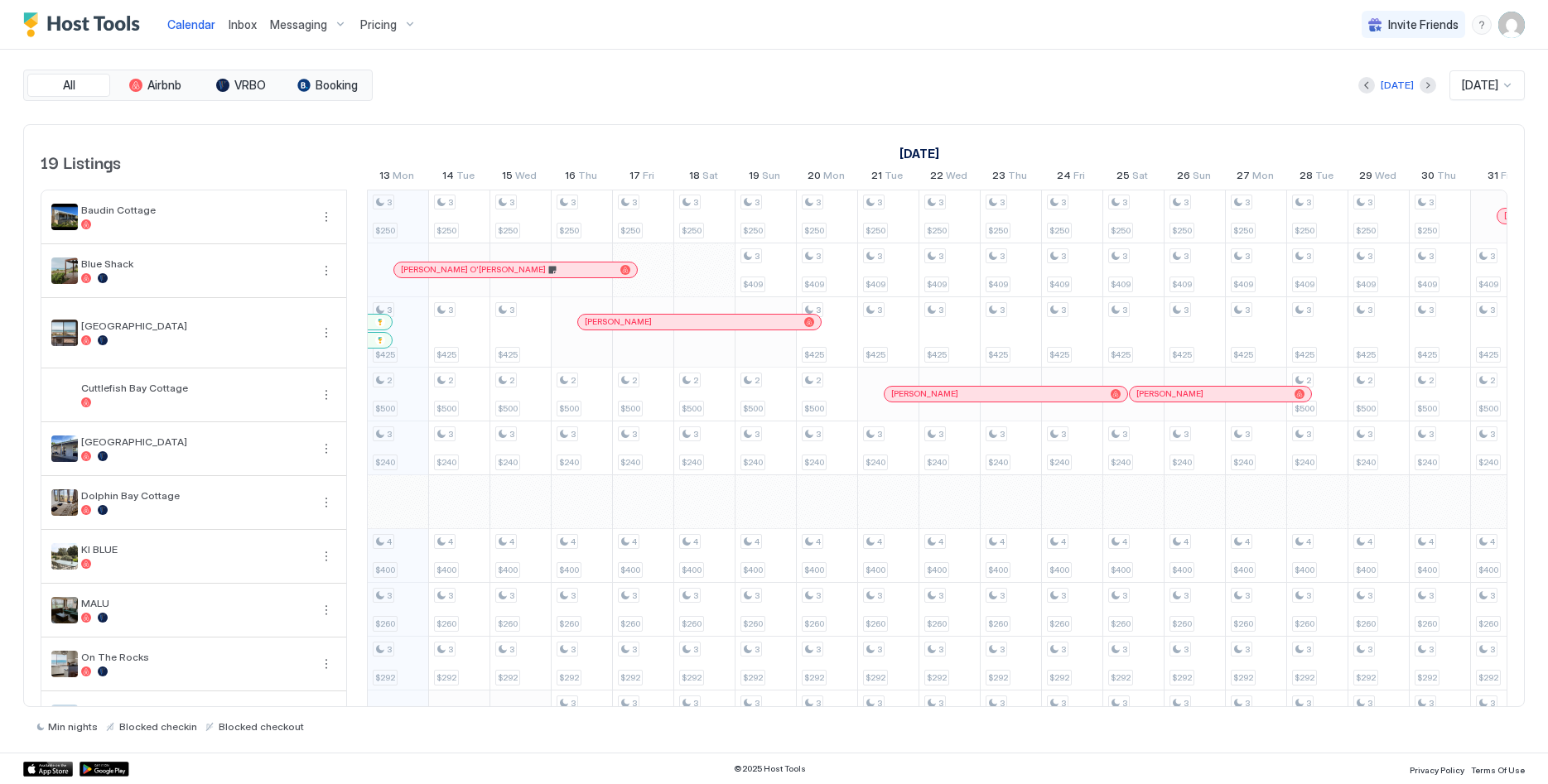
scroll to position [0, 920]
click at [326, 93] on button "Booking" at bounding box center [327, 85] width 82 height 23
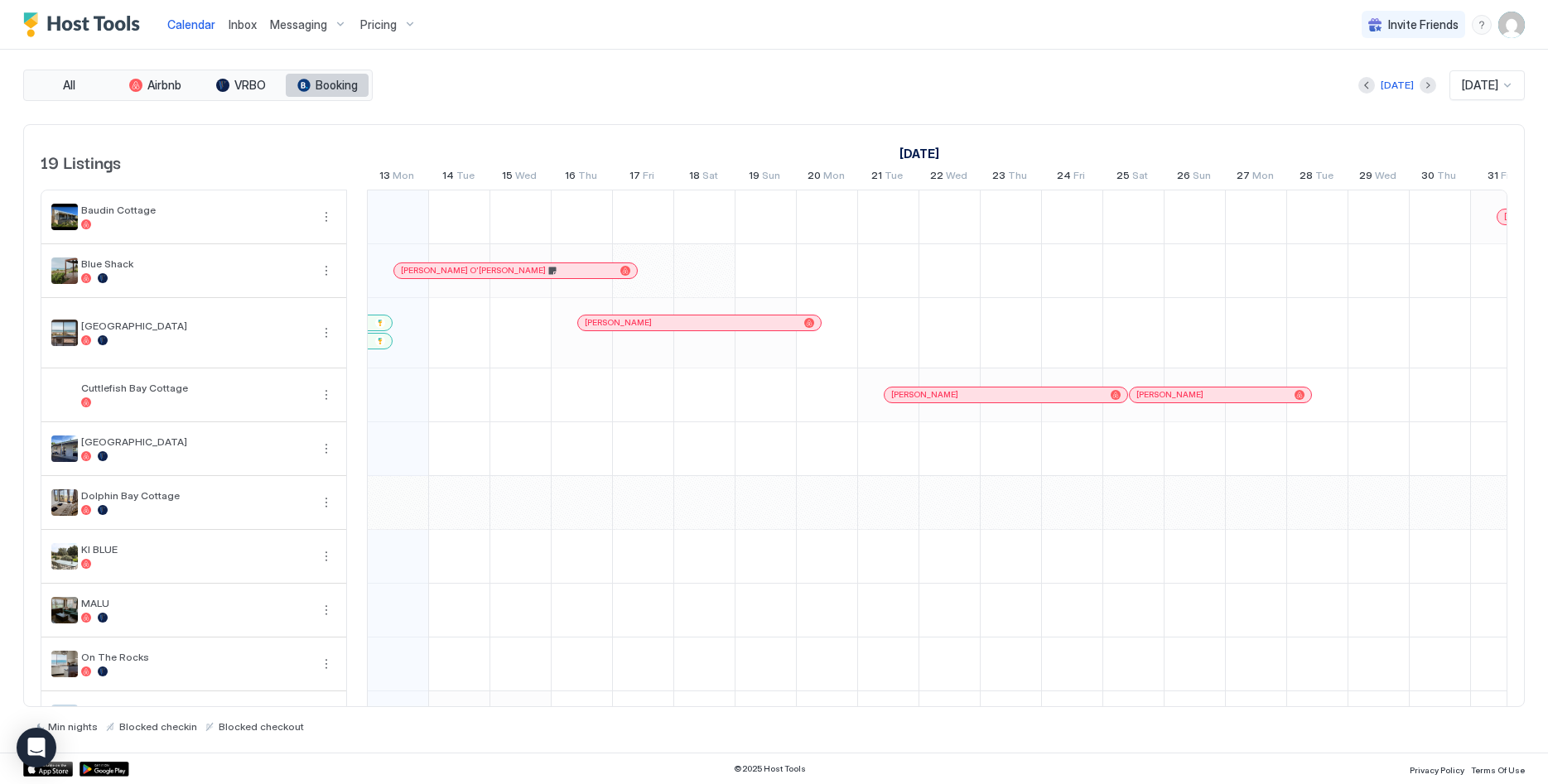
click at [330, 82] on button "Booking" at bounding box center [327, 85] width 82 height 23
click at [330, 82] on span "Booking" at bounding box center [337, 85] width 43 height 15
click at [67, 81] on span "All" at bounding box center [69, 85] width 12 height 15
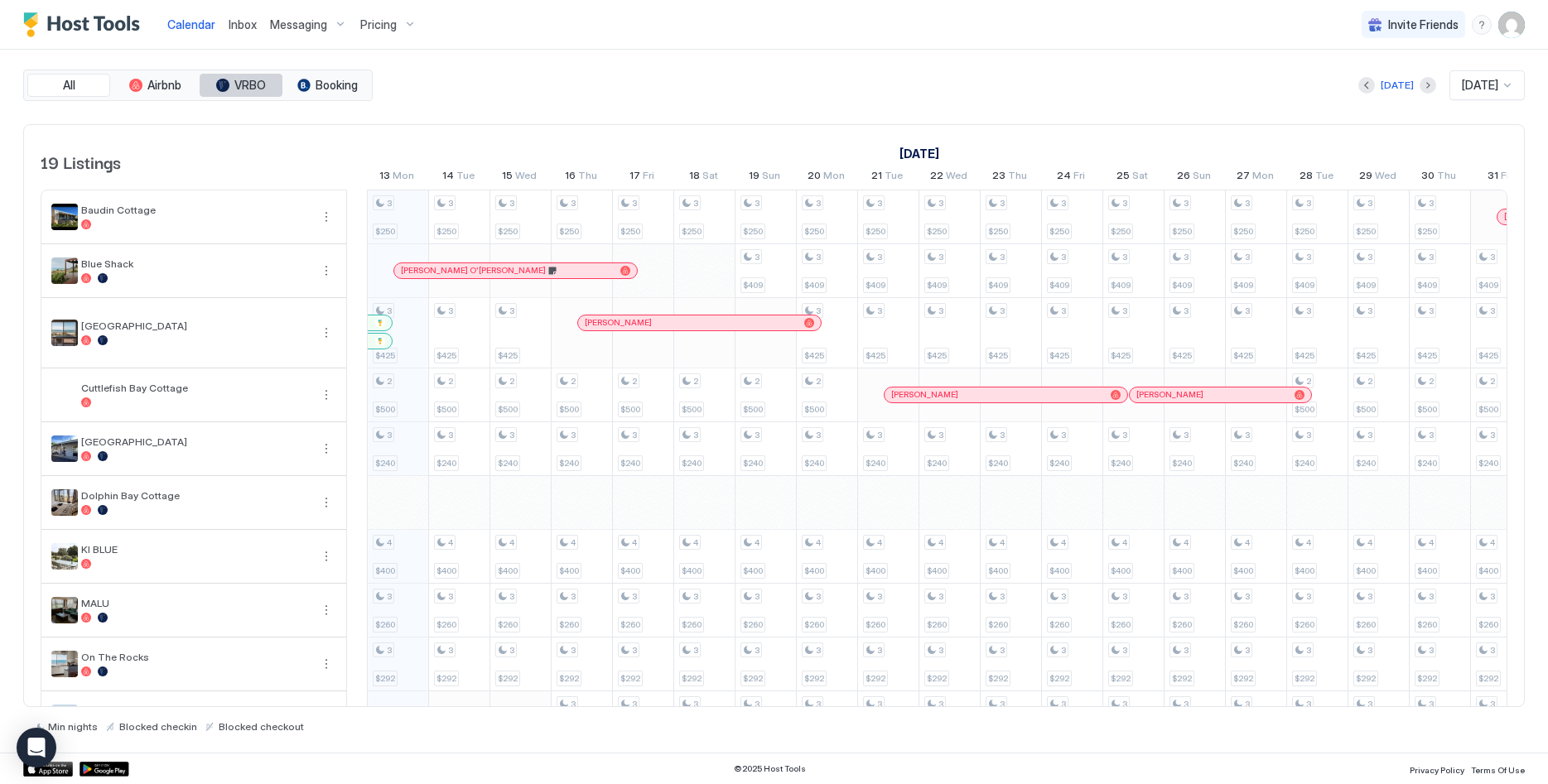
click at [215, 82] on button "VRBO" at bounding box center [241, 85] width 82 height 23
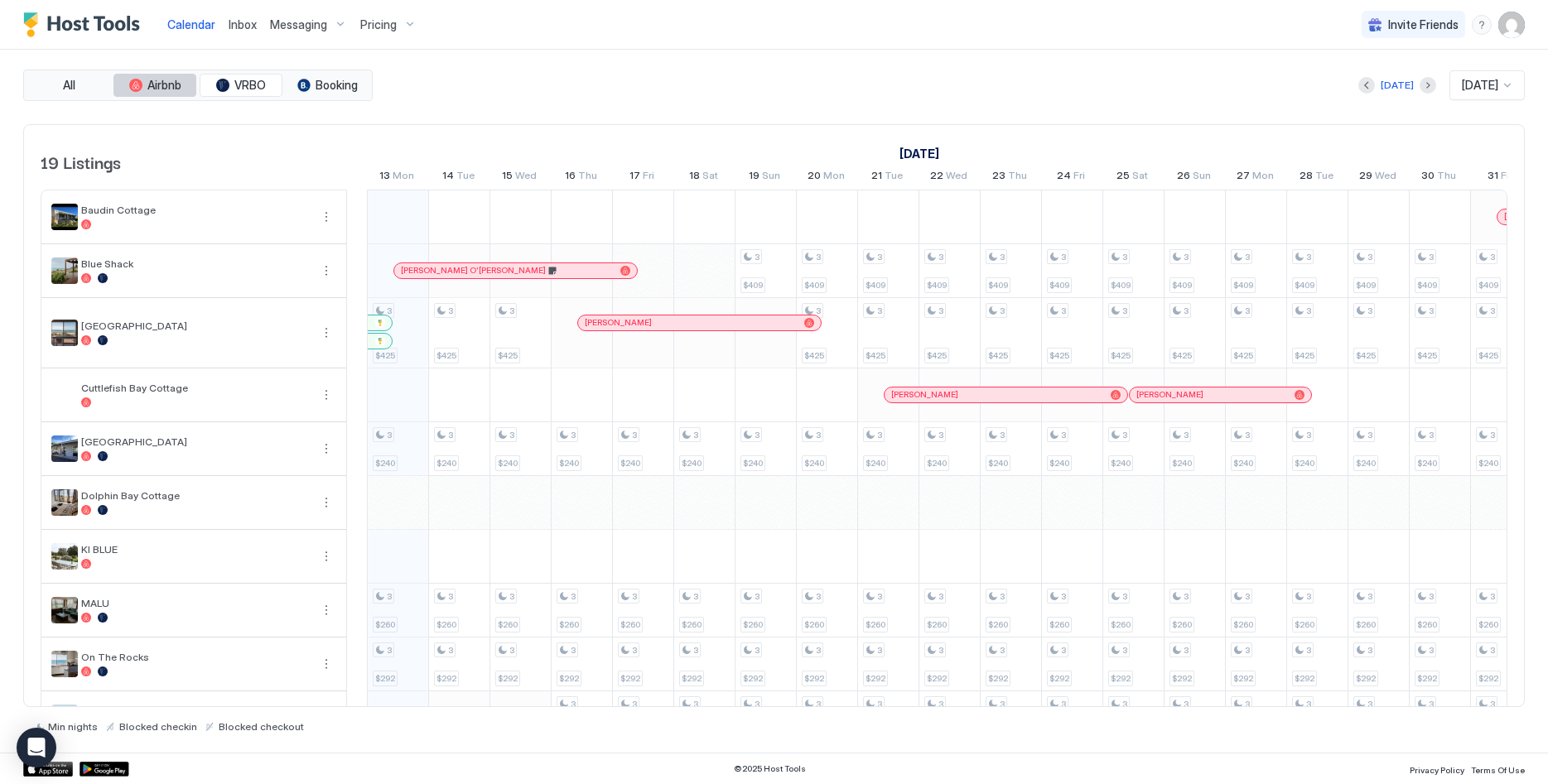
click at [164, 83] on span "Airbnb" at bounding box center [164, 85] width 34 height 15
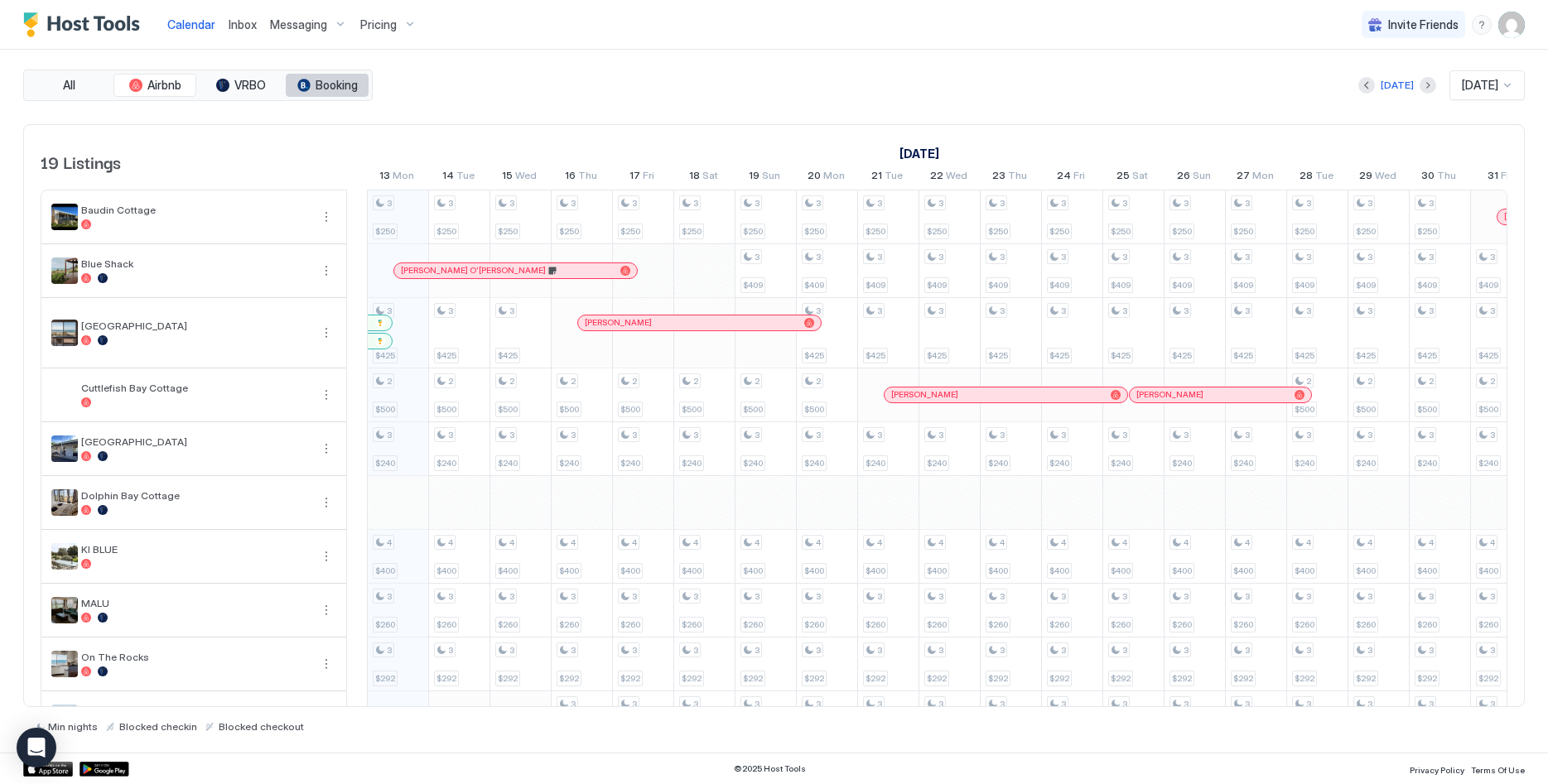
click at [315, 82] on button "Booking" at bounding box center [327, 85] width 82 height 23
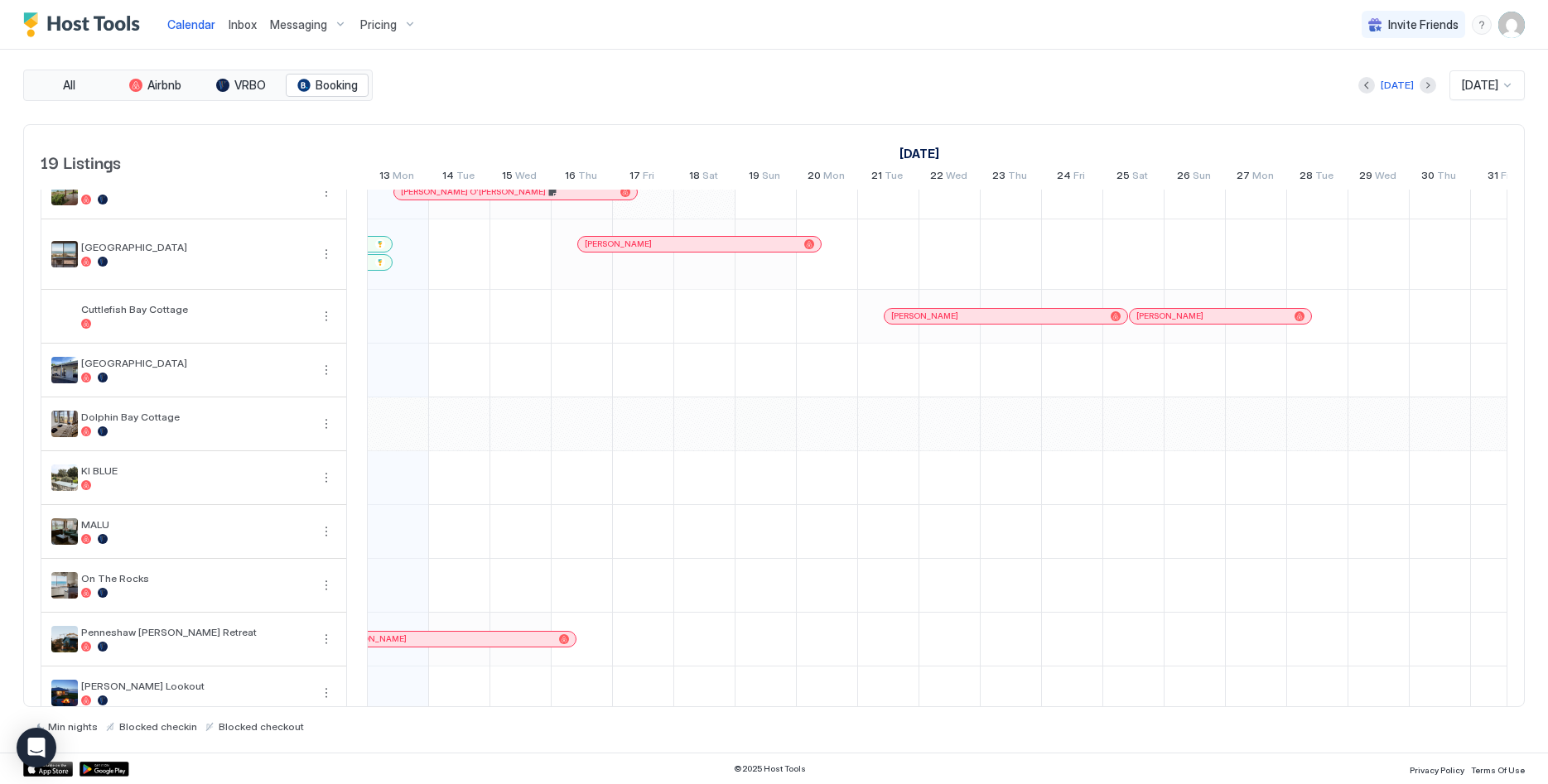
scroll to position [0, 0]
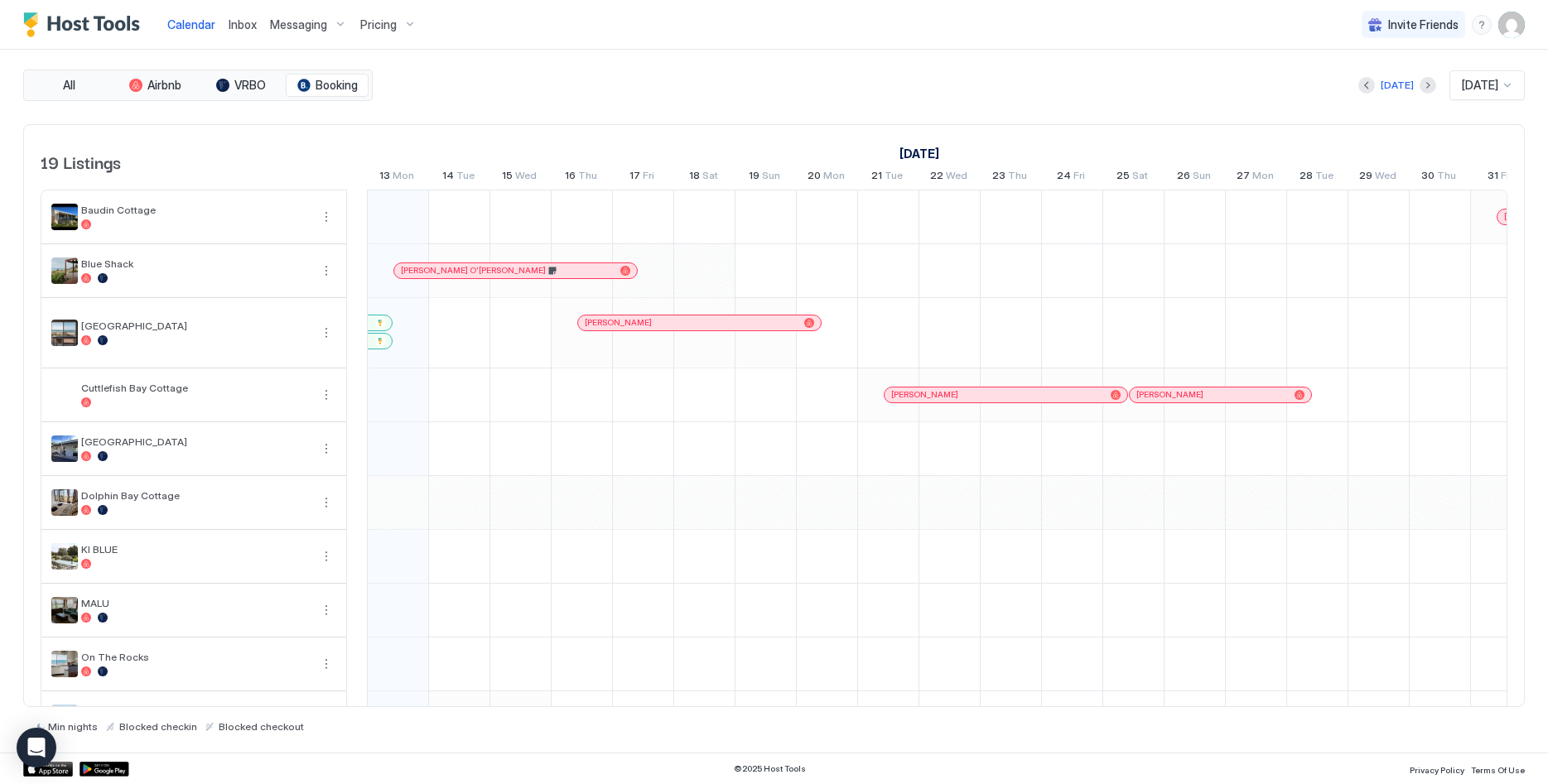
click at [59, 67] on div "All Airbnb VRBO Booking Today Oct 2025 19 Listings September 2025 October 2025 …" at bounding box center [774, 401] width 1502 height 703
click at [59, 68] on div "All Airbnb VRBO Booking Today Oct 2025 19 Listings September 2025 October 2025 …" at bounding box center [774, 401] width 1502 height 703
click at [68, 87] on span "All" at bounding box center [69, 85] width 12 height 15
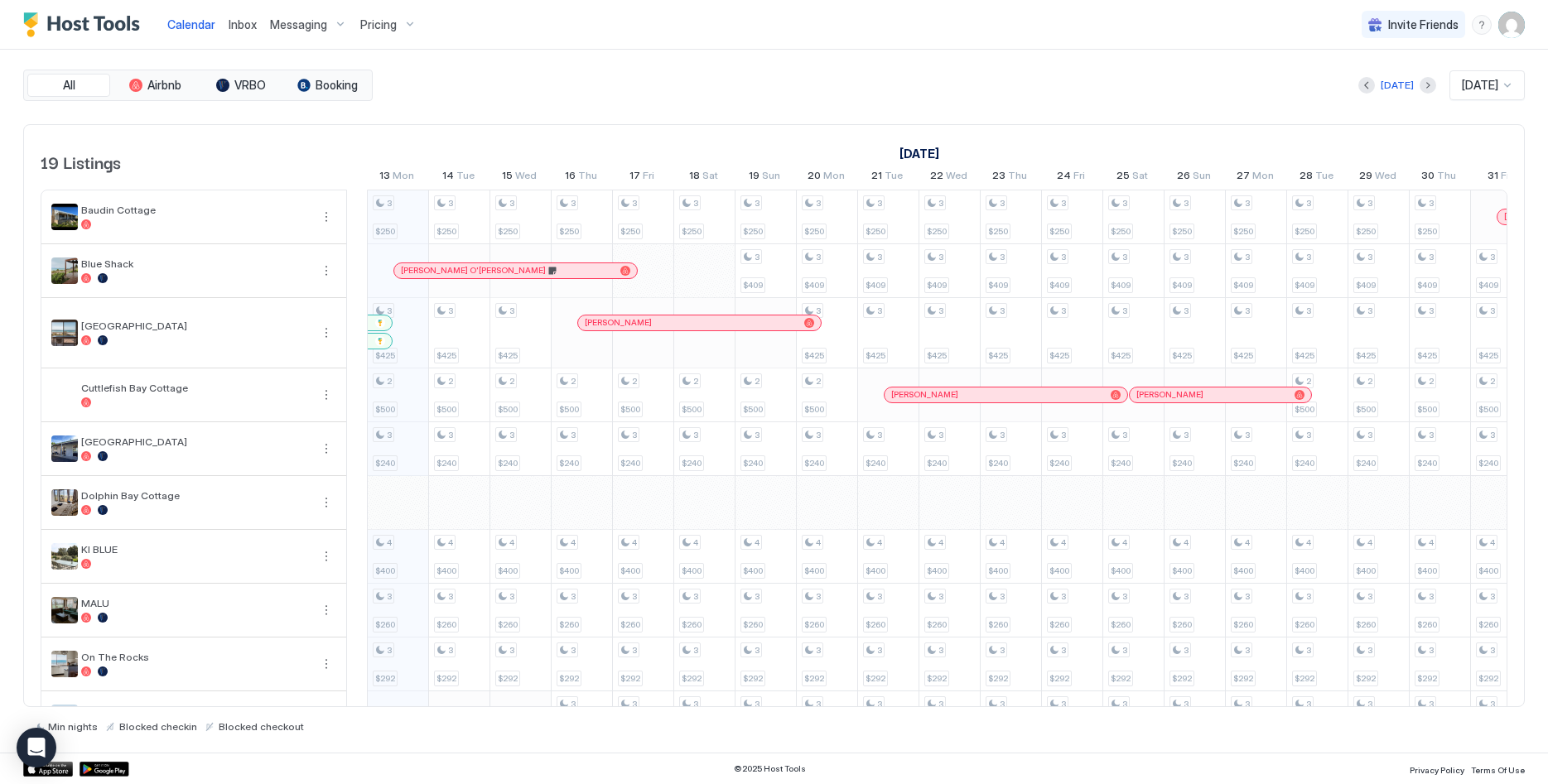
click at [71, 26] on img "Host Tools Logo" at bounding box center [85, 24] width 124 height 25
click at [63, 16] on img "Host Tools Logo" at bounding box center [85, 24] width 124 height 25
click at [1525, 30] on div "Calendar Inbox Messaging Pricing Invite Friends LP" at bounding box center [774, 25] width 1548 height 50
click at [1512, 26] on img "User profile" at bounding box center [1511, 25] width 27 height 27
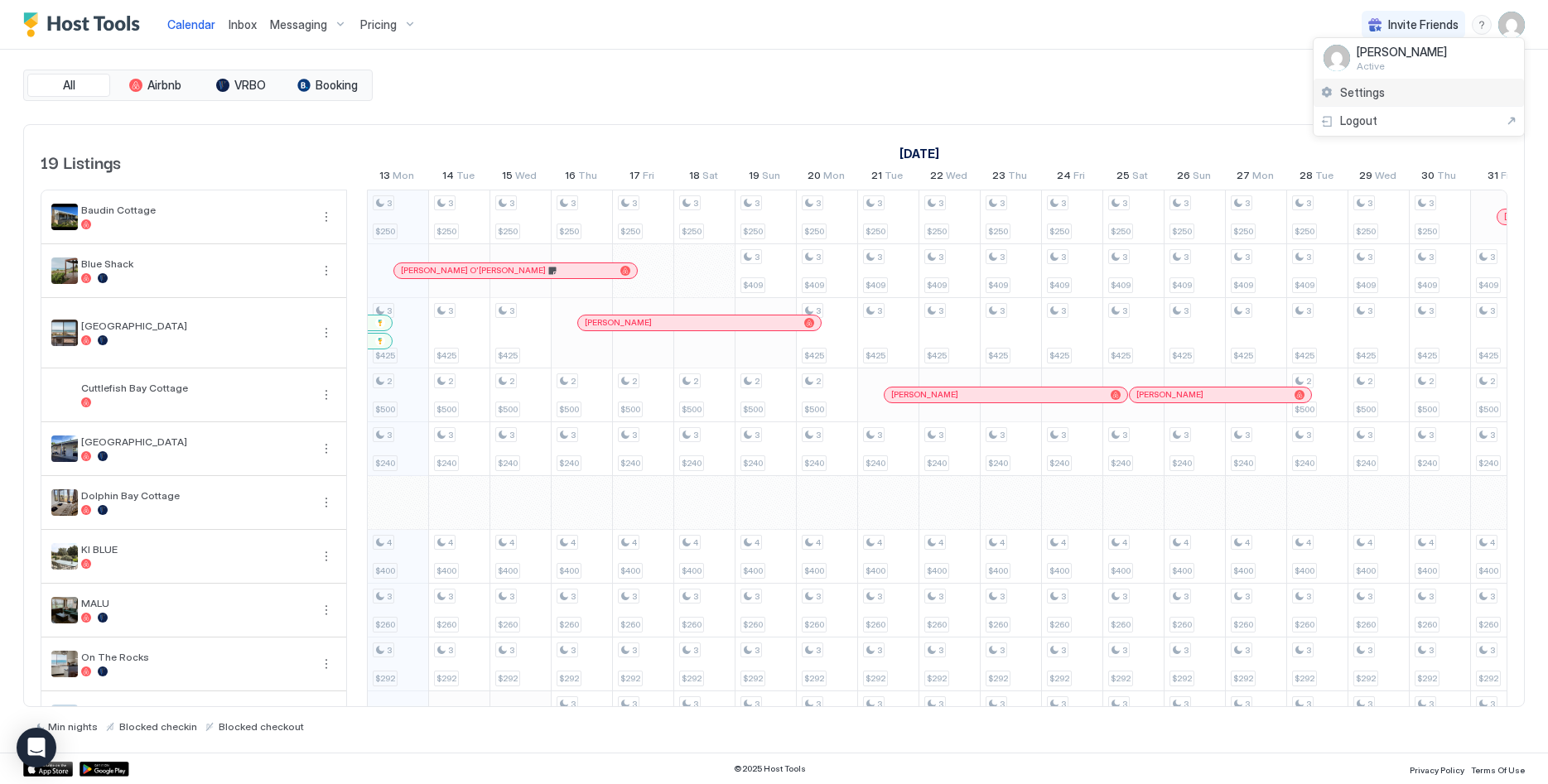
click at [1394, 101] on div "Settings" at bounding box center [1418, 93] width 210 height 29
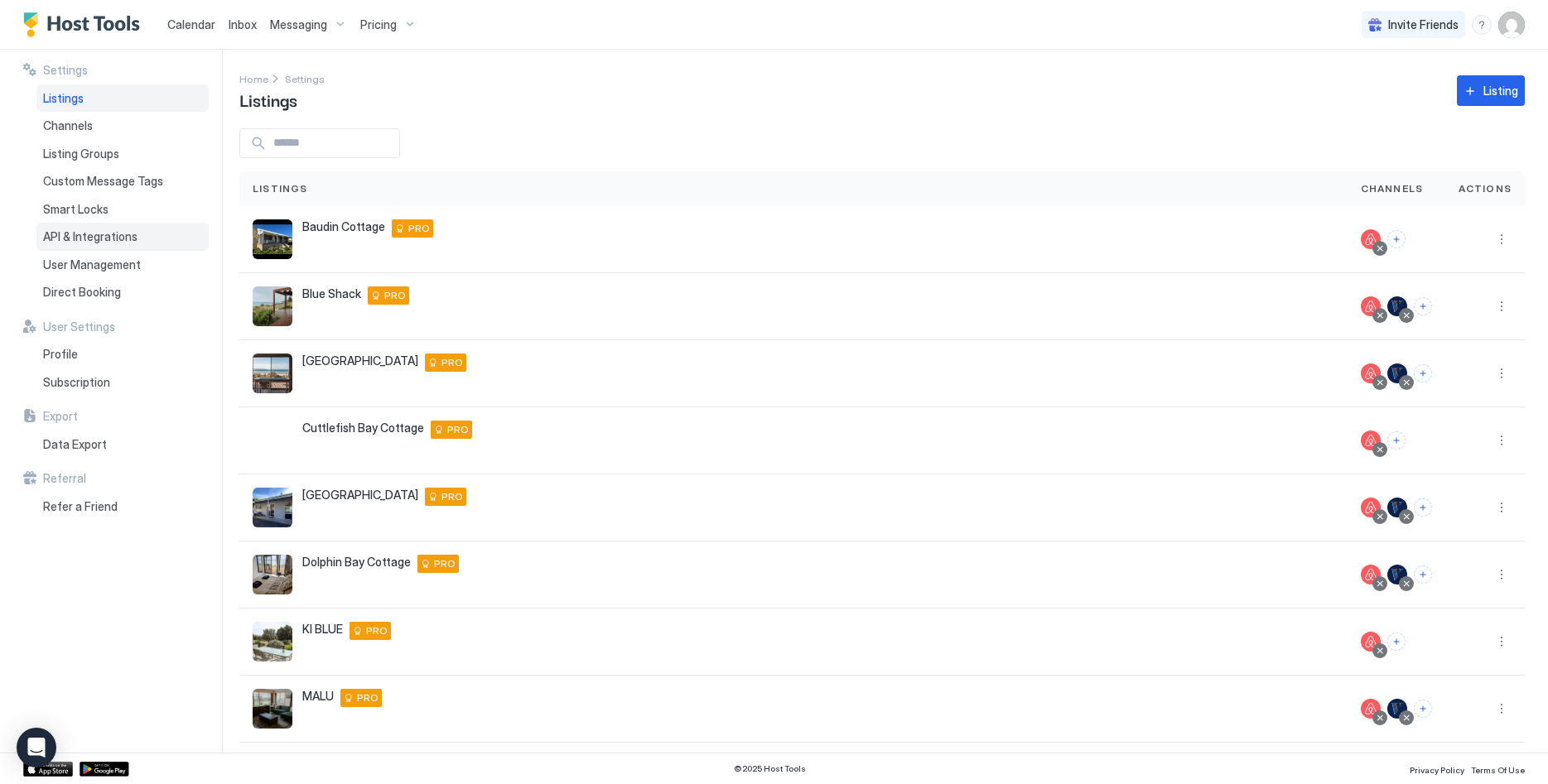
click at [107, 241] on span "API & Integrations" at bounding box center [91, 237] width 94 height 15
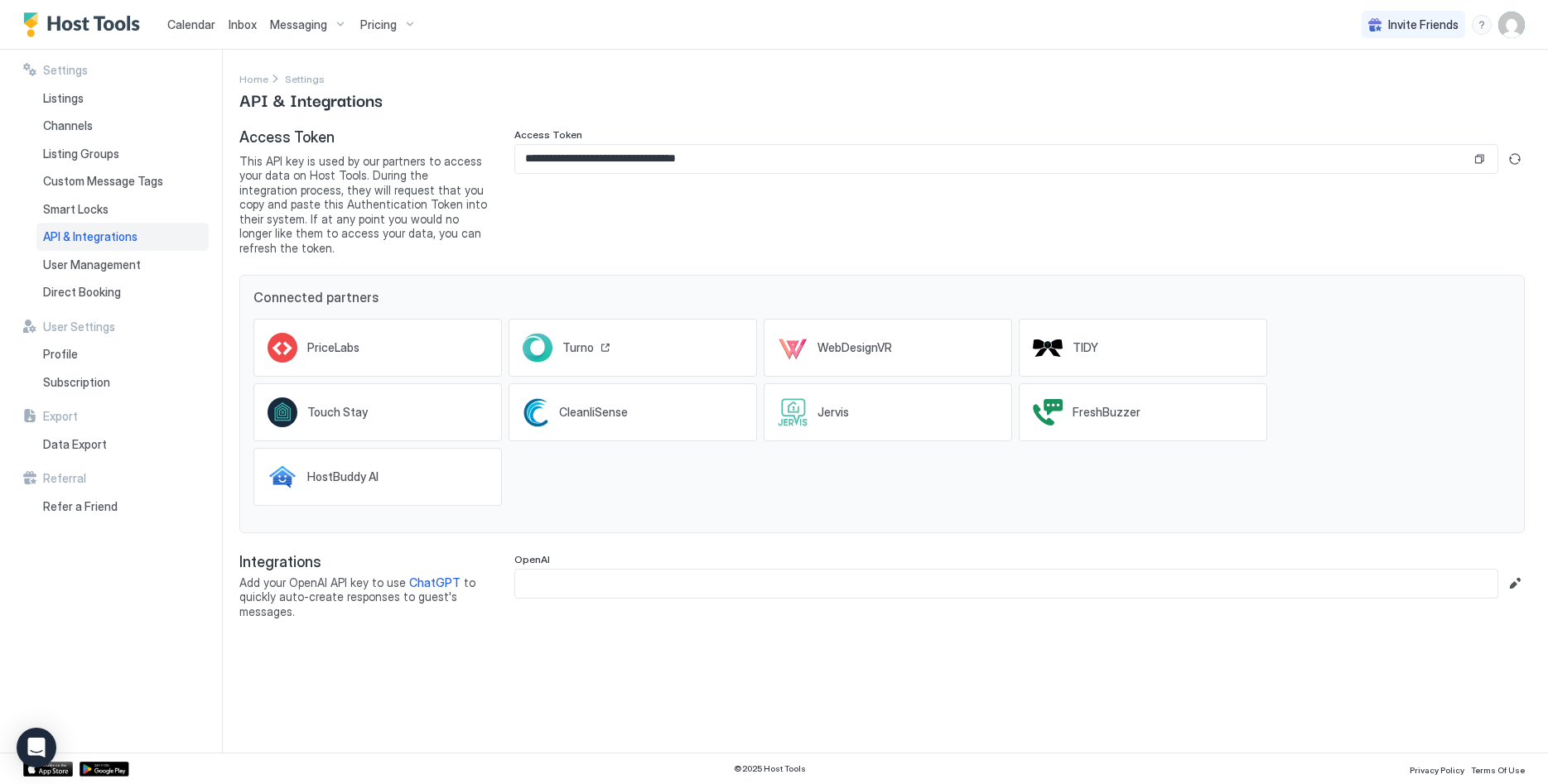
click at [639, 330] on div "Turno" at bounding box center [632, 347] width 248 height 58
click at [592, 406] on div "CleanliSense" at bounding box center [583, 412] width 122 height 30
click at [856, 404] on div "Jervis" at bounding box center [842, 412] width 48 height 15
click at [1122, 397] on div "FreshBuzzer" at bounding box center [1095, 412] width 124 height 30
click at [193, 27] on span "Calendar" at bounding box center [192, 24] width 48 height 14
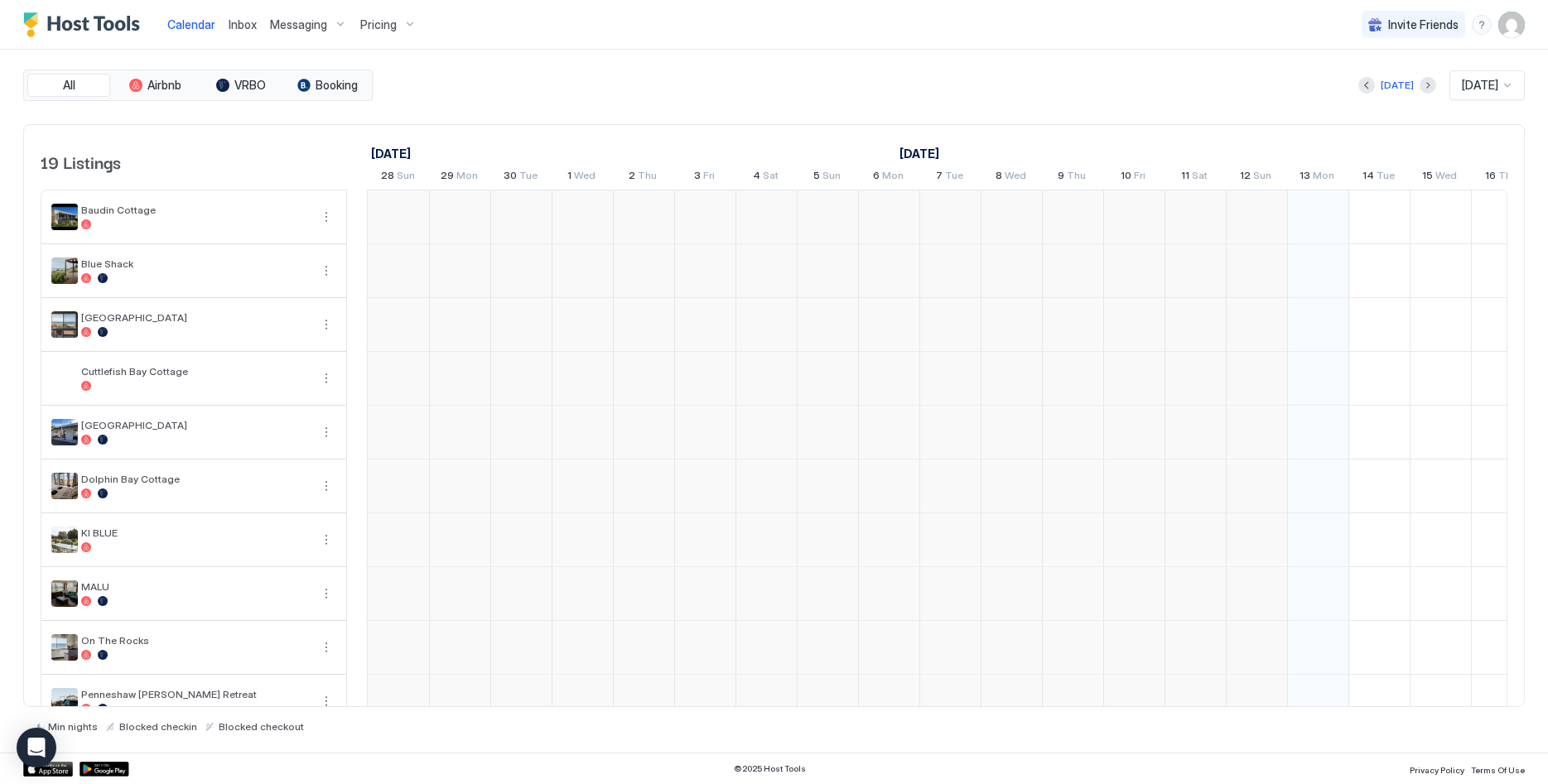
scroll to position [0, 920]
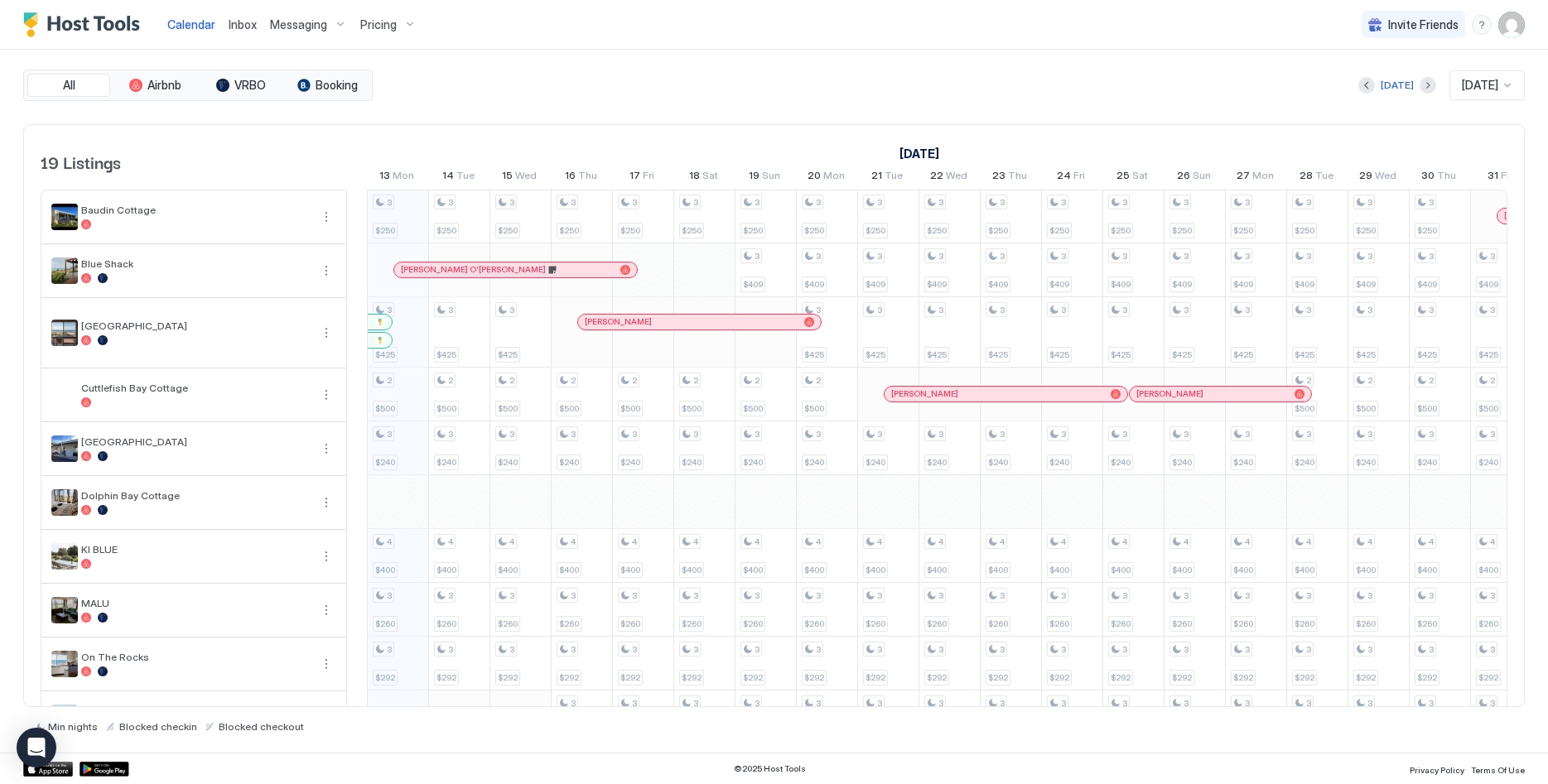
click at [1515, 23] on img "User profile" at bounding box center [1511, 25] width 27 height 27
click at [1515, 23] on div at bounding box center [774, 392] width 1548 height 784
click at [1502, 28] on img "User profile" at bounding box center [1511, 25] width 27 height 27
click at [1355, 86] on span "Settings" at bounding box center [1362, 93] width 44 height 15
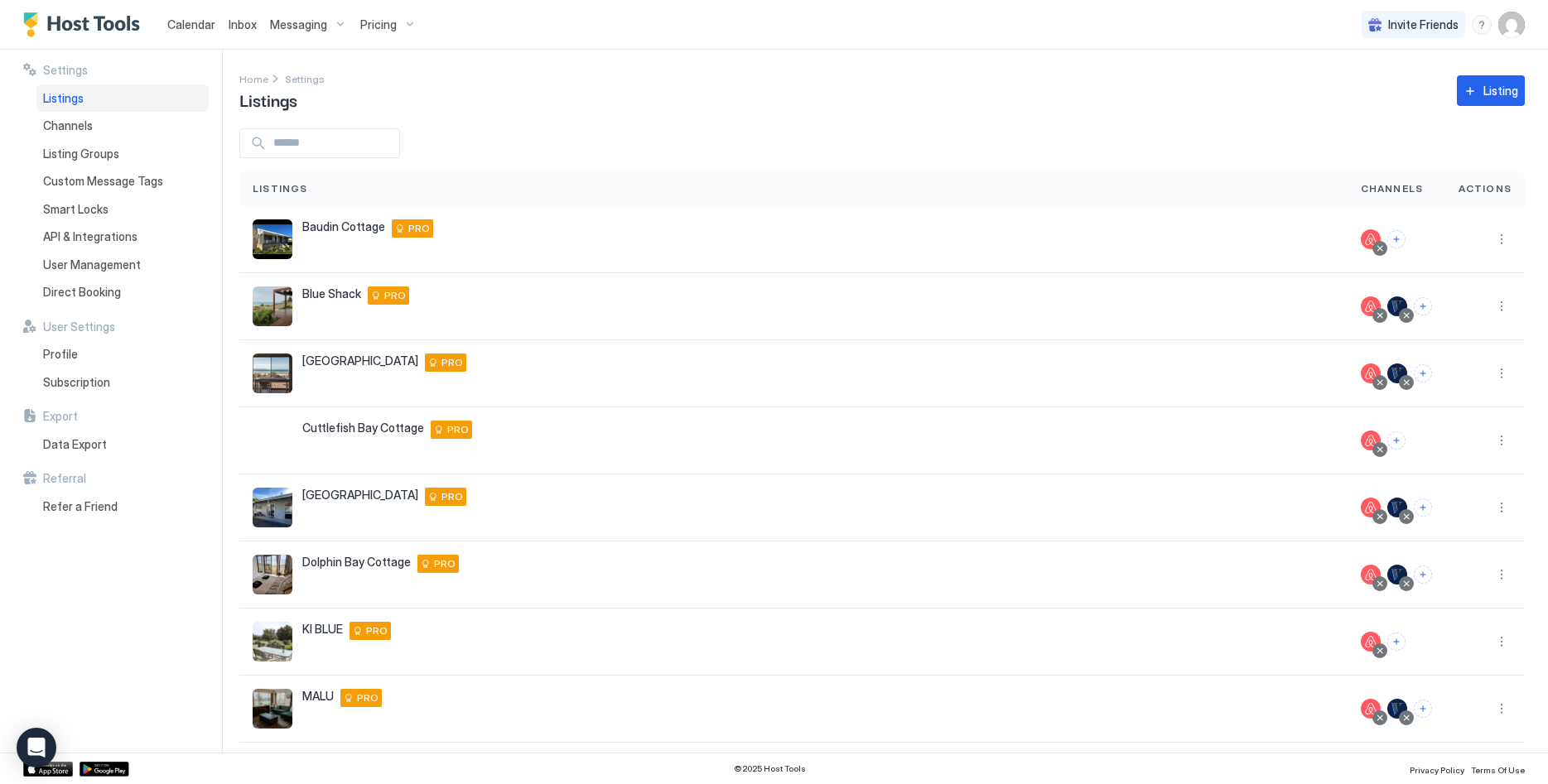
click at [1481, 26] on div "menu" at bounding box center [1481, 24] width 19 height 19
click at [1345, 109] on span "Chat with us" at bounding box center [1341, 106] width 67 height 15
click at [1506, 304] on button "More options" at bounding box center [1501, 305] width 19 height 19
click at [1468, 400] on div "Connect Channel" at bounding box center [1458, 409] width 114 height 27
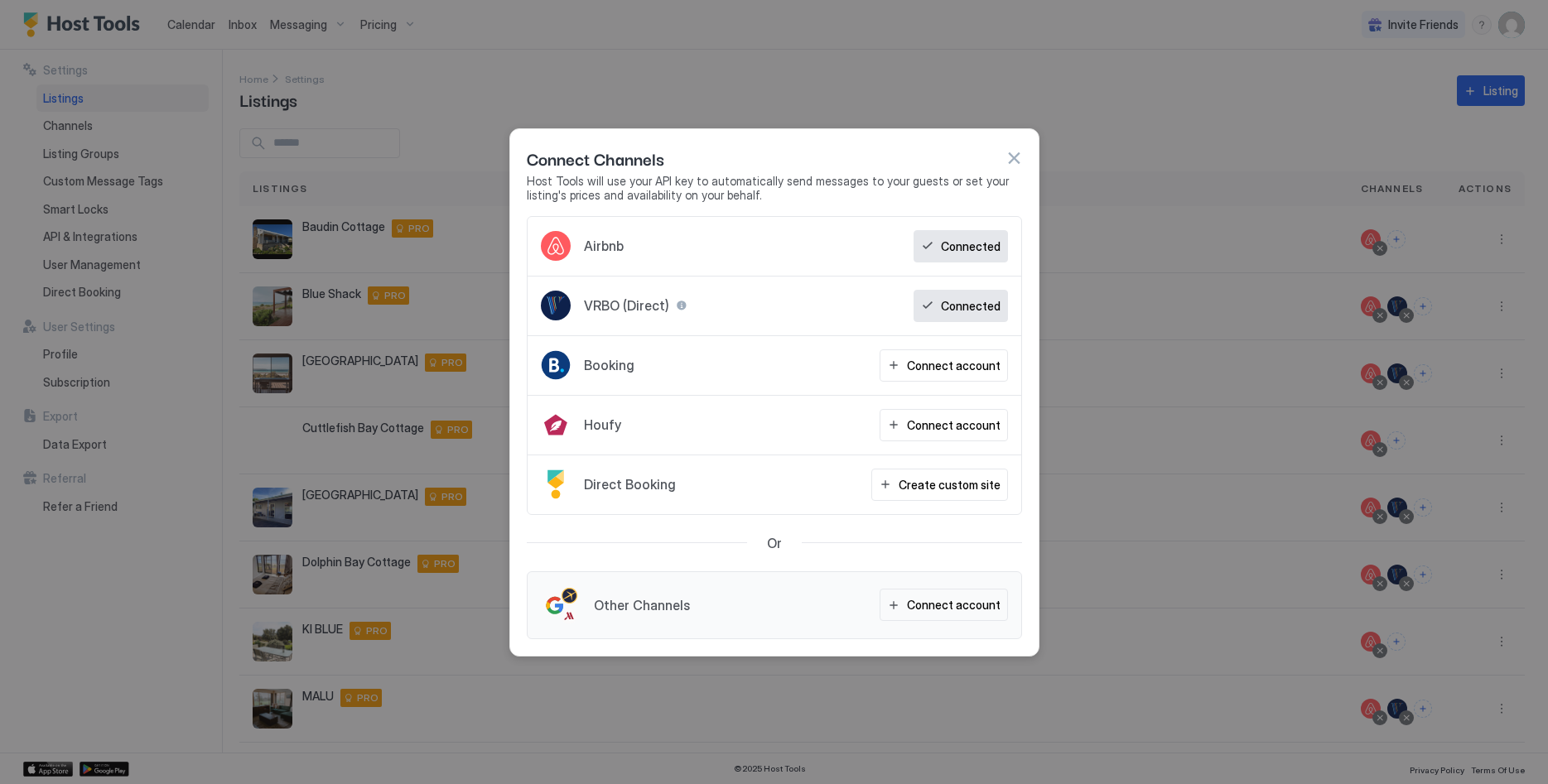
click at [1006, 156] on button "button" at bounding box center [1014, 158] width 17 height 17
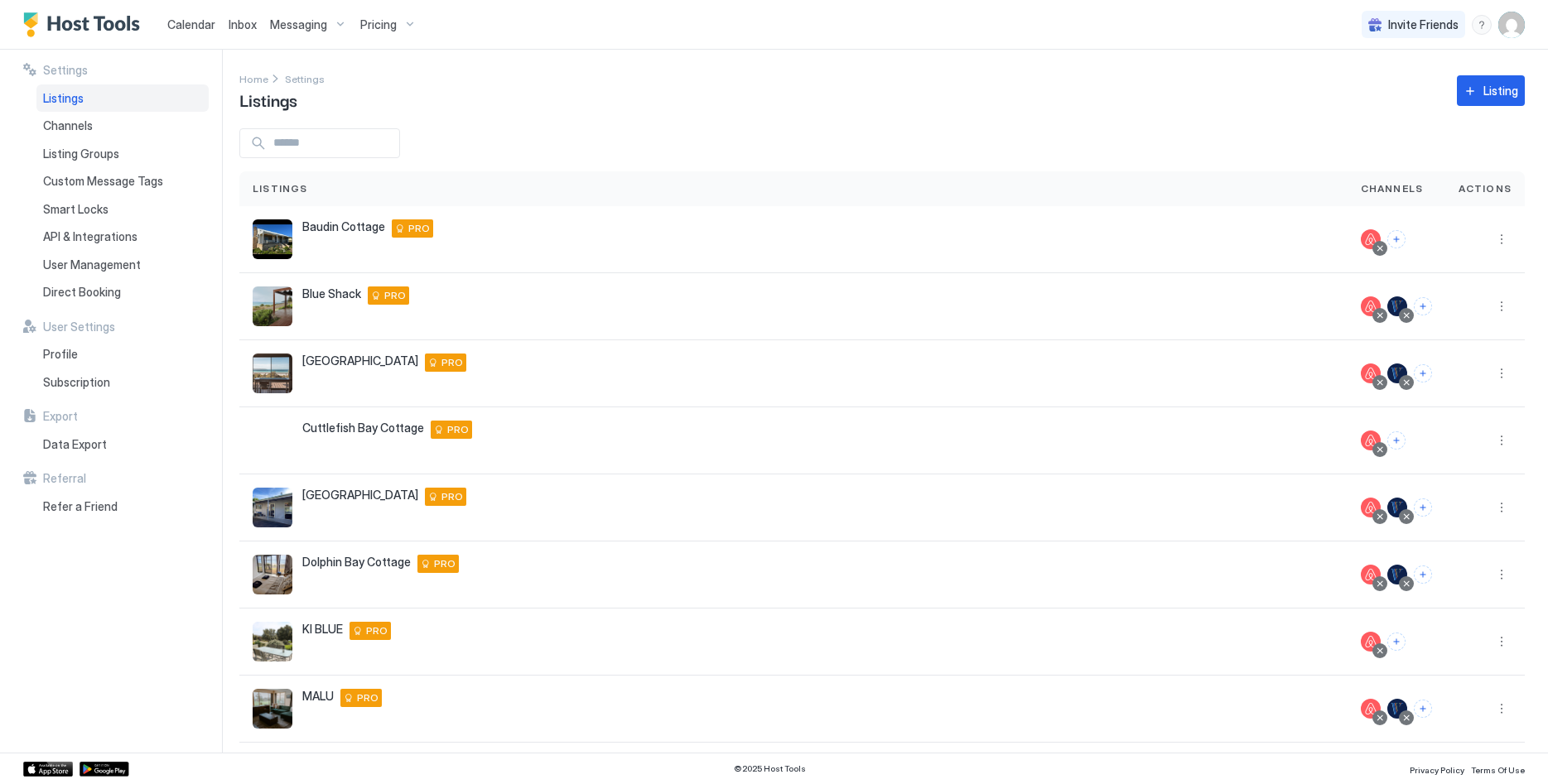
click at [206, 23] on span "Calendar" at bounding box center [192, 24] width 48 height 14
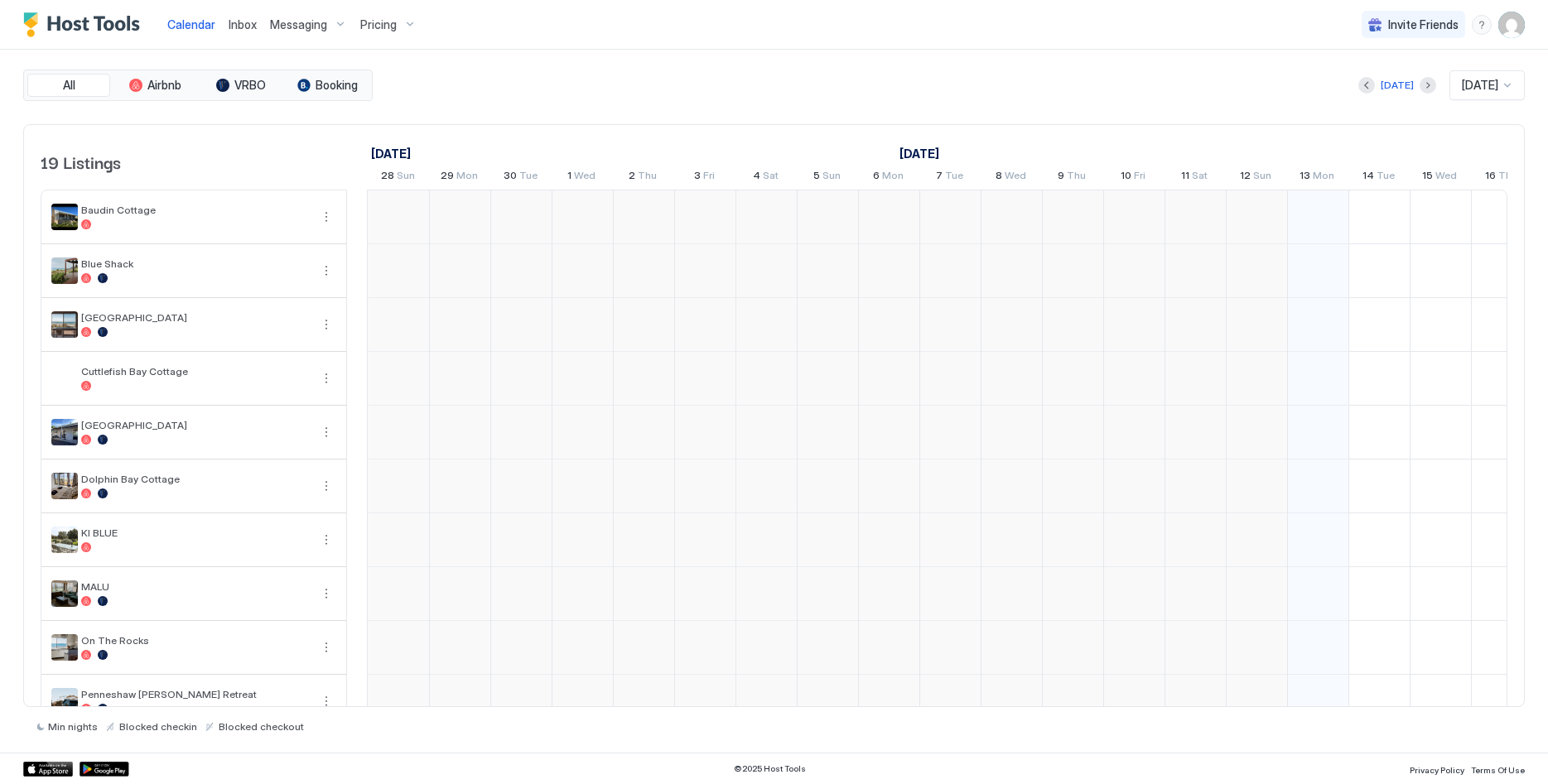
scroll to position [0, 920]
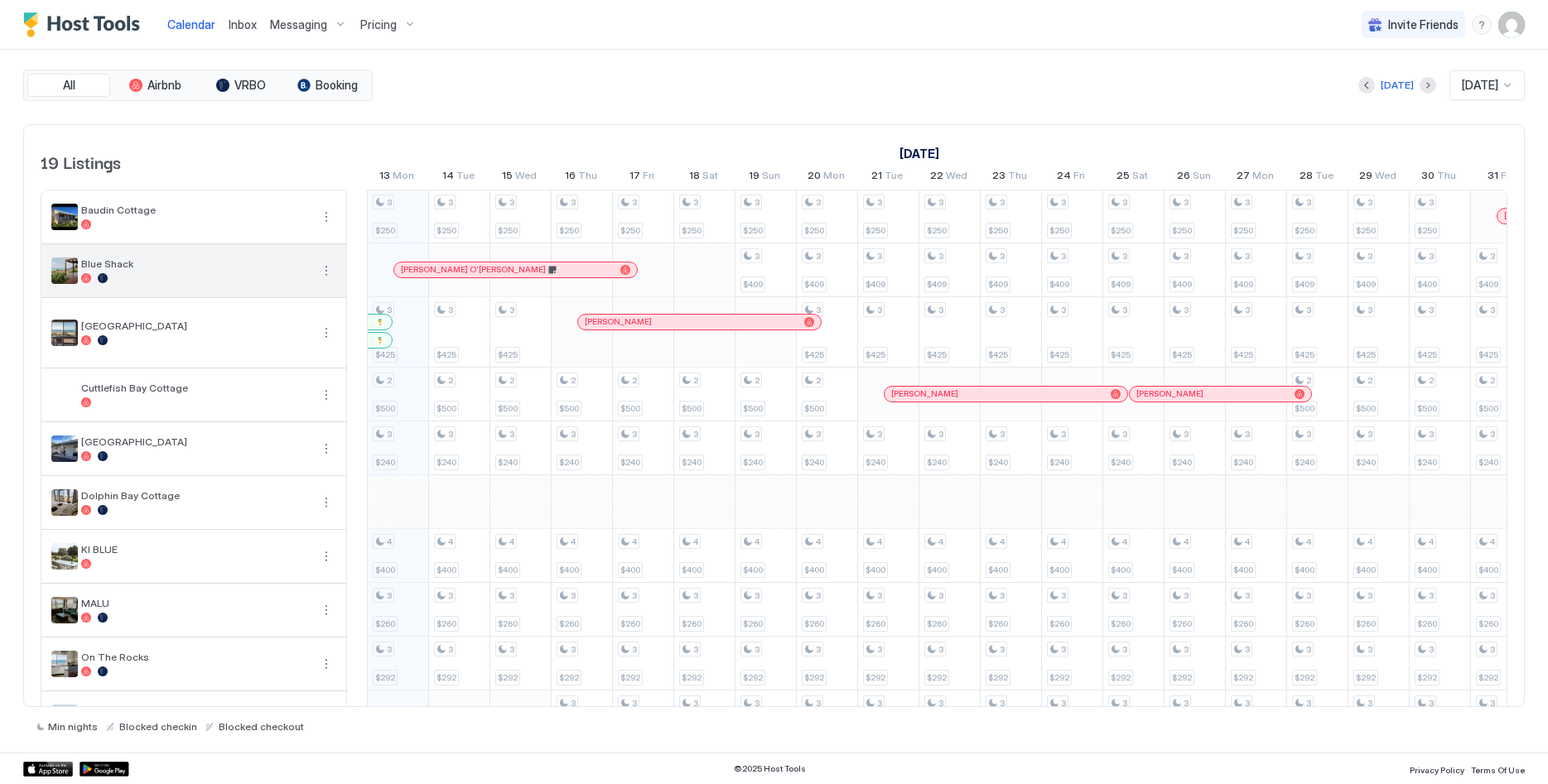
click at [321, 265] on button "More options" at bounding box center [326, 270] width 19 height 19
click at [300, 342] on span "Listing Settings" at bounding box center [298, 346] width 74 height 12
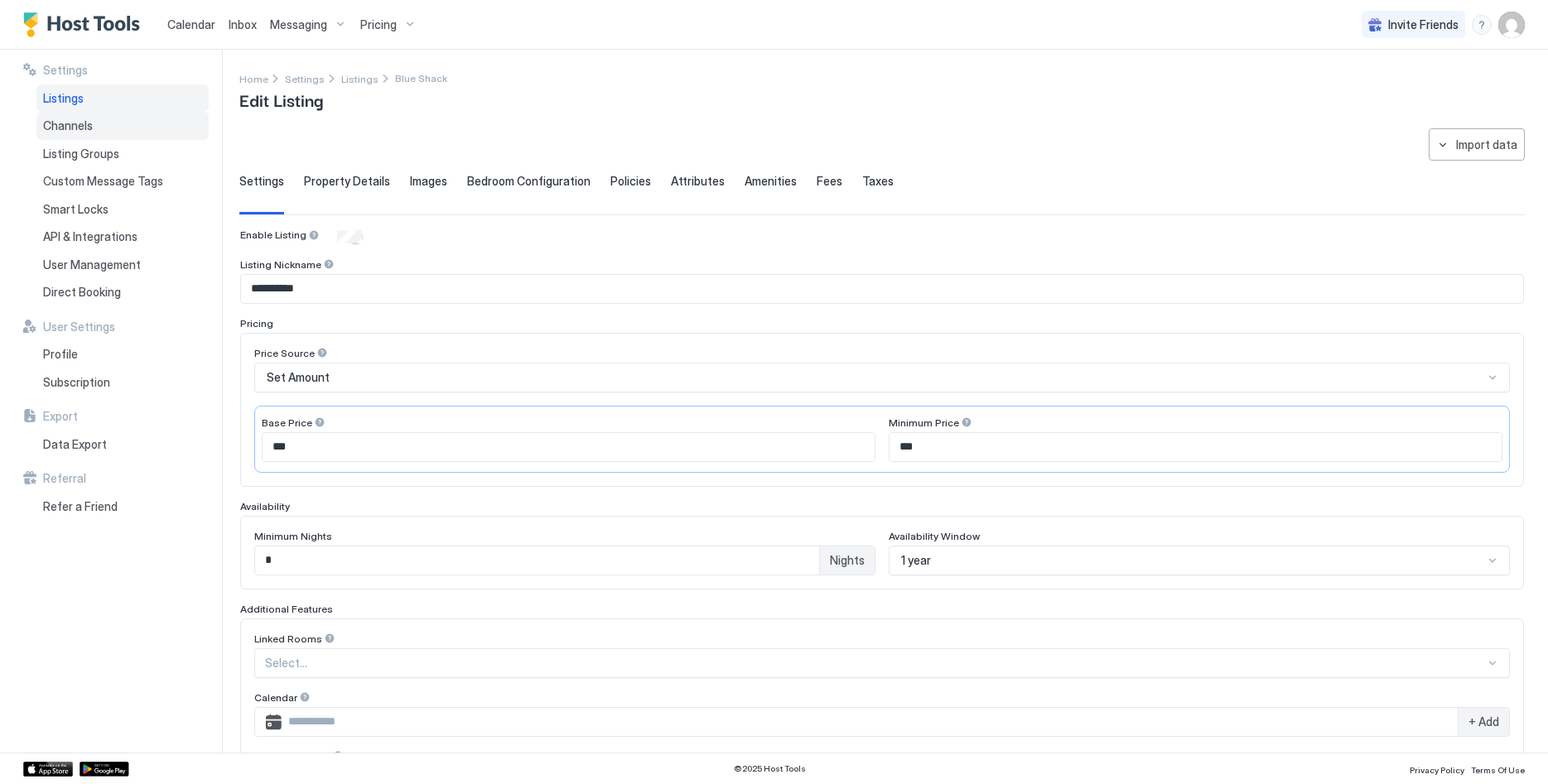
click at [117, 116] on div "Channels" at bounding box center [122, 126] width 172 height 28
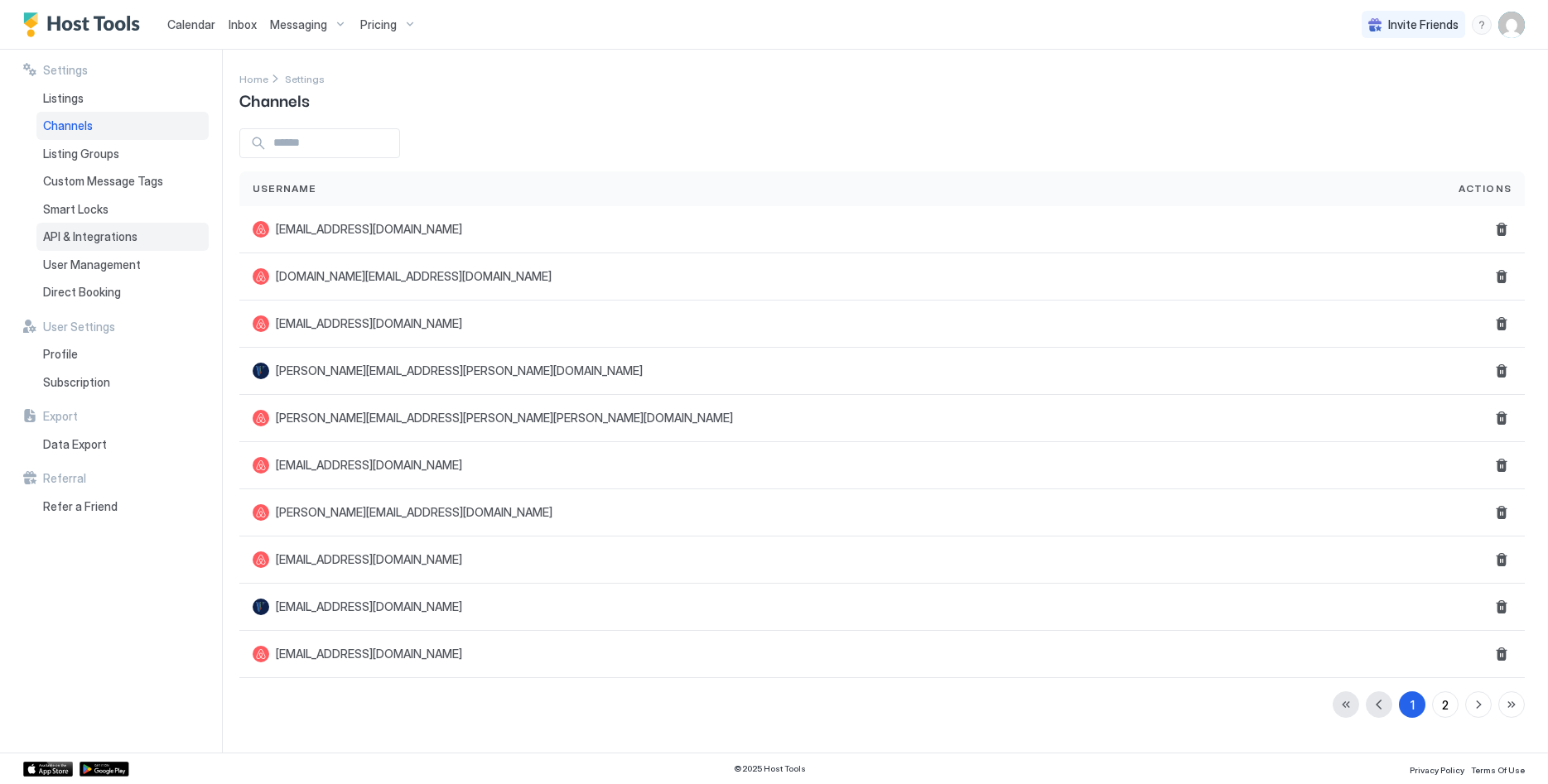
click at [130, 236] on span "API & Integrations" at bounding box center [91, 237] width 94 height 15
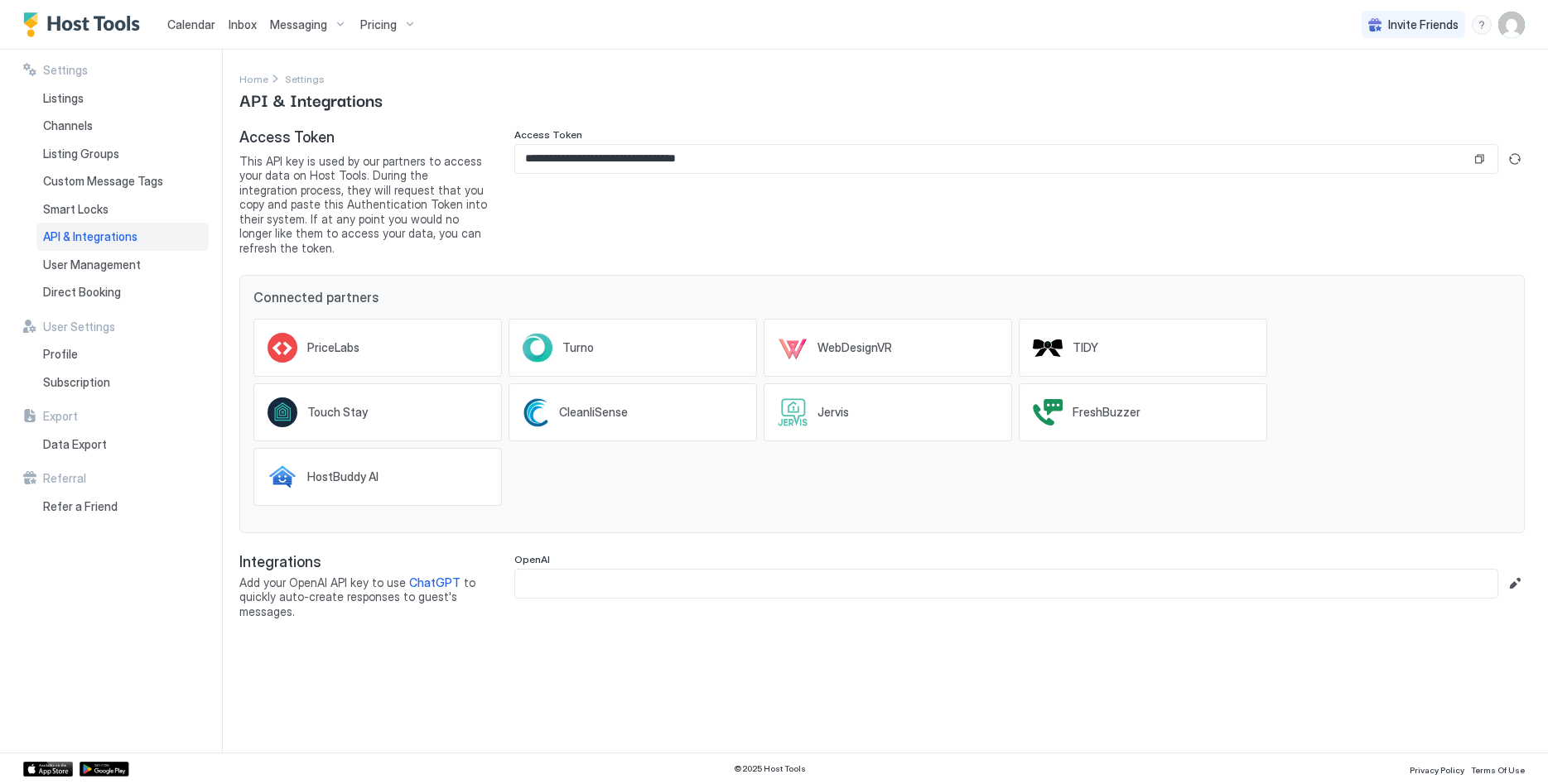
click at [186, 30] on span "Calendar" at bounding box center [192, 24] width 48 height 14
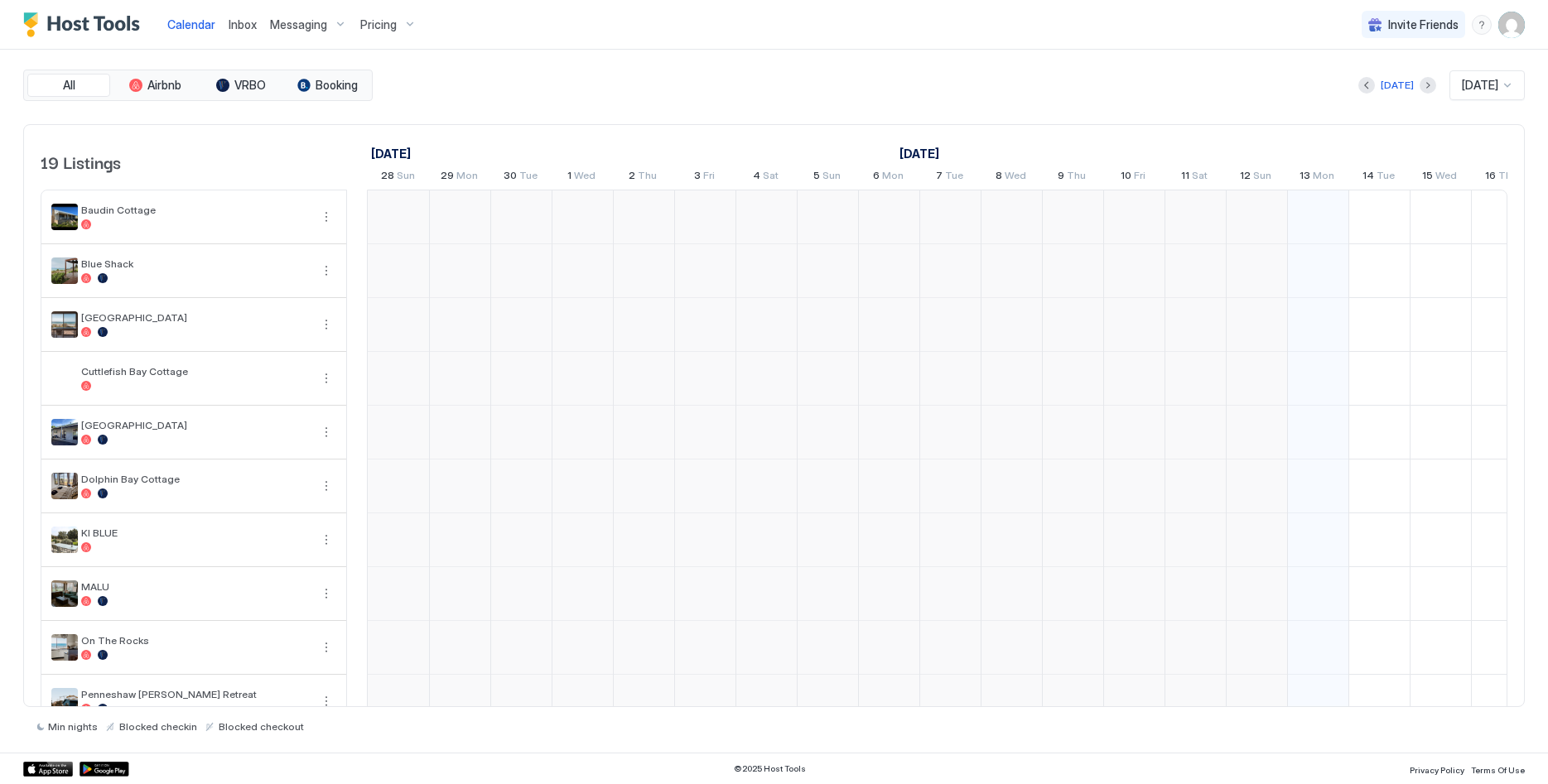
click at [195, 18] on span "Calendar" at bounding box center [192, 24] width 48 height 14
click at [326, 269] on button "More options" at bounding box center [326, 270] width 19 height 19
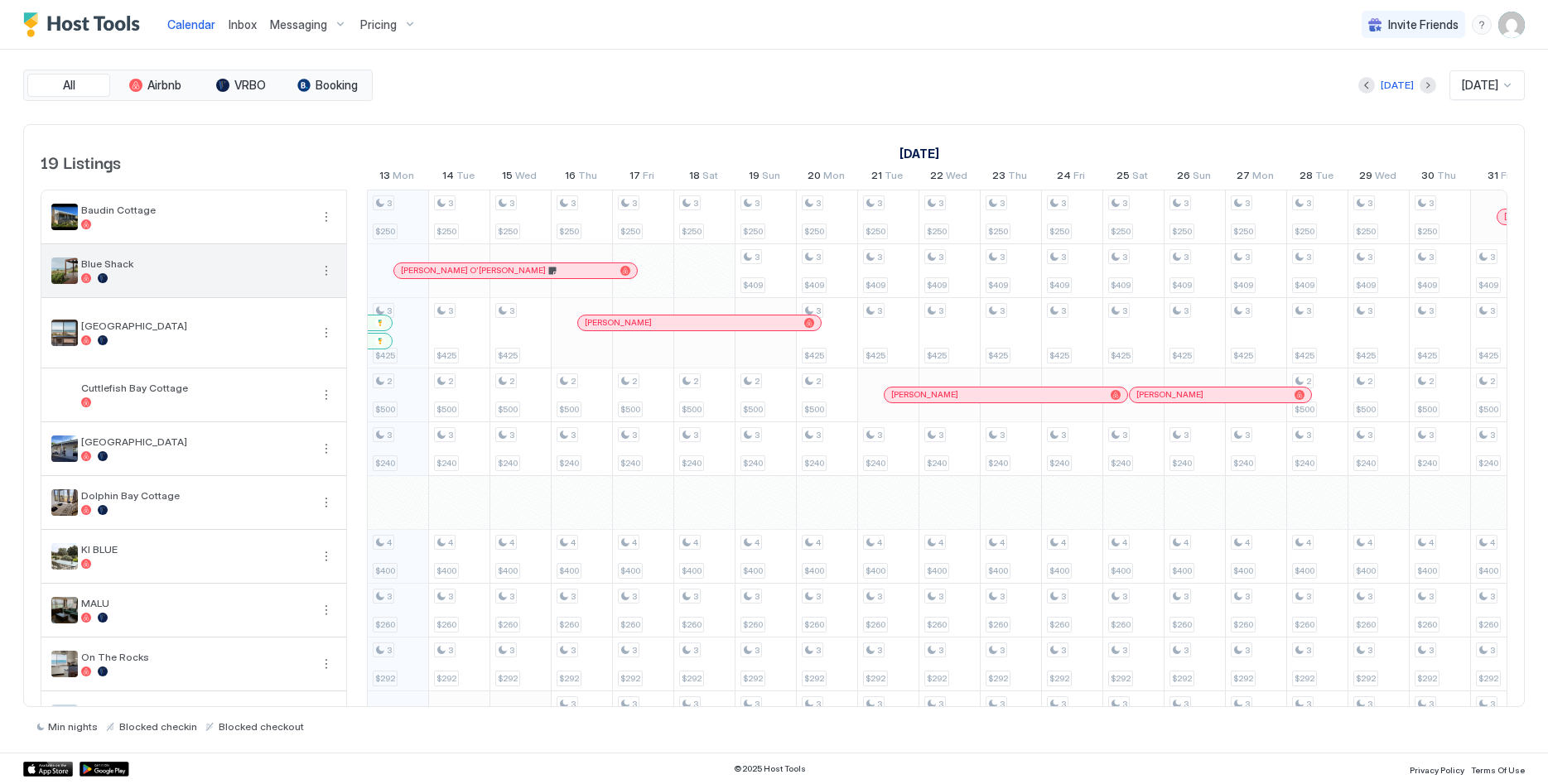
click at [326, 269] on div at bounding box center [774, 392] width 1548 height 784
click at [327, 267] on button "More options" at bounding box center [326, 270] width 19 height 19
click at [158, 261] on div at bounding box center [774, 392] width 1548 height 784
click at [72, 268] on div at bounding box center [774, 392] width 1548 height 784
click at [330, 275] on button "More options" at bounding box center [326, 270] width 19 height 19
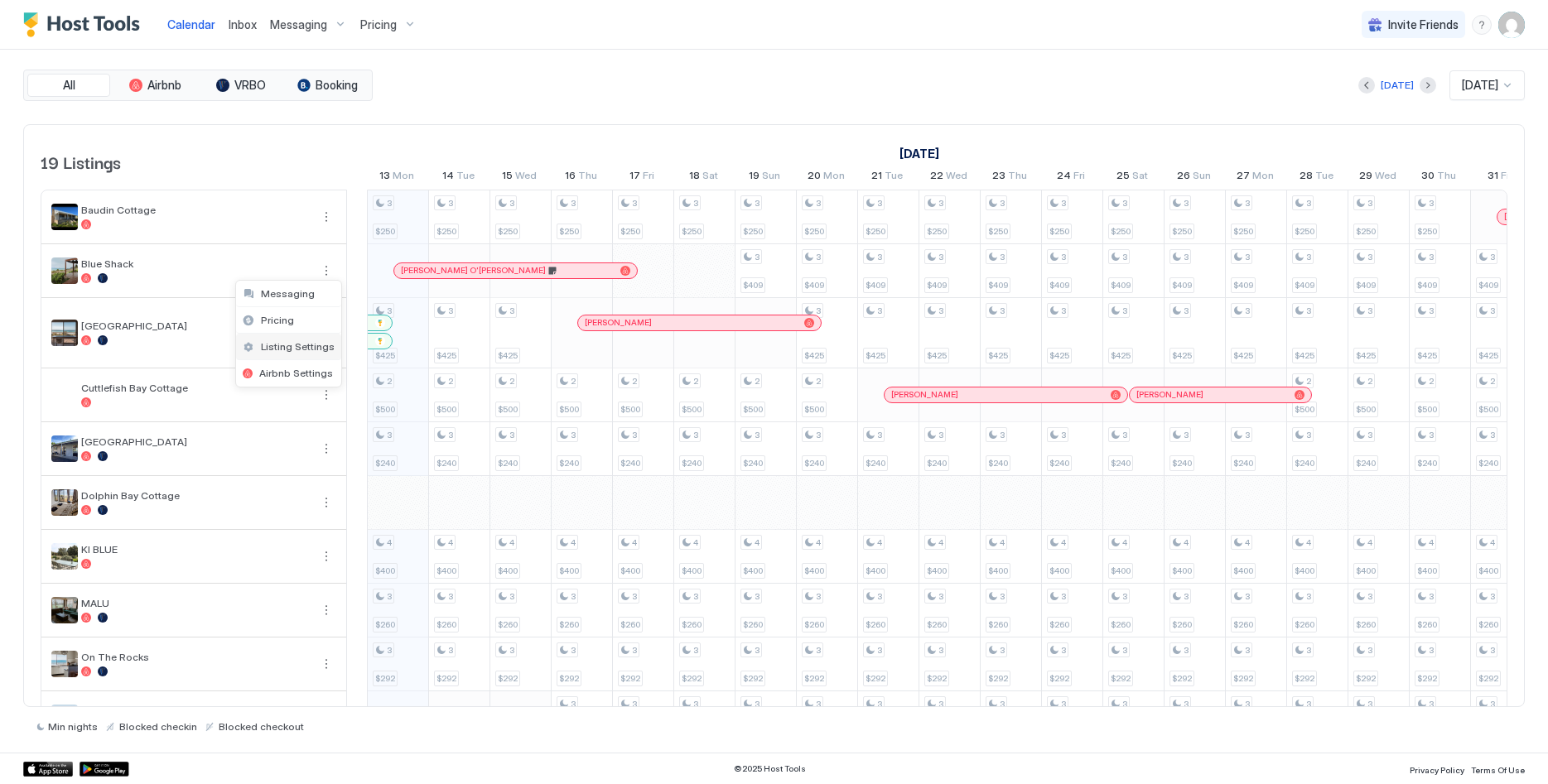
click at [293, 345] on span "Listing Settings" at bounding box center [298, 346] width 74 height 12
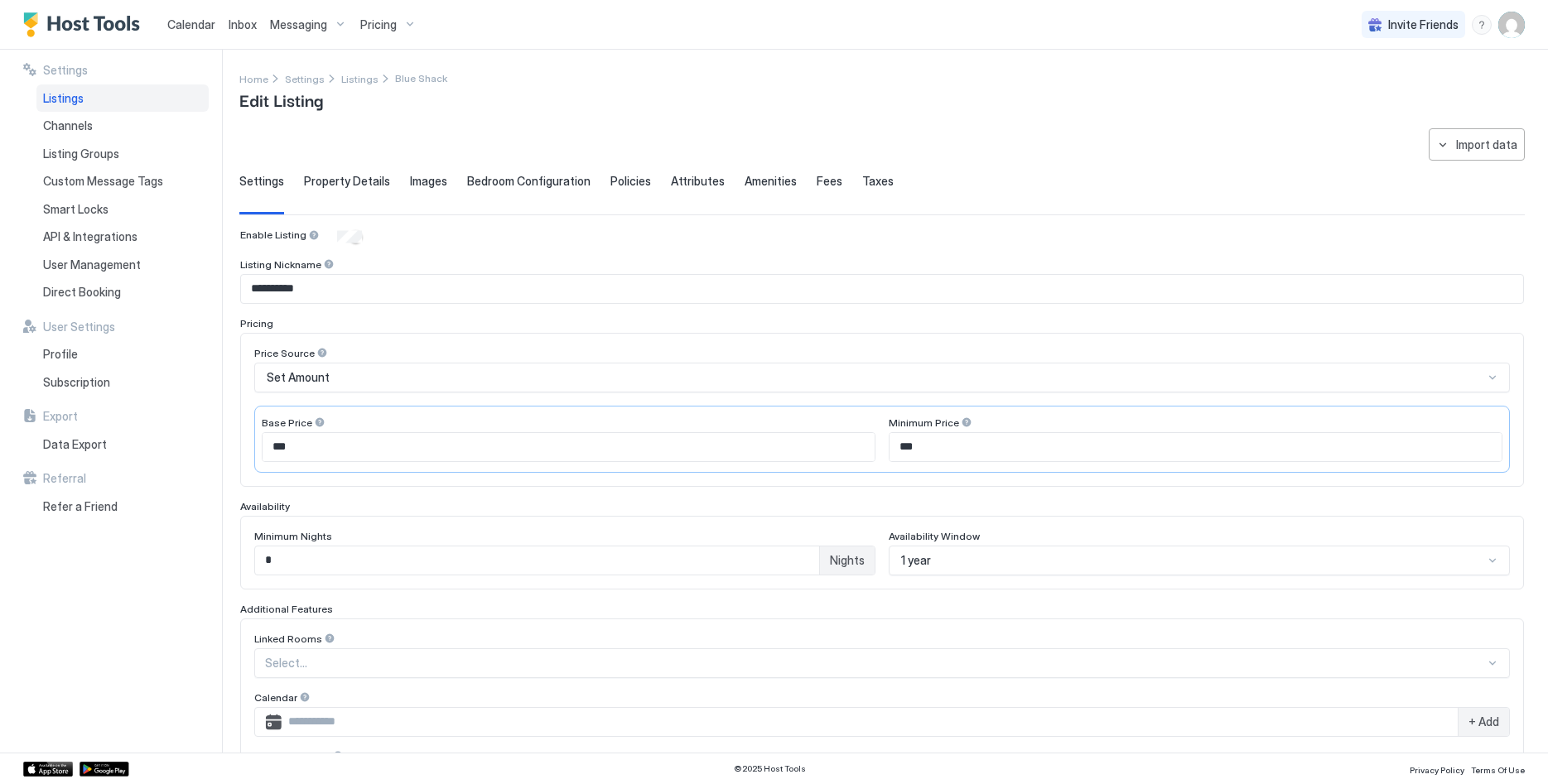
scroll to position [243, 0]
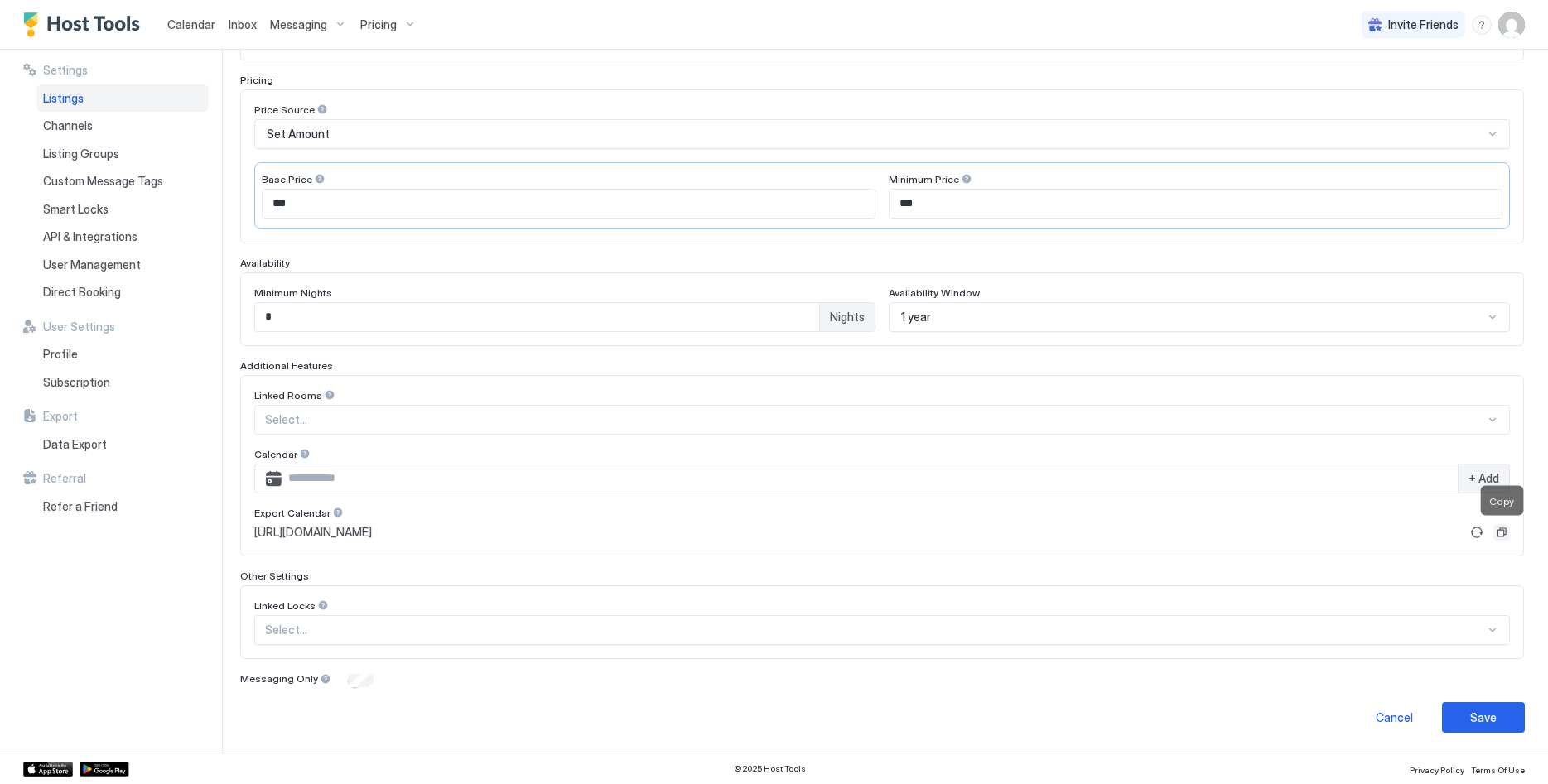
click at [1502, 533] on button "Copy" at bounding box center [1502, 532] width 17 height 17
click at [1478, 23] on div "menu" at bounding box center [1481, 24] width 19 height 19
click at [1358, 102] on span "Chat with us" at bounding box center [1341, 106] width 67 height 15
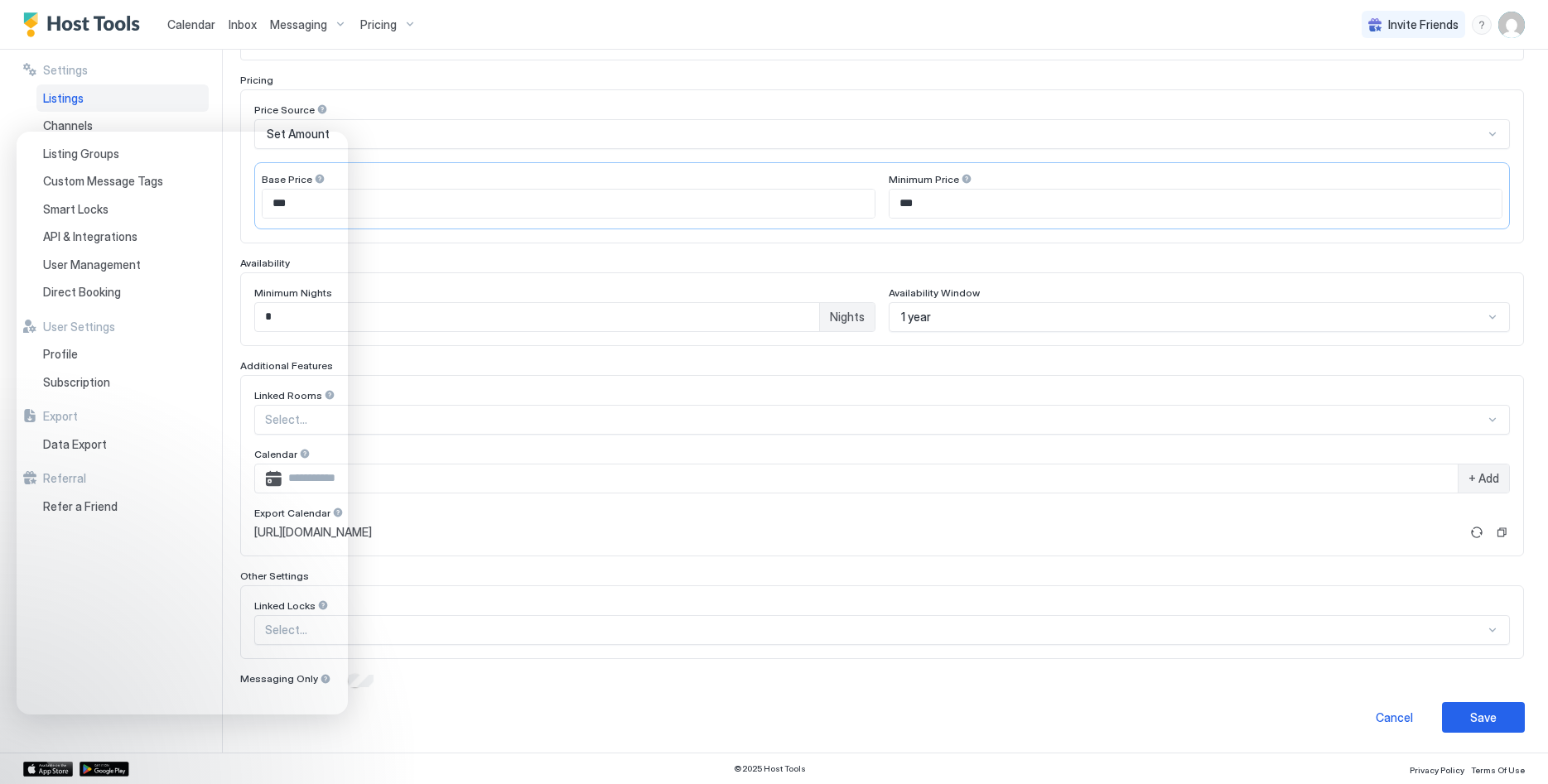
click at [637, 694] on div "**********" at bounding box center [882, 309] width 1285 height 848
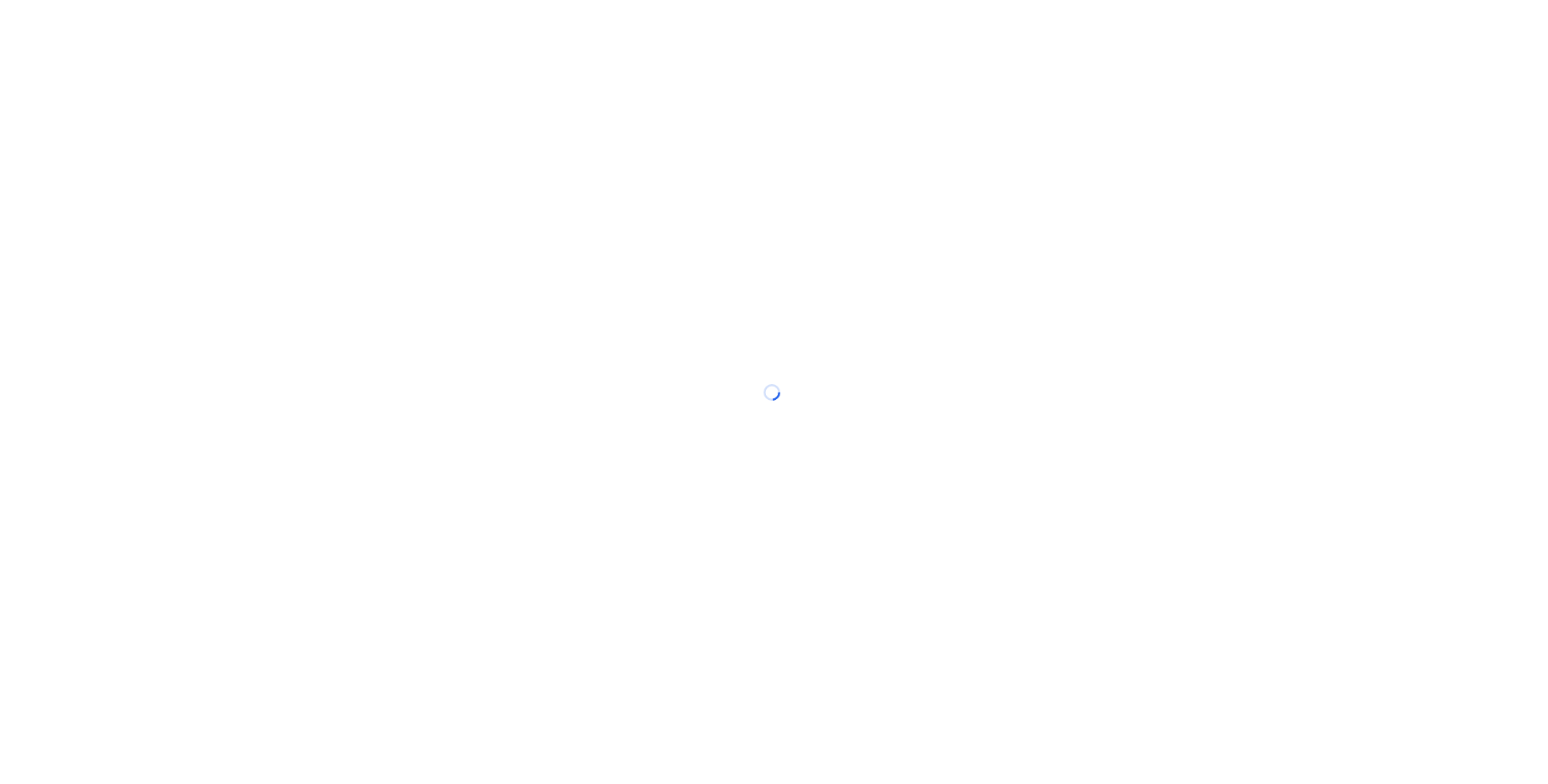
click at [1003, 218] on div at bounding box center [774, 392] width 1548 height 784
